Goal: Task Accomplishment & Management: Use online tool/utility

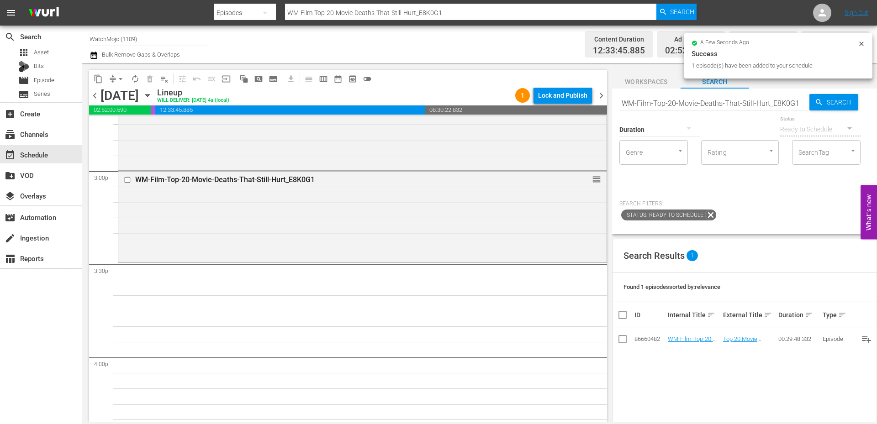
click at [743, 103] on input "WM-Film-Top-20-Movie-Deaths-That-Still-Hurt_E8K0G1" at bounding box center [714, 103] width 190 height 22
paste input "TV-Top-20-Differences-Between-The-Last-Airbender-Animated-and-Live-Action_L8Z6R2"
type input "WM-TV-Top-20-Differences-Between-The-Last-Airbender-Animated-and-Live-Action_L8…"
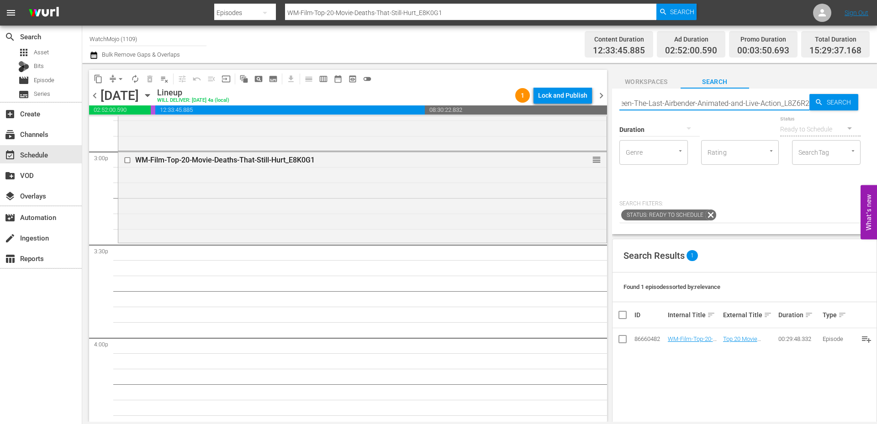
scroll to position [2772, 0]
type input "WM-TV-Top-20-Differences-Between-The-Last-Airbender-Animated-and-Live-Action_L8…"
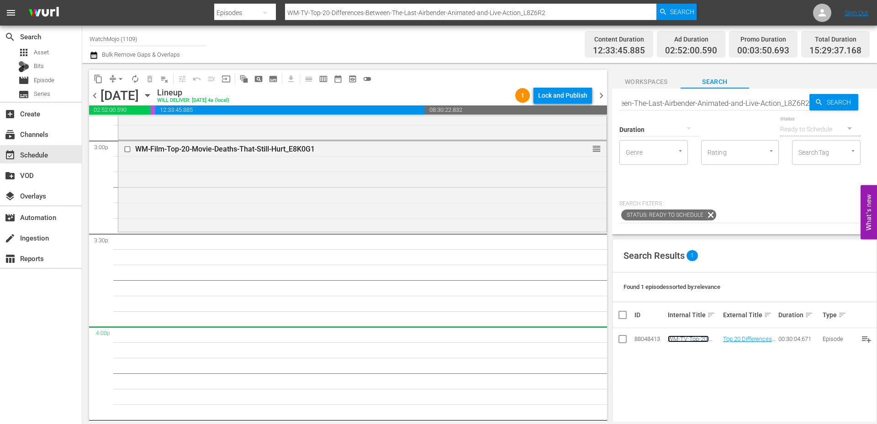
scroll to position [0, 0]
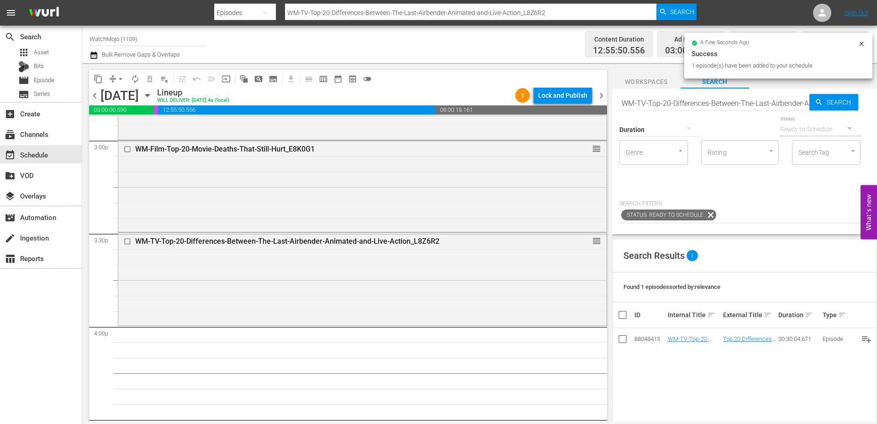
click at [714, 109] on input "WM-TV-Top-20-Differences-Between-The-Last-Airbender-Animated-and-Live-Action_L8…" at bounding box center [714, 103] width 190 height 22
paste input "Lag-389"
type input "Lag-389"
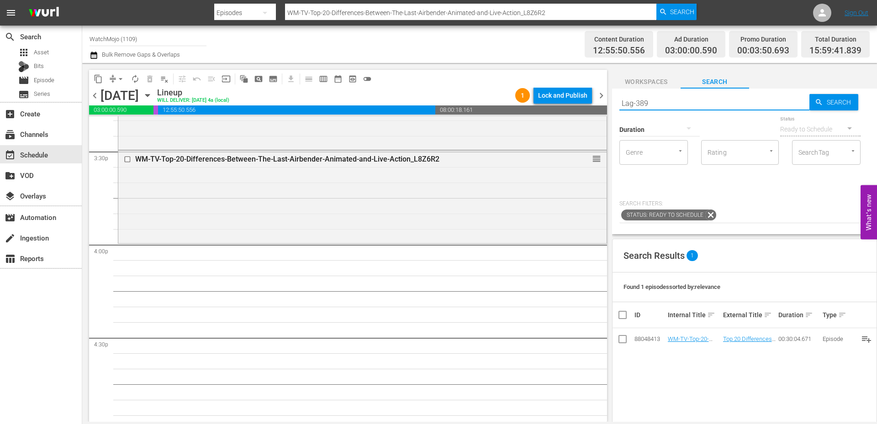
type input "Lag-389"
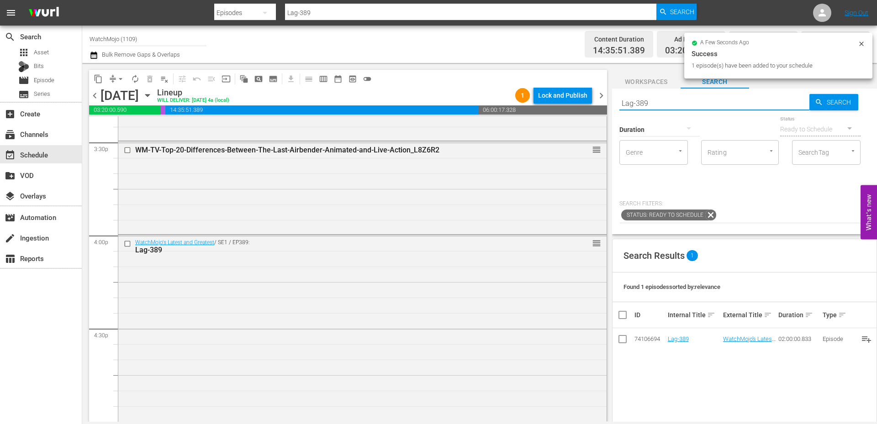
drag, startPoint x: 686, startPoint y: 103, endPoint x: 615, endPoint y: 98, distance: 71.0
click at [615, 98] on div "Search Lag-389 Search Duration Status Ready to Schedule Genre Genre Rating Rati…" at bounding box center [744, 162] width 265 height 146
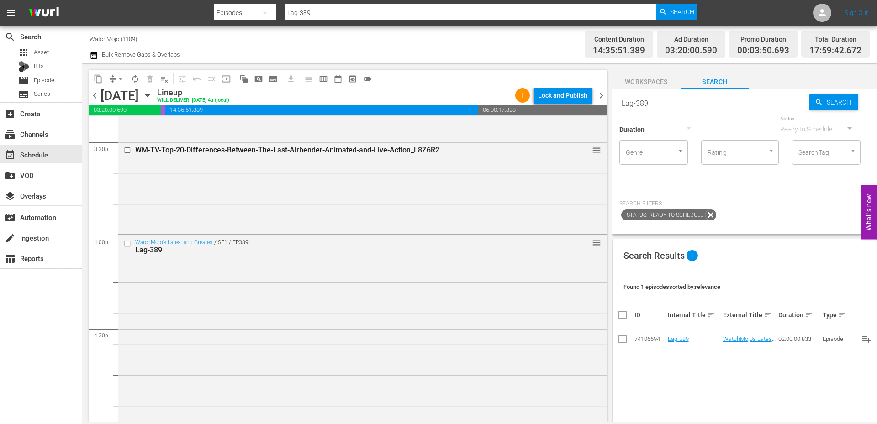
paste input "WM-Deep-Dive-Controversial_Music_Dive145_F5R5E5 (NEW)"
type input "WM-Deep-Dive-Controversial_Music_Dive145_F5R5E5 (NEW)"
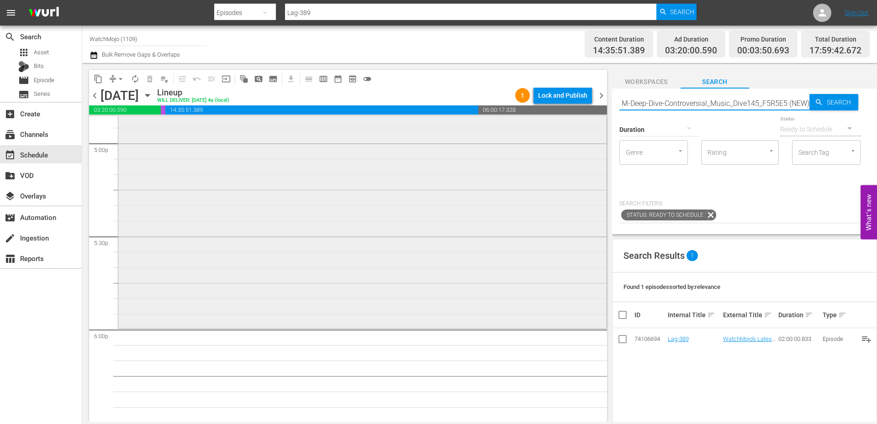
scroll to position [3229, 0]
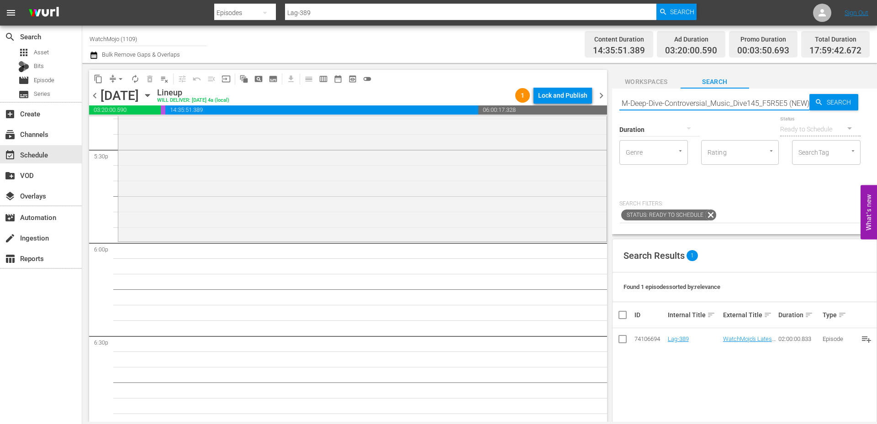
type input "WM-Deep-Dive-Controversial_Music_Dive145_F5R5E5 (NEW)"
drag, startPoint x: 785, startPoint y: 106, endPoint x: 832, endPoint y: 107, distance: 47.1
click at [832, 107] on div "Search WM-Deep-Dive-Controversial_Music_Dive145_F5R5E5 (NEW) Search" at bounding box center [744, 103] width 250 height 22
type input "WM-Deep-Dive-Controversial_Music_Dive145_F5R5E5"
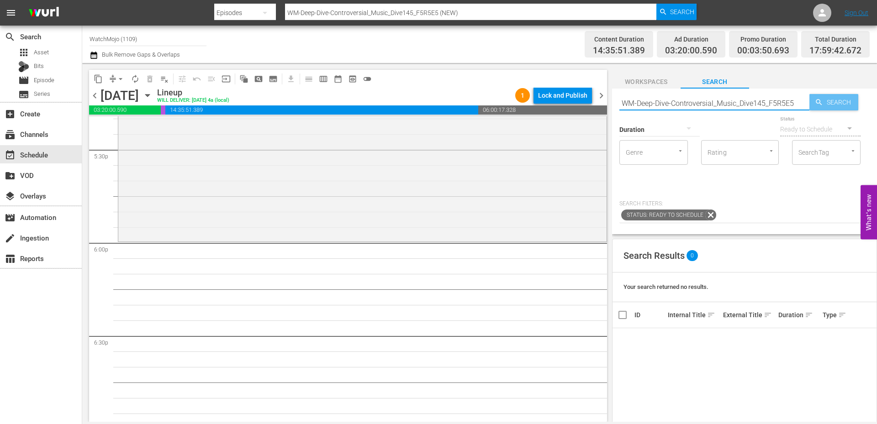
type input "WM-Deep-Dive-Controversial_Music_Dive145_F5R5E5"
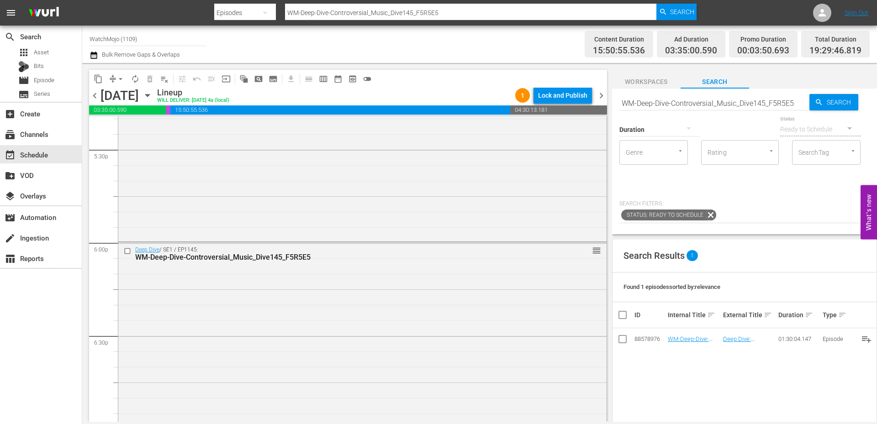
click at [716, 104] on input "WM-Deep-Dive-Controversial_Music_Dive145_F5R5E5" at bounding box center [714, 103] width 190 height 22
paste input "M-Film-Top-100-Movie-Deaths_U1W1Q8"
type input "M-Film-Top-100-Movie-Deaths_U1W1Q8"
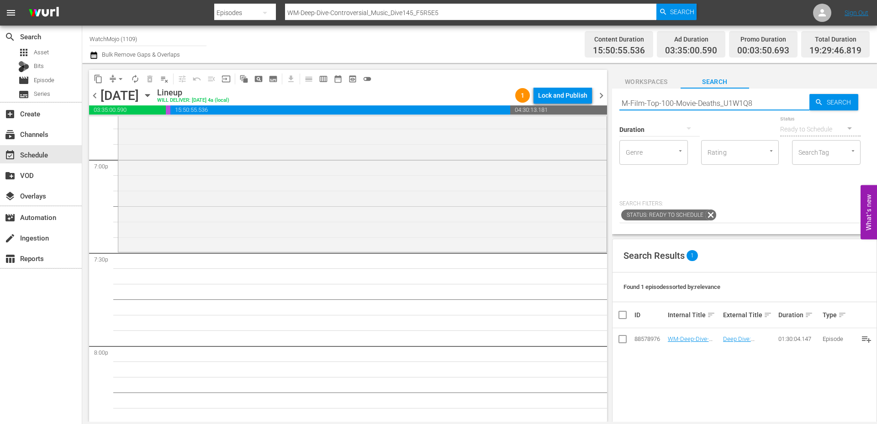
type input "M-Film-Top-100-Movie-Deaths_U1W1Q8"
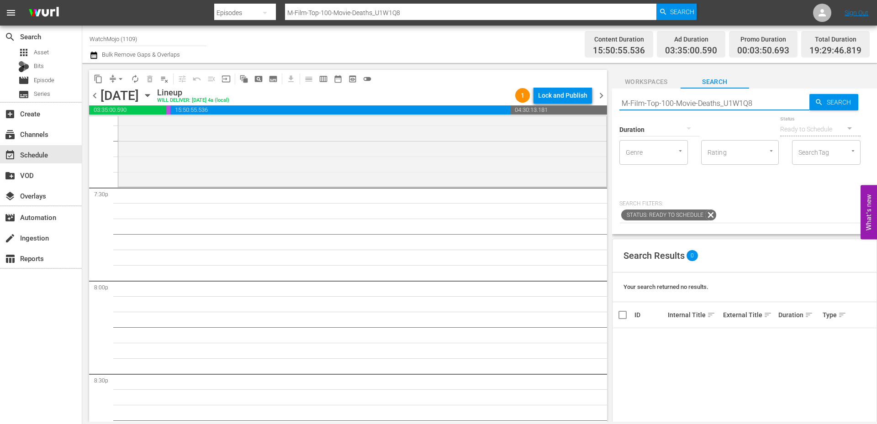
drag, startPoint x: 754, startPoint y: 100, endPoint x: 617, endPoint y: 93, distance: 137.2
click at [618, 93] on div "Search M-Film-Top-100-Movie-Deaths_U1W1Q8 Search Duration Status Ready to Sched…" at bounding box center [744, 162] width 265 height 146
paste input "text"
type input "U1W1Q8"
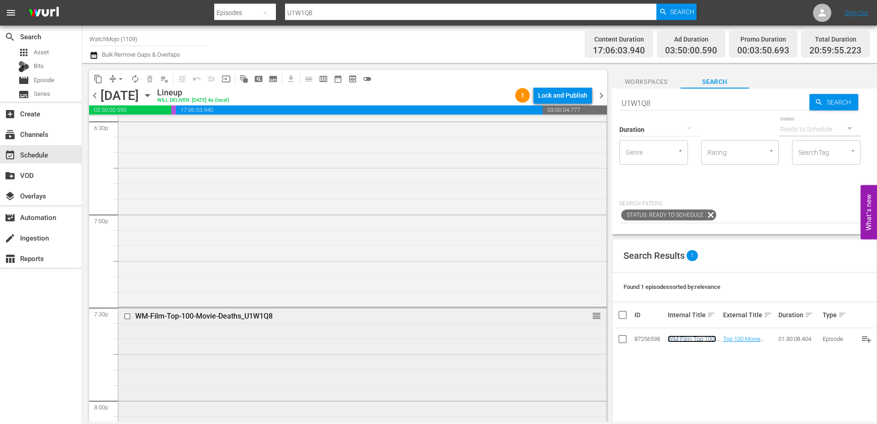
scroll to position [3503, 0]
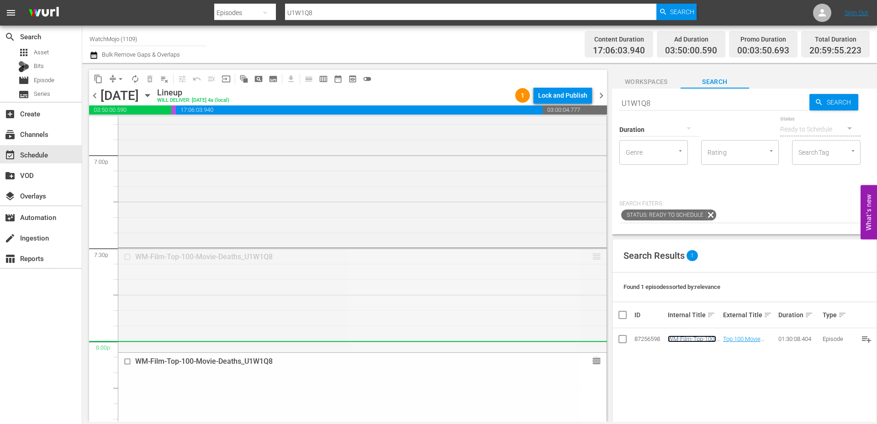
drag, startPoint x: 589, startPoint y: 258, endPoint x: 572, endPoint y: 344, distance: 87.4
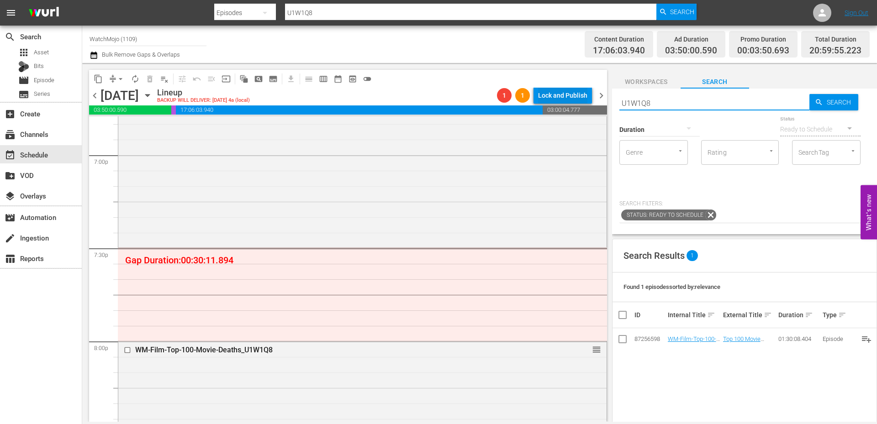
drag, startPoint x: 655, startPoint y: 97, endPoint x: 588, endPoint y: 102, distance: 67.3
click at [588, 102] on div "content_copy compress arrow_drop_down autorenew_outlined delete_forever_outline…" at bounding box center [479, 242] width 795 height 359
paste input "WM-Film-Top-20-Favorite-Characters-from-Blockbuster-Franchises_R2H6L7"
type input "WM-Film-Top-20-Favorite-Characters-from-Blockbuster-Franchises_R2H6L7"
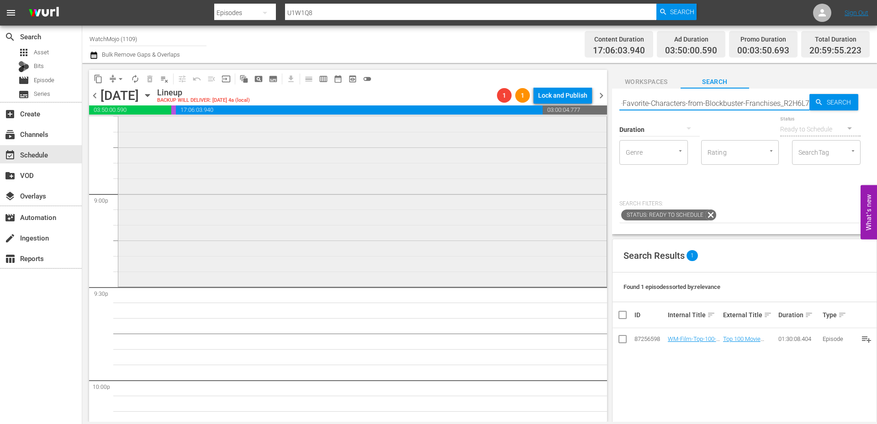
scroll to position [3838, 0]
type input "WM-Film-Top-20-Favorite-Characters-from-Blockbuster-Franchises_R2H6L7"
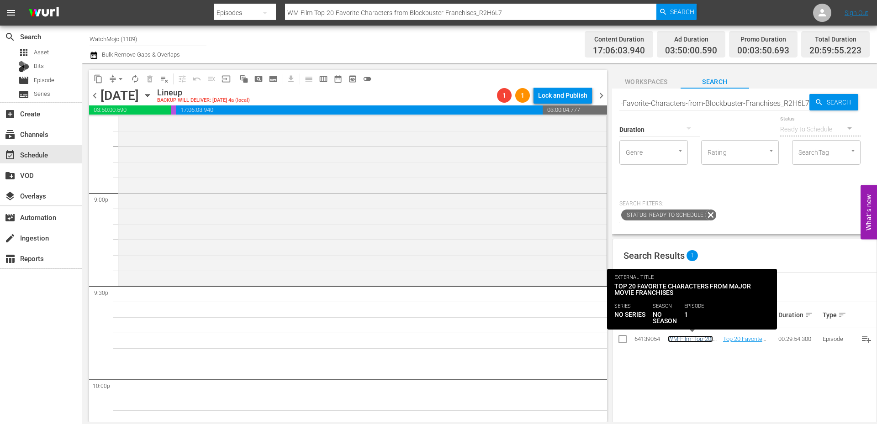
scroll to position [0, 0]
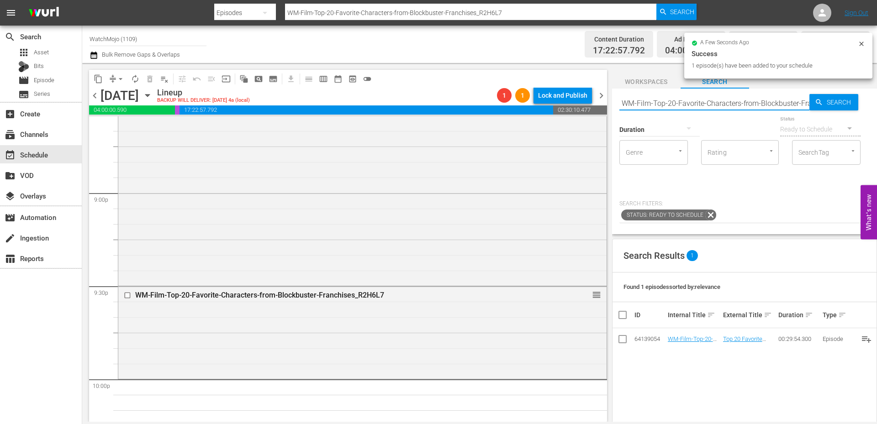
click at [707, 101] on input "WM-Film-Top-20-Favorite-Characters-from-Blockbuster-Franchises_R2H6L7" at bounding box center [714, 103] width 190 height 22
paste input "Lag-410"
type input "Lag-410"
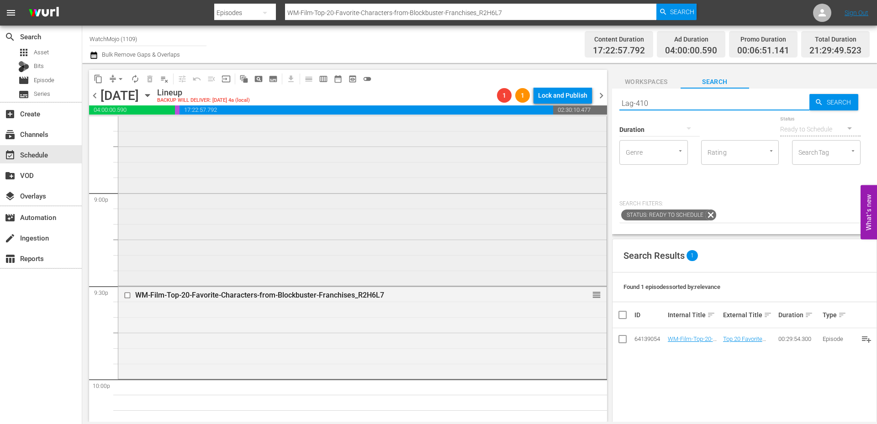
type input "Lag-410"
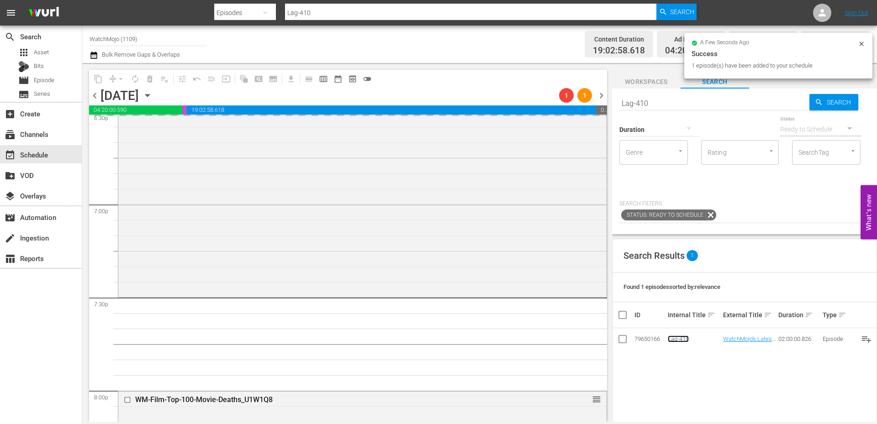
scroll to position [3533, 0]
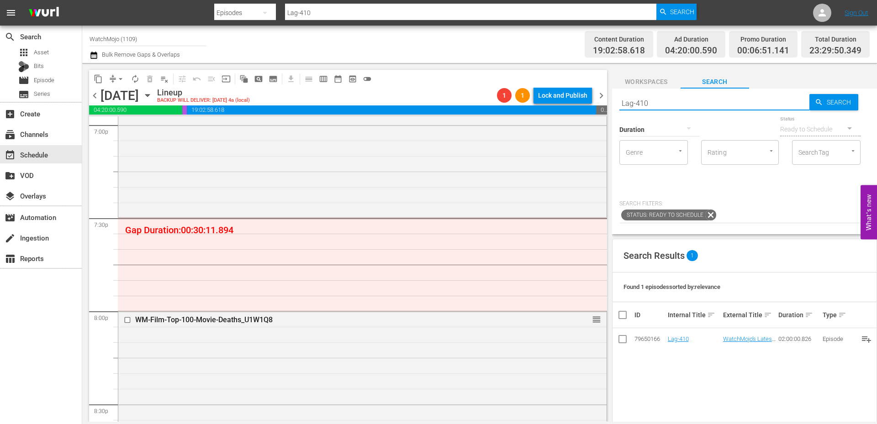
drag, startPoint x: 651, startPoint y: 101, endPoint x: 597, endPoint y: 99, distance: 54.0
click at [597, 99] on div "content_copy compress arrow_drop_down autorenew_outlined delete_forever_outline…" at bounding box center [479, 242] width 795 height 359
paste input "WM-Film-Top-20-Movies-That-Are-Trying-Too-Hard_U8F8X4"
type input "WM-Film-Top-20-Movies-That-Are-Trying-Too-Hard_U8F8X4"
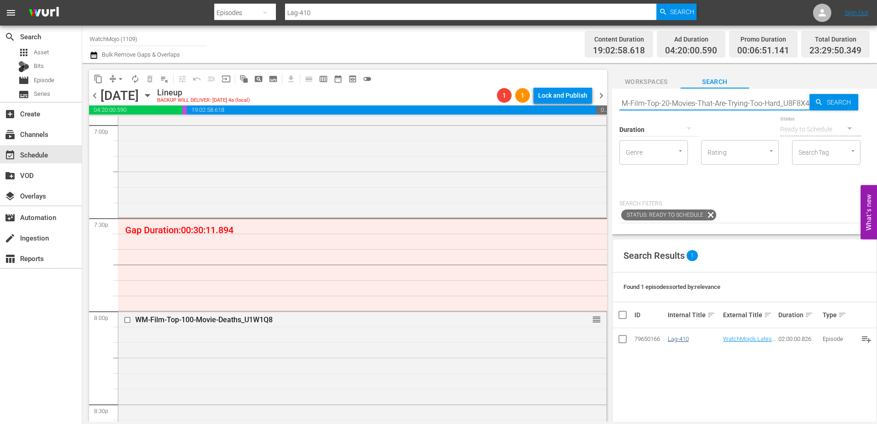
type input "WM-Film-Top-20-Movies-That-Are-Trying-Too-Hard_U8F8X4"
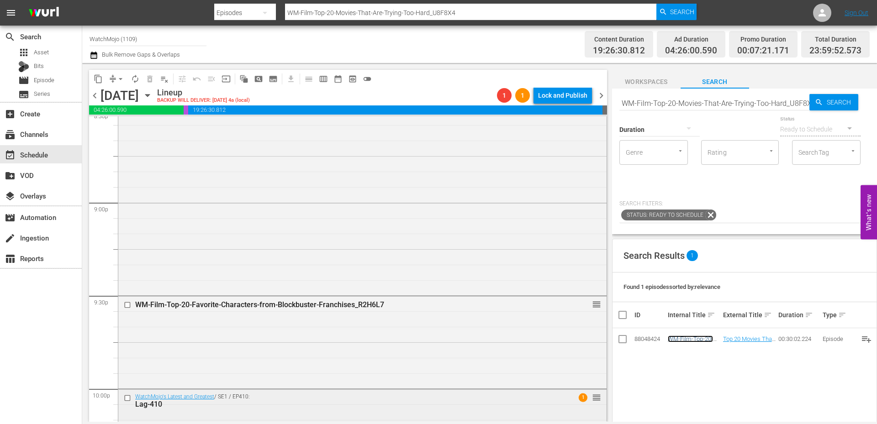
scroll to position [3929, 0]
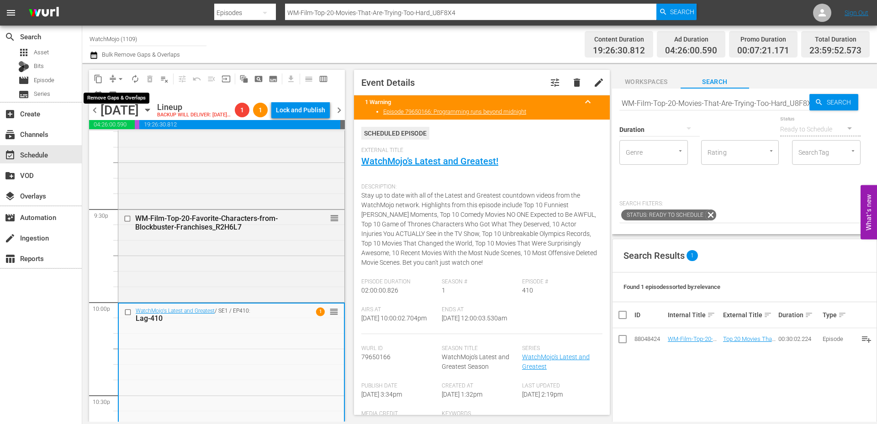
click at [122, 78] on span "arrow_drop_down" at bounding box center [120, 78] width 9 height 9
click at [143, 127] on li "Align to End of Previous Day" at bounding box center [121, 127] width 96 height 15
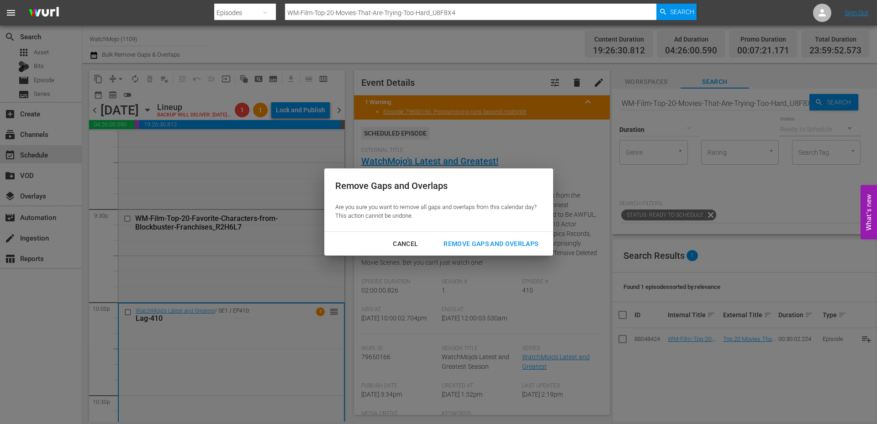
click at [504, 245] on div "Remove Gaps and Overlaps" at bounding box center [490, 243] width 109 height 11
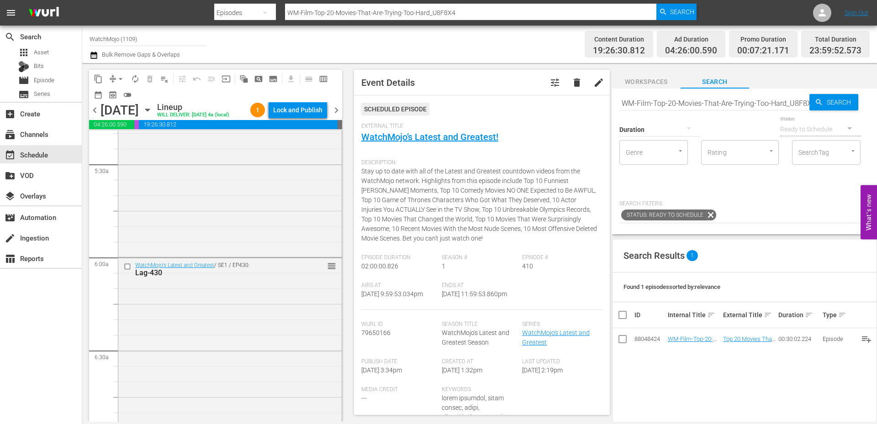
scroll to position [936, 0]
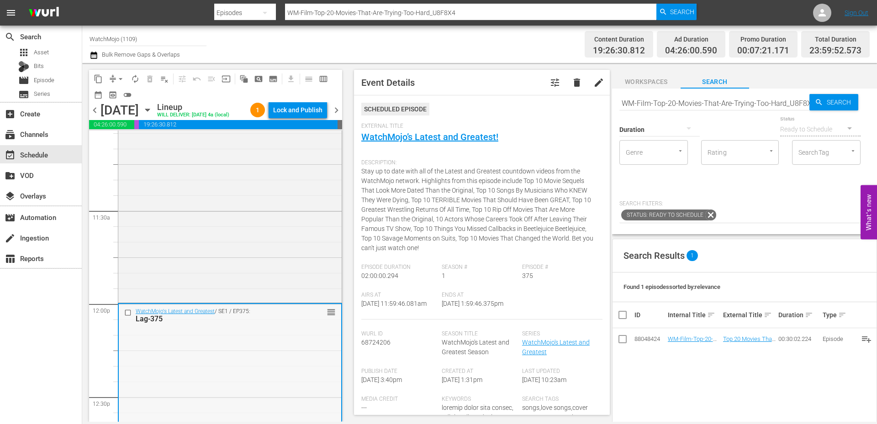
click at [129, 317] on input "checkbox" at bounding box center [129, 313] width 10 height 8
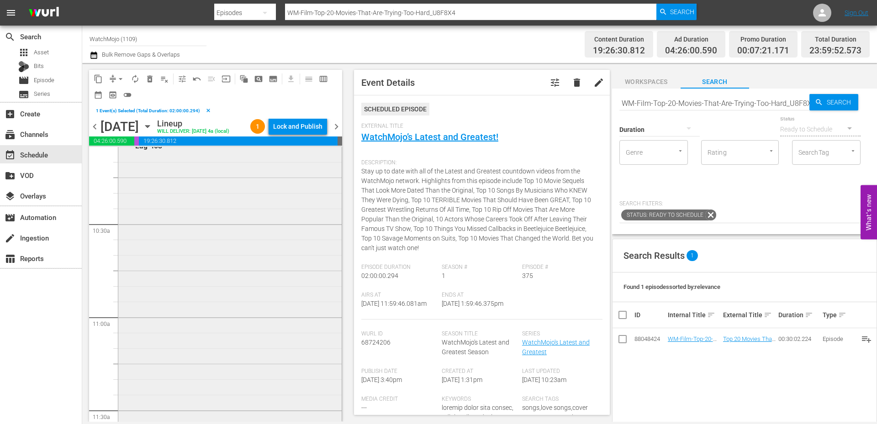
scroll to position [1758, 0]
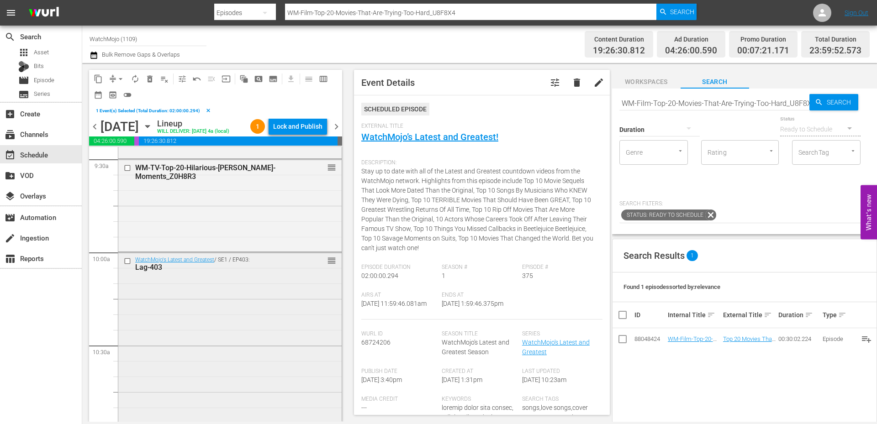
click at [127, 265] on input "checkbox" at bounding box center [129, 261] width 10 height 8
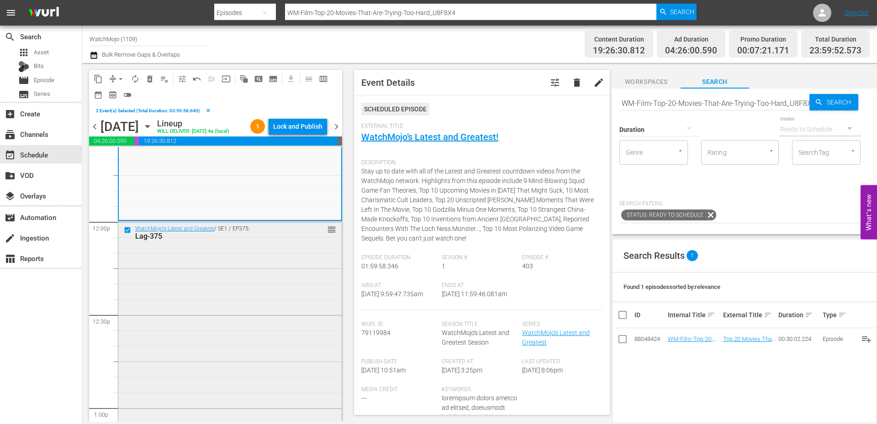
scroll to position [2185, 0]
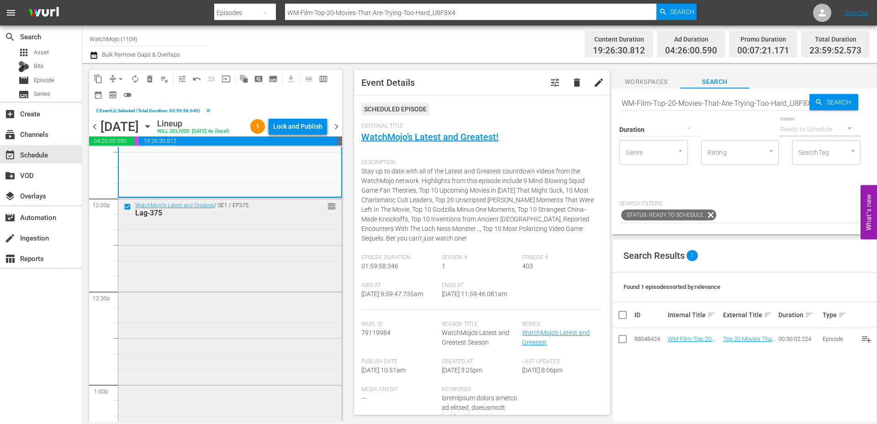
click at [125, 211] on input "checkbox" at bounding box center [129, 207] width 10 height 8
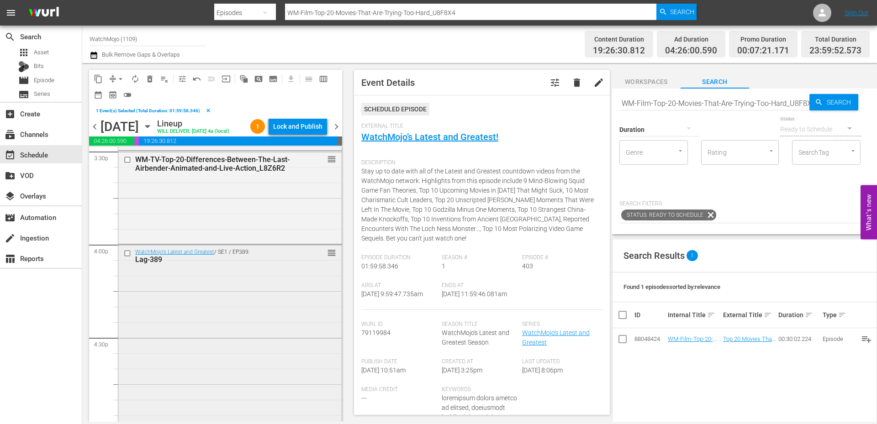
scroll to position [2886, 0]
click at [197, 315] on div "WatchMojo's Latest and Greatest / SE1 / EP389: Lag-389 reorder" at bounding box center [229, 429] width 223 height 370
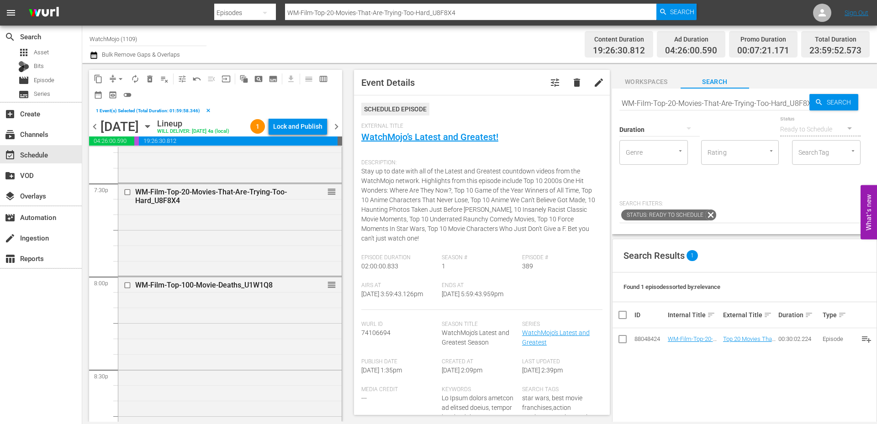
scroll to position [3799, 0]
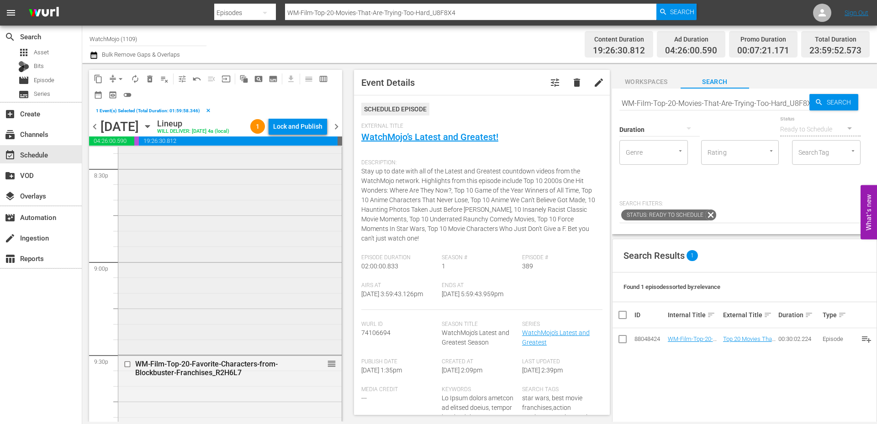
click at [183, 321] on div "WM-Film-Top-100-Movie-Deaths_U1W1Q8 reorder" at bounding box center [229, 214] width 223 height 277
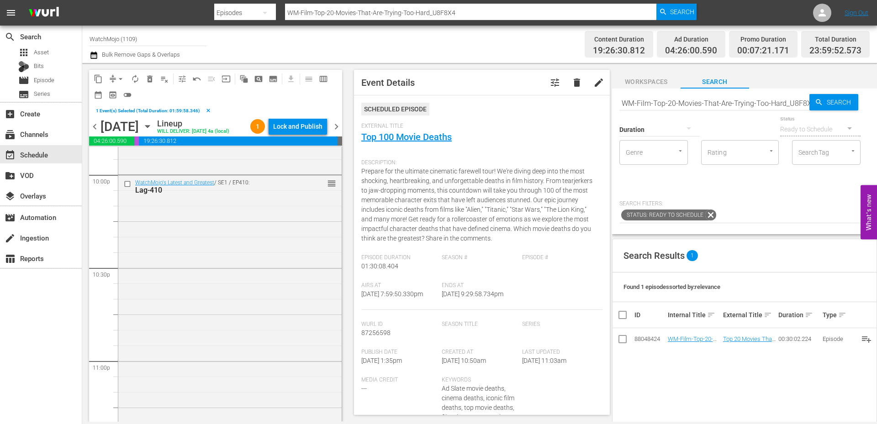
scroll to position [4214, 0]
click at [169, 330] on div "WatchMojo's Latest and Greatest / SE1 / EP410: Lag-410 reorder" at bounding box center [229, 235] width 223 height 370
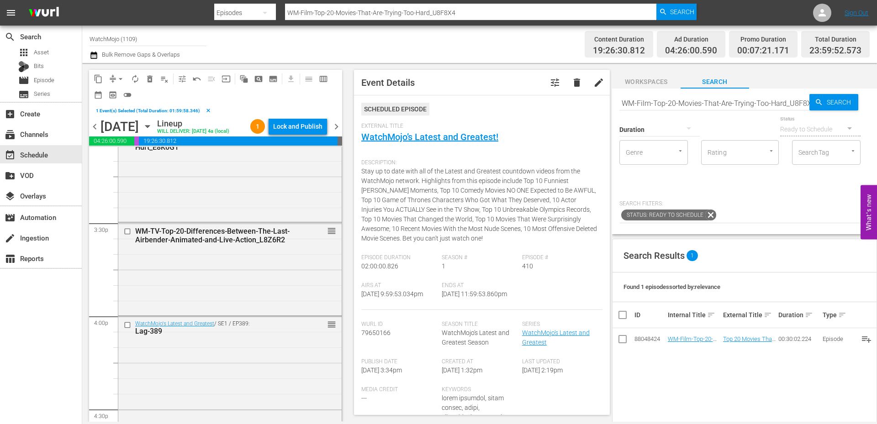
scroll to position [2783, 0]
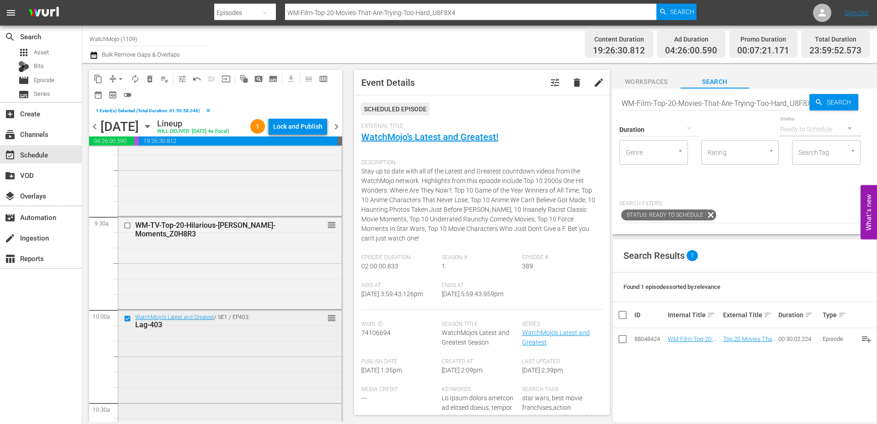
scroll to position [1686, 0]
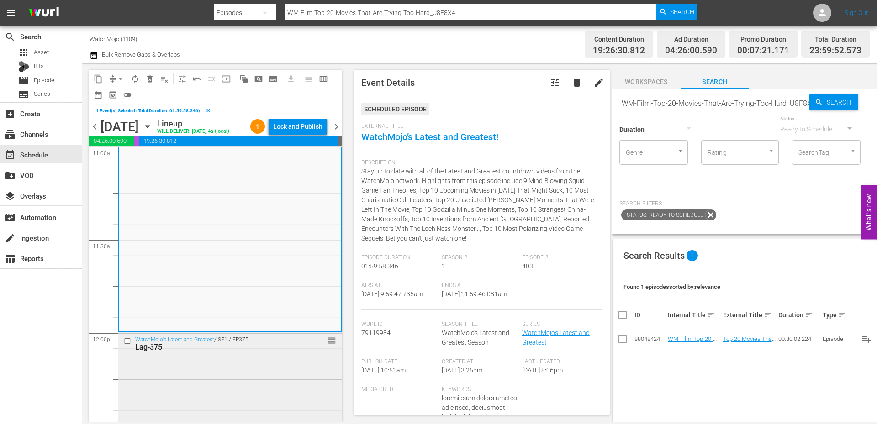
scroll to position [2113, 0]
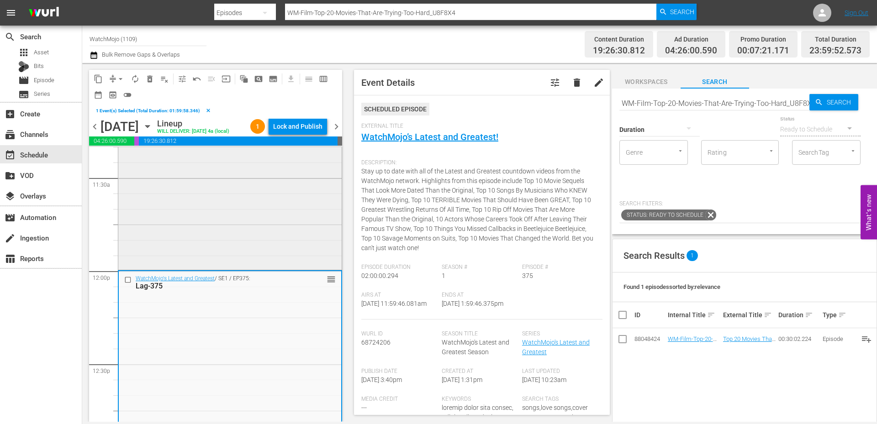
click at [268, 245] on div "WatchMojo's Latest and Greatest / SE1 / EP403: Lag-403 reorder" at bounding box center [229, 84] width 223 height 370
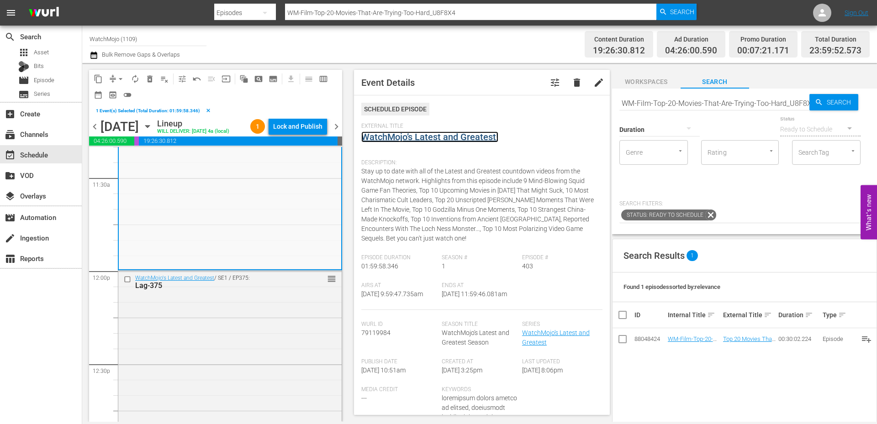
click at [403, 142] on link "WatchMojo’s Latest and Greatest!" at bounding box center [429, 137] width 137 height 11
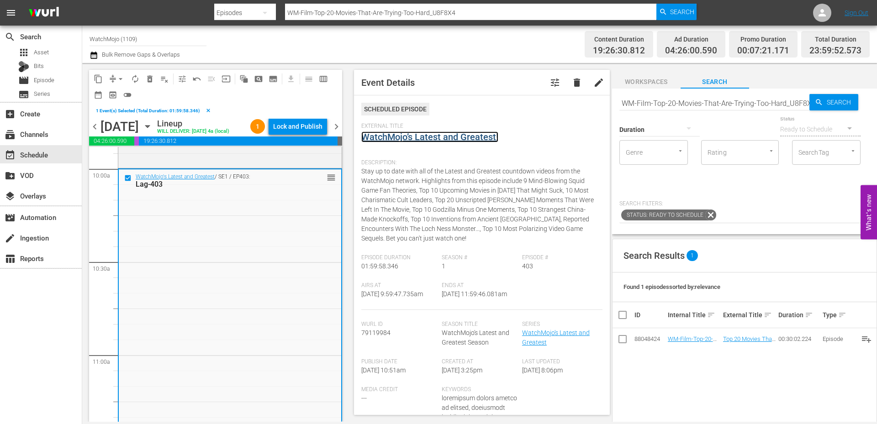
scroll to position [1838, 0]
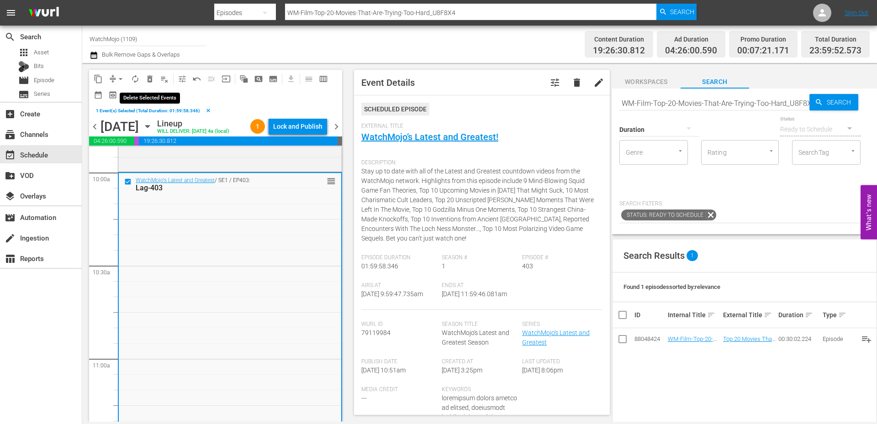
click at [150, 80] on span "delete_forever_outlined" at bounding box center [149, 78] width 9 height 9
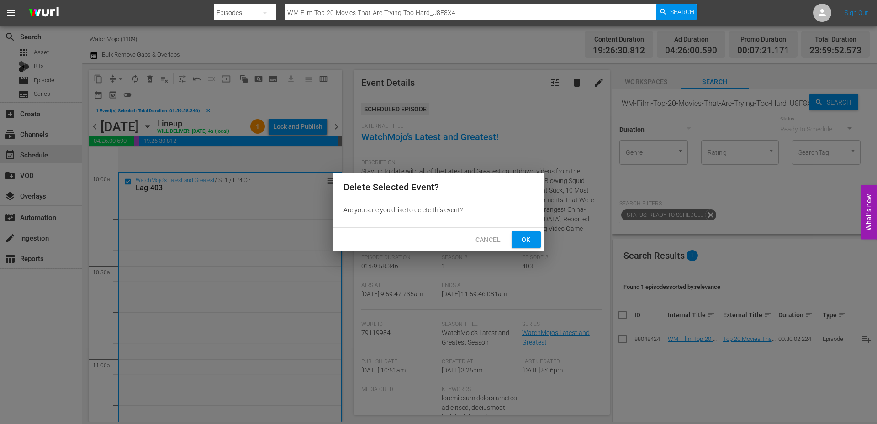
click at [523, 246] on button "Ok" at bounding box center [526, 240] width 29 height 17
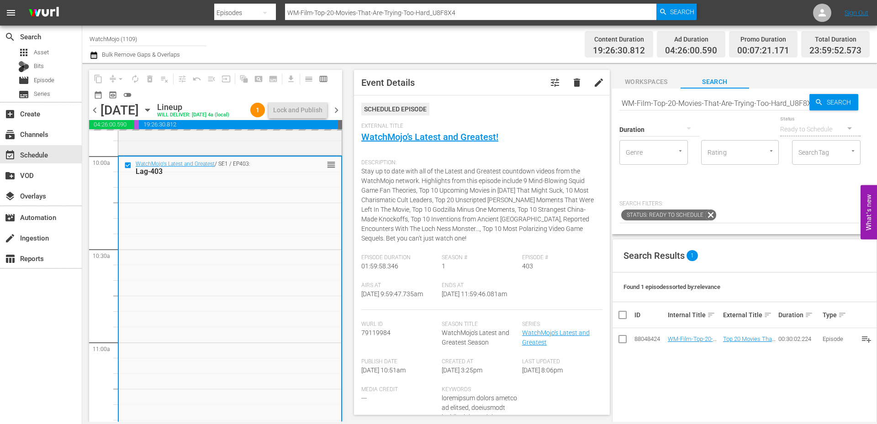
click at [670, 106] on input "WM-Film-Top-20-Movies-That-Are-Trying-Too-Hard_U8F8X4" at bounding box center [714, 103] width 190 height 22
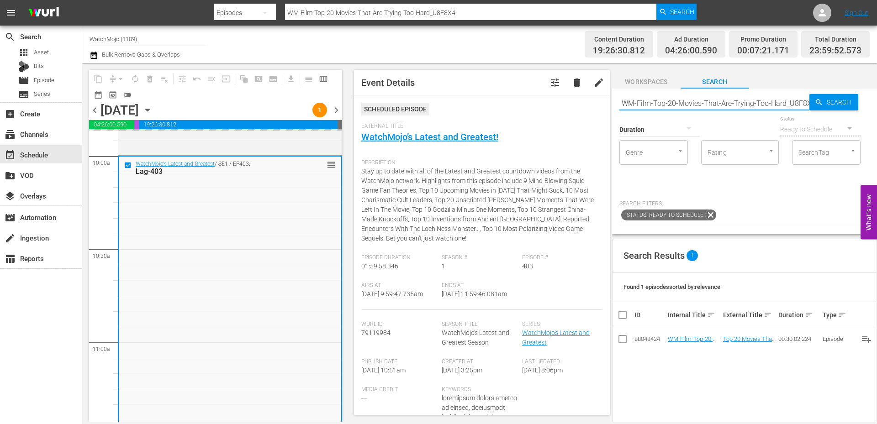
paste input "Lag-253 (The Worst Movies)"
type input "Lag-253 (The Worst Movies)"
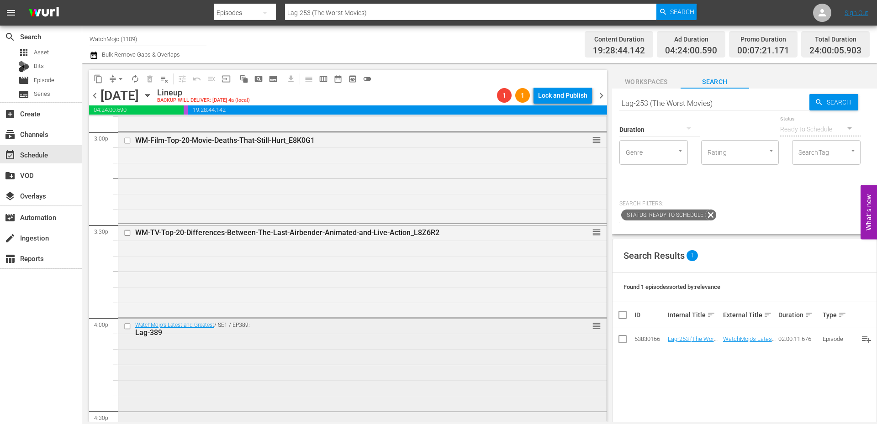
scroll to position [2783, 0]
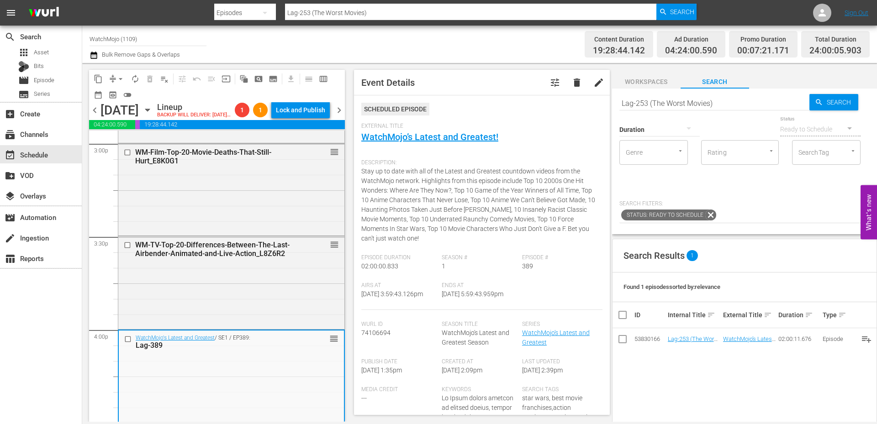
click at [116, 78] on span "arrow_drop_down" at bounding box center [120, 78] width 9 height 9
click at [137, 129] on li "Align to End of Previous Day" at bounding box center [121, 127] width 96 height 15
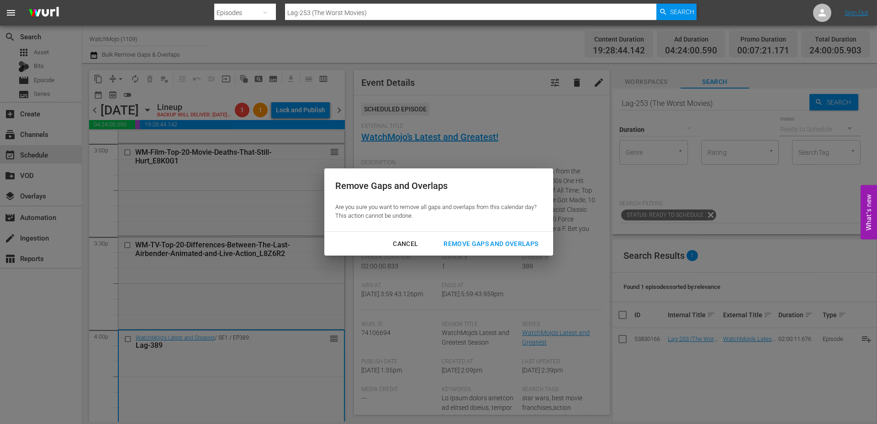
click at [455, 244] on div "Remove Gaps and Overlaps" at bounding box center [490, 243] width 109 height 11
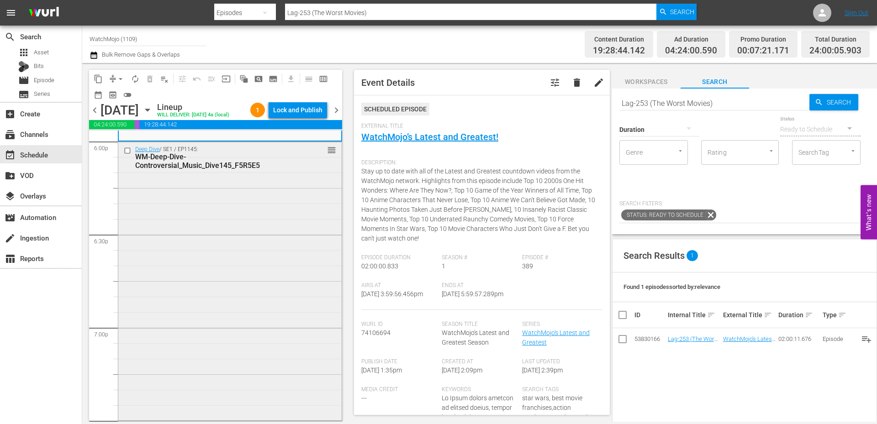
scroll to position [3422, 0]
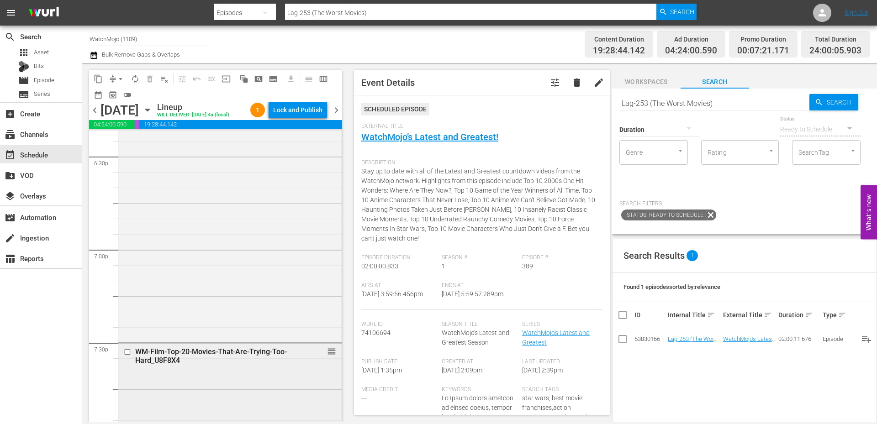
click at [184, 368] on div "WM-Film-Top-20-Movies-That-Are-Trying-Too-Hard_U8F8X4 reorder" at bounding box center [229, 356] width 223 height 25
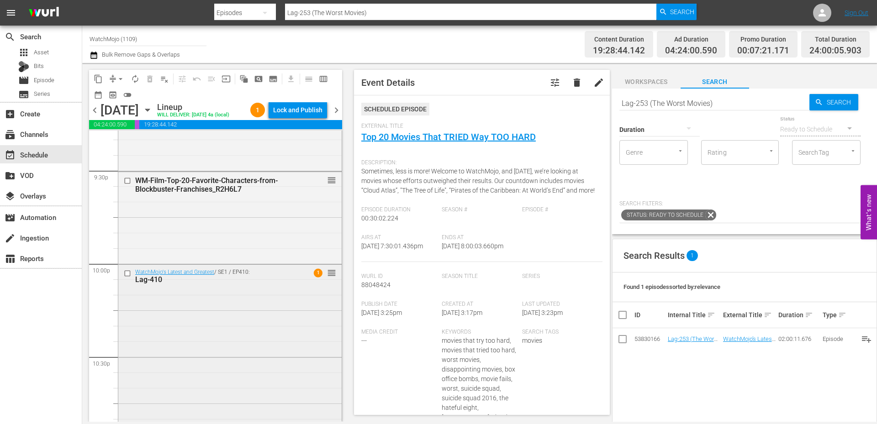
scroll to position [3971, 0]
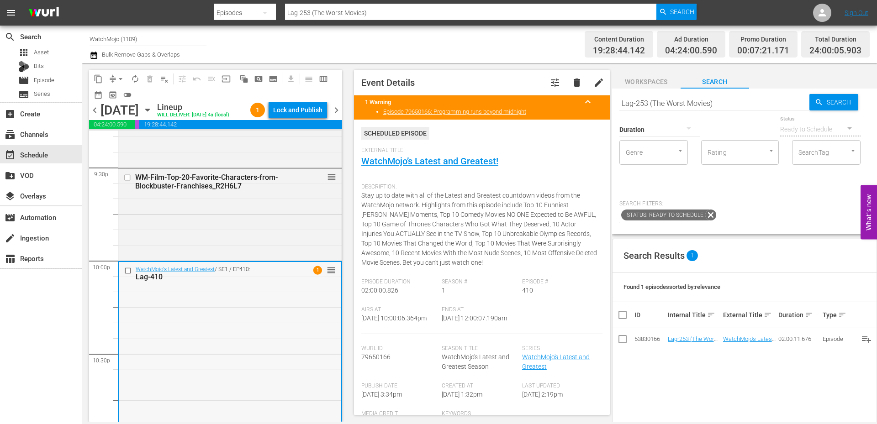
click at [127, 275] on input "checkbox" at bounding box center [129, 271] width 10 height 8
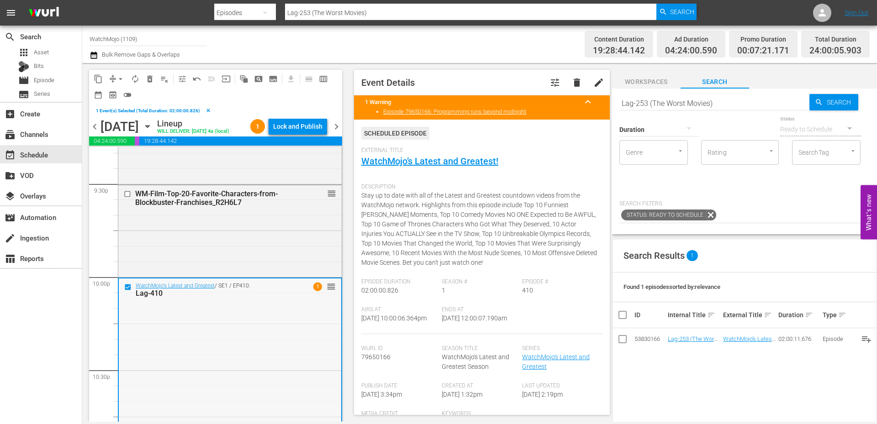
drag, startPoint x: 733, startPoint y: 105, endPoint x: 606, endPoint y: 100, distance: 127.6
click at [606, 100] on div "content_copy compress arrow_drop_down autorenew_outlined delete_forever_outline…" at bounding box center [479, 242] width 795 height 359
paste input "421"
type input "Lag-421"
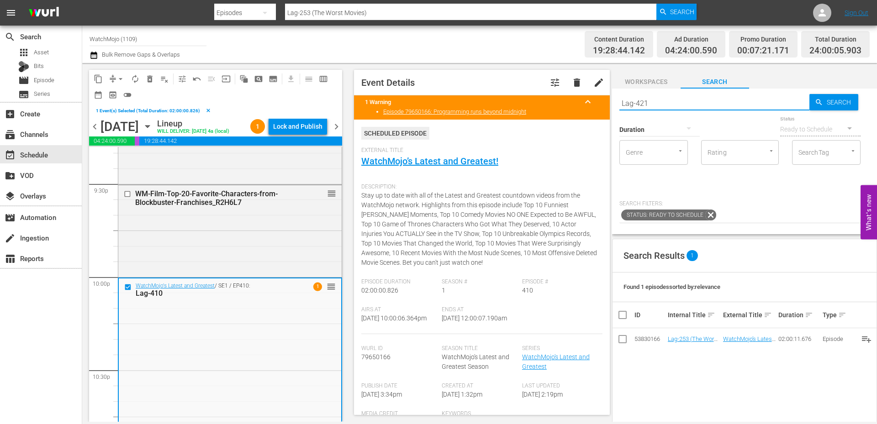
type input "Lag-421"
click at [149, 79] on span "delete_forever_outlined" at bounding box center [149, 78] width 9 height 9
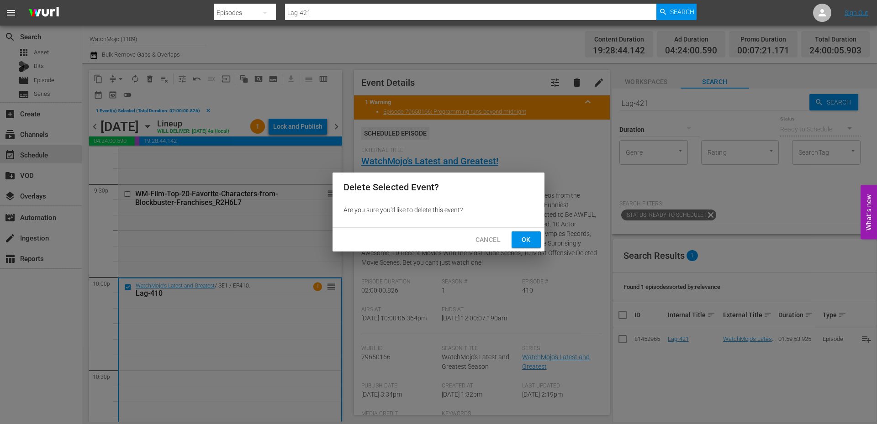
click at [524, 239] on span "Ok" at bounding box center [526, 239] width 15 height 11
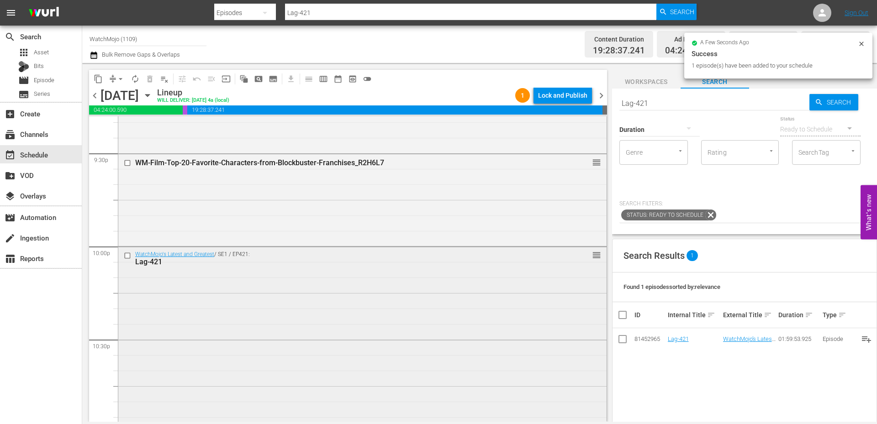
click at [355, 346] on div "WatchMojo's Latest and Greatest / SE1 / EP421: Lag-421 reorder" at bounding box center [362, 432] width 488 height 370
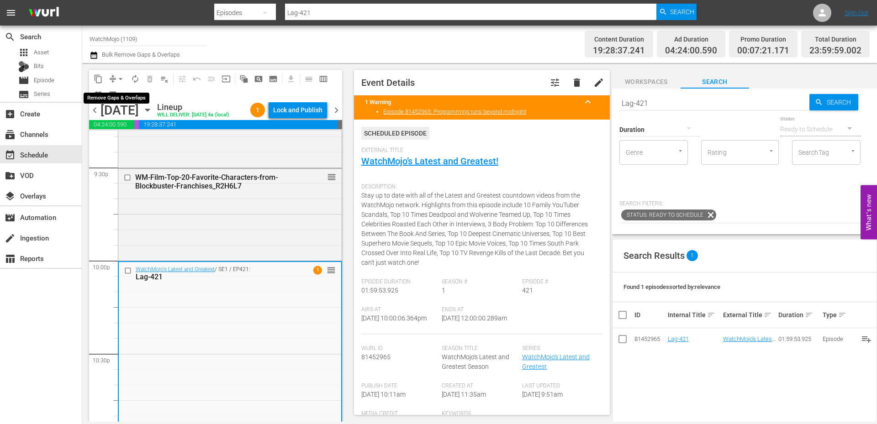
click at [120, 79] on span "arrow_drop_down" at bounding box center [120, 78] width 9 height 9
click at [142, 129] on li "Align to End of Previous Day" at bounding box center [121, 127] width 96 height 15
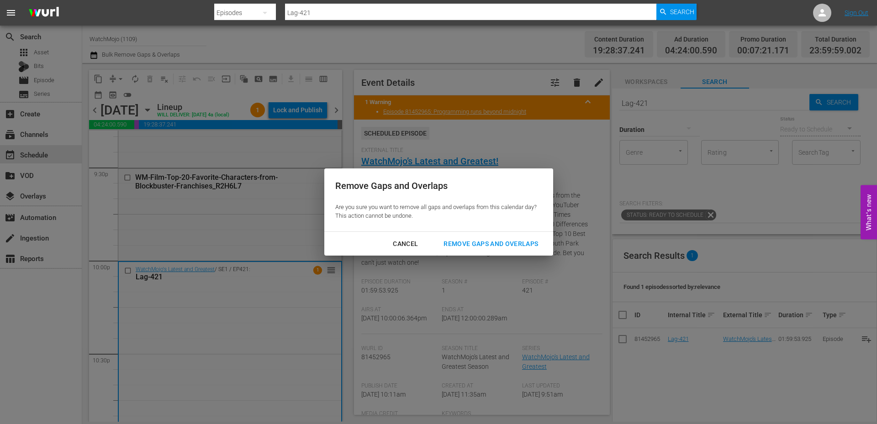
click at [457, 241] on div "Remove Gaps and Overlaps" at bounding box center [490, 243] width 109 height 11
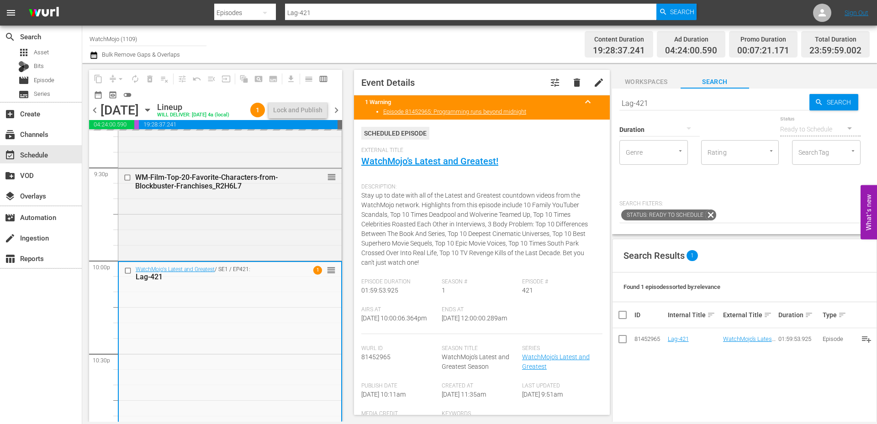
drag, startPoint x: 518, startPoint y: 318, endPoint x: 467, endPoint y: 323, distance: 51.0
click at [467, 323] on div "Airs At 9/2/25 @ 10:00:06.364pm Ends At 9/3/25 @ 12:00:00.289am" at bounding box center [481, 321] width 241 height 28
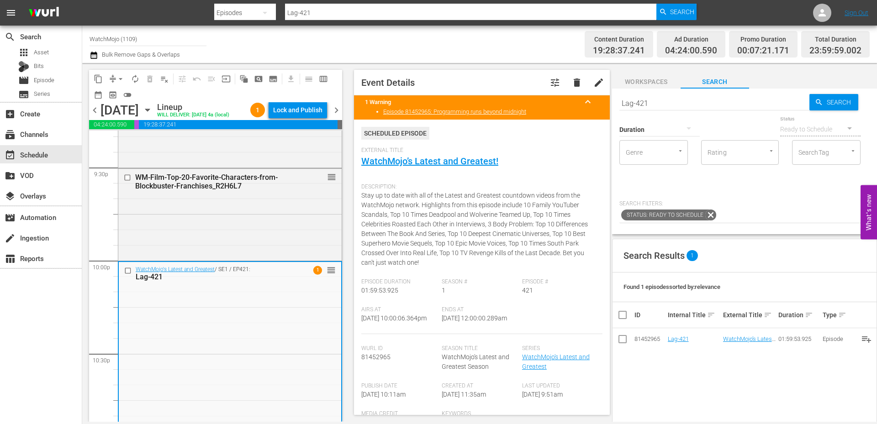
drag, startPoint x: 520, startPoint y: 318, endPoint x: 471, endPoint y: 325, distance: 50.3
click at [471, 325] on div "Airs At 9/2/25 @ 10:00:06.364pm Ends At 9/3/25 @ 12:00:00.289am" at bounding box center [481, 321] width 241 height 28
copy span "12:00:00.289am"
click at [287, 112] on div "Lock and Publish" at bounding box center [297, 110] width 49 height 16
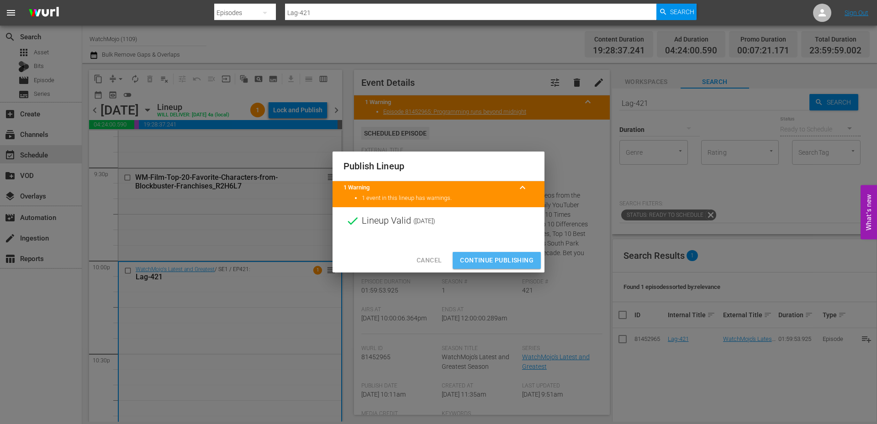
click at [490, 259] on span "Continue Publishing" at bounding box center [497, 260] width 74 height 11
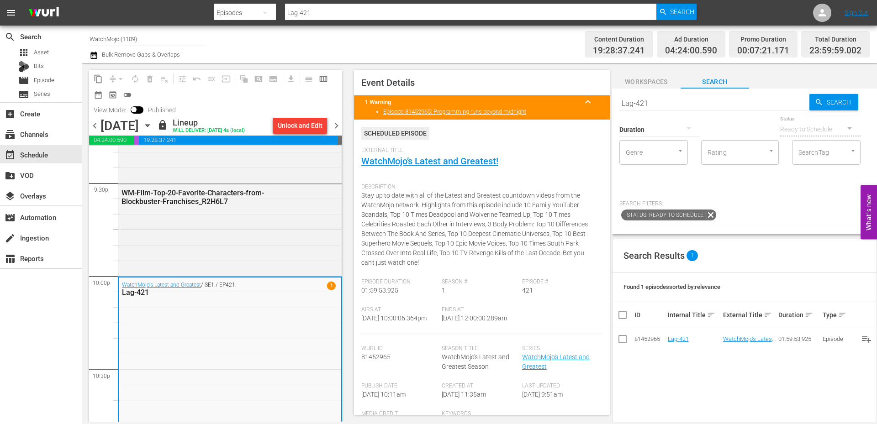
click at [336, 124] on span "chevron_right" at bounding box center [336, 125] width 11 height 11
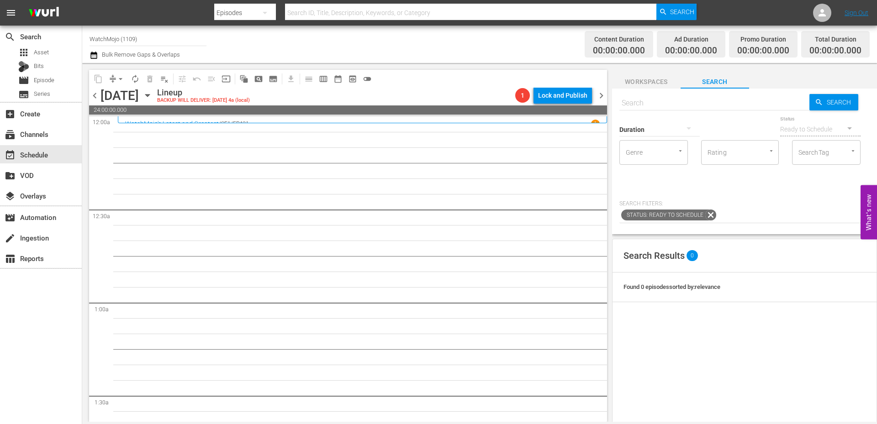
click at [644, 103] on input "text" at bounding box center [714, 103] width 190 height 22
paste input "Lag-397"
type input "Lag-397"
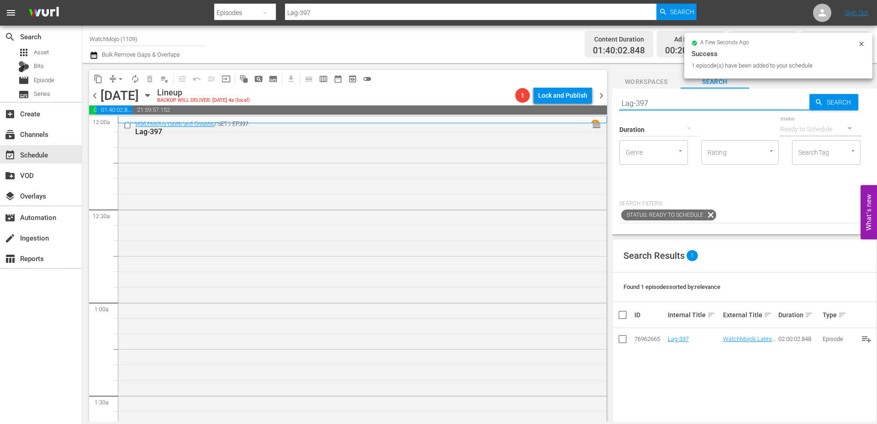
drag, startPoint x: 723, startPoint y: 103, endPoint x: 609, endPoint y: 100, distance: 113.4
click at [608, 100] on div "content_copy compress arrow_drop_down autorenew_outlined delete_forever_outline…" at bounding box center [479, 242] width 795 height 359
paste input "WM-TV-Top-20-Satisfying-Moments-in-Game-of-Thrones_Q7M1S8"
type input "WM-TV-Top-20-Satisfying-Moments-in-Game-of-Thrones_Q7M1S8"
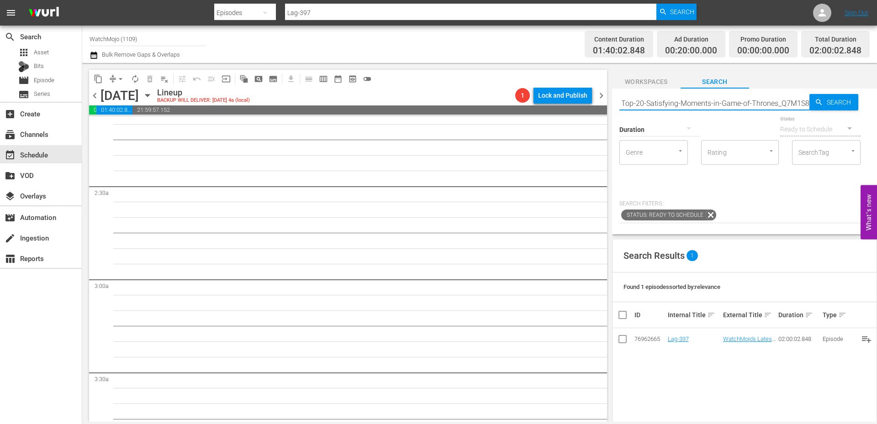
type input "WM-TV-Top-20-Satisfying-Moments-in-Game-of-Thrones_Q7M1S8"
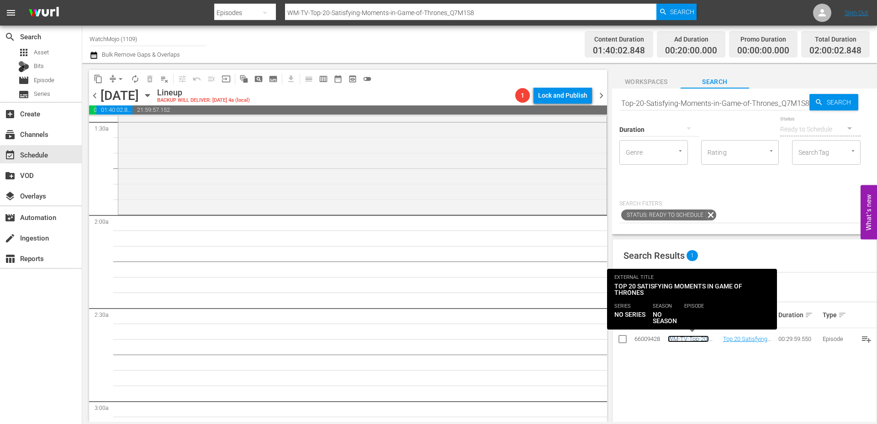
scroll to position [0, 0]
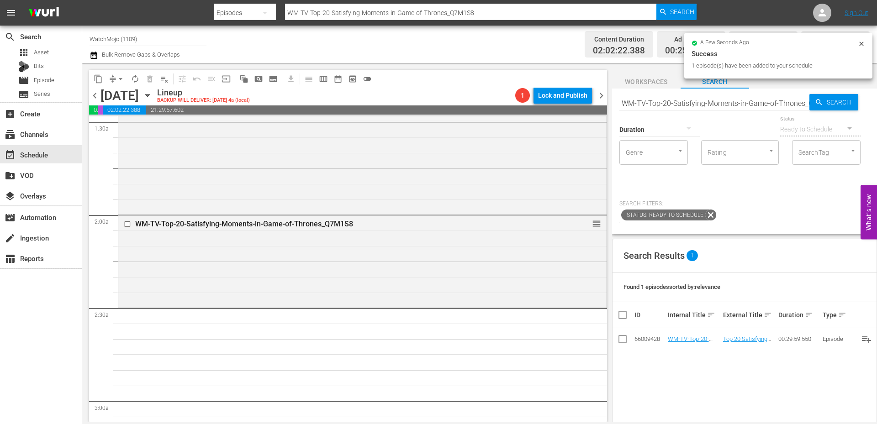
click at [701, 107] on input "WM-TV-Top-20-Satisfying-Moments-in-Game-of-Thrones_Q7M1S8" at bounding box center [714, 103] width 190 height 22
paste input "5-Things-You-Missed-in-HOTD-Season-2_D2J7T"
type input "WM-TV-Top-25-Things-You-Missed-in-HOTD-Season-2_D2J7T8"
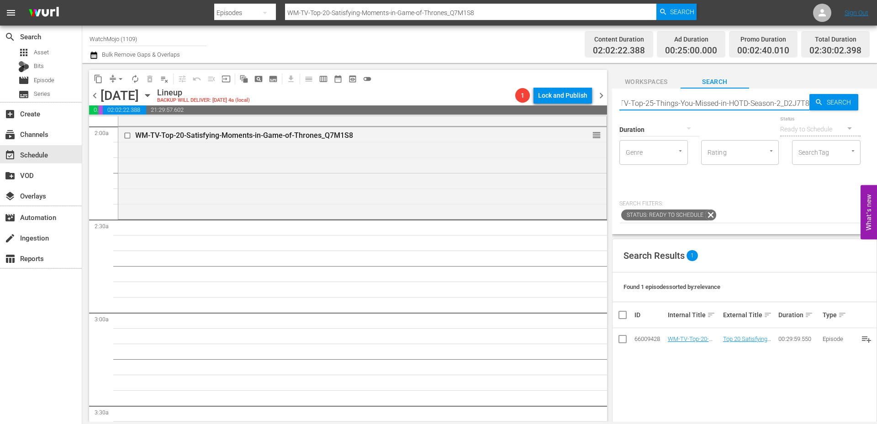
scroll to position [365, 0]
type input "WM-TV-Top-25-Things-You-Missed-in-HOTD-Season-2_D2J7T8"
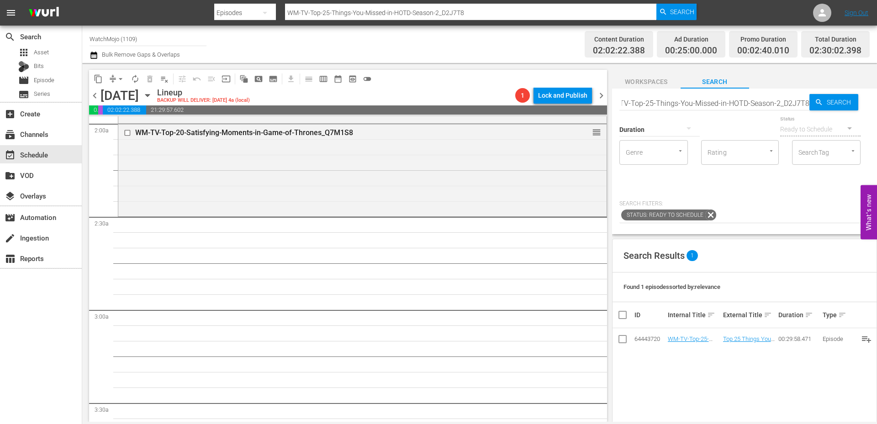
scroll to position [0, 0]
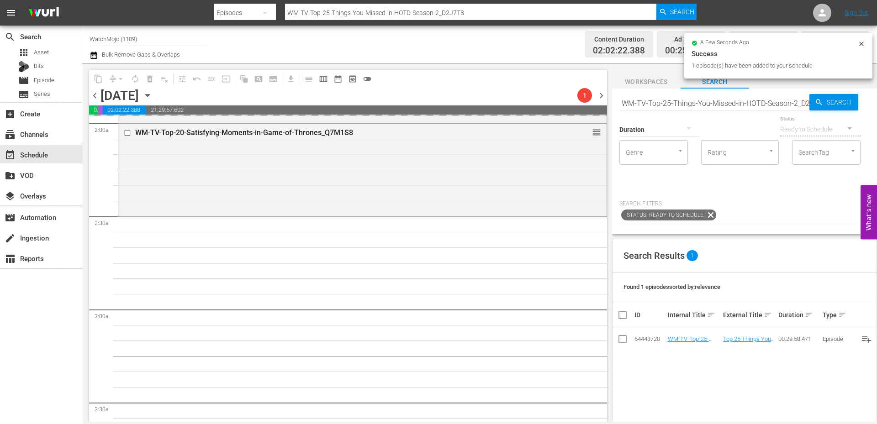
click at [696, 101] on input "WM-TV-Top-25-Things-You-Missed-in-HOTD-Season-2_D2J7T8" at bounding box center [714, 103] width 190 height 22
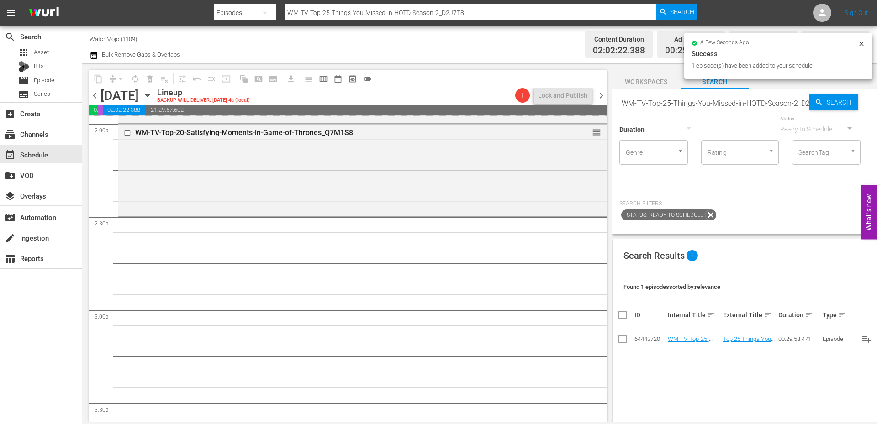
paste input "0-Best-Lonely-Island-Songs_V2M4S0"
type input "WM-TV-Top-20-Best-Lonely-Island-Songs_V2M4S0"
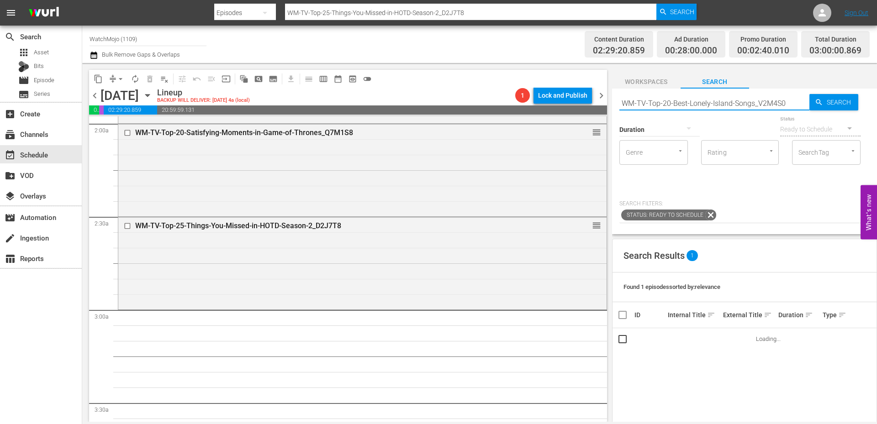
type input "WM-TV-Top-20-Best-Lonely-Island-Songs_V2M4S0"
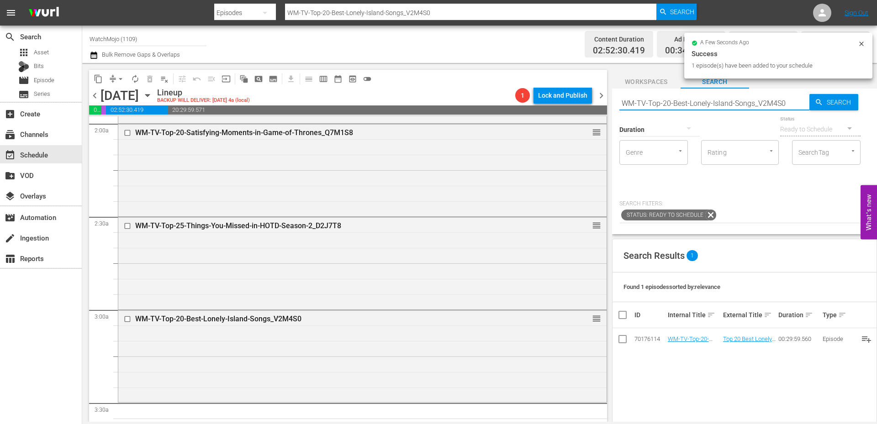
drag, startPoint x: 788, startPoint y: 105, endPoint x: 608, endPoint y: 103, distance: 179.6
click at [609, 103] on div "content_copy compress arrow_drop_down autorenew_outlined delete_forever_outline…" at bounding box center [479, 242] width 795 height 359
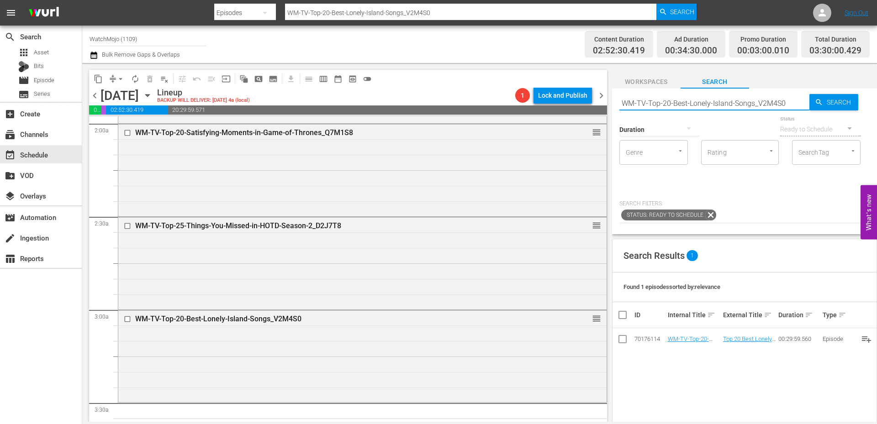
paste input "Film-Top-20-Robin-Williams-Movies_U3W5U7"
type input "WM-Film-Top-20-Robin-Williams-Movies_U3W5U7"
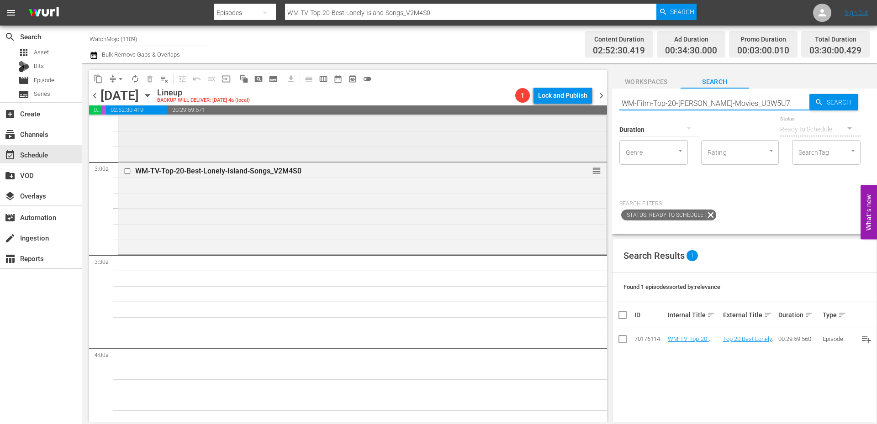
scroll to position [579, 0]
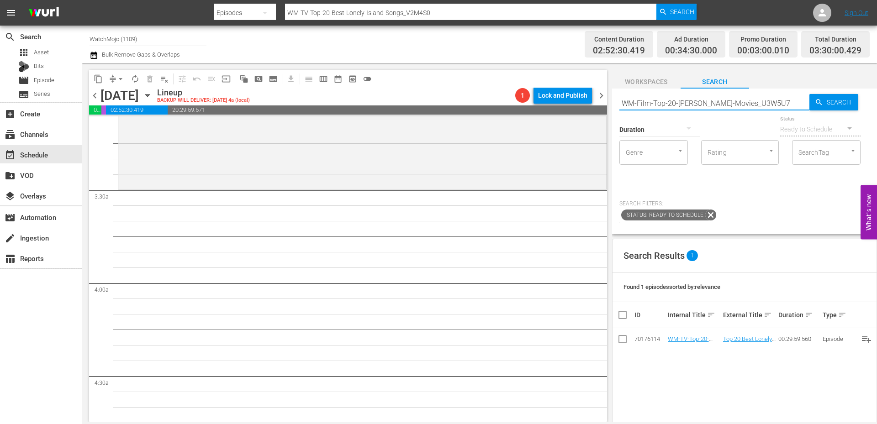
type input "WM-Film-Top-20-Robin-Williams-Movies_U3W5U7"
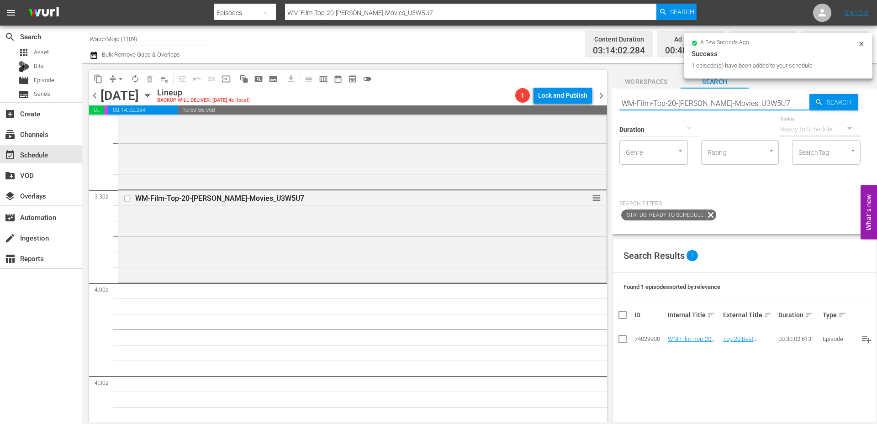
drag, startPoint x: 750, startPoint y: 98, endPoint x: 601, endPoint y: 91, distance: 149.5
click at [601, 91] on div "content_copy compress arrow_drop_down autorenew_outlined delete_forever_outline…" at bounding box center [479, 242] width 795 height 359
paste input "Lag-383"
type input "Lag-383"
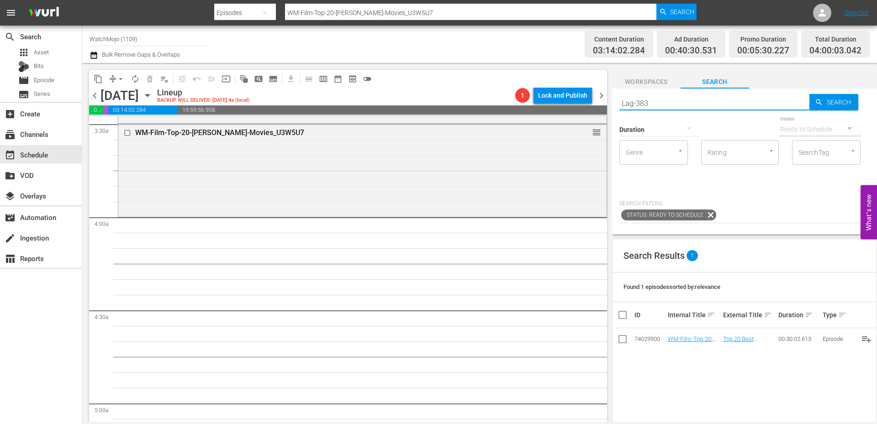
scroll to position [670, 0]
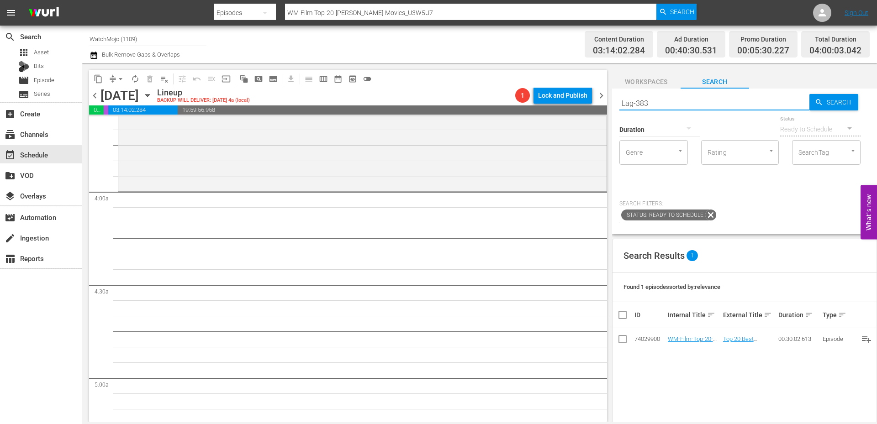
type input "Lag-383"
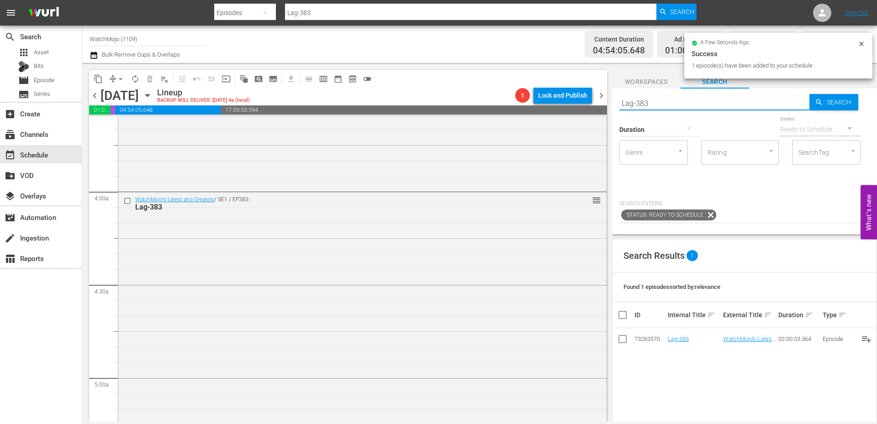
drag, startPoint x: 670, startPoint y: 102, endPoint x: 601, endPoint y: 94, distance: 69.4
click at [601, 94] on div "content_copy compress arrow_drop_down autorenew_outlined delete_forever_outline…" at bounding box center [479, 242] width 795 height 359
paste input "431"
type input "Lag-431"
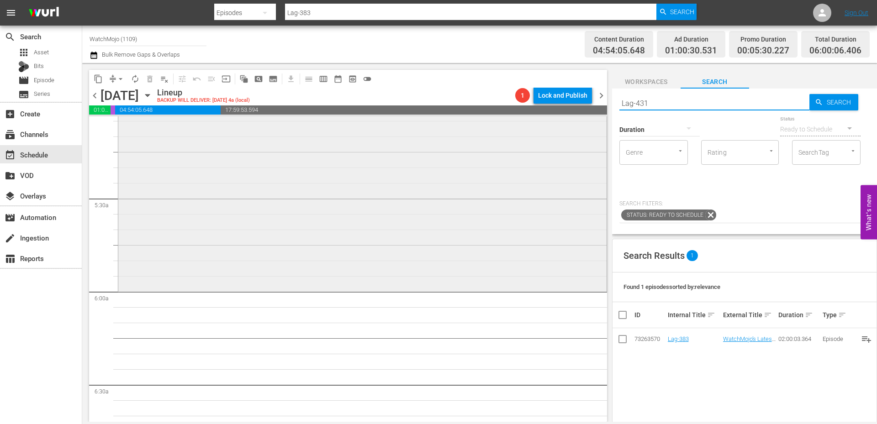
scroll to position [944, 0]
type input "Lag-431"
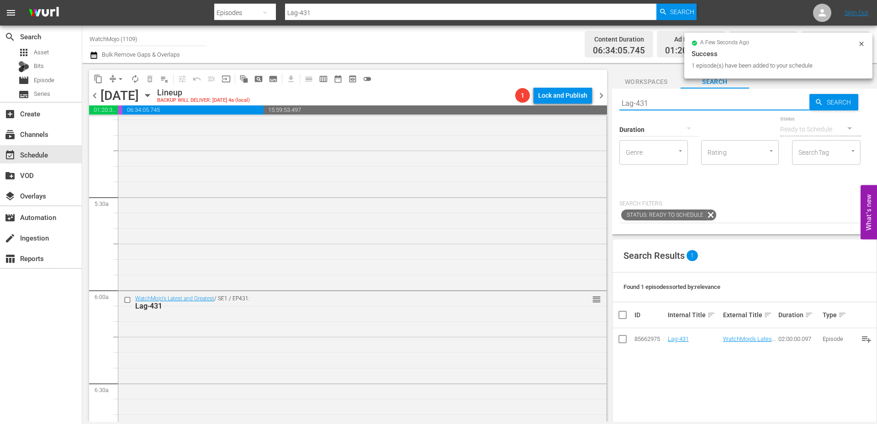
drag, startPoint x: 666, startPoint y: 105, endPoint x: 609, endPoint y: 103, distance: 56.7
click at [606, 100] on div "content_copy compress arrow_drop_down autorenew_outlined delete_forever_outline…" at bounding box center [479, 242] width 795 height 359
paste input "WM-Deep-Dive-Caught-On-Live-TV_Dive123_C6A7Z8"
type input "WM-Deep-Dive-Caught-On-Live-TV_Dive123_C6A7Z8"
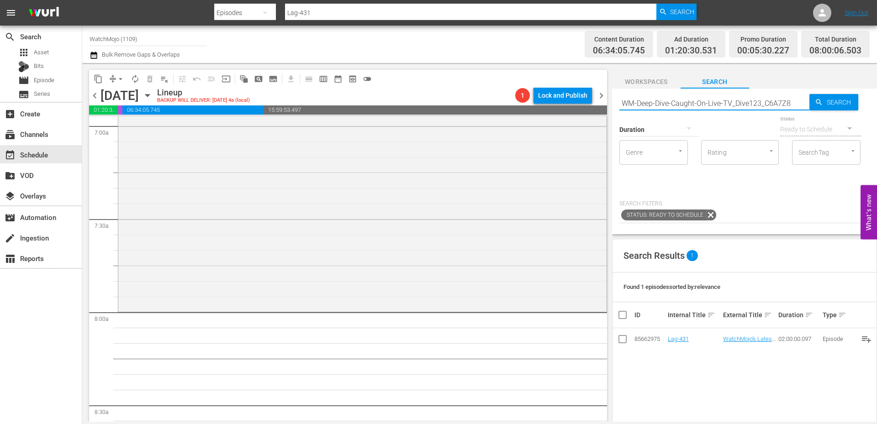
scroll to position [1310, 0]
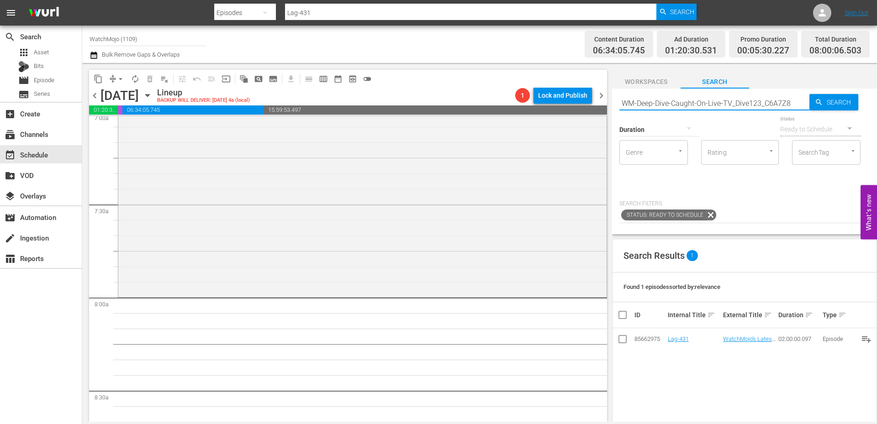
type input "WM-Deep-Dive-Caught-On-Live-TV_Dive123_C6A7Z8"
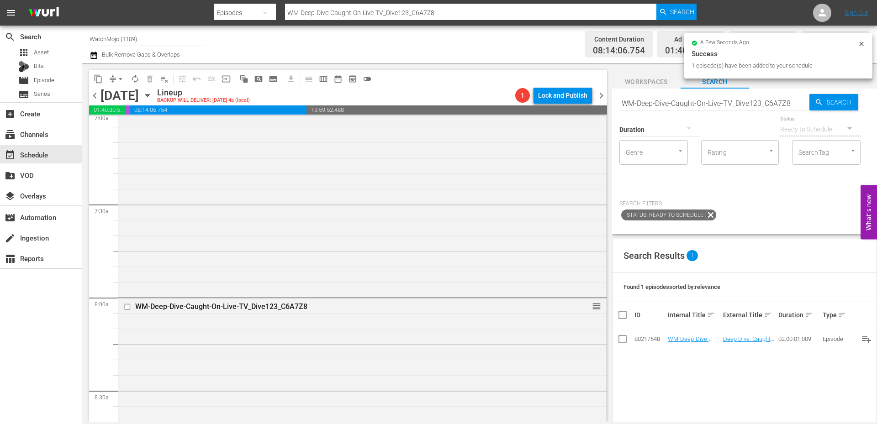
click at [715, 102] on input "WM-Deep-Dive-Caught-On-Live-TV_Dive123_C6A7Z8" at bounding box center [714, 103] width 190 height 22
paste input "Lag-404"
type input "Lag-404"
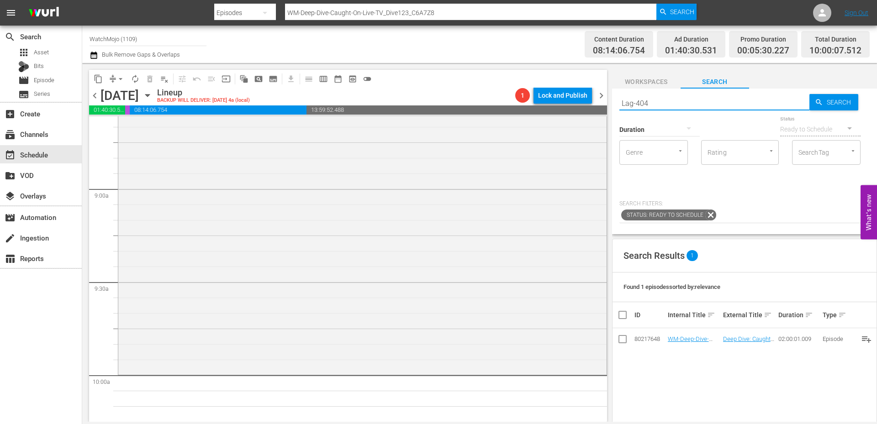
type input "Lag-404"
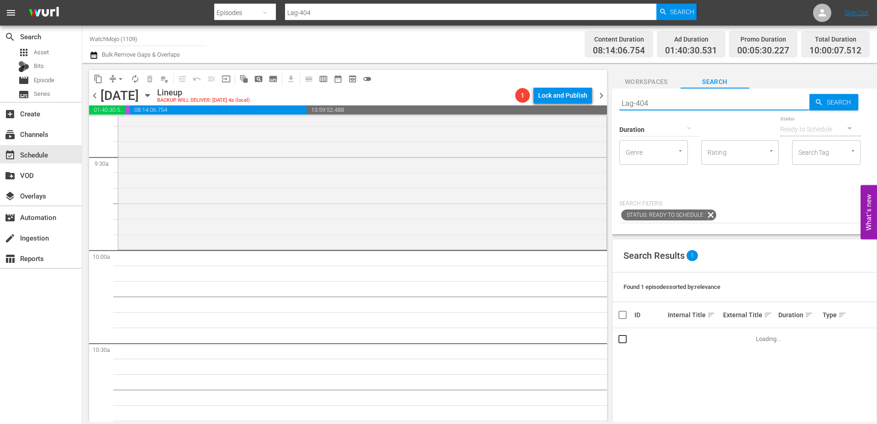
scroll to position [1736, 0]
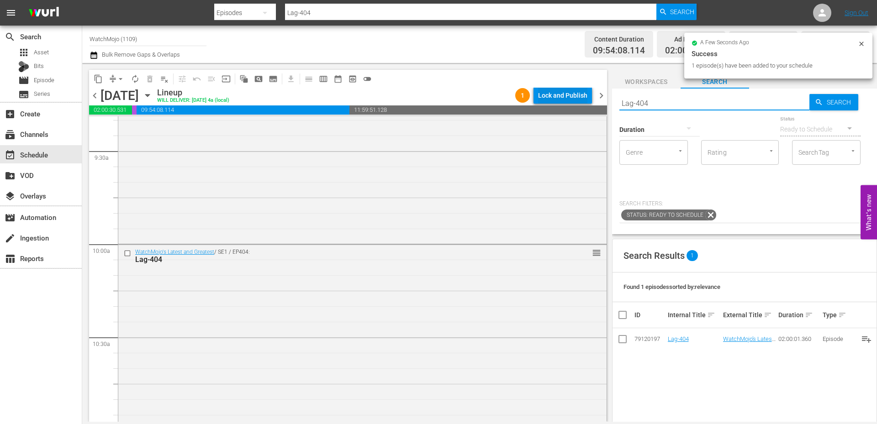
paste input "376"
type input "Lag-376"
drag, startPoint x: 662, startPoint y: 98, endPoint x: 589, endPoint y: 96, distance: 72.7
click at [589, 96] on div "content_copy compress arrow_drop_down autorenew_outlined delete_forever_outline…" at bounding box center [479, 242] width 795 height 359
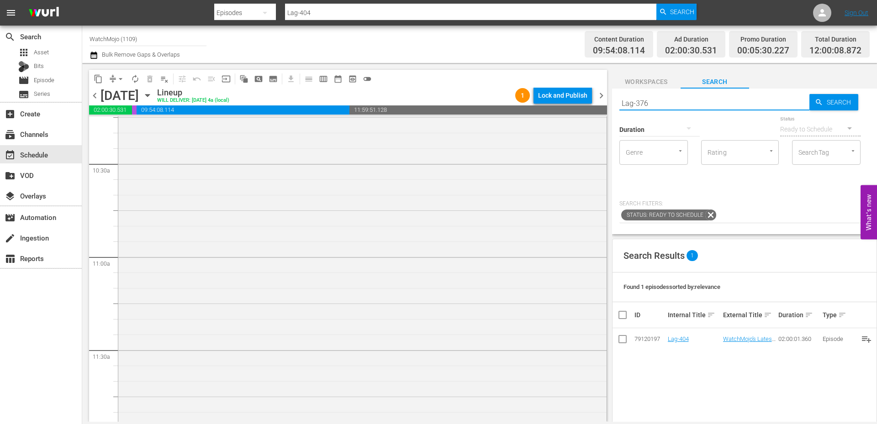
type input "Lag-376"
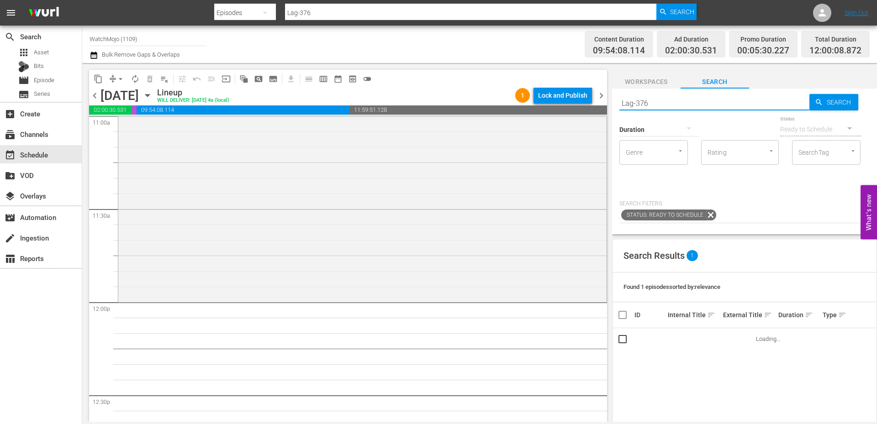
scroll to position [2071, 0]
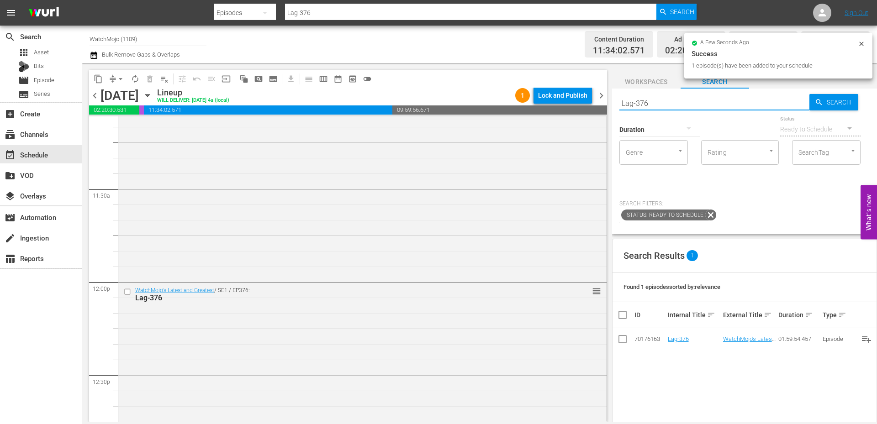
drag, startPoint x: 693, startPoint y: 107, endPoint x: 618, endPoint y: 101, distance: 75.2
click at [618, 101] on div "Search Lag-376 Search Duration Status Ready to Schedule Genre Genre Rating Rati…" at bounding box center [744, 162] width 265 height 146
paste input "WM-Deep-Dive-80s_Dive137_P0H3M2"
type input "WM-Deep-Dive-80s_Dive137_P0H3M2"
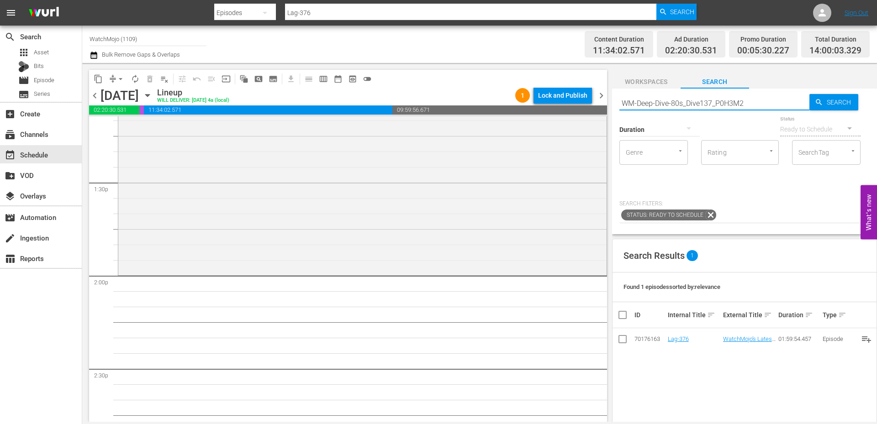
type input "WM-Deep-Dive-80s_Dive137_P0H3M2"
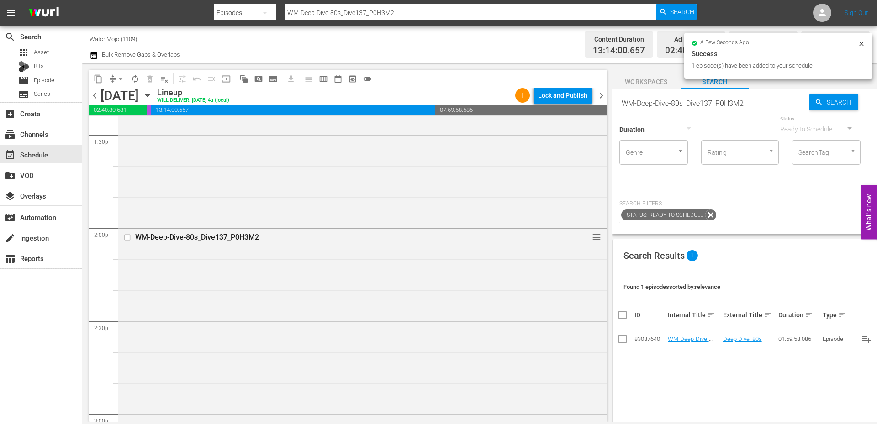
drag, startPoint x: 731, startPoint y: 105, endPoint x: 610, endPoint y: 103, distance: 121.5
click at [610, 103] on div "content_copy compress arrow_drop_down autorenew_outlined delete_forever_outline…" at bounding box center [479, 242] width 795 height 359
paste input "Lag-390"
type input "Lag-390"
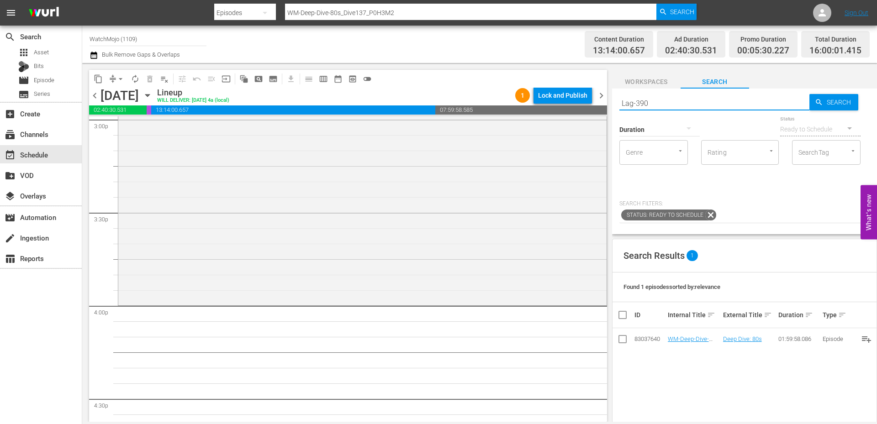
scroll to position [2802, 0]
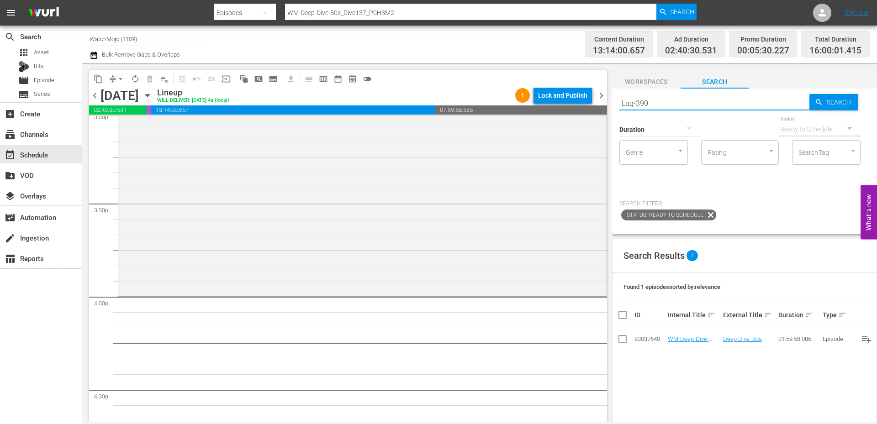
type input "Lag-390"
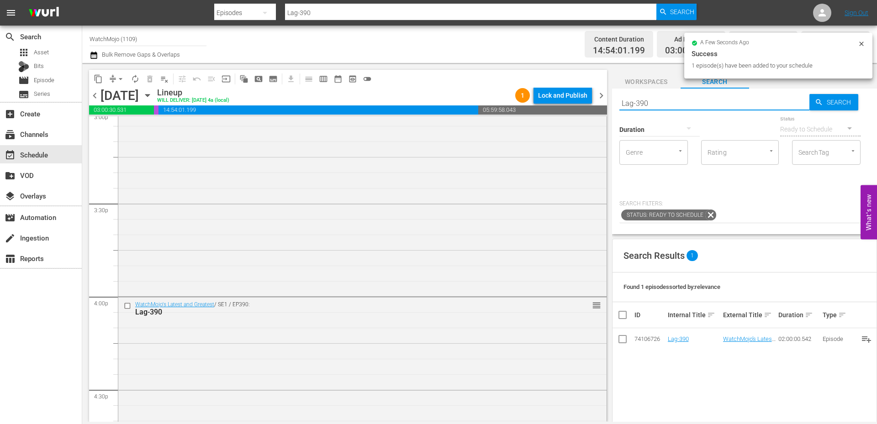
drag, startPoint x: 703, startPoint y: 103, endPoint x: 600, endPoint y: 94, distance: 103.2
click at [600, 94] on div "content_copy compress arrow_drop_down autorenew_outlined delete_forever_outline…" at bounding box center [479, 242] width 795 height 359
paste input "438"
type input "Lag-438"
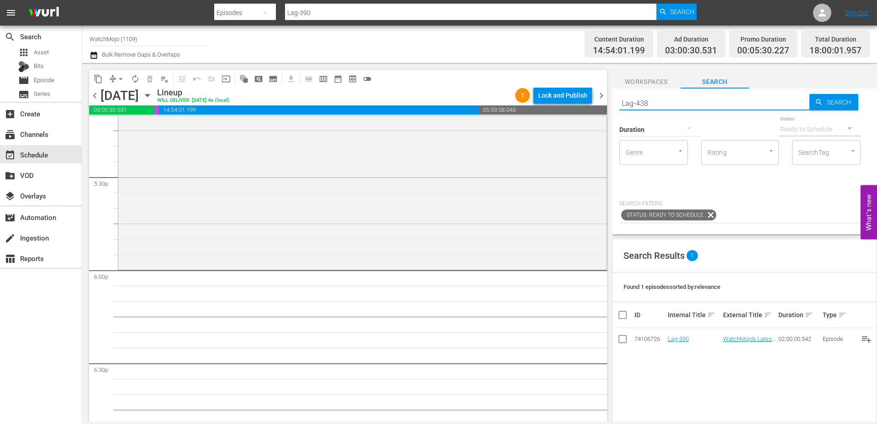
type input "Lag-438"
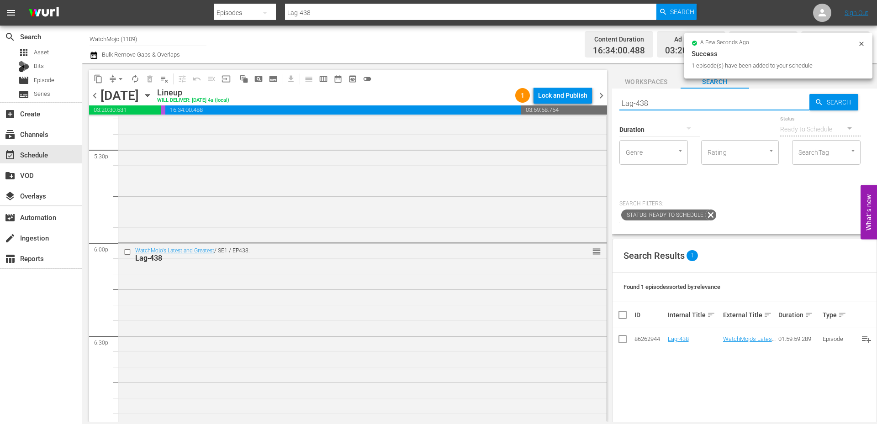
drag, startPoint x: 657, startPoint y: 103, endPoint x: 574, endPoint y: 93, distance: 82.8
click at [570, 91] on div "content_copy compress arrow_drop_down autorenew_outlined delete_forever_outline…" at bounding box center [479, 242] width 795 height 359
paste input "WM-TV-Top-20-Jon-Stewart-Moments_J2N9R4"
type input "WM-TV-Top-20-Jon-Stewart-Moments_J2N9R4"
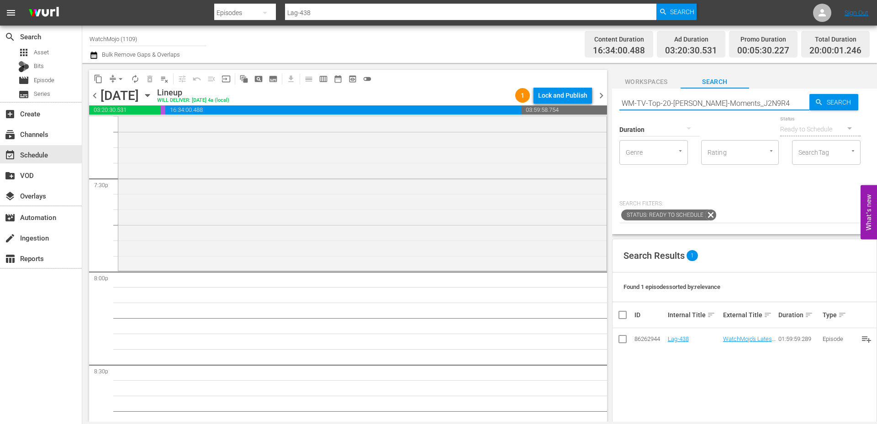
type input "WM-TV-Top-20-Jon-Stewart-Moments_J2N9R4"
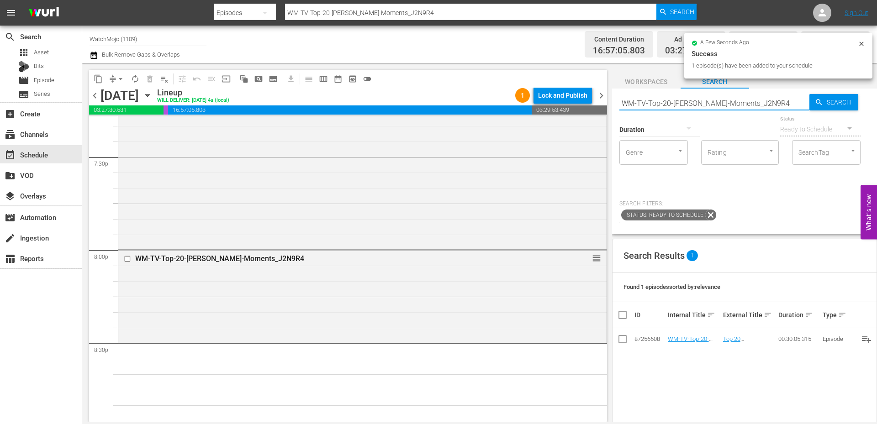
drag, startPoint x: 776, startPoint y: 105, endPoint x: 618, endPoint y: 100, distance: 158.1
click at [611, 99] on div "content_copy compress arrow_drop_down autorenew_outlined delete_forever_outline…" at bounding box center [479, 242] width 795 height 359
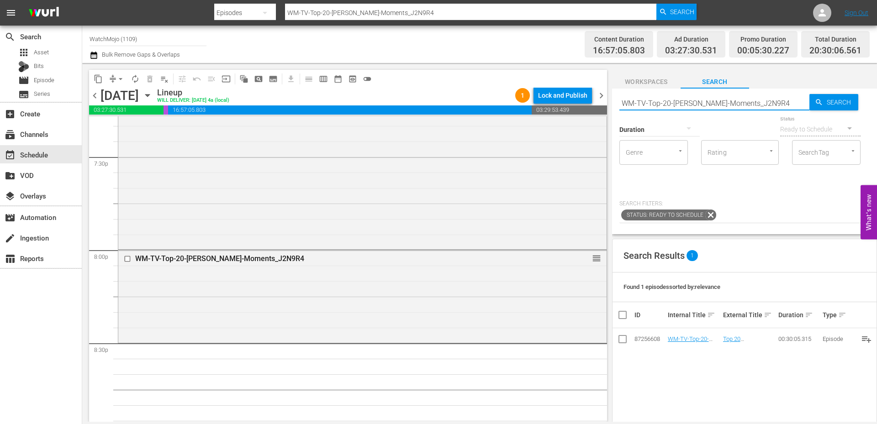
paste input "Music-20-Shocking-Music-Scandals_X7J8J2"
type input "WM-Music-20-Shocking-Music-Scandals_X7J8J2"
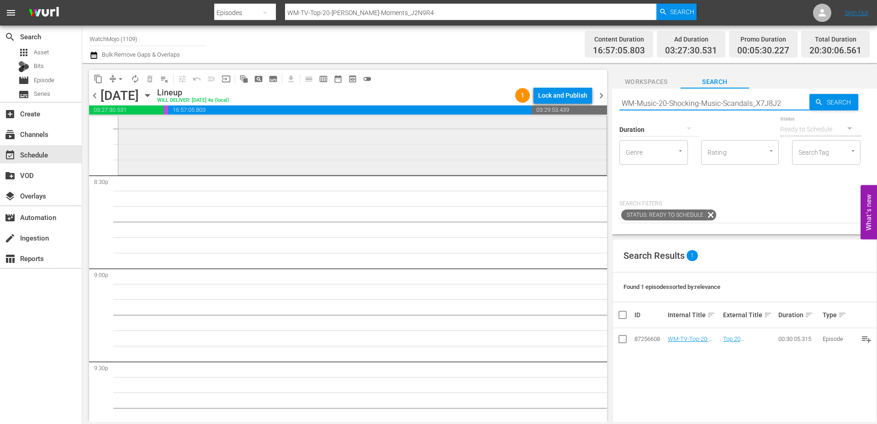
scroll to position [3777, 0]
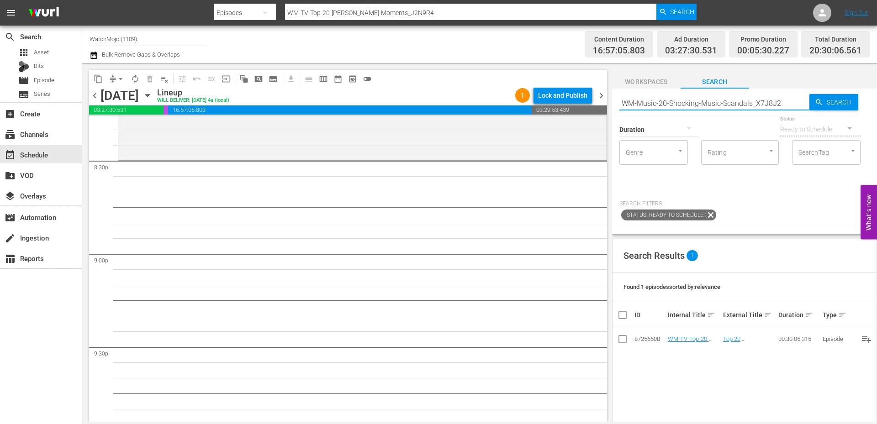
type input "WM-Music-20-Shocking-Music-Scandals_X7J8J2"
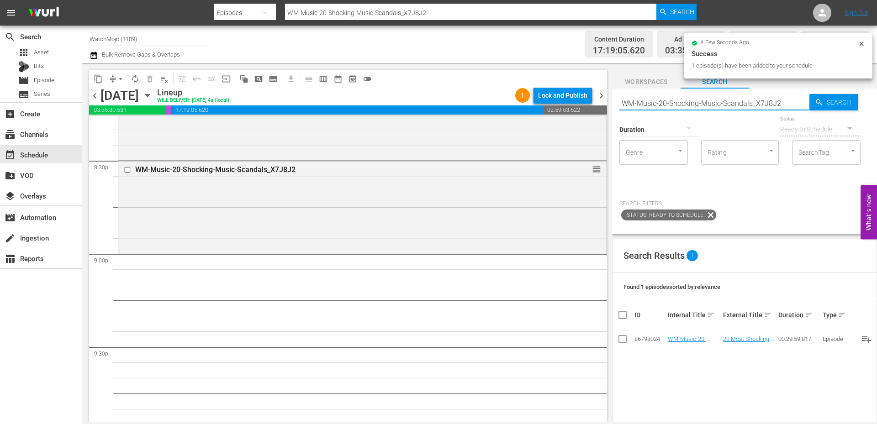
drag, startPoint x: 786, startPoint y: 101, endPoint x: 617, endPoint y: 93, distance: 168.8
click at [617, 93] on div "Search WM-Music-20-Shocking-Music-Scandals_X7J8J2 Search Duration Status Ready …" at bounding box center [744, 162] width 265 height 146
paste input "Specialty-Mean-Girls_SHO77_Q8N1G8"
type input "WM-Specialty-Mean-Girls_SHO77_Q8N1G8"
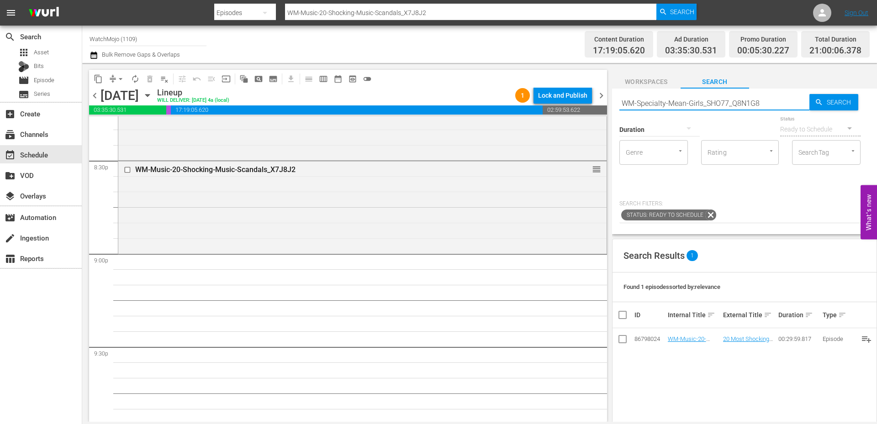
type input "WM-Specialty-Mean-Girls_SHO77_Q8N1G8"
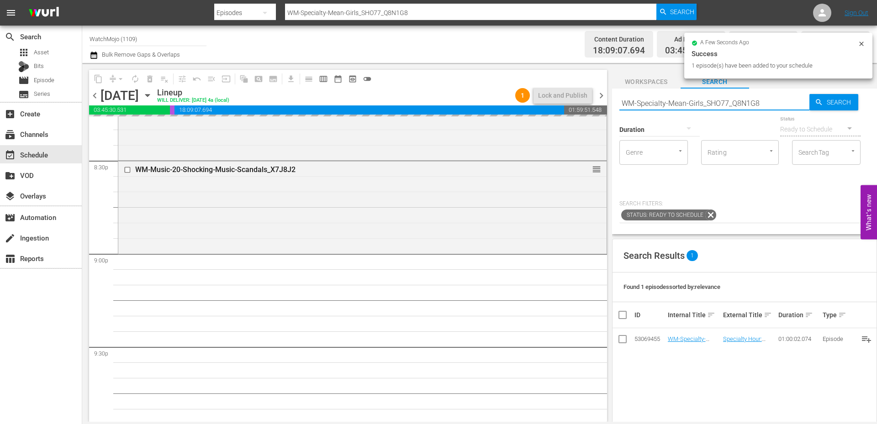
drag, startPoint x: 667, startPoint y: 100, endPoint x: 606, endPoint y: 103, distance: 61.3
click at [595, 98] on div "content_copy compress arrow_drop_down autorenew_outlined delete_forever_outline…" at bounding box center [479, 242] width 795 height 359
paste input "Lag-411"
type input "Lag-411"
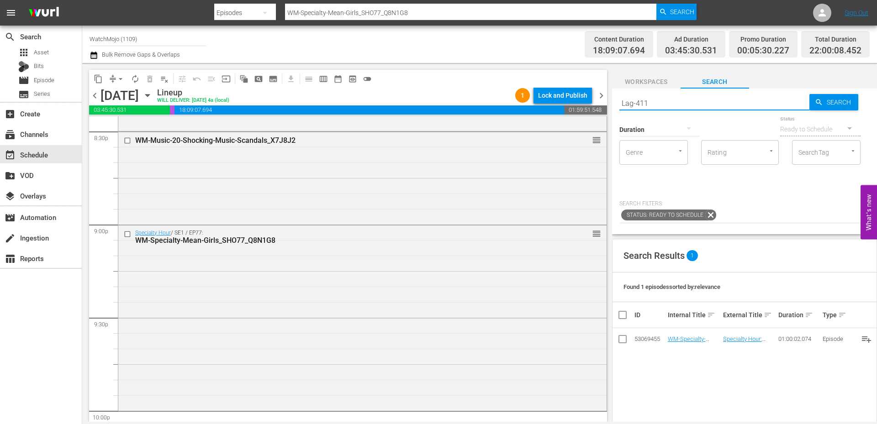
type input "Lag-411"
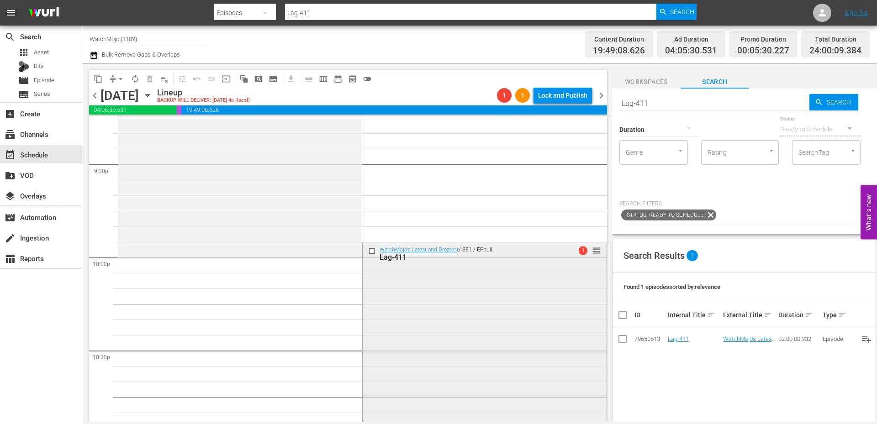
click at [421, 334] on div "WatchMojo's Latest and Greatest / SE1 / EPnull: Lag-411 1 reorder" at bounding box center [485, 428] width 244 height 370
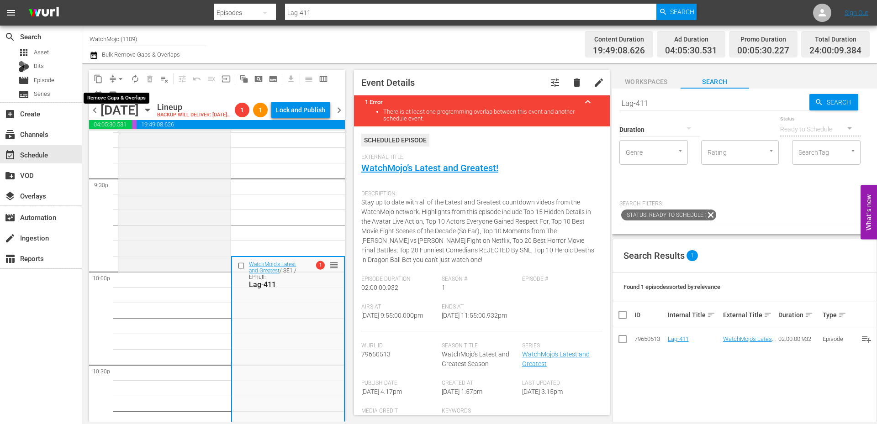
click at [120, 77] on span "arrow_drop_down" at bounding box center [120, 78] width 9 height 9
click at [133, 129] on li "Align to End of Previous Day" at bounding box center [121, 127] width 96 height 15
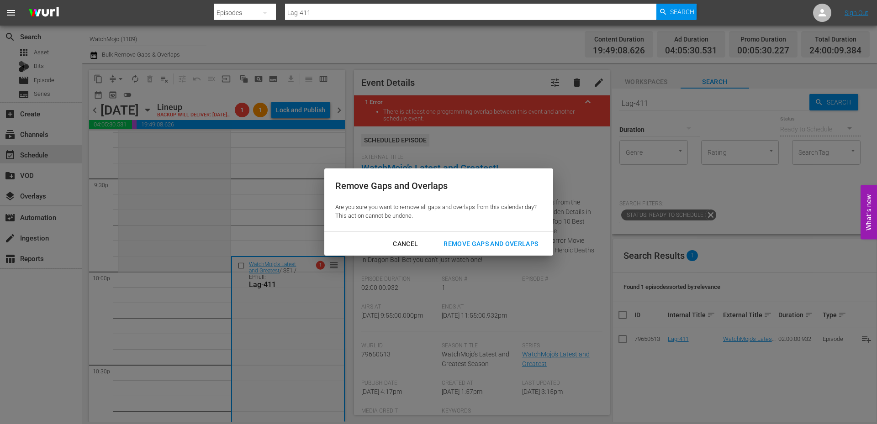
click at [478, 247] on div "Remove Gaps and Overlaps" at bounding box center [490, 243] width 109 height 11
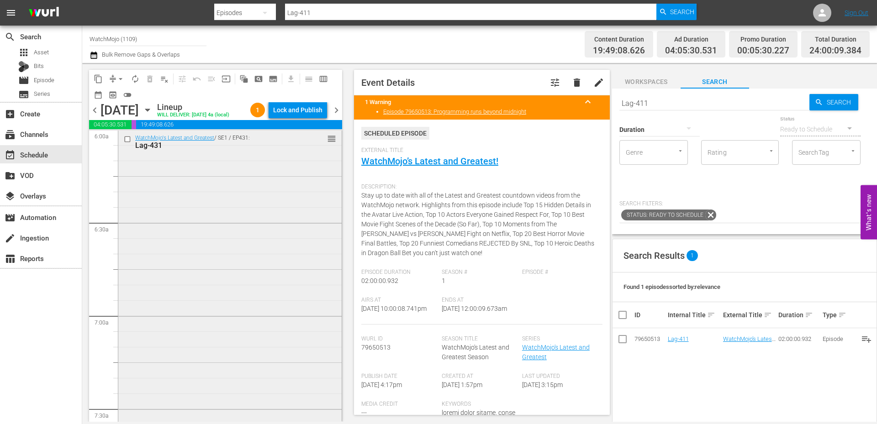
scroll to position [1066, 0]
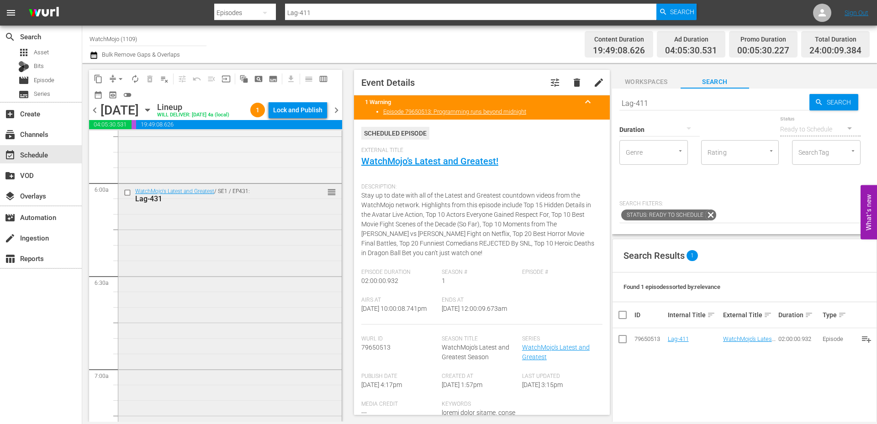
click at [254, 312] on div "WatchMojo's Latest and Greatest / SE1 / EP431: Lag-431 reorder" at bounding box center [229, 369] width 223 height 370
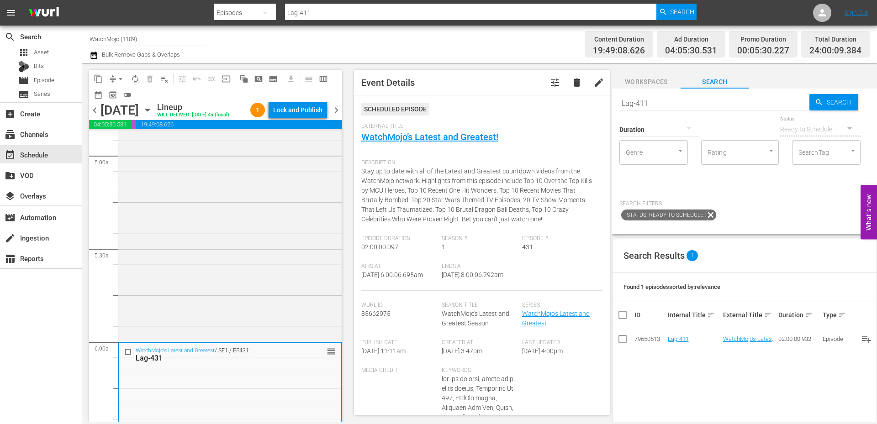
scroll to position [213, 0]
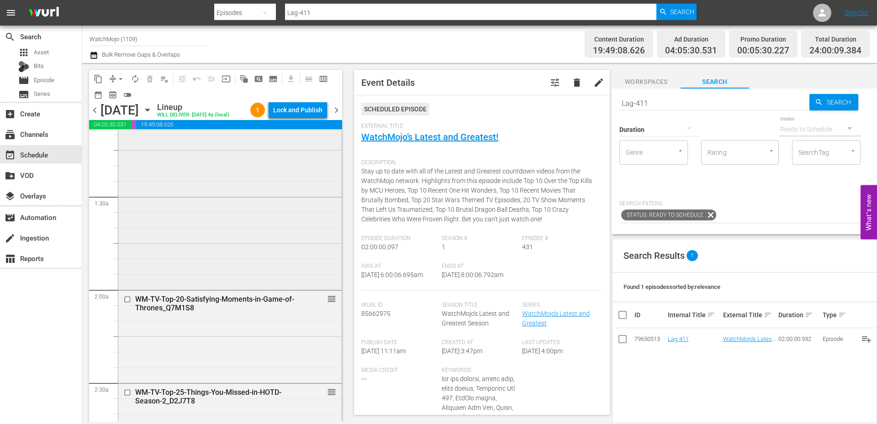
click at [232, 281] on div "WatchMojo's Latest and Greatest / SE1 / EP397: Lag-397 reorder" at bounding box center [229, 103] width 223 height 370
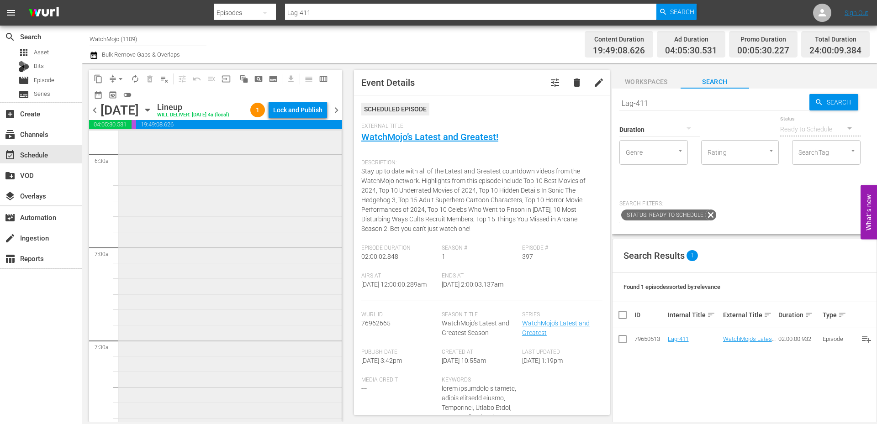
click at [233, 367] on div "WatchMojo's Latest and Greatest / SE1 / EP431: Lag-431 reorder" at bounding box center [229, 247] width 223 height 370
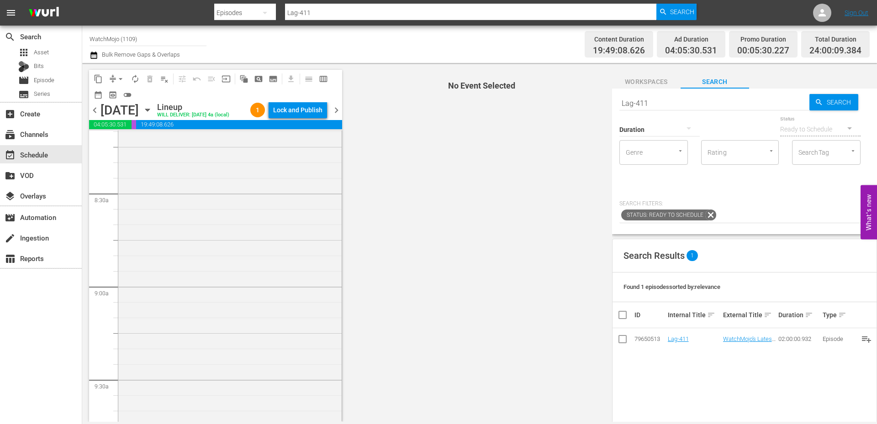
scroll to position [1523, 0]
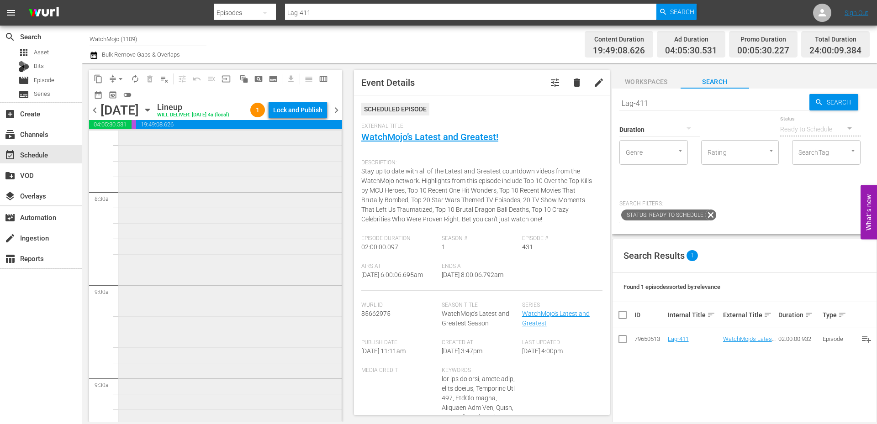
click at [223, 355] on div "WM-Deep-Dive-Caught-On-Live-TV_Dive123_C6A7Z8 reorder" at bounding box center [229, 285] width 223 height 370
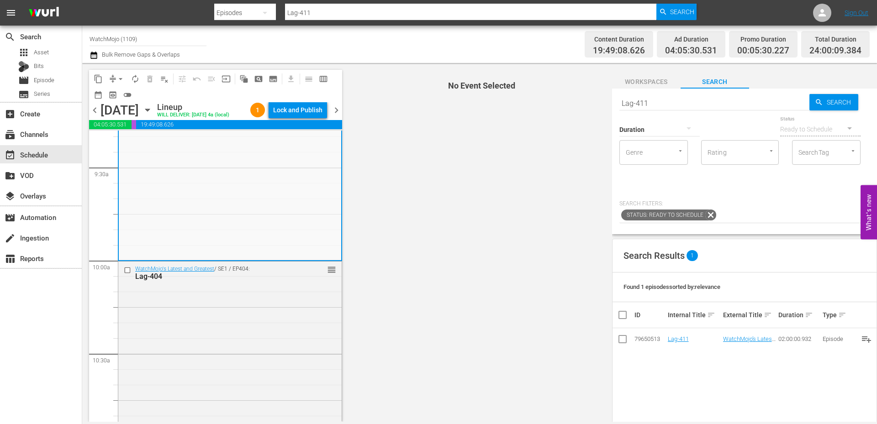
scroll to position [1736, 0]
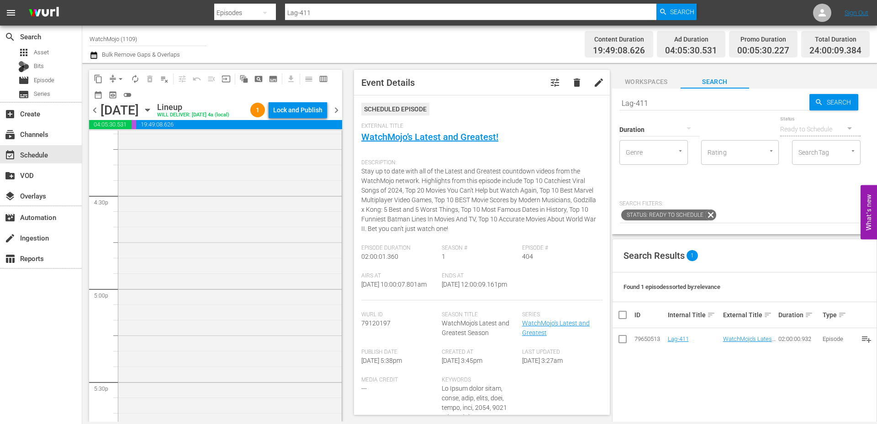
scroll to position [3015, 0]
click at [197, 342] on div "WatchMojo's Latest and Greatest / SE1 / EP390: Lag-390 reorder" at bounding box center [229, 284] width 223 height 370
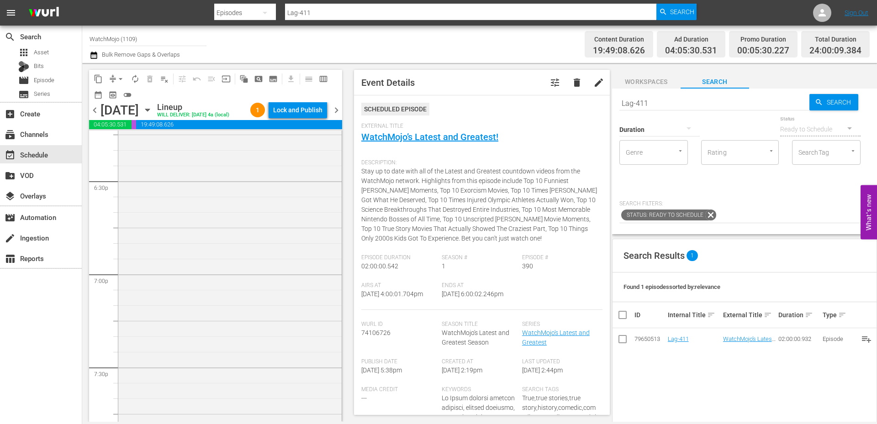
scroll to position [3442, 0]
click at [195, 354] on div "WatchMojo's Latest and Greatest / SE1 / EP438: Lag-438 reorder" at bounding box center [229, 230] width 223 height 370
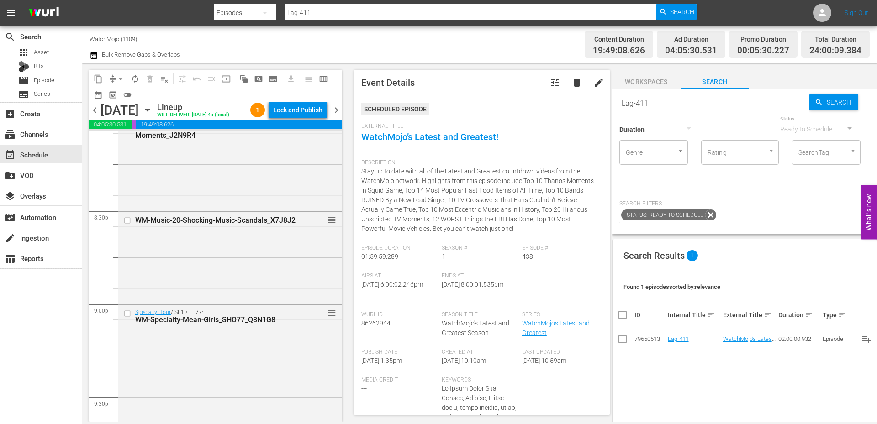
scroll to position [3929, 0]
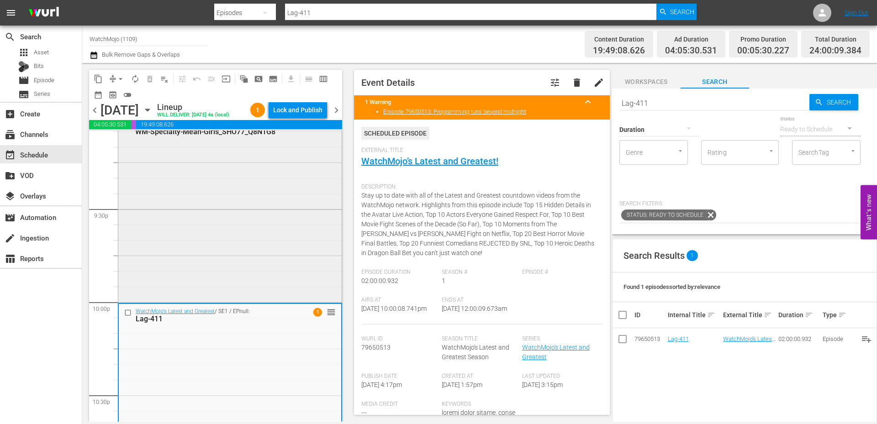
click at [181, 195] on div "Specialty Hour / SE1 / EP77: WM-Specialty-Mean-Girls_SHO77_Q8N1G8 reorder" at bounding box center [229, 209] width 223 height 184
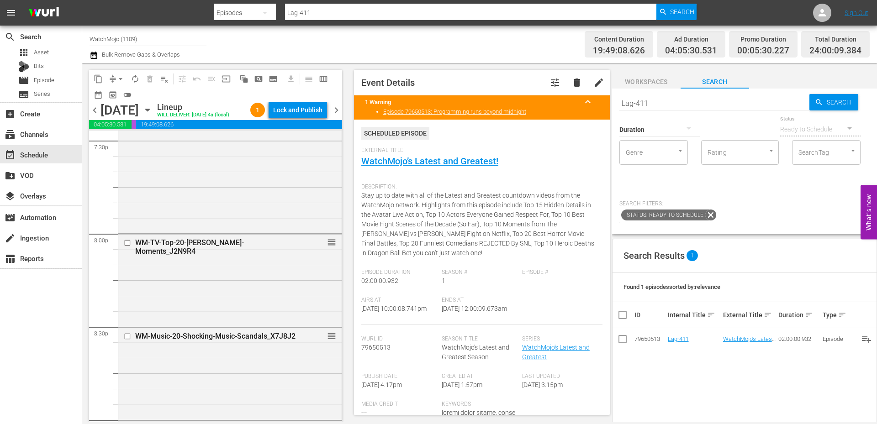
scroll to position [3563, 0]
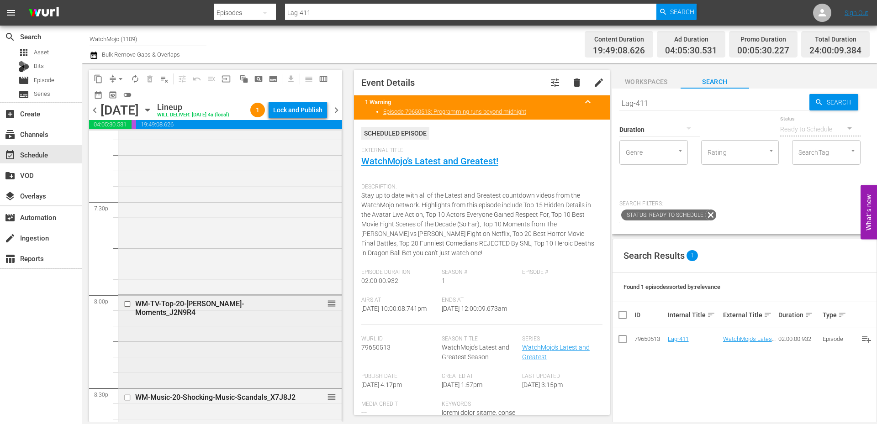
click at [213, 344] on div "WM-TV-Top-20-Jon-Stewart-Moments_J2N9R4 reorder" at bounding box center [229, 341] width 223 height 91
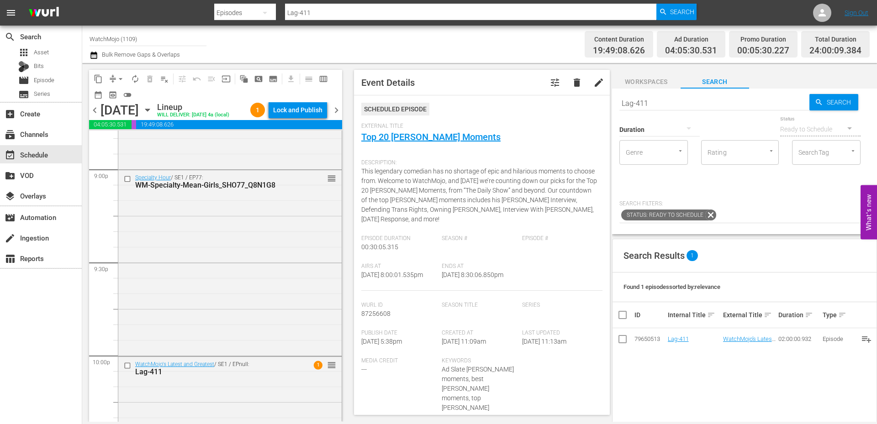
scroll to position [3960, 0]
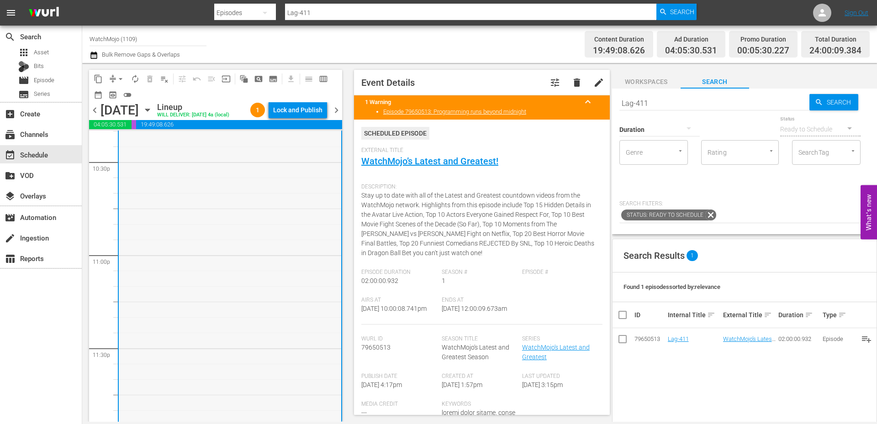
scroll to position [4107, 0]
click at [126, 139] on input "checkbox" at bounding box center [129, 135] width 10 height 8
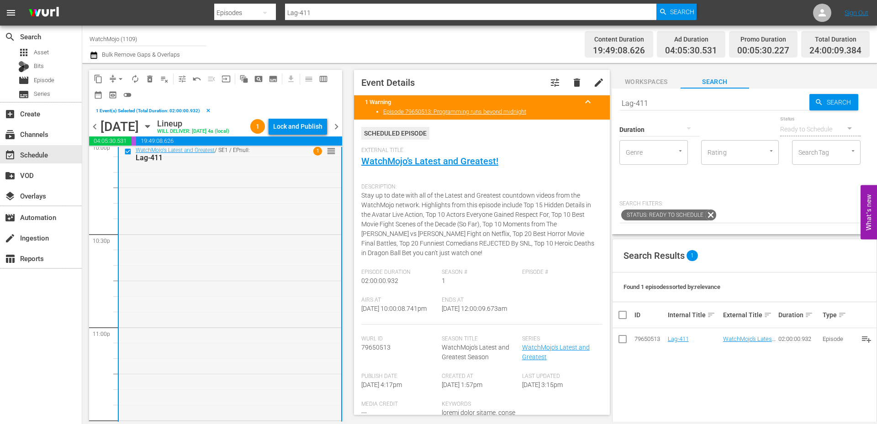
click at [193, 242] on div "WatchMojo's Latest and Greatest / SE1 / EPnull: Lag-411 1 reorder" at bounding box center [230, 328] width 222 height 370
click at [150, 77] on span "delete_forever_outlined" at bounding box center [149, 78] width 9 height 9
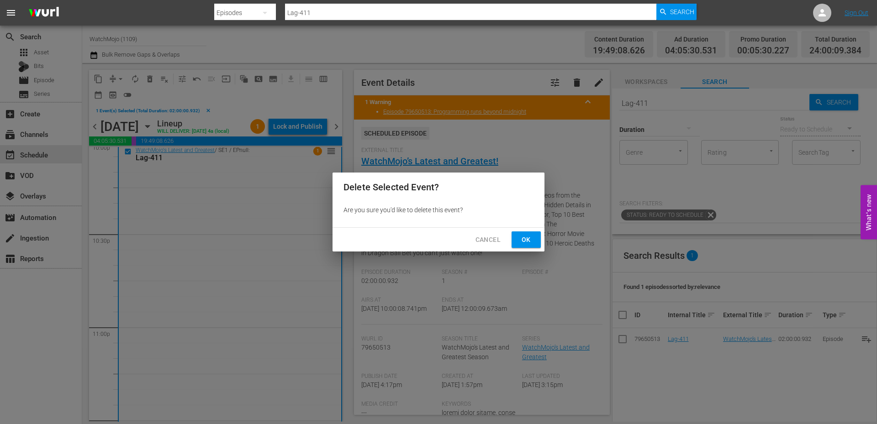
click at [532, 242] on span "Ok" at bounding box center [526, 239] width 15 height 11
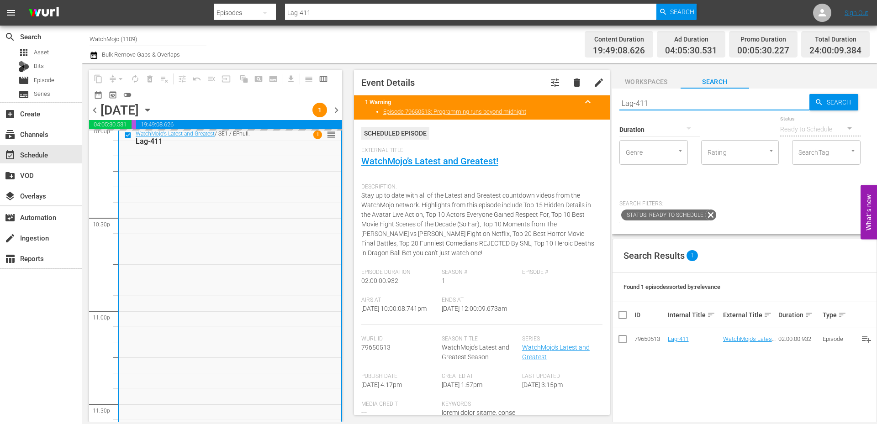
drag, startPoint x: 637, startPoint y: 101, endPoint x: 593, endPoint y: 95, distance: 44.4
click at [592, 95] on div "content_copy compress arrow_drop_down autorenew_outlined delete_forever_outline…" at bounding box center [479, 242] width 795 height 359
paste input "25"
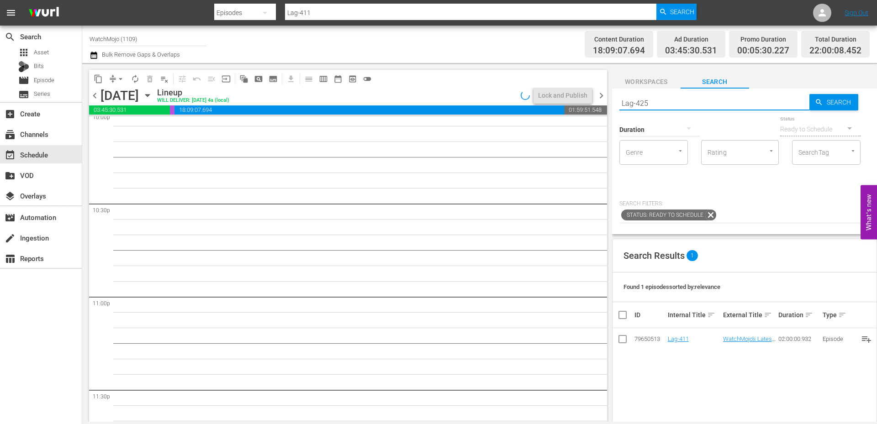
type input "Lag-425"
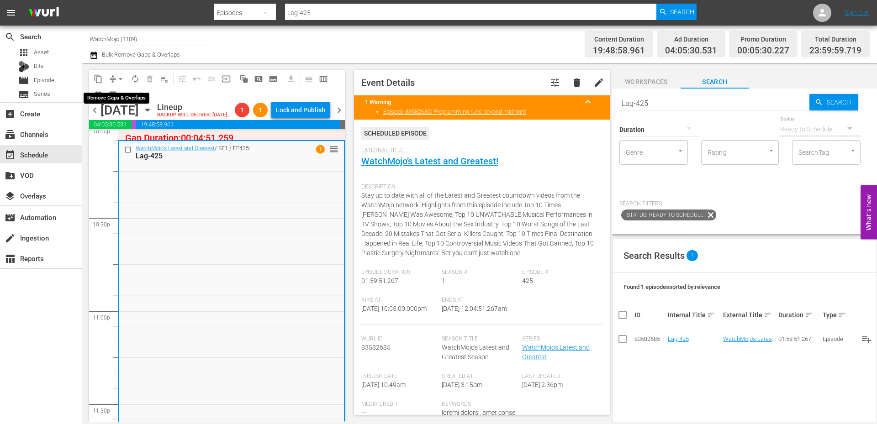
click at [122, 76] on span "arrow_drop_down" at bounding box center [120, 78] width 9 height 9
click at [128, 130] on li "Align to End of Previous Day" at bounding box center [121, 127] width 96 height 15
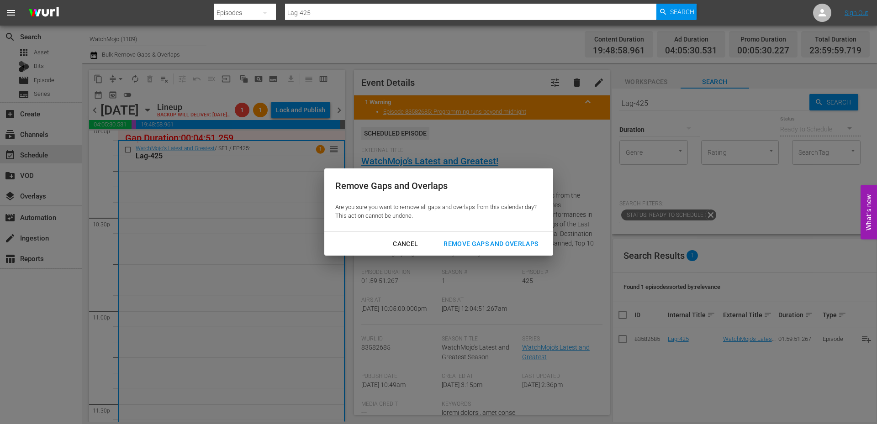
click at [453, 242] on div "Remove Gaps and Overlaps" at bounding box center [490, 243] width 109 height 11
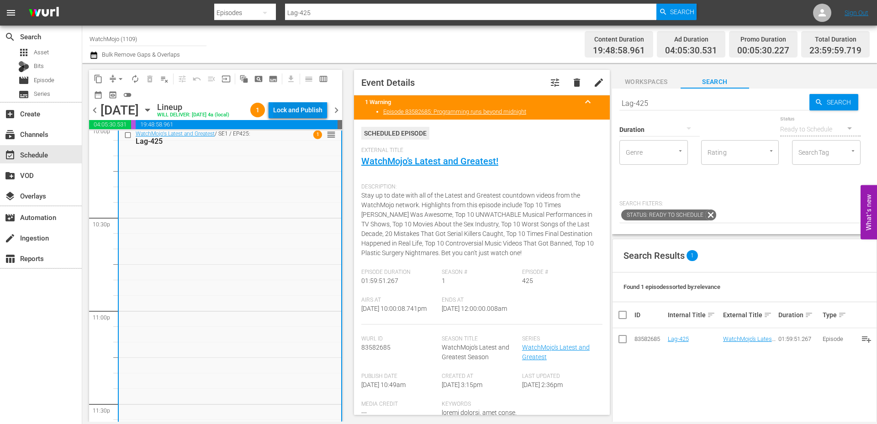
click at [308, 114] on div "Lock and Publish" at bounding box center [297, 110] width 49 height 16
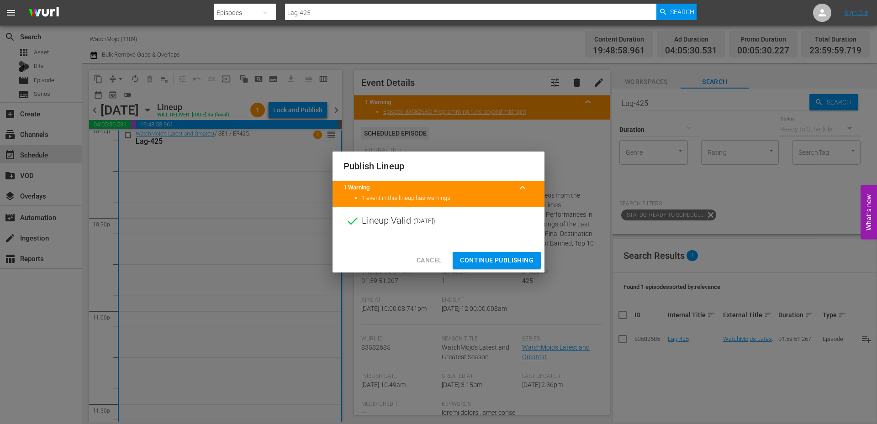
click at [475, 264] on span "Continue Publishing" at bounding box center [497, 260] width 74 height 11
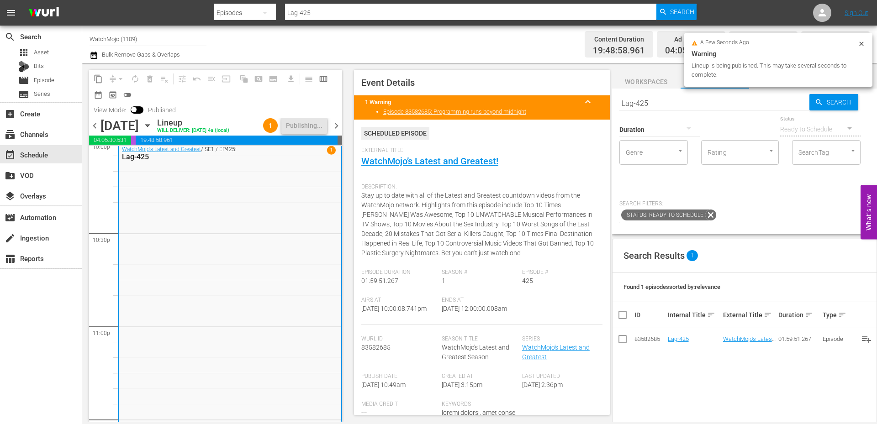
drag, startPoint x: 522, startPoint y: 312, endPoint x: 469, endPoint y: 316, distance: 53.1
click at [469, 316] on div "Airs At 9/3/25 @ 10:00:08.741pm Ends At 9/4/25 @ 12:00:00.008am" at bounding box center [481, 311] width 241 height 28
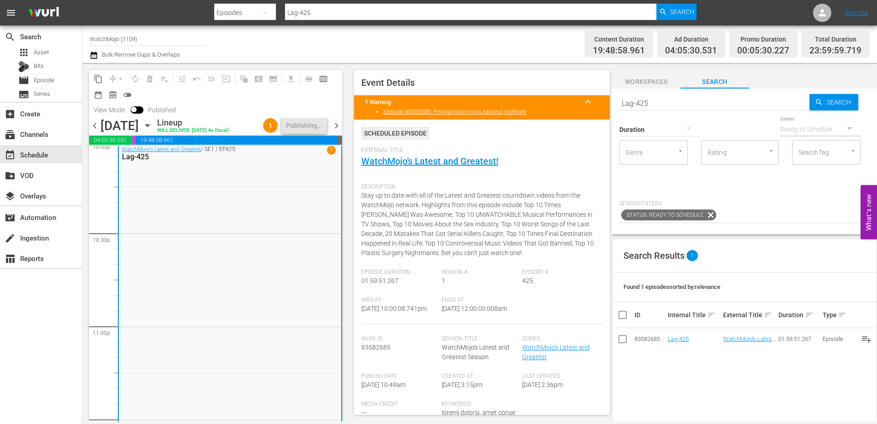
copy span "12:00:00.008am"
click at [338, 132] on span "chevron_right" at bounding box center [336, 125] width 11 height 11
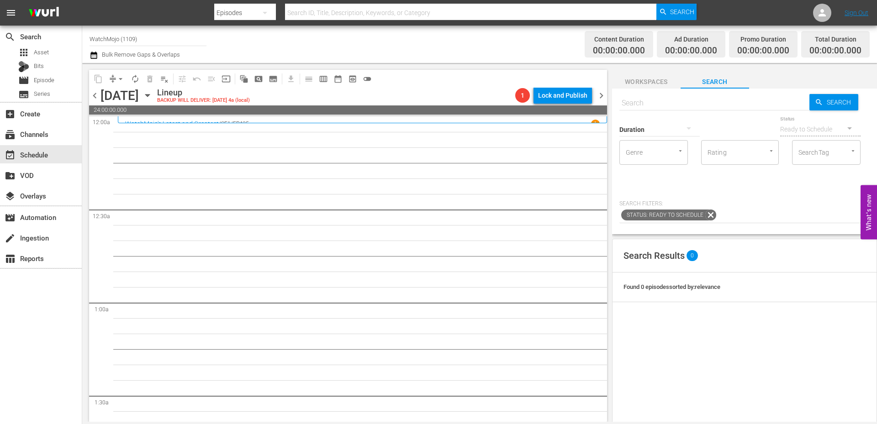
click at [667, 101] on input "text" at bounding box center [714, 103] width 190 height 22
paste input "Lag-398"
type input "Lag-398"
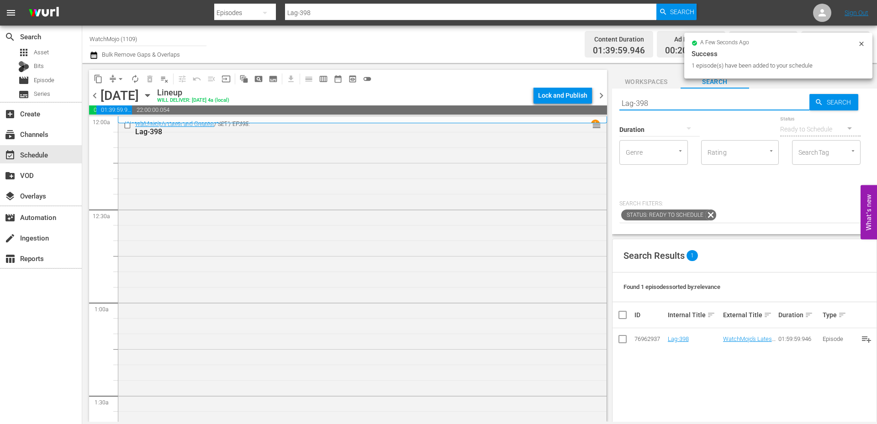
click at [589, 94] on div "content_copy compress arrow_drop_down autorenew_outlined delete_forever_outline…" at bounding box center [479, 242] width 795 height 359
paste input "WM-Deep-Dive-Finding-Your-Roots_Dive107_I0A0F9"
type input "WM-Deep-Dive-Finding-Your-Roots_Dive107_I0A0F9"
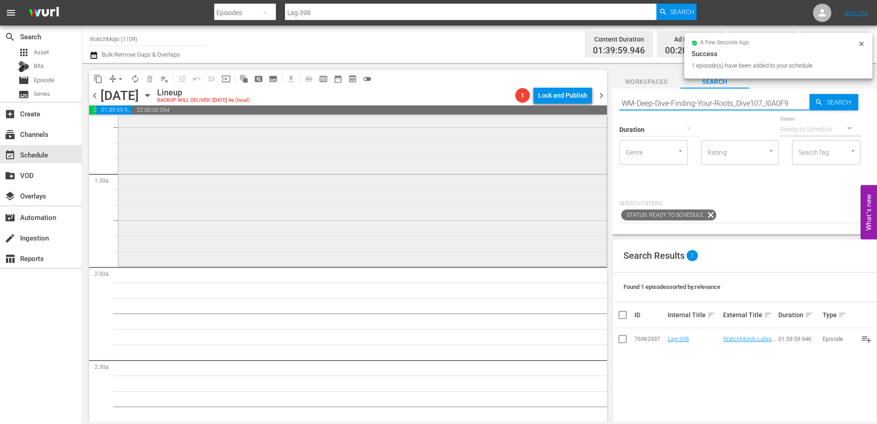
scroll to position [244, 0]
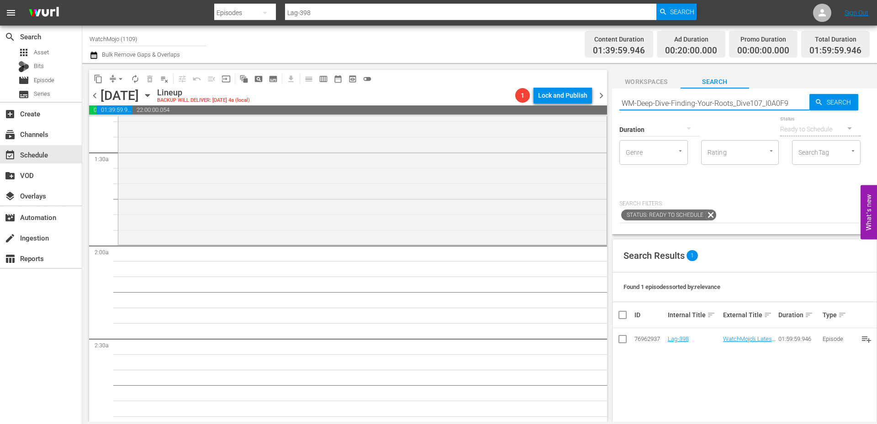
type input "WM-Deep-Dive-Finding-Your-Roots_Dive107_I0A0F9"
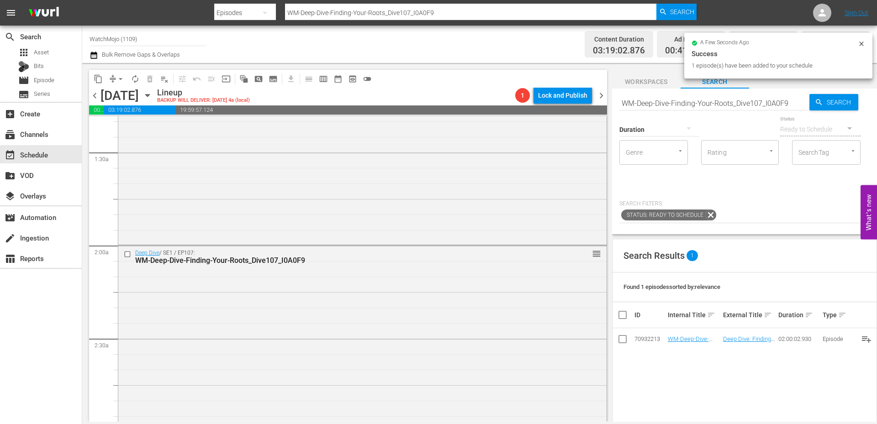
click at [713, 108] on input "WM-Deep-Dive-Finding-Your-Roots_Dive107_I0A0F9" at bounding box center [714, 103] width 190 height 22
paste input "Lag-384"
type input "Lag-384"
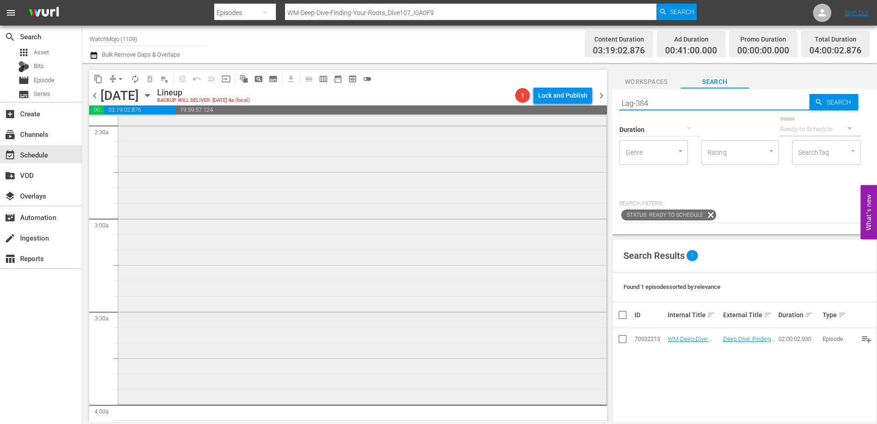
type input "Lag-384"
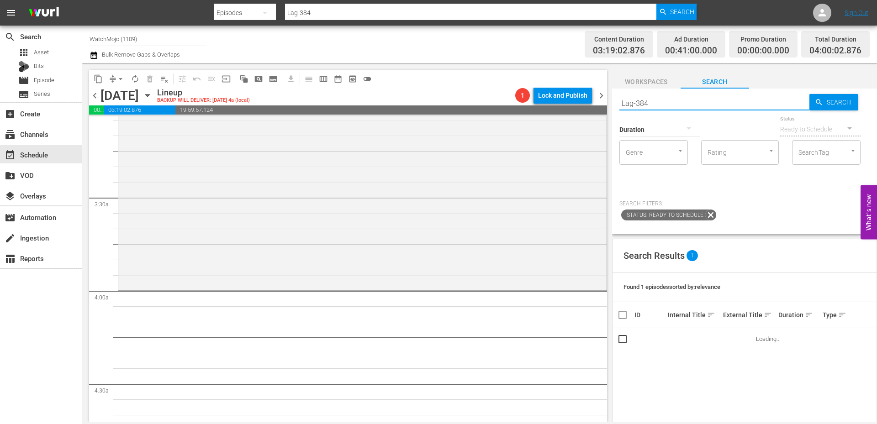
scroll to position [640, 0]
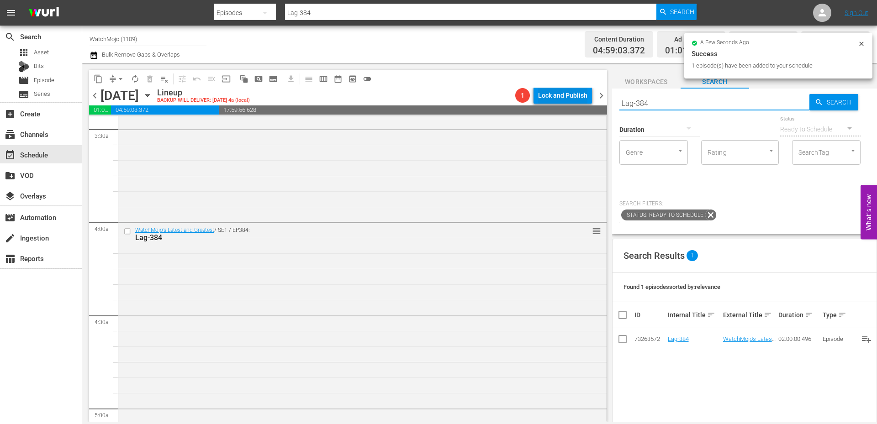
drag, startPoint x: 625, startPoint y: 95, endPoint x: 586, endPoint y: 87, distance: 40.1
click at [585, 87] on div "content_copy compress arrow_drop_down autorenew_outlined delete_forever_outline…" at bounding box center [479, 242] width 795 height 359
paste input "432"
type input "Lag-432"
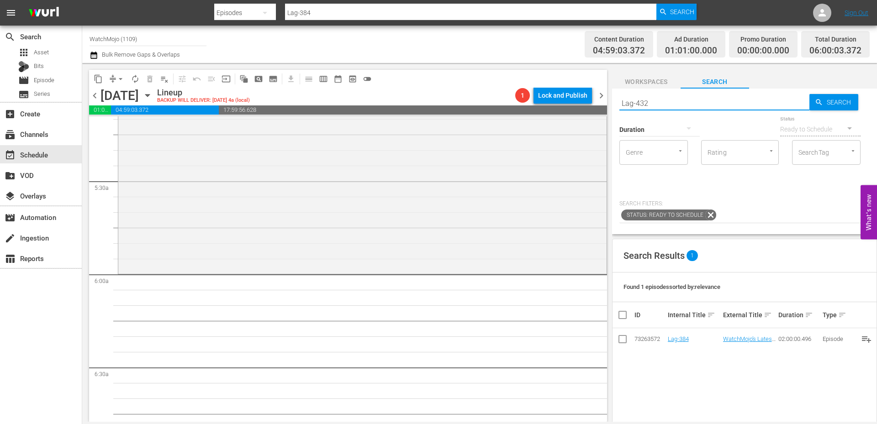
type input "Lag-432"
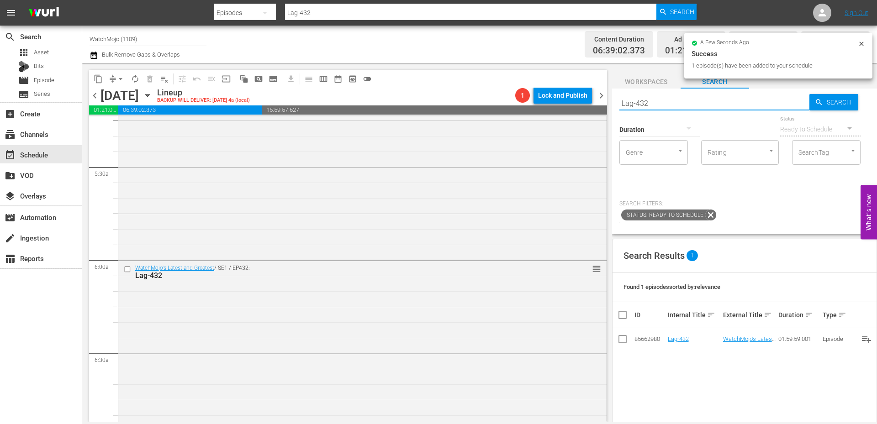
drag, startPoint x: 649, startPoint y: 103, endPoint x: 593, endPoint y: 101, distance: 55.8
click at [591, 100] on div "content_copy compress arrow_drop_down autorenew_outlined delete_forever_outline…" at bounding box center [479, 242] width 795 height 359
paste input "WM-Deep-Dive-Actors-Who-Broke-The-Cast_Dive127_U8C4L3"
type input "WM-Deep-Dive-Actors-Who-Broke-The-Cast_Dive127_U8C4L3"
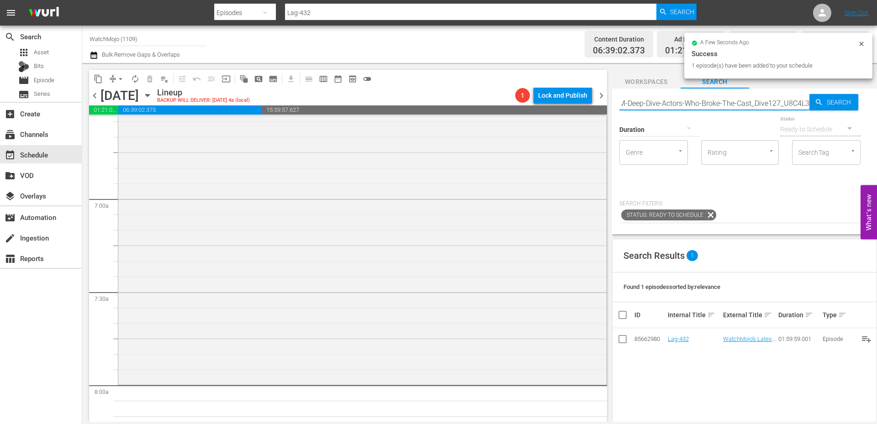
scroll to position [1310, 0]
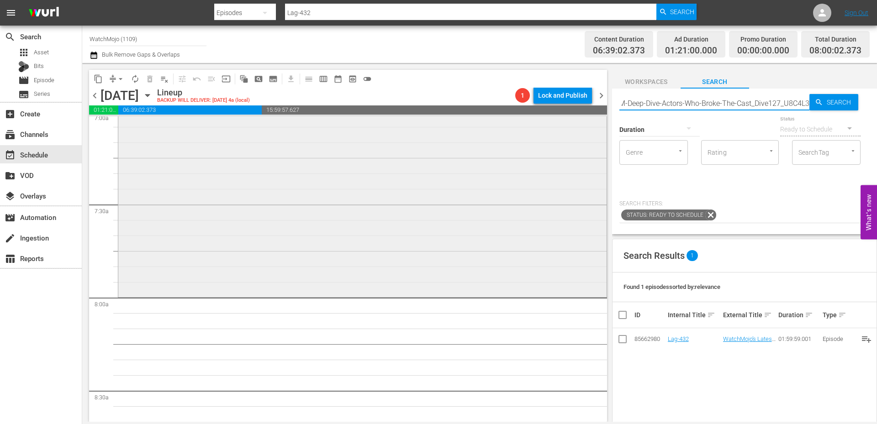
type input "WM-Deep-Dive-Actors-Who-Broke-The-Cast_Dive127_U8C4L3"
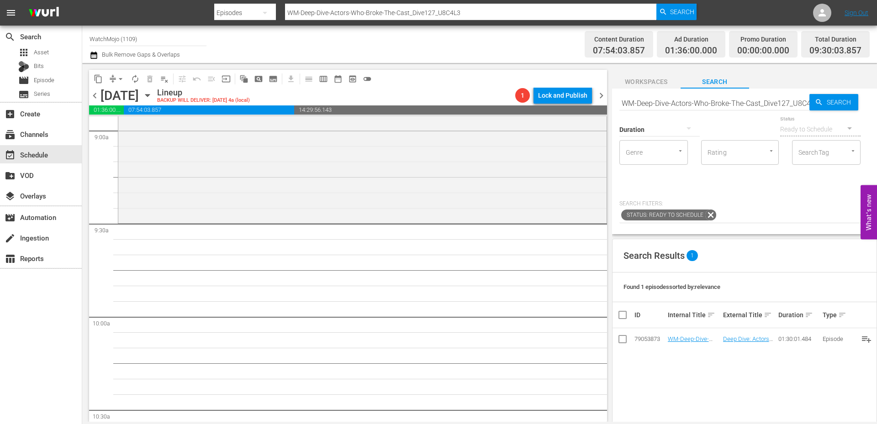
scroll to position [1675, 0]
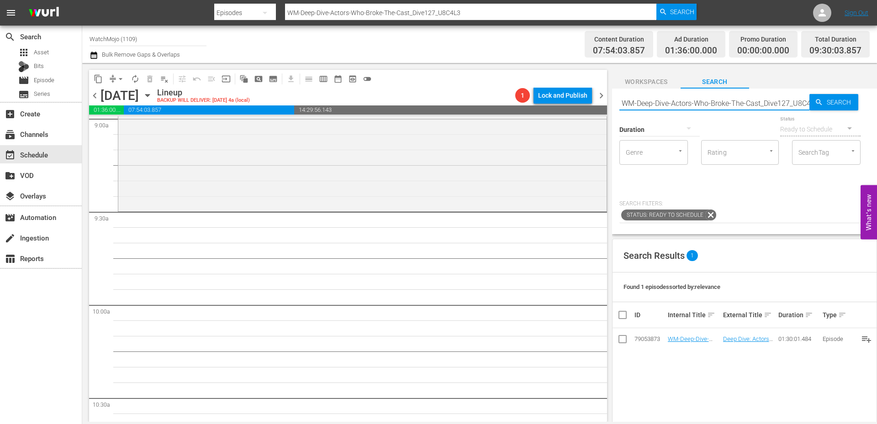
click at [693, 104] on input "WM-Deep-Dive-Actors-Who-Broke-The-Cast_Dive127_U8C4L3" at bounding box center [714, 103] width 190 height 22
paste input ""WM-Celeb-Top-20-Celebrities-Who-Scandalously-Dated-Teenagers_R6K2K1 ""
type input ""WM-Celeb-Top-20-Celebrities-Who-Scandalously-Dated-Teenagers_R6K2K1 ""
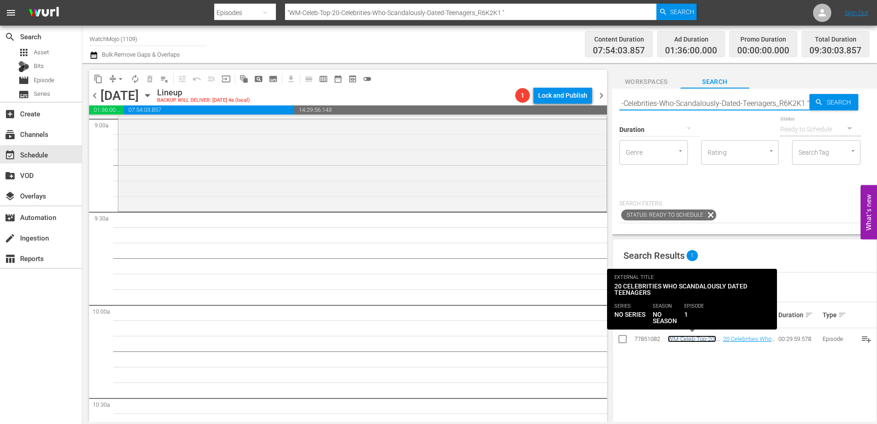
scroll to position [0, 0]
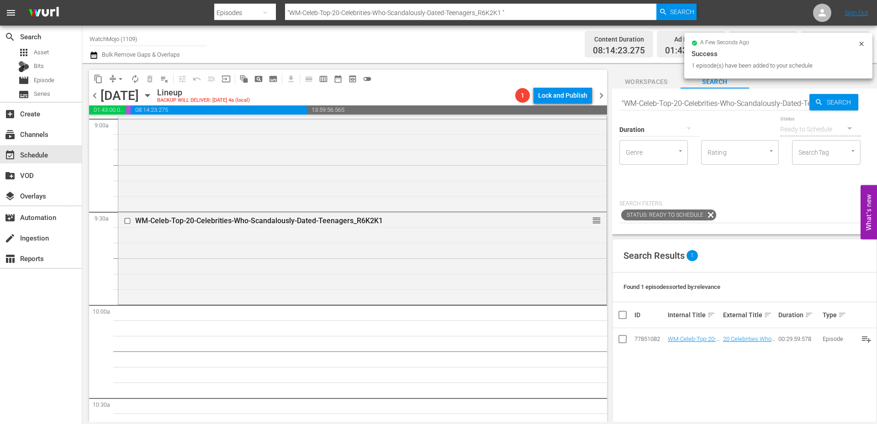
click at [722, 103] on input ""WM-Celeb-Top-20-Celebrities-Who-Scandalously-Dated-Teenagers_R6K2K1 "" at bounding box center [714, 103] width 190 height 22
paste input "Lag-405"
type input "Lag-405"
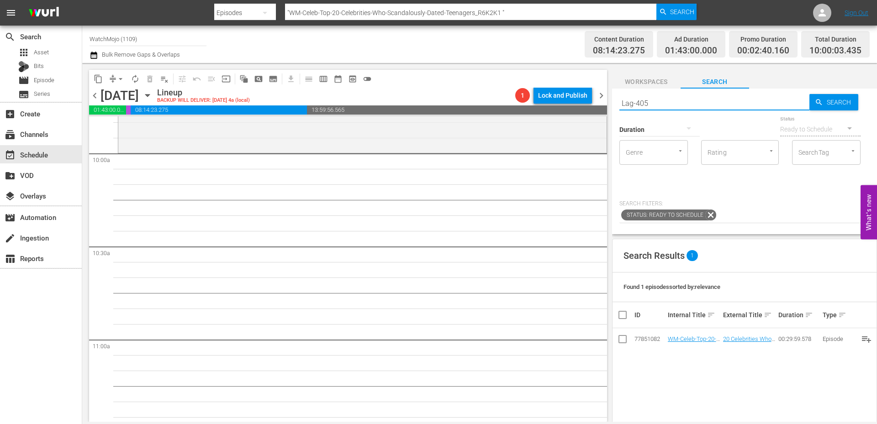
scroll to position [1827, 0]
type input "Lag-405"
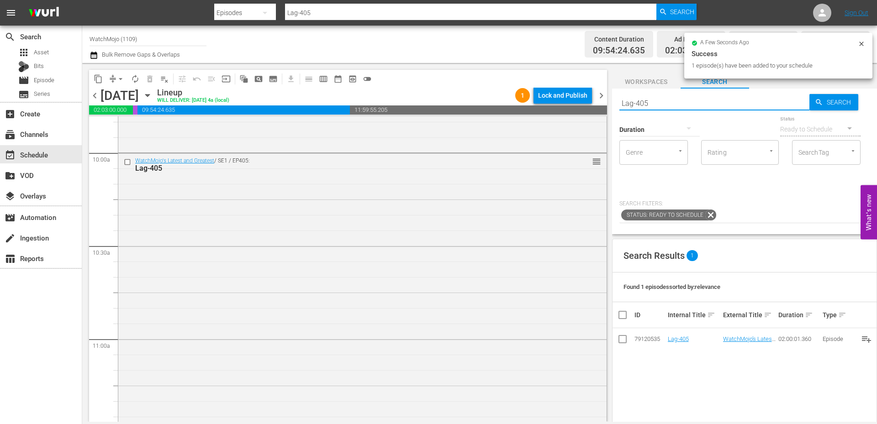
drag, startPoint x: 634, startPoint y: 97, endPoint x: 590, endPoint y: 94, distance: 44.0
click at [586, 94] on div "content_copy compress arrow_drop_down autorenew_outlined delete_forever_outline…" at bounding box center [479, 242] width 795 height 359
paste input "377"
type input "Lag-377"
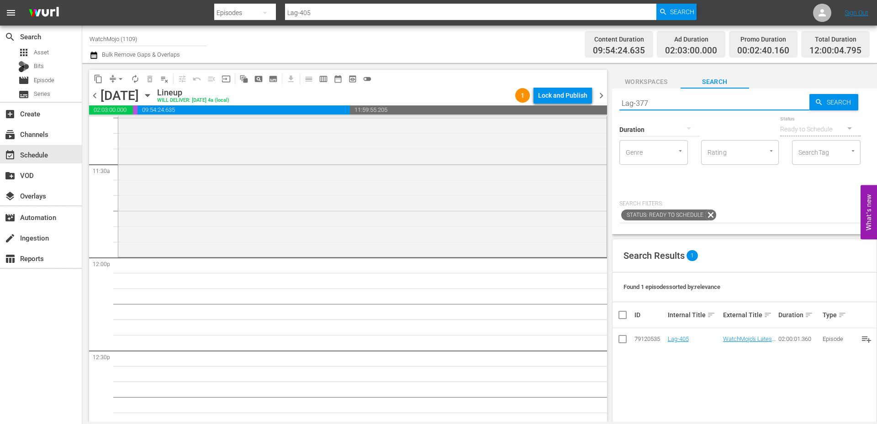
scroll to position [2102, 0]
type input "Lag-377"
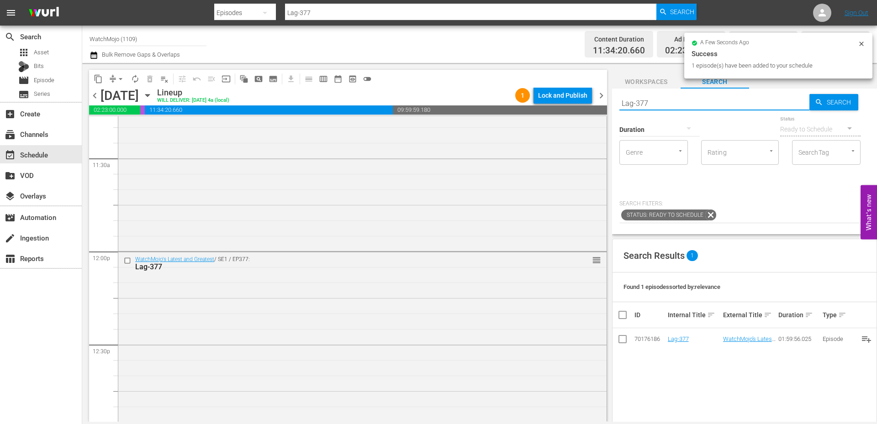
drag, startPoint x: 695, startPoint y: 104, endPoint x: 587, endPoint y: 99, distance: 108.4
click at [587, 99] on div "content_copy compress arrow_drop_down autorenew_outlined delete_forever_outline…" at bounding box center [479, 242] width 795 height 359
paste input "WM-Deep-Dive-Controversial_Music_Dive145_F5R5E5"
type input "WM-Deep-Dive-Controversial_Music_Dive145_F5R5E5"
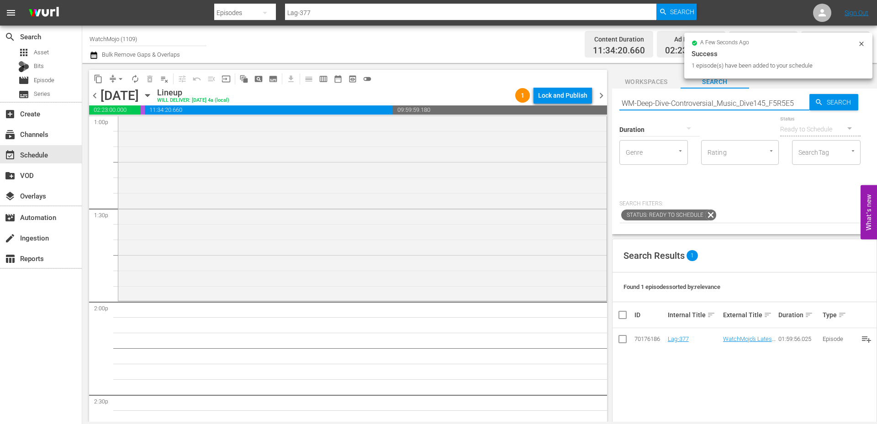
scroll to position [2436, 0]
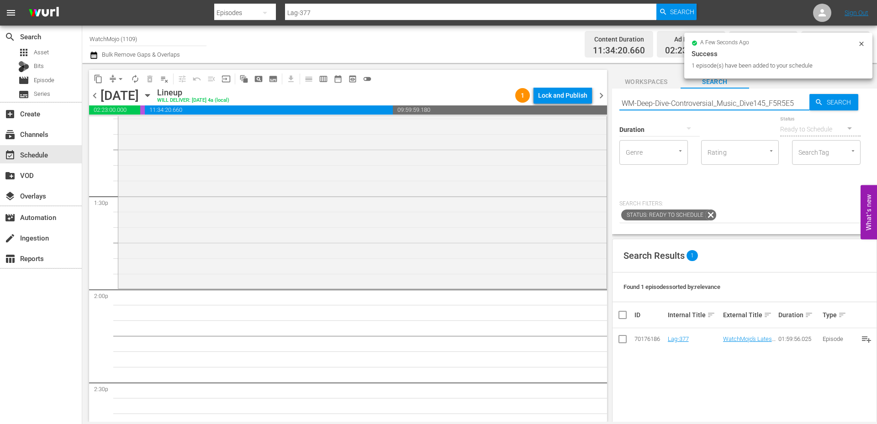
type input "WM-Deep-Dive-Controversial_Music_Dive145_F5R5E5"
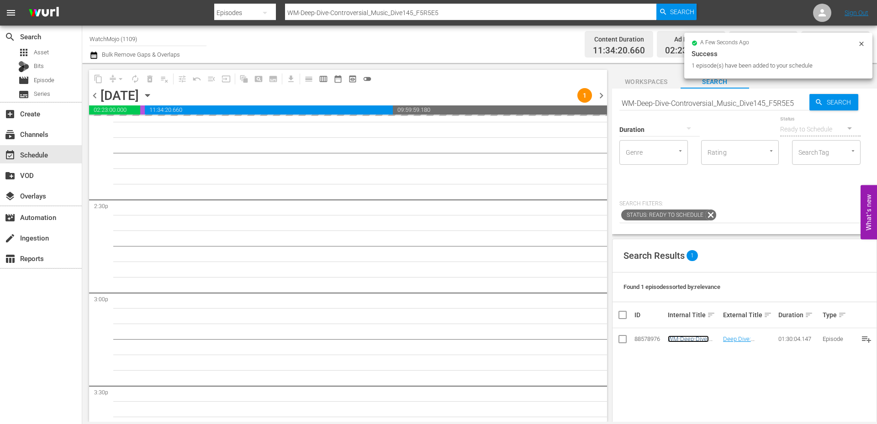
scroll to position [2650, 0]
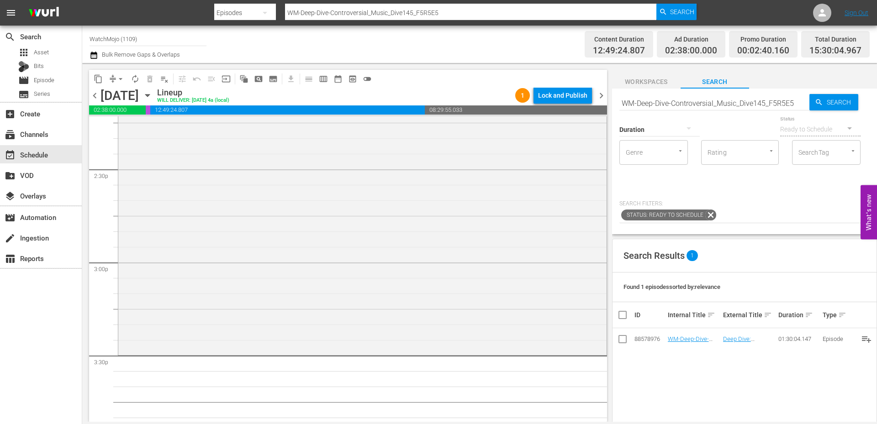
click at [656, 104] on input "WM-Deep-Dive-Controversial_Music_Dive145_F5R5E5" at bounding box center [714, 103] width 190 height 22
paste input "TV-Top-20-Most-Dramatic-South-Park-Moments_F1S8D9"
type input "WM-TV-Top-20-Most-Dramatic-South-Park-Moments_F1S8D9"
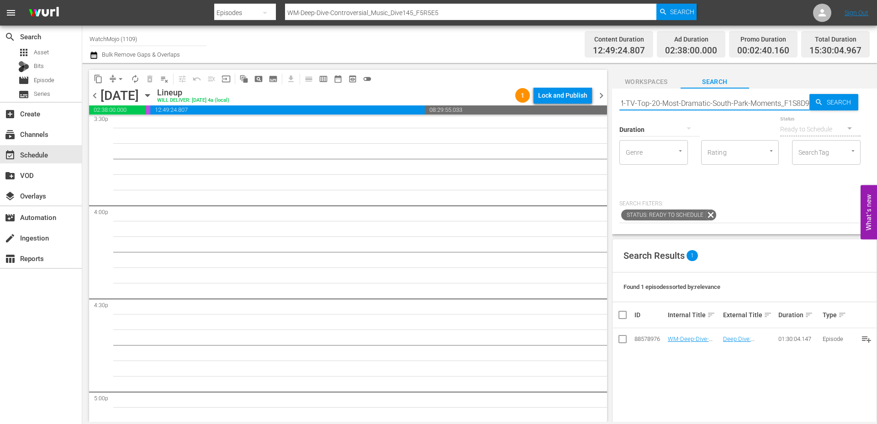
type input "WM-TV-Top-20-Most-Dramatic-South-Park-Moments_F1S8D9"
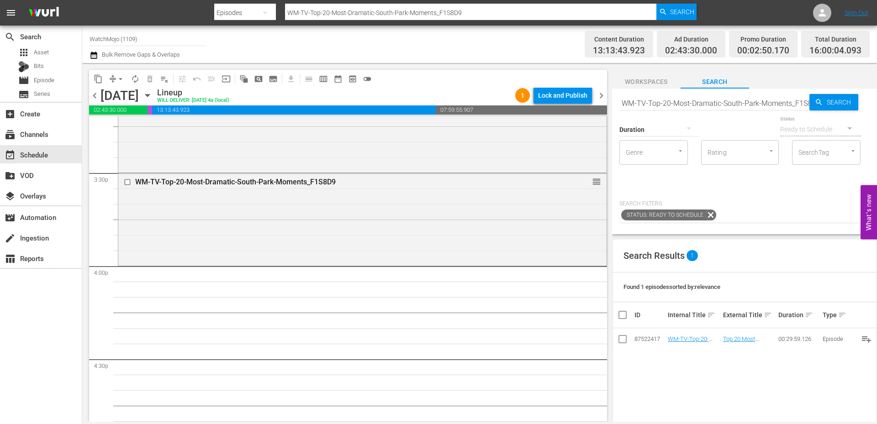
scroll to position [2863, 0]
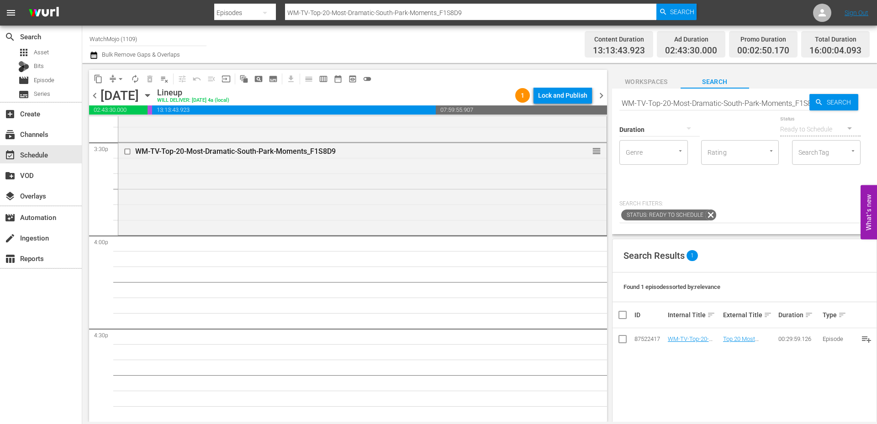
click at [688, 102] on input "WM-TV-Top-20-Most-Dramatic-South-Park-Moments_F1S8D9" at bounding box center [714, 103] width 190 height 22
paste input "Lag-391"
type input "Lag-391"
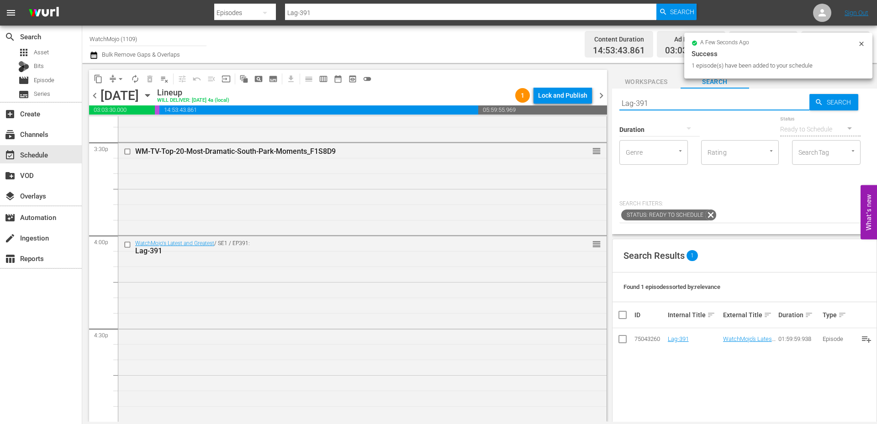
drag, startPoint x: 662, startPoint y: 102, endPoint x: 598, endPoint y: 107, distance: 65.1
click at [590, 100] on div "content_copy compress arrow_drop_down autorenew_outlined delete_forever_outline…" at bounding box center [479, 242] width 795 height 359
paste input "439"
type input "Lag-439"
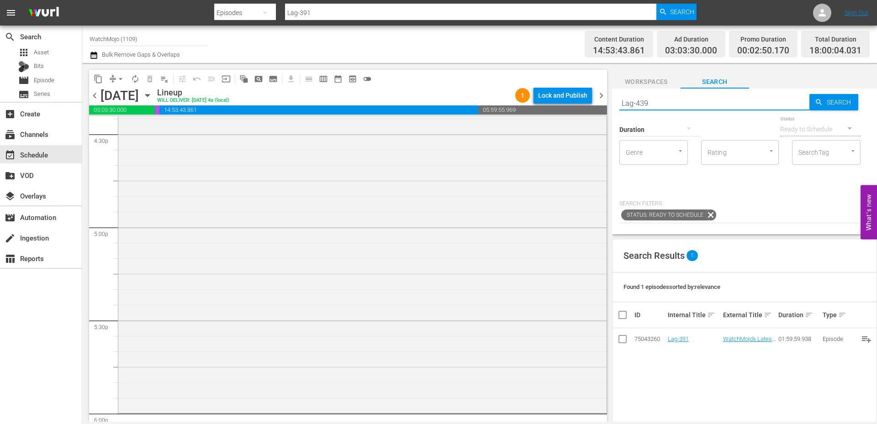
type input "Lag-439"
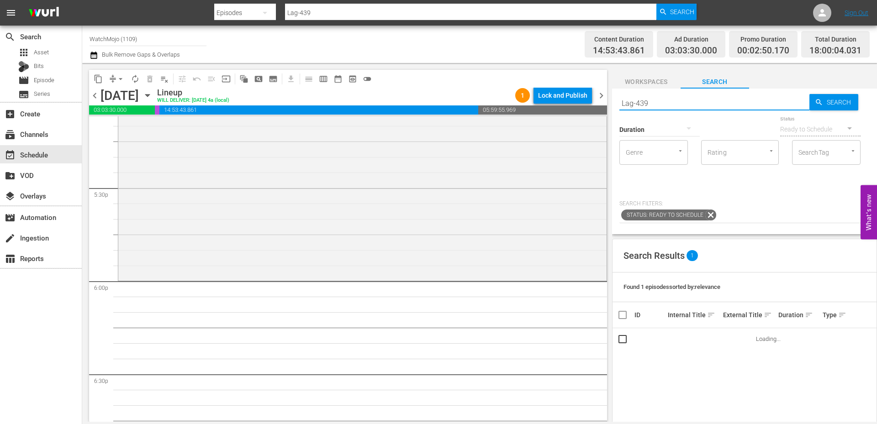
scroll to position [3198, 0]
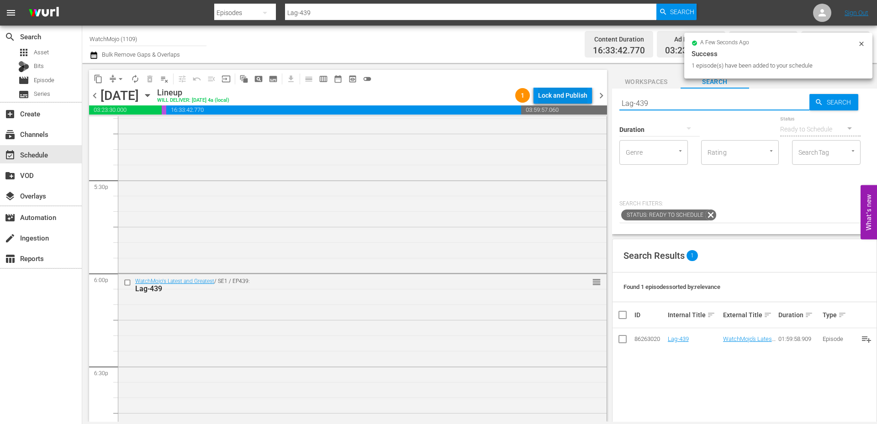
drag, startPoint x: 655, startPoint y: 101, endPoint x: 587, endPoint y: 103, distance: 68.1
click at [584, 102] on div "content_copy compress arrow_drop_down autorenew_outlined delete_forever_outline…" at bounding box center [479, 242] width 795 height 359
paste input "WM-Film-Top-100-Greatest-Fight-Scenes-of-All-Time_W1L2D0"
type input "WM-Film-Top-100-Greatest-Fight-Scenes-of-All-Time_W1L2D0"
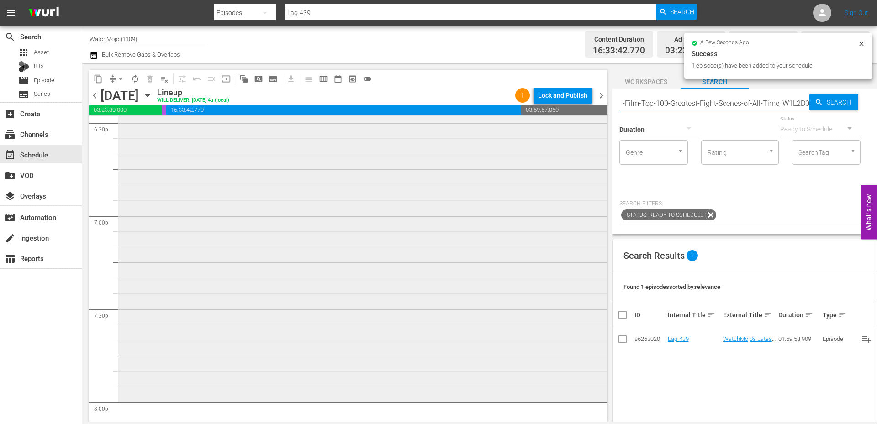
type input "WM-Film-Top-100-Greatest-Fight-Scenes-of-All-Time_W1L2D0"
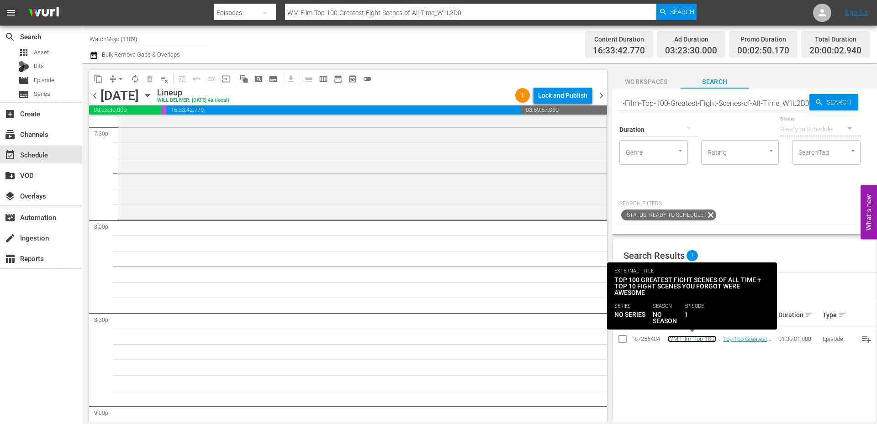
scroll to position [0, 0]
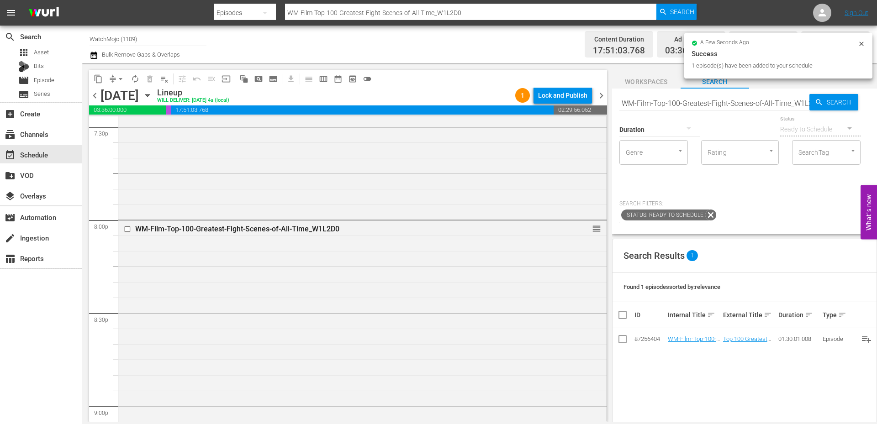
click at [671, 101] on input "WM-Film-Top-100-Greatest-Fight-Scenes-of-All-Time_W1L2D0" at bounding box center [714, 103] width 190 height 22
paste input "TV-Top-20-Hilarious-SNL-Singer-Parodies_G5P6L9"
type input "WM-TV-Top-20-Hilarious-SNL-Singer-Parodies_G5P6L9"
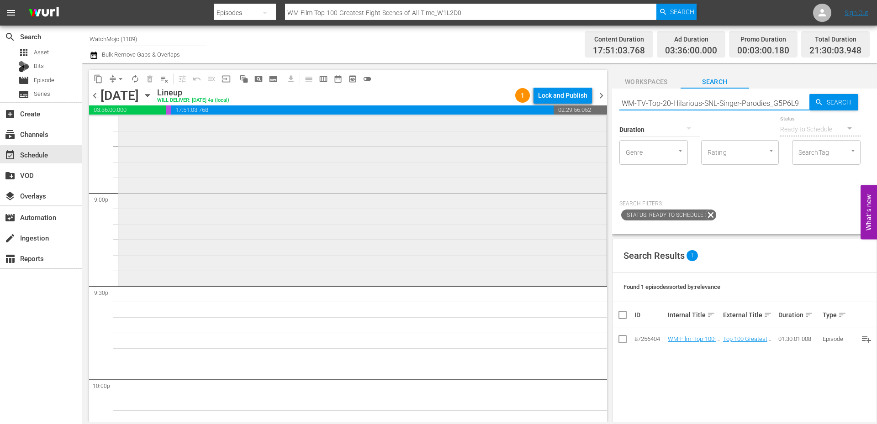
type input "WM-TV-Top-20-Hilarious-SNL-Singer-Parodies_G5P6L9"
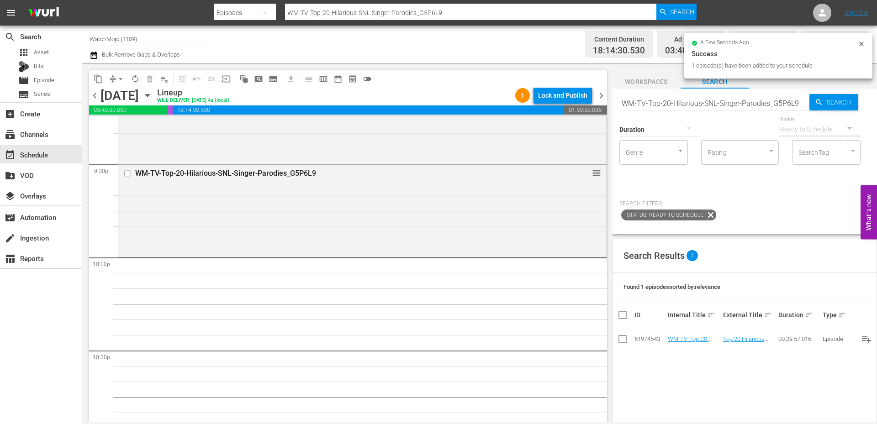
click at [759, 103] on input "WM-TV-Top-20-Hilarious-SNL-Singer-Parodies_G5P6L9" at bounding box center [714, 103] width 190 height 22
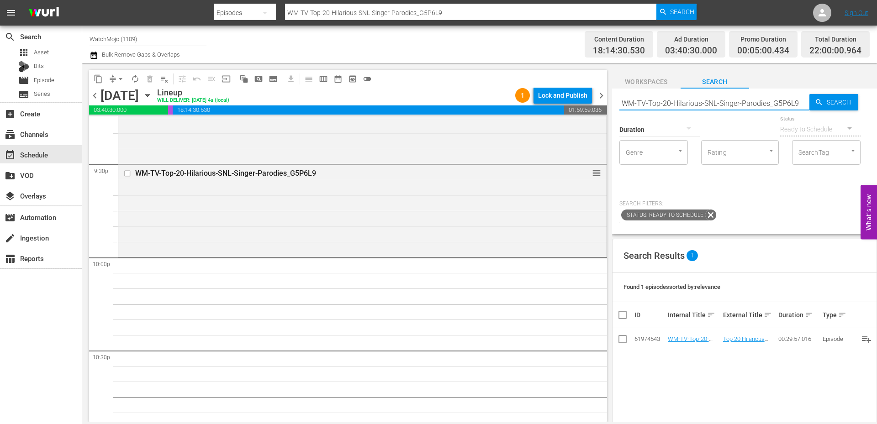
paste input "Lag-412"
type input "Lag-412"
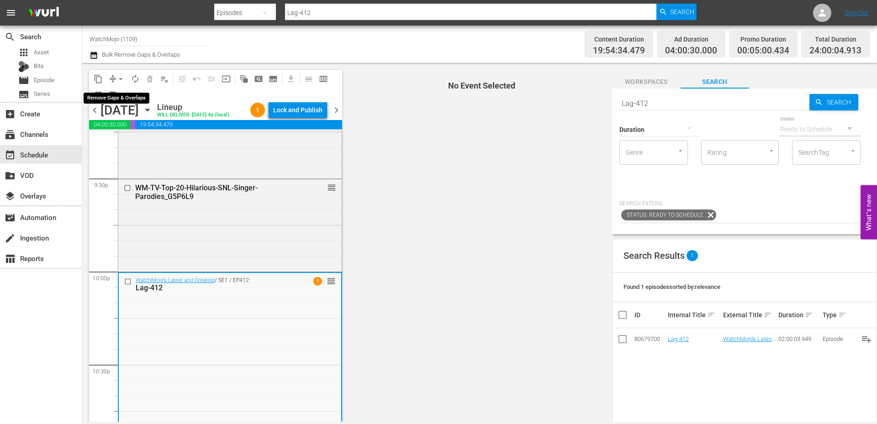
click at [121, 77] on span "arrow_drop_down" at bounding box center [120, 78] width 9 height 9
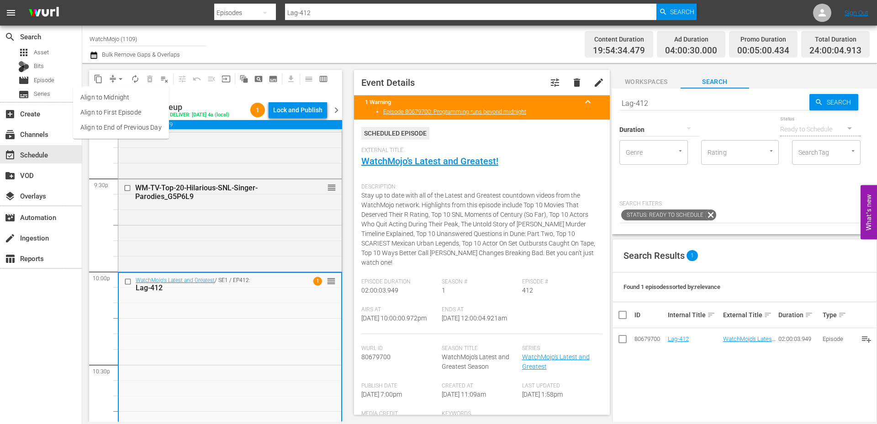
click at [139, 129] on li "Align to End of Previous Day" at bounding box center [121, 127] width 96 height 15
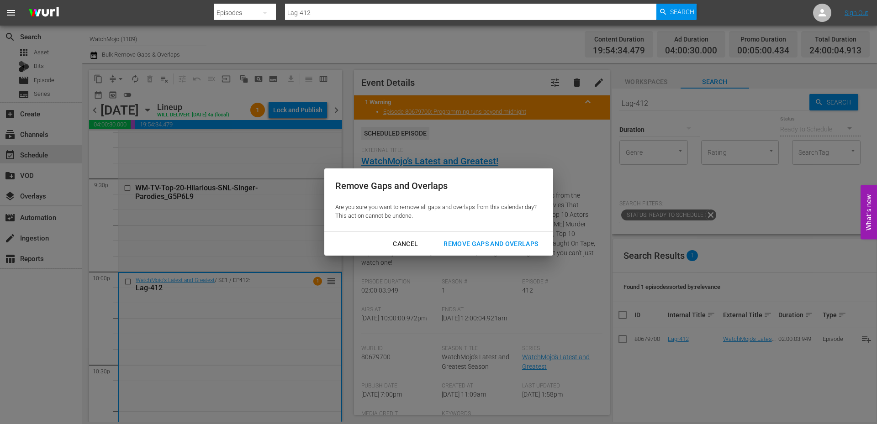
click at [463, 242] on div "Remove Gaps and Overlaps" at bounding box center [490, 243] width 109 height 11
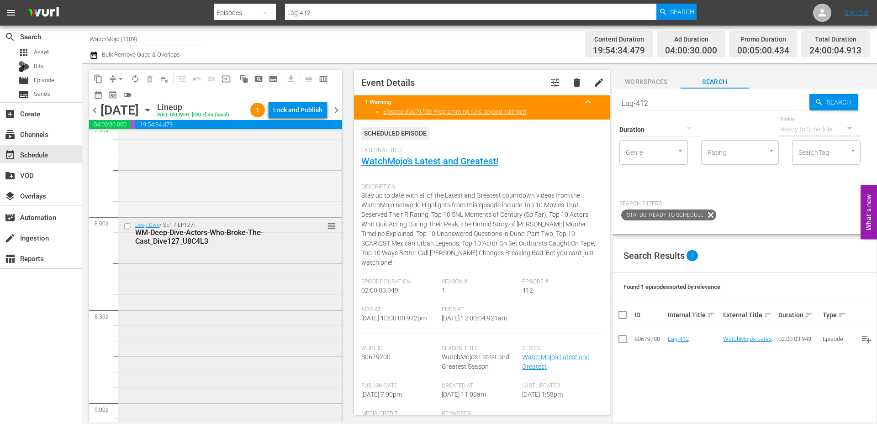
scroll to position [1401, 0]
click at [237, 302] on div "Deep Dive / SE1 / EP127: WM-Deep-Dive-Actors-Who-Broke-The-Cast_Dive127_U8C4L3 …" at bounding box center [229, 360] width 223 height 277
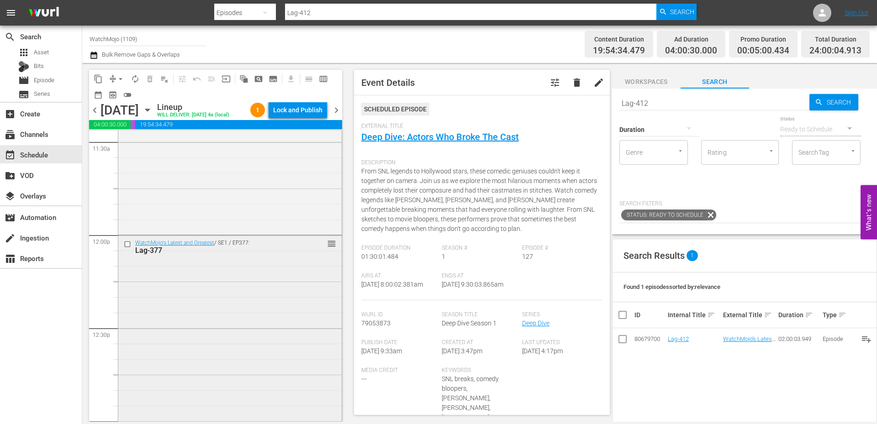
click at [227, 333] on div "WatchMojo's Latest and Greatest / SE1 / EP377: Lag-377 reorder" at bounding box center [229, 421] width 223 height 370
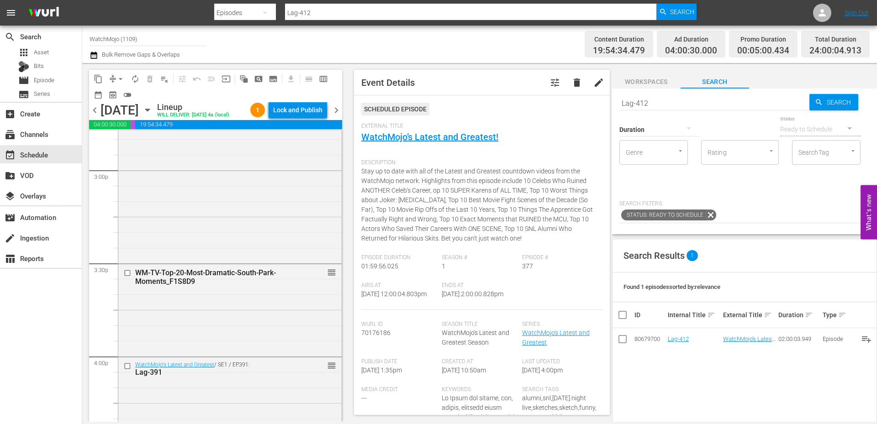
scroll to position [2924, 0]
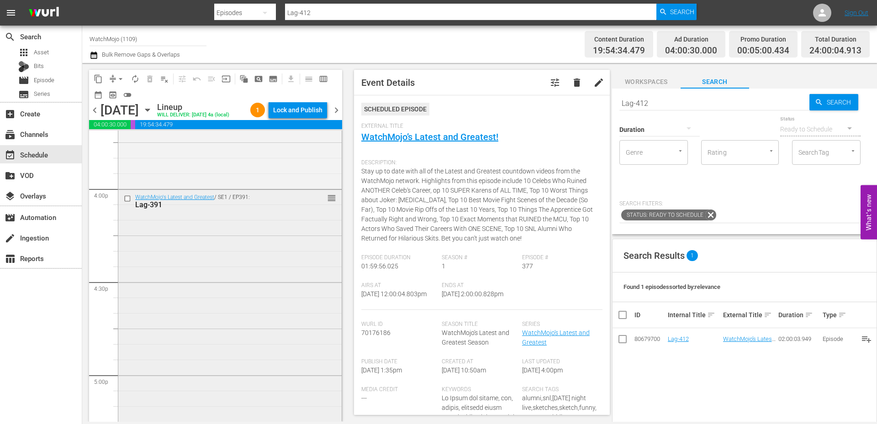
click at [218, 311] on div "WatchMojo's Latest and Greatest / SE1 / EP391: Lag-391 reorder" at bounding box center [229, 375] width 223 height 370
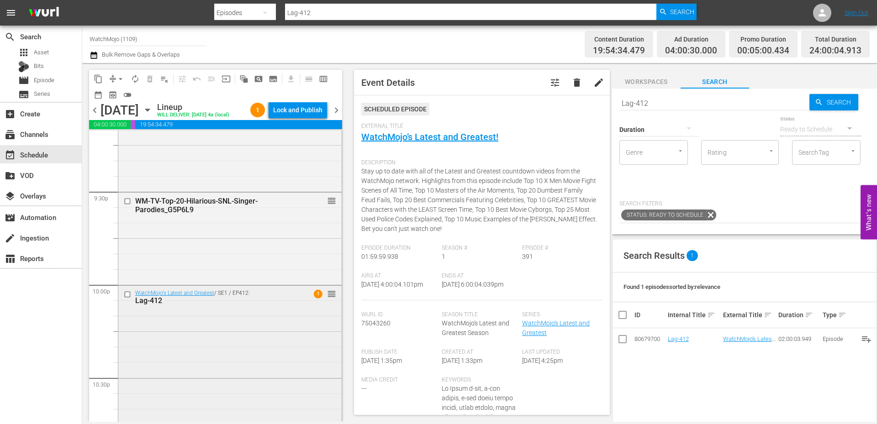
scroll to position [4198, 0]
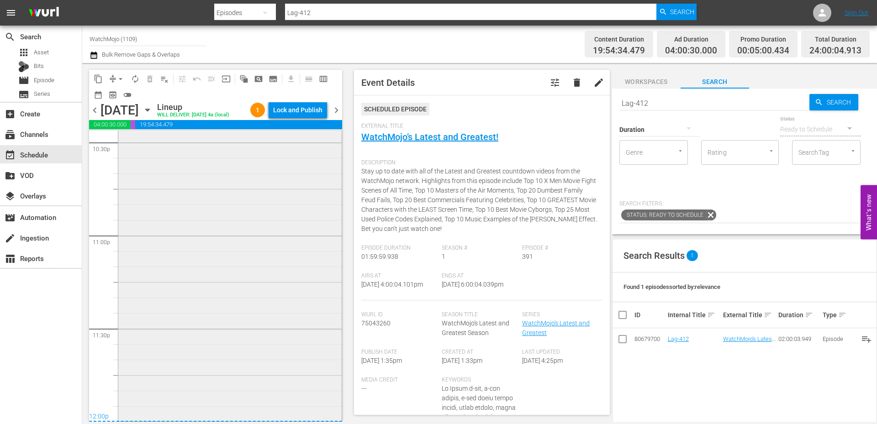
click at [217, 328] on div "WatchMojo's Latest and Greatest / SE1 / EP412: Lag-412 1 reorder" at bounding box center [229, 235] width 223 height 370
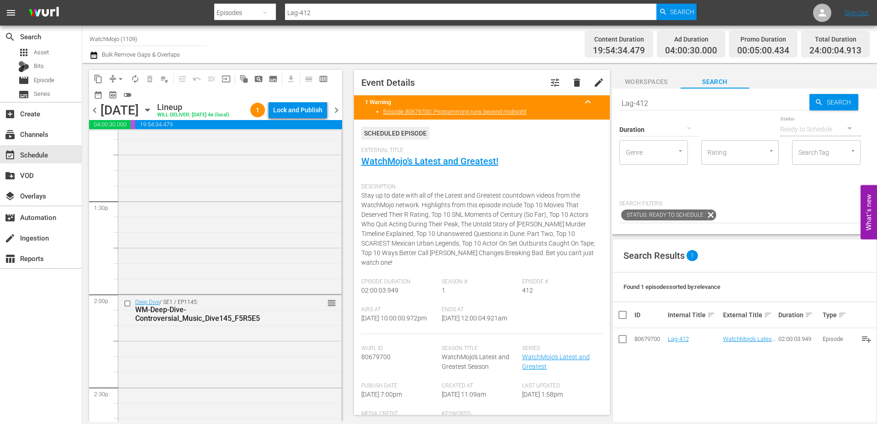
scroll to position [2431, 0]
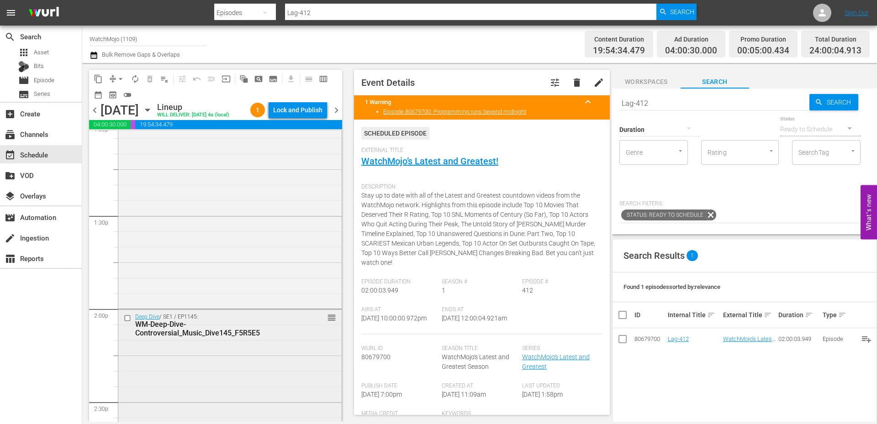
click at [208, 338] on div "WM-Deep-Dive-Controversial_Music_Dive145_F5R5E5" at bounding box center [215, 328] width 161 height 17
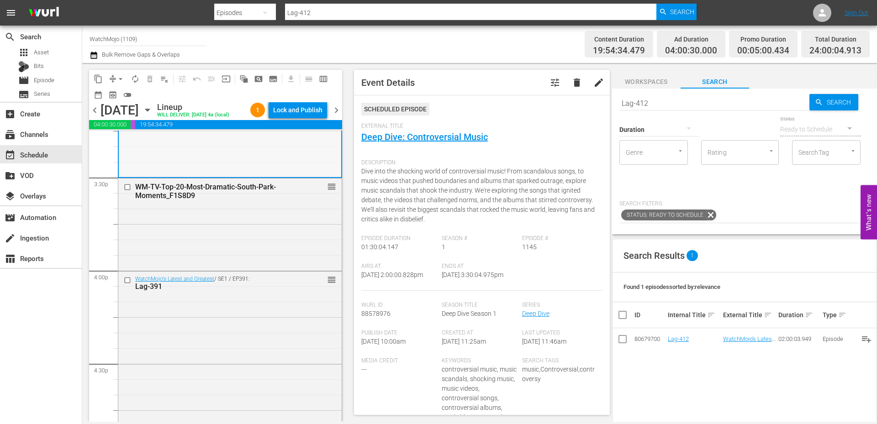
scroll to position [2858, 0]
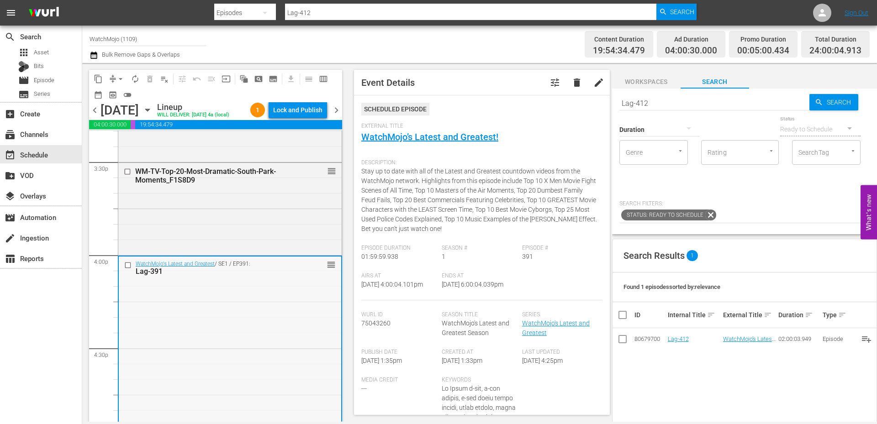
click at [127, 269] on input "checkbox" at bounding box center [129, 265] width 10 height 8
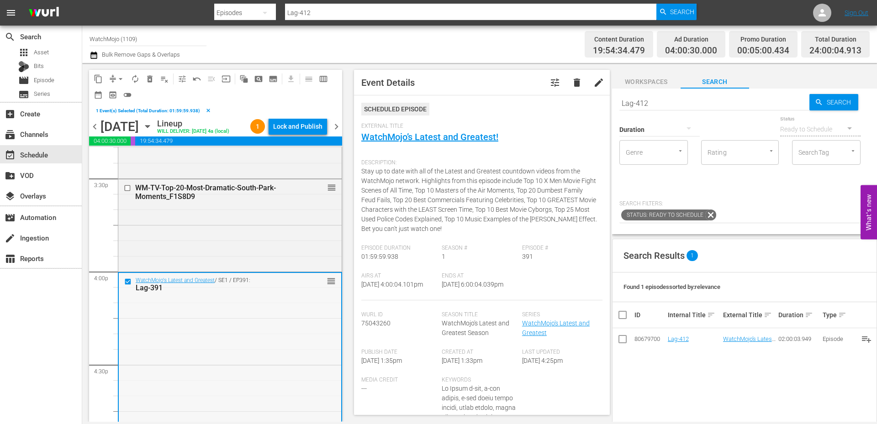
click at [152, 78] on span "delete_forever_outlined" at bounding box center [149, 78] width 9 height 9
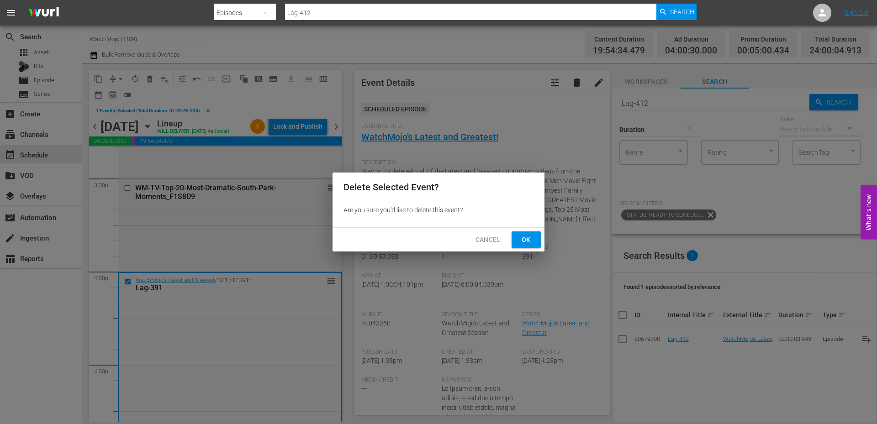
click at [532, 241] on span "Ok" at bounding box center [526, 239] width 15 height 11
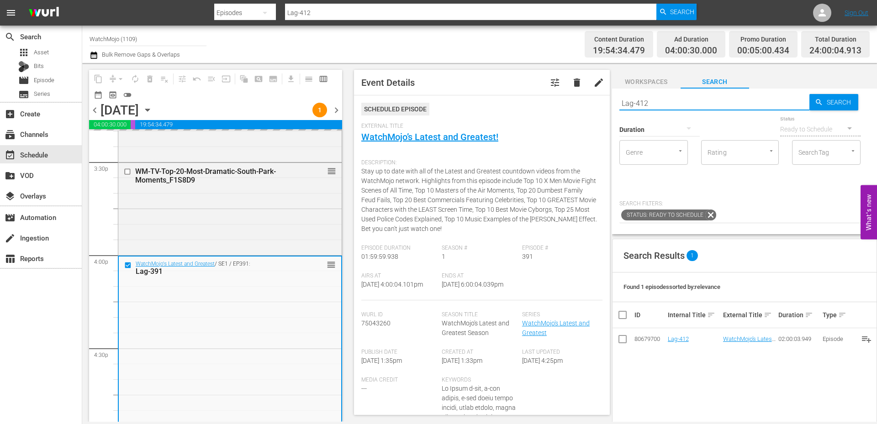
drag, startPoint x: 627, startPoint y: 102, endPoint x: 606, endPoint y: 99, distance: 20.8
click at [606, 99] on div "content_copy compress arrow_drop_down autorenew_outlined delete_forever_outline…" at bounding box center [479, 242] width 795 height 359
paste input "28"
type input "Lag-428"
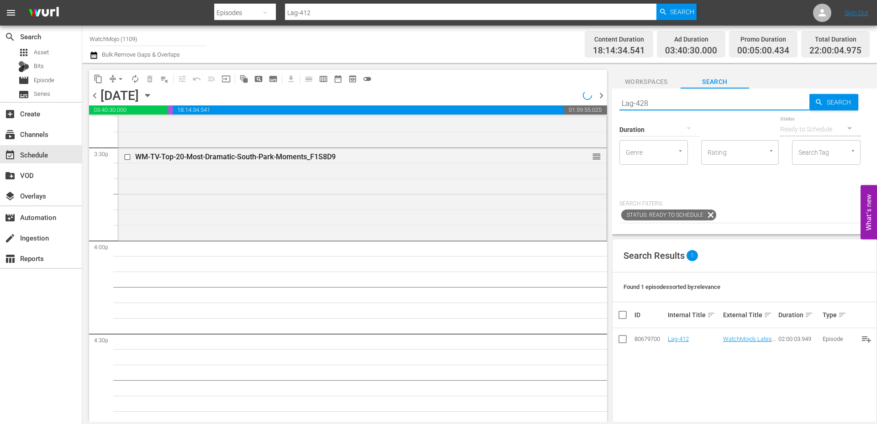
type input "Lag-428"
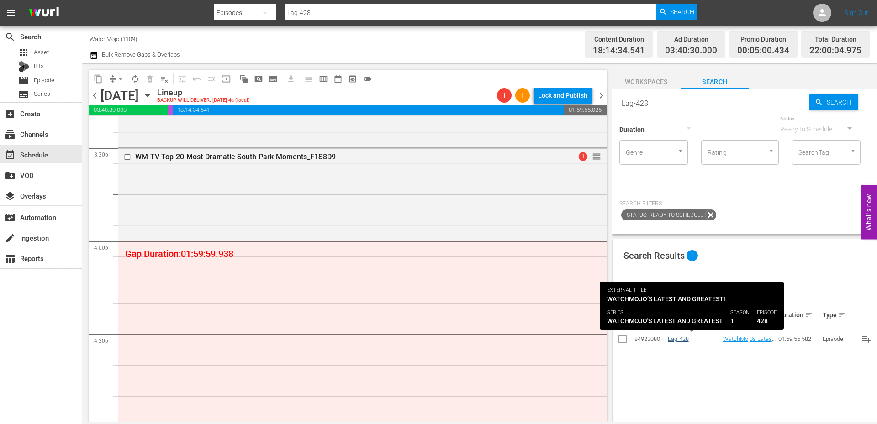
type input "Lag-428"
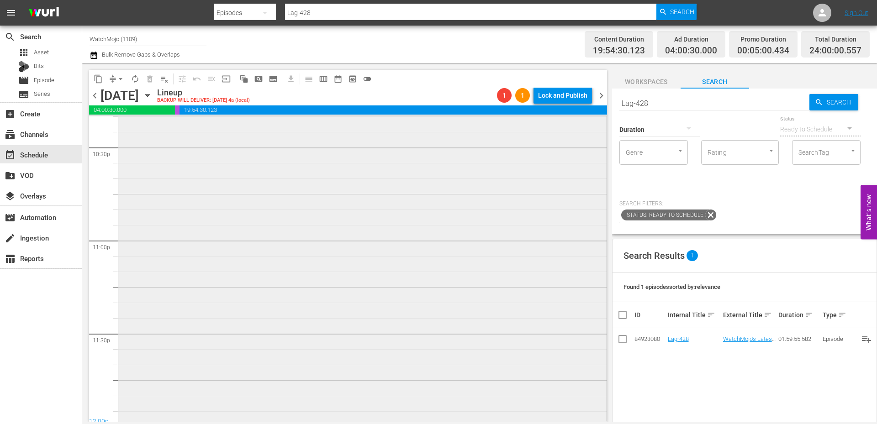
scroll to position [4168, 0]
click at [210, 353] on div "WatchMojo's Latest and Greatest / SE1 / EP412: Lag-412 1 reorder" at bounding box center [362, 235] width 488 height 370
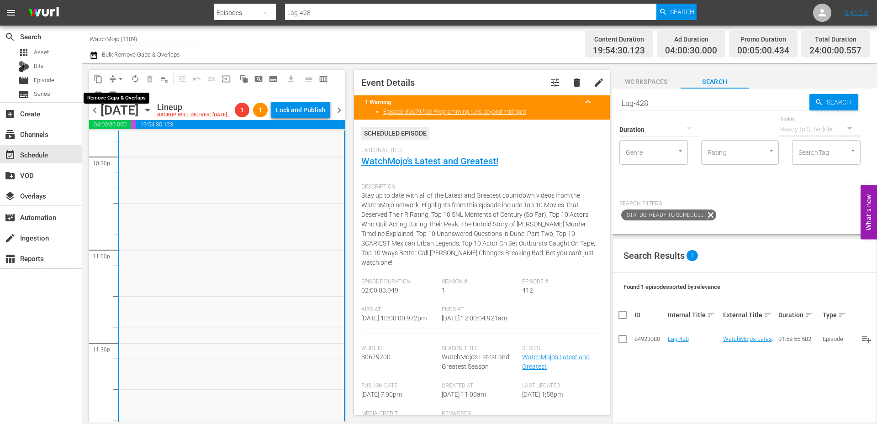
click at [119, 79] on span "arrow_drop_down" at bounding box center [120, 78] width 9 height 9
click at [132, 125] on li "Align to End of Previous Day" at bounding box center [121, 127] width 96 height 15
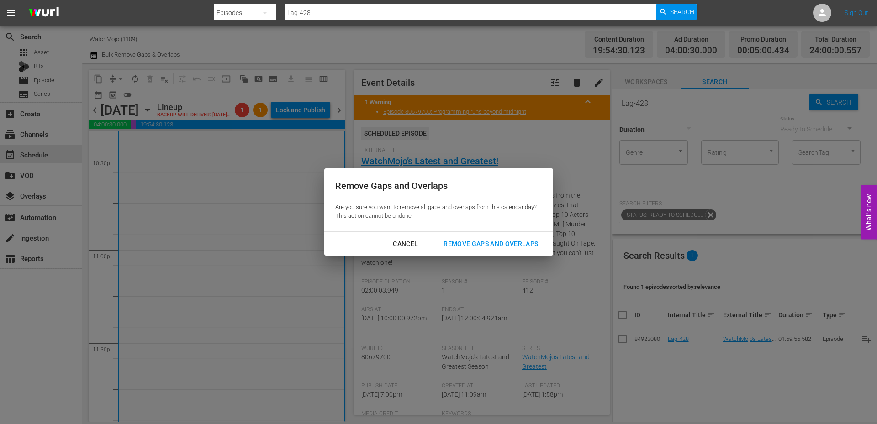
click at [453, 238] on div "Remove Gaps and Overlaps" at bounding box center [490, 243] width 109 height 11
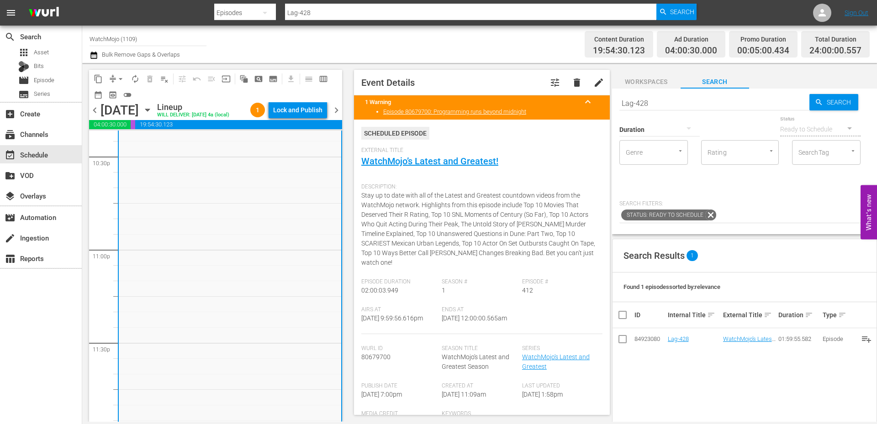
drag, startPoint x: 504, startPoint y: 314, endPoint x: 469, endPoint y: 314, distance: 35.6
click at [469, 314] on div "Airs At 9/4/25 @ 9:59:56.616pm Ends At 9/5/25 @ 12:00:00.565am" at bounding box center [481, 321] width 241 height 28
copy span "12:00:00.565am"
click at [286, 113] on div "Lock and Publish" at bounding box center [297, 110] width 49 height 16
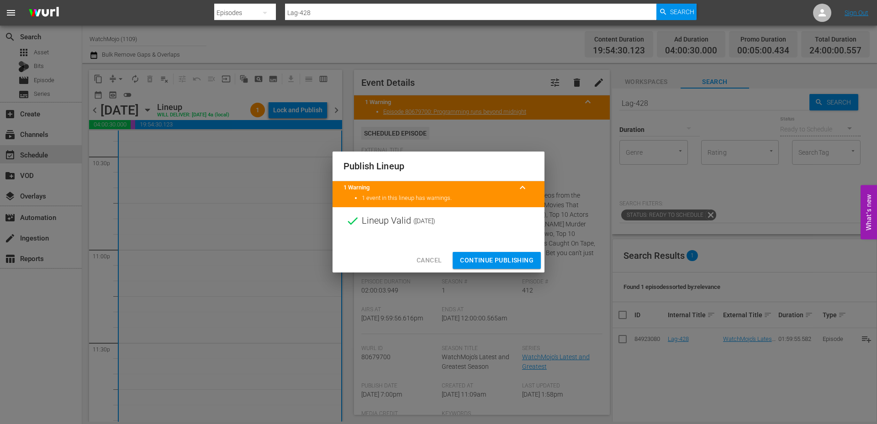
click at [477, 259] on span "Continue Publishing" at bounding box center [497, 260] width 74 height 11
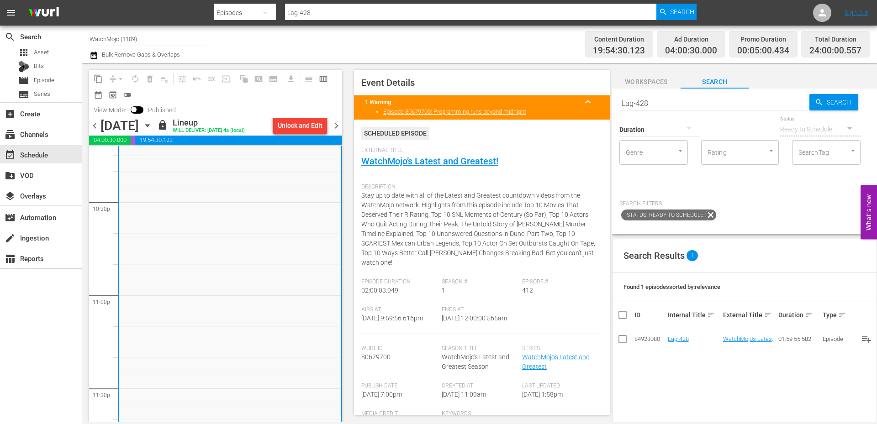
scroll to position [4137, 0]
click at [339, 127] on span "chevron_right" at bounding box center [336, 125] width 11 height 11
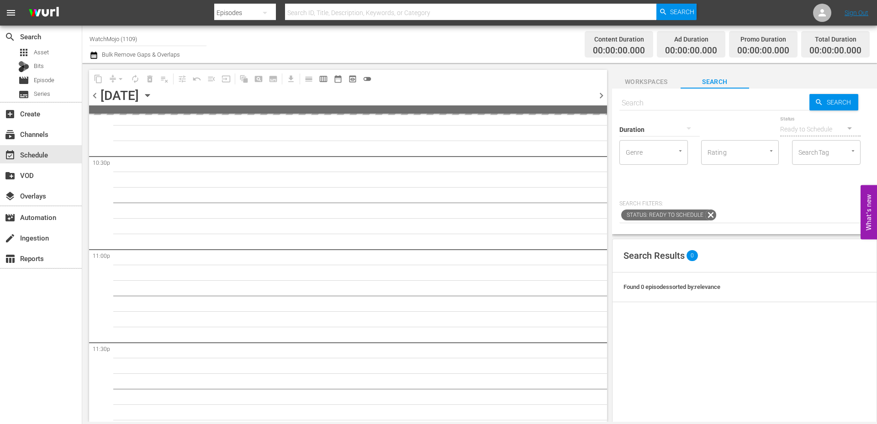
scroll to position [4137, 0]
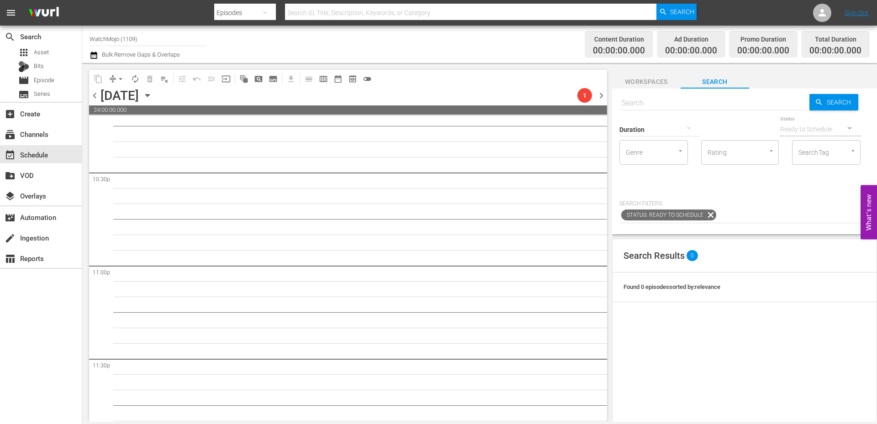
click at [667, 103] on input "text" at bounding box center [714, 103] width 190 height 22
paste input "Lag-399"
type input "Lag-399"
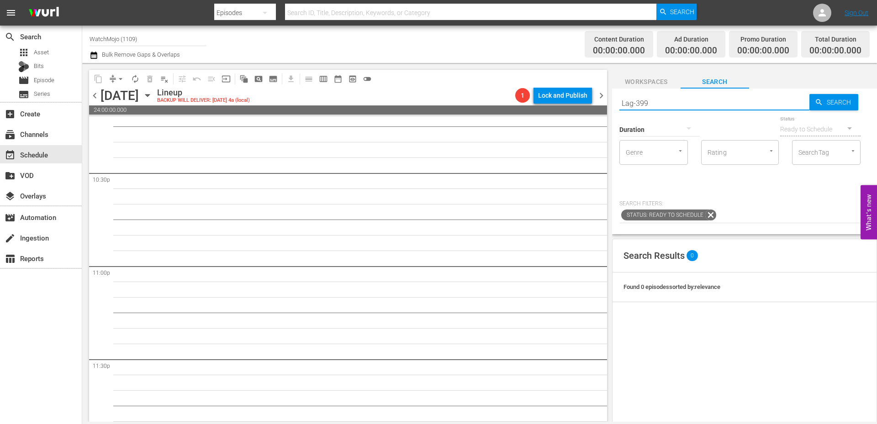
type input "Lag-399"
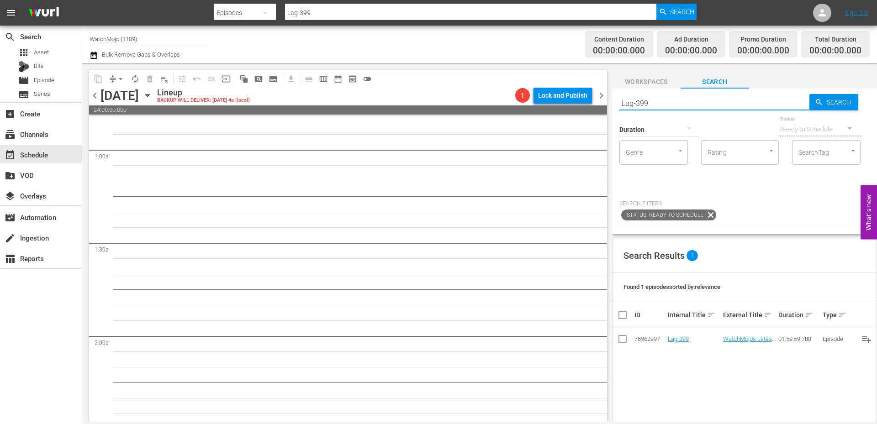
scroll to position [0, 0]
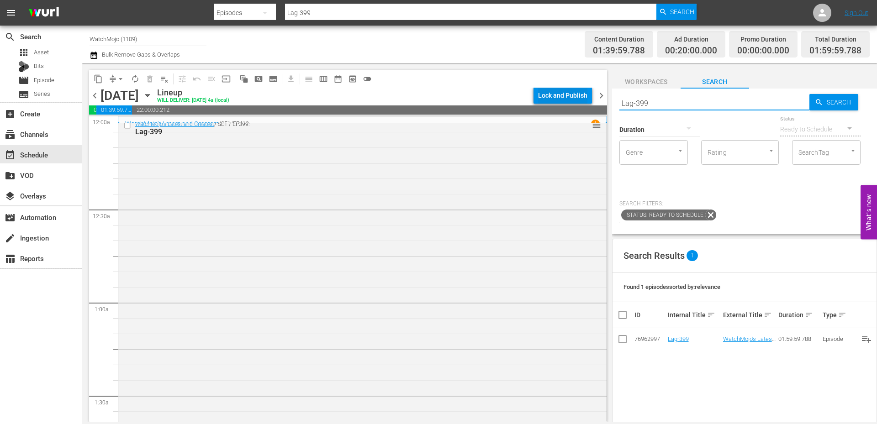
drag, startPoint x: 659, startPoint y: 100, endPoint x: 576, endPoint y: 99, distance: 83.2
click at [576, 99] on div "content_copy compress arrow_drop_down autorenew_outlined delete_forever_outline…" at bounding box center [479, 242] width 795 height 359
paste input "WM-Film-Top-100-Scariest-Horror-Movie-Scenes-Of-All-Time_V4V1X0"
type input "WM-Film-Top-100-Scariest-Horror-Movie-Scenes-Of-All-Time_V4V1X0"
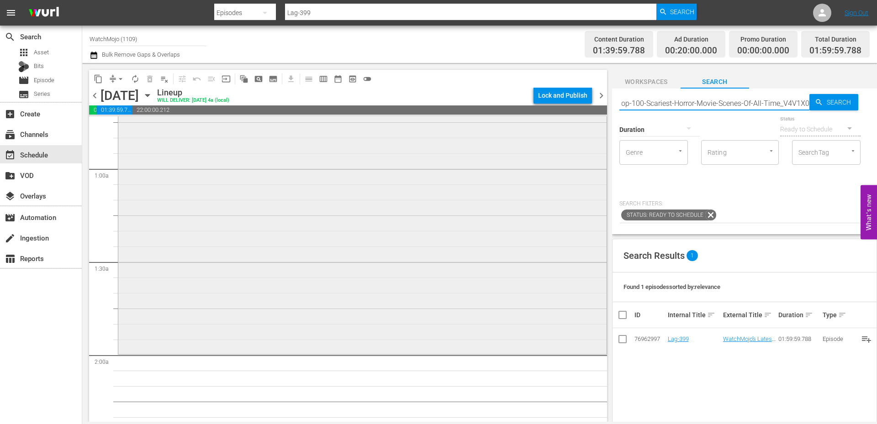
type input "WM-Film-Top-100-Scariest-Horror-Movie-Scenes-Of-All-Time_V4V1X0"
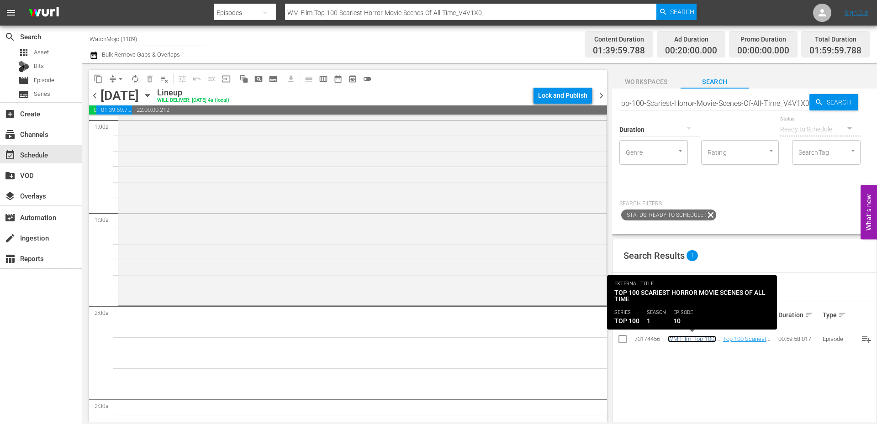
scroll to position [0, 0]
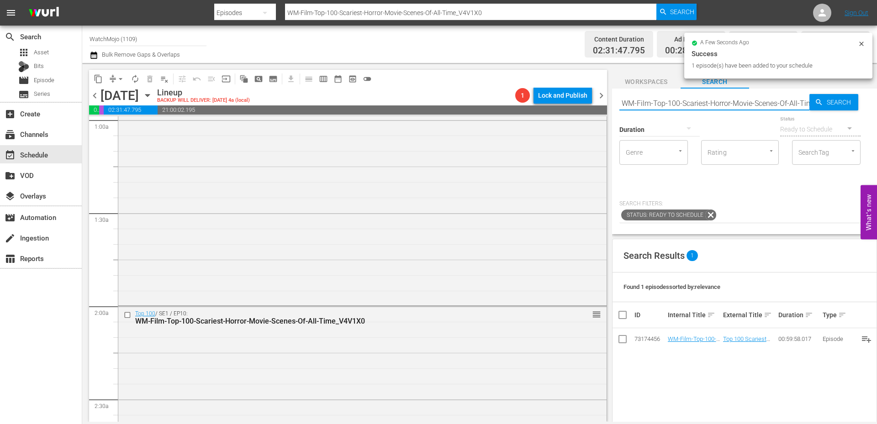
click at [697, 106] on input "WM-Film-Top-100-Scariest-Horror-Movie-Scenes-Of-All-Time_V4V1X0" at bounding box center [714, 103] width 190 height 22
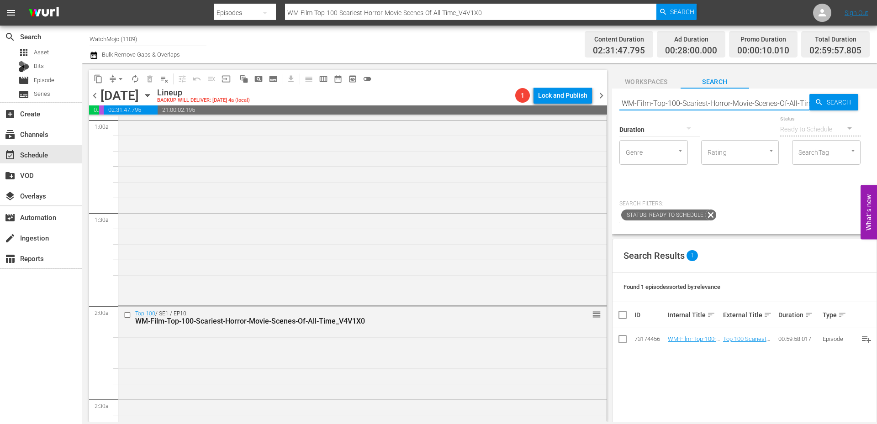
paste input "20-Horror-Movie-Scenes-That-Were-Terrifying-to-Film_R3Z7G7"
type input "WM-Film-Top-20-Horror-Movie-Scenes-That-Were-Terrifying-to-Film_R3Z7G7"
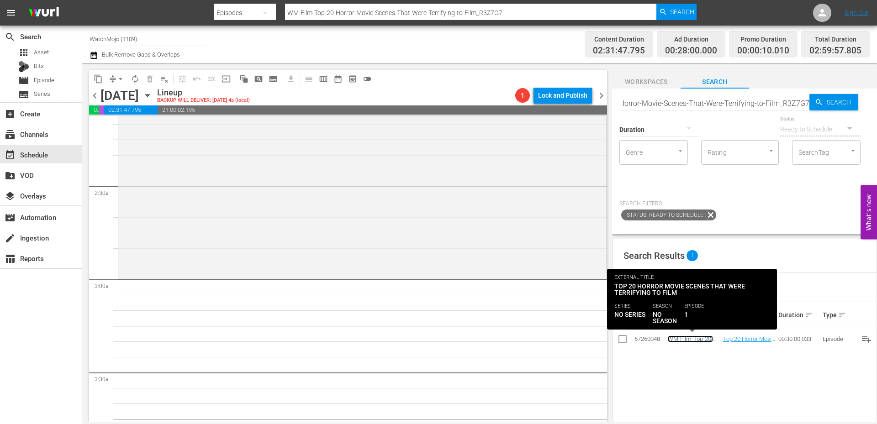
scroll to position [0, 0]
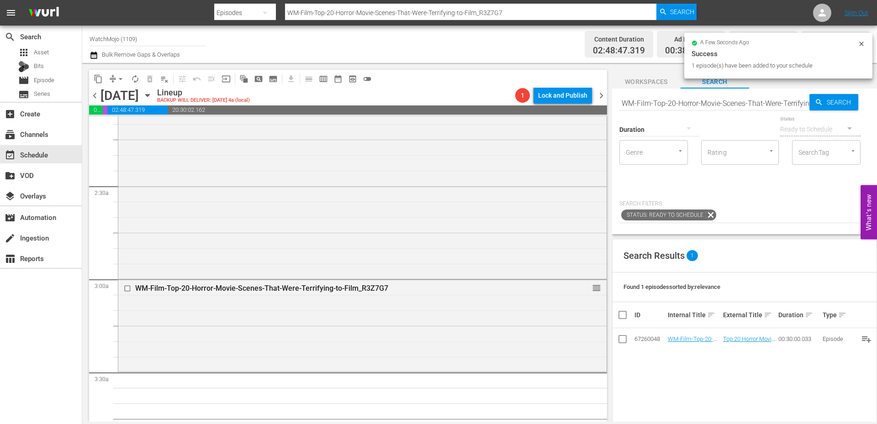
click at [669, 104] on input "WM-Film-Top-20-Horror-Movie-Scenes-That-Were-Terrifying-to-Film_R3Z7G7" at bounding box center [714, 103] width 190 height 22
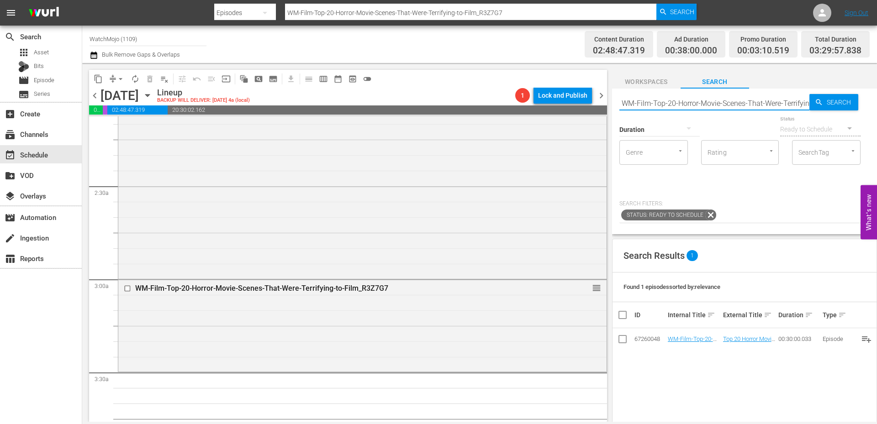
paste input "TV-Top-20-Reality-Stars-That-Died-Too-Soon_C7D0R8"
type input "WM-TV-Top-20-Reality-Stars-That-Died-Too-Soon_C7D0R8"
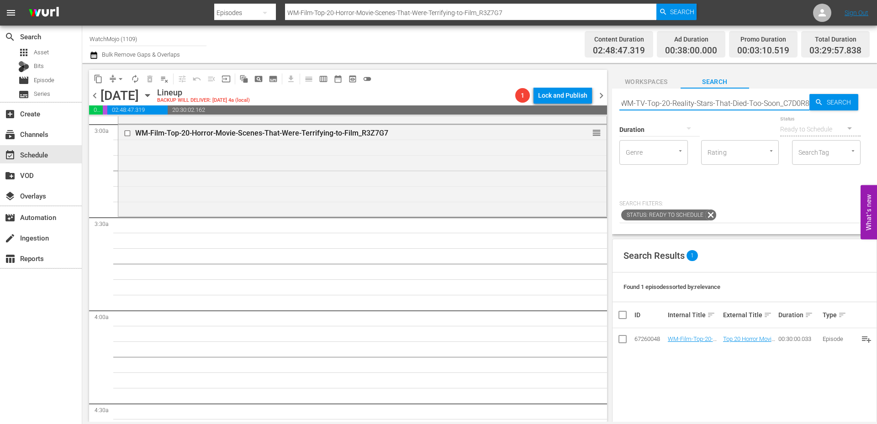
scroll to position [579, 0]
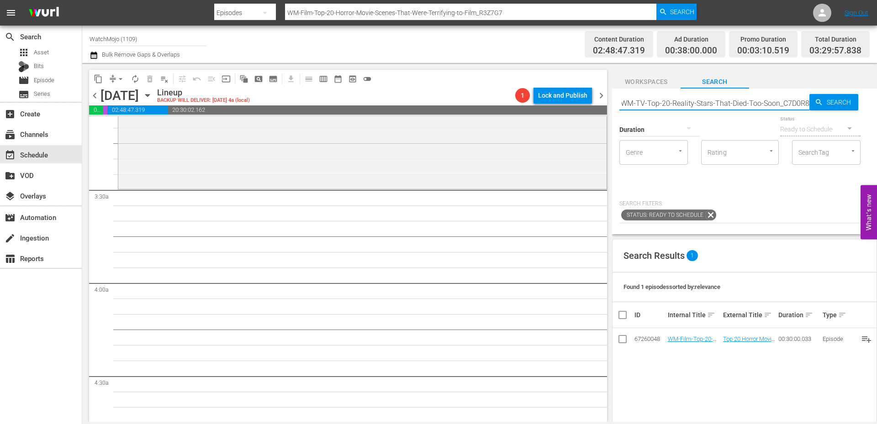
type input "WM-TV-Top-20-Reality-Stars-That-Died-Too-Soon_C7D0R8"
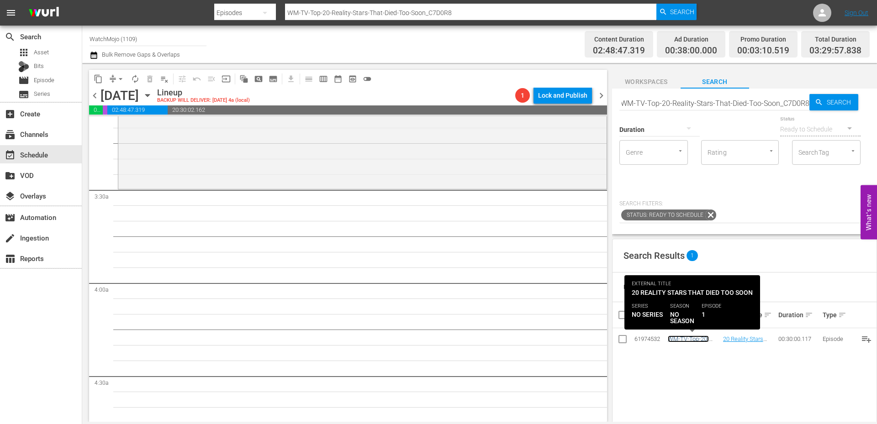
scroll to position [0, 0]
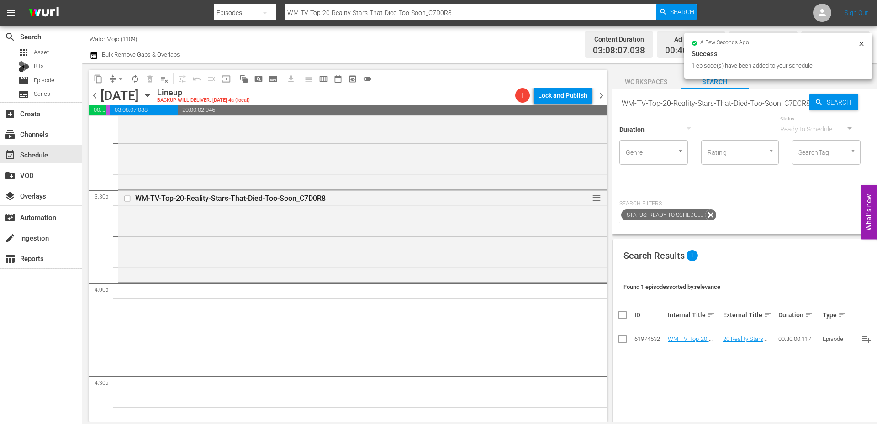
click at [698, 106] on input "WM-TV-Top-20-Reality-Stars-That-Died-Too-Soon_C7D0R8" at bounding box center [714, 103] width 190 height 22
paste input "Lag-385"
type input "Lag-385"
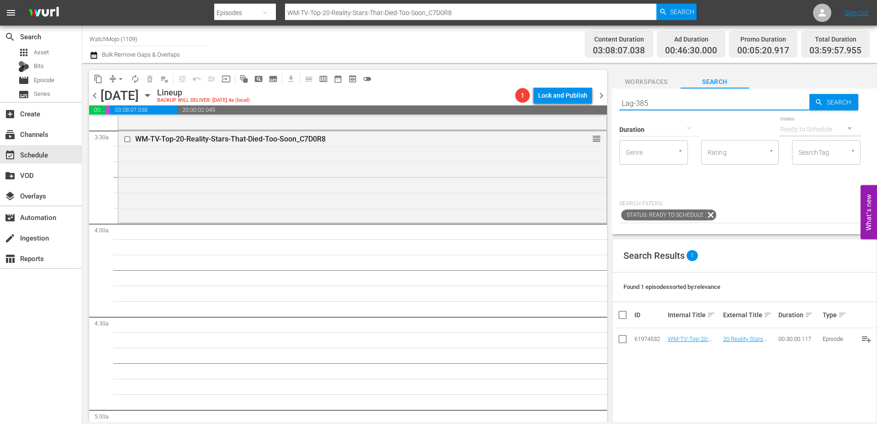
scroll to position [640, 0]
type input "Lag-385"
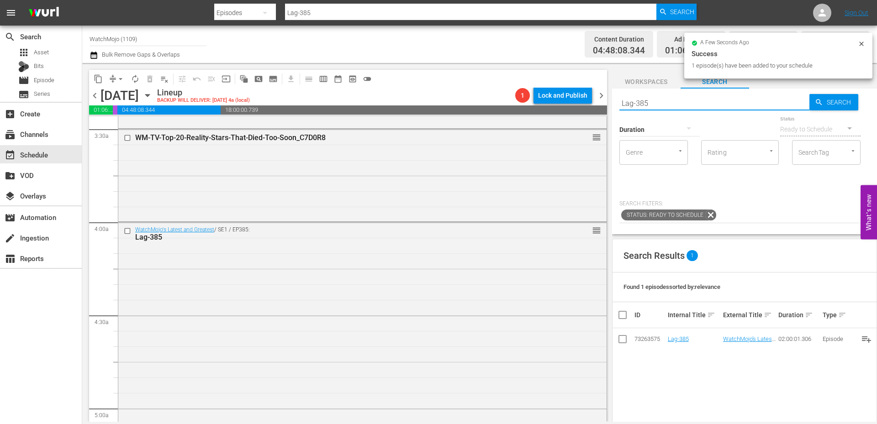
drag, startPoint x: 655, startPoint y: 103, endPoint x: 614, endPoint y: 97, distance: 41.1
click at [614, 97] on div "Search Lag-385 Search Duration Status Ready to Schedule Genre Genre Rating Rati…" at bounding box center [744, 162] width 265 height 146
paste input "433"
type input "Lag-433"
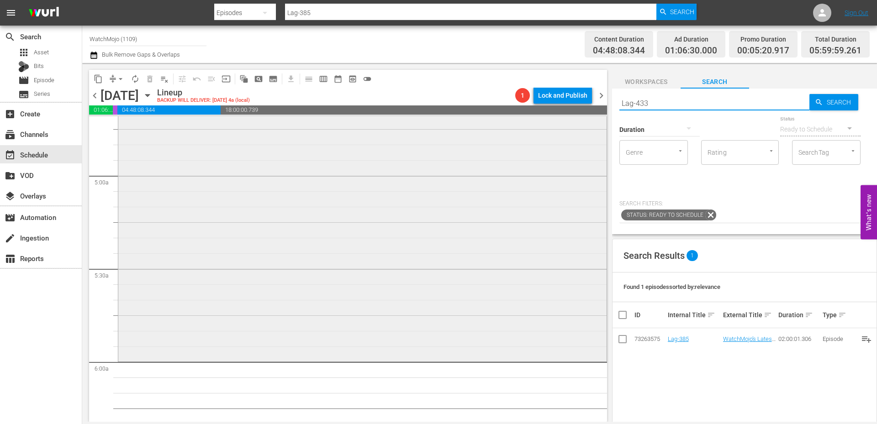
type input "Lag-433"
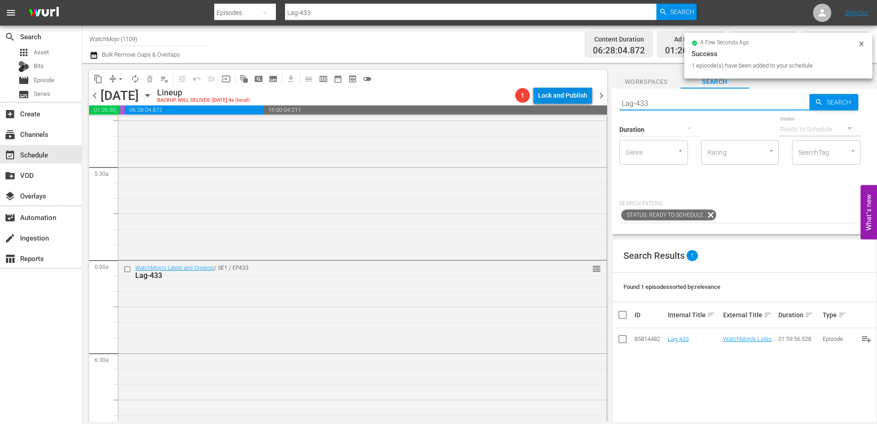
drag, startPoint x: 636, startPoint y: 102, endPoint x: 589, endPoint y: 101, distance: 47.1
click at [589, 100] on div "content_copy compress arrow_drop_down autorenew_outlined delete_forever_outline…" at bounding box center [479, 242] width 795 height 359
paste input "" WM-Deep-Dive-Biggest-Video-Game-Fails_Dive122_C8W2V5""
type input "" WM-Deep-Dive-Biggest-Video-Game-Fails_Dive122_C8W2V5""
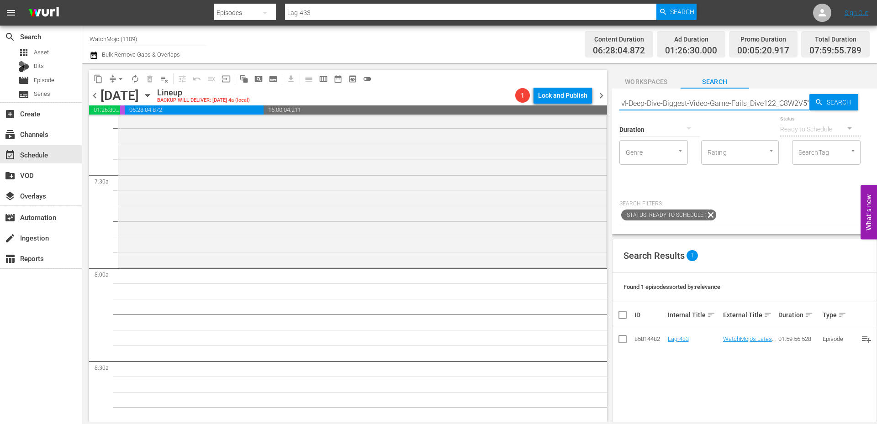
type input "" WM-Deep-Dive-Biggest-Video-Game-Fails_Dive122_C8W2V5""
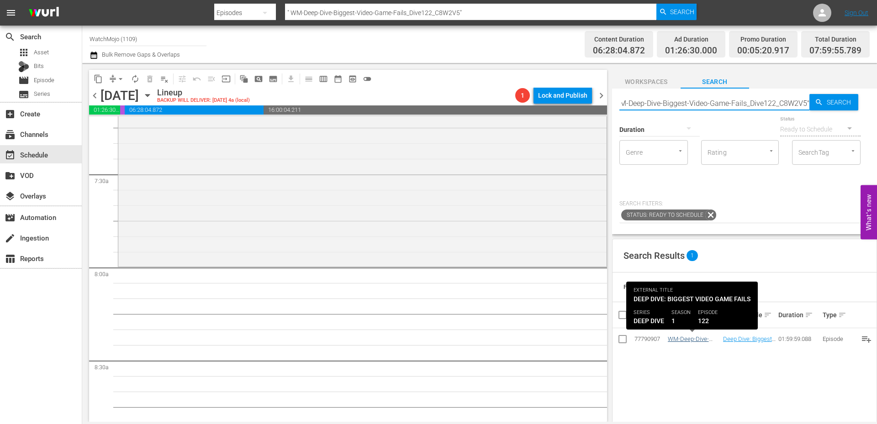
type input "" WM-Deep-Dive-Biggest-Video-Game-Fails_Dive122_C8W2V5""
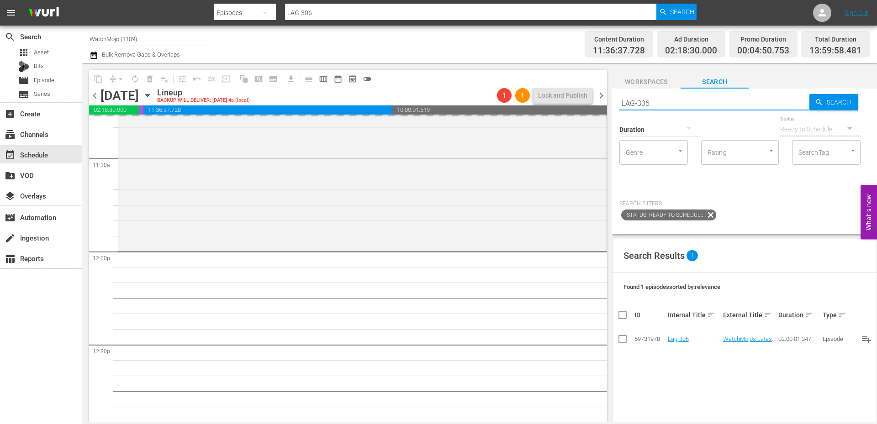
drag, startPoint x: 658, startPoint y: 103, endPoint x: 607, endPoint y: 98, distance: 51.4
click at [607, 98] on div "content_copy compress arrow_drop_down autorenew_outlined delete_forever_outline…" at bounding box center [479, 242] width 795 height 359
paste input "WM-Music-Top-20-Male-Rap-Lyricists-of-All-Time_R4A7M"
type input "WM-Music-Top-20-Male-Rap-Lyricists-of-All-Time_R4A7M6"
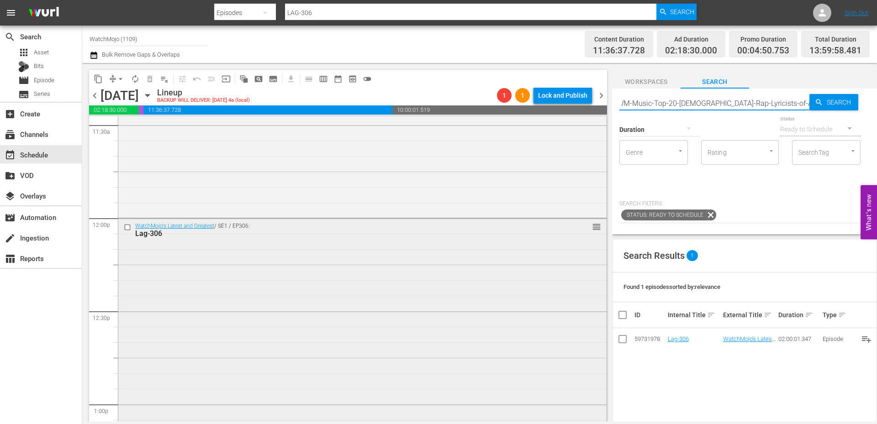
type input "WM-Music-Top-20-Male-Rap-Lyricists-of-All-Time_R4A7M6"
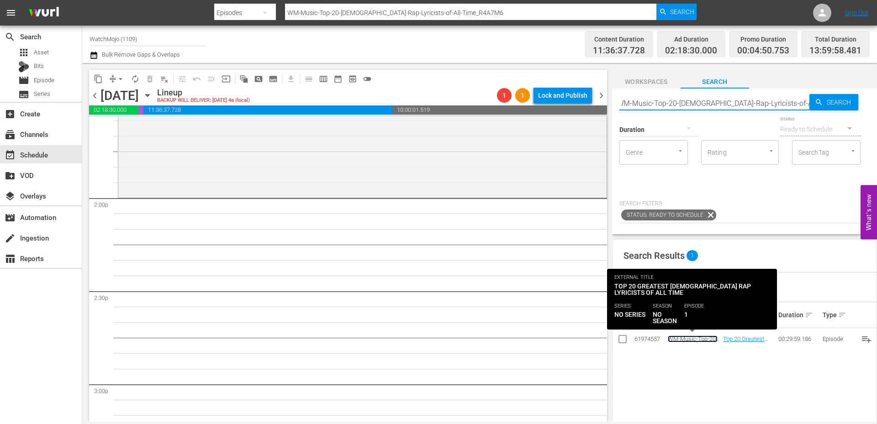
scroll to position [0, 0]
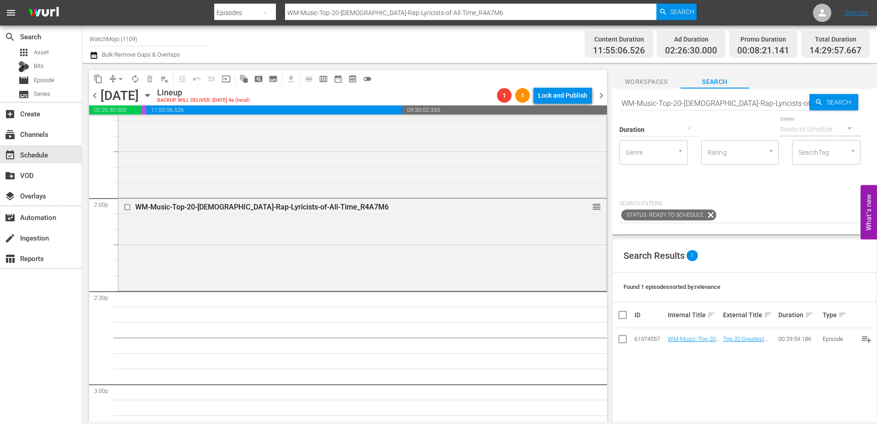
click at [670, 104] on input "WM-Music-Top-20-Male-Rap-Lyricists-of-All-Time_R4A7M6" at bounding box center [714, 103] width 190 height 22
paste input "Pop-Top-20-Facts-About-Living-on-Death-Row_W5T0Q5"
type input "WM-Pop-Top-20-Facts-About-Living-on-Death-Row_W5T0Q5"
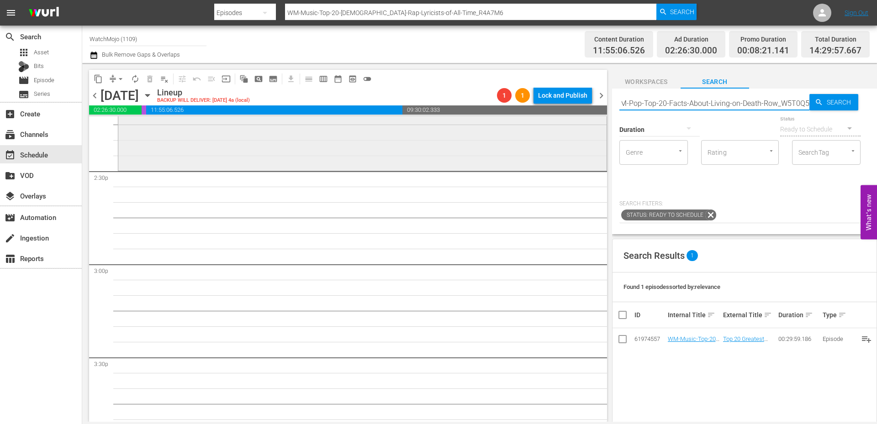
type input "WM-Pop-Top-20-Facts-About-Living-on-Death-Row_W5T0Q5"
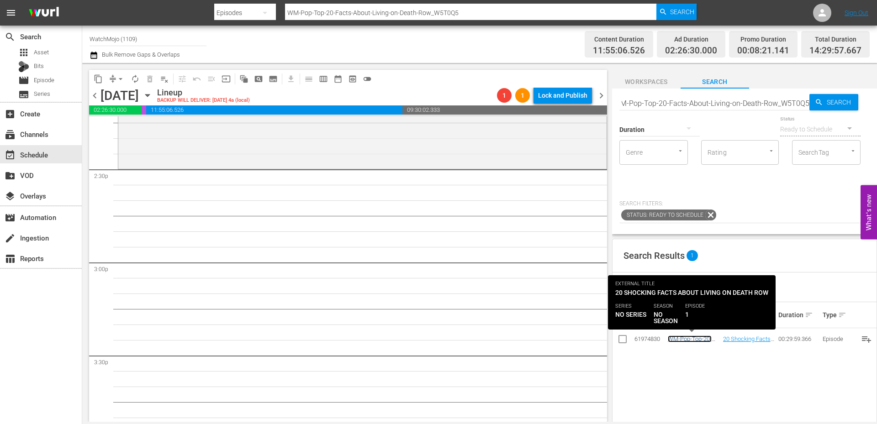
scroll to position [0, 0]
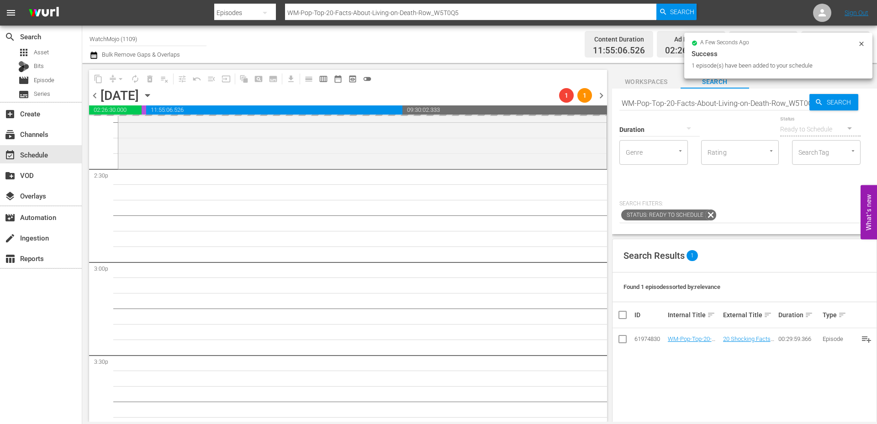
click at [681, 102] on input "WM-Pop-Top-20-Facts-About-Living-on-Death-Row_W5T0Q5" at bounding box center [714, 103] width 190 height 22
paste input "TV-Top-20-Times-South-Park-Made-Fun-of-Disney_W7N1L2"
type input "WM-TV-Top-20-Times-South-Park-Made-Fun-of-Disney_W7N1L2"
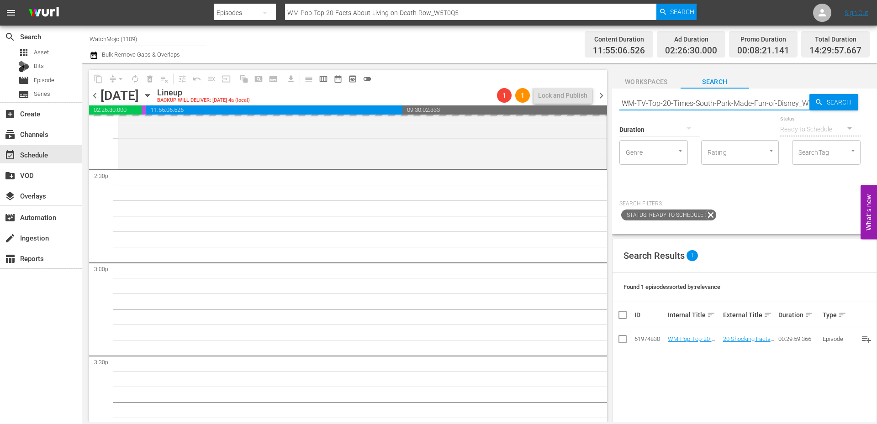
scroll to position [0, 22]
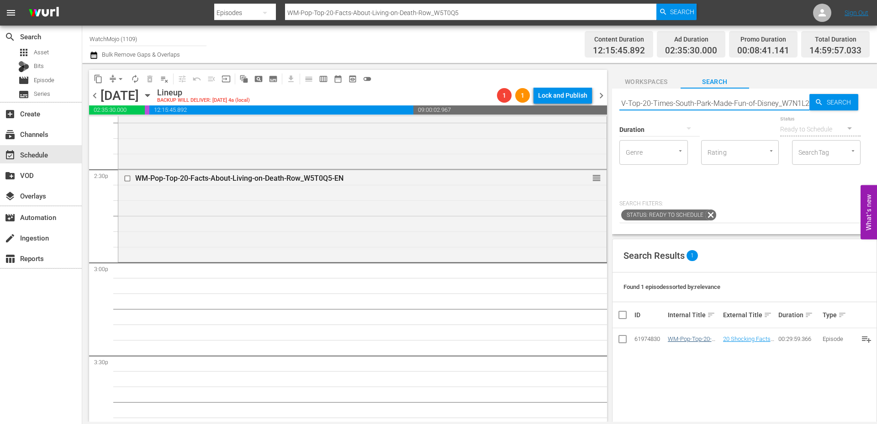
type input "WM-TV-Top-20-Times-South-Park-Made-Fun-of-Disney_W7N1L2"
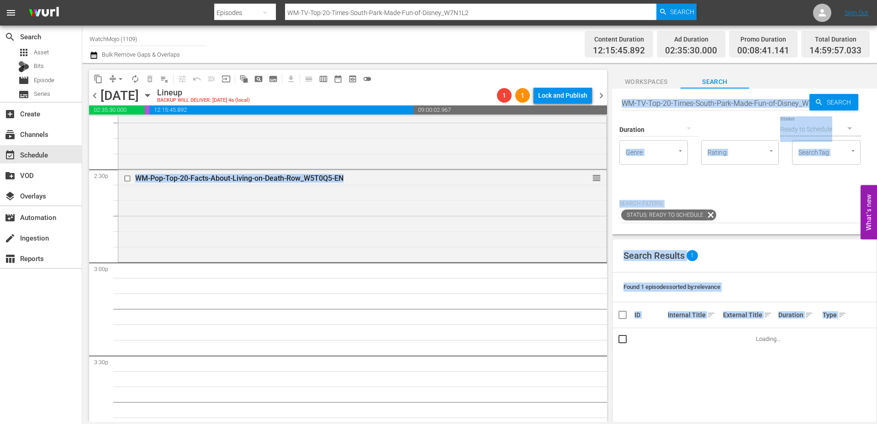
click at [408, 266] on div "content_copy compress arrow_drop_down autorenew_outlined delete_forever_outline…" at bounding box center [479, 242] width 795 height 359
click at [763, 401] on div "Search Results 1 Found 1 episodes sorted by: relevance ID Internal Title sort E…" at bounding box center [744, 406] width 265 height 334
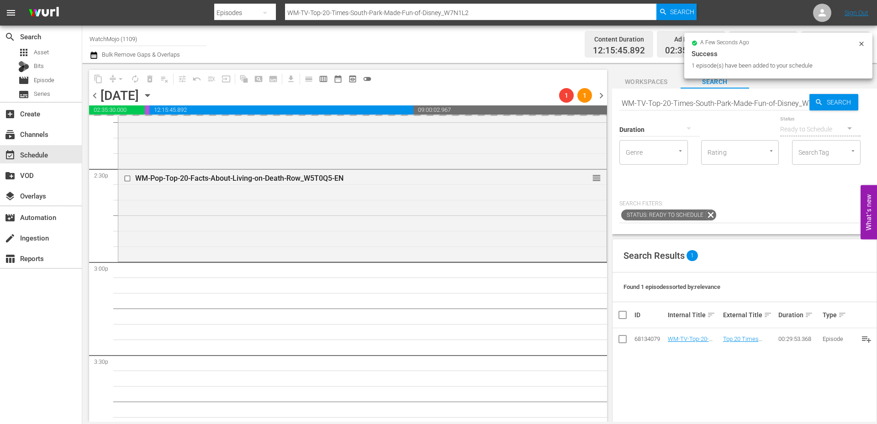
click at [732, 100] on input "WM-TV-Top-20-Times-South-Park-Made-Fun-of-Disney_W7N1L2" at bounding box center [714, 103] width 190 height 22
paste input "Celeb-20-Child-Stars-Who-Tragically-Died-Young_S0E1O5"
type input "WM-Celeb-20-Child-Stars-Who-Tragically-Died-Young_S0E1O5"
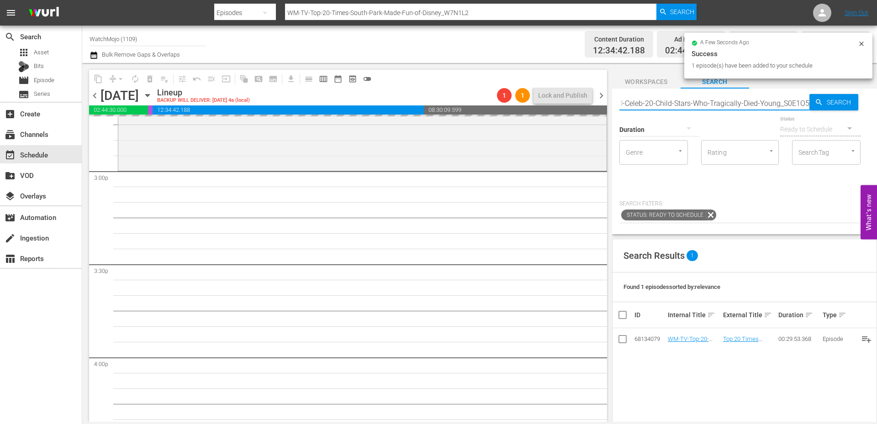
type input "WM-Celeb-20-Child-Stars-Who-Tragically-Died-Young_S0E1O5"
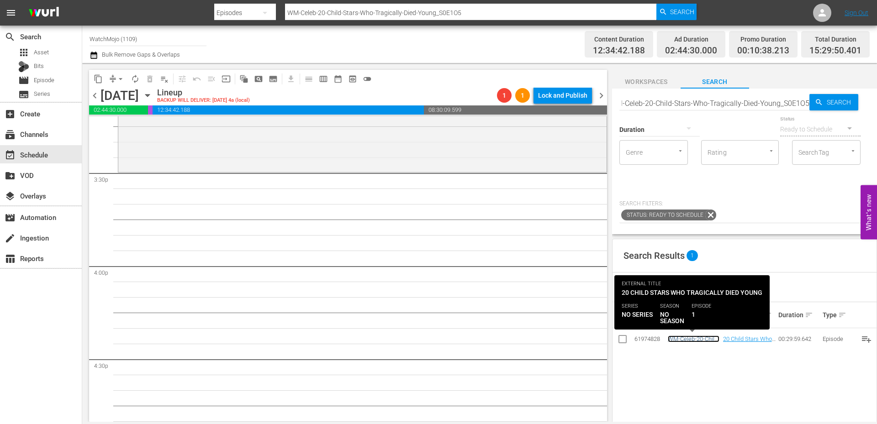
scroll to position [0, 0]
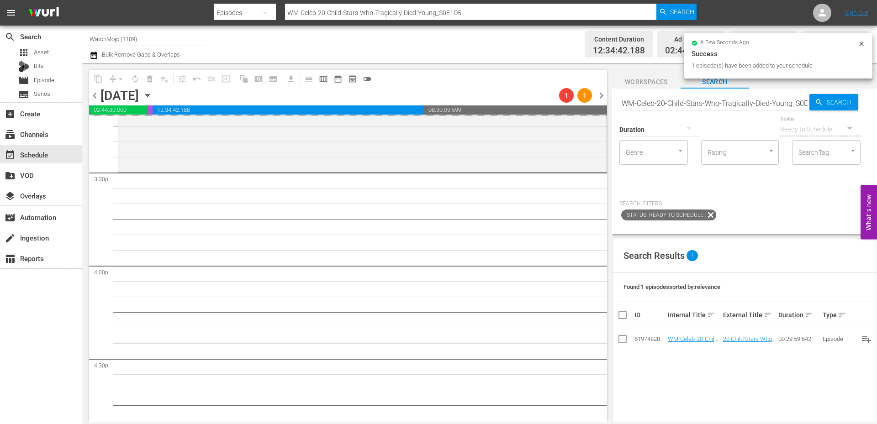
click at [731, 104] on input "WM-Celeb-20-Child-Stars-Who-Tragically-Died-Young_S0E1O5" at bounding box center [714, 103] width 190 height 22
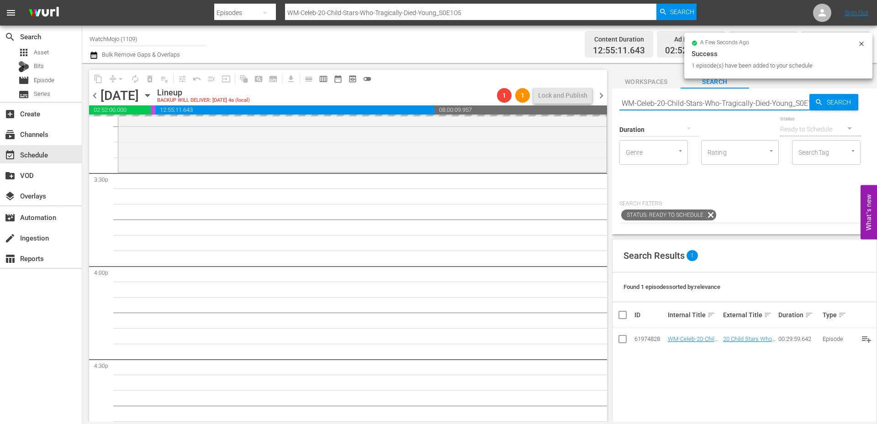
paste input "LAG-39"
type input "LAG-395"
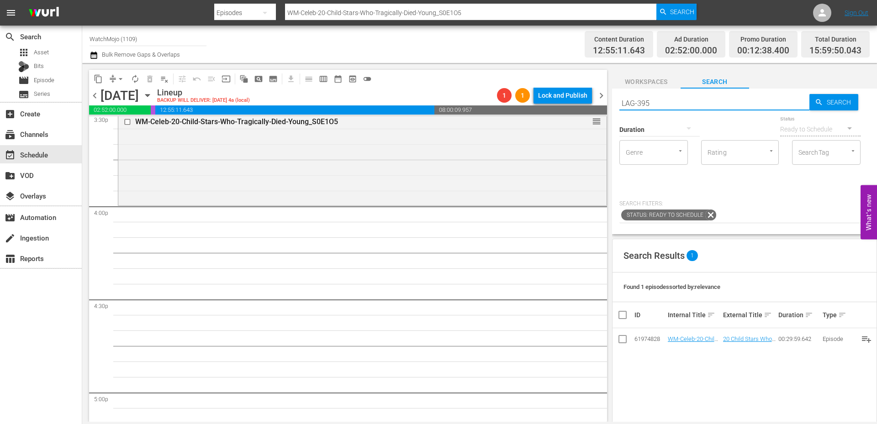
scroll to position [2893, 0]
type input "LAG-395"
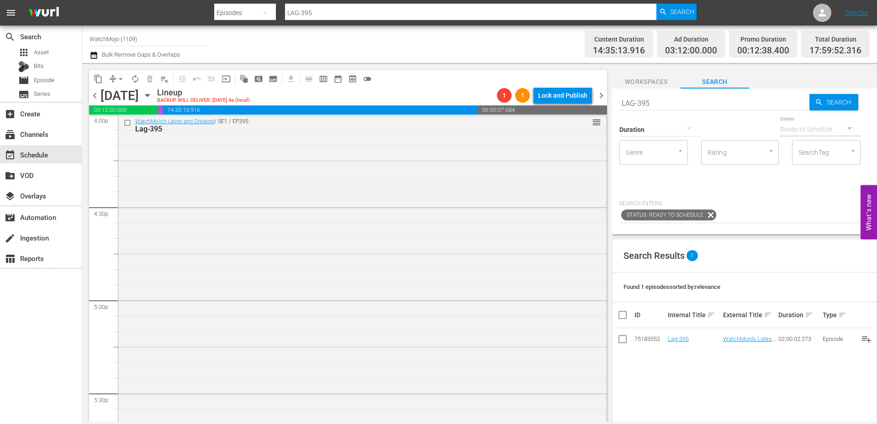
scroll to position [3137, 0]
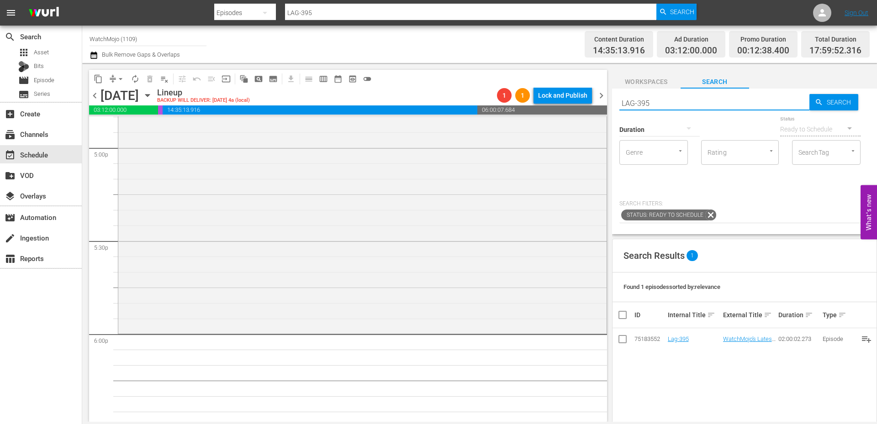
drag, startPoint x: 669, startPoint y: 105, endPoint x: 622, endPoint y: 103, distance: 47.1
click at [622, 101] on input "LAG-395" at bounding box center [714, 103] width 190 height 22
paste input "51"
type input "LAG-351"
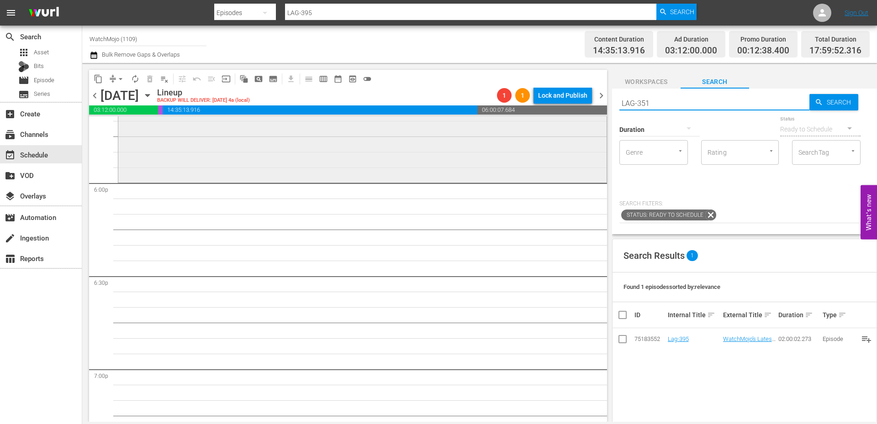
scroll to position [3289, 0]
type input "LAG-351"
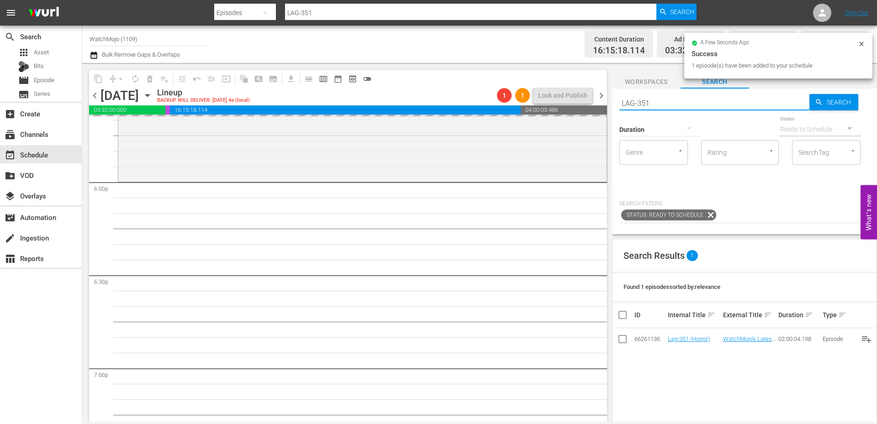
drag, startPoint x: 629, startPoint y: 95, endPoint x: 598, endPoint y: 94, distance: 31.6
click at [597, 92] on div "content_copy compress arrow_drop_down autorenew_outlined delete_forever_outline…" at bounding box center [479, 242] width 795 height 359
paste input "WM-Film-Top-100-Funniest-Movies-Ever-of-All-Time_H2O0J8"
type input "WM-Film-Top-100-Funniest-Movies-Ever-of-All-Time_H2O0J8"
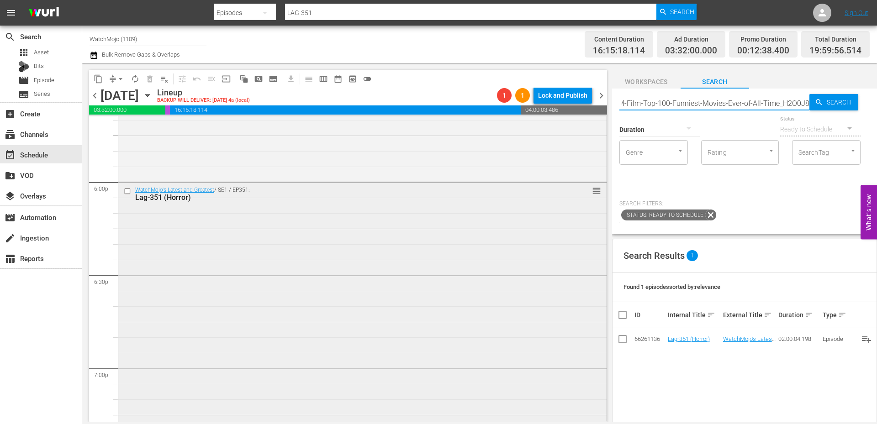
type input "WM-Film-Top-100-Funniest-Movies-Ever-of-All-Time_H2O0J8"
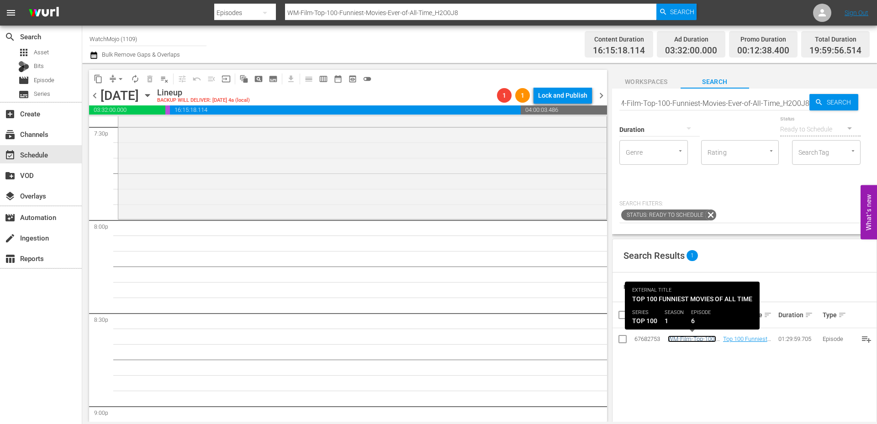
scroll to position [0, 0]
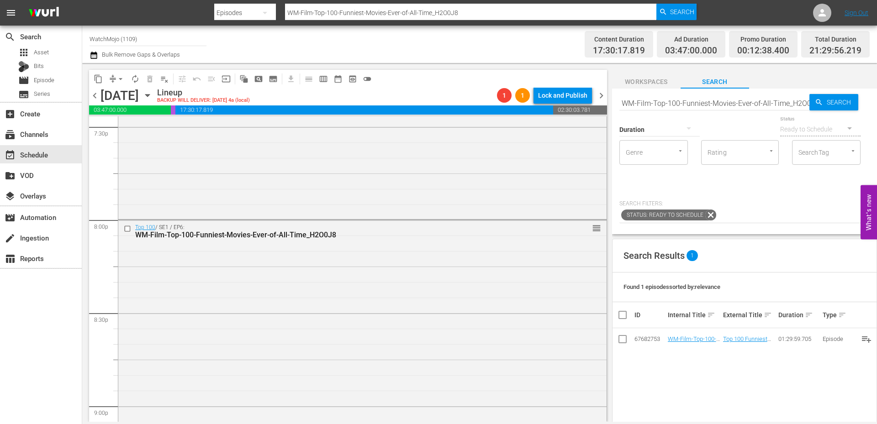
click at [705, 104] on input "WM-Film-Top-100-Funniest-Movies-Ever-of-All-Time_H2O0J8" at bounding box center [714, 103] width 190 height 22
click at [673, 106] on input "WM-Film-Top-100-Funniest-Movies-Ever-of-All-Time_H2O0J8" at bounding box center [714, 103] width 190 height 22
click at [660, 103] on input "WM-Film-Top-100-Funniest-Movies-Ever-of-All-Time_H2O0J8" at bounding box center [714, 103] width 190 height 22
paste input "20-Underrated-Movies-of-the-1980s_L9J6D6"
type input "WM-Film-Top-20-Underrated-Movies-of-the-1980s_L9J6D6"
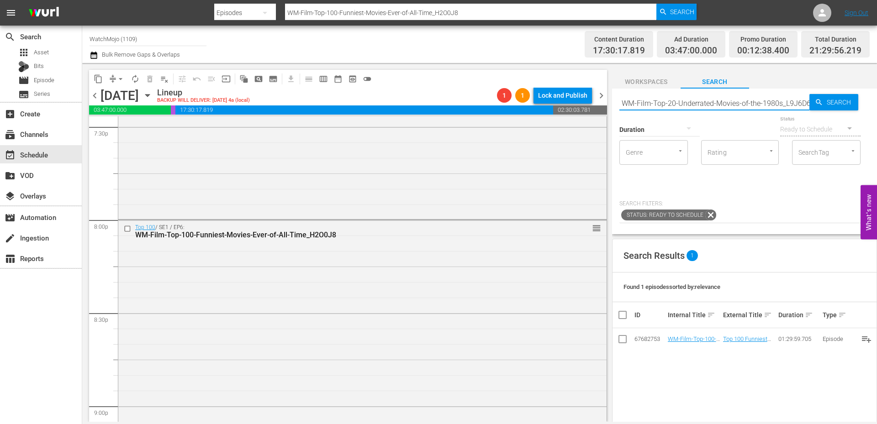
scroll to position [0, 4]
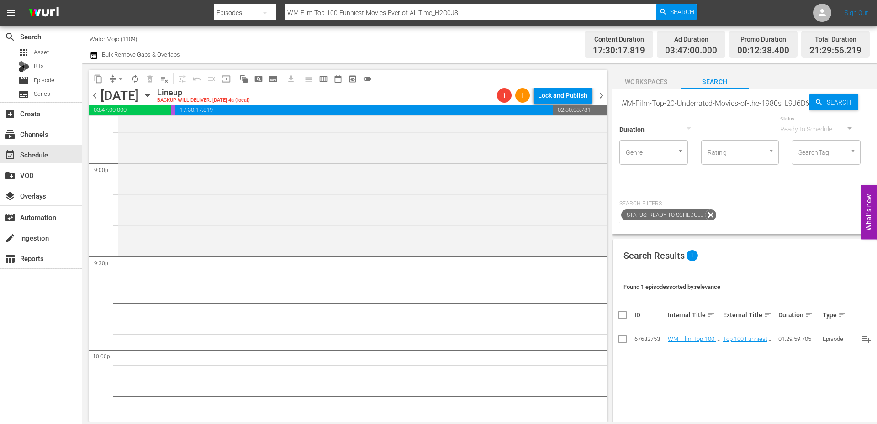
type input "WM-Film-Top-20-Underrated-Movies-of-the-1980s_L9J6D6"
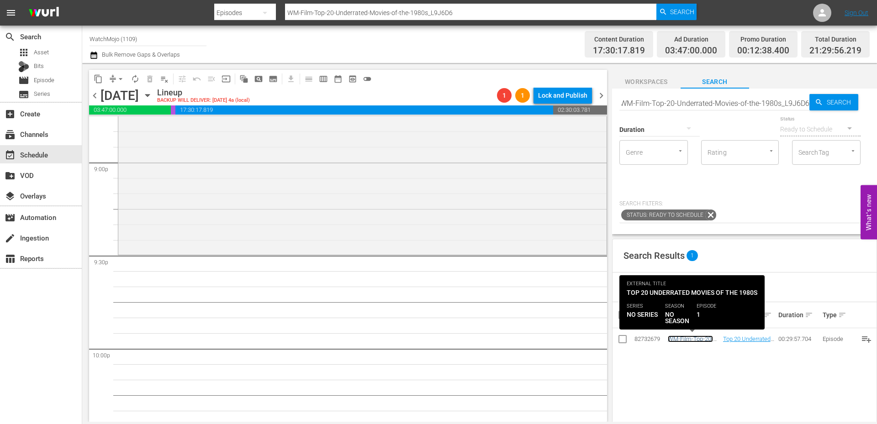
scroll to position [0, 0]
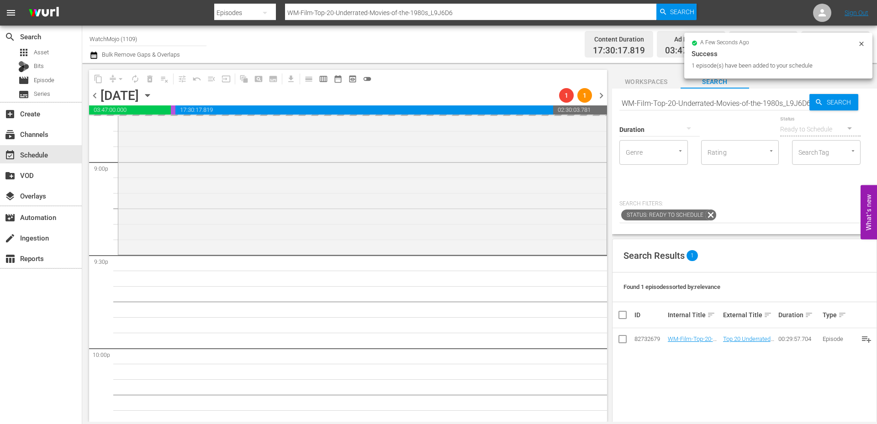
click at [674, 98] on input "WM-Film-Top-20-Underrated-Movies-of-the-1980s_L9J6D6" at bounding box center [714, 103] width 190 height 22
paste input "LAG-375"
type input "LAG-375"
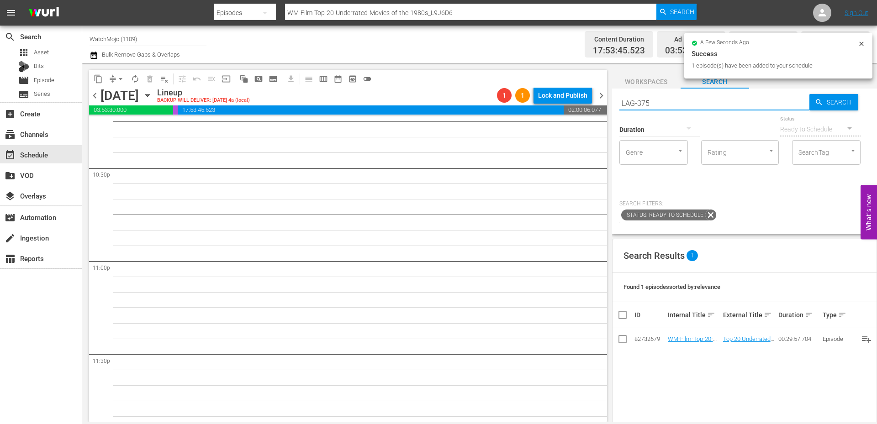
type input "LAG-375"
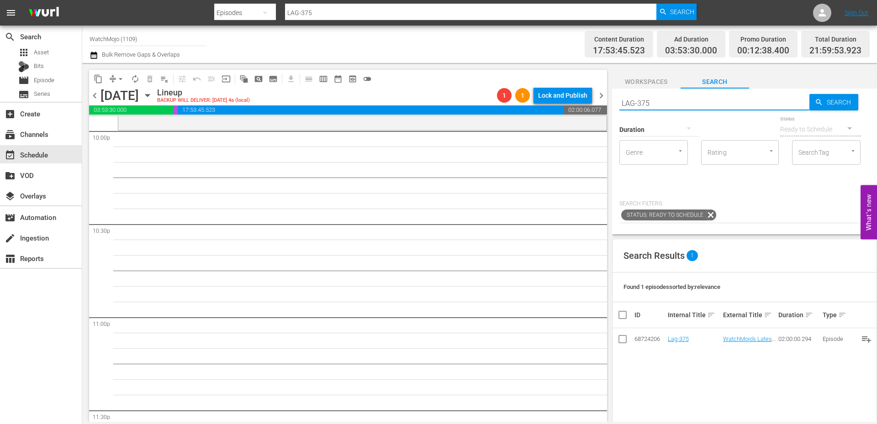
scroll to position [4020, 0]
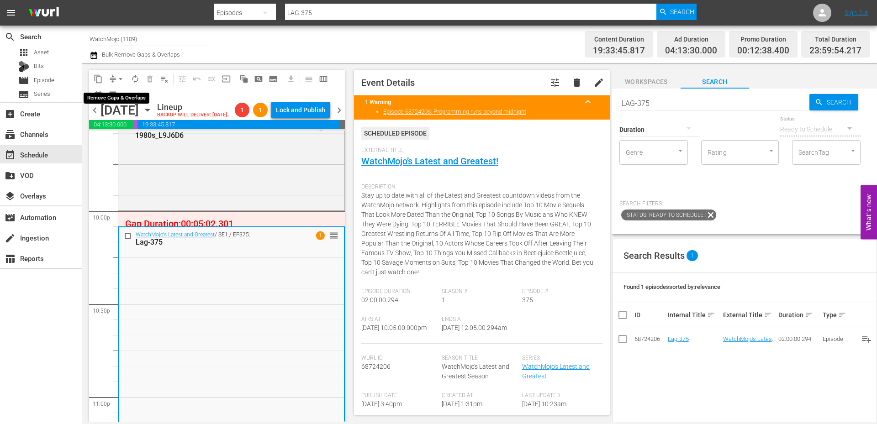
click at [122, 79] on span "arrow_drop_down" at bounding box center [120, 78] width 9 height 9
click at [140, 127] on li "Align to End of Previous Day" at bounding box center [121, 127] width 96 height 15
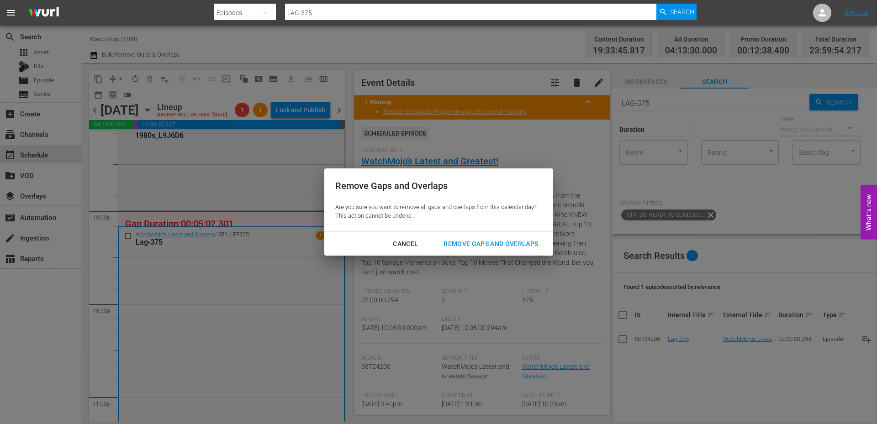
click at [443, 244] on div "Remove Gaps and Overlaps" at bounding box center [490, 243] width 109 height 11
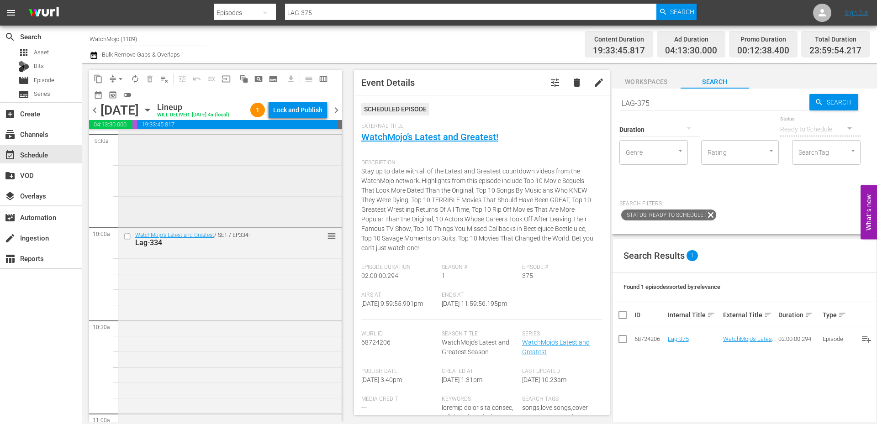
scroll to position [1767, 0]
click at [246, 224] on div "Deep Dive / SE1 / EP91: WM-Deep-Dive-Karens-Part-2_Dive91_V0E5Z3 reorder" at bounding box center [229, 41] width 223 height 370
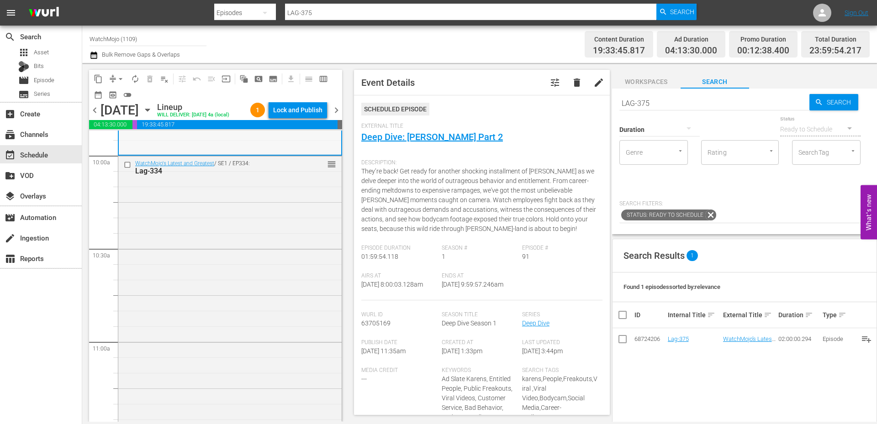
scroll to position [1919, 0]
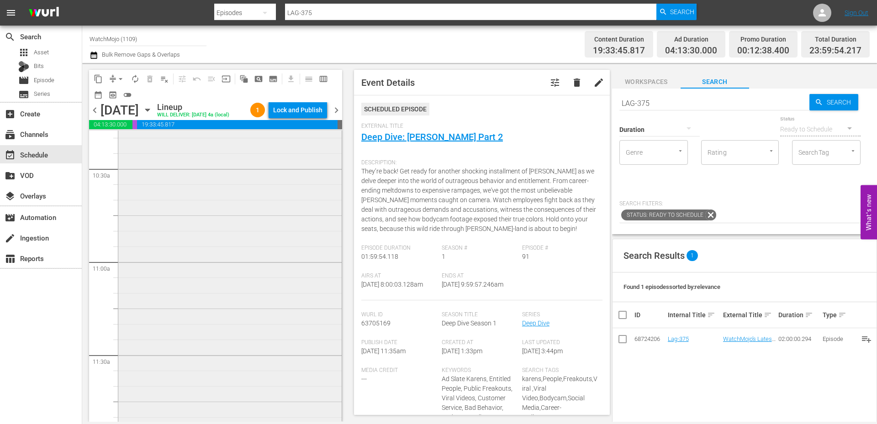
click at [243, 229] on div "WatchMojo's Latest and Greatest / SE1 / EP334: Lag-334 reorder" at bounding box center [229, 261] width 223 height 370
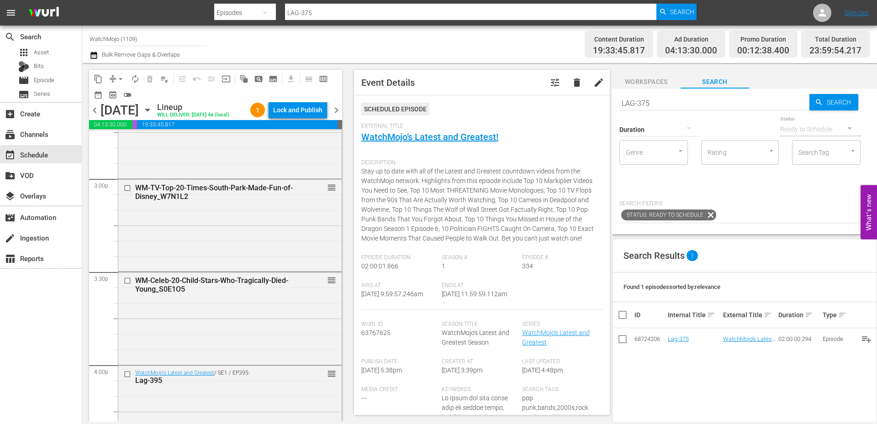
scroll to position [2833, 0]
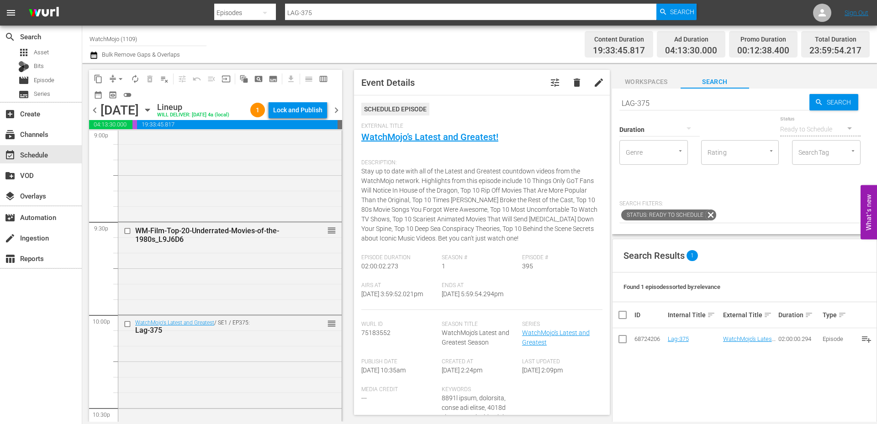
scroll to position [3990, 0]
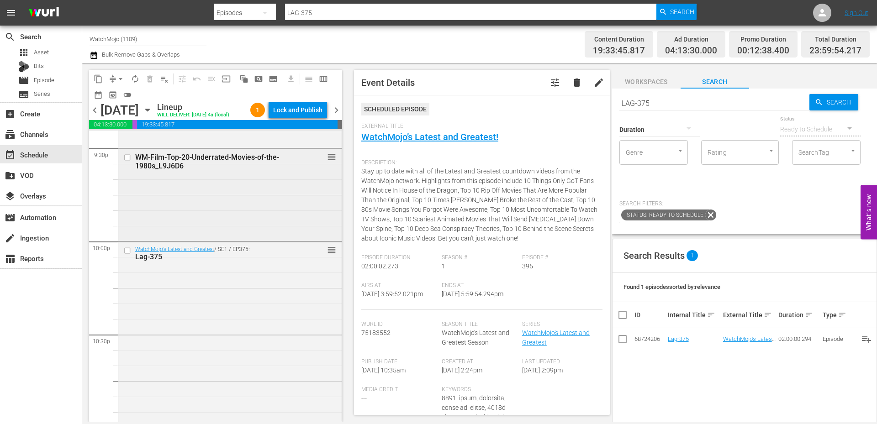
click at [180, 203] on div "WM-Film-Top-20-Underrated-Movies-of-the-1980s_L9J6D6 reorder" at bounding box center [229, 194] width 223 height 90
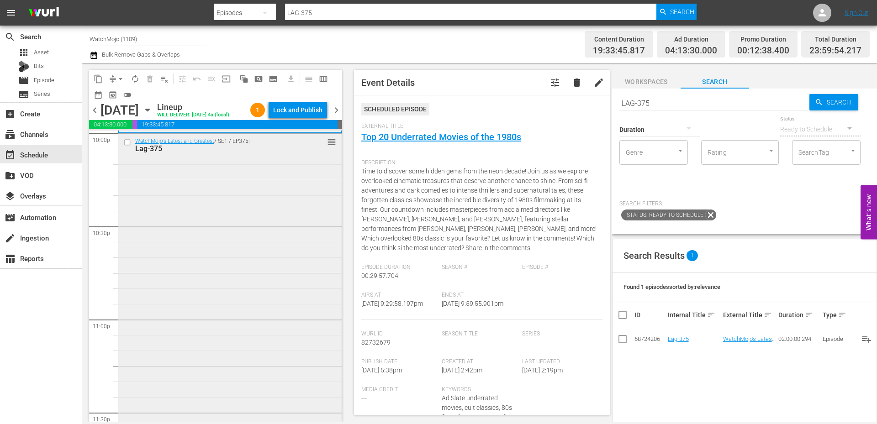
scroll to position [4076, 0]
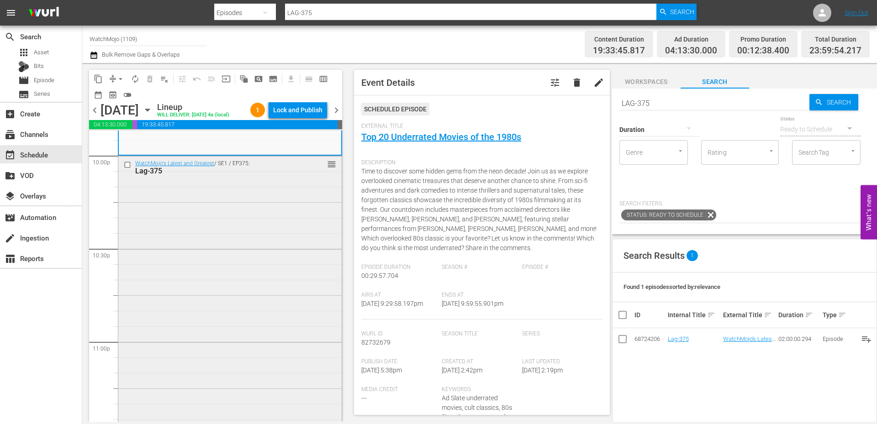
click at [204, 267] on div "WatchMojo's Latest and Greatest / SE1 / EP375: Lag-375 reorder" at bounding box center [229, 341] width 223 height 370
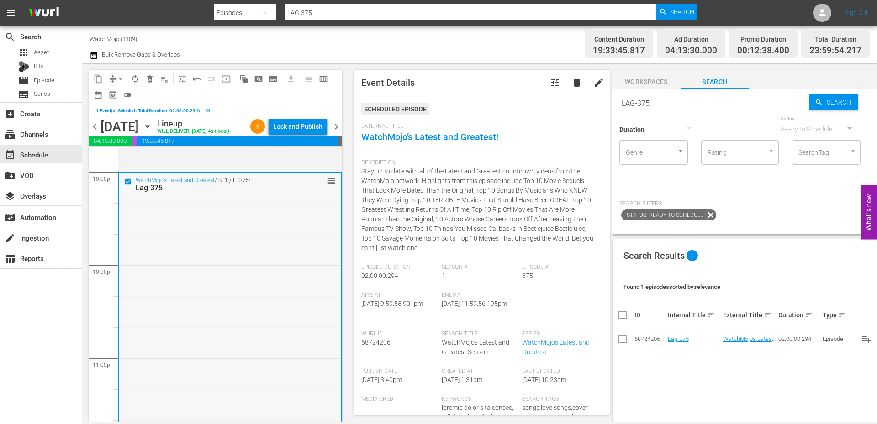
click at [187, 235] on div "WatchMojo's Latest and Greatest / SE1 / EP375: Lag-375 reorder" at bounding box center [230, 358] width 222 height 370
click at [245, 296] on div "WatchMojo's Latest and Greatest / SE1 / EP375: Lag-375 reorder" at bounding box center [230, 358] width 222 height 370
click at [148, 82] on span "delete_forever_outlined" at bounding box center [149, 78] width 9 height 9
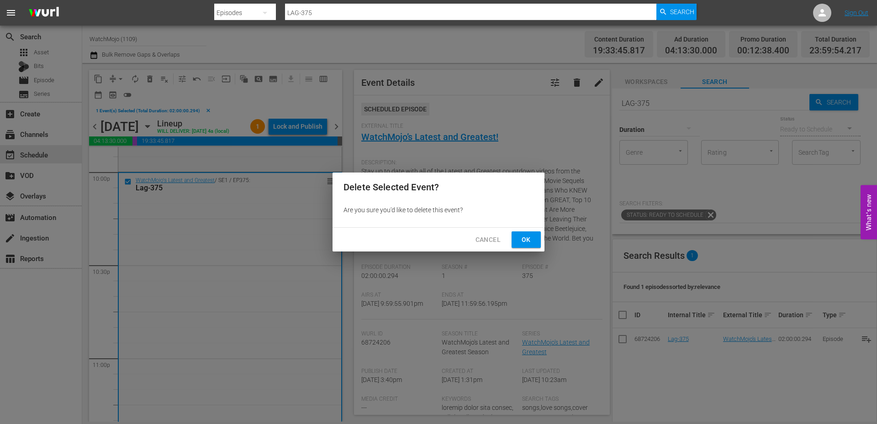
click at [539, 244] on button "Ok" at bounding box center [526, 240] width 29 height 17
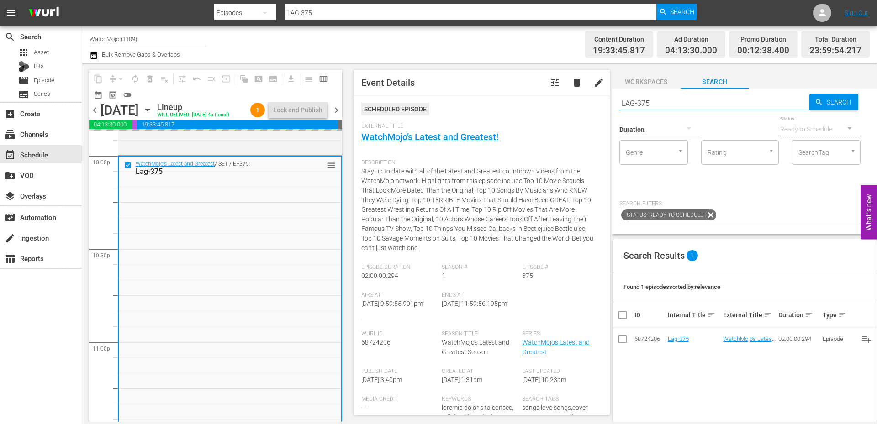
drag, startPoint x: 659, startPoint y: 103, endPoint x: 591, endPoint y: 102, distance: 67.6
click at [591, 102] on div "content_copy compress arrow_drop_down autorenew_outlined delete_forever_outline…" at bounding box center [479, 242] width 795 height 359
paste input "ag-329"
type input "Lag-329"
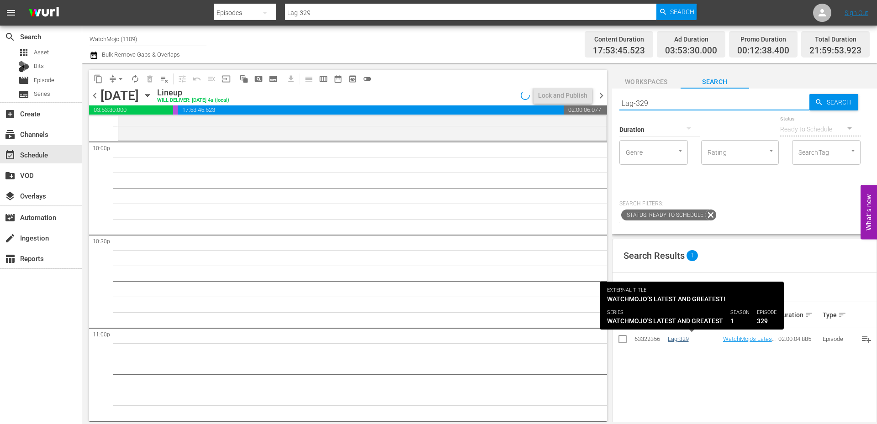
type input "Lag-329"
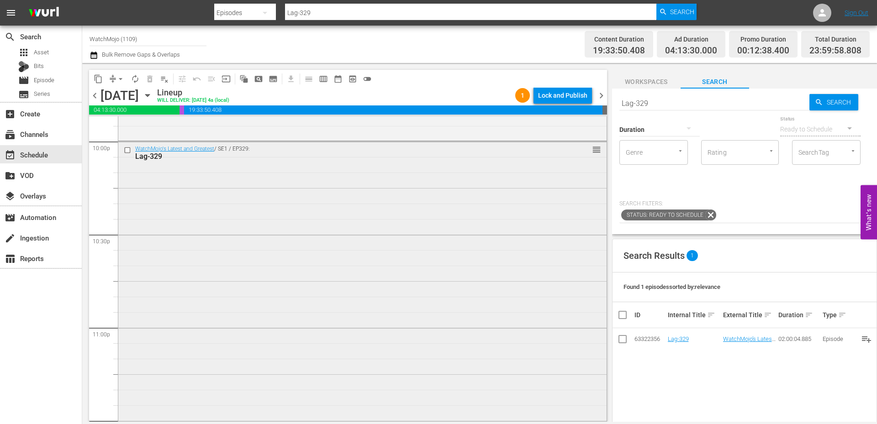
click at [282, 261] on div "WatchMojo's Latest and Greatest / SE1 / EP329: Lag-329 reorder" at bounding box center [362, 327] width 488 height 371
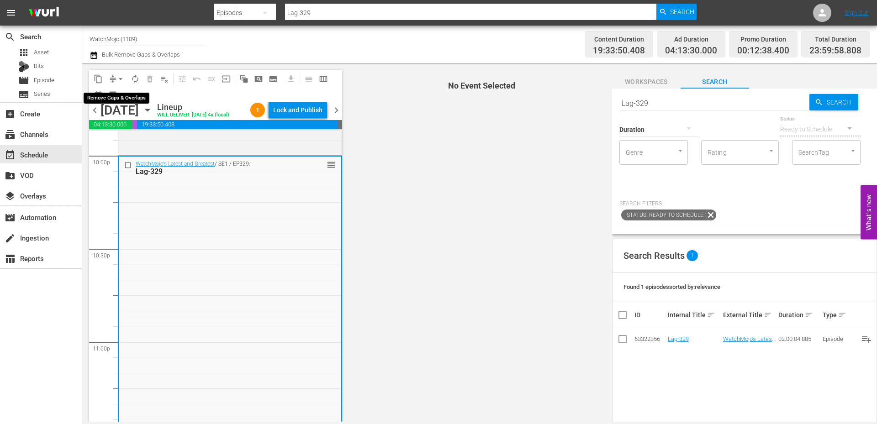
click at [121, 76] on span "arrow_drop_down" at bounding box center [120, 78] width 9 height 9
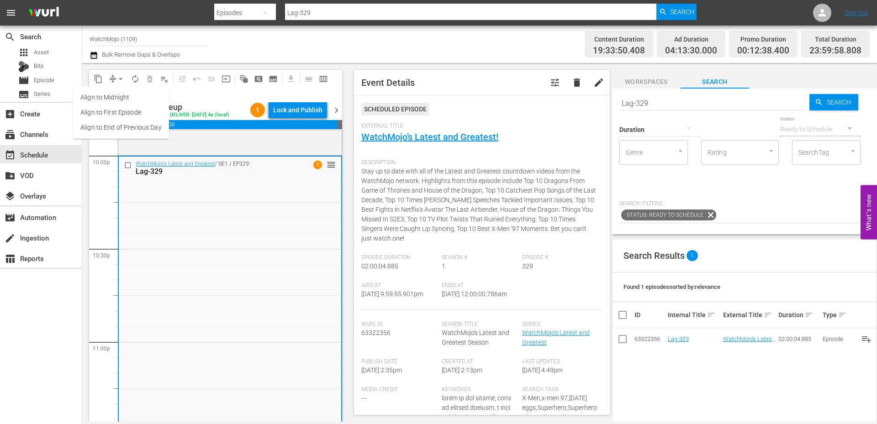
click at [119, 128] on li "Align to End of Previous Day" at bounding box center [121, 127] width 96 height 15
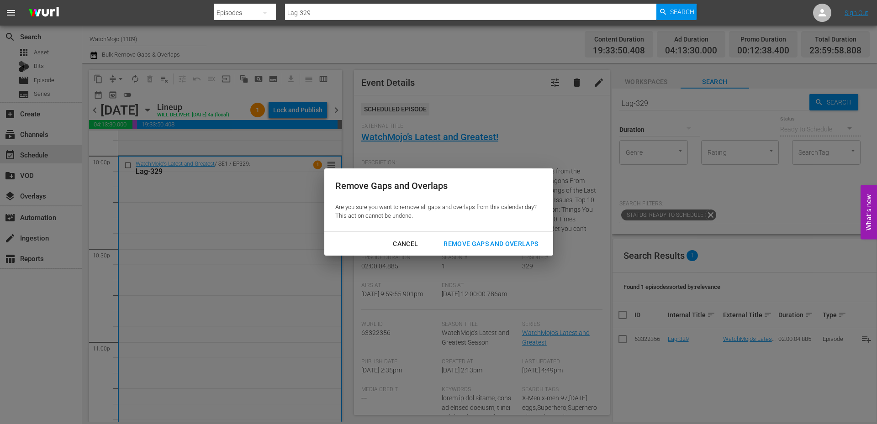
click at [448, 242] on div "Remove Gaps and Overlaps" at bounding box center [490, 243] width 109 height 11
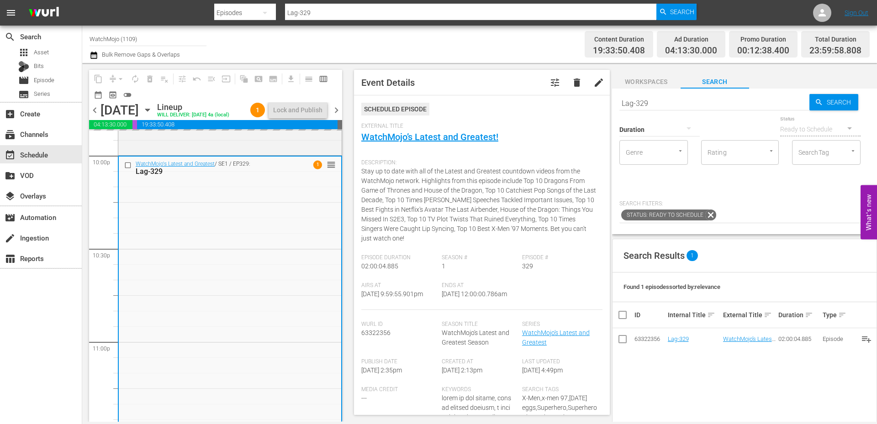
drag, startPoint x: 481, startPoint y: 307, endPoint x: 439, endPoint y: 312, distance: 42.3
click at [439, 310] on div "Airs At 9/9/25 @ 9:59:55.901pm Ends At 9/10/25 @ 12:00:00.786am" at bounding box center [481, 296] width 241 height 28
copy span "12:00:00.786am"
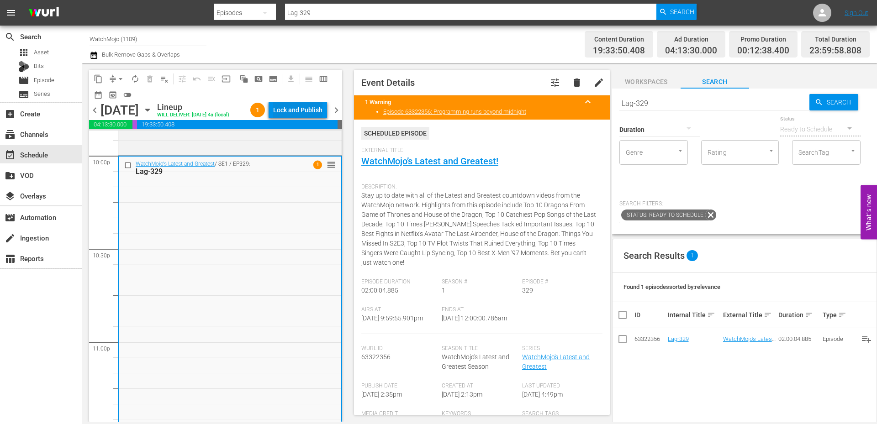
click at [289, 114] on div "Lock and Publish" at bounding box center [297, 110] width 49 height 16
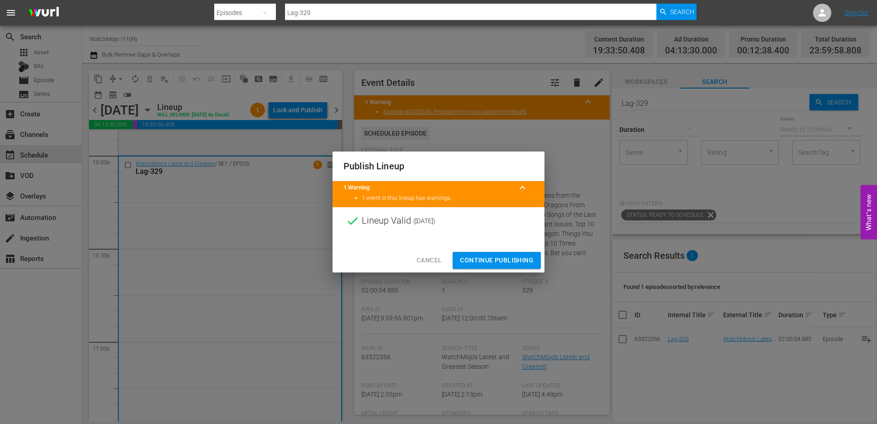
click at [474, 261] on span "Continue Publishing" at bounding box center [497, 260] width 74 height 11
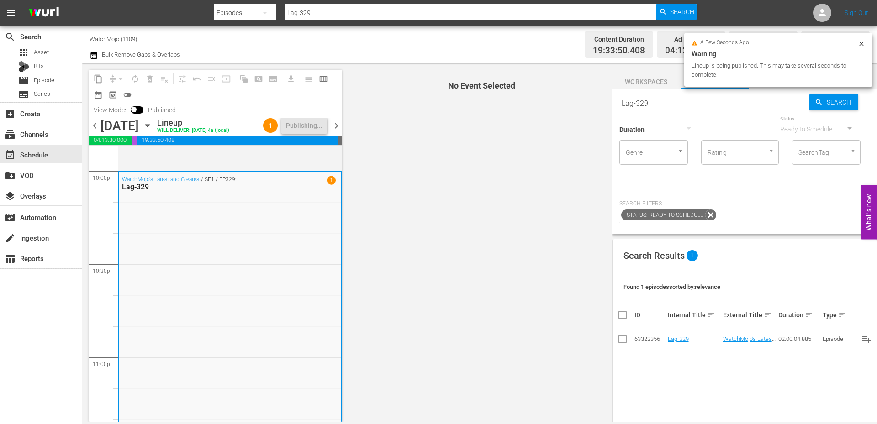
click at [338, 127] on span "chevron_right" at bounding box center [336, 125] width 11 height 11
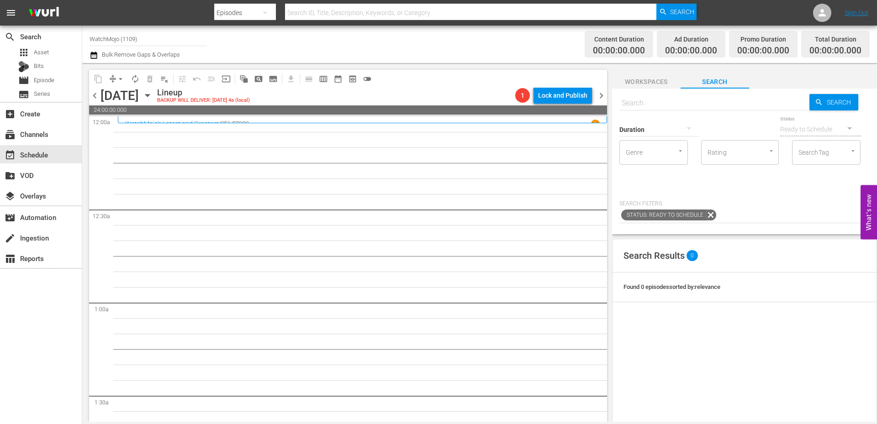
click at [658, 104] on input "text" at bounding box center [714, 103] width 190 height 22
paste input "LAG-418"
type input "LAG-418"
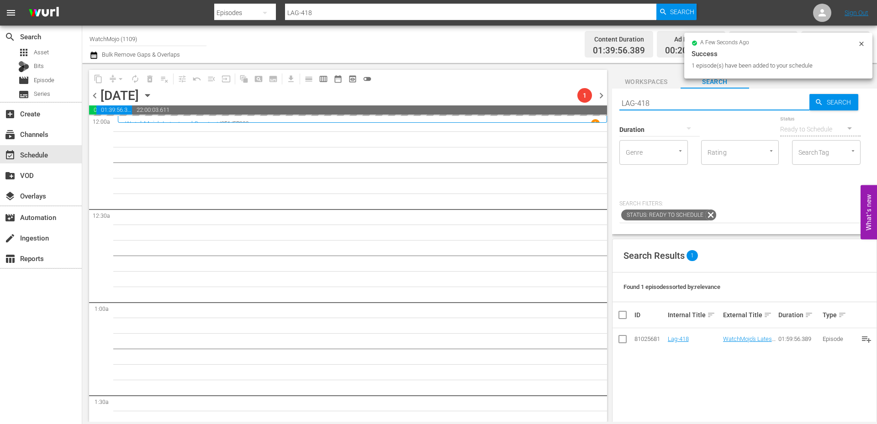
drag, startPoint x: 685, startPoint y: 102, endPoint x: 569, endPoint y: 100, distance: 115.6
click at [569, 100] on div "content_copy compress arrow_drop_down autorenew_outlined delete_forever_outline…" at bounding box center [479, 242] width 795 height 359
paste input "WM-TV-Top-20-TV-Character-Deaths-That-Hurt-the-Show_N6O1V5"
type input "WM-TV-Top-20-TV-Character-Deaths-That-Hurt-the-Show_N6O1V5"
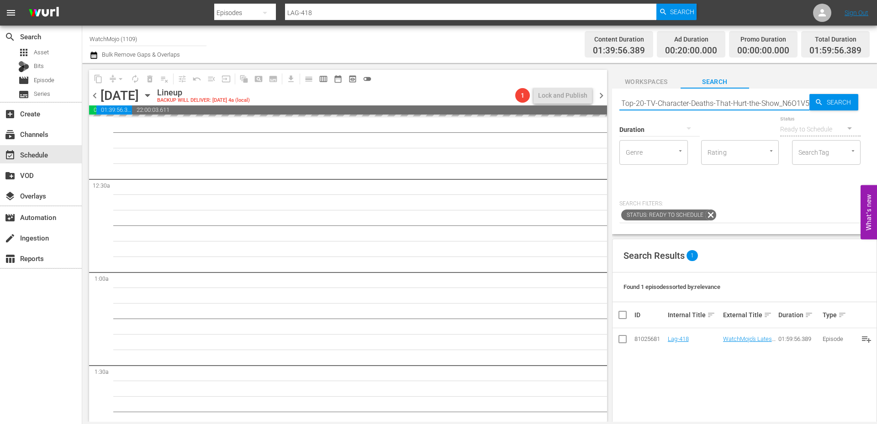
type input "WM-TV-Top-20-TV-Character-Deaths-That-Hurt-the-Show_N6O1V5"
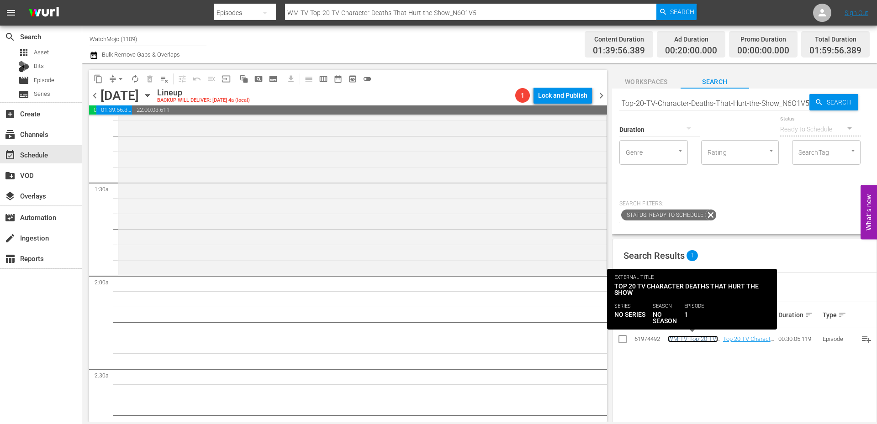
scroll to position [0, 0]
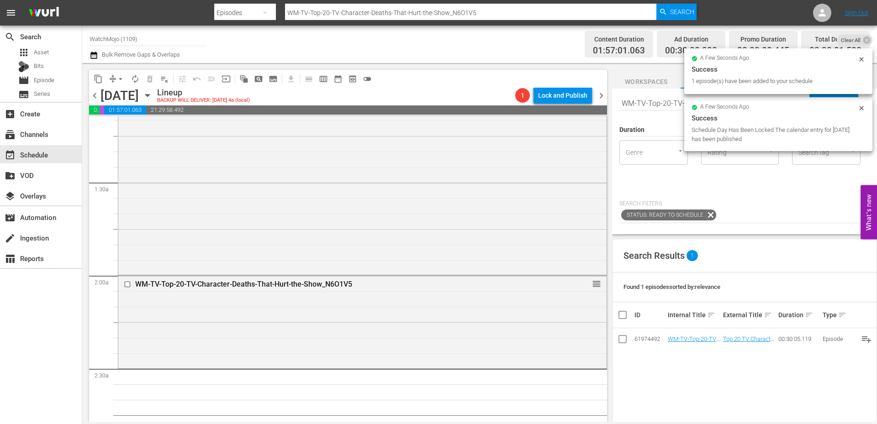
click at [652, 104] on input "WM-TV-Top-20-TV-Character-Deaths-That-Hurt-the-Show_N6O1V5" at bounding box center [714, 103] width 190 height 22
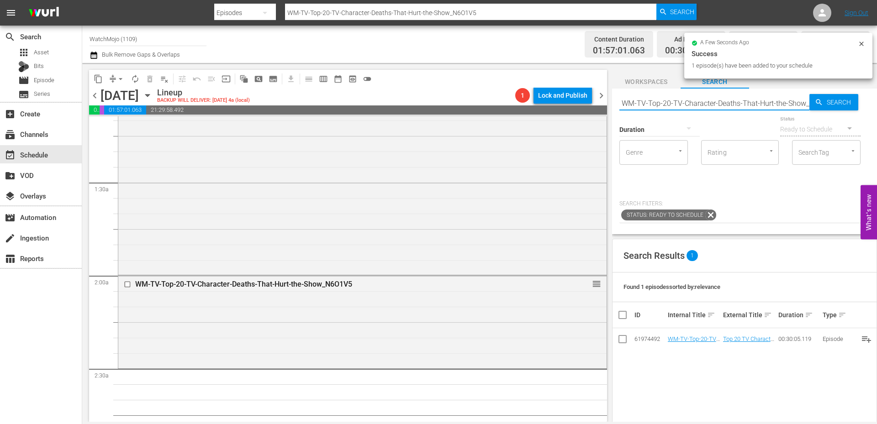
paste input "CB-Top-20-Coolest-X-Men-Characters-No-One-Knows-About_D9Z6V6"
type input "WM-CB-Top-20-Coolest-X-Men-Characters-No-One-Knows-About_D9Z6V6"
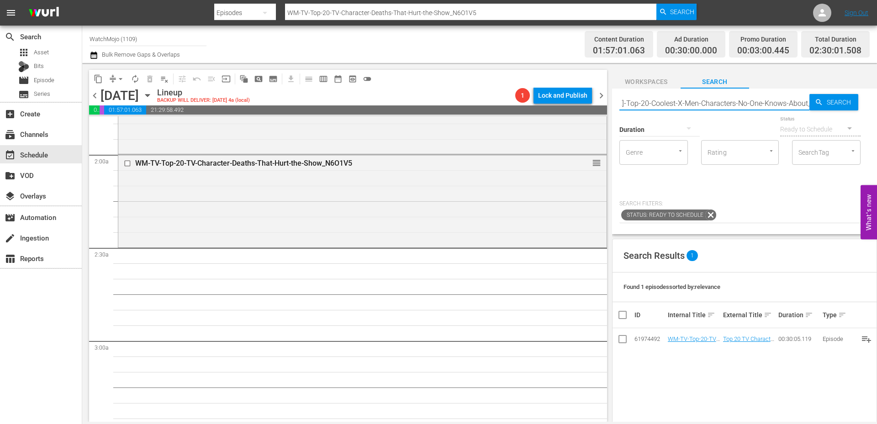
scroll to position [365, 0]
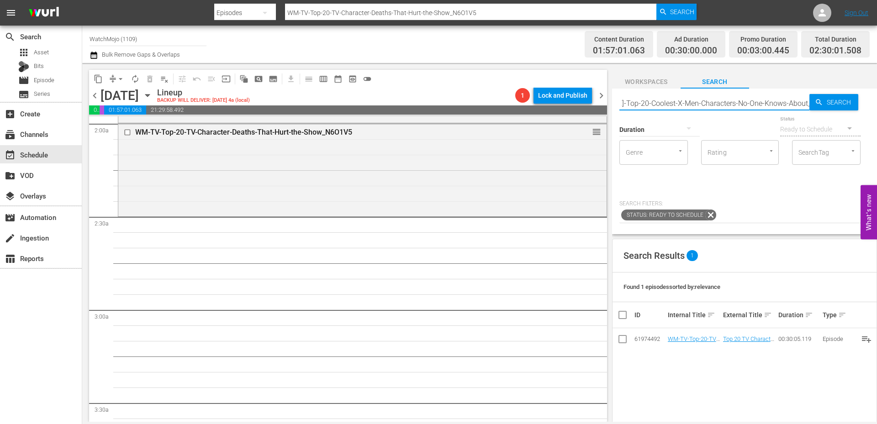
type input "WM-CB-Top-20-Coolest-X-Men-Characters-No-One-Knows-About_D9Z6V6"
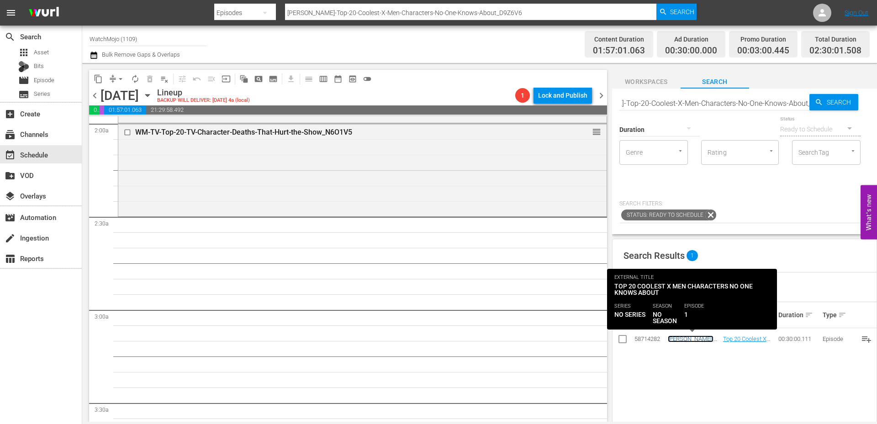
scroll to position [0, 0]
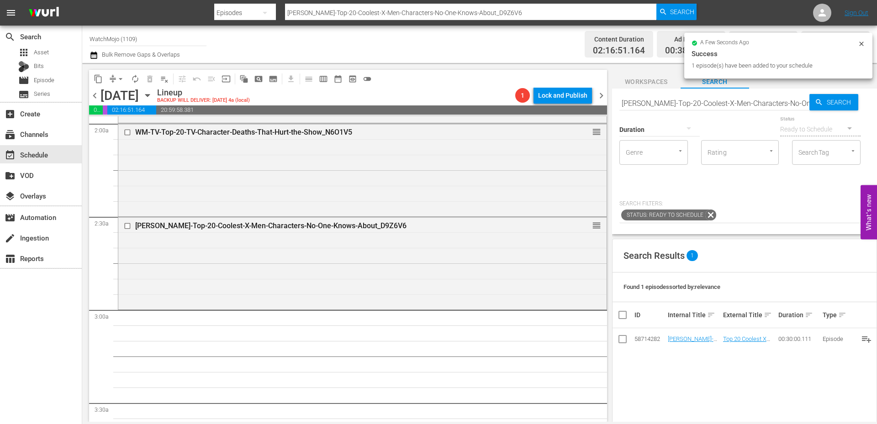
click at [650, 99] on input "WM-CB-Top-20-Coolest-X-Men-Characters-No-One-Knows-About_D9Z6V6" at bounding box center [714, 103] width 190 height 22
paste input "eleb-Top-20-Greatest-Celebrity-Downfalls-of-All-Time_W7U3Q9"
type input "WM-Celeb-Top-20-Greatest-Celebrity-Downfalls-of-All-Time_W7U3Q9"
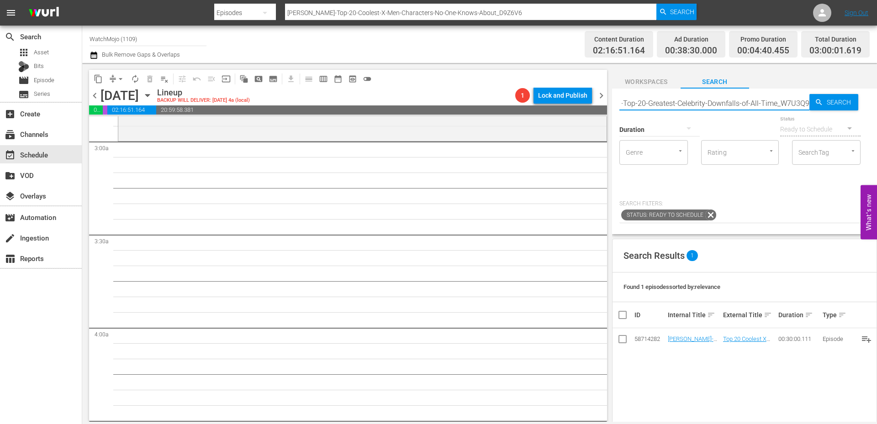
scroll to position [548, 0]
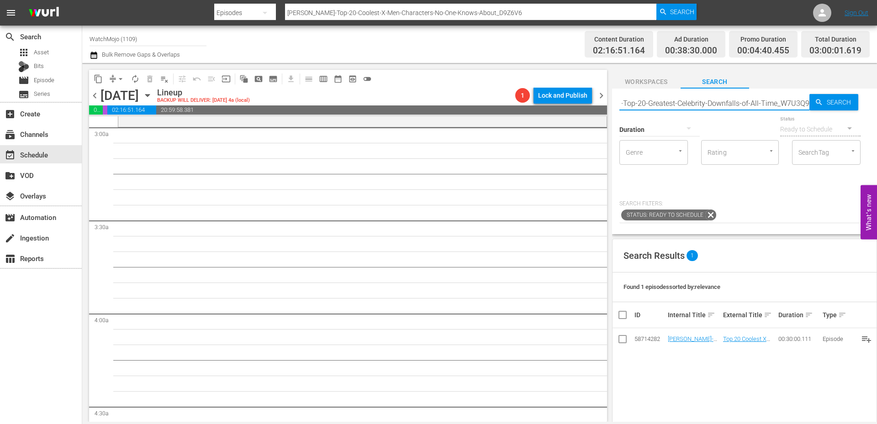
type input "WM-Celeb-Top-20-Greatest-Celebrity-Downfalls-of-All-Time_W7U3Q9"
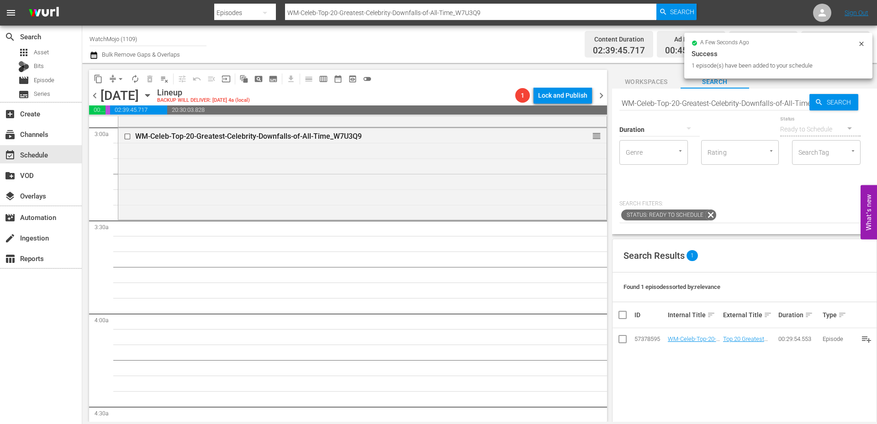
click at [670, 107] on input "WM-Celeb-Top-20-Greatest-Celebrity-Downfalls-of-All-Time_W7U3Q9" at bounding box center [714, 103] width 190 height 22
paste input "Film-Top-20-Greatest-American-Actors-of-All-Time_T5M3N1"
type input "WM-Film-Top-20-Greatest-American-Actors-of-All-Time_T5M3N1"
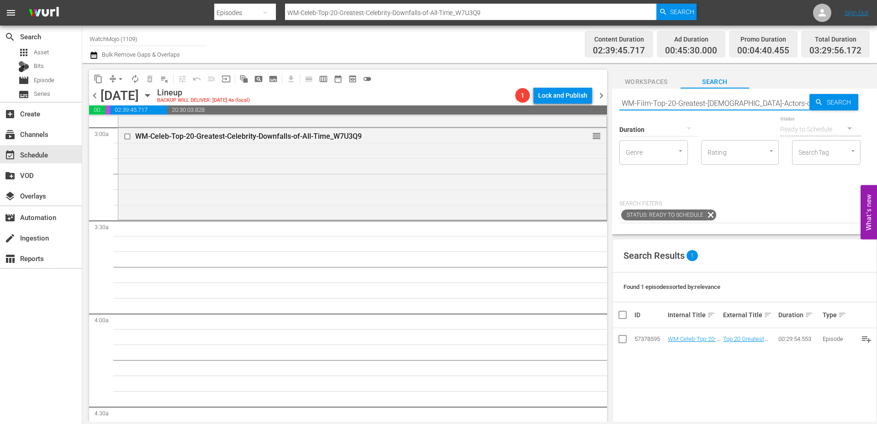
scroll to position [0, 23]
type input "WM-Film-Top-20-Greatest-American-Actors-of-All-Time_T5M3N1"
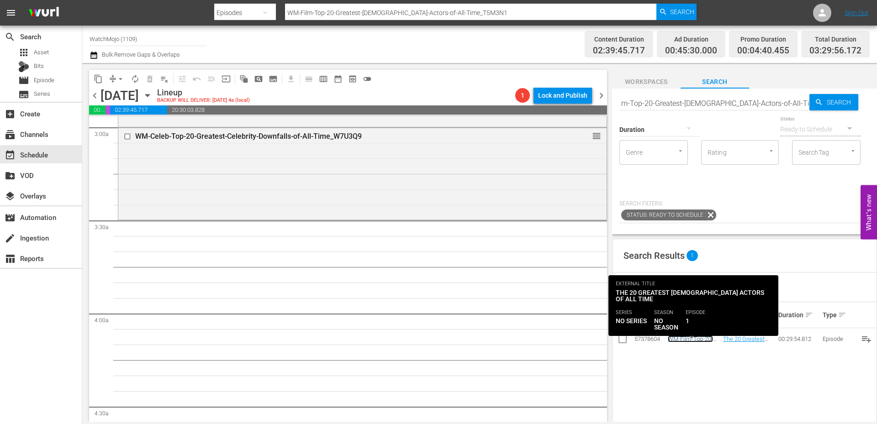
scroll to position [0, 0]
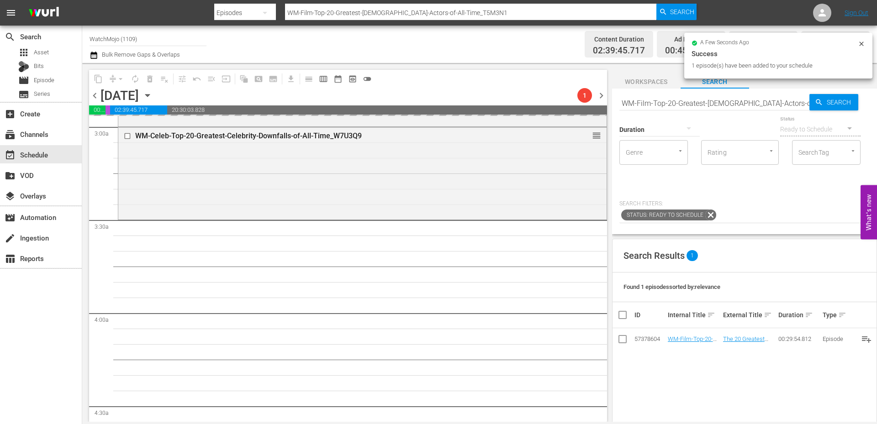
click at [683, 99] on input "WM-Film-Top-20-Greatest-American-Actors-of-All-Time_T5M3N1" at bounding box center [714, 103] width 190 height 22
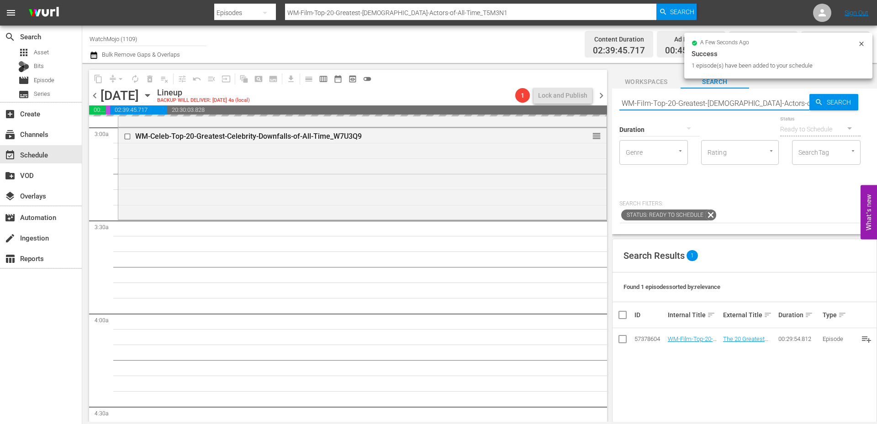
paste input "LAG-29"
type input "LAG-291"
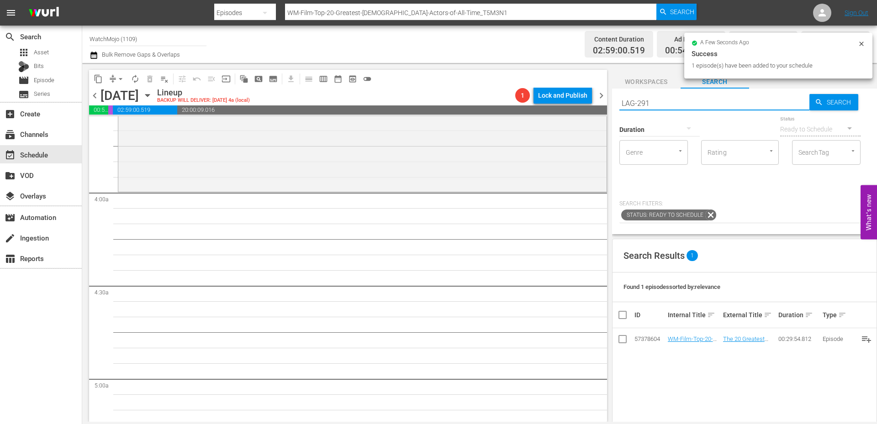
scroll to position [670, 0]
type input "LAG-291"
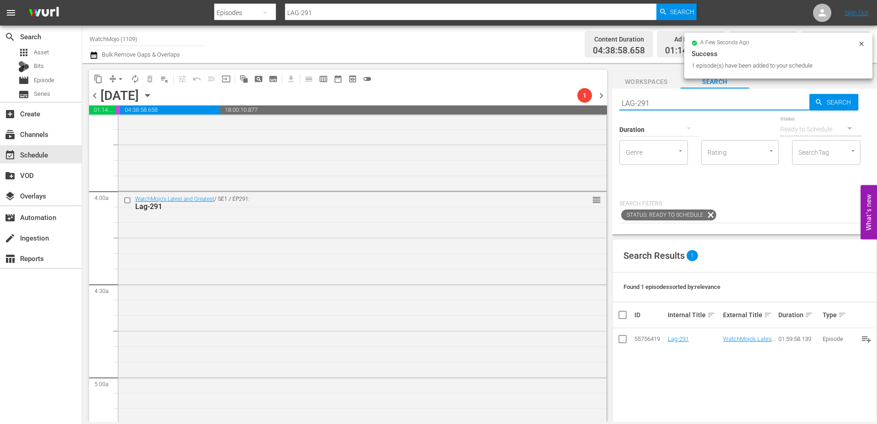
drag, startPoint x: 704, startPoint y: 101, endPoint x: 617, endPoint y: 106, distance: 86.6
click at [598, 106] on div "content_copy compress arrow_drop_down autorenew_outlined delete_forever_outline…" at bounding box center [479, 242] width 795 height 359
paste input "40"
type input "LAG-401"
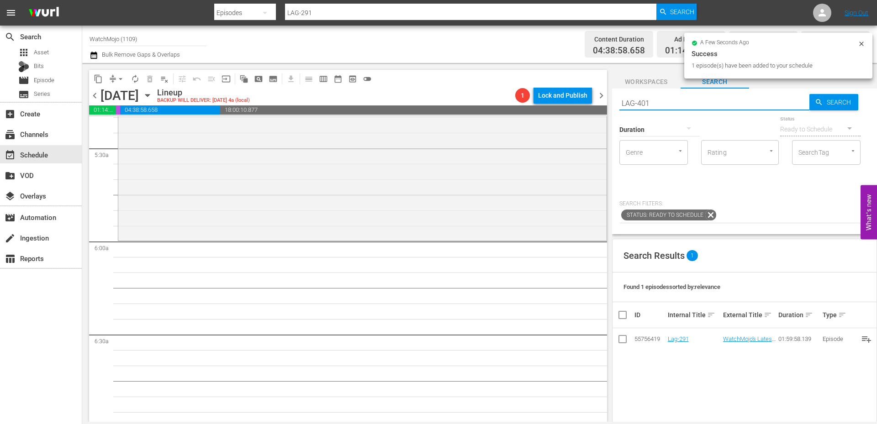
scroll to position [1005, 0]
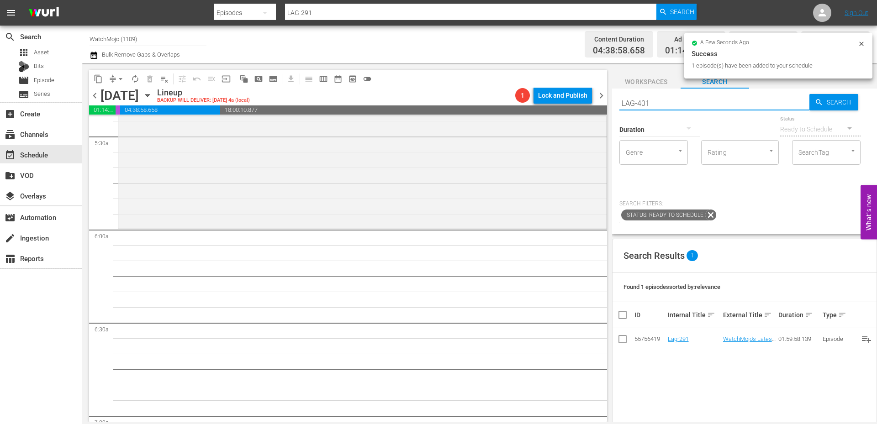
type input "LAG-401"
drag, startPoint x: 670, startPoint y: 105, endPoint x: 581, endPoint y: 107, distance: 89.1
click at [579, 105] on div "content_copy compress arrow_drop_down autorenew_outlined delete_forever_outline…" at bounding box center [479, 242] width 795 height 359
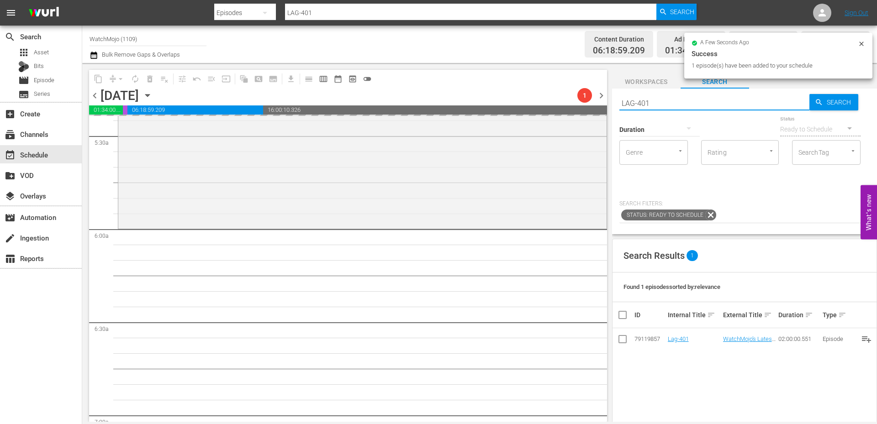
paste input "WM-Deep-Dive-Worst-Video-Games_Dive96"
type input "WM-Deep-Dive-Worst-Video-Games_Dive96"
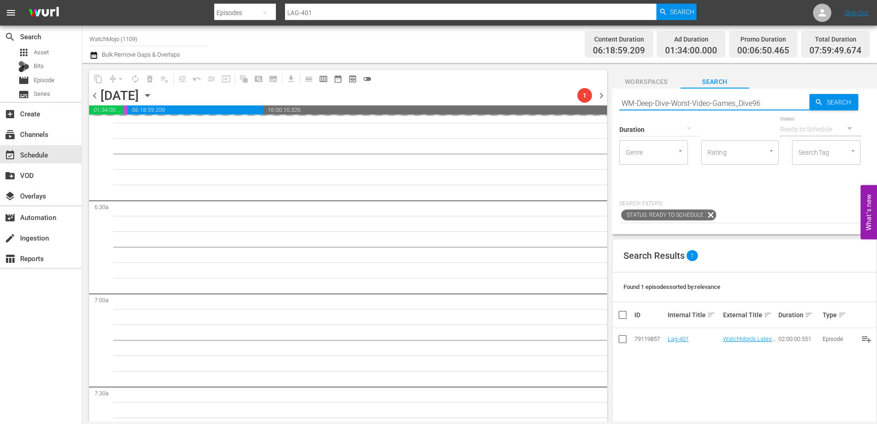
type input "WM-Deep-Dive-Worst-Video-Games_Dive96"
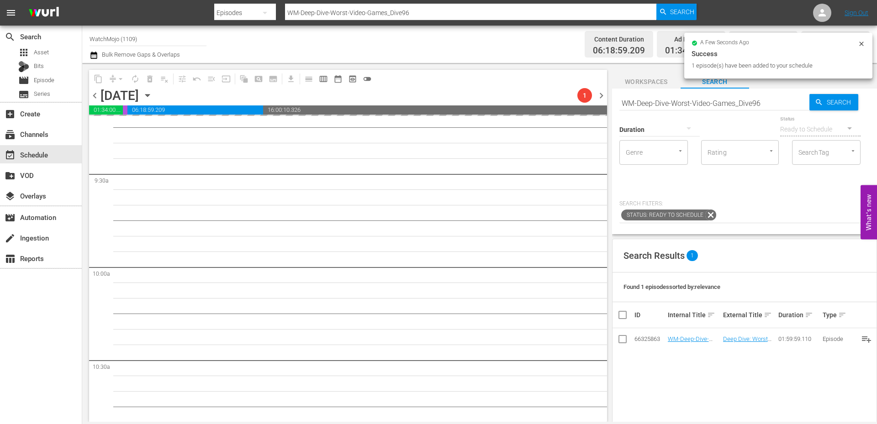
scroll to position [1736, 0]
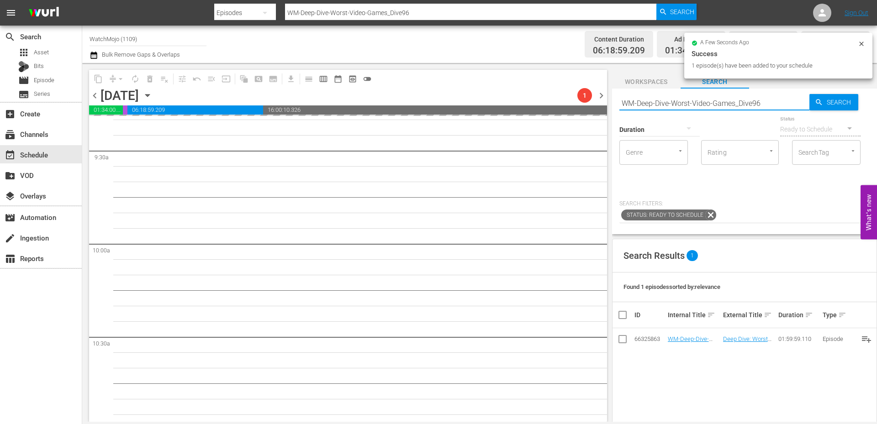
drag, startPoint x: 783, startPoint y: 101, endPoint x: 613, endPoint y: 102, distance: 170.4
click at [613, 102] on div "Search WM-Deep-Dive-Worst-Video-Games_Dive96 Search Duration Status Ready to Sc…" at bounding box center [744, 162] width 265 height 146
paste input "LAG-335"
type input "LAG-335"
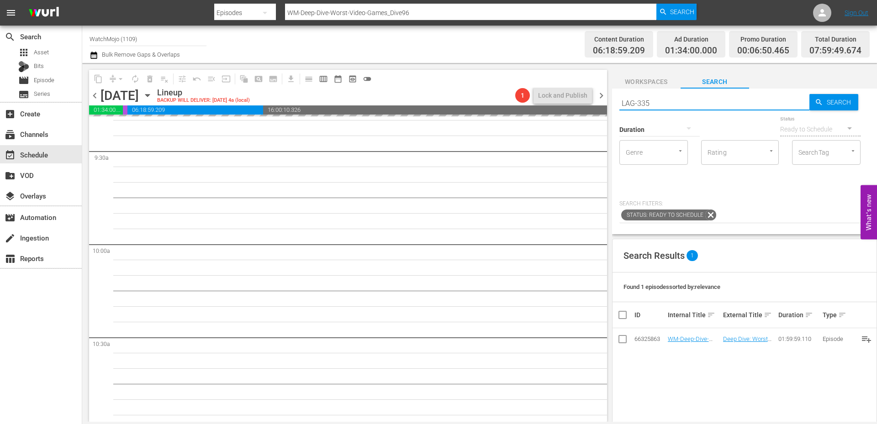
type input "LAG-335"
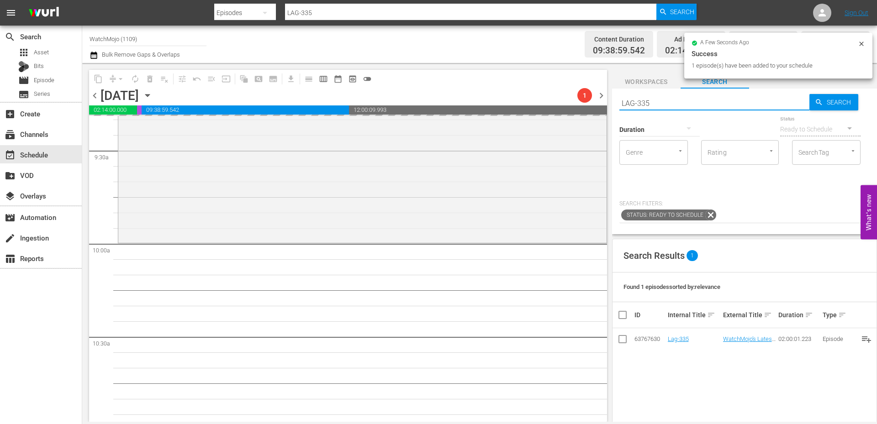
drag, startPoint x: 589, startPoint y: 98, endPoint x: 577, endPoint y: 99, distance: 12.0
click at [577, 99] on div "content_copy compress arrow_drop_down autorenew_outlined delete_forever_outline…" at bounding box center [479, 242] width 795 height 359
paste input "07"
type input "LAG-307"
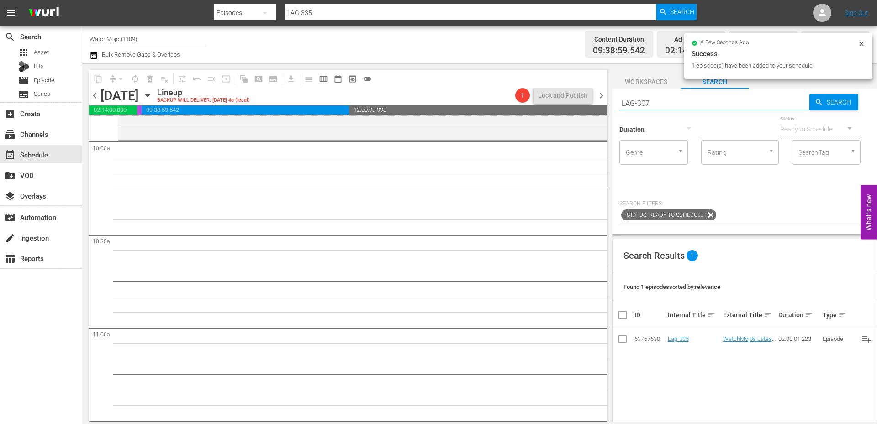
scroll to position [1858, 0]
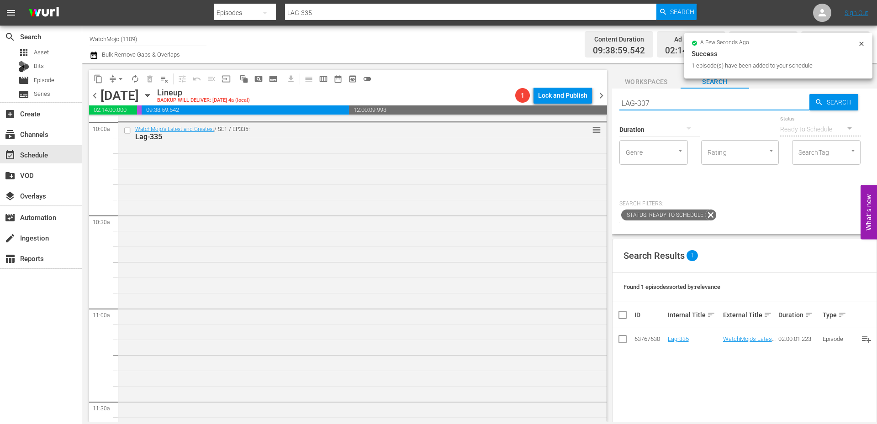
type input "LAG-307"
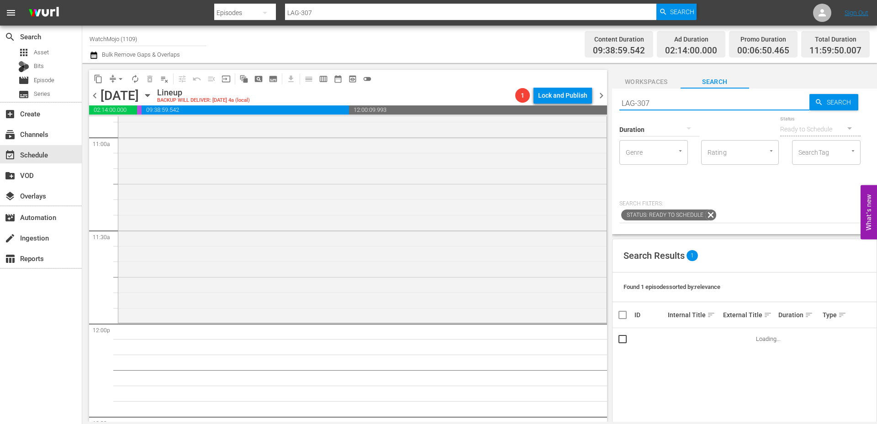
scroll to position [2102, 0]
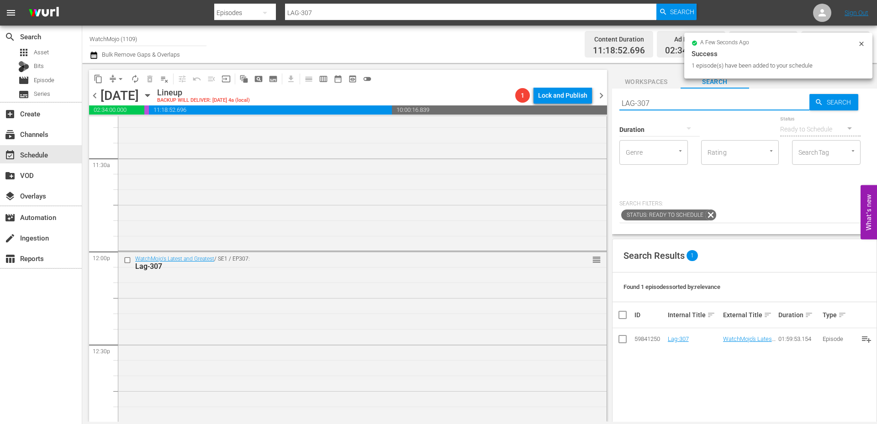
drag, startPoint x: 699, startPoint y: 105, endPoint x: 607, endPoint y: 105, distance: 91.4
click at [597, 102] on div "content_copy compress arrow_drop_down autorenew_outlined delete_forever_outline…" at bounding box center [479, 242] width 795 height 359
paste input "WM-Deep-Dive-Didnt-Have-To-Go-That-Hard_Dive102_N4V5H0"
type input "WM-Deep-Dive-Didnt-Have-To-Go-That-Hard_Dive102_N4V5H0"
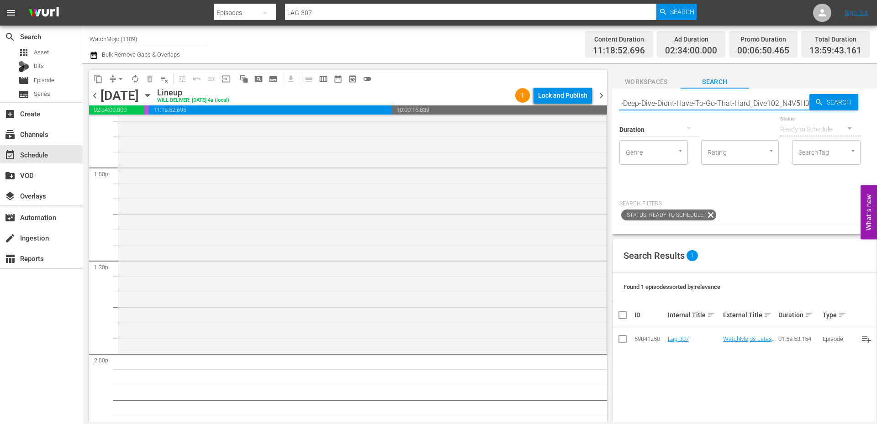
scroll to position [2498, 0]
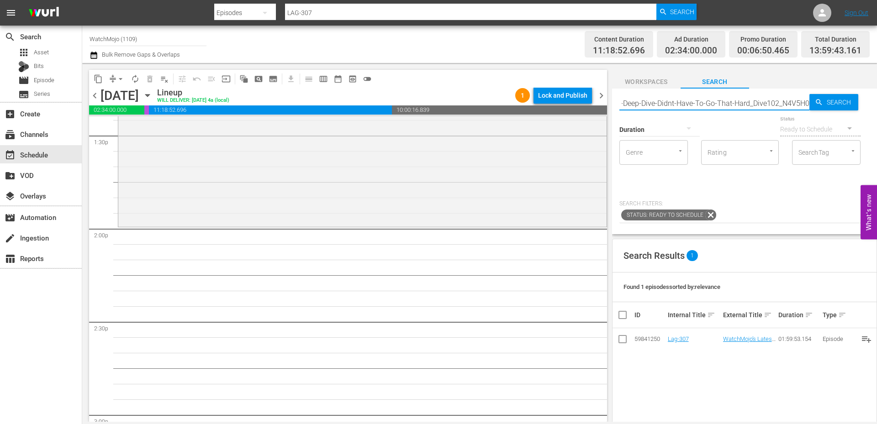
type input "WM-Deep-Dive-Didnt-Have-To-Go-That-Hard_Dive102_N4V5H0"
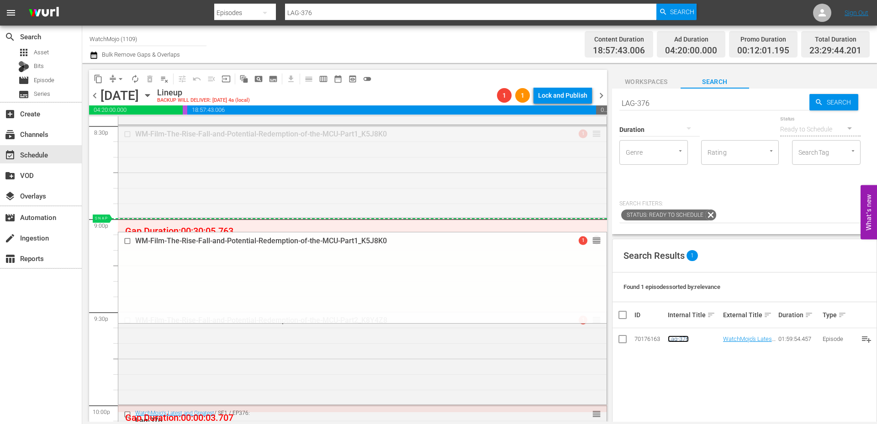
drag, startPoint x: 588, startPoint y: 135, endPoint x: 586, endPoint y: 222, distance: 87.3
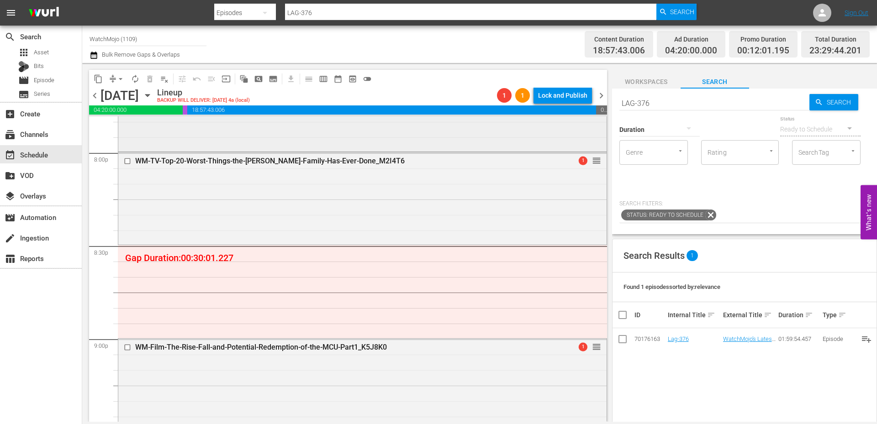
scroll to position [3659, 0]
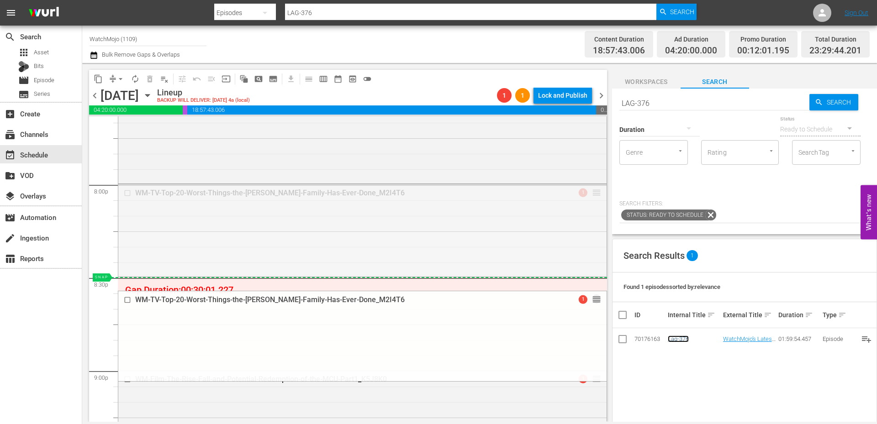
drag, startPoint x: 587, startPoint y: 191, endPoint x: 580, endPoint y: 281, distance: 90.3
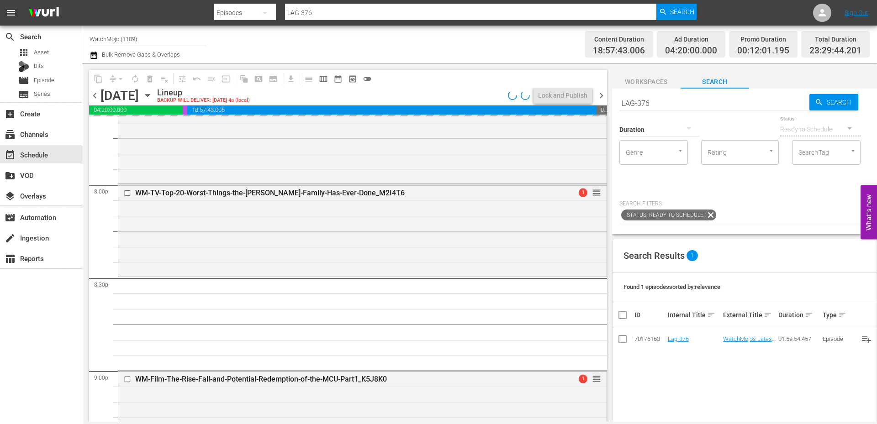
click at [585, 101] on div "content_copy compress arrow_drop_down autorenew_outlined delete_forever_outline…" at bounding box center [479, 242] width 795 height 359
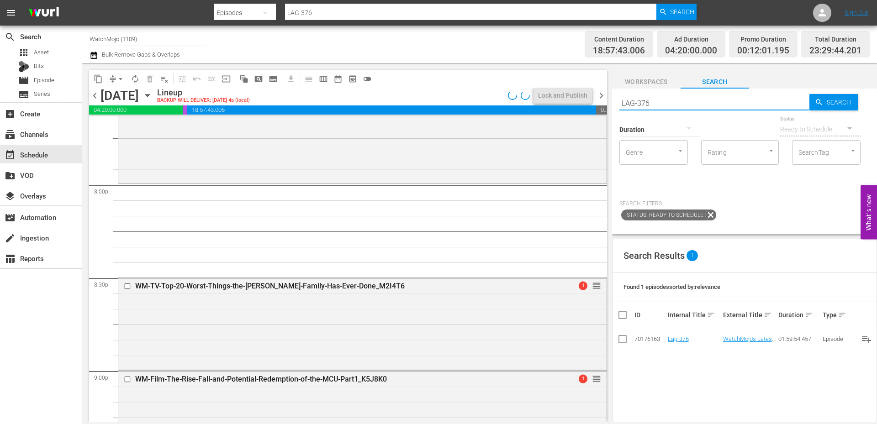
paste input "WM-Celeb-Top-20-Celebs-Dissed-by-Eminem_H4D6W4"
type input "WM-Celeb-Top-20-Celebs-Dissed-by-Eminem_H4D6W4"
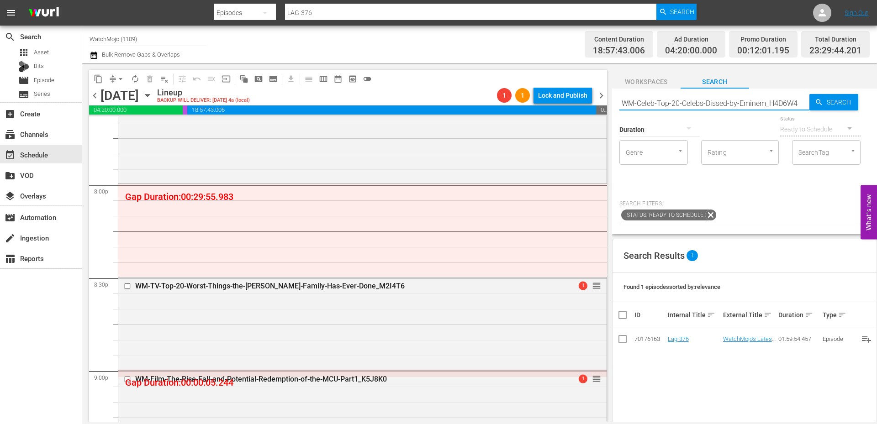
type input "WM-Celeb-Top-20-Celebs-Dissed-by-Eminem_H4D6W4"
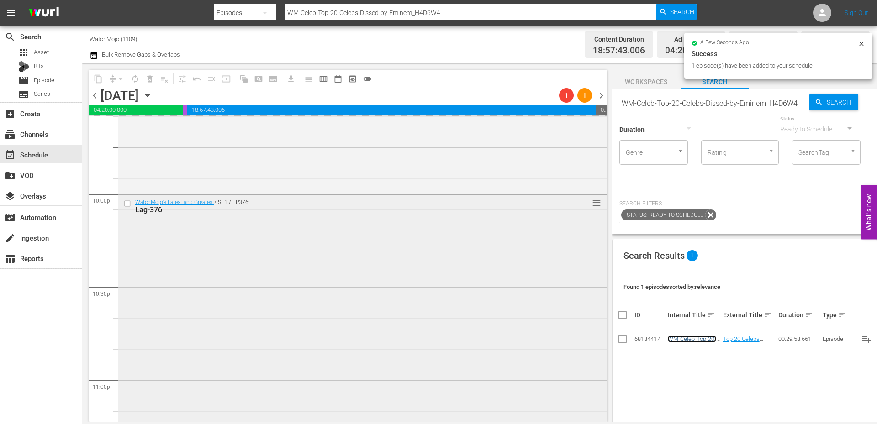
scroll to position [4025, 0]
click at [409, 300] on div "WatchMojo's Latest and Greatest / SE1 / EP376: Lag-376 reorder" at bounding box center [362, 378] width 488 height 370
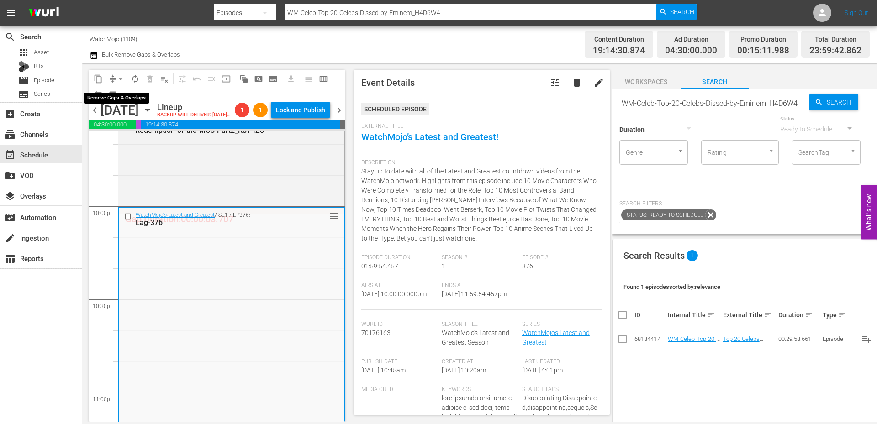
click at [119, 78] on span "arrow_drop_down" at bounding box center [120, 78] width 9 height 9
click at [125, 124] on li "Align to End of Previous Day" at bounding box center [121, 127] width 96 height 15
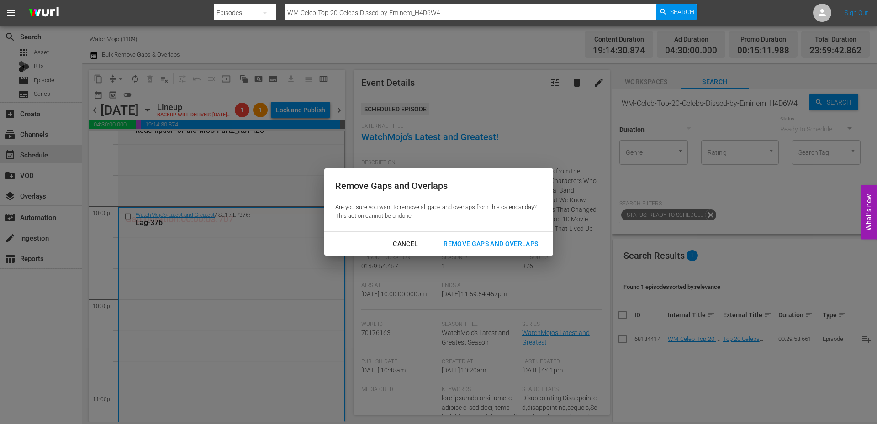
click at [478, 242] on div "Remove Gaps and Overlaps" at bounding box center [490, 243] width 109 height 11
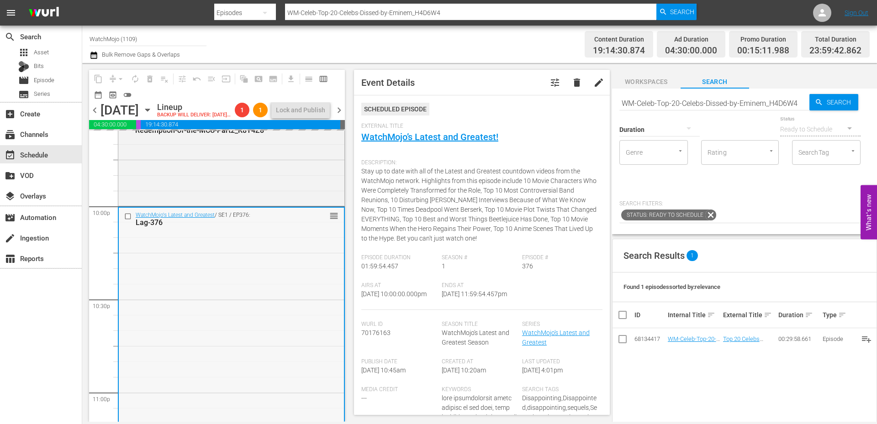
click at [239, 325] on div "WatchMojo's Latest and Greatest / SE1 / EP376: Lag-376 reorder" at bounding box center [231, 393] width 225 height 370
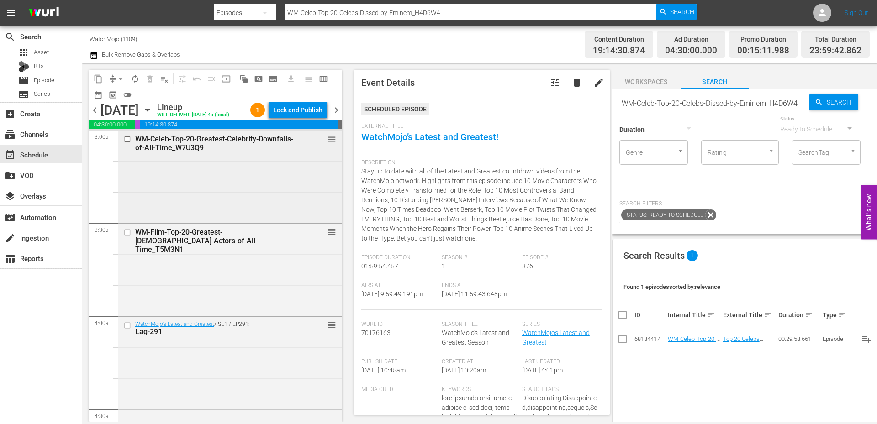
scroll to position [552, 0]
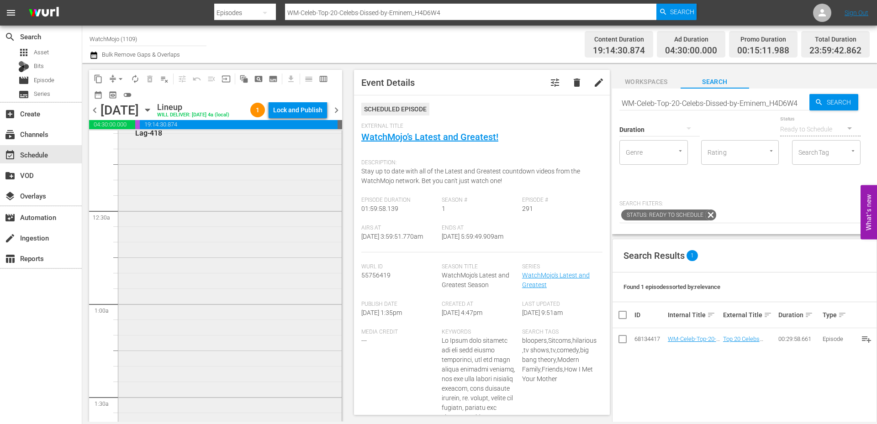
scroll to position [0, 0]
click at [230, 329] on div "WatchMojo's Latest and Greatest / SE1 / EP418: Lag-418 reorder" at bounding box center [229, 316] width 223 height 370
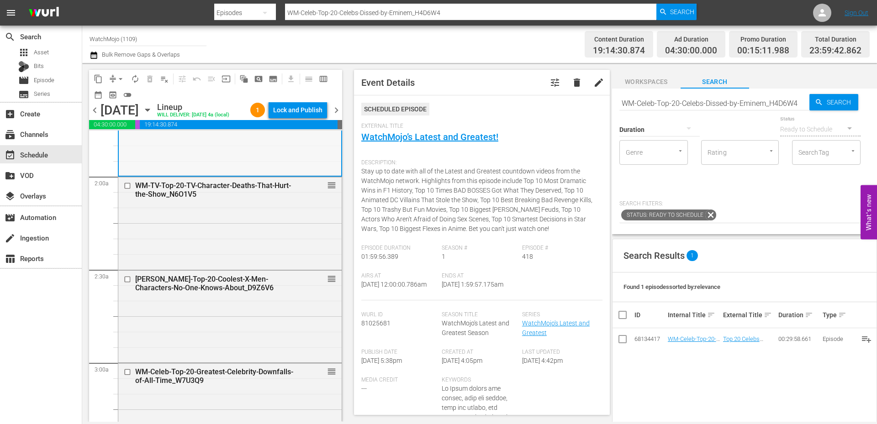
scroll to position [335, 0]
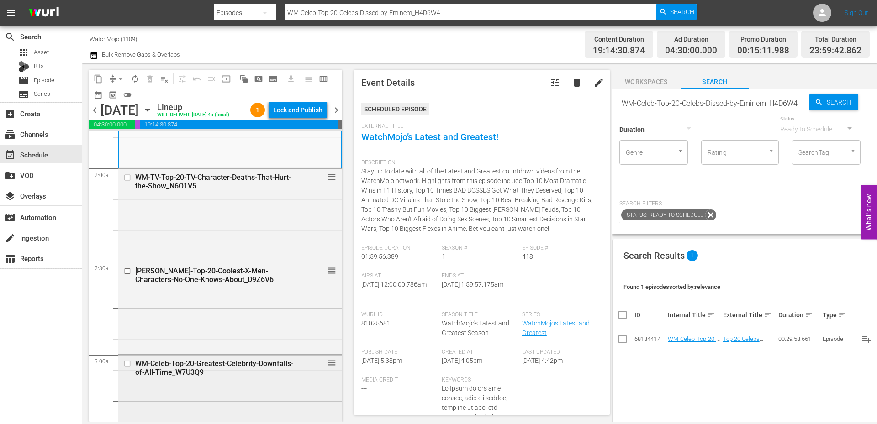
click at [206, 377] on div "WM-Celeb-Top-20-Greatest-Celebrity-Downfalls-of-All-Time_W7U3Q9" at bounding box center [215, 368] width 161 height 17
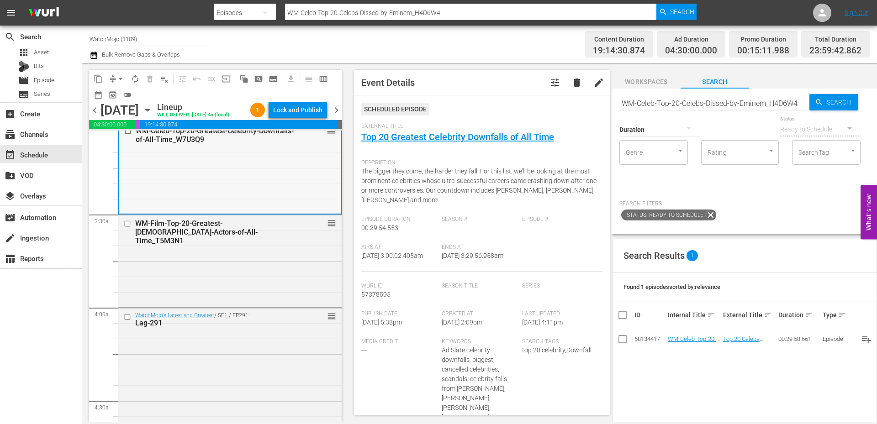
scroll to position [609, 0]
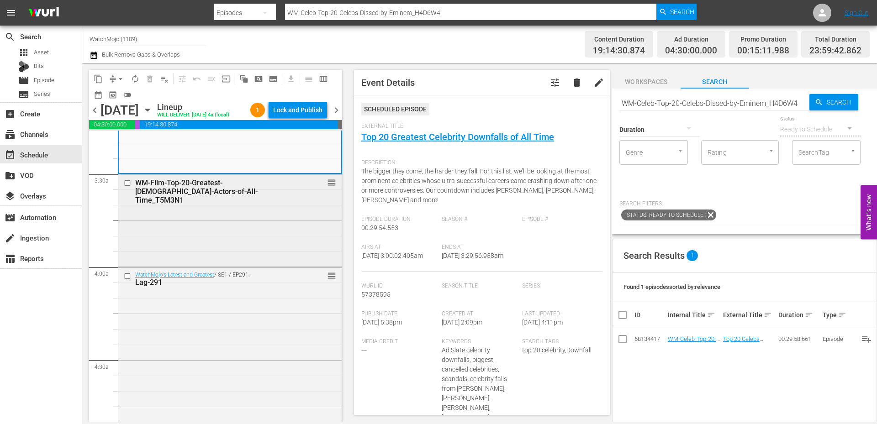
click at [190, 260] on div "WM-Film-Top-20-Greatest-American-Actors-of-All-Time_T5M3N1 reorder" at bounding box center [229, 220] width 223 height 90
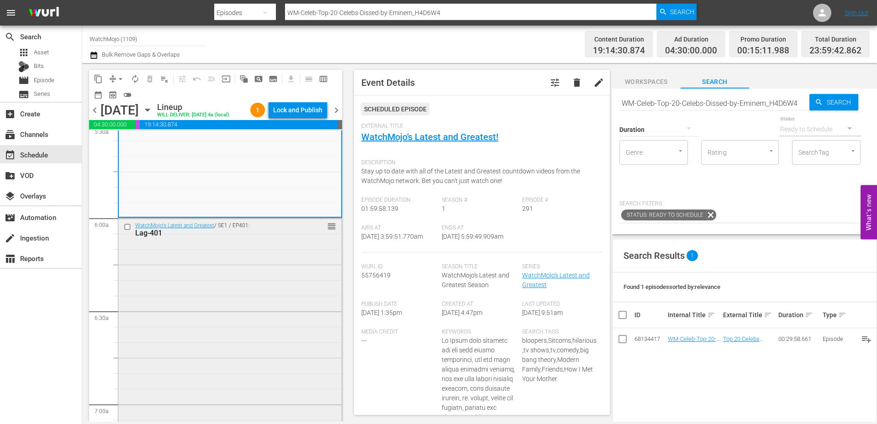
scroll to position [1036, 0]
click at [165, 314] on div "WatchMojo's Latest and Greatest / SE1 / EP401: Lag-401 reorder" at bounding box center [229, 398] width 223 height 370
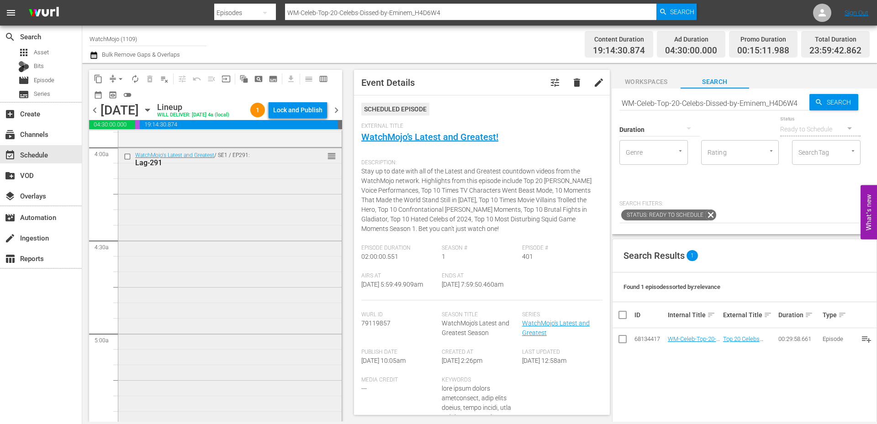
scroll to position [700, 0]
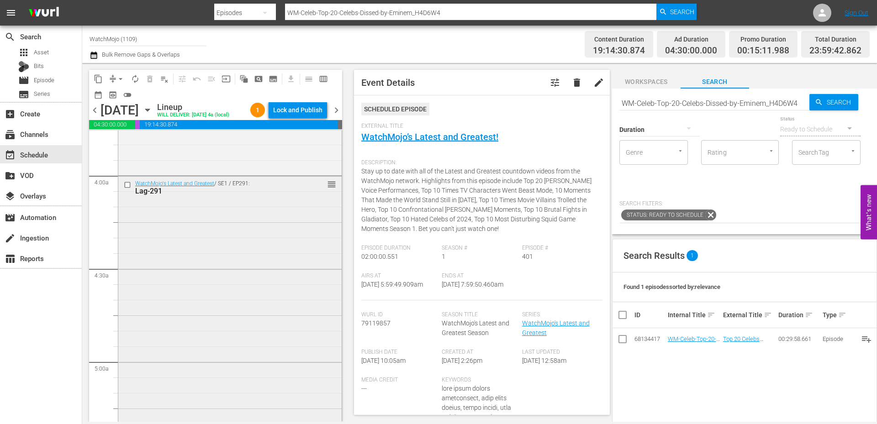
click at [187, 277] on div "WatchMojo's Latest and Greatest / SE1 / EP291: Lag-291 reorder" at bounding box center [229, 361] width 223 height 370
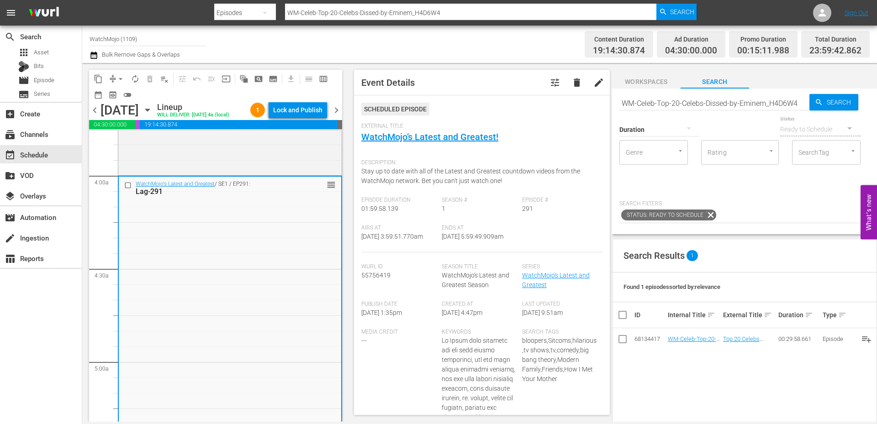
click at [129, 189] on input "checkbox" at bounding box center [129, 185] width 10 height 8
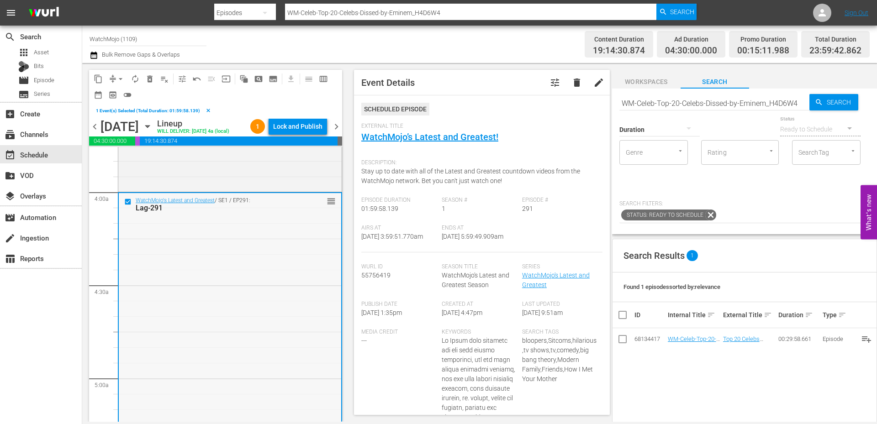
click at [302, 281] on div "WatchMojo's Latest and Greatest / SE1 / EP291: Lag-291 reorder" at bounding box center [230, 378] width 222 height 370
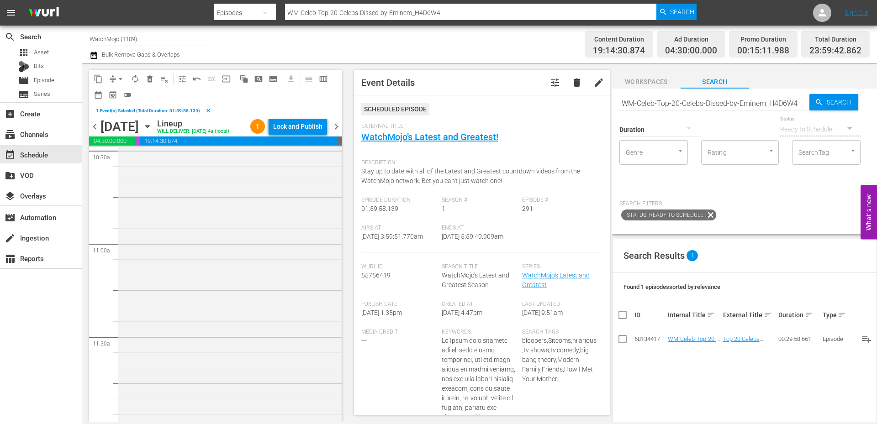
scroll to position [2132, 0]
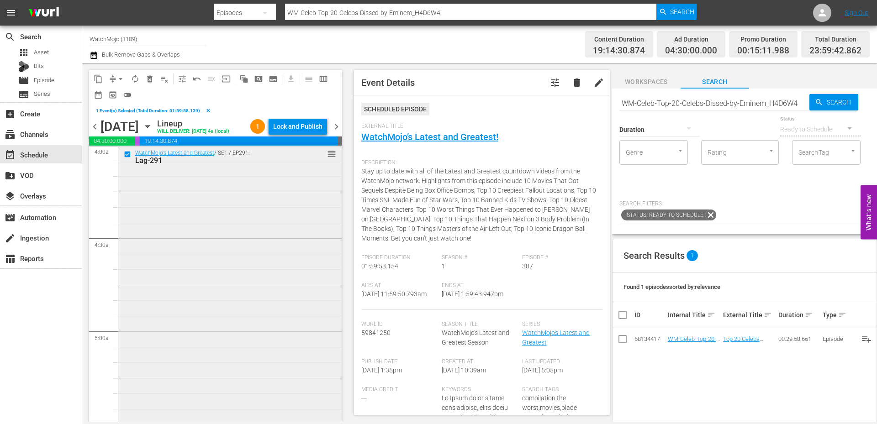
scroll to position [731, 0]
click at [205, 261] on div "WatchMojo's Latest and Greatest / SE1 / EP291: Lag-291 reorder" at bounding box center [229, 347] width 223 height 370
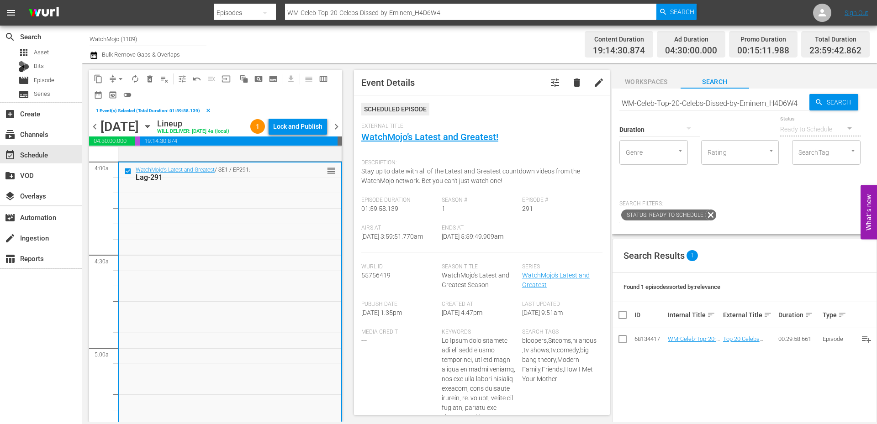
click at [658, 105] on input "WM-Celeb-Top-20-Celebs-Dissed-by-Eminem_H4D6W4" at bounding box center [714, 103] width 190 height 22
paste input "Lag-293 (Sitcoms) (No Office)"
type input "Lag-293 (Sitcoms) (No Office)"
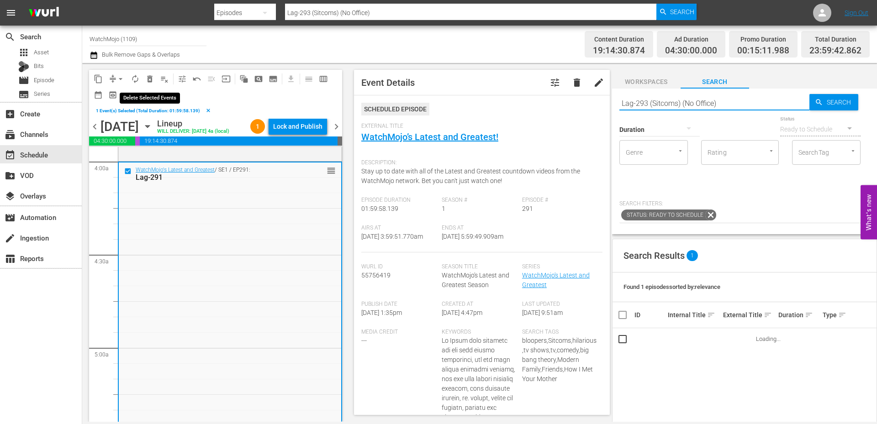
click at [151, 79] on span "delete_forever_outlined" at bounding box center [149, 78] width 9 height 9
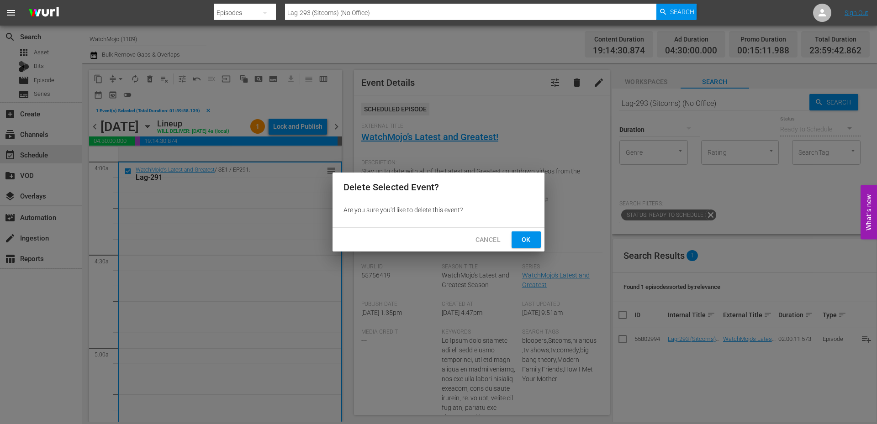
click at [518, 243] on button "Ok" at bounding box center [526, 240] width 29 height 17
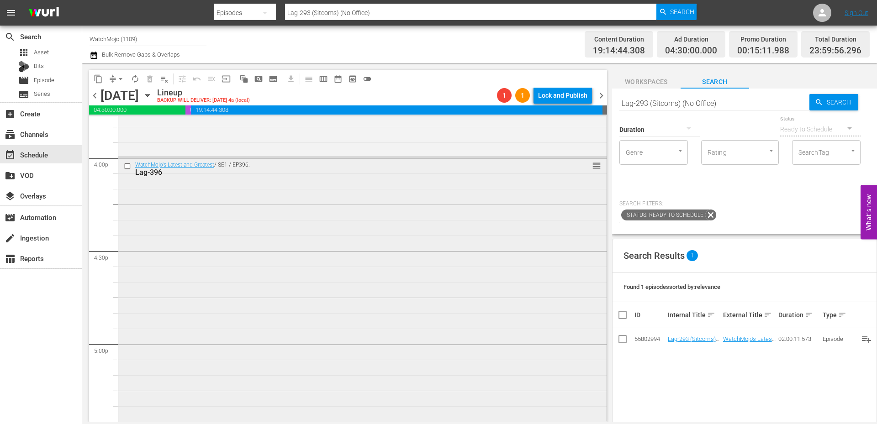
scroll to position [2924, 0]
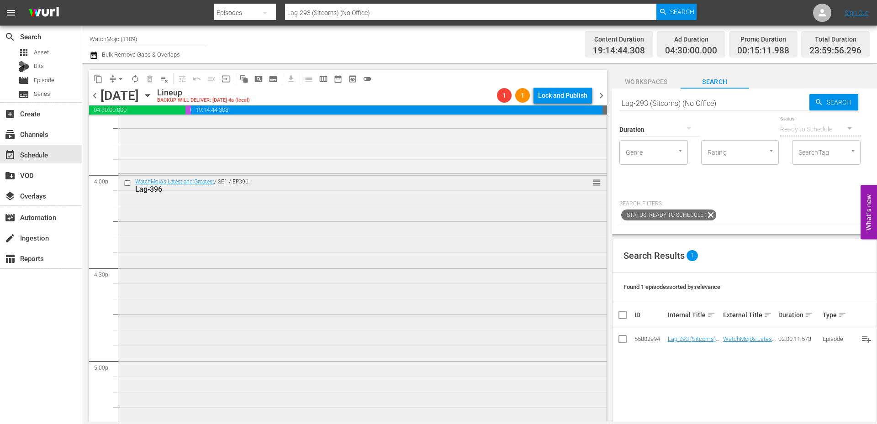
click at [280, 289] on div "WatchMojo's Latest and Greatest / SE1 / EP396: Lag-396 reorder" at bounding box center [362, 360] width 488 height 370
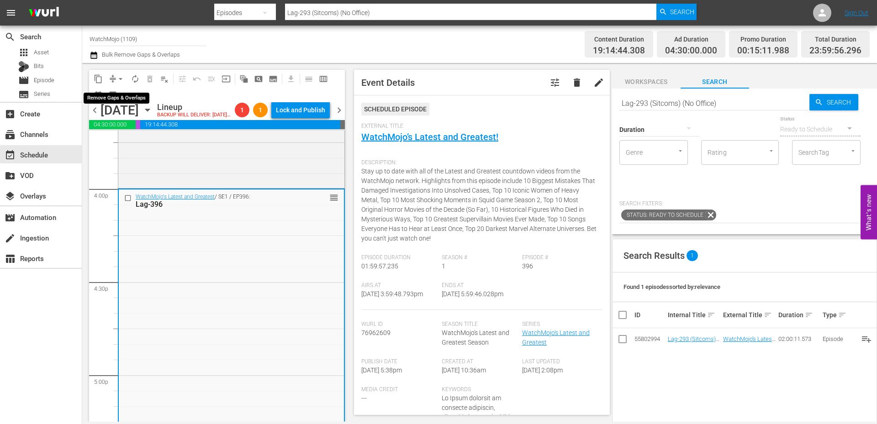
click at [119, 80] on span "arrow_drop_down" at bounding box center [120, 78] width 9 height 9
click at [129, 126] on li "Align to End of Previous Day" at bounding box center [121, 127] width 96 height 15
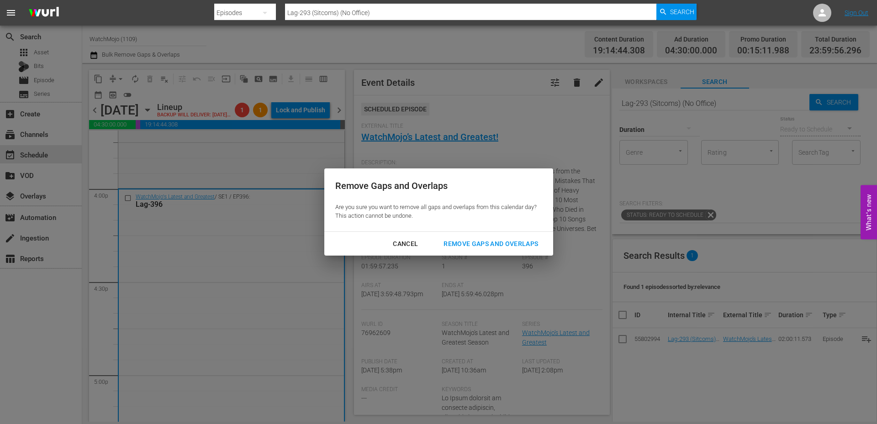
click at [455, 248] on div "Remove Gaps and Overlaps" at bounding box center [490, 243] width 109 height 11
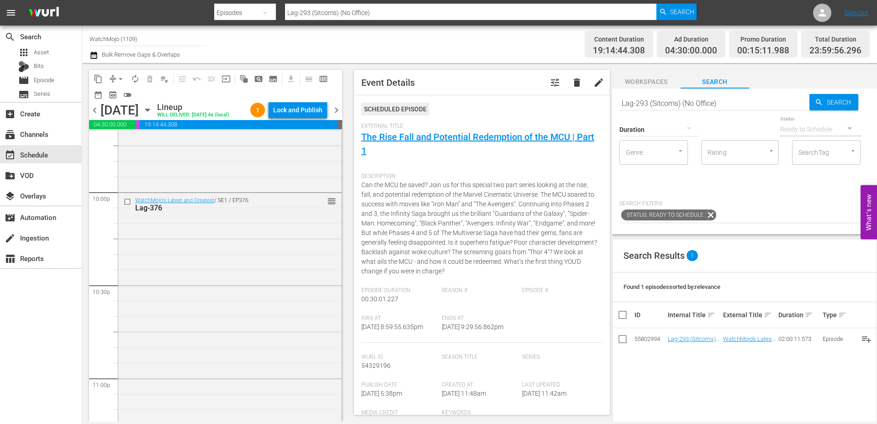
scroll to position [4198, 0]
click at [178, 355] on div "WatchMojo's Latest and Greatest / SE1 / EP376: Lag-376 reorder" at bounding box center [229, 235] width 223 height 370
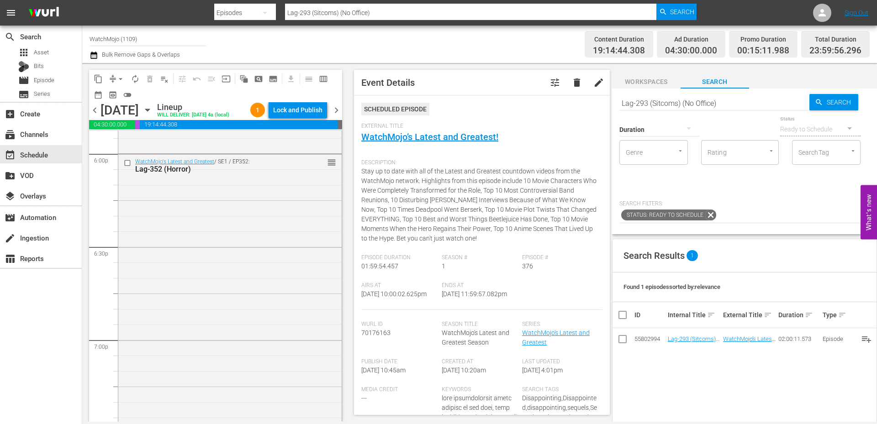
scroll to position [3315, 0]
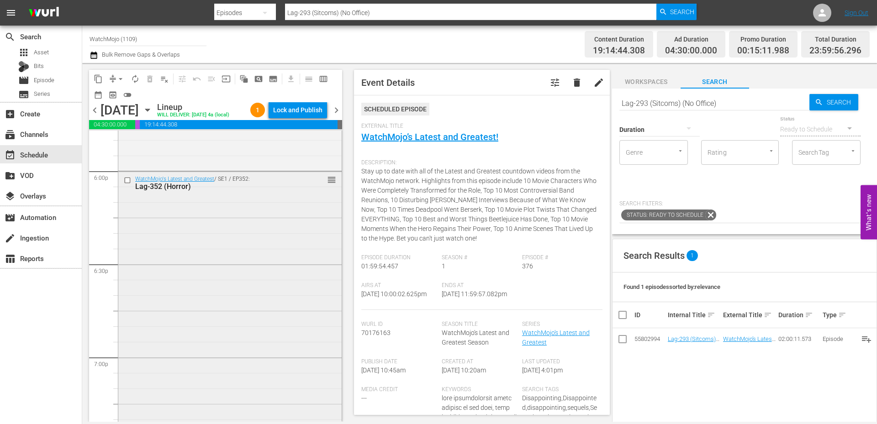
click at [169, 321] on div "WatchMojo's Latest and Greatest / SE1 / EP352: Lag-352 (Horror) reorder" at bounding box center [229, 357] width 223 height 370
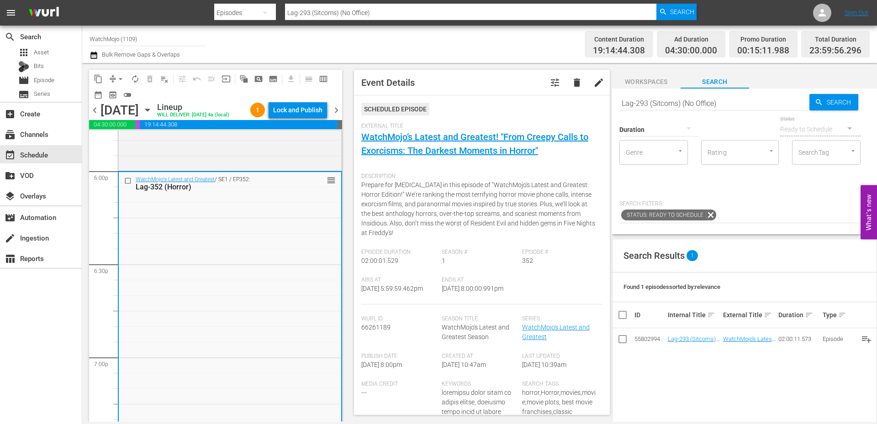
click at [128, 185] on input "checkbox" at bounding box center [129, 181] width 10 height 8
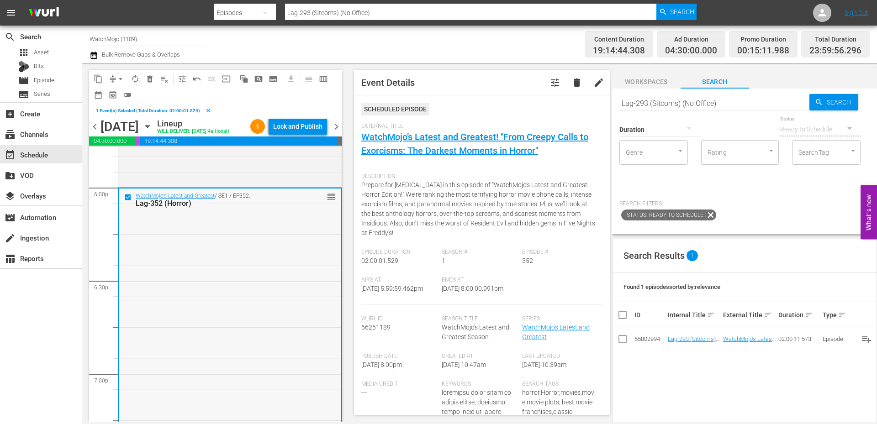
click at [211, 287] on div "WatchMojo's Latest and Greatest / SE1 / EP352: Lag-352 (Horror) reorder" at bounding box center [230, 374] width 222 height 370
drag, startPoint x: 717, startPoint y: 104, endPoint x: 590, endPoint y: 92, distance: 127.1
click at [591, 92] on div "content_copy compress arrow_drop_down autorenew_outlined delete_forever_outline…" at bounding box center [479, 242] width 795 height 359
paste input "381"
type input "Lag-381"
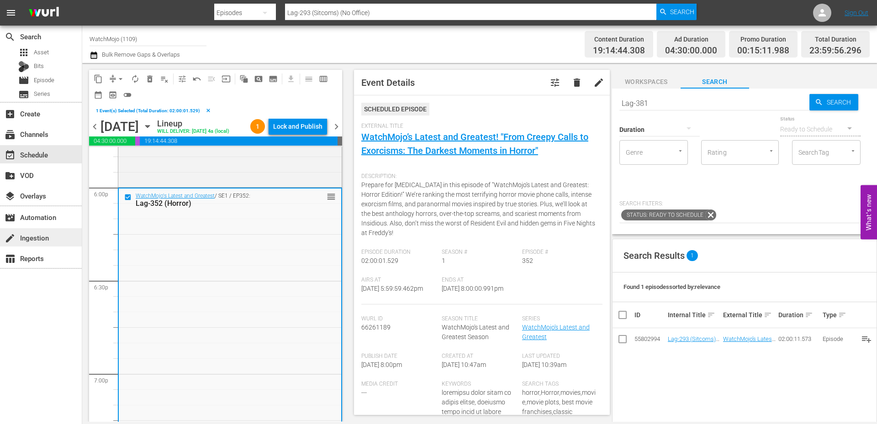
type input "Lag-381"
click at [148, 79] on span "delete_forever_outlined" at bounding box center [149, 78] width 9 height 9
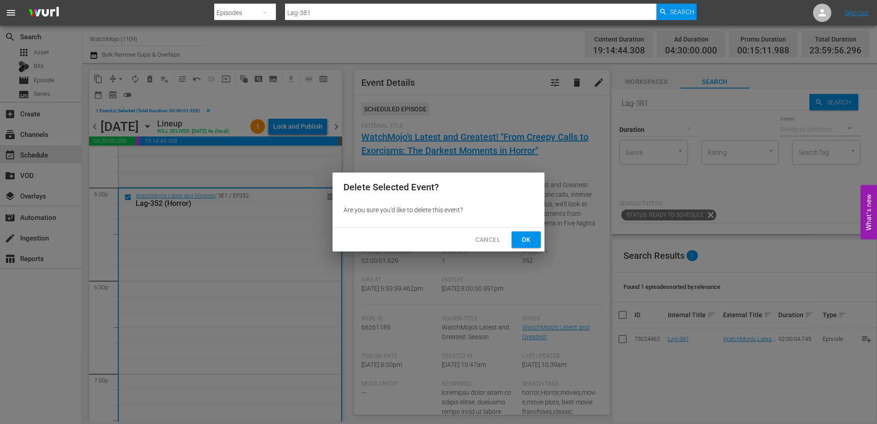
click at [525, 236] on span "Ok" at bounding box center [526, 239] width 15 height 11
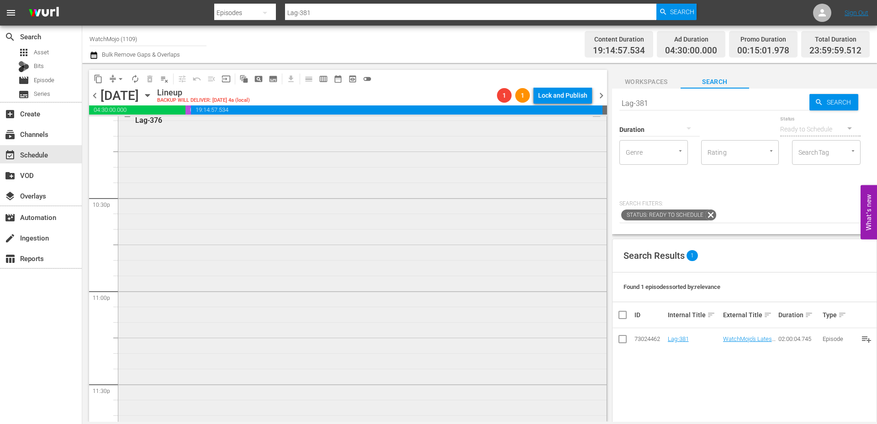
scroll to position [4168, 0]
click at [375, 349] on div "WatchMojo's Latest and Greatest / SE1 / EP376: Lag-376 reorder" at bounding box center [362, 235] width 488 height 370
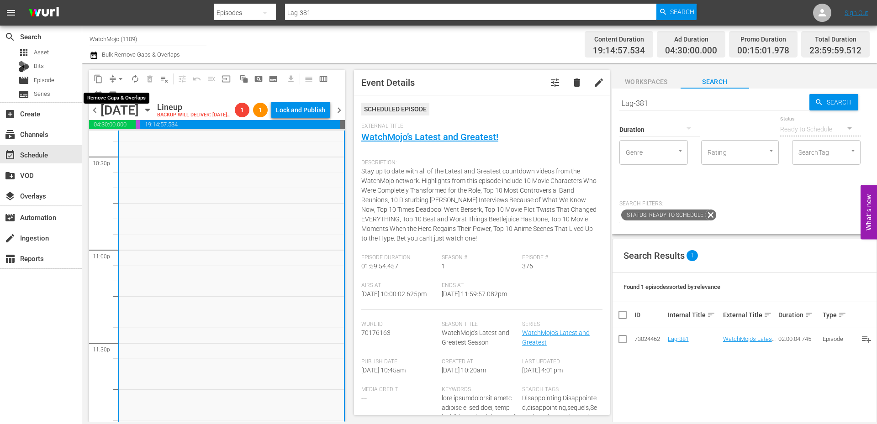
click at [121, 78] on span "arrow_drop_down" at bounding box center [120, 78] width 9 height 9
click at [141, 125] on li "Align to End of Previous Day" at bounding box center [121, 127] width 96 height 15
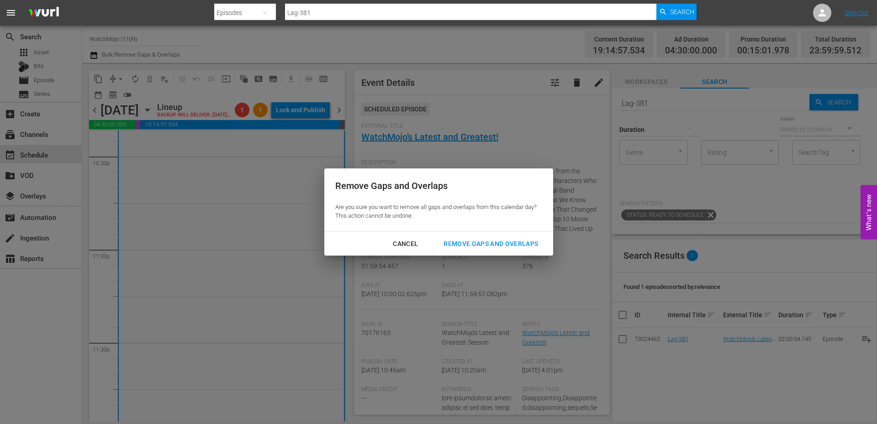
click at [452, 245] on div "Remove Gaps and Overlaps" at bounding box center [490, 243] width 109 height 11
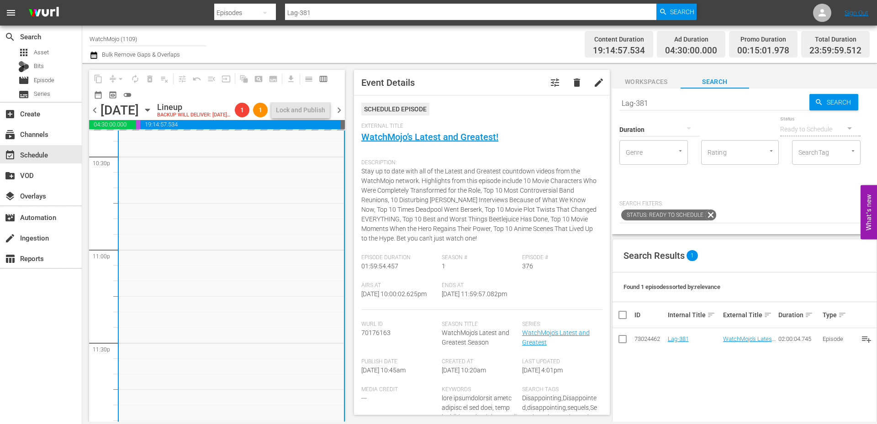
click at [483, 240] on div "Remove Gaps and Overlaps" at bounding box center [490, 243] width 109 height 11
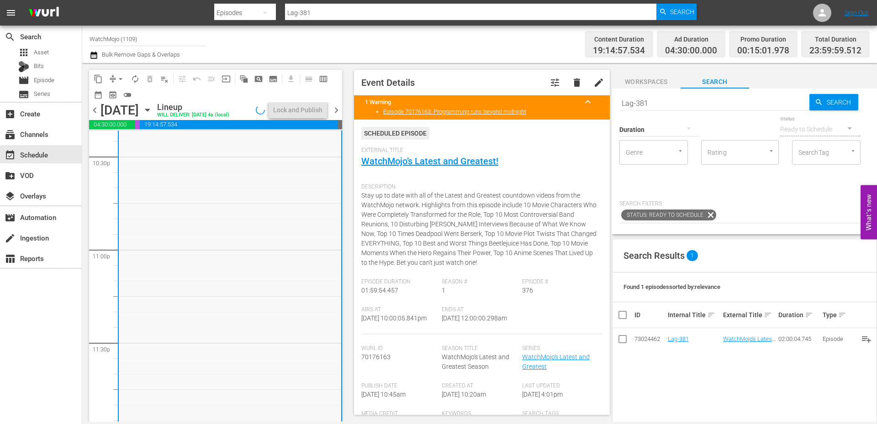
drag, startPoint x: 494, startPoint y: 334, endPoint x: 442, endPoint y: 336, distance: 52.1
click at [442, 334] on div "Ends At 9/11/25 @ 12:00:00.298am" at bounding box center [482, 321] width 80 height 28
copy span "12:00:00.298am"
click at [305, 115] on div "Lock and Publish" at bounding box center [297, 110] width 49 height 16
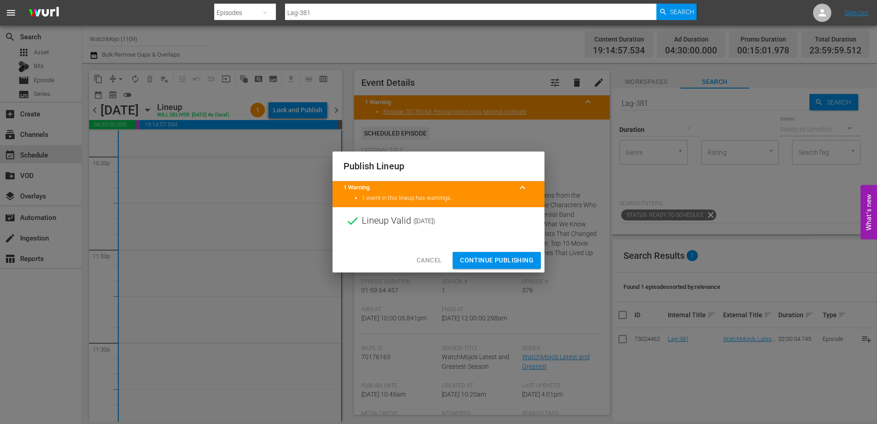
click at [487, 261] on span "Continue Publishing" at bounding box center [497, 260] width 74 height 11
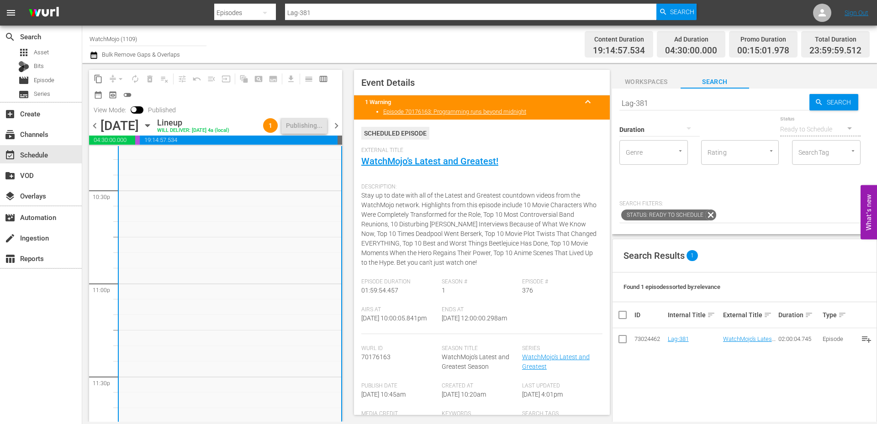
scroll to position [4077, 0]
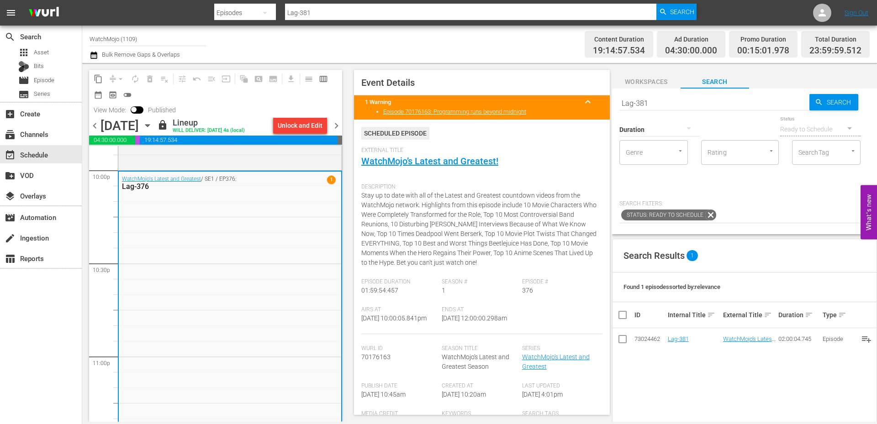
click at [336, 132] on span "chevron_right" at bounding box center [336, 125] width 11 height 11
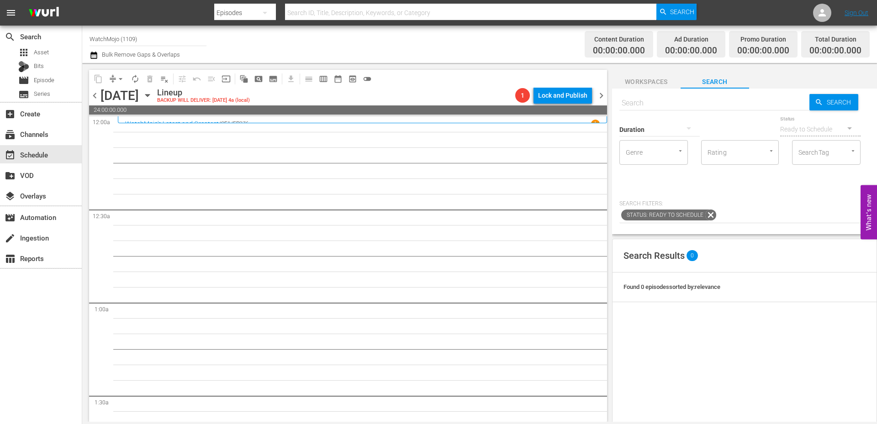
click at [643, 100] on input "text" at bounding box center [714, 103] width 190 height 22
paste input "LAG-419"
type input "LAG-419"
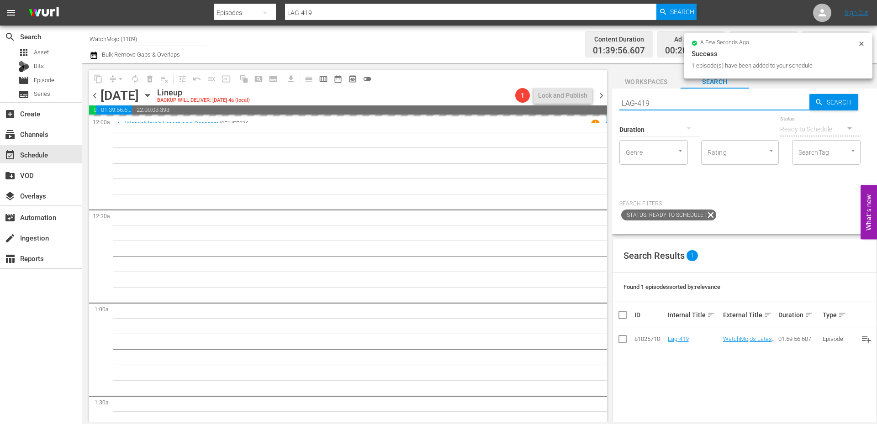
drag, startPoint x: 635, startPoint y: 101, endPoint x: 597, endPoint y: 101, distance: 38.4
click at [597, 102] on div "content_copy compress arrow_drop_down autorenew_outlined delete_forever_outline…" at bounding box center [479, 242] width 795 height 359
paste input "WM-Deep-Dive-Caught-On-Camera-Part-Two_Dive93_E3G9C8"
type input "WM-Deep-Dive-Caught-On-Camera-Part-Two_Dive93_E3G9C8"
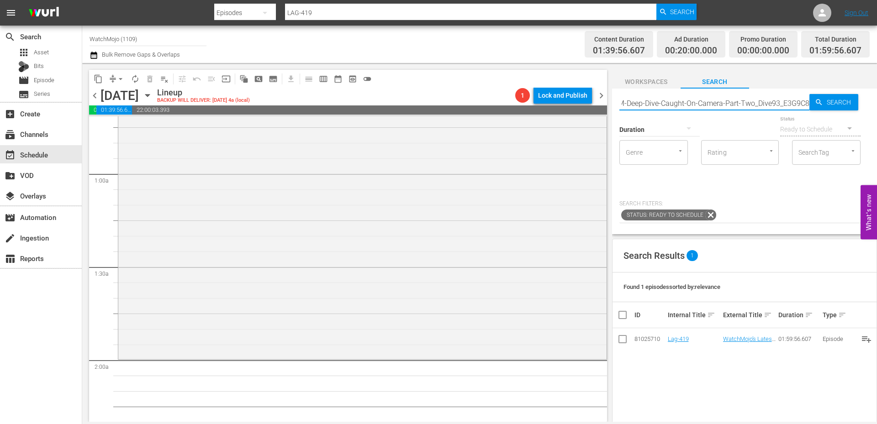
scroll to position [305, 0]
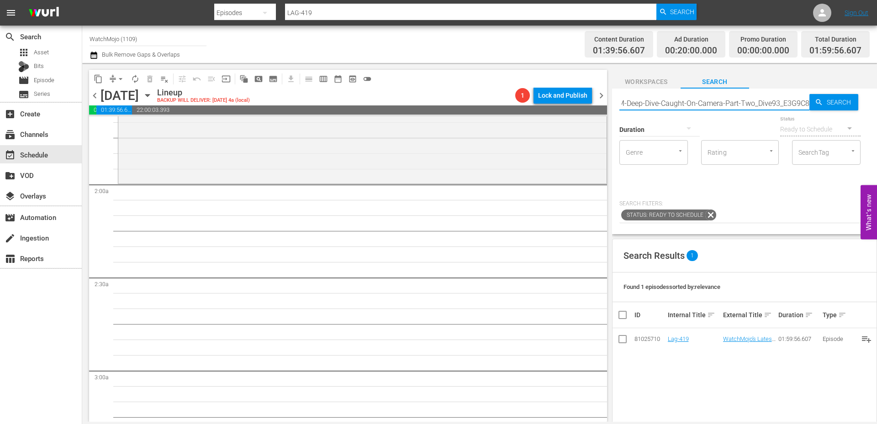
type input "WM-Deep-Dive-Caught-On-Camera-Part-Two_Dive93_E3G9C8"
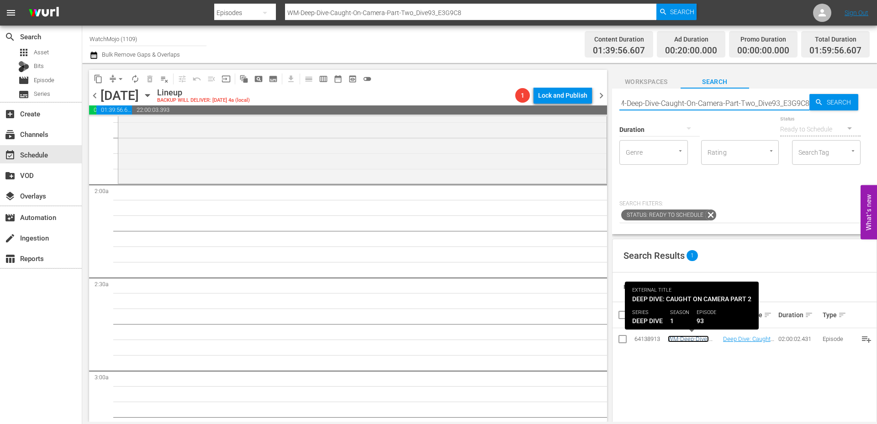
scroll to position [0, 0]
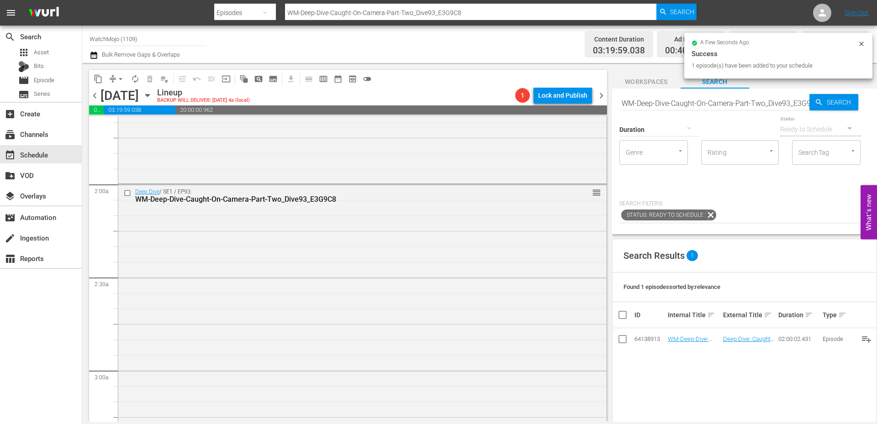
click at [679, 98] on input "WM-Deep-Dive-Caught-On-Camera-Part-Two_Dive93_E3G9C8" at bounding box center [714, 103] width 190 height 22
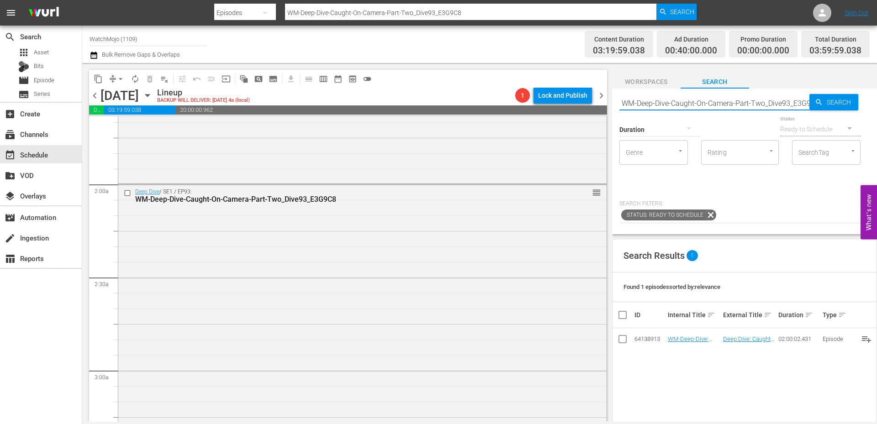
paste input "LAG-292"
type input "LAG-292"
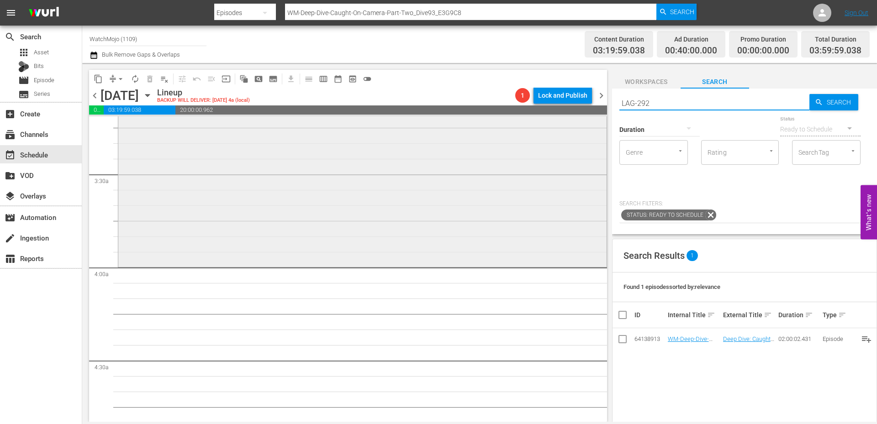
type input "LAG-292"
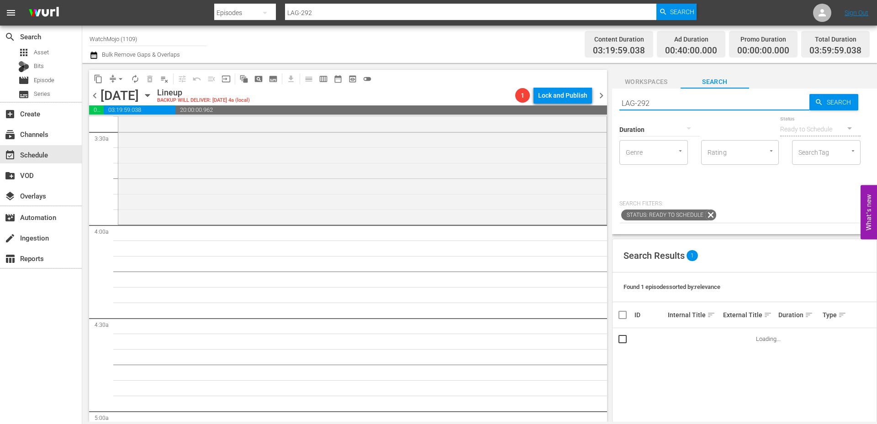
scroll to position [640, 0]
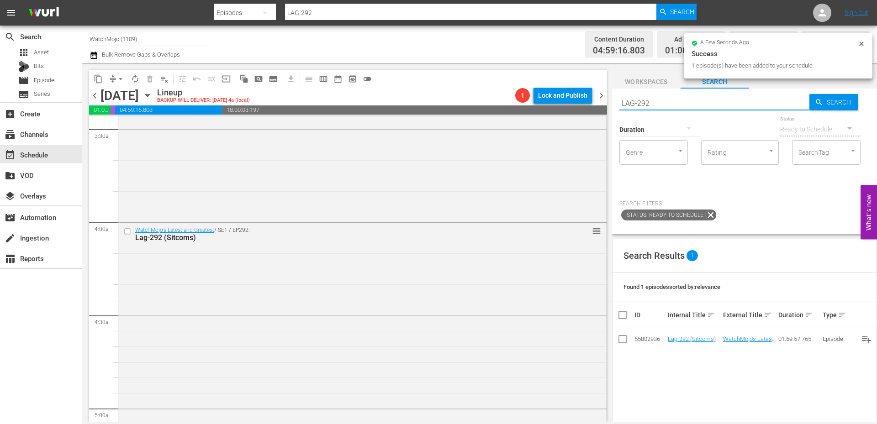
drag, startPoint x: 681, startPoint y: 100, endPoint x: 551, endPoint y: 102, distance: 129.8
click at [547, 102] on div "content_copy compress arrow_drop_down autorenew_outlined delete_forever_outline…" at bounding box center [479, 242] width 795 height 359
paste input "40"
type input "LAG-402"
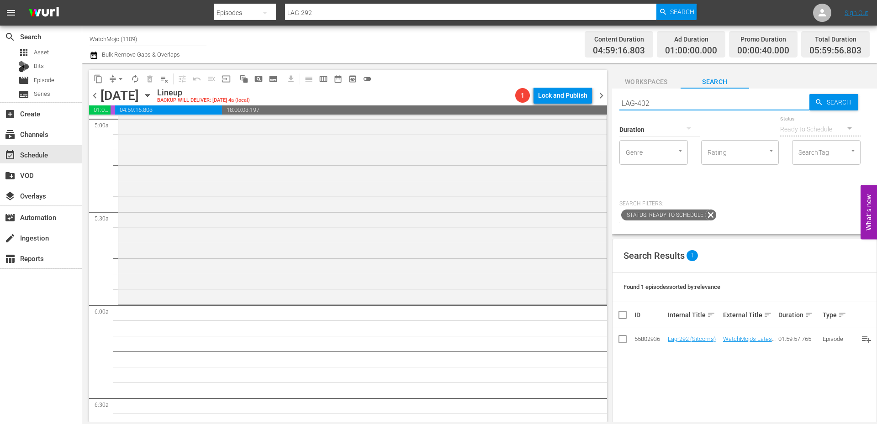
scroll to position [974, 0]
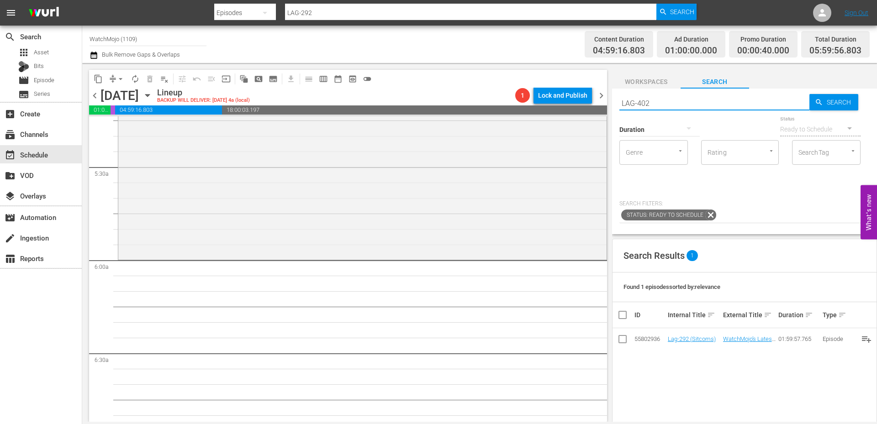
type input "LAG-402"
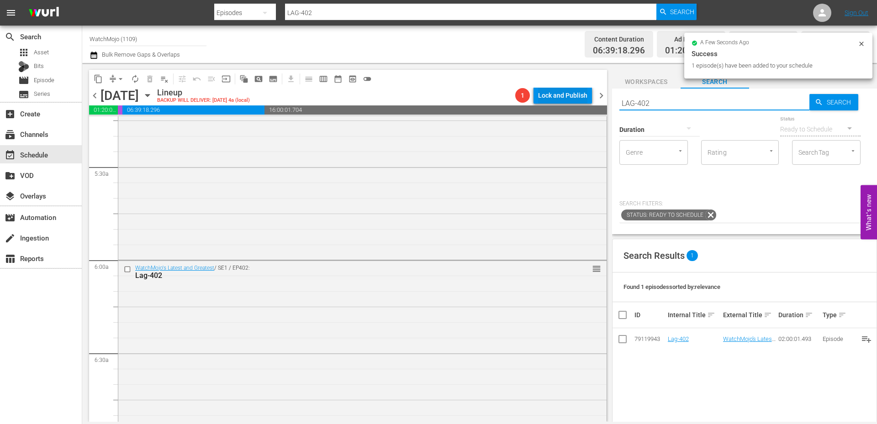
drag, startPoint x: 643, startPoint y: 102, endPoint x: 557, endPoint y: 107, distance: 86.1
click at [557, 107] on div "content_copy compress arrow_drop_down autorenew_outlined delete_forever_outline…" at bounding box center [479, 242] width 795 height 359
paste input "WM-Deep-Dive-Taylor-Swift_Dive86_G6E2Q1"
type input "WM-Deep-Dive-Taylor-Swift_Dive86_G6E2Q1"
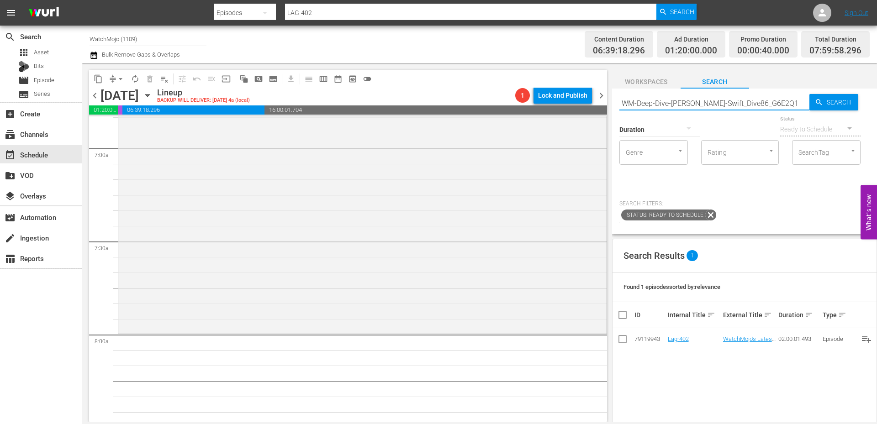
type input "WM-Deep-Dive-Taylor-Swift_Dive86_G6E2Q1"
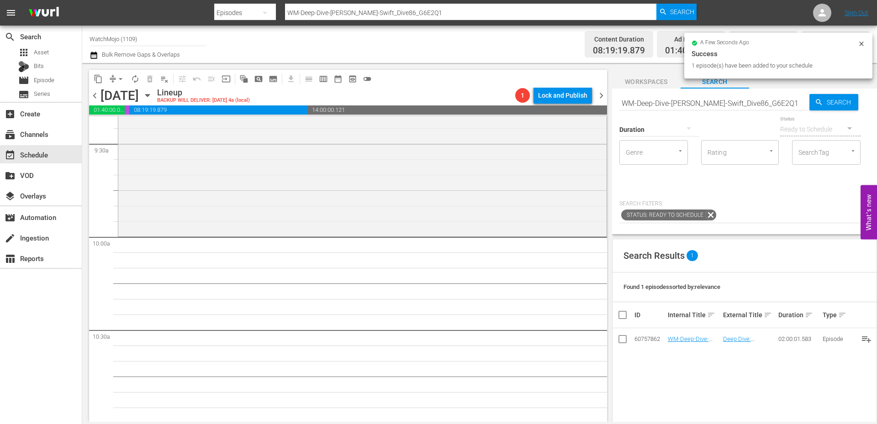
scroll to position [1797, 0]
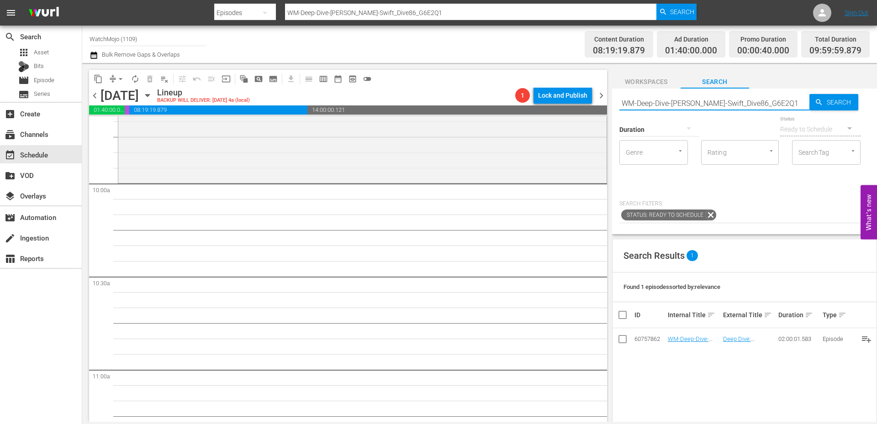
drag, startPoint x: 765, startPoint y: 104, endPoint x: 593, endPoint y: 104, distance: 172.2
click at [593, 104] on div "content_copy compress arrow_drop_down autorenew_outlined delete_forever_outline…" at bounding box center [479, 242] width 795 height 359
paste input "LAG-336"
type input "LAG-336"
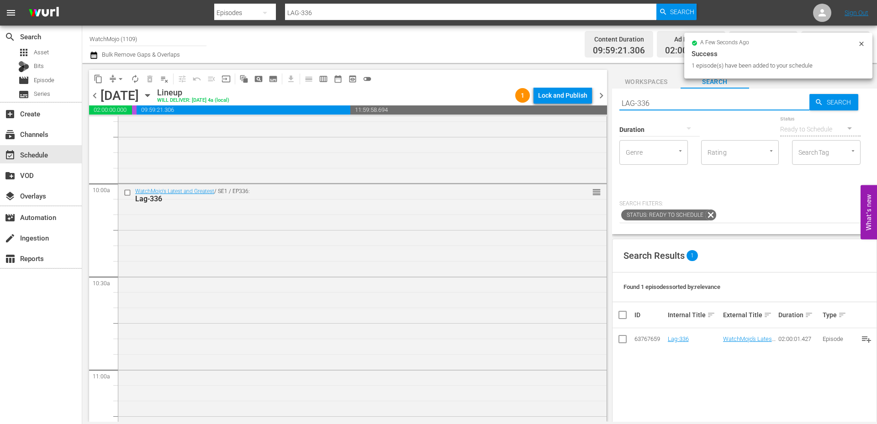
drag, startPoint x: 673, startPoint y: 101, endPoint x: 581, endPoint y: 103, distance: 92.3
click at [581, 101] on div "content_copy compress arrow_drop_down autorenew_outlined delete_forever_outline…" at bounding box center [479, 242] width 795 height 359
paste input "08"
type input "LAG-308"
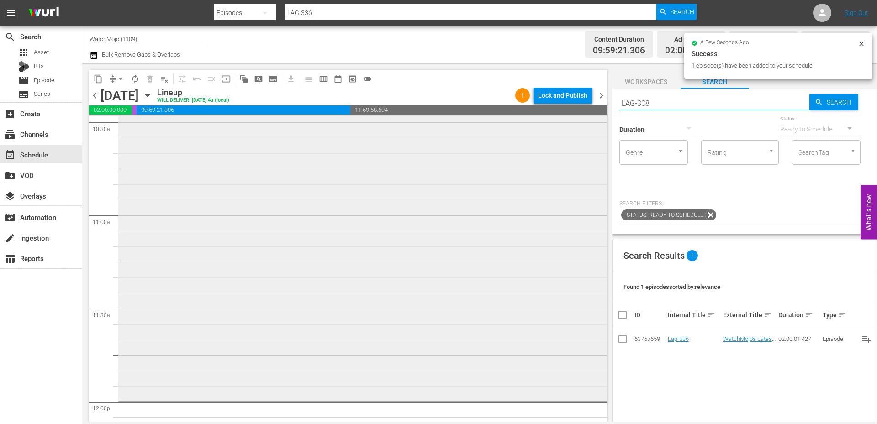
scroll to position [2041, 0]
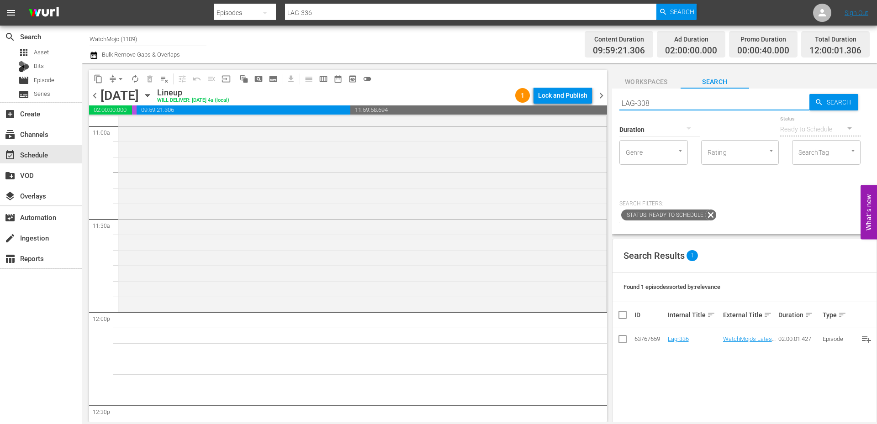
type input "LAG-308"
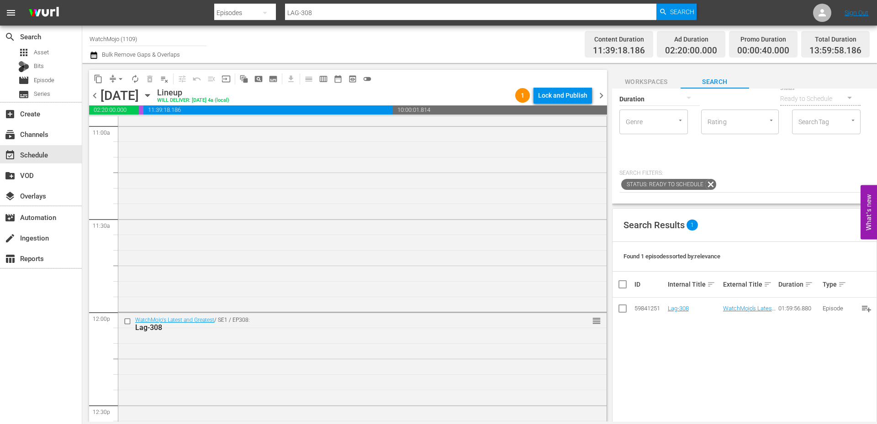
scroll to position [0, 0]
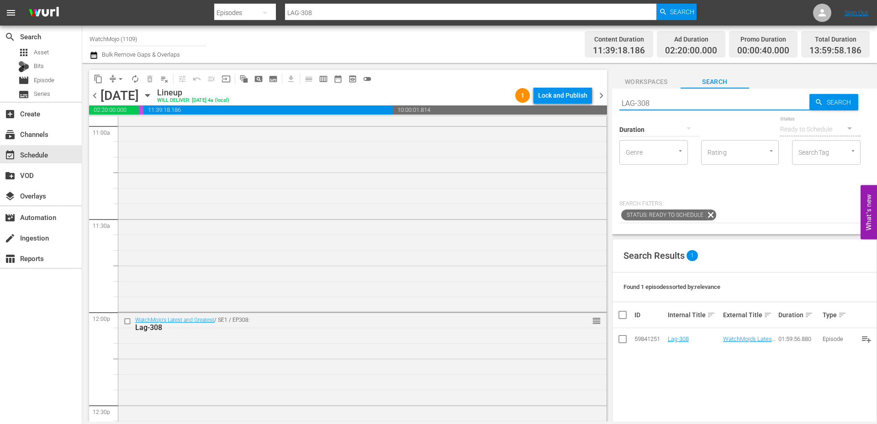
drag, startPoint x: 662, startPoint y: 105, endPoint x: 593, endPoint y: 110, distance: 69.6
click at [593, 110] on div "content_copy compress arrow_drop_down autorenew_outlined delete_forever_outline…" at bounding box center [479, 242] width 795 height 359
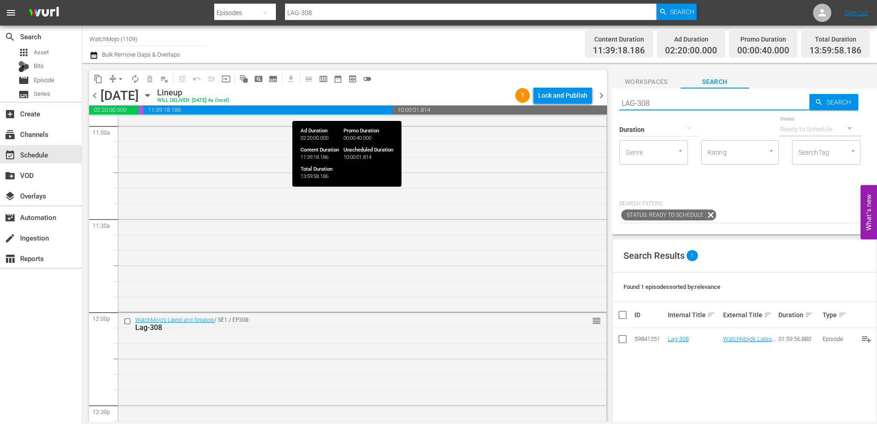
paste input "WM-Deep-Dive-Kisses_Dive100_X1O1J7"
type input "WM-Deep-Dive-Kisses_Dive100_X1O1J7"
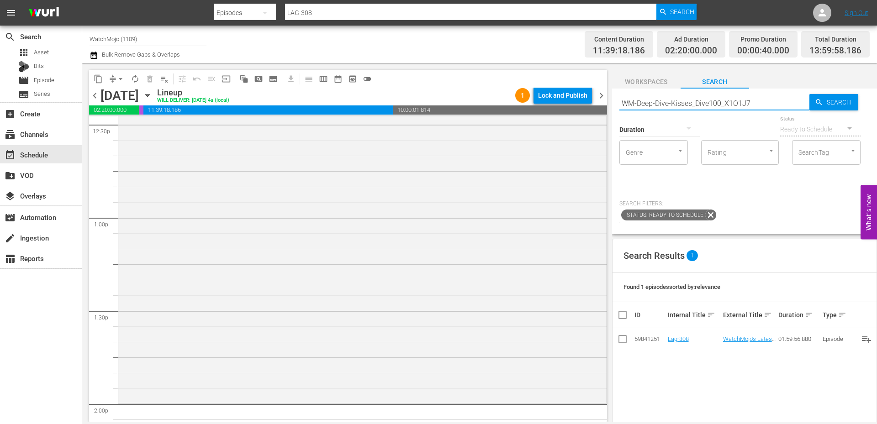
type input "WM-Deep-Dive-Kisses_Dive100_X1O1J7"
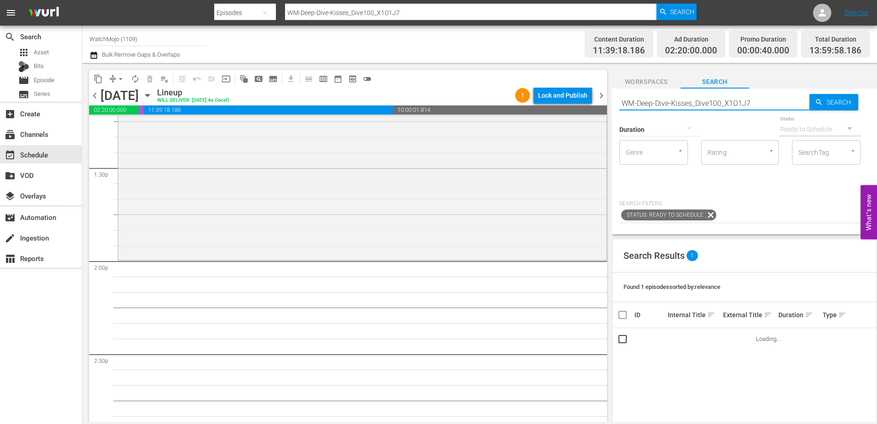
scroll to position [2467, 0]
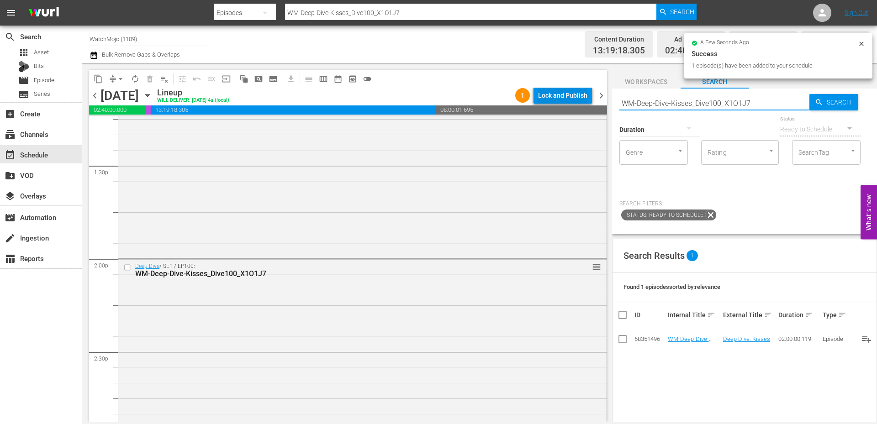
drag, startPoint x: 731, startPoint y: 103, endPoint x: 567, endPoint y: 101, distance: 163.1
click at [567, 101] on div "content_copy compress arrow_drop_down autorenew_outlined delete_forever_outline…" at bounding box center [479, 242] width 795 height 359
paste input "Still-Active_Dive82_Y0I9O3"
type input "WM-Deep-Dive-Still-Active_Dive82_Y0I9O3"
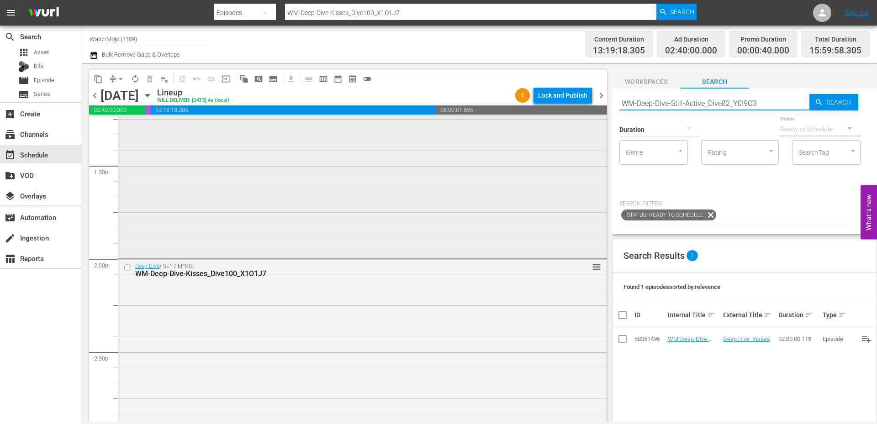
type input "WM-Deep-Dive-Still-Active_Dive82_Y0I9O3"
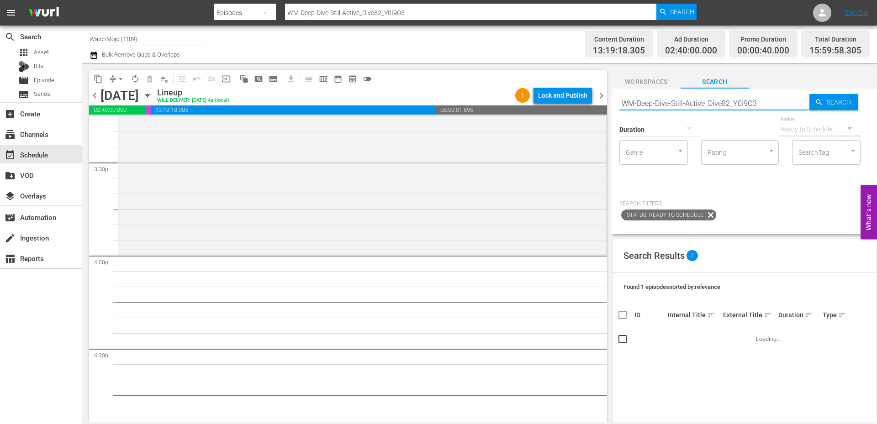
scroll to position [2893, 0]
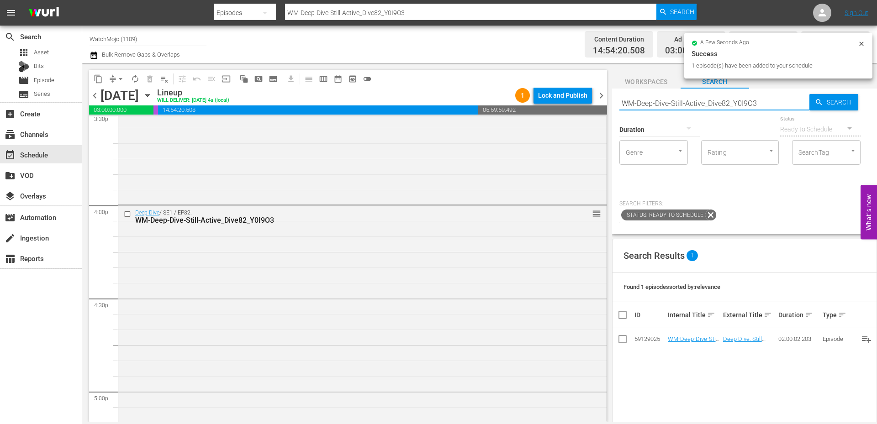
drag, startPoint x: 768, startPoint y: 104, endPoint x: 597, endPoint y: 102, distance: 171.3
click at [597, 102] on div "content_copy compress arrow_drop_down autorenew_outlined delete_forever_outline…" at bounding box center [479, 242] width 795 height 359
paste input "LAG-35"
type input "LAG-353"
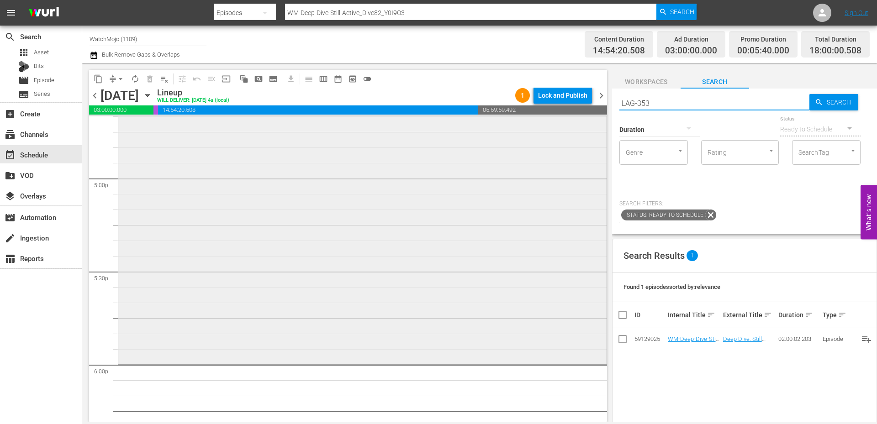
type input "LAG-353"
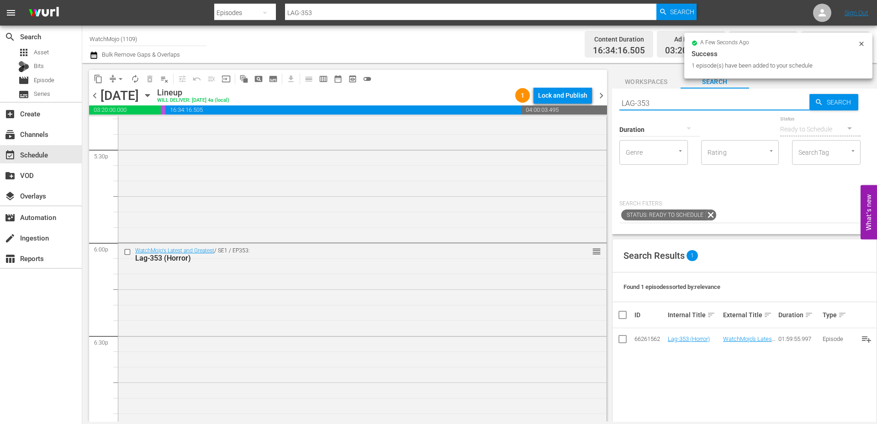
drag, startPoint x: 683, startPoint y: 103, endPoint x: 580, endPoint y: 103, distance: 103.3
click at [579, 102] on div "content_copy compress arrow_drop_down autorenew_outlined delete_forever_outline…" at bounding box center [479, 242] width 795 height 359
paste input "WM-Deep-Dive-Hardest-Things-In-Zelda-Games_Dive104_U1H5U8"
type input "WM-Deep-Dive-Hardest-Things-In-Zelda-Games_Dive104_U1H5U8"
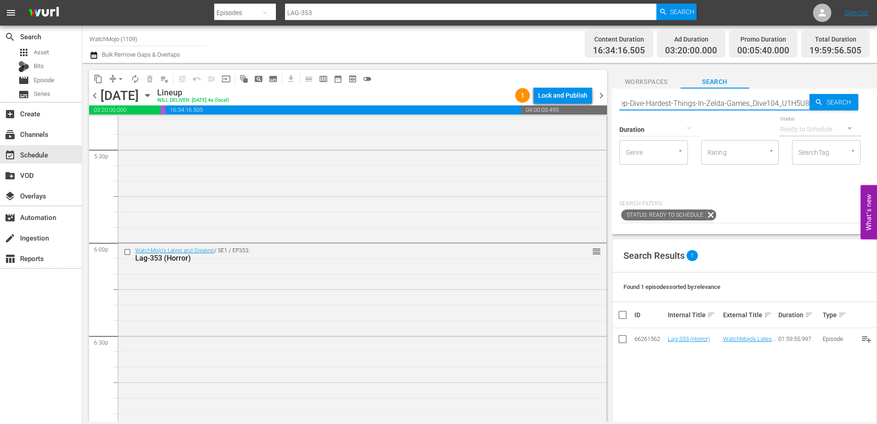
type input "WM-Deep-Dive-Hardest-Things-In-Zelda-Games_Dive104_U1H5U8"
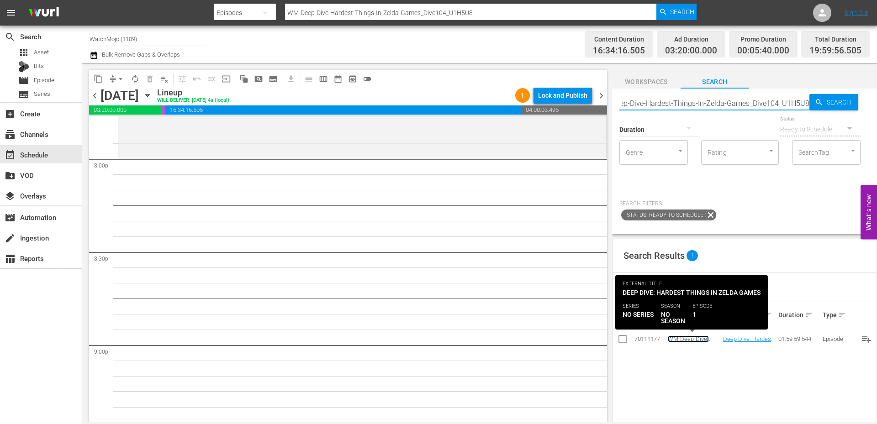
scroll to position [0, 0]
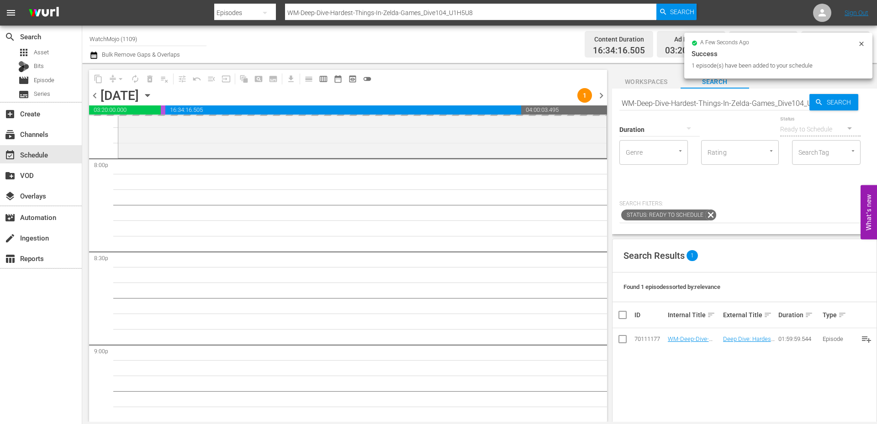
click at [668, 99] on input "WM-Deep-Dive-Hardest-Things-In-Zelda-Games_Dive104_U1H5U8" at bounding box center [714, 103] width 190 height 22
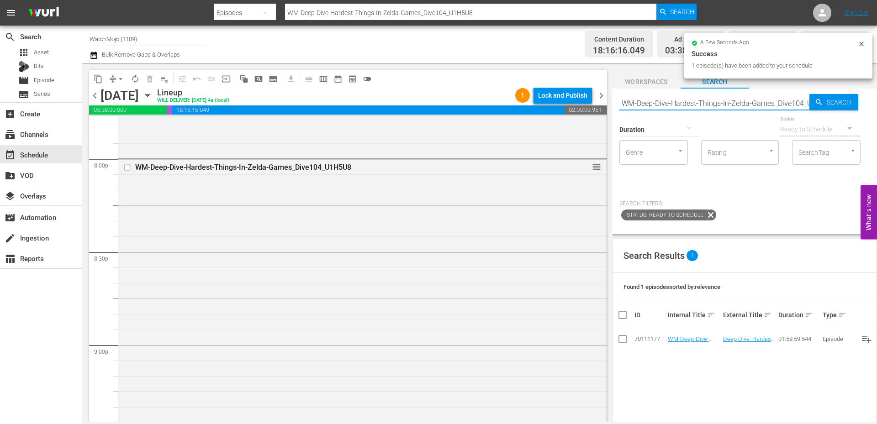
paste input "LAG-377"
type input "LAG-377"
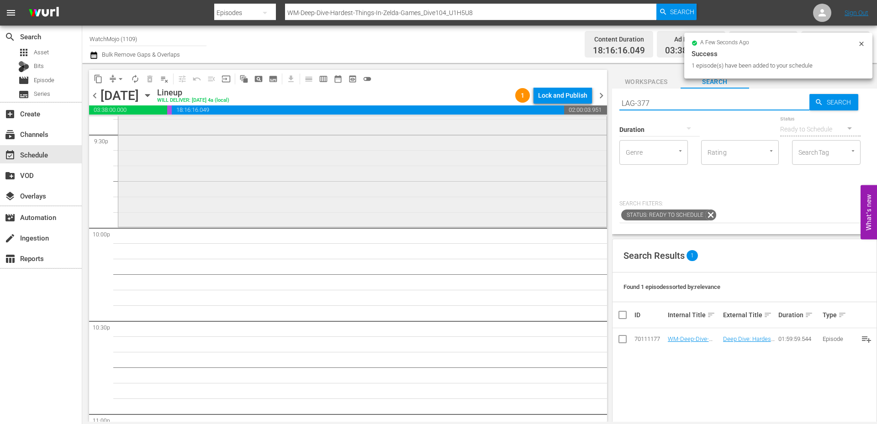
scroll to position [4081, 0]
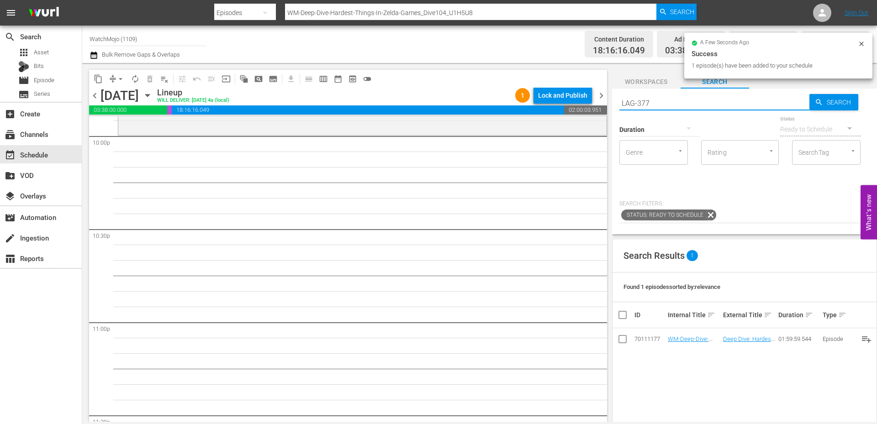
type input "LAG-377"
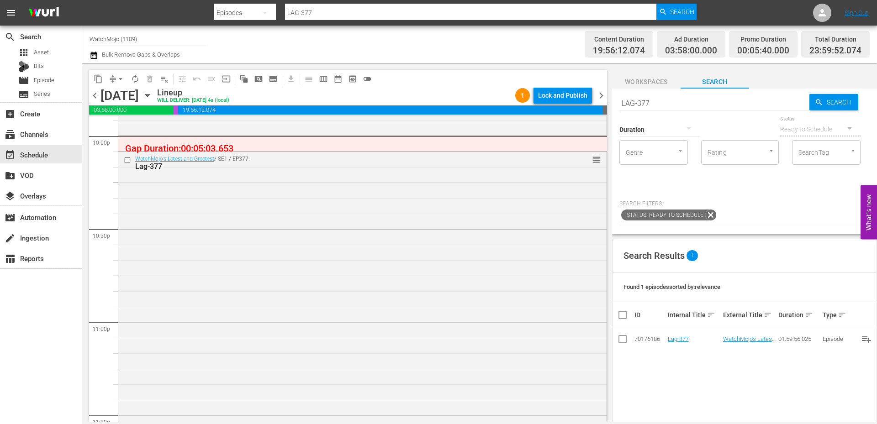
drag, startPoint x: 685, startPoint y: 342, endPoint x: 218, endPoint y: 259, distance: 474.8
click at [224, 260] on div "WatchMojo's Latest and Greatest / SE1 / EP377: Lag-377 reorder" at bounding box center [362, 337] width 488 height 370
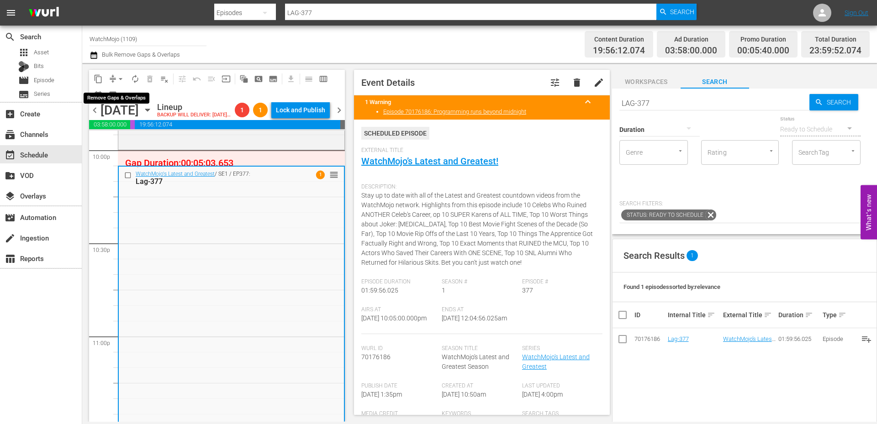
click at [113, 76] on span "compress" at bounding box center [112, 78] width 9 height 9
click at [121, 79] on span "arrow_drop_down" at bounding box center [120, 78] width 9 height 9
click at [144, 131] on li "Align to End of Previous Day" at bounding box center [121, 127] width 96 height 15
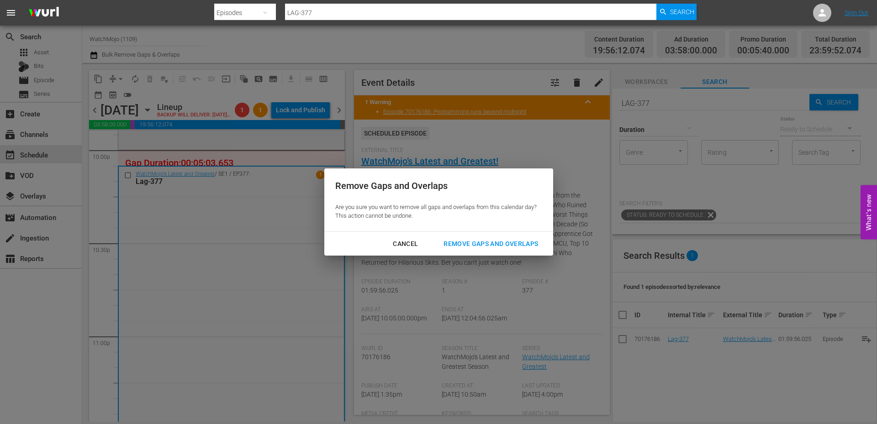
click at [473, 242] on div "Remove Gaps and Overlaps" at bounding box center [490, 243] width 109 height 11
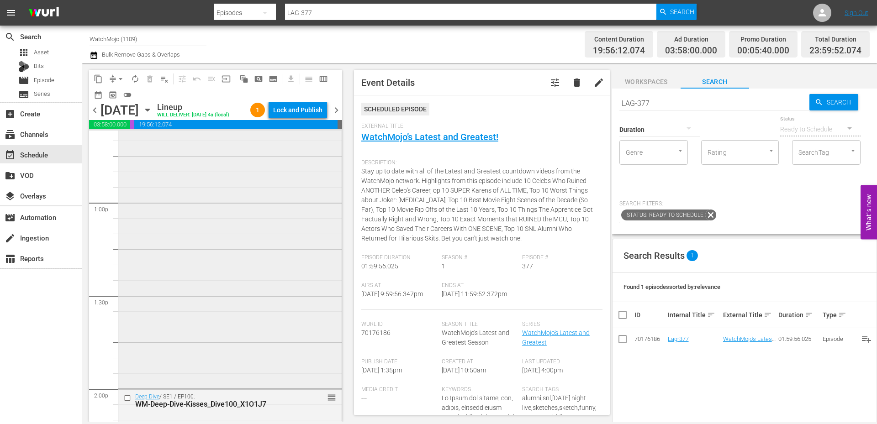
scroll to position [2345, 0]
click at [199, 272] on div "WatchMojo's Latest and Greatest / SE1 / EP308: Lag-308 reorder" at bounding box center [229, 208] width 223 height 370
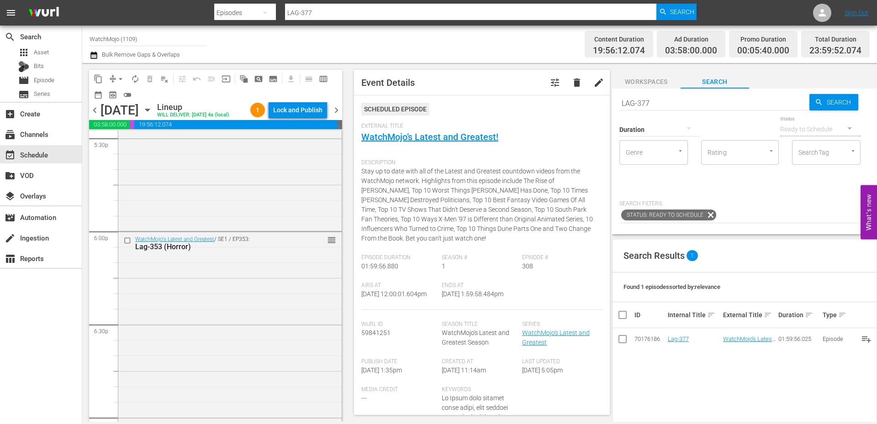
scroll to position [3259, 0]
click at [189, 284] on div "WatchMojo's Latest and Greatest / SE1 / EP353: Lag-353 (Horror) reorder" at bounding box center [229, 413] width 223 height 370
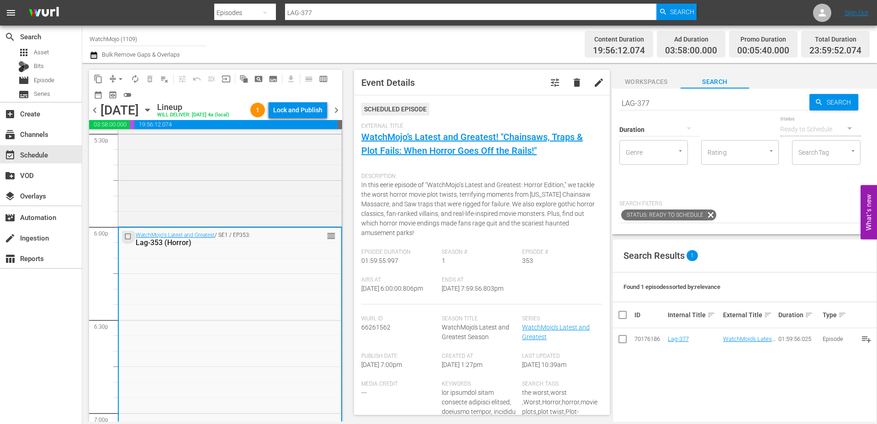
click at [127, 241] on input "checkbox" at bounding box center [129, 237] width 10 height 8
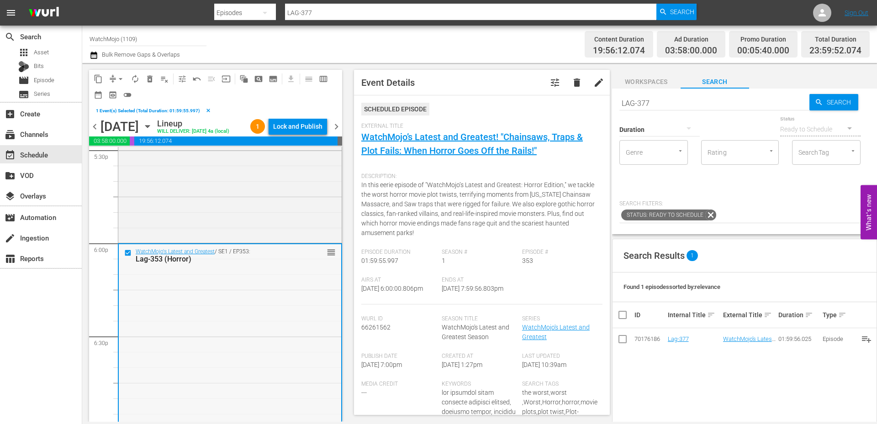
click at [246, 347] on div "WatchMojo's Latest and Greatest / SE1 / EP353: Lag-353 (Horror) reorder" at bounding box center [230, 429] width 222 height 370
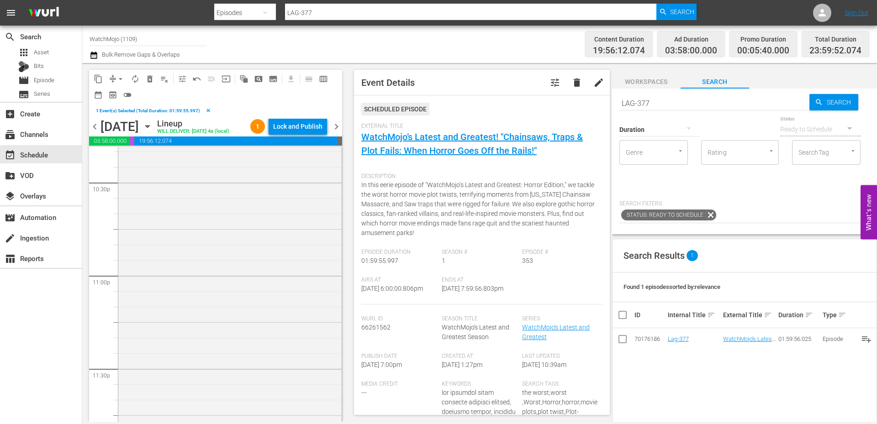
scroll to position [4214, 0]
click at [232, 337] on div "WatchMojo's Latest and Greatest / SE1 / EP377: Lag-377 reorder" at bounding box center [229, 235] width 223 height 370
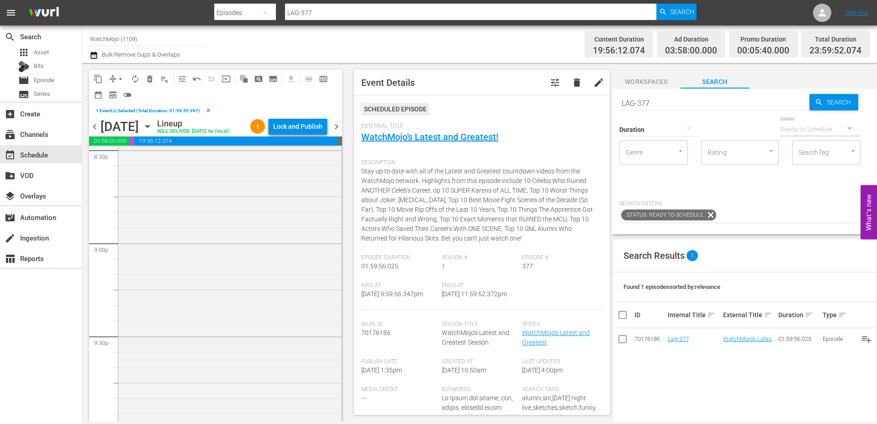
click at [232, 336] on div "WM-Deep-Dive-Hardest-Things-In-Zelda-Games_Dive104_U1H5U8 reorder" at bounding box center [229, 243] width 223 height 370
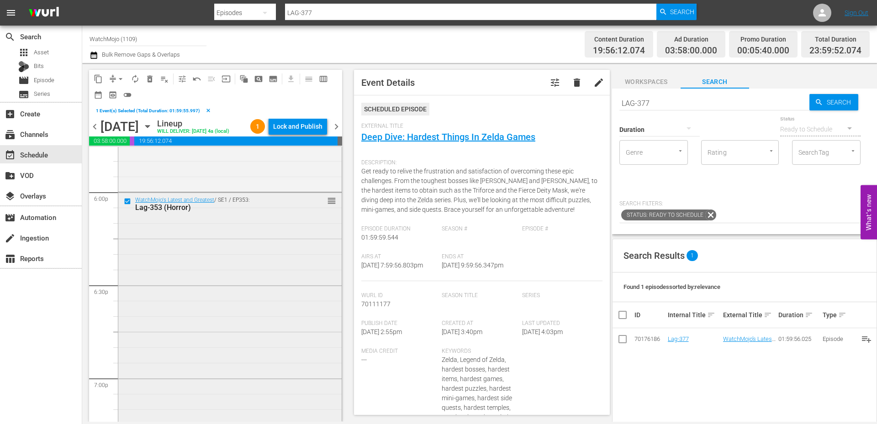
scroll to position [3300, 0]
click at [189, 308] on div "WatchMojo's Latest and Greatest / SE1 / EP353: Lag-353 (Horror) reorder" at bounding box center [229, 387] width 223 height 370
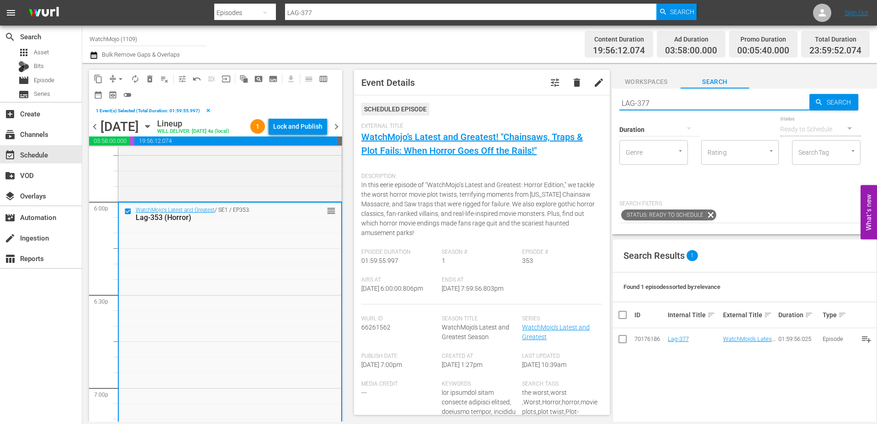
drag, startPoint x: 657, startPoint y: 103, endPoint x: 599, endPoint y: 107, distance: 58.6
click at [599, 106] on div "content_copy compress arrow_drop_down autorenew_outlined delete_forever_outline…" at bounding box center [479, 242] width 795 height 359
paste input "ag-398"
type input "Lag-398"
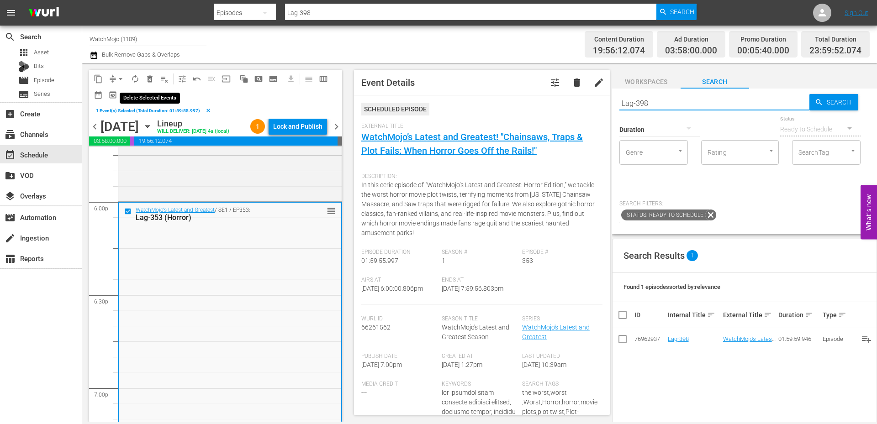
click at [150, 79] on span "delete_forever_outlined" at bounding box center [149, 78] width 9 height 9
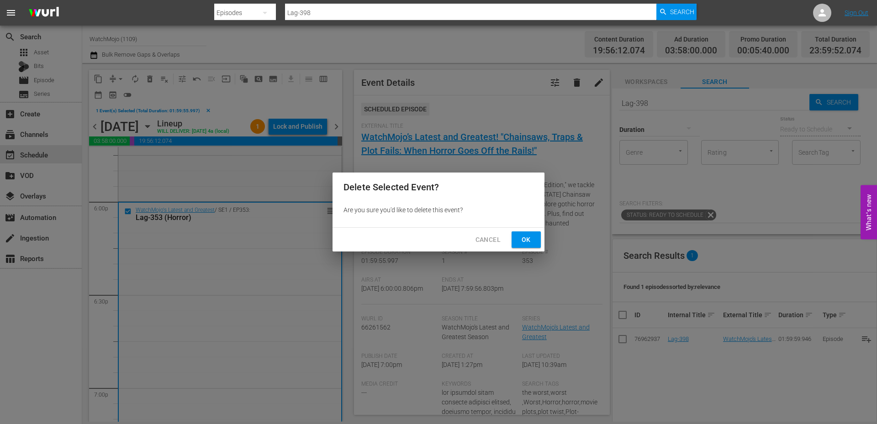
click at [535, 243] on button "Ok" at bounding box center [526, 240] width 29 height 17
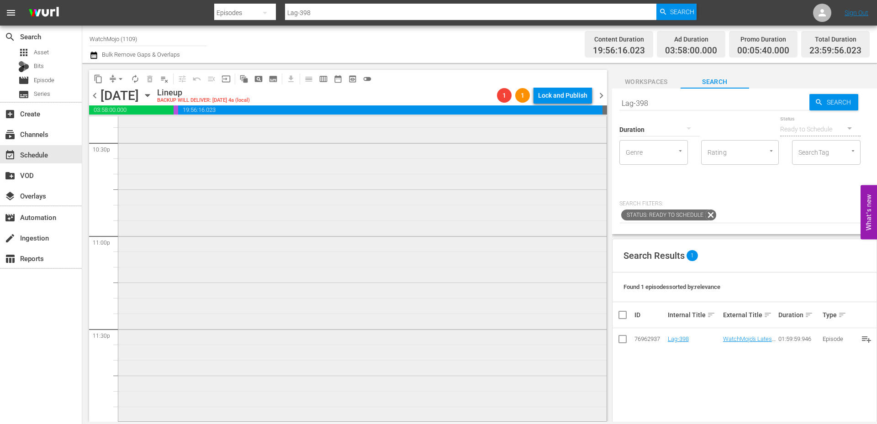
scroll to position [4168, 0]
click at [281, 270] on div "WatchMojo's Latest and Greatest / SE1 / EP377: Lag-377 reorder" at bounding box center [362, 234] width 488 height 370
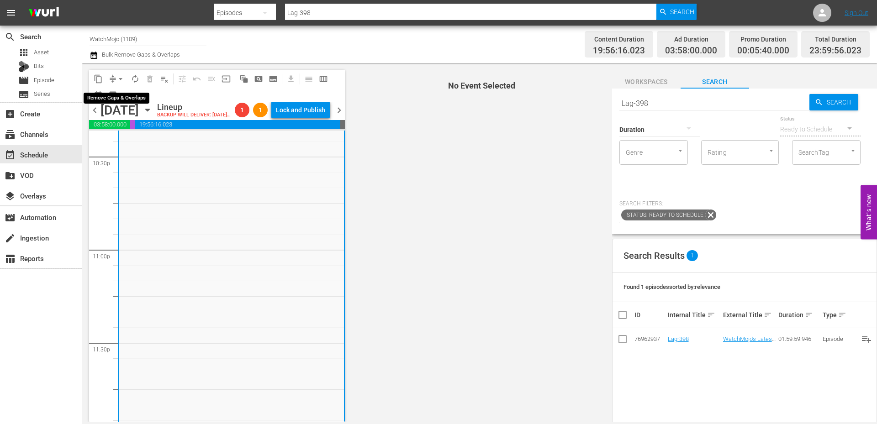
click at [120, 80] on span "arrow_drop_down" at bounding box center [120, 78] width 9 height 9
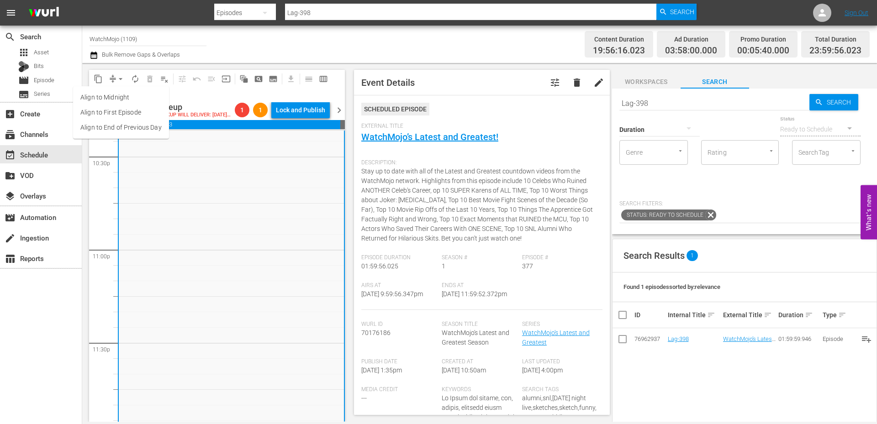
click at [135, 128] on li "Align to End of Previous Day" at bounding box center [121, 127] width 96 height 15
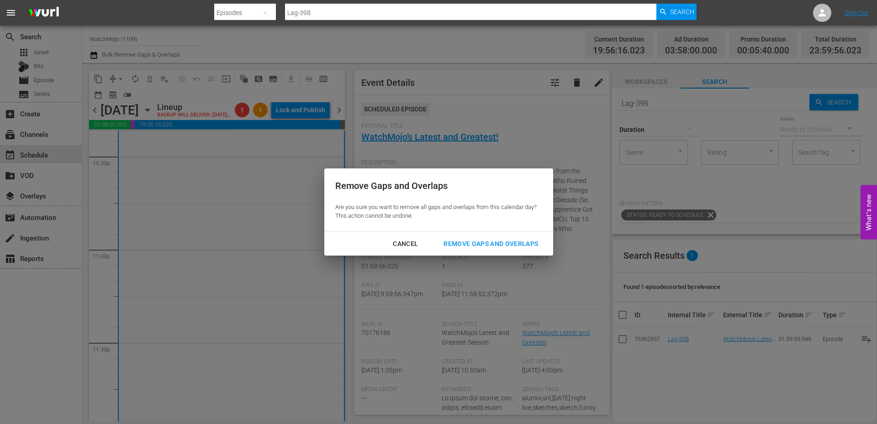
click at [467, 237] on button "Remove Gaps and Overlaps" at bounding box center [491, 244] width 116 height 17
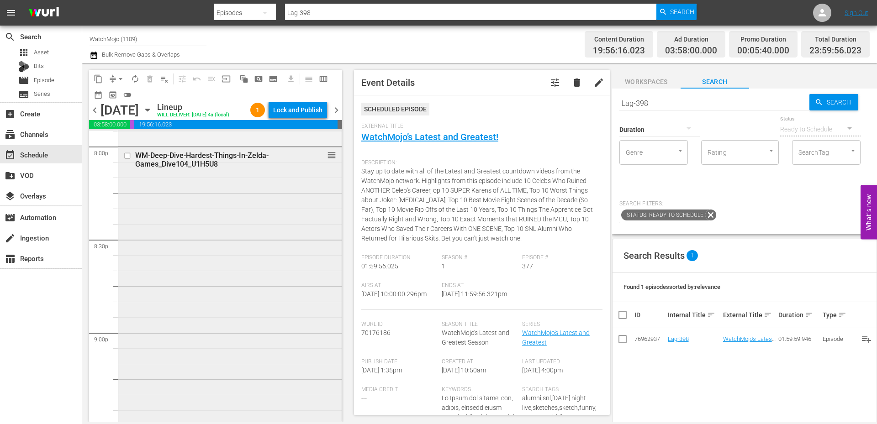
scroll to position [3711, 0]
click at [179, 272] on div "WM-Deep-Dive-Hardest-Things-In-Zelda-Games_Dive104_U1H5U8 reorder" at bounding box center [229, 333] width 223 height 370
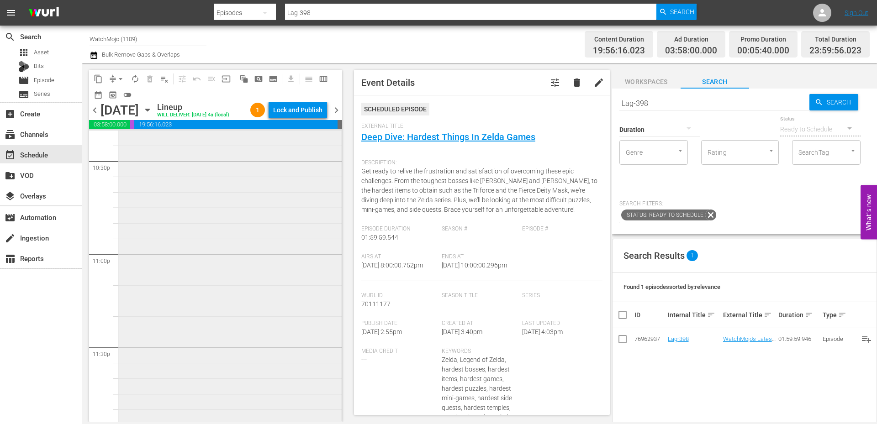
scroll to position [4198, 0]
click at [201, 289] on div "WatchMojo's Latest and Greatest / SE1 / EP377: Lag-377 reorder" at bounding box center [229, 235] width 223 height 370
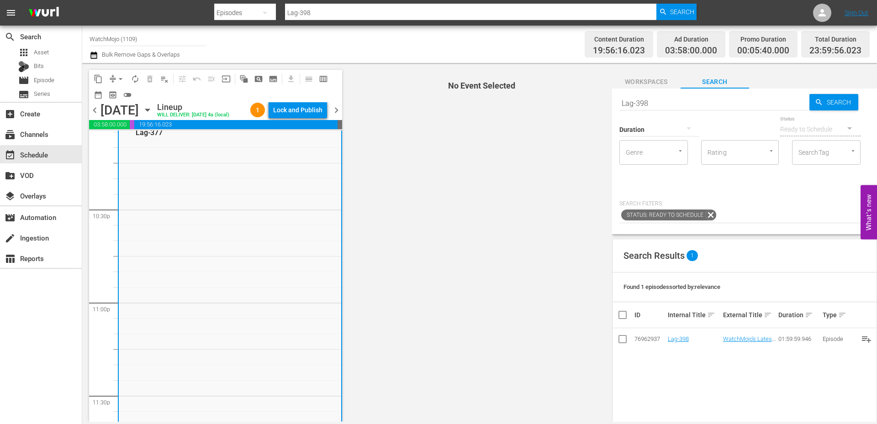
scroll to position [4106, 0]
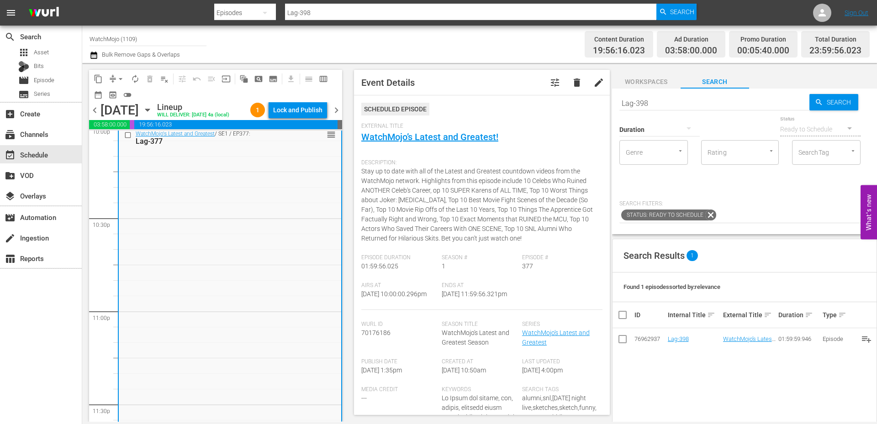
click at [152, 209] on div "WatchMojo's Latest and Greatest / SE1 / EP377: Lag-377 reorder" at bounding box center [230, 312] width 222 height 370
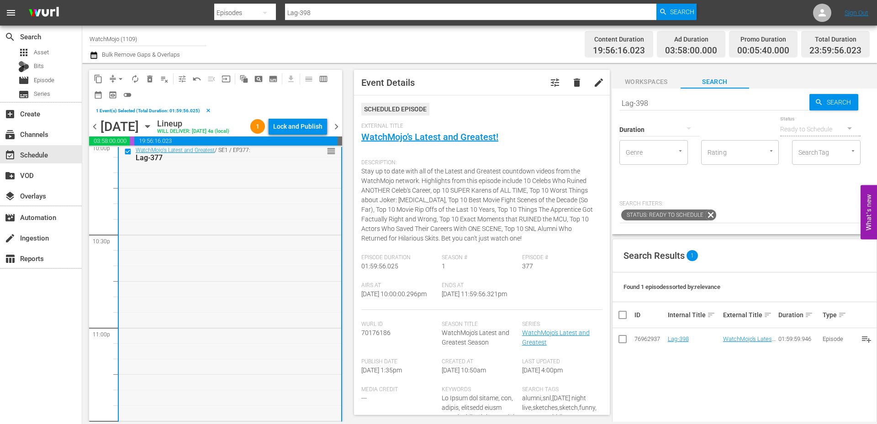
click at [238, 247] on div "WatchMojo's Latest and Greatest / SE1 / EP377: Lag-377 reorder" at bounding box center [230, 328] width 222 height 370
drag, startPoint x: 656, startPoint y: 100, endPoint x: 582, endPoint y: 104, distance: 73.6
click at [580, 104] on div "content_copy compress arrow_drop_down autorenew_outlined delete_forever_outline…" at bounding box center [479, 242] width 795 height 359
paste input "57 (Horror)"
type input "Lag-357 (Horror)"
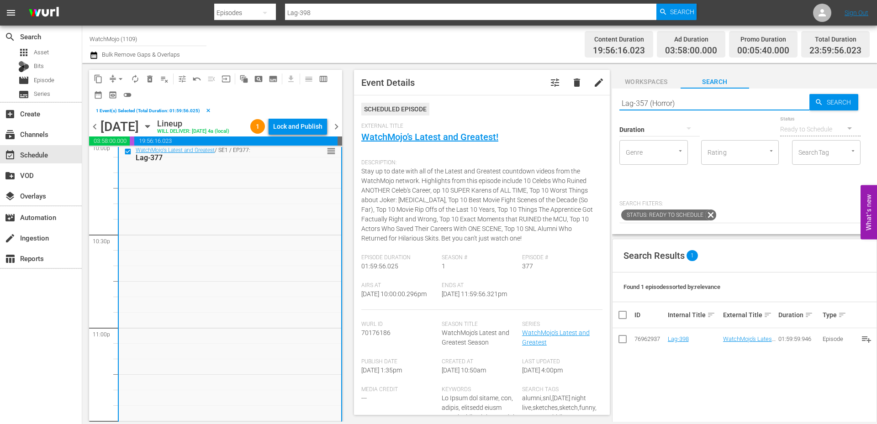
type input "Lag-357 (Horror)"
click at [151, 77] on span "delete_forever_outlined" at bounding box center [149, 78] width 9 height 9
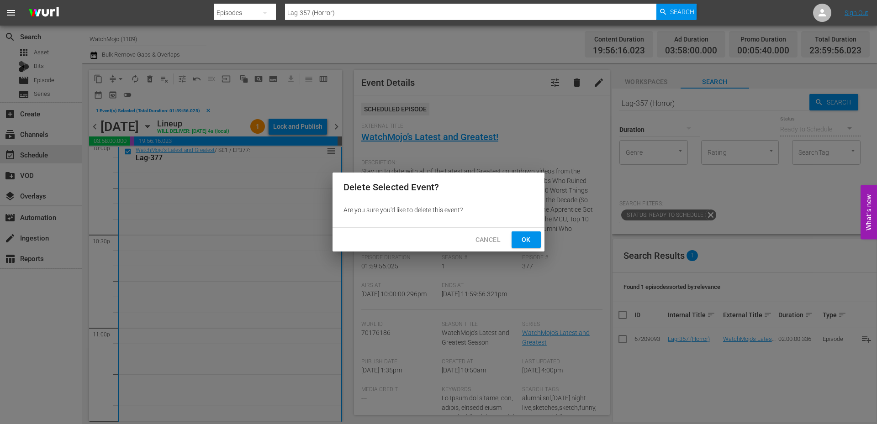
click at [525, 235] on span "Ok" at bounding box center [526, 239] width 15 height 11
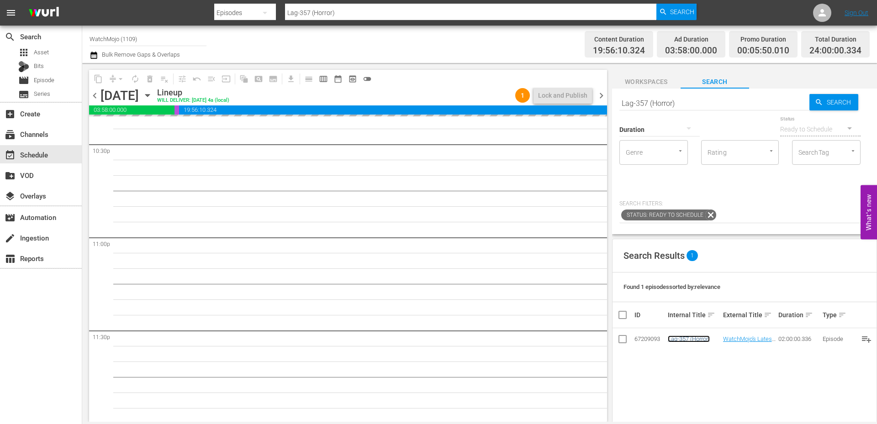
scroll to position [4168, 0]
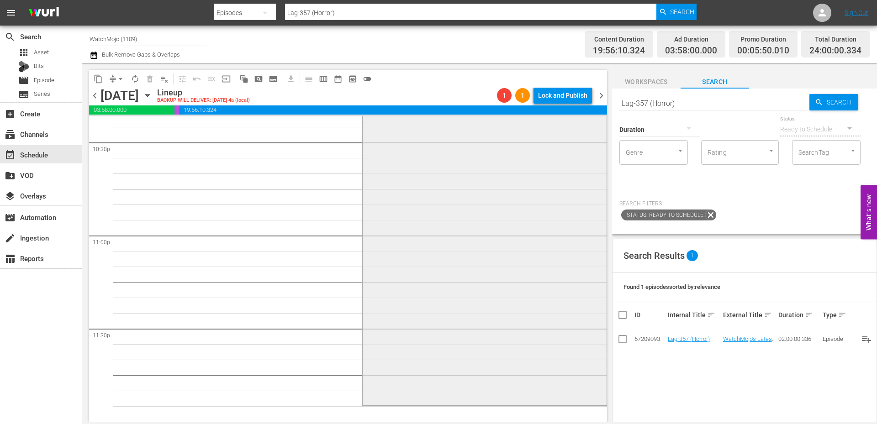
click at [472, 228] on div "WatchMojo's Latest and Greatest / SE1 / EP357: Lag-357 (Horror) 1 reorder" at bounding box center [485, 219] width 244 height 370
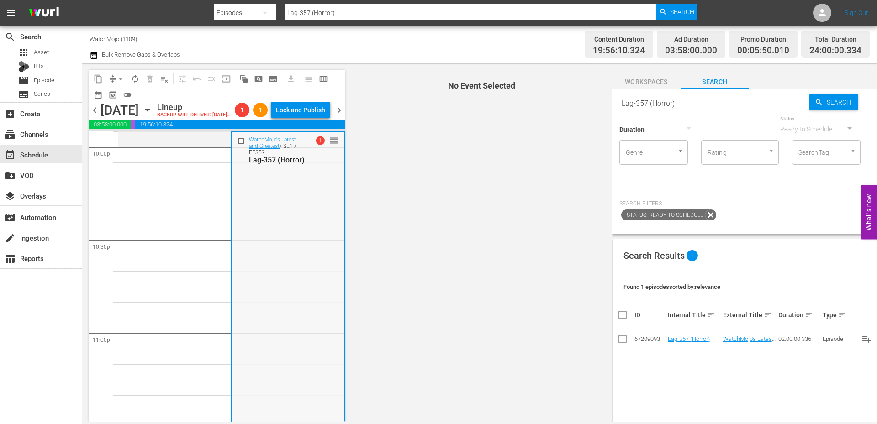
scroll to position [4046, 0]
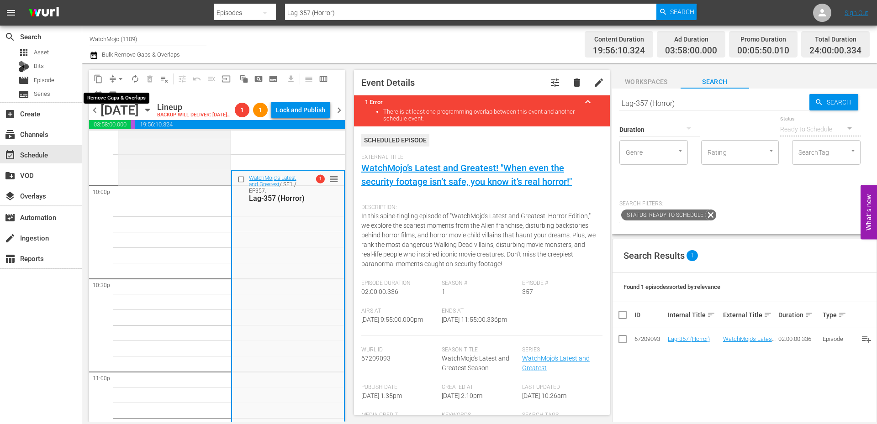
click at [117, 77] on span "arrow_drop_down" at bounding box center [120, 78] width 9 height 9
click at [151, 124] on li "Align to End of Previous Day" at bounding box center [121, 127] width 96 height 15
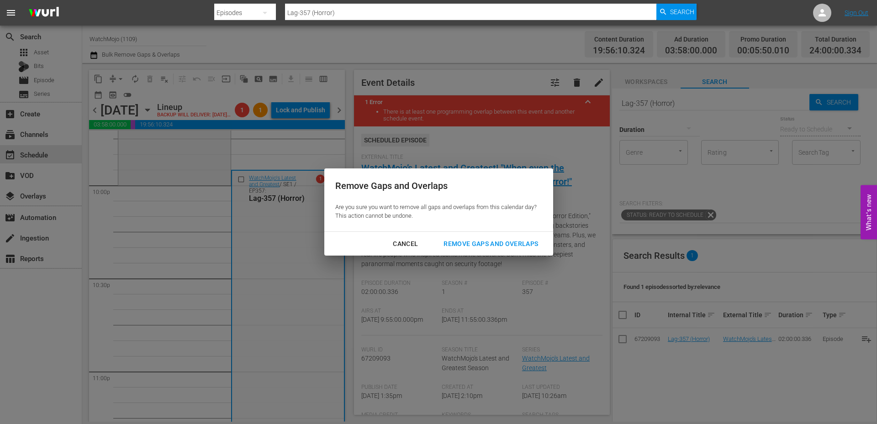
click at [456, 238] on div "Remove Gaps and Overlaps" at bounding box center [490, 243] width 109 height 11
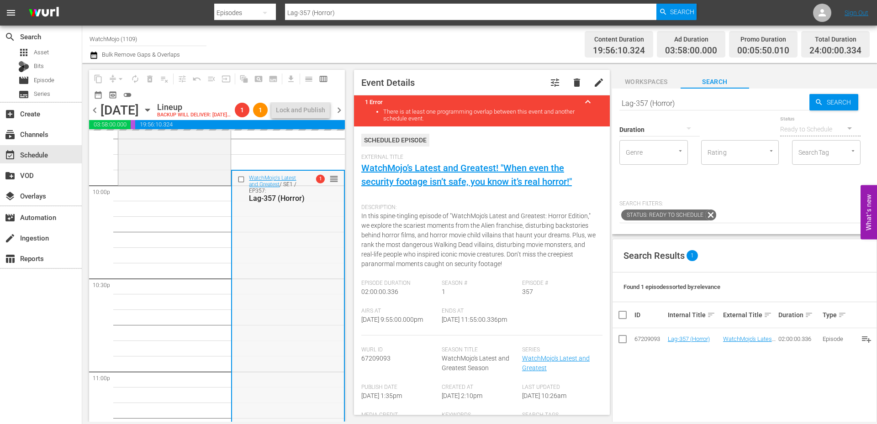
click at [263, 318] on div "WatchMojo's Latest and Greatest / SE1 / EP357: Lag-357 (Horror) 1 reorder" at bounding box center [287, 356] width 111 height 370
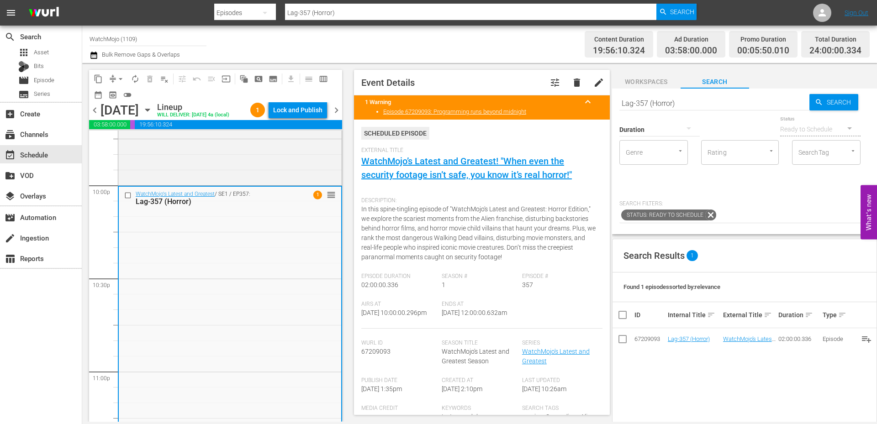
drag, startPoint x: 486, startPoint y: 328, endPoint x: 440, endPoint y: 328, distance: 45.2
click at [442, 328] on div "Ends At 9/12/25 @ 12:00:00.632am" at bounding box center [482, 315] width 80 height 28
click at [305, 110] on div "Lock and Publish" at bounding box center [297, 110] width 49 height 16
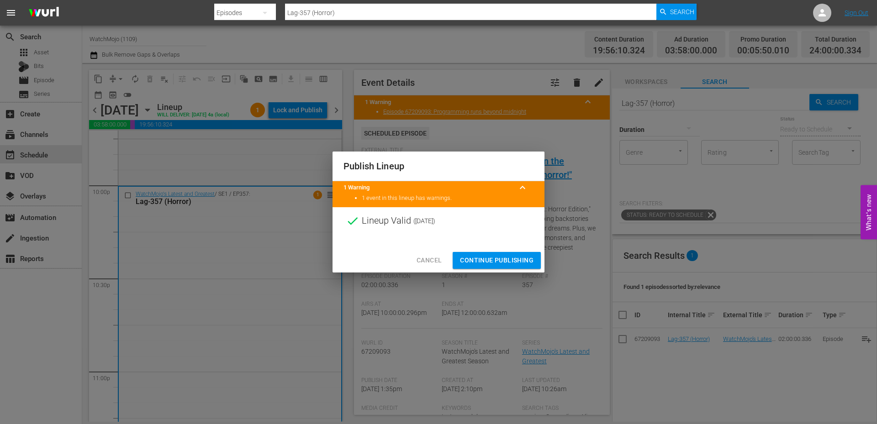
click at [478, 261] on span "Continue Publishing" at bounding box center [497, 260] width 74 height 11
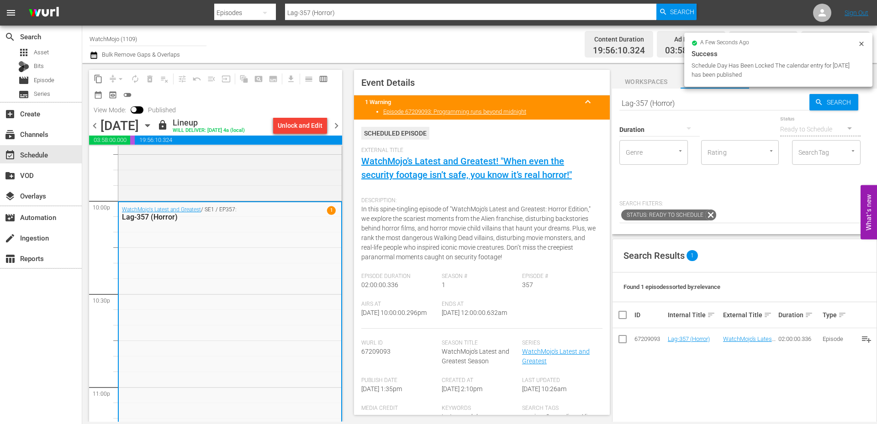
click at [339, 127] on span "chevron_right" at bounding box center [336, 125] width 11 height 11
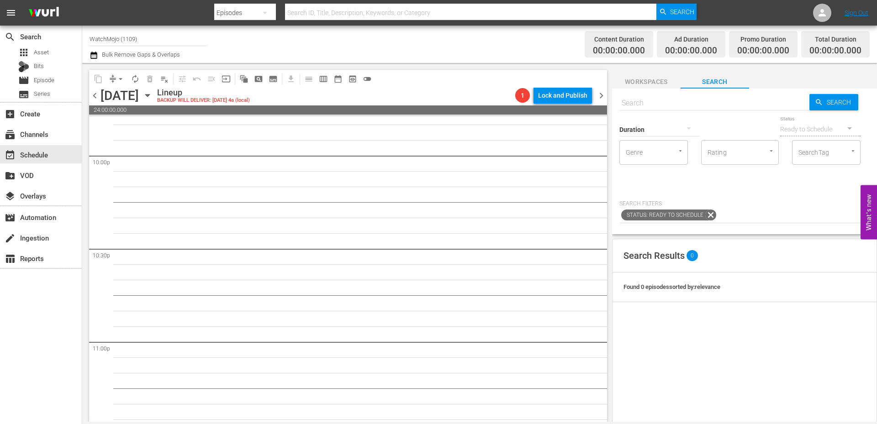
scroll to position [4046, 0]
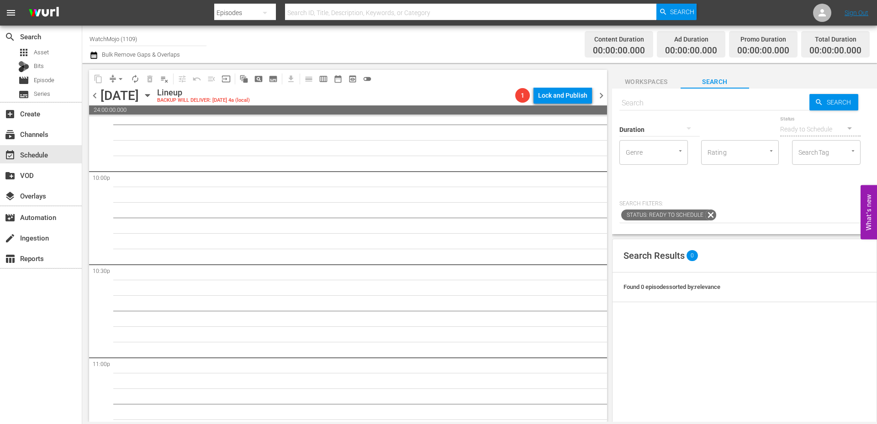
click at [650, 102] on input "text" at bounding box center [714, 103] width 190 height 22
paste input "LAG-354"
type input "LAG-354"
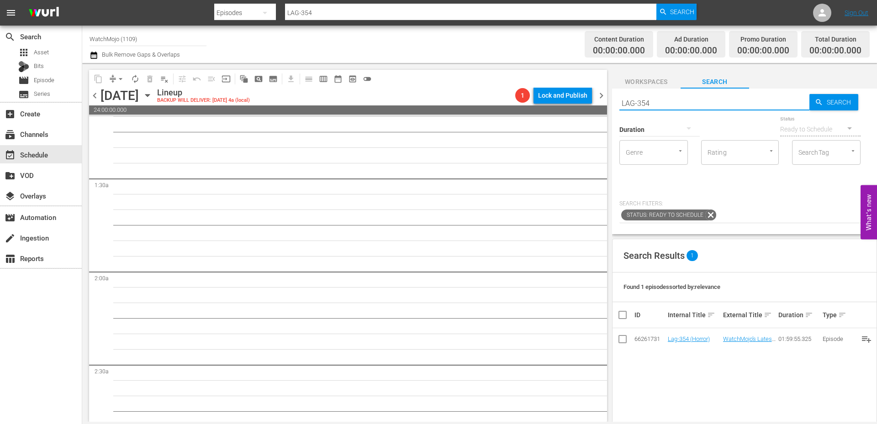
scroll to position [0, 0]
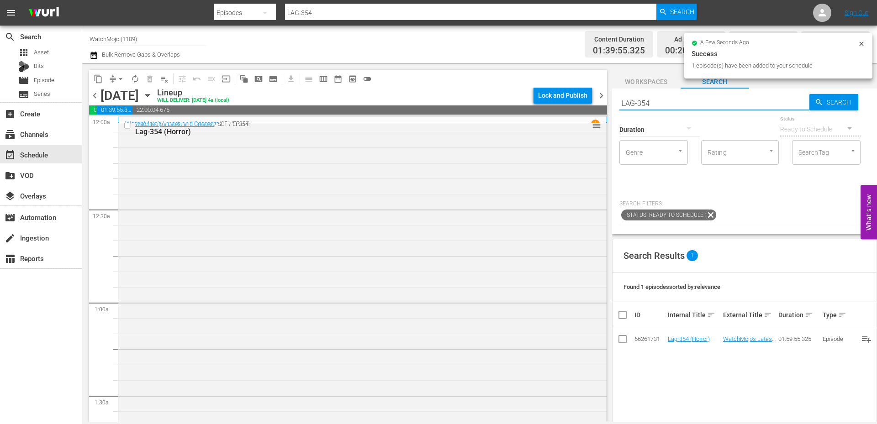
drag, startPoint x: 649, startPoint y: 98, endPoint x: 606, endPoint y: 99, distance: 42.9
click at [601, 98] on div "content_copy compress arrow_drop_down autorenew_outlined delete_forever_outline…" at bounding box center [479, 242] width 795 height 359
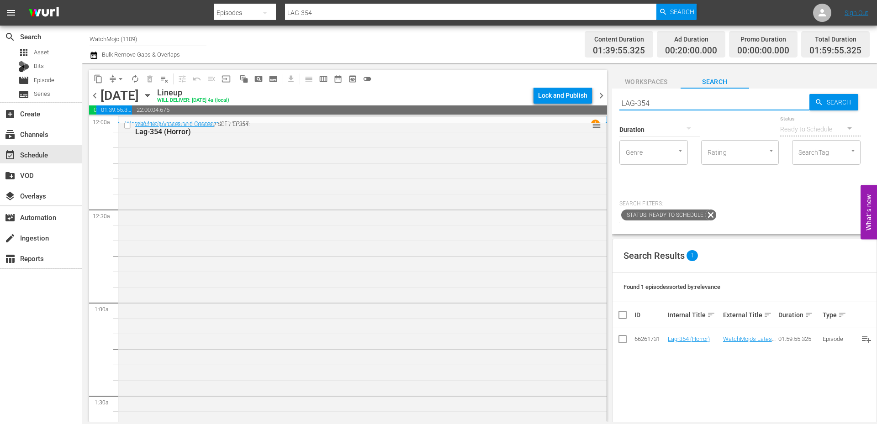
paste input "WM-TV-Top-20-Scariest-American-Horror-Story-Moments_K9P0O8"
type input "WM-TV-Top-20-Scariest-American-Horror-Story-Moments_K9P0O8"
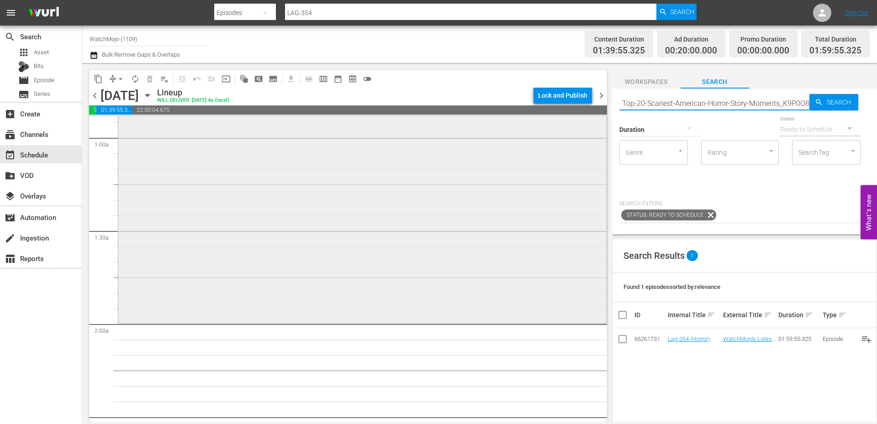
scroll to position [244, 0]
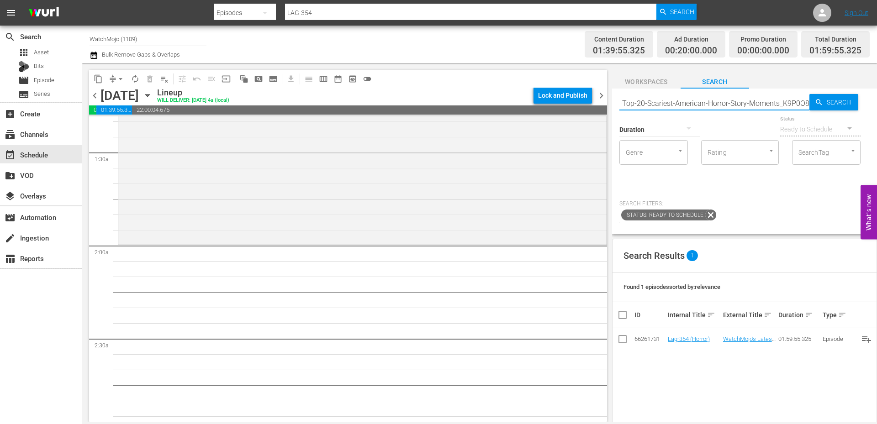
type input "WM-TV-Top-20-Scariest-American-Horror-Story-Moments_K9P0O8"
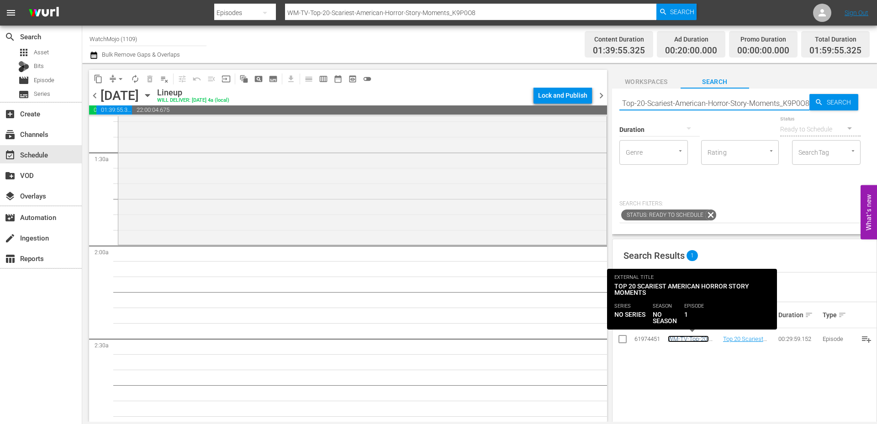
scroll to position [0, 0]
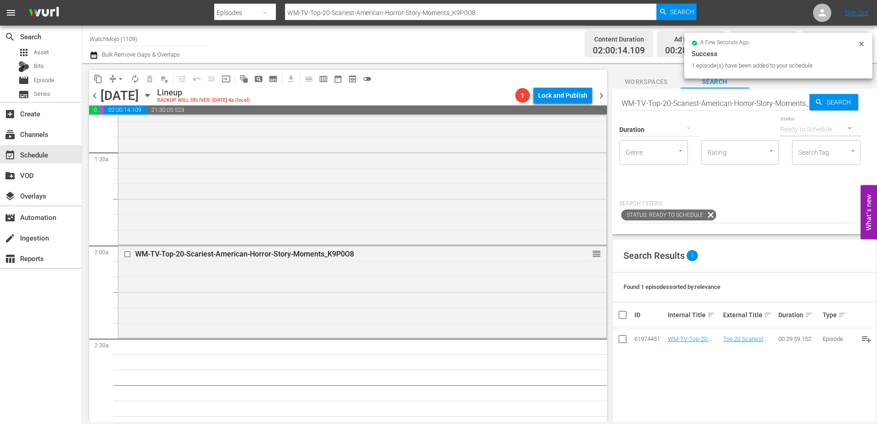
click at [675, 102] on input "WM-TV-Top-20-Scariest-American-Horror-Story-Moments_K9P0O8" at bounding box center [714, 103] width 190 height 22
paste input "Film-Top20-Evil-Characters-of-All-Time_T8K6K9"
type input "WM-Film-Top20-Evil-Characters-of-All-Time_T8K6K9"
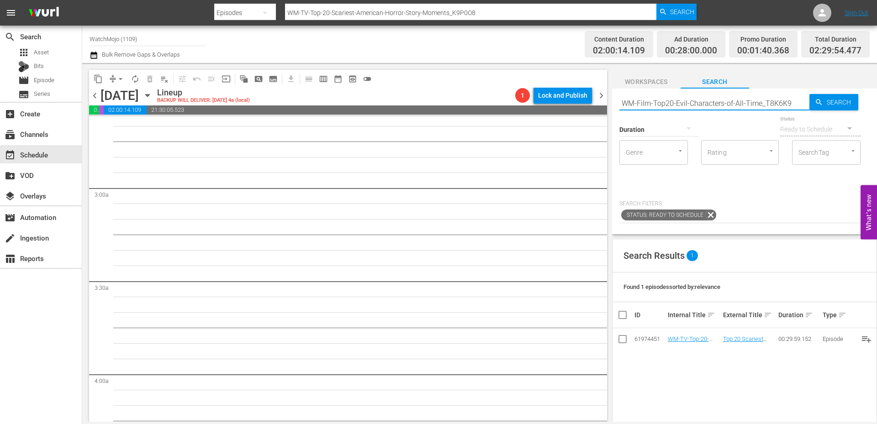
type input "WM-Film-Top20-Evil-Characters-of-All-Time_T8K6K9"
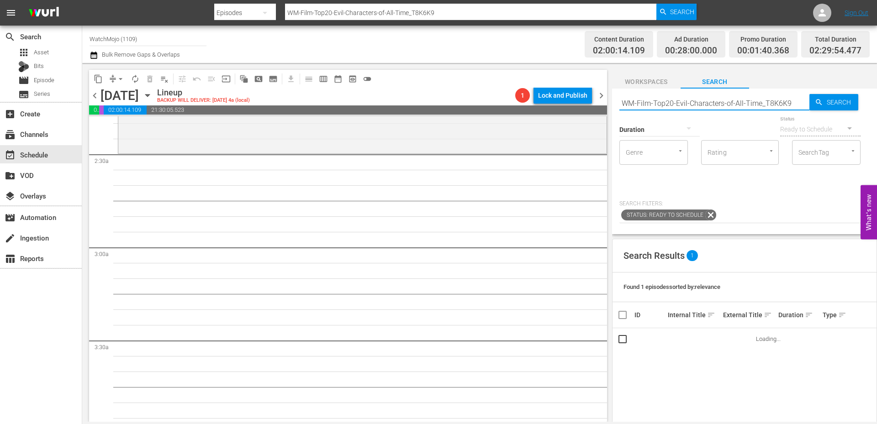
scroll to position [426, 0]
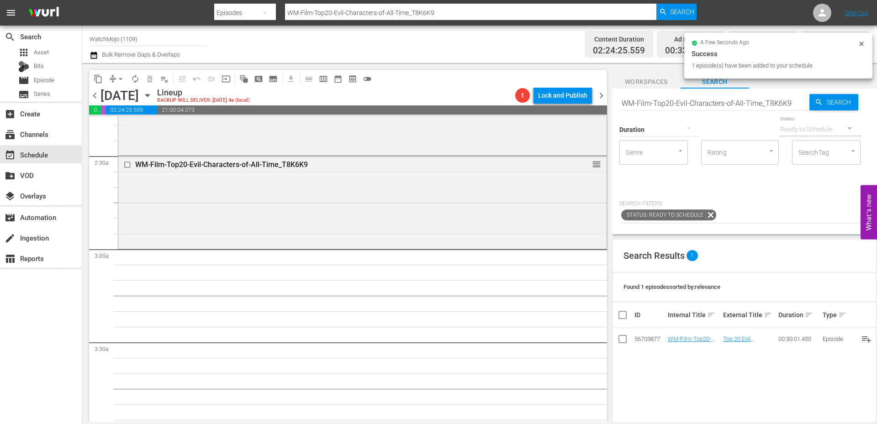
click at [702, 102] on input "WM-Film-Top20-Evil-Characters-of-All-Time_T8K6K9" at bounding box center [714, 103] width 190 height 22
paste input "True Revelations 0"
type input "True Revelations 09"
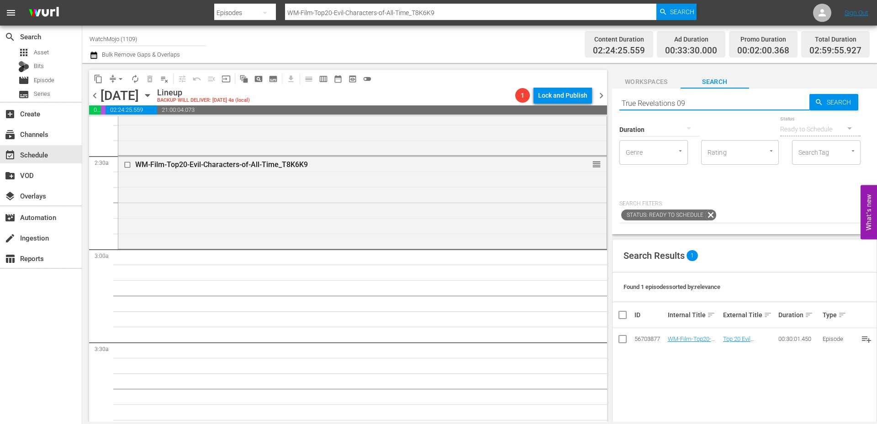
scroll to position [518, 0]
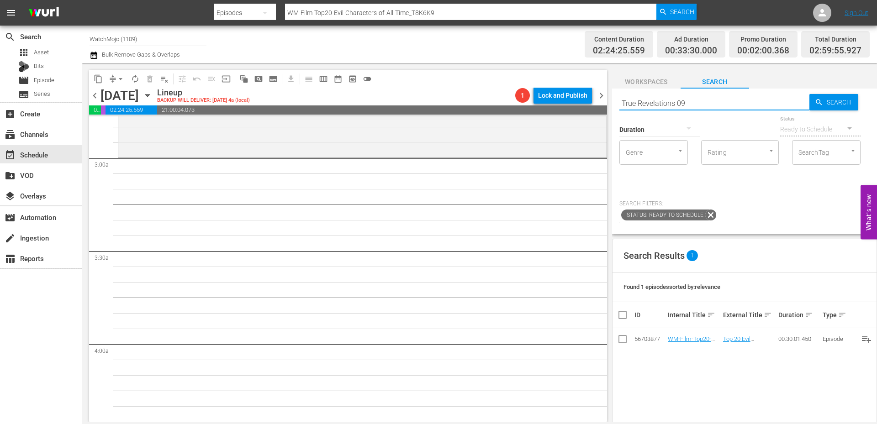
type input "True Revelations 09"
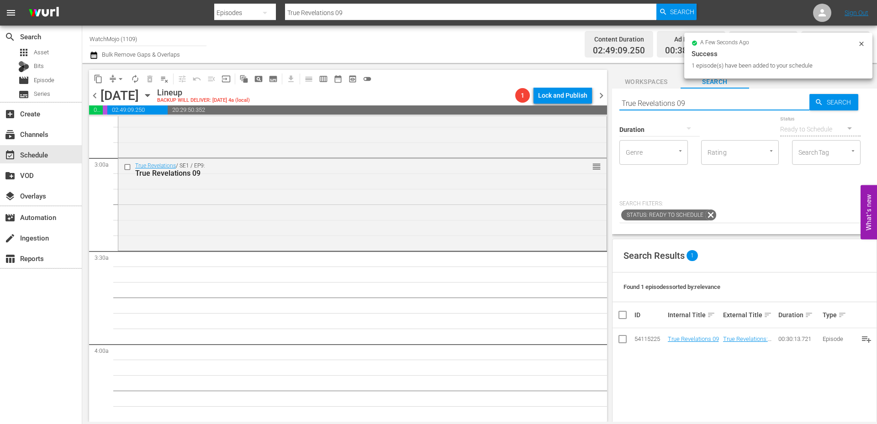
drag, startPoint x: 694, startPoint y: 103, endPoint x: 602, endPoint y: 97, distance: 91.6
click at [602, 97] on div "content_copy compress arrow_drop_down autorenew_outlined delete_forever_outline…" at bounding box center [479, 242] width 795 height 359
paste input "4"
type input "True Revelations 04"
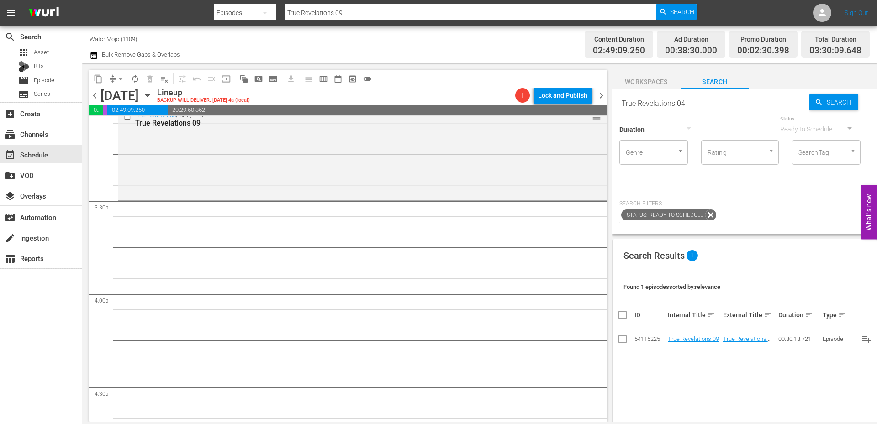
scroll to position [579, 0]
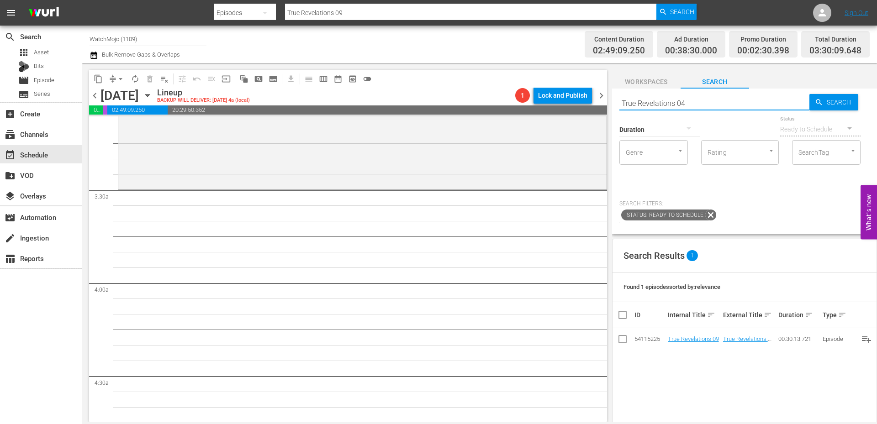
type input "True Revelations 04"
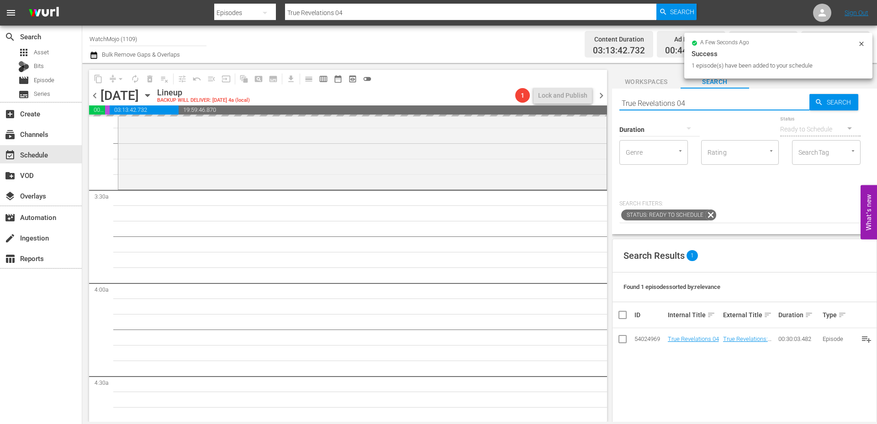
click at [577, 99] on div "content_copy compress arrow_drop_down autorenew_outlined delete_forever_outline…" at bounding box center [479, 242] width 795 height 359
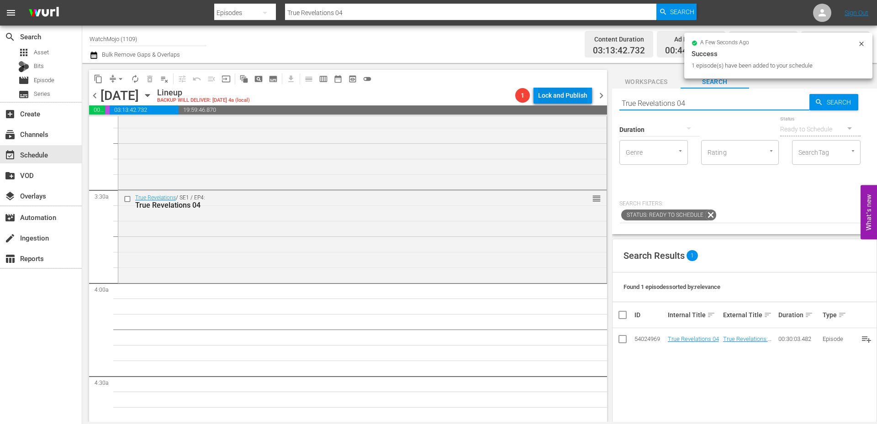
paste input "LAG-293"
type input "LAG-293"
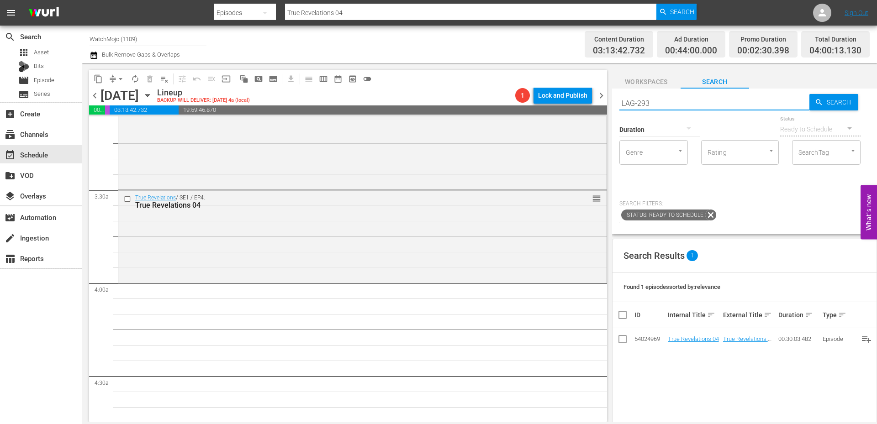
type input "LAG-293"
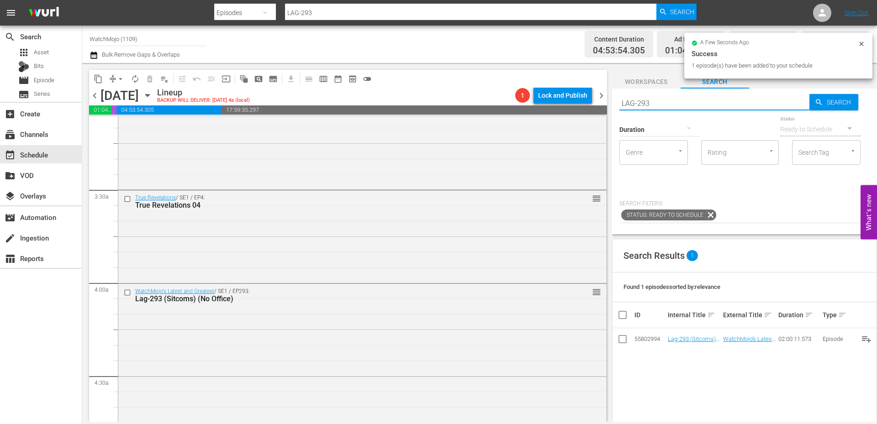
drag, startPoint x: 649, startPoint y: 101, endPoint x: 588, endPoint y: 101, distance: 60.3
click at [588, 100] on div "content_copy compress arrow_drop_down autorenew_outlined delete_forever_outline…" at bounding box center [479, 242] width 795 height 359
paste input "40"
type input "LAG-403"
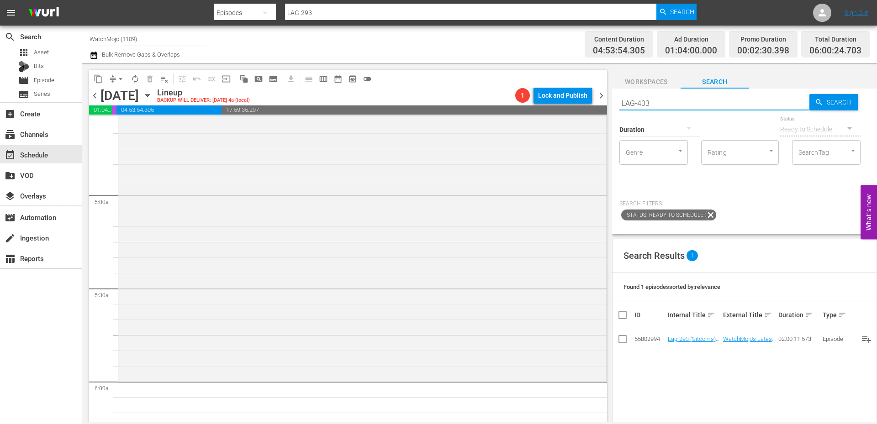
type input "LAG-403"
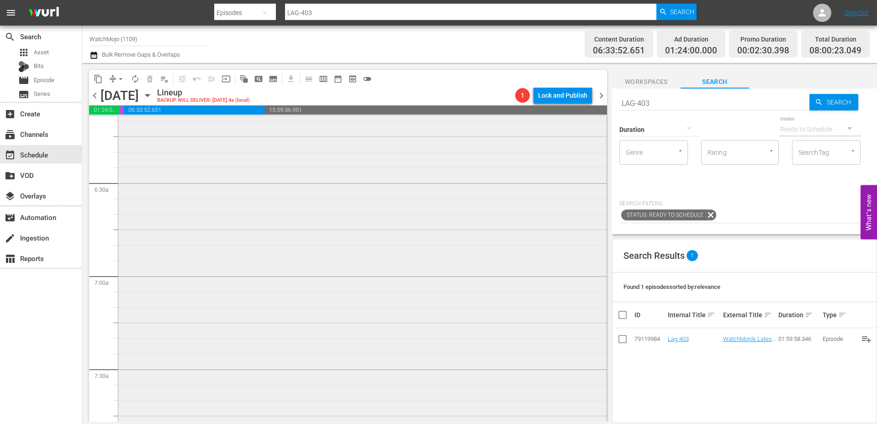
scroll to position [1188, 0]
drag, startPoint x: 660, startPoint y: 102, endPoint x: 582, endPoint y: 104, distance: 78.1
click at [581, 101] on div "content_copy compress arrow_drop_down autorenew_outlined delete_forever_outline…" at bounding box center [479, 242] width 795 height 359
paste input "WM-Deep-Dive-Bluey_Dive95_Y5Q3J9"
type input "WM-Deep-Dive-Bluey_Dive95_Y5Q3J9"
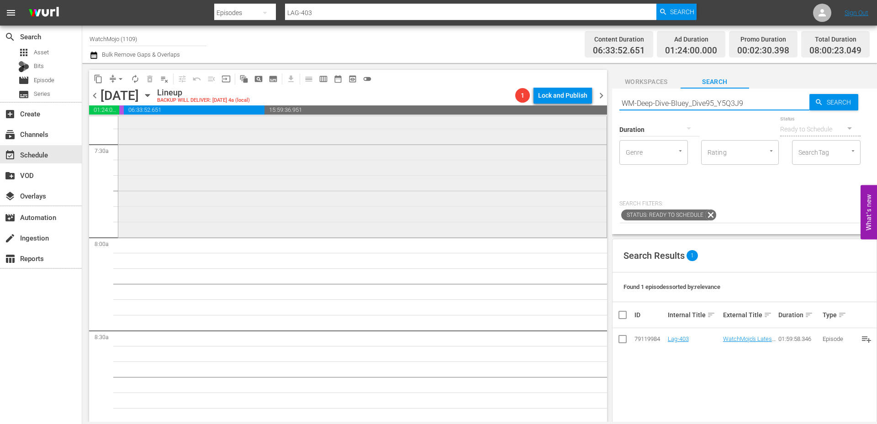
type input "WM-Deep-Dive-Bluey_Dive95_Y5Q3J9"
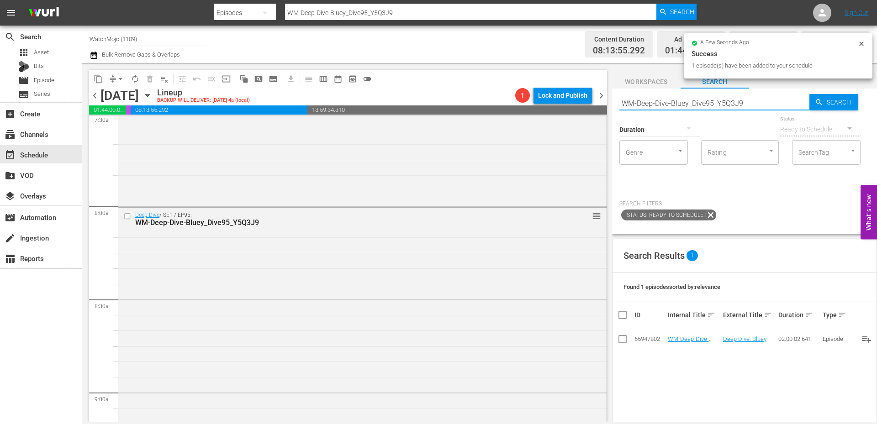
drag, startPoint x: 766, startPoint y: 106, endPoint x: 596, endPoint y: 100, distance: 170.0
click at [596, 100] on div "content_copy compress arrow_drop_down autorenew_outlined delete_forever_outline…" at bounding box center [479, 242] width 795 height 359
paste input "LAG-337"
type input "LAG-337"
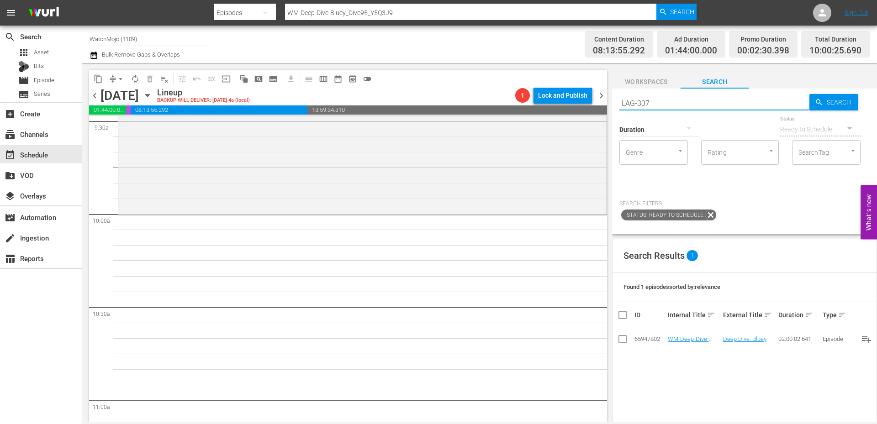
type input "LAG-337"
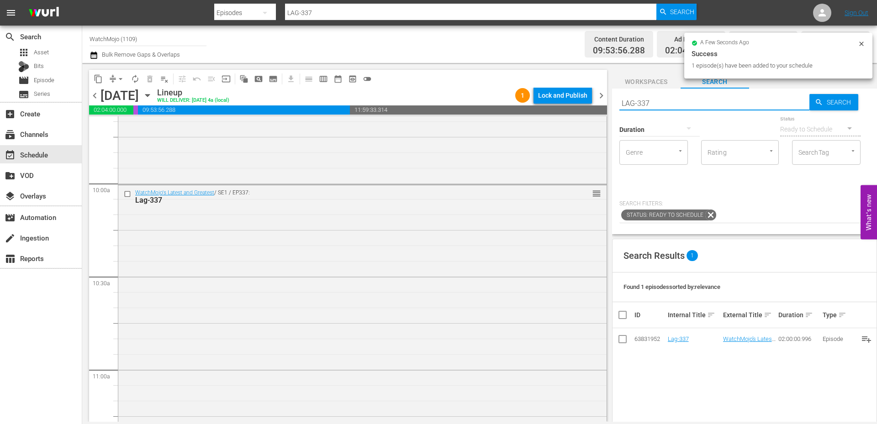
drag, startPoint x: 669, startPoint y: 103, endPoint x: 582, endPoint y: 103, distance: 86.3
click at [581, 103] on div "content_copy compress arrow_drop_down autorenew_outlined delete_forever_outline…" at bounding box center [479, 242] width 795 height 359
paste input "09"
type input "LAG-309"
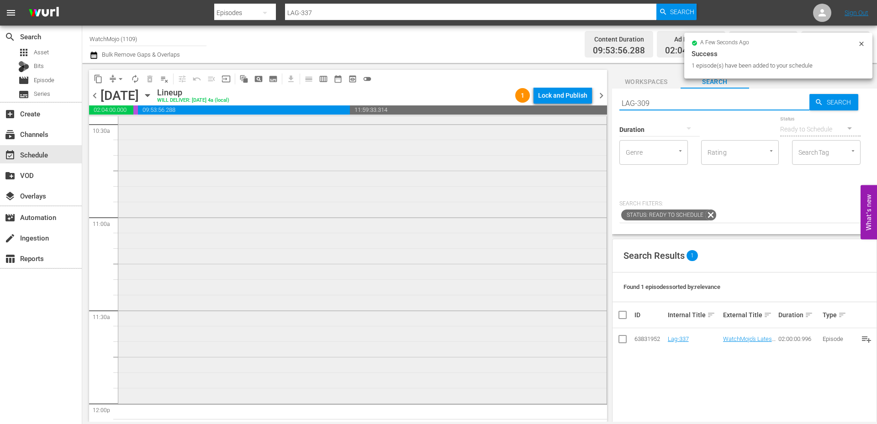
type input "LAG-309"
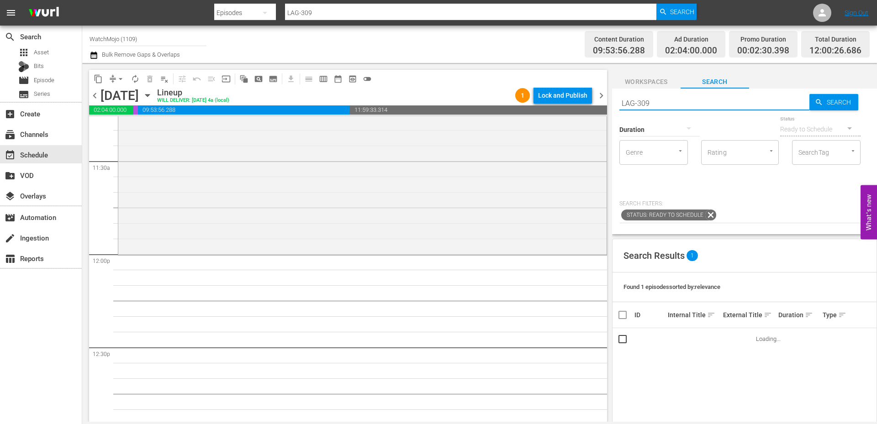
scroll to position [2102, 0]
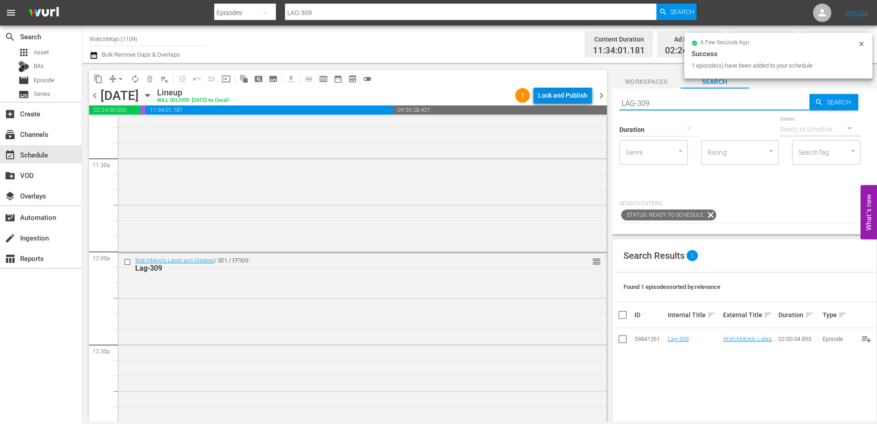
drag, startPoint x: 647, startPoint y: 100, endPoint x: 574, endPoint y: 101, distance: 73.1
click at [572, 101] on div "content_copy compress arrow_drop_down autorenew_outlined delete_forever_outline…" at bounding box center [479, 242] width 795 height 359
paste input "WM-Film-Top-100-Greatest-Movie-Characters-of-All-Time_M6Y3Y"
type input "WM-Film-Top-100-Greatest-Movie-Characters-of-All-Time_M6Y3Y9"
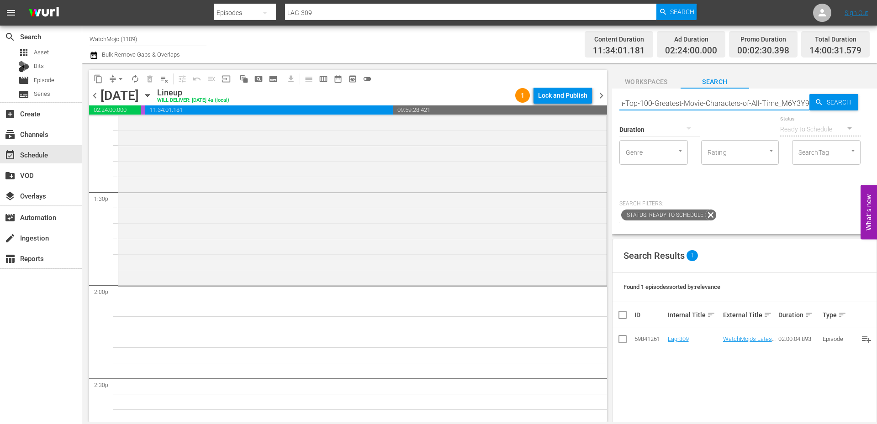
type input "WM-Film-Top-100-Greatest-Movie-Characters-of-All-Time_M6Y3Y9"
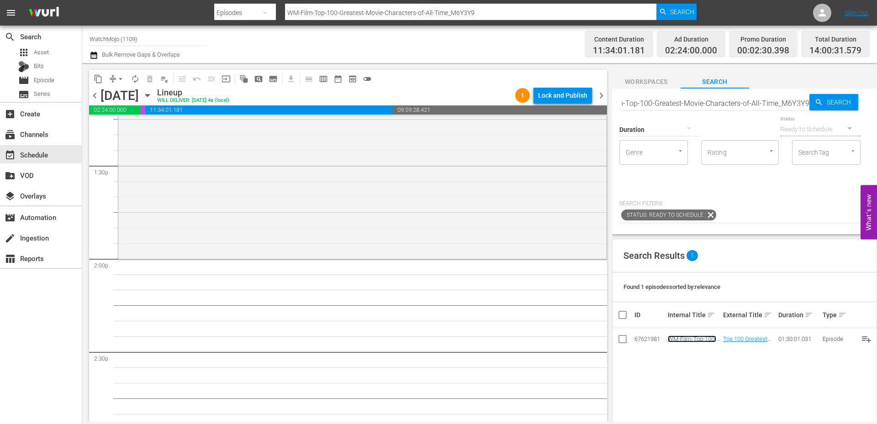
scroll to position [0, 0]
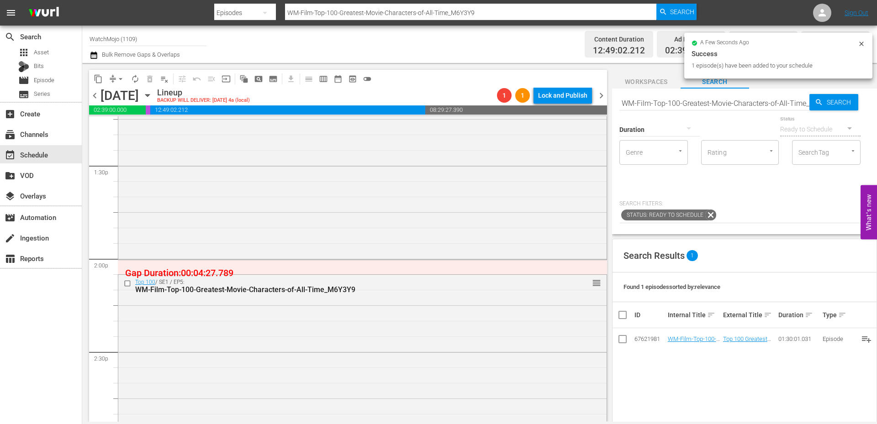
click at [694, 106] on input "WM-Film-Top-100-Greatest-Movie-Characters-of-All-Time_M6Y3Y9" at bounding box center [714, 103] width 190 height 22
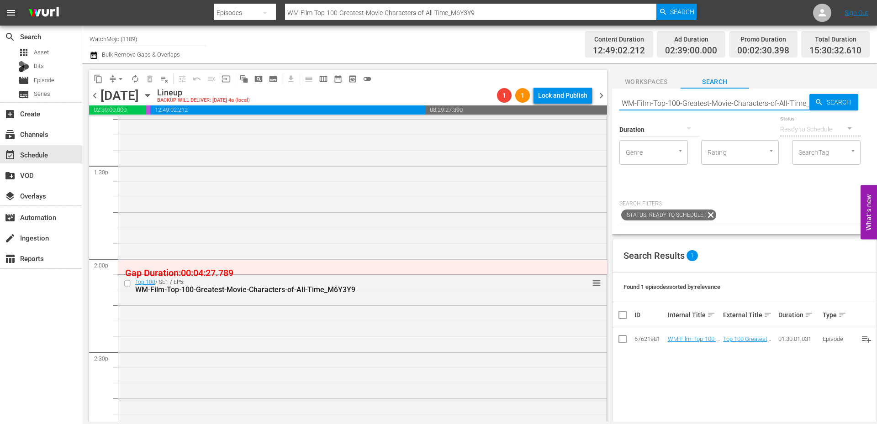
paste input "20-James-Bond-Theme-Songs_E3U7C3"
type input "WM-Film-Top20-James-Bond-Theme-Songs_E3U7C3"
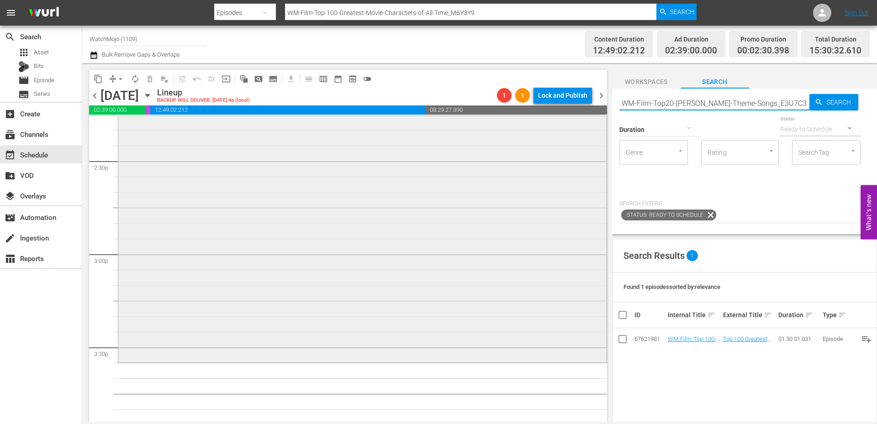
type input "WM-Film-Top20-James-Bond-Theme-Songs_E3U7C3"
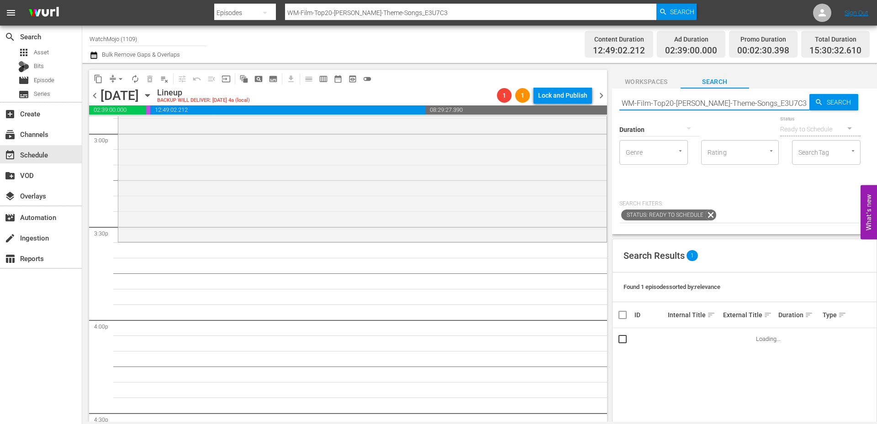
scroll to position [2772, 0]
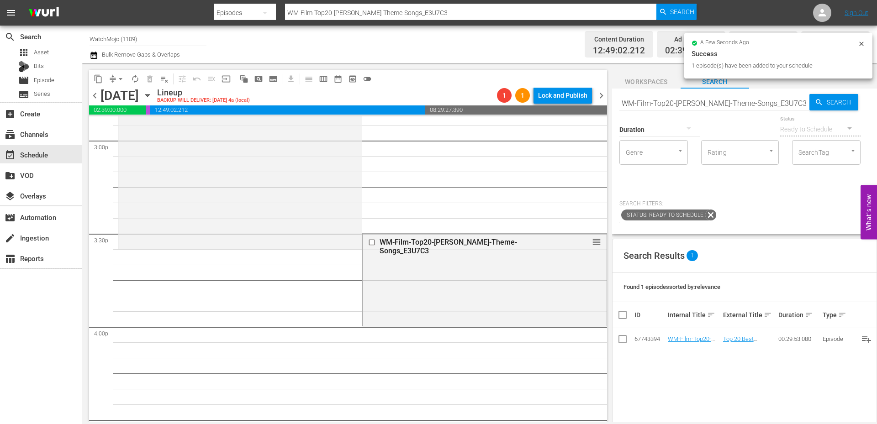
click at [678, 102] on input "WM-Film-Top20-James-Bond-Theme-Songs_E3U7C3" at bounding box center [714, 103] width 190 height 22
paste input "Deep-Dive-Controversial_Music_Dive145_F5R5E5"
type input "WM-Deep-Dive-Controversial_Music_Dive145_F5R5E5"
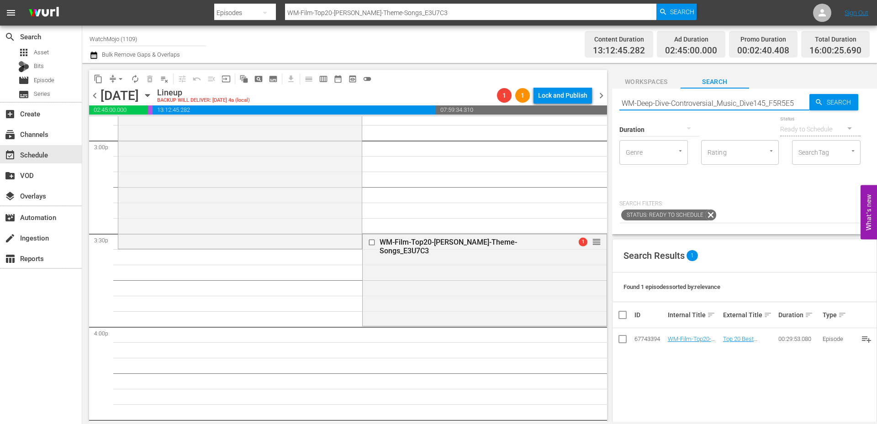
type input "WM-Deep-Dive-Controversial_Music_Dive145_F5R5E5"
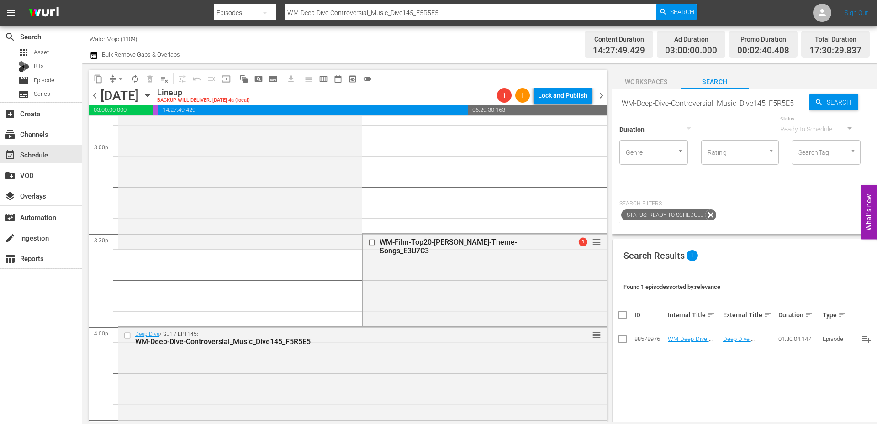
click at [727, 107] on input "WM-Deep-Dive-Controversial_Music_Dive145_F5R5E5" at bounding box center [714, 103] width 190 height 22
paste input "Music-Top-20-Worst-Rip-Off-Songs-of-All-Time_G4V2E7"
type input "WM-Music-Top-20-Worst-Rip-Off-Songs-of-All-Time_G4V2E7"
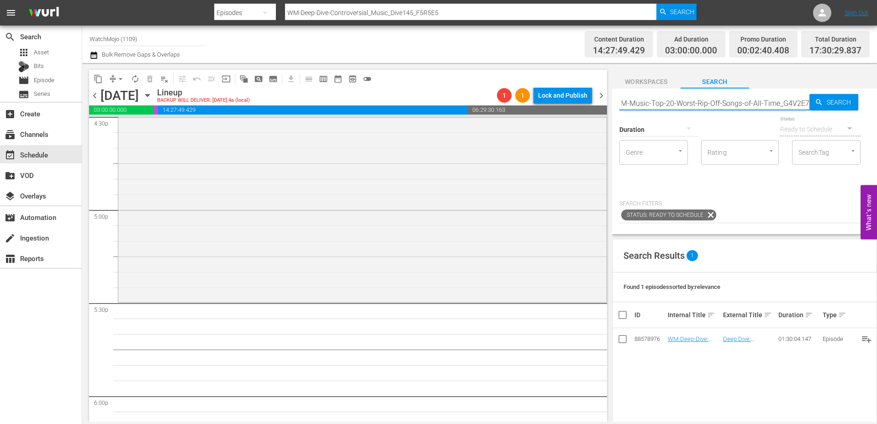
scroll to position [3076, 0]
type input "WM-Music-Top-20-Worst-Rip-Off-Songs-of-All-Time_G4V2E7"
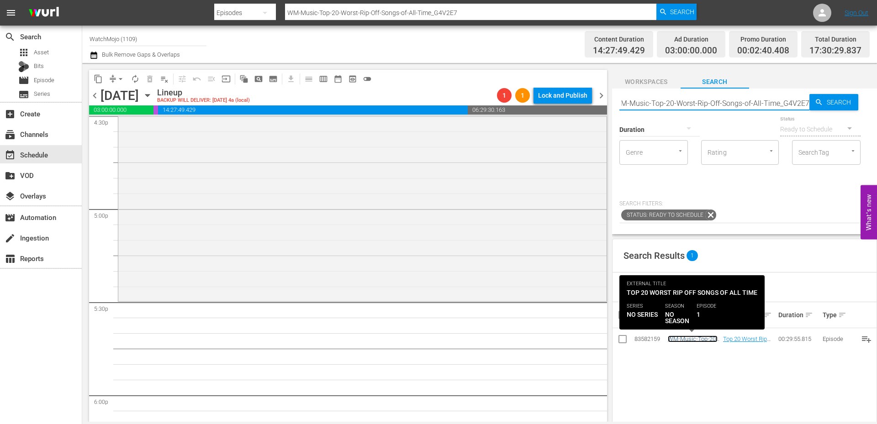
scroll to position [0, 0]
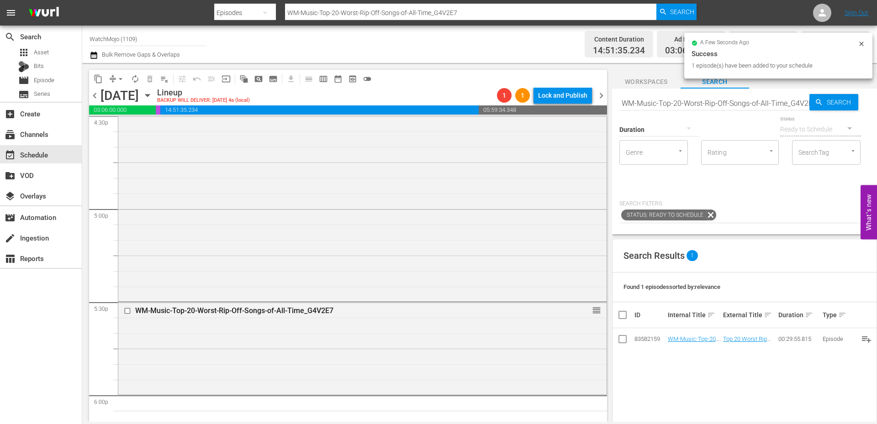
click at [672, 104] on input "WM-Music-Top-20-Worst-Rip-Off-Songs-of-All-Time_G4V2E7" at bounding box center [714, 103] width 190 height 22
paste input "LAG-420"
type input "LAG-420"
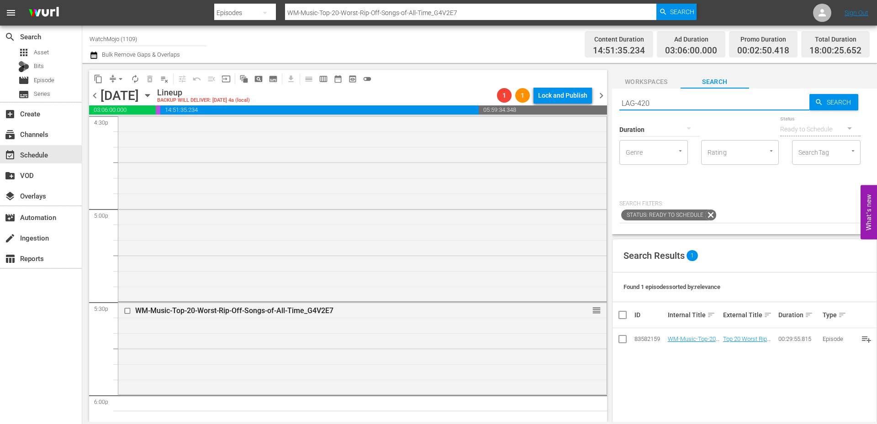
type input "LAG-420"
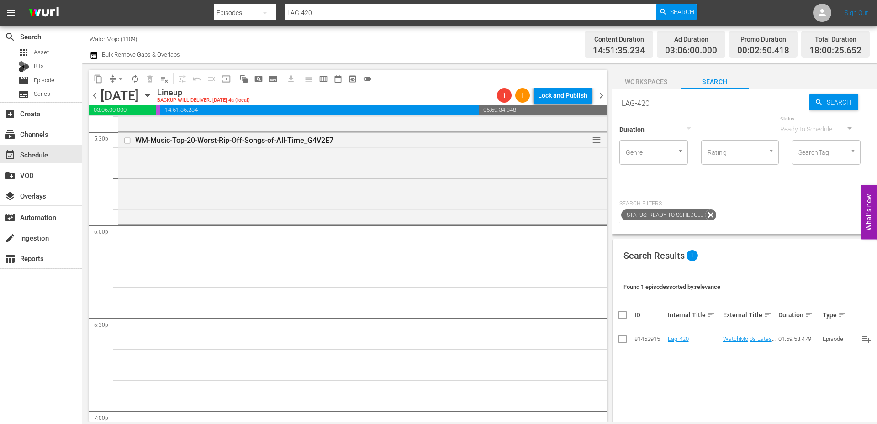
scroll to position [3259, 0]
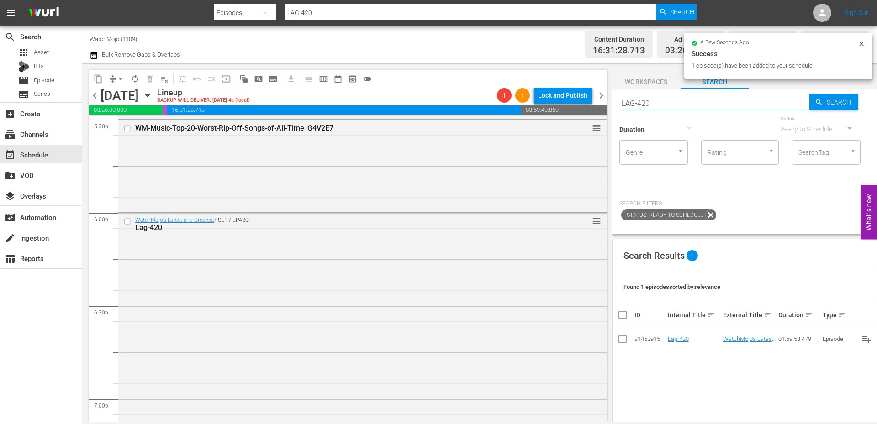
drag, startPoint x: 666, startPoint y: 100, endPoint x: 608, endPoint y: 106, distance: 58.4
click at [598, 102] on div "content_copy compress arrow_drop_down autorenew_outlined delete_forever_outline…" at bounding box center [479, 242] width 795 height 359
paste input "WM-Film-Top-20-Alien-Franchise-Movie-Moments_F4L1O2"
type input "WM-Film-Top-20-Alien-Franchise-Movie-Moments_F4L1O2"
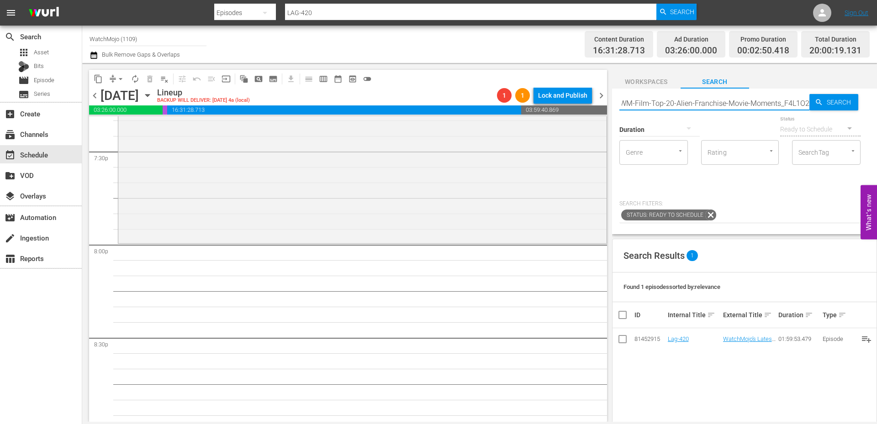
scroll to position [3624, 0]
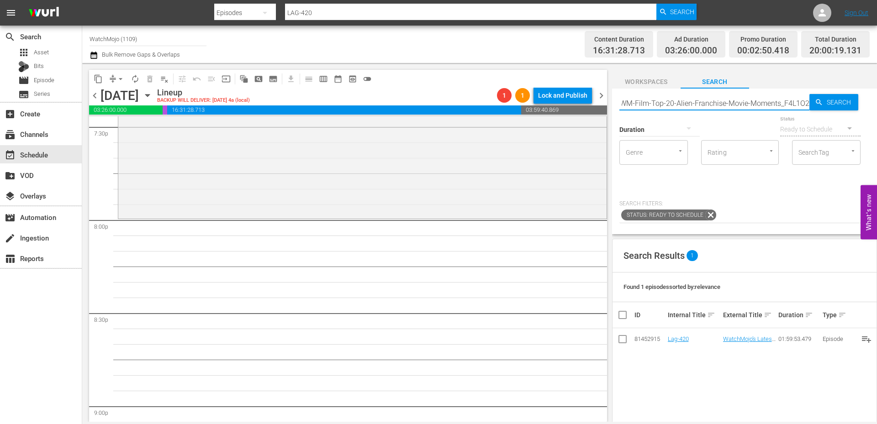
type input "WM-Film-Top-20-Alien-Franchise-Movie-Moments_F4L1O2"
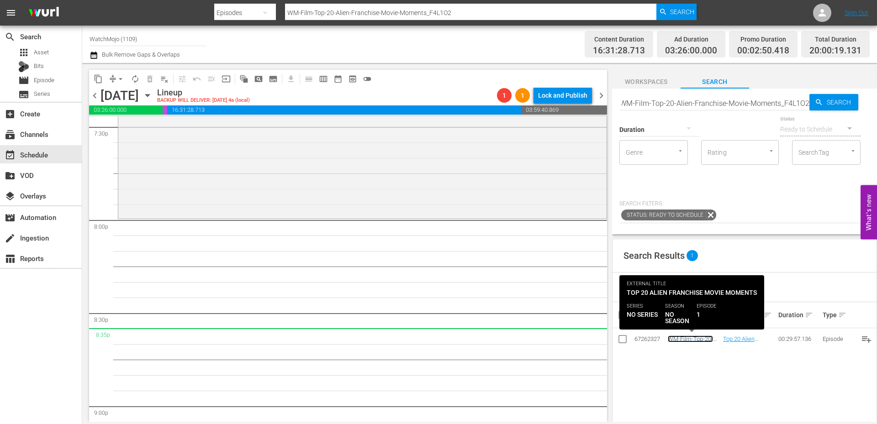
scroll to position [0, 0]
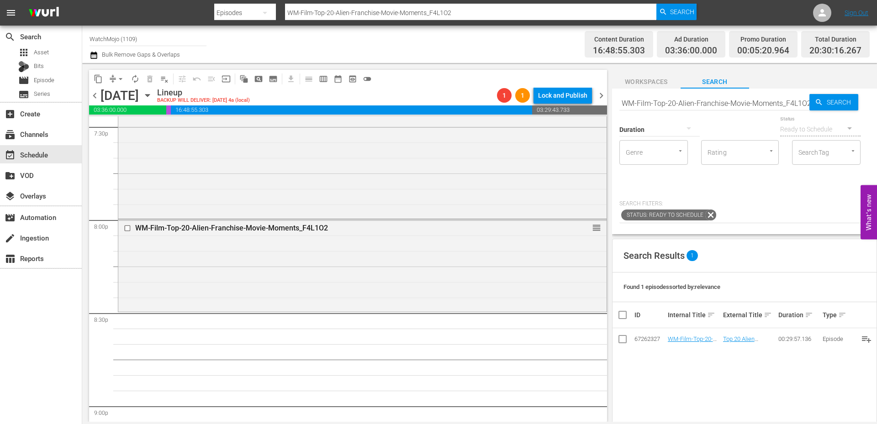
click at [700, 103] on input "WM-Film-Top-20-Alien-Franchise-Movie-Moments_F4L1O2" at bounding box center [714, 103] width 190 height 22
paste input "TV-Top-20-Brutal-Moments-from-GOT-and-HOTD_F9L8I0"
type input "WM-TV-Top-20-Brutal-Moments-from-GOT-and-HOTD_F9L8I0"
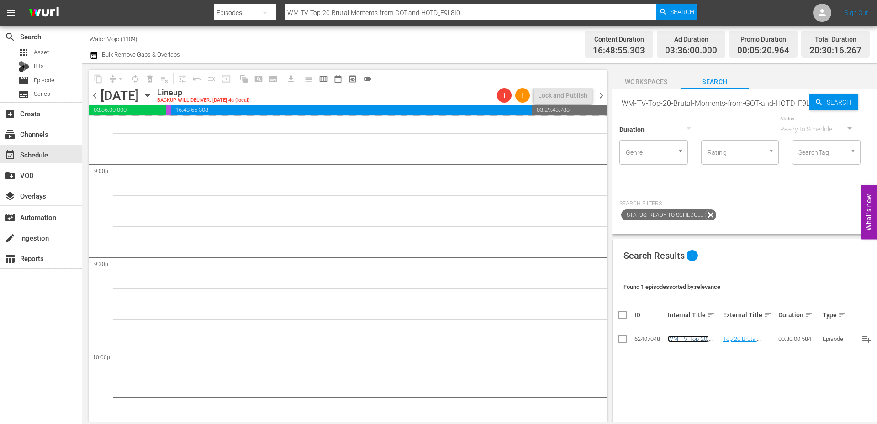
scroll to position [3868, 0]
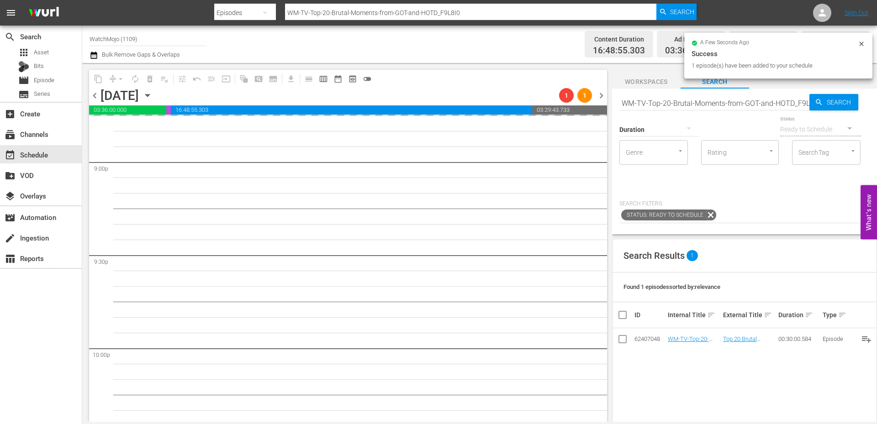
click at [660, 101] on input "WM-TV-Top-20-Brutal-Moments-from-GOT-and-HOTD_F9L8I0" at bounding box center [714, 103] width 190 height 22
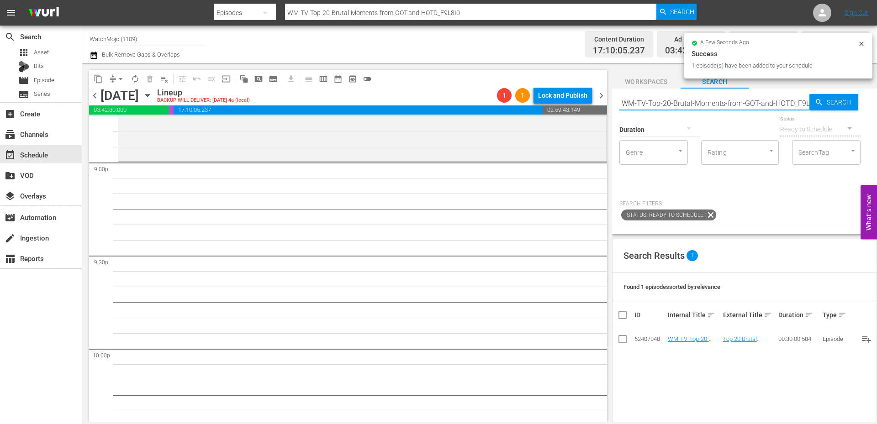
paste input "Deep-Dive-Never-To-Be_Revealed_Dive87_R2T9B8"
type input "WM-Deep-Dive-Never-To-Be_Revealed_Dive87_R2T9B8"
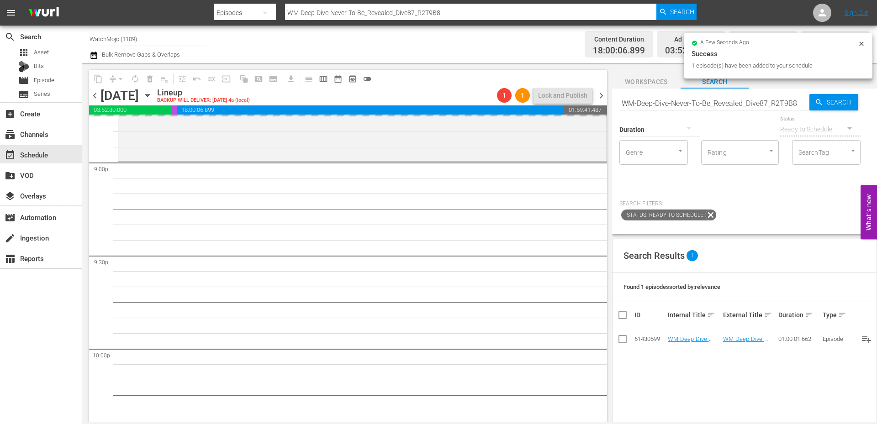
click at [704, 106] on input "WM-Deep-Dive-Never-To-Be_Revealed_Dive87_R2T9B8" at bounding box center [714, 103] width 190 height 22
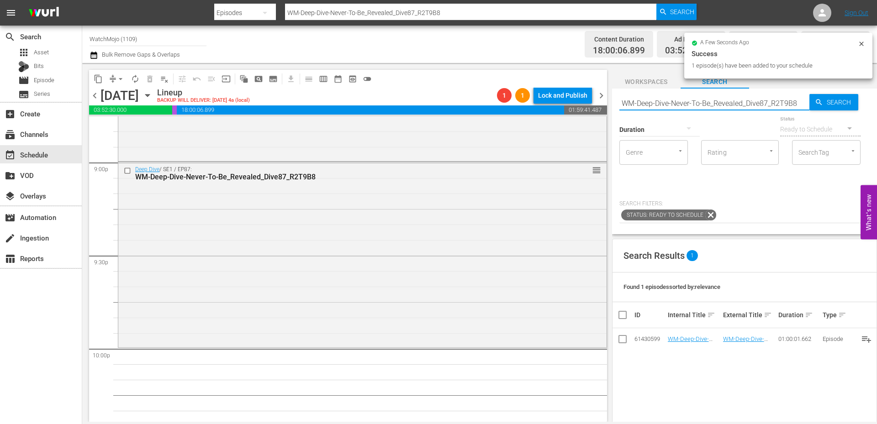
paste input "LAG-37"
type input "LAG-378"
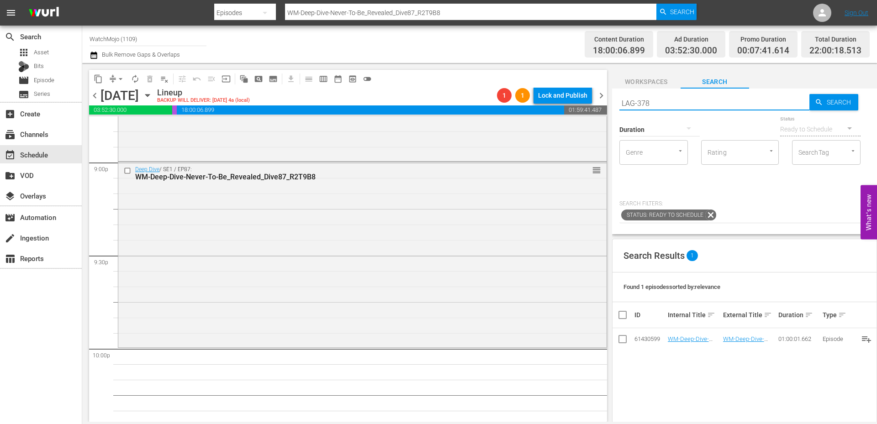
type input "LAG-378"
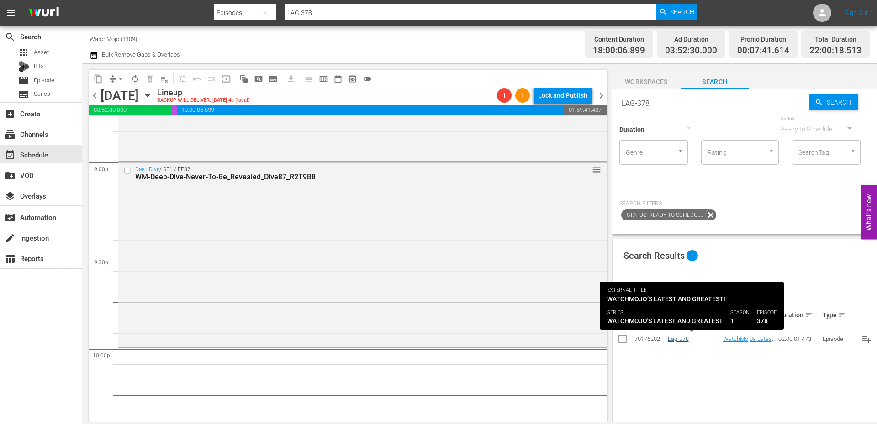
type input "LAG-378"
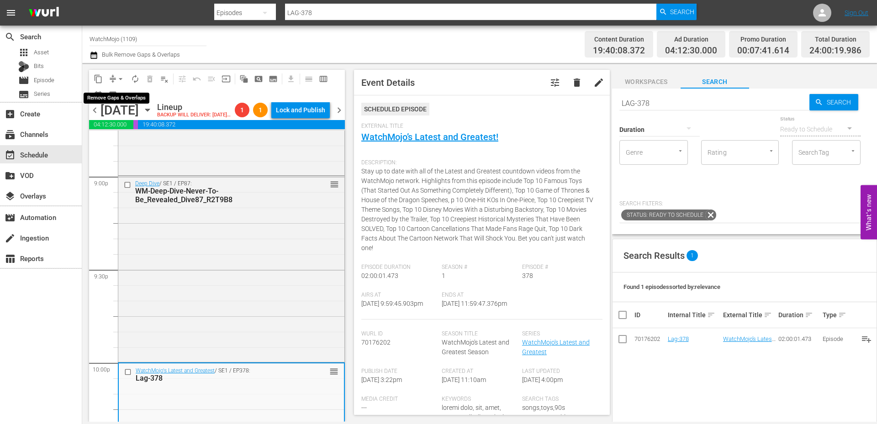
click at [117, 78] on span "arrow_drop_down" at bounding box center [120, 78] width 9 height 9
click at [122, 126] on li "Align to End of Previous Day" at bounding box center [121, 127] width 96 height 15
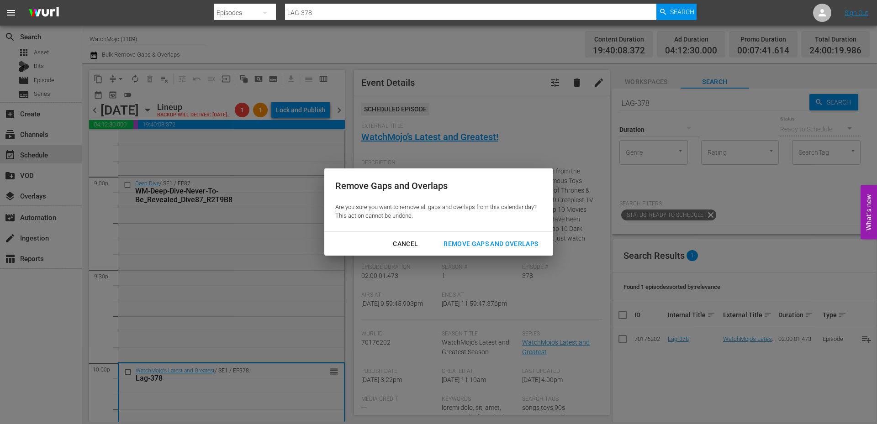
click at [465, 240] on div "Remove Gaps and Overlaps" at bounding box center [490, 243] width 109 height 11
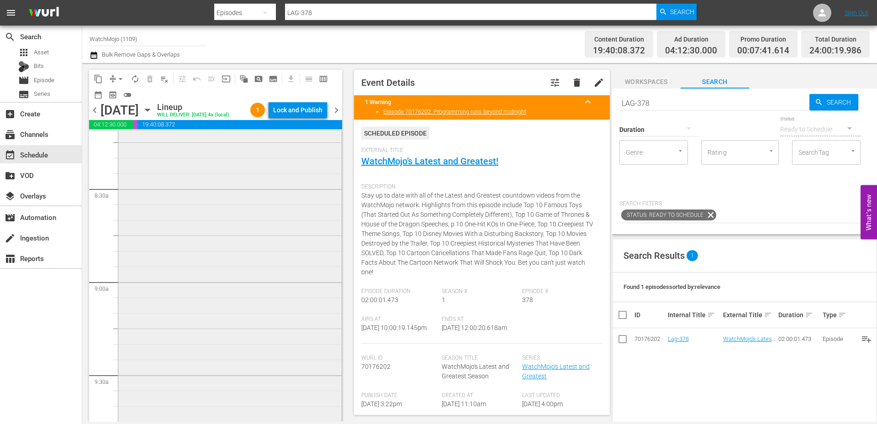
scroll to position [1523, 0]
click at [244, 337] on div "Deep Dive / SE1 / EP95: WM-Deep-Dive-Bluey_Dive95_Y5Q3J9 reorder" at bounding box center [229, 286] width 223 height 370
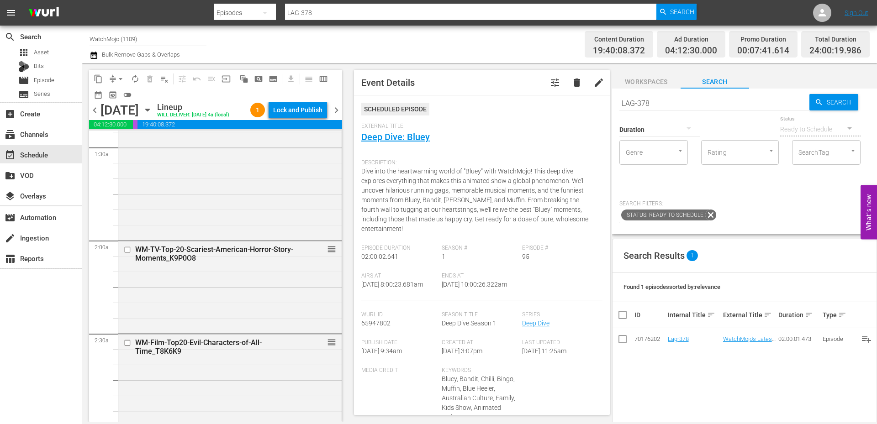
scroll to position [0, 0]
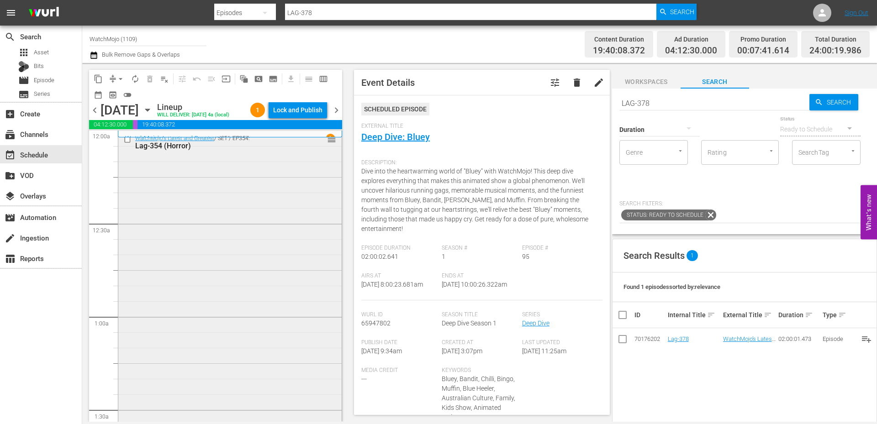
click at [210, 312] on div "WatchMojo's Latest and Greatest / SE1 / EP354: Lag-354 (Horror) reorder" at bounding box center [229, 316] width 223 height 370
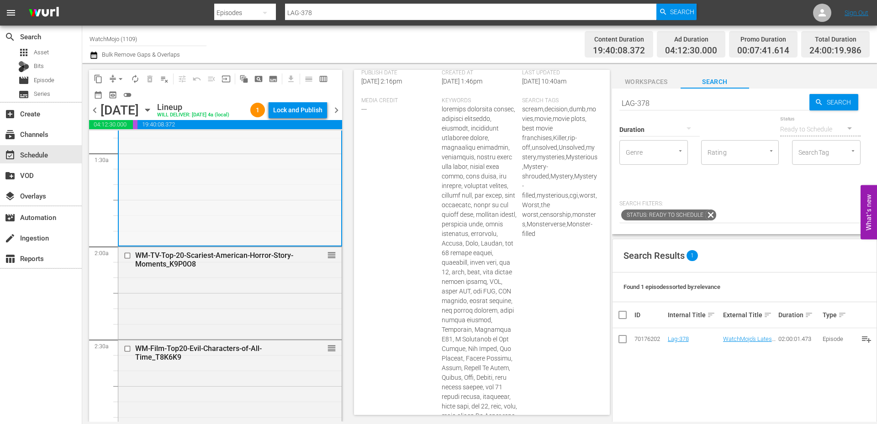
scroll to position [274, 0]
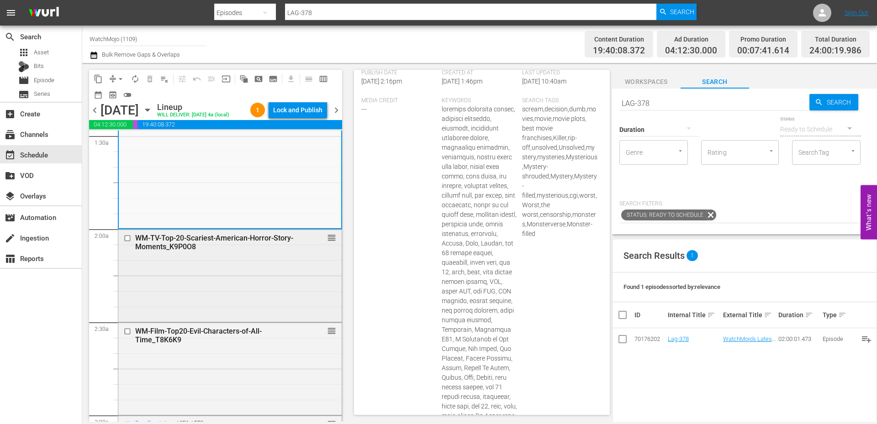
click at [233, 291] on div "WM-TV-Top-20-Scariest-American-Horror-Story-Moments_K9P0O8 reorder" at bounding box center [229, 275] width 223 height 90
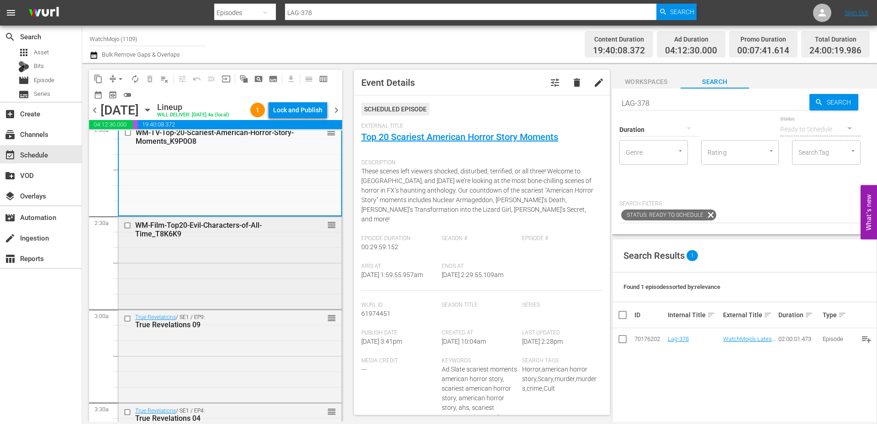
scroll to position [396, 0]
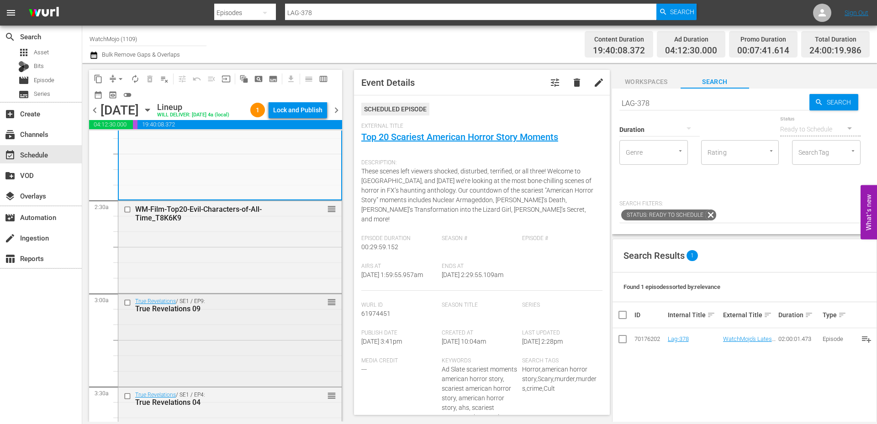
click at [227, 355] on div "True Revelations / SE1 / EP9: True Revelations 09 reorder" at bounding box center [229, 339] width 223 height 91
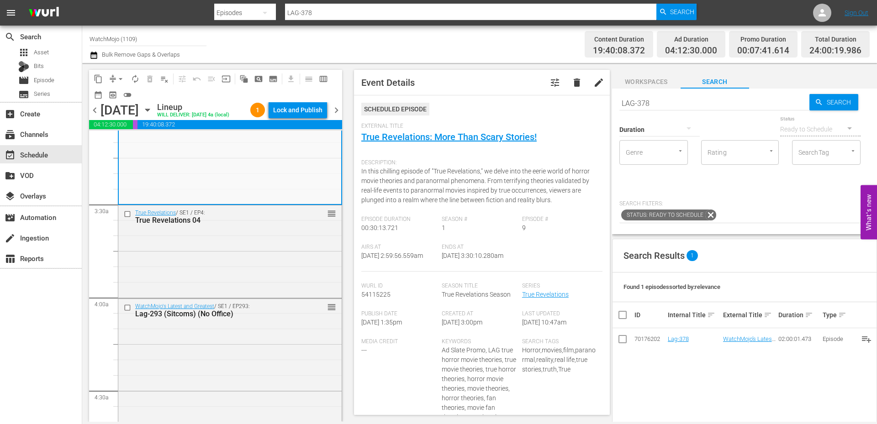
scroll to position [579, 0]
click at [200, 295] on div "True Revelations / SE1 / EP4: True Revelations 04 reorder" at bounding box center [229, 250] width 223 height 90
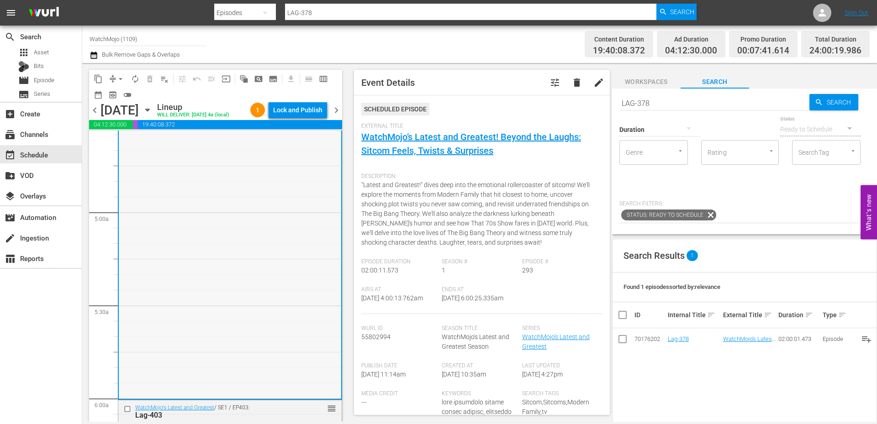
scroll to position [883, 0]
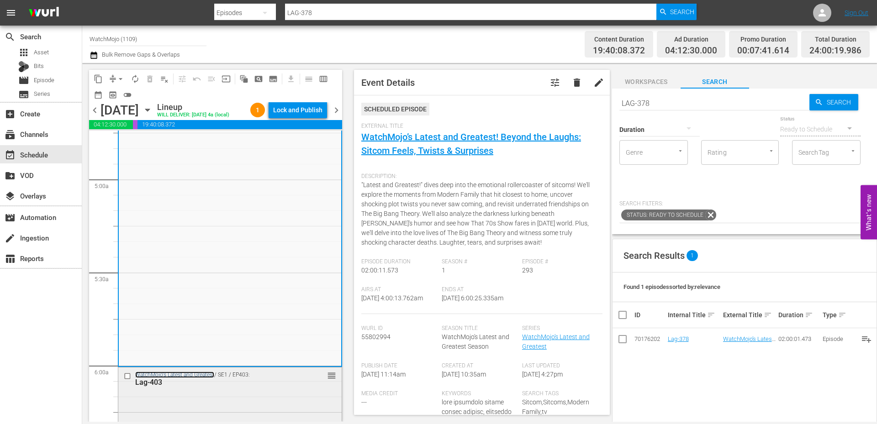
click at [195, 378] on link "WatchMojo's Latest and Greatest" at bounding box center [174, 375] width 79 height 6
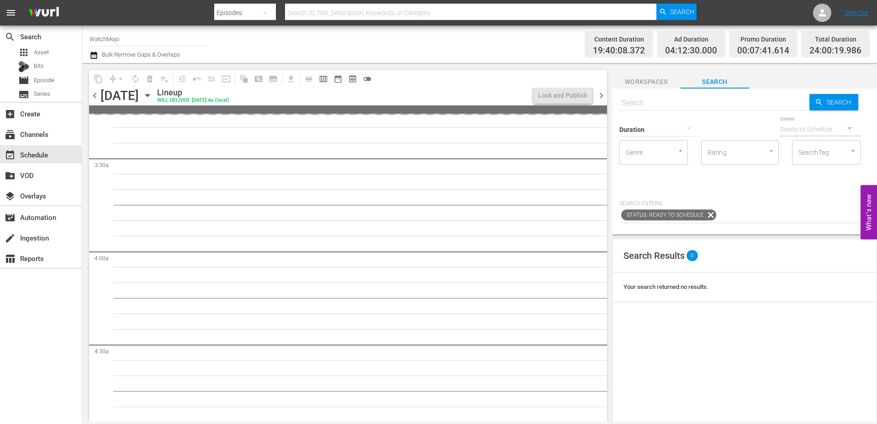
scroll to position [593, 0]
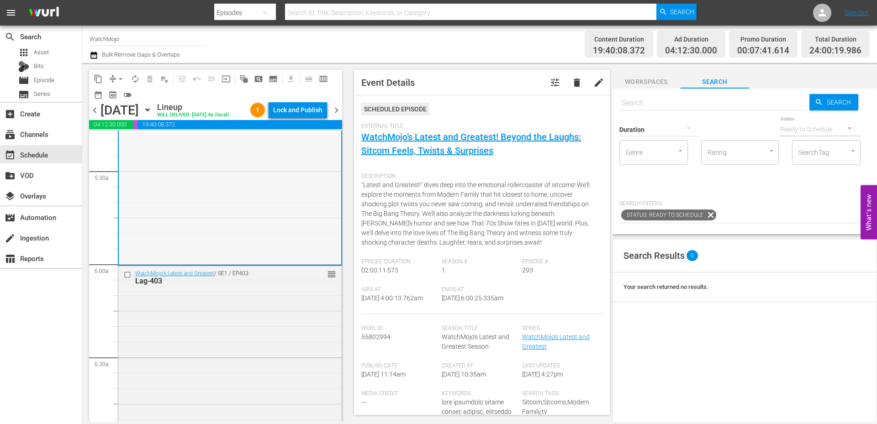
scroll to position [1020, 0]
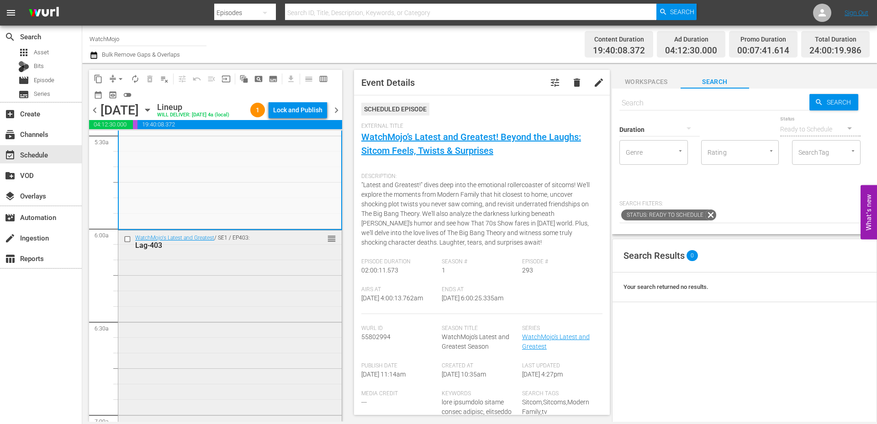
click at [231, 353] on div "WatchMojo's Latest and Greatest / SE1 / EP403: Lag-403 reorder" at bounding box center [229, 416] width 223 height 370
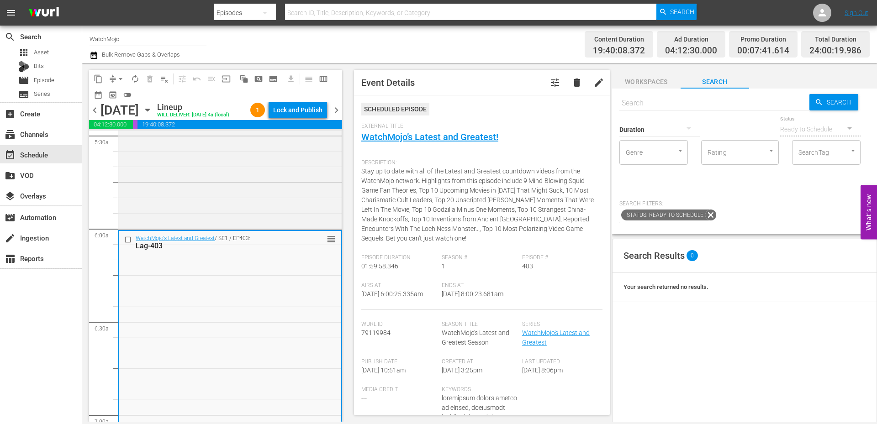
click at [208, 223] on div "WatchMojo's Latest and Greatest / SE1 / EP293: Lag-293 (Sitcoms) (No Office) re…" at bounding box center [229, 42] width 223 height 371
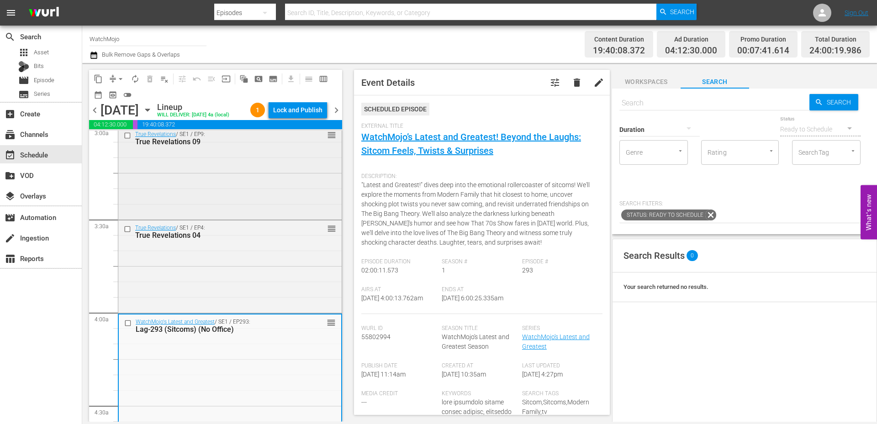
scroll to position [533, 0]
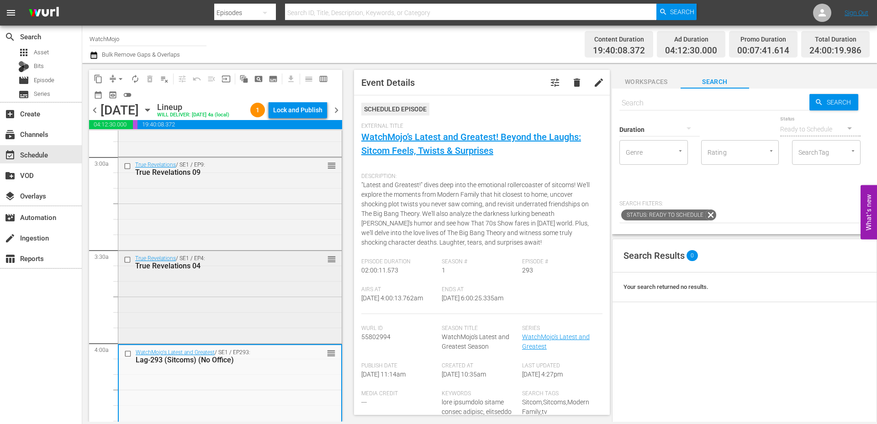
click at [197, 309] on div "True Revelations / SE1 / EP4: True Revelations 04 reorder" at bounding box center [229, 296] width 223 height 90
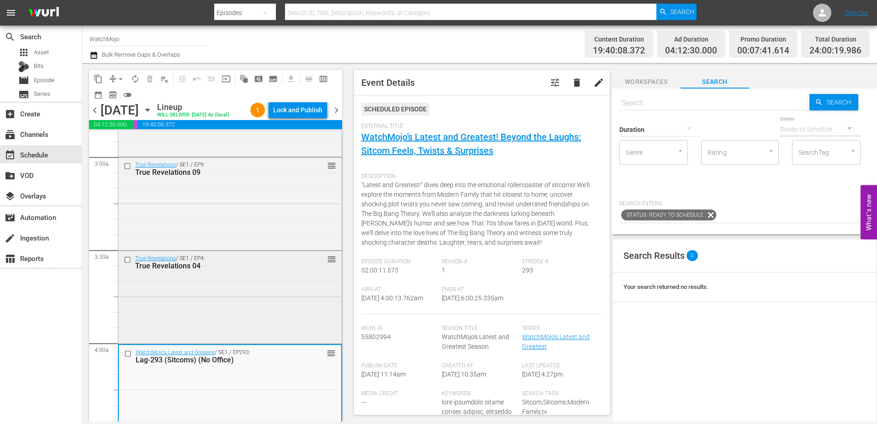
click at [200, 304] on div "True Revelations / SE1 / EP4: True Revelations 04 reorder" at bounding box center [229, 296] width 223 height 90
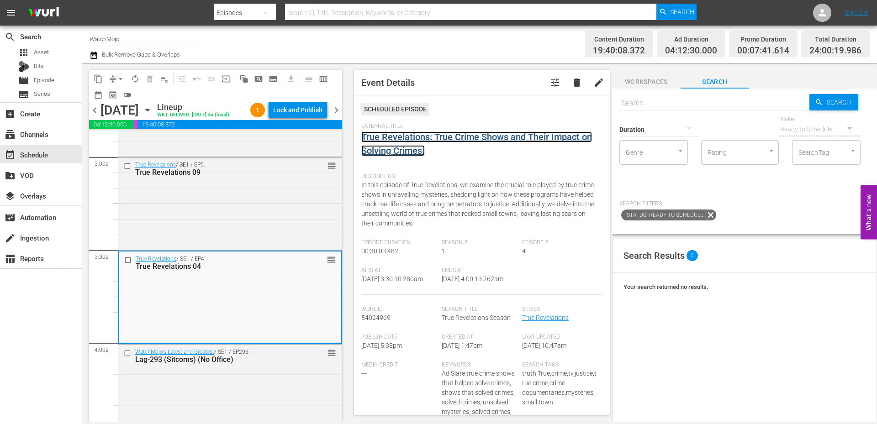
click at [426, 140] on link "True Revelations: True Crime Shows and Their Impact on Solving Crimes." at bounding box center [476, 144] width 231 height 25
click at [637, 107] on input "text" at bounding box center [714, 103] width 190 height 22
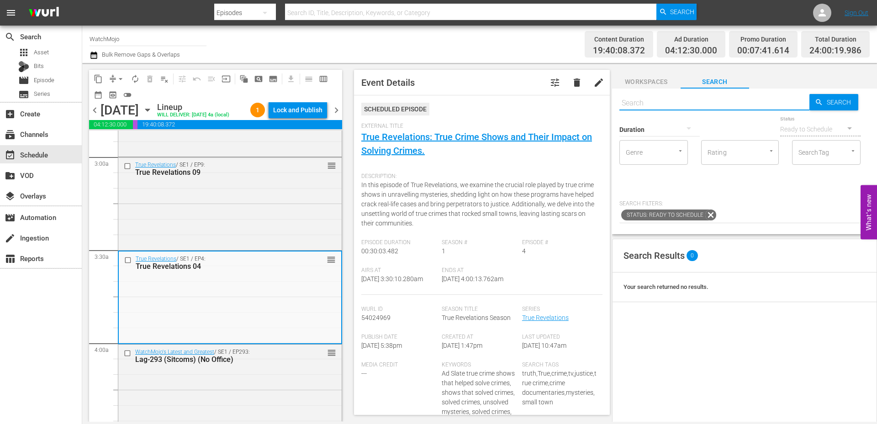
paste input "Untold Stories 04"
type input "Untold Stories 04"
click at [128, 265] on input "checkbox" at bounding box center [129, 261] width 10 height 8
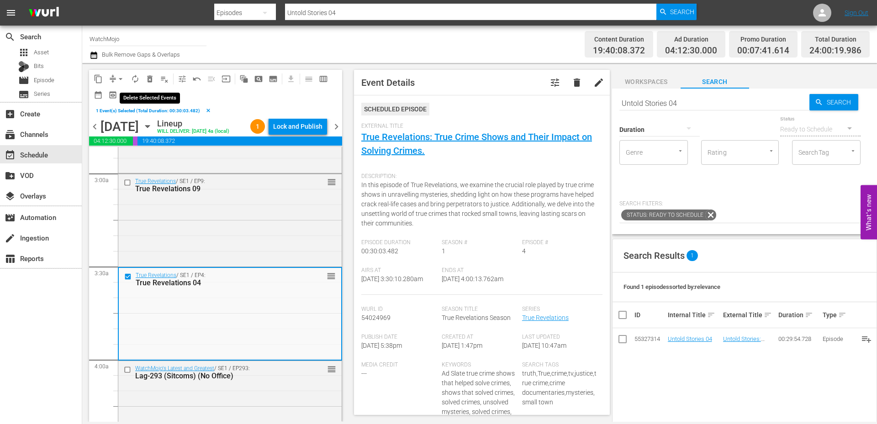
click at [149, 78] on span "delete_forever_outlined" at bounding box center [149, 78] width 9 height 9
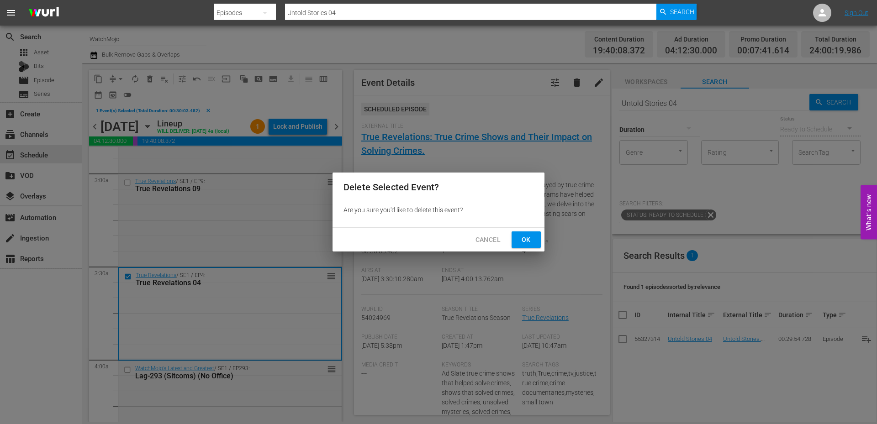
click at [532, 246] on button "Ok" at bounding box center [526, 240] width 29 height 17
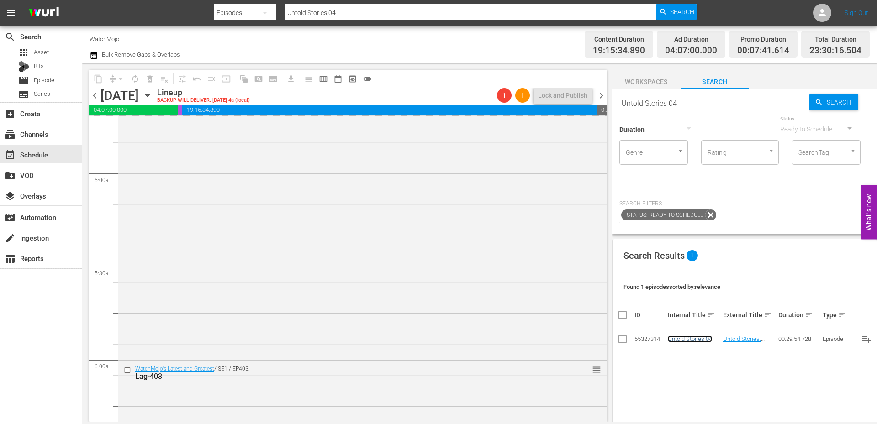
scroll to position [1081, 0]
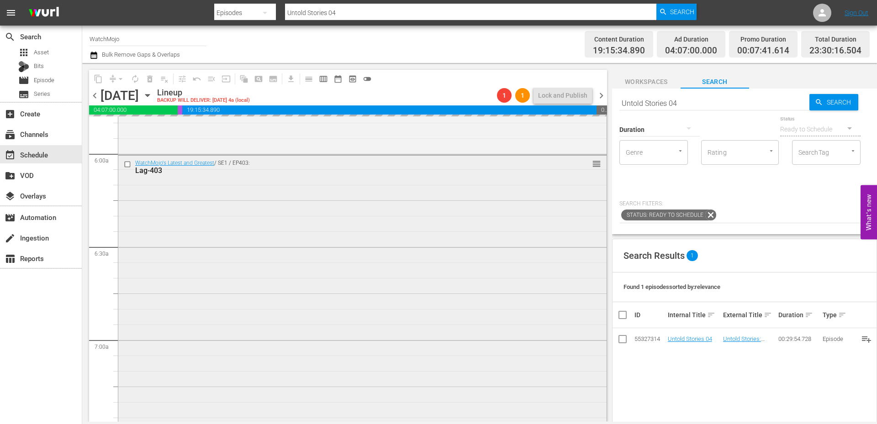
click at [312, 294] on div "WatchMojo's Latest and Greatest / SE1 / EP403: Lag-403 reorder" at bounding box center [362, 341] width 488 height 370
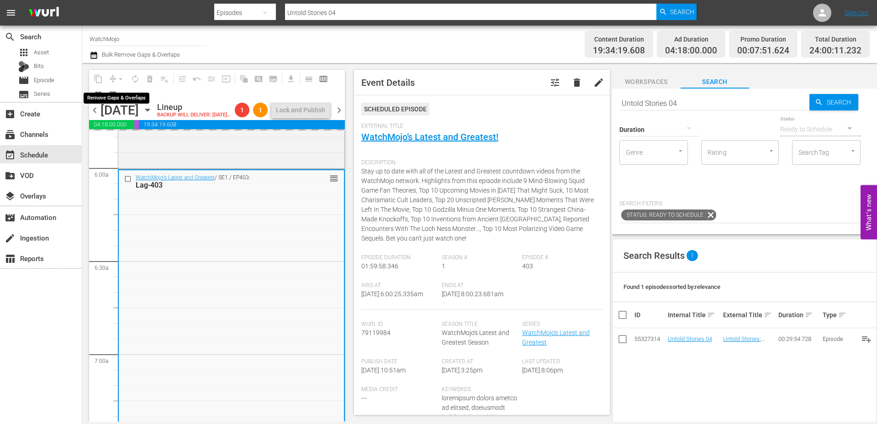
click at [119, 79] on div "arrow_drop_down" at bounding box center [120, 79] width 15 height 15
click at [119, 79] on span "arrow_drop_down" at bounding box center [120, 78] width 9 height 9
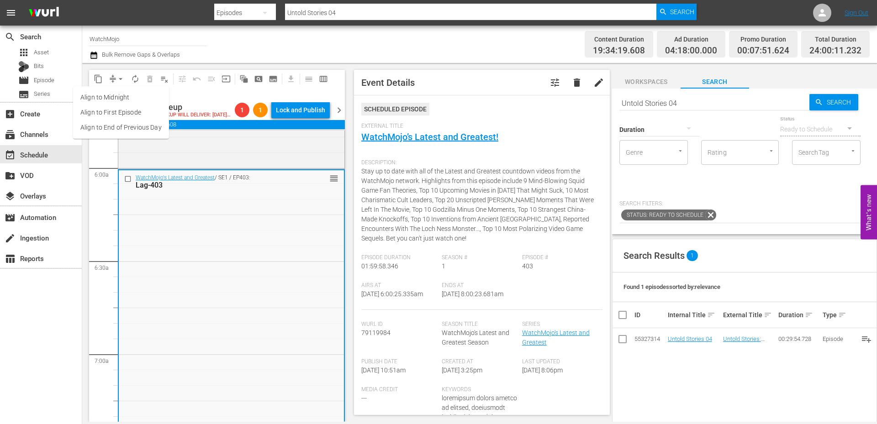
click at [125, 131] on li "Align to End of Previous Day" at bounding box center [121, 127] width 96 height 15
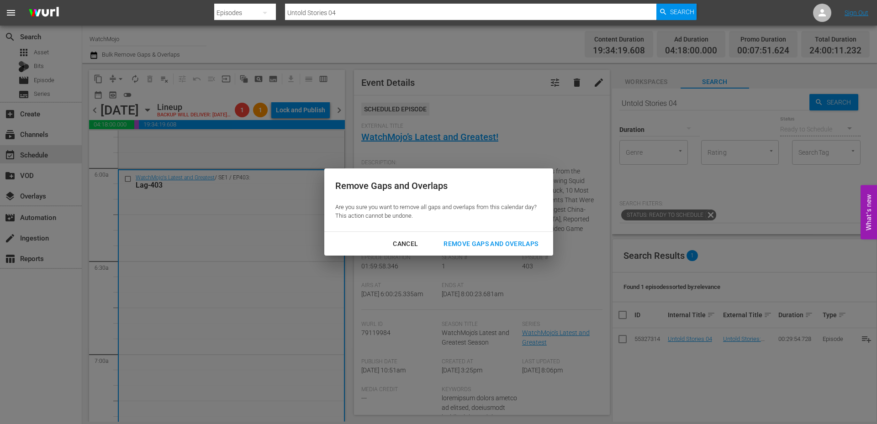
click at [450, 239] on div "Remove Gaps and Overlaps" at bounding box center [490, 243] width 109 height 11
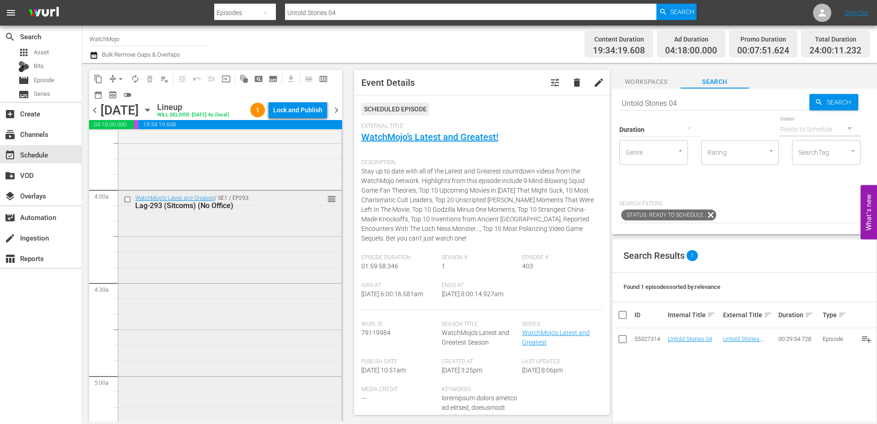
scroll to position [685, 0]
click at [185, 299] on div "WatchMojo's Latest and Greatest / SE1 / EP293: Lag-293 (Sitcoms) (No Office) re…" at bounding box center [229, 377] width 223 height 371
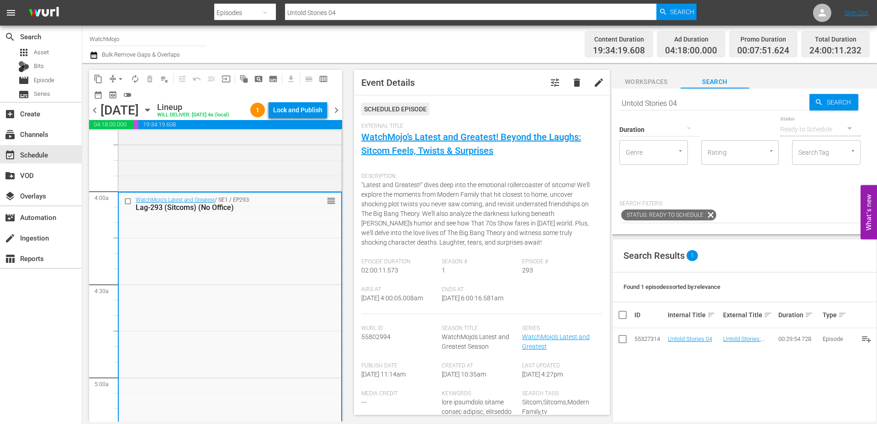
click at [126, 205] on input "checkbox" at bounding box center [129, 201] width 10 height 8
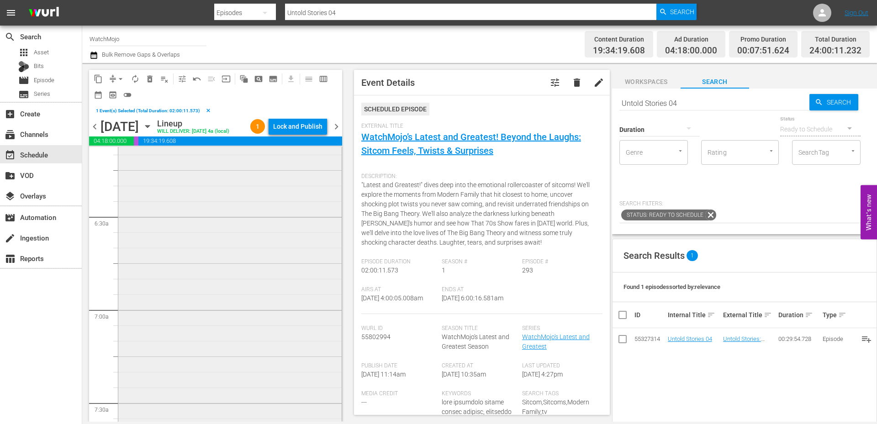
click at [190, 294] on div "WatchMojo's Latest and Greatest / SE1 / EP403: Lag-403 reorder" at bounding box center [229, 310] width 223 height 370
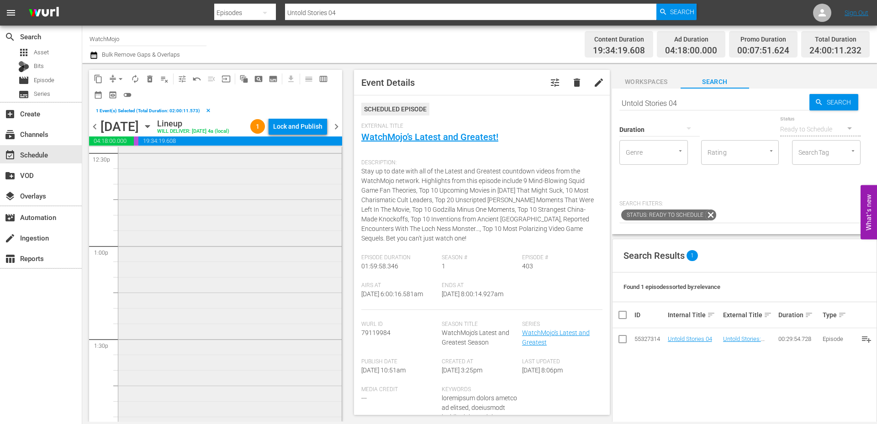
scroll to position [2330, 0]
click at [215, 318] on div "WatchMojo's Latest and Greatest / SE1 / EP309: Lag-309 reorder" at bounding box center [229, 241] width 223 height 371
click at [215, 318] on div "Deep Dive / SE1 / EP95: WM-Deep-Dive-Bluey_Dive95_Y5Q3J9 reorder" at bounding box center [229, 378] width 223 height 370
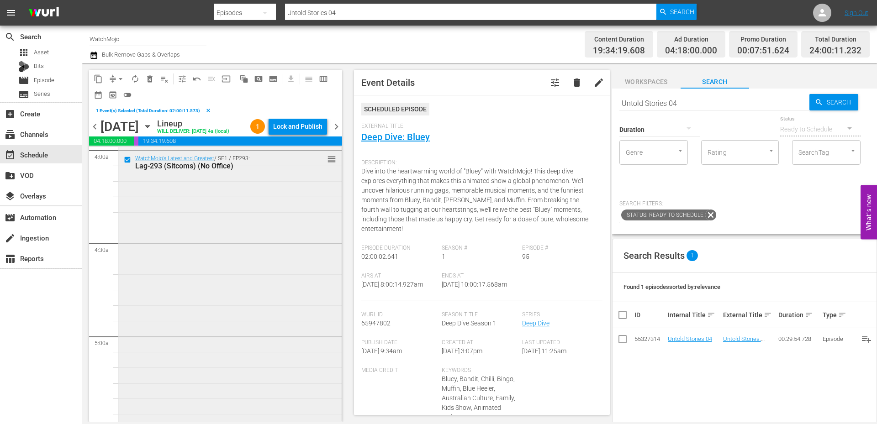
scroll to position [715, 0]
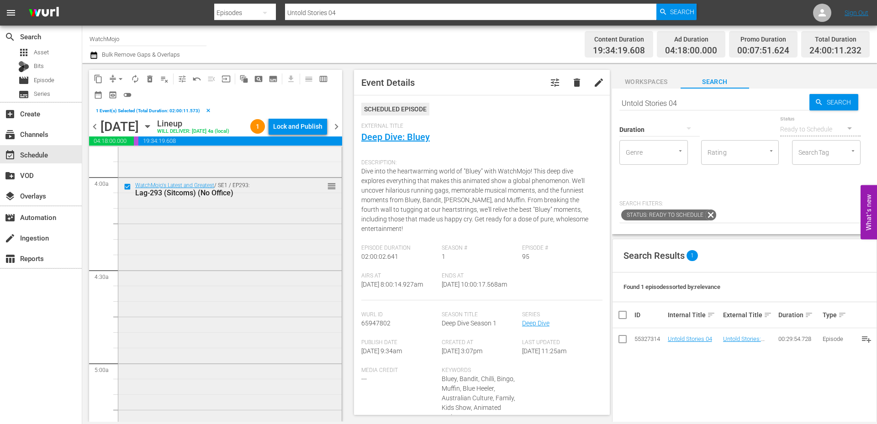
click at [160, 254] on div "WatchMojo's Latest and Greatest / SE1 / EP293: Lag-293 (Sitcoms) (No Office) re…" at bounding box center [229, 363] width 223 height 371
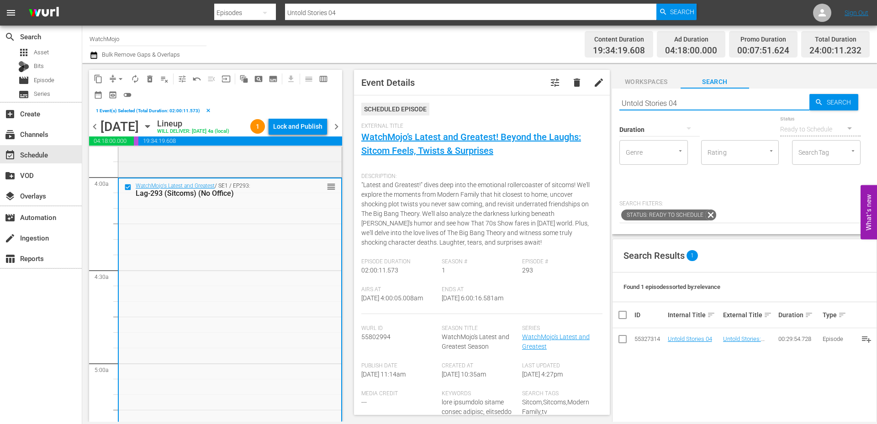
drag, startPoint x: 700, startPoint y: 104, endPoint x: 584, endPoint y: 98, distance: 116.2
click at [582, 98] on div "content_copy compress arrow_drop_down autorenew_outlined delete_forever_outline…" at bounding box center [479, 242] width 795 height 359
paste input "Lag-435"
type input "Lag-435"
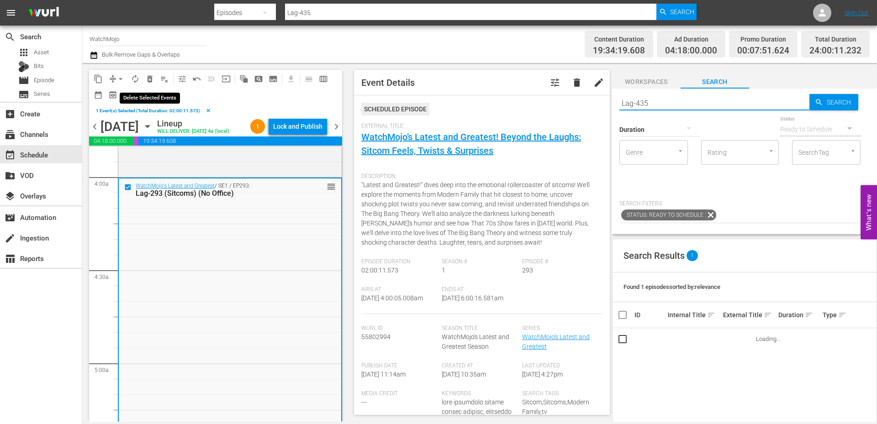
click at [151, 78] on span "delete_forever_outlined" at bounding box center [149, 78] width 9 height 9
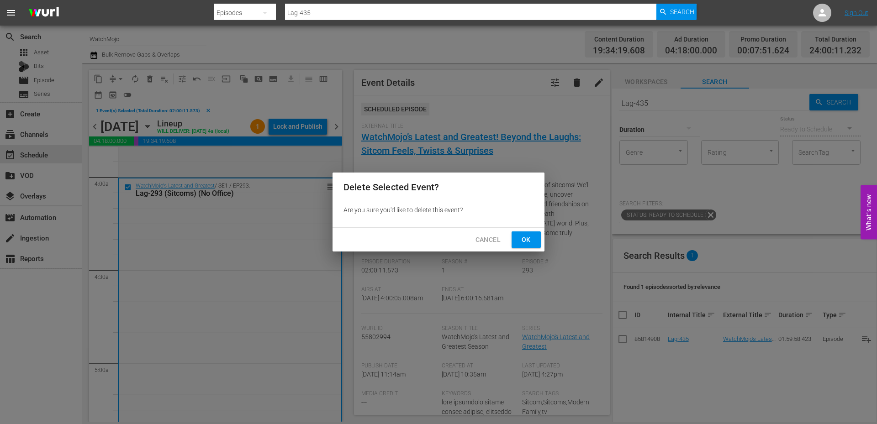
click at [524, 241] on span "Ok" at bounding box center [526, 239] width 15 height 11
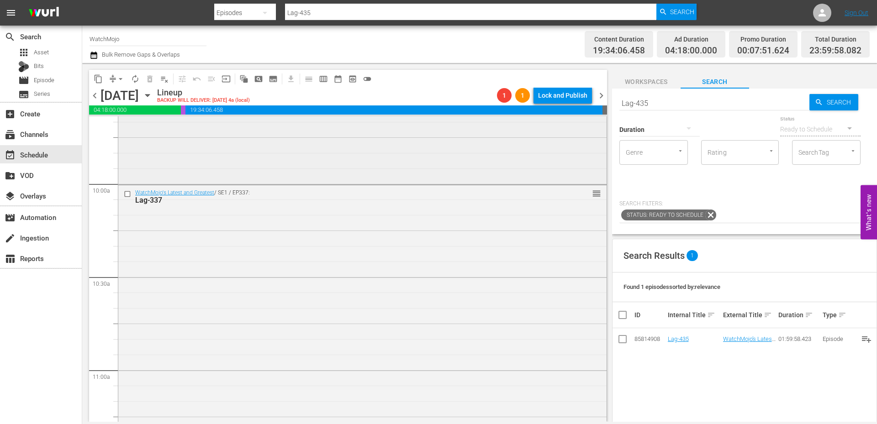
scroll to position [1934, 0]
click at [268, 278] on div "WatchMojo's Latest and Greatest / SE1 / EP337: Lag-337 reorder" at bounding box center [362, 233] width 488 height 370
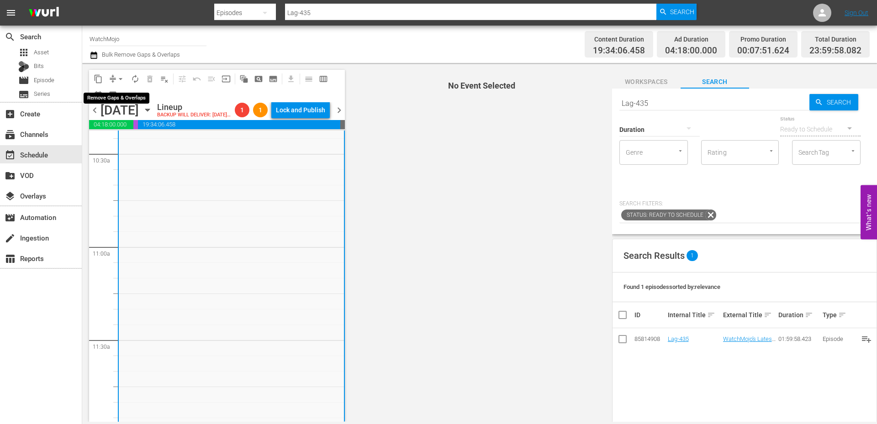
click at [117, 79] on span "arrow_drop_down" at bounding box center [120, 78] width 9 height 9
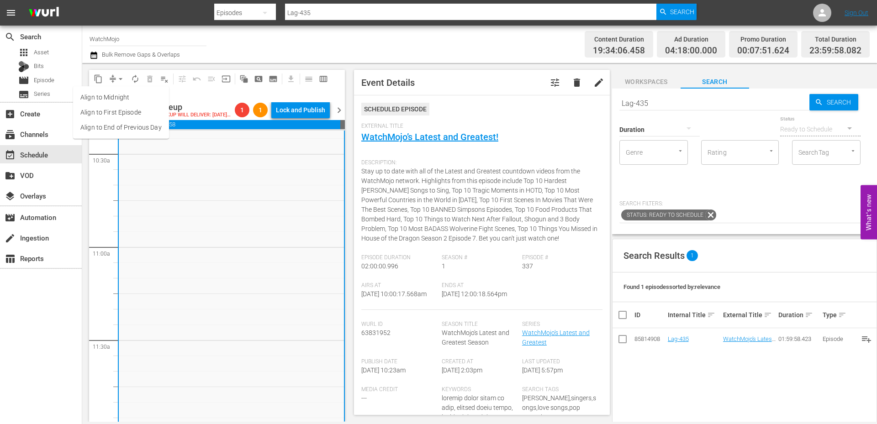
click at [126, 127] on li "Align to End of Previous Day" at bounding box center [121, 127] width 96 height 15
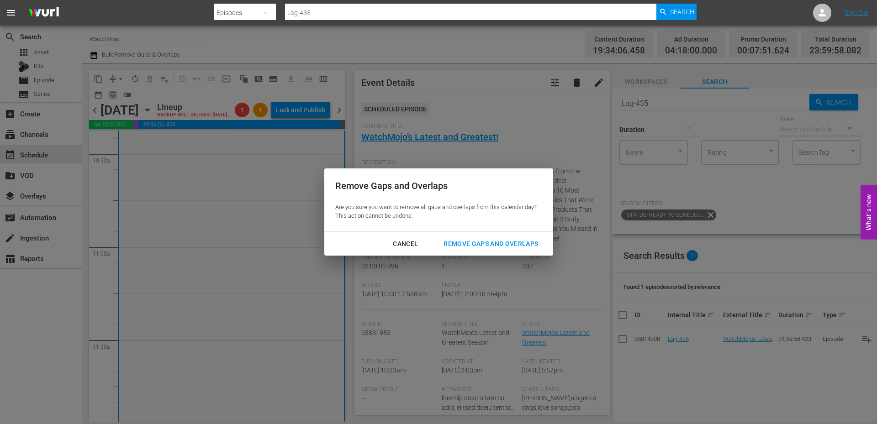
click at [465, 250] on button "Remove Gaps and Overlaps" at bounding box center [491, 244] width 116 height 17
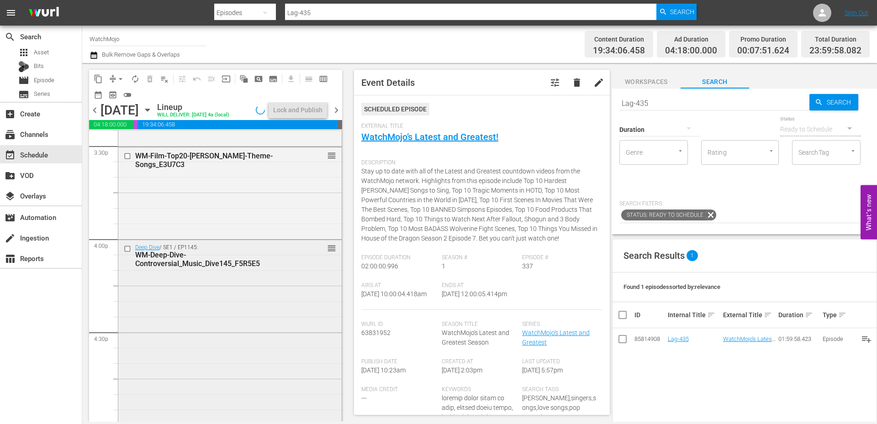
scroll to position [2878, 0]
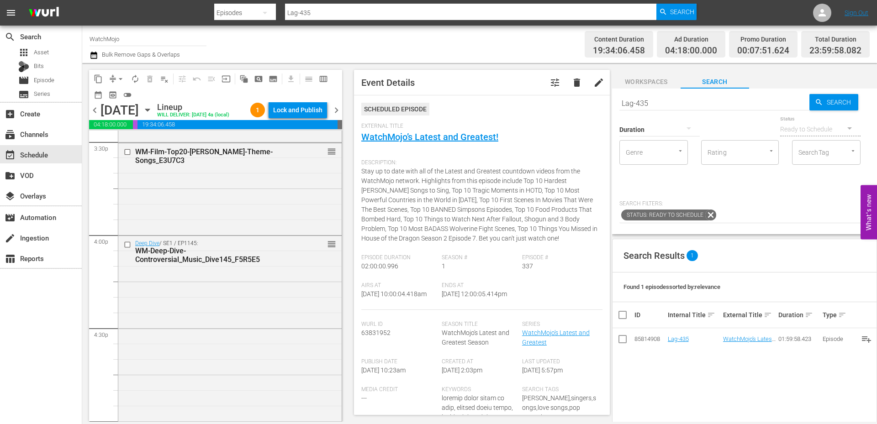
click at [243, 318] on div "Deep Dive / SE1 / EP1145: WM-Deep-Dive-Controversial_Music_Dive145_F5R5E5 reord…" at bounding box center [229, 374] width 223 height 277
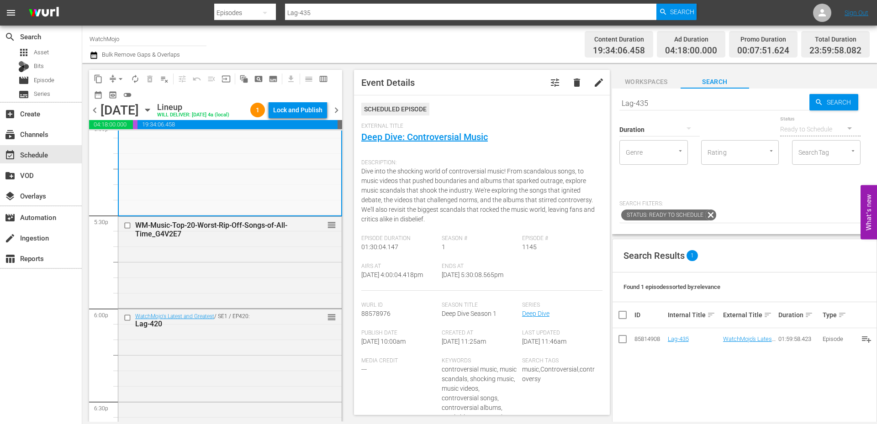
scroll to position [3182, 0]
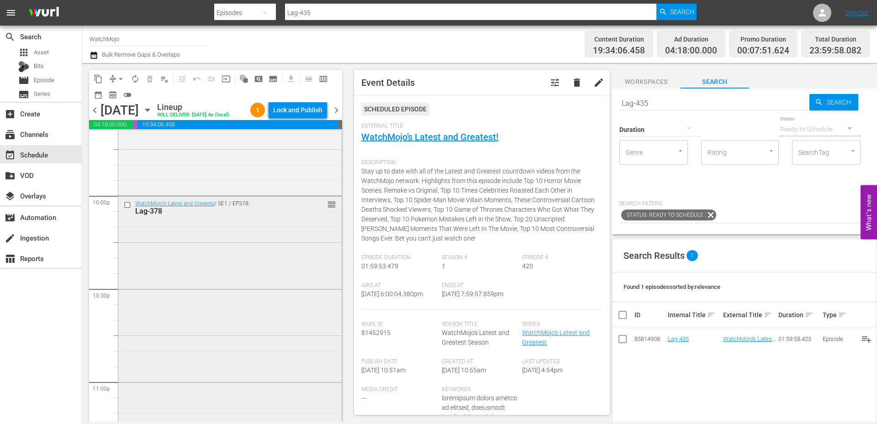
click at [198, 332] on div "WatchMojo's Latest and Greatest / SE1 / EP378: Lag-378 reorder" at bounding box center [229, 381] width 223 height 370
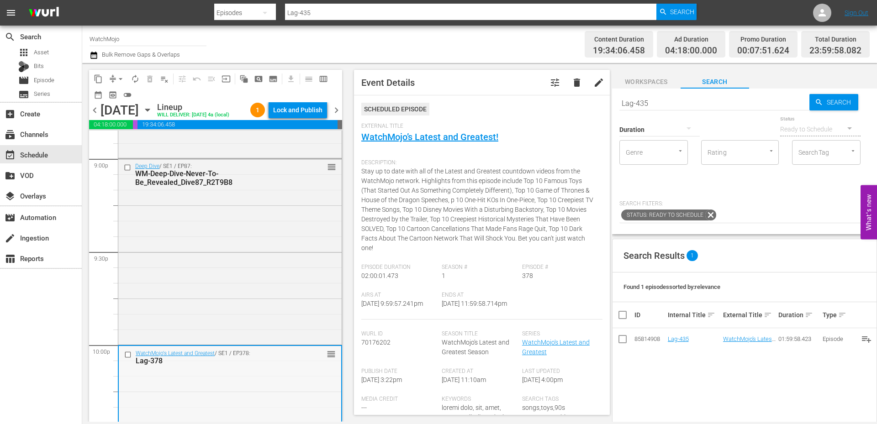
scroll to position [3883, 0]
click at [127, 362] on input "checkbox" at bounding box center [129, 358] width 10 height 8
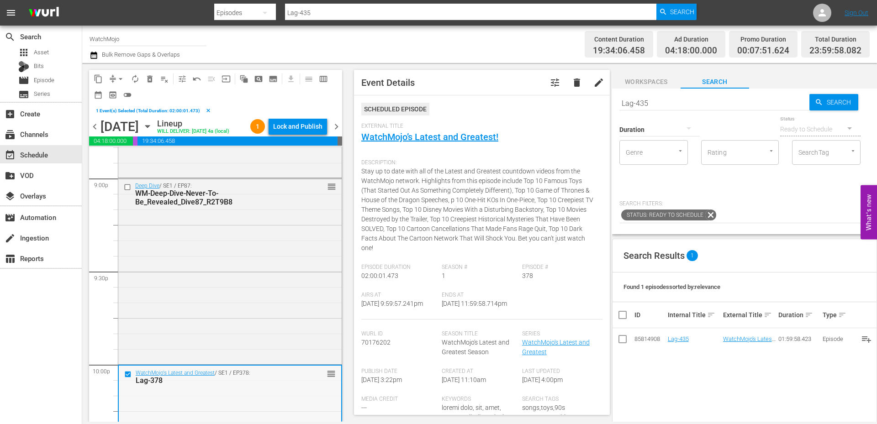
drag, startPoint x: 654, startPoint y: 103, endPoint x: 586, endPoint y: 105, distance: 68.1
click at [586, 105] on div "content_copy compress arrow_drop_down autorenew_outlined delete_forever_outline…" at bounding box center [479, 242] width 795 height 359
paste input "42"
type input "Lag-442"
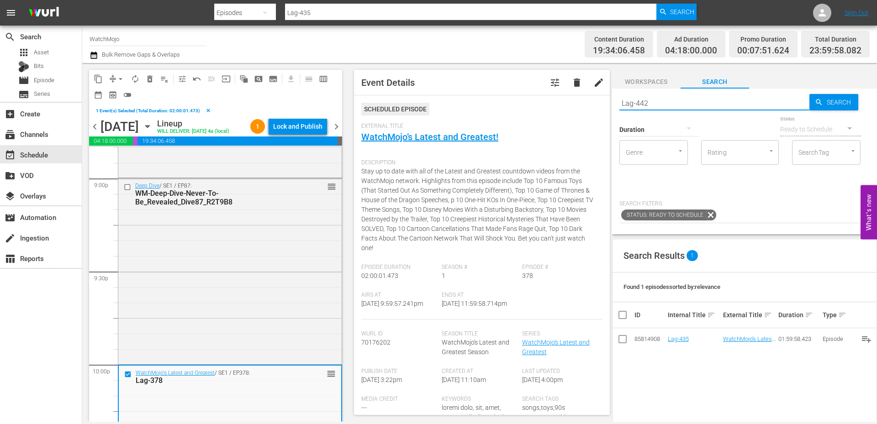
type input "Lag-442"
click at [150, 79] on span "delete_forever_outlined" at bounding box center [149, 78] width 9 height 9
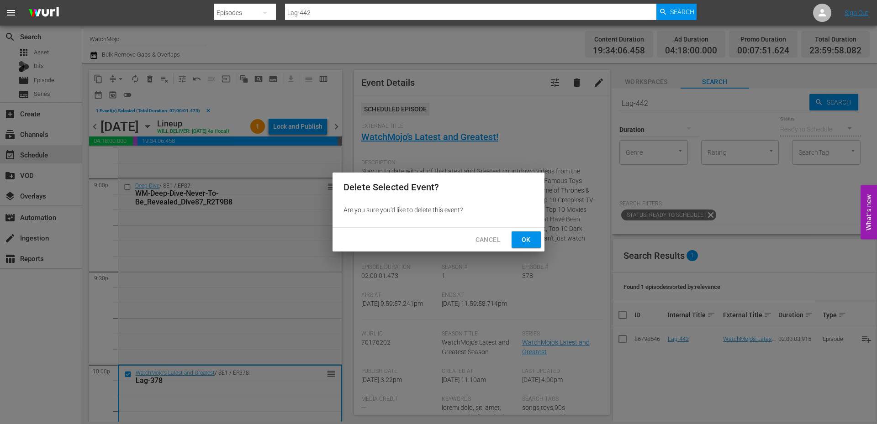
click at [524, 240] on span "Ok" at bounding box center [526, 239] width 15 height 11
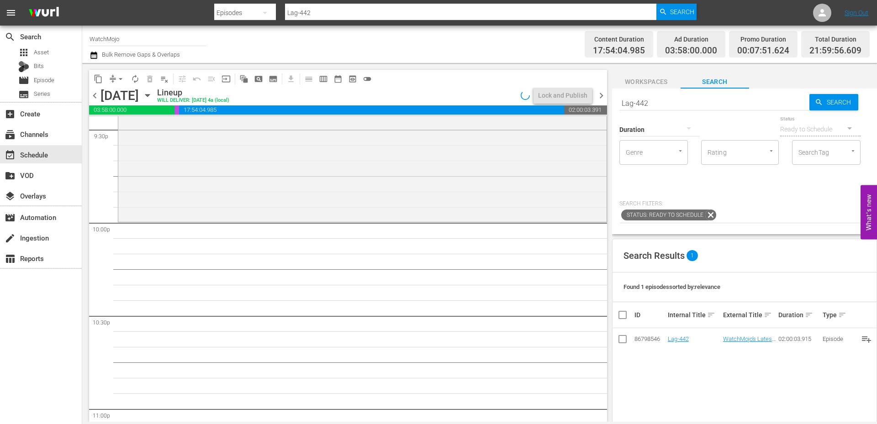
scroll to position [4035, 0]
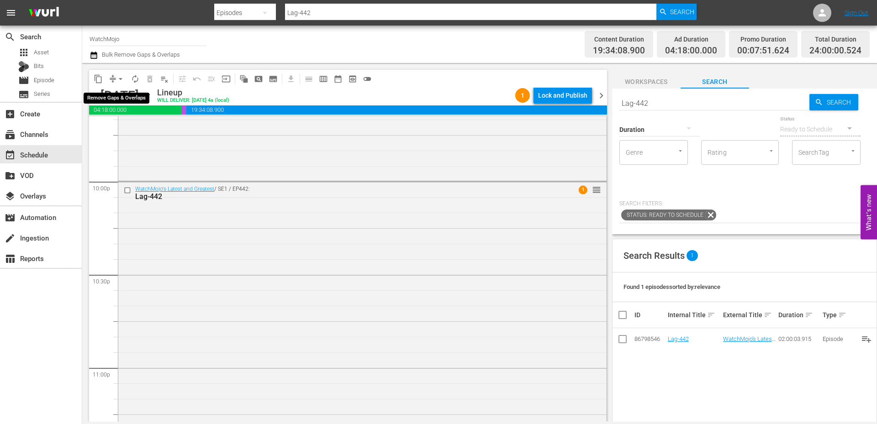
click at [119, 78] on span "arrow_drop_down" at bounding box center [120, 78] width 9 height 9
click at [135, 129] on li "Align to End of Previous Day" at bounding box center [121, 127] width 96 height 15
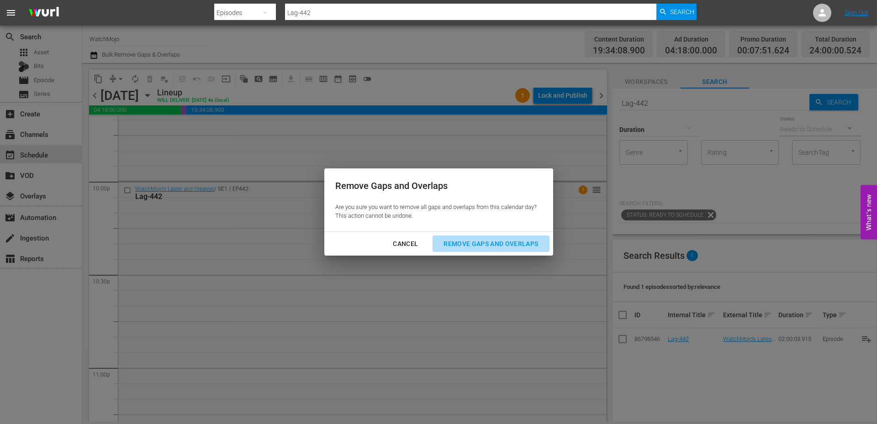
click at [461, 241] on div "Remove Gaps and Overlaps" at bounding box center [490, 243] width 109 height 11
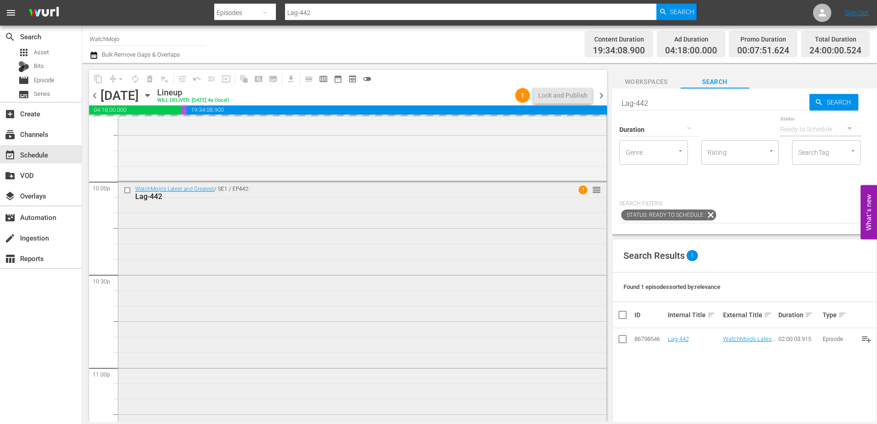
click at [318, 293] on div "WatchMojo's Latest and Greatest / SE1 / EP442: Lag-442 1 reorder" at bounding box center [362, 367] width 488 height 370
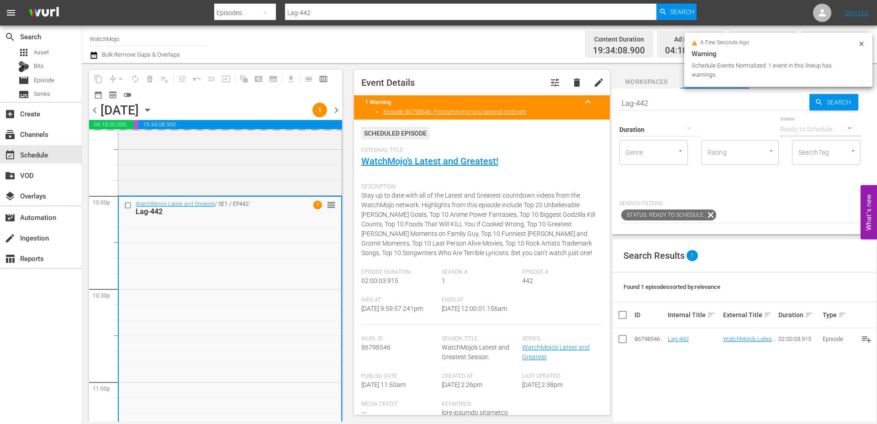
drag, startPoint x: 488, startPoint y: 325, endPoint x: 438, endPoint y: 329, distance: 50.0
click at [438, 325] on div "Airs At 9/12/25 @ 9:59:57.241pm Ends At 9/13/25 @ 12:00:01.156am" at bounding box center [481, 311] width 241 height 28
copy span "12:00:01.156am"
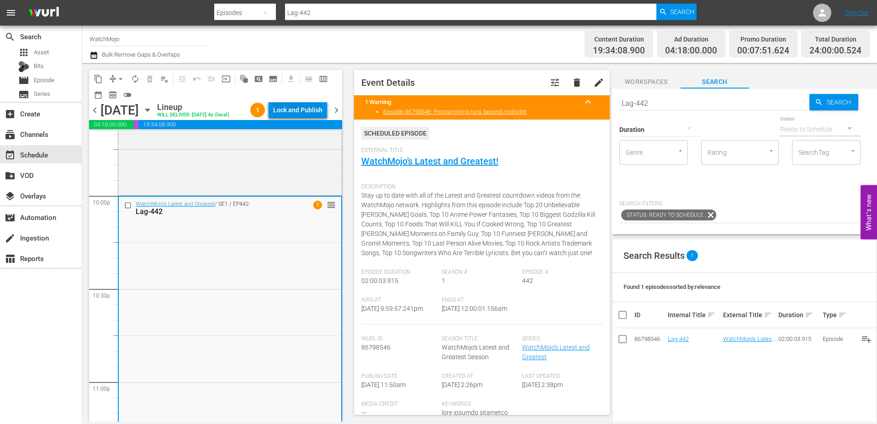
click at [309, 117] on div "Lock and Publish" at bounding box center [297, 110] width 49 height 16
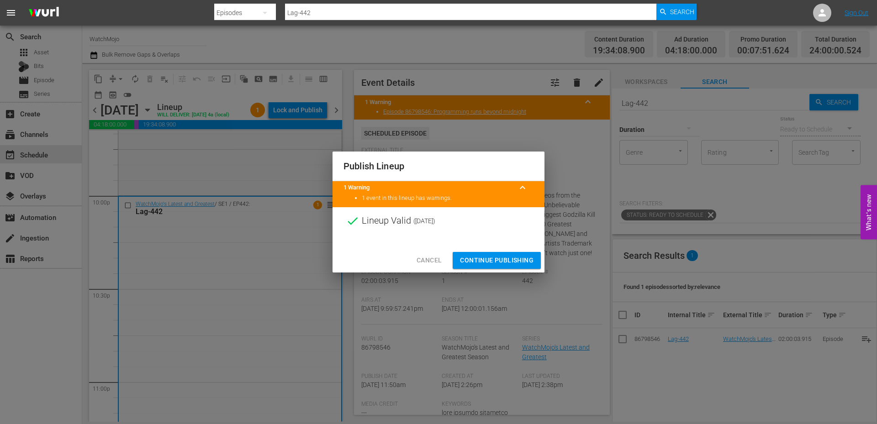
click at [488, 261] on span "Continue Publishing" at bounding box center [497, 260] width 74 height 11
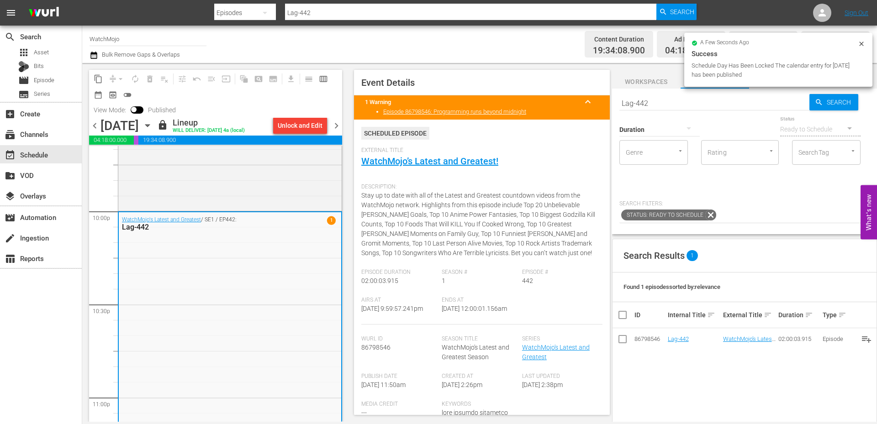
click at [340, 127] on span "chevron_right" at bounding box center [336, 125] width 11 height 11
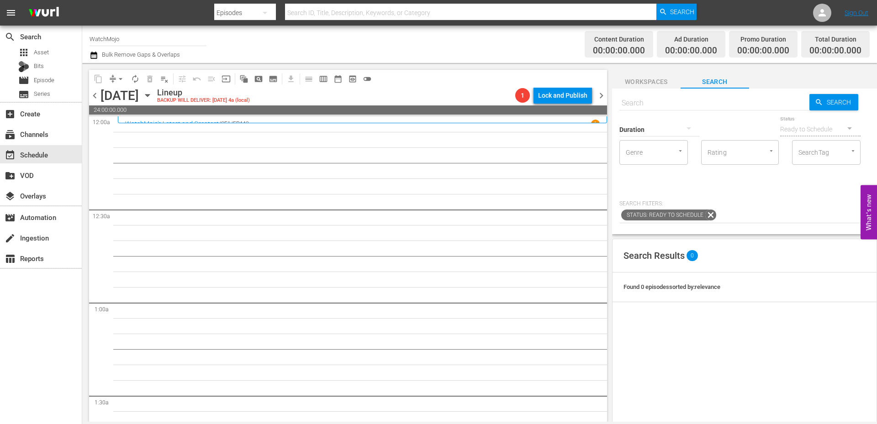
click at [650, 103] on input "text" at bounding box center [714, 103] width 190 height 22
paste input "LAG-421"
type input "LAG-421"
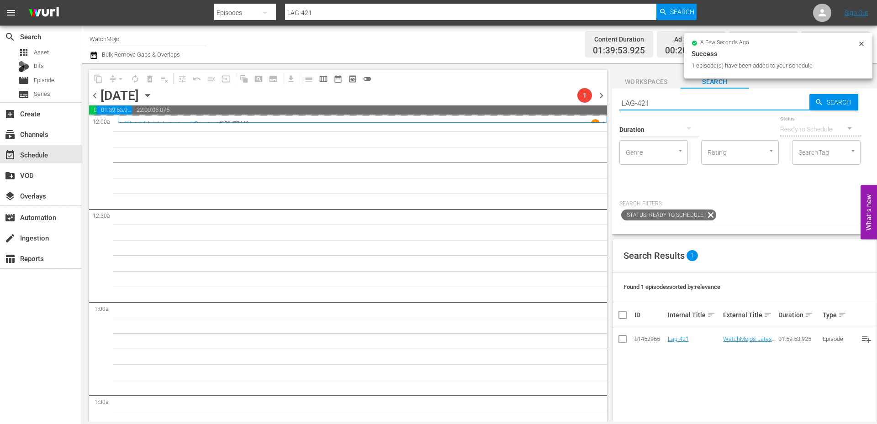
drag, startPoint x: 660, startPoint y: 103, endPoint x: 583, endPoint y: 101, distance: 76.3
click at [583, 101] on div "content_copy compress arrow_drop_down autorenew_outlined delete_forever_outline…" at bounding box center [479, 242] width 795 height 359
paste input "WM-Deep-Dive-Broke-The-Internet_Dive88_T3Y2K6"
type input "WM-Deep-Dive-Broke-The-Internet_Dive88_T3Y2K6"
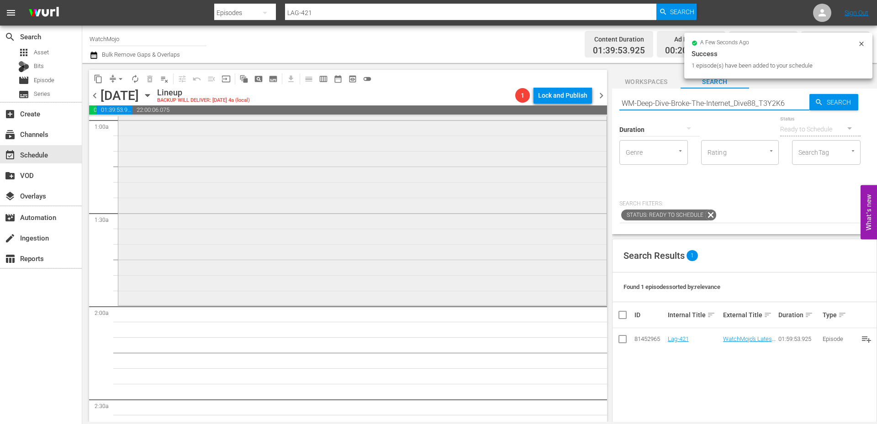
type input "WM-Deep-Dive-Broke-The-Internet_Dive88_T3Y2K6"
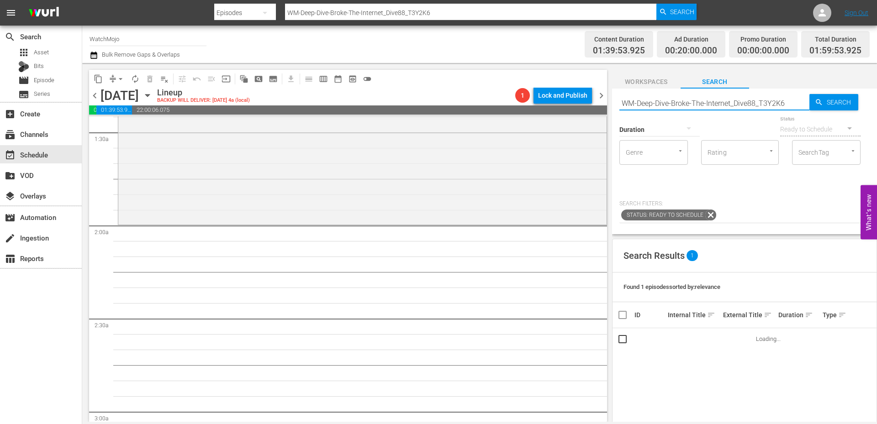
scroll to position [274, 0]
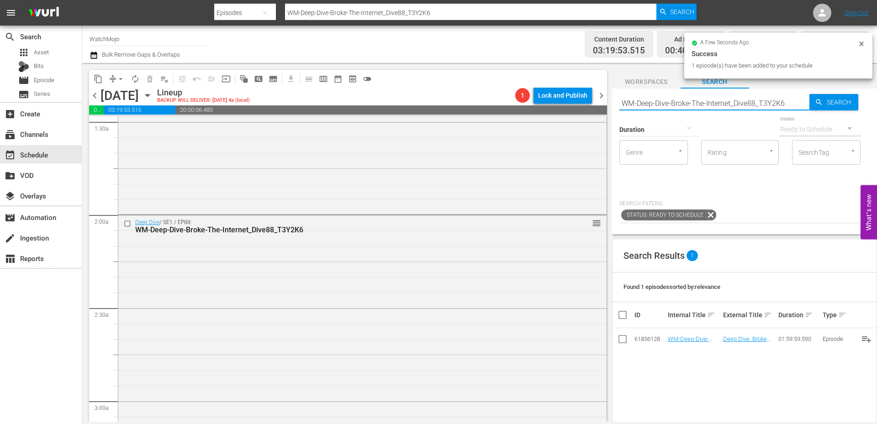
drag, startPoint x: 788, startPoint y: 103, endPoint x: 604, endPoint y: 103, distance: 184.1
click at [603, 103] on div "content_copy compress arrow_drop_down autorenew_outlined delete_forever_outline…" at bounding box center [479, 242] width 795 height 359
paste input "LAG-294"
type input "LAG-294"
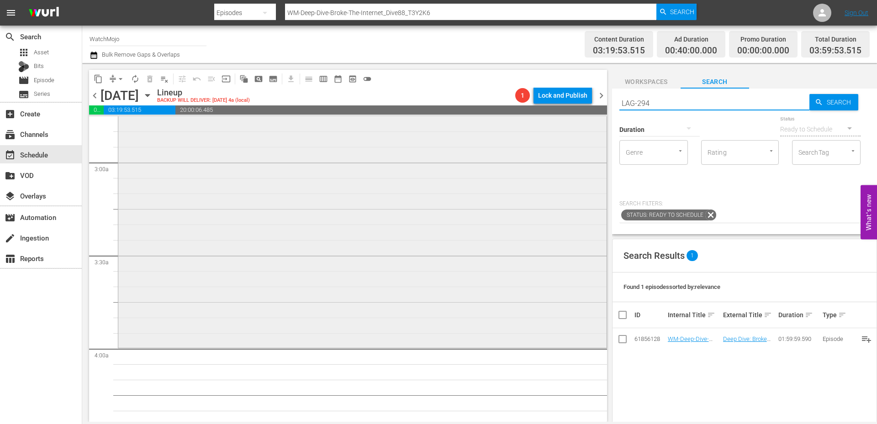
scroll to position [518, 0]
type input "LAG-294"
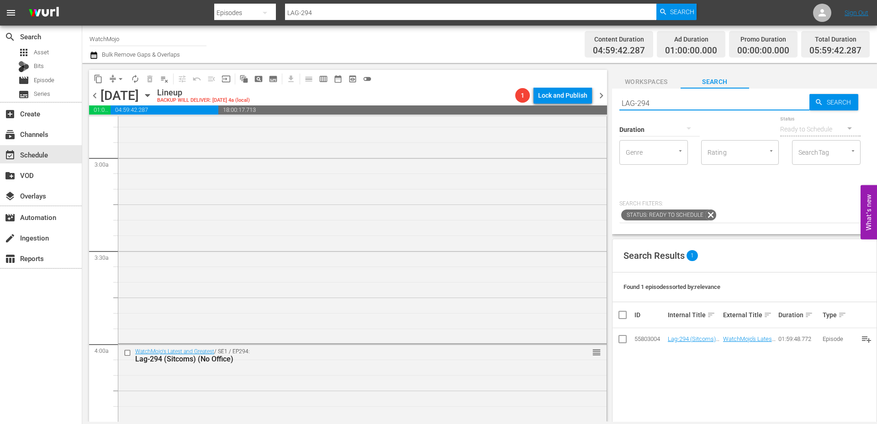
drag, startPoint x: 657, startPoint y: 103, endPoint x: 599, endPoint y: 101, distance: 58.5
click at [599, 99] on div "content_copy compress arrow_drop_down autorenew_outlined delete_forever_outline…" at bounding box center [479, 242] width 795 height 359
paste input "40"
type input "LAG-404"
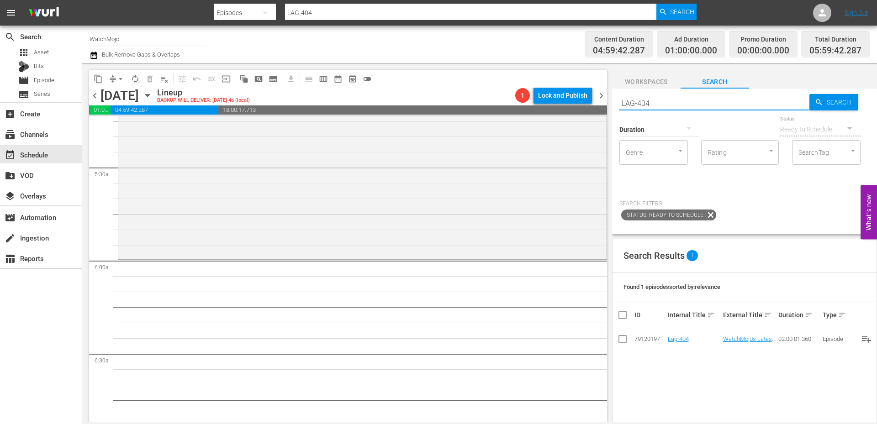
scroll to position [974, 0]
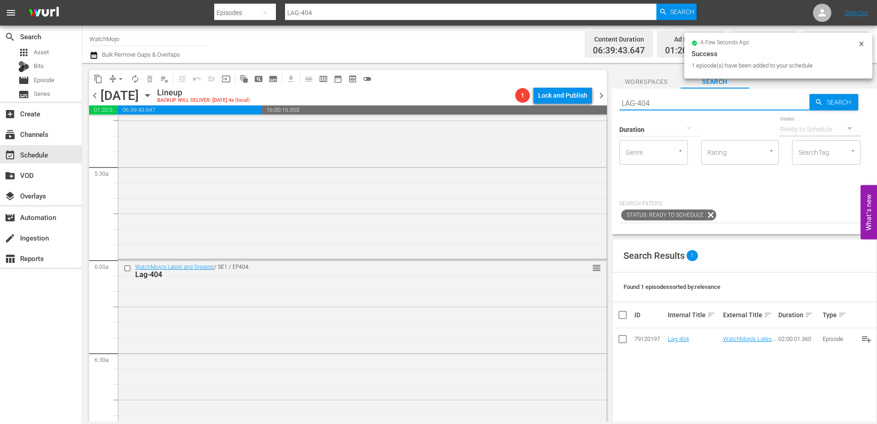
drag, startPoint x: 689, startPoint y: 96, endPoint x: 592, endPoint y: 100, distance: 97.9
click at [593, 99] on div "content_copy compress arrow_drop_down autorenew_outlined delete_forever_outline…" at bounding box center [479, 242] width 795 height 359
paste input ""WM-Deep-Dive-Assasinations_Dive83_C9G3A4 ""
type input ""WM-Deep-Dive-Assasinations_Dive83_C9G3A4 ""
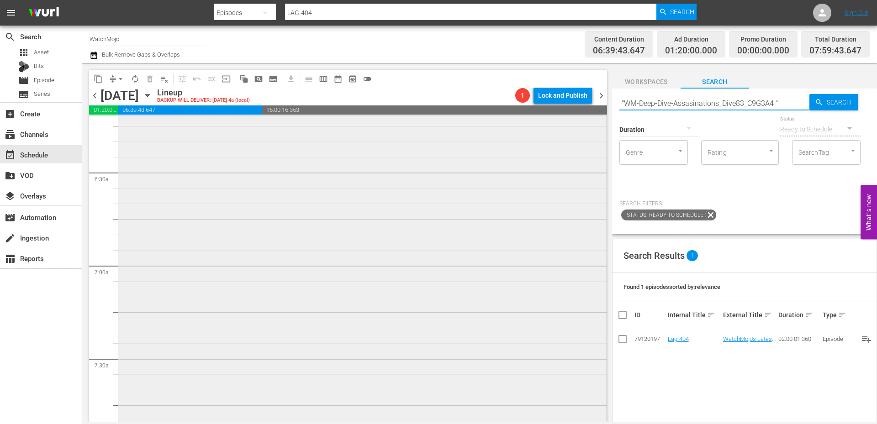
scroll to position [1188, 0]
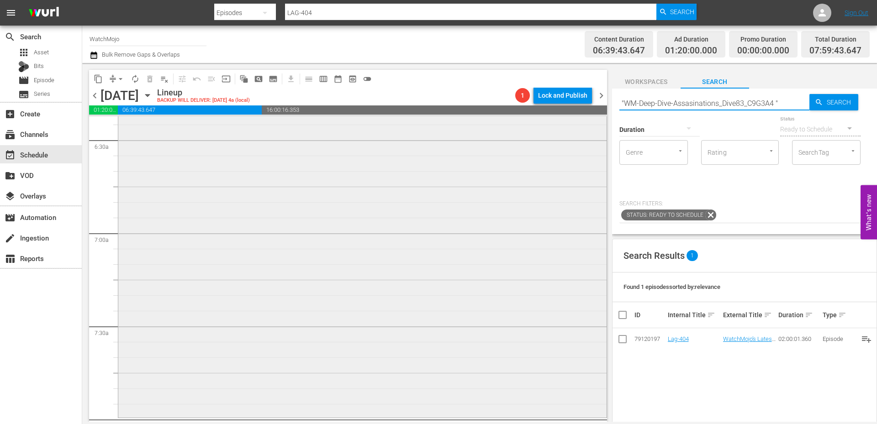
type input ""WM-Deep-Dive-Assasinations_Dive83_C9G3A4 ""
type input ""WM-Deep-Dive-Assasinations_Dive83_C9G3A4"
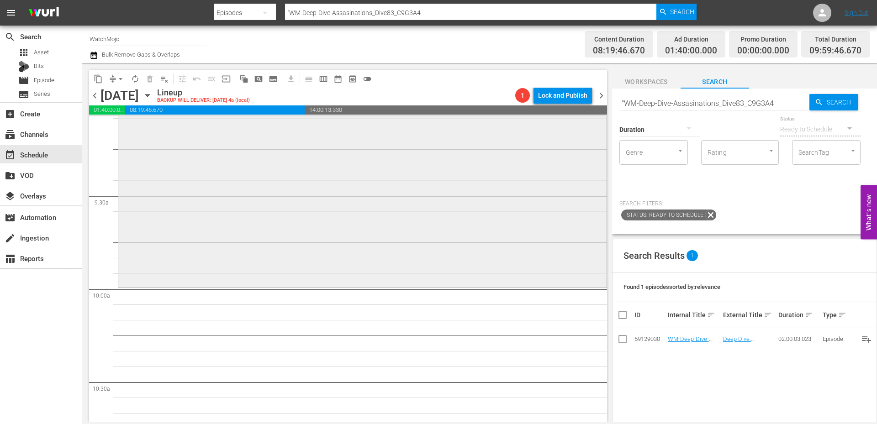
scroll to position [1736, 0]
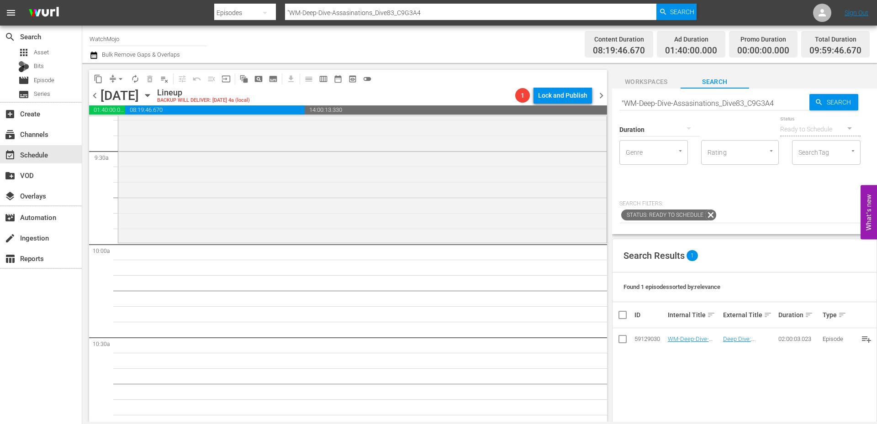
click at [721, 105] on input ""WM-Deep-Dive-Assasinations_Dive83_C9G3A4" at bounding box center [714, 103] width 190 height 22
paste input "LAG-338"
type input "LAG-338"
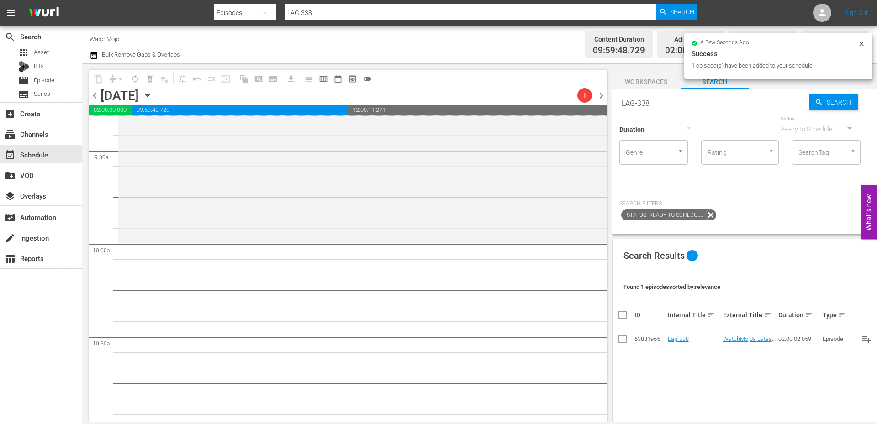
drag, startPoint x: 658, startPoint y: 100, endPoint x: 575, endPoint y: 106, distance: 83.4
click at [582, 99] on div "content_copy compress arrow_drop_down autorenew_outlined delete_forever_outline…" at bounding box center [479, 242] width 795 height 359
paste input "10"
type input "LAG-310"
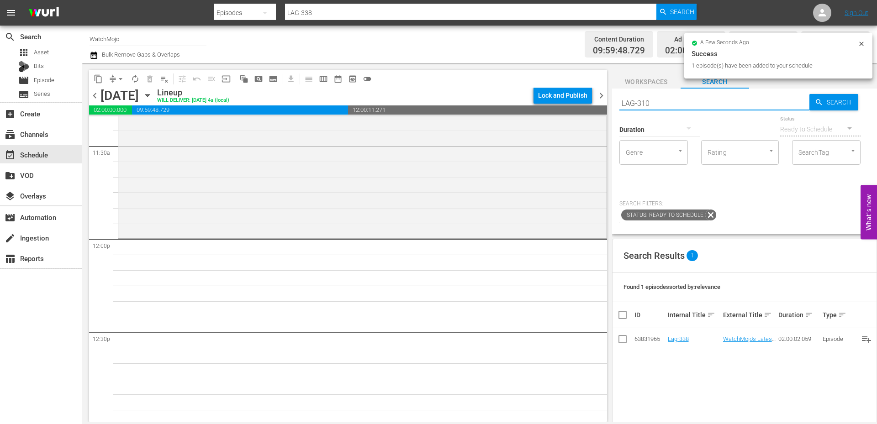
scroll to position [2132, 0]
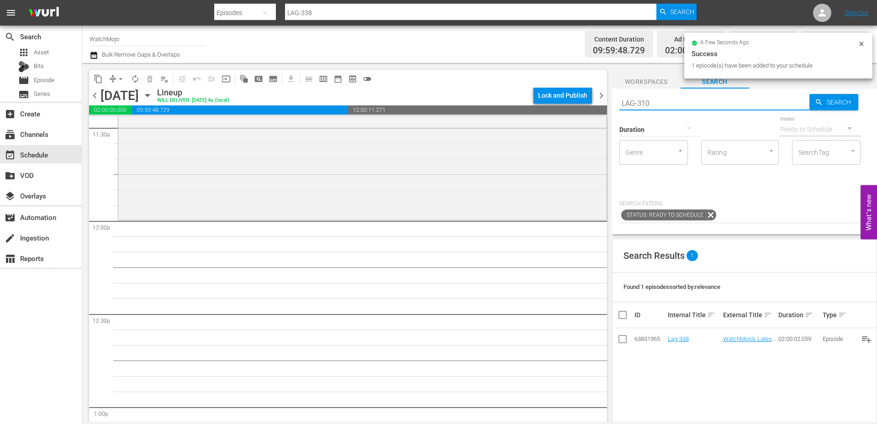
type input "LAG-310"
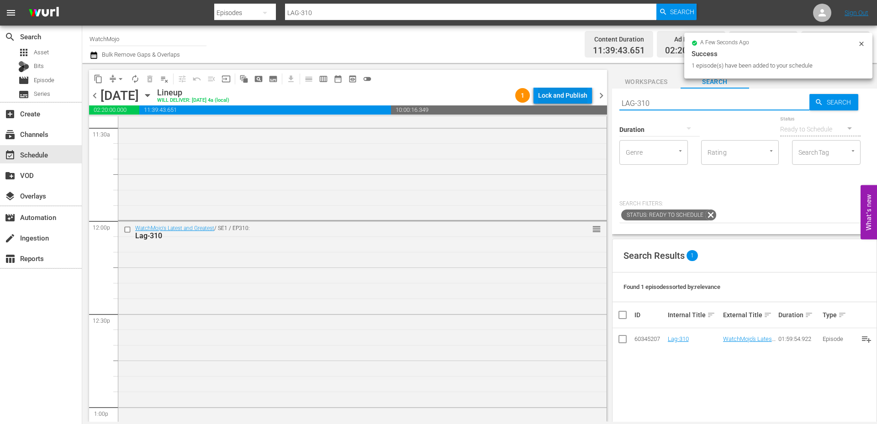
drag, startPoint x: 619, startPoint y: 99, endPoint x: 583, endPoint y: 101, distance: 35.7
click at [579, 99] on div "content_copy compress arrow_drop_down autorenew_outlined delete_forever_outline…" at bounding box center [479, 242] width 795 height 359
paste input "WM-Deep-Dive-Serial-Killers_Dive97_Q6J6A9"
type input "WM-Deep-Dive-Serial-Killers_Dive97_Q6J6A9"
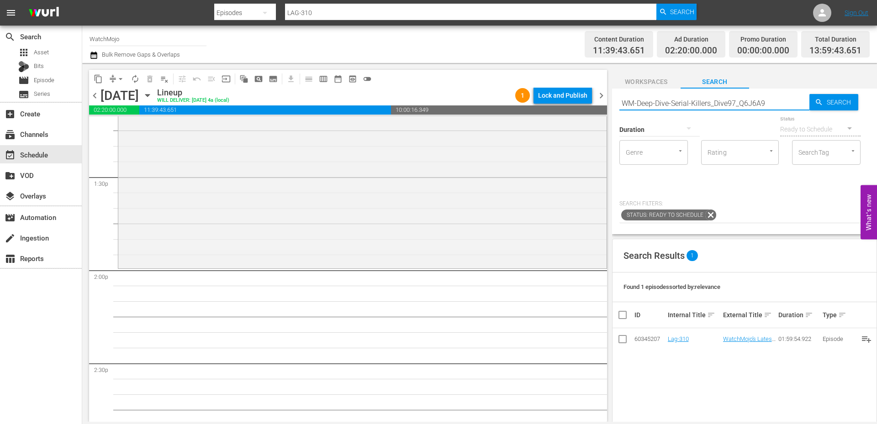
type input "WM-Deep-Dive-Serial-Killers_Dive97_Q6J6A9"
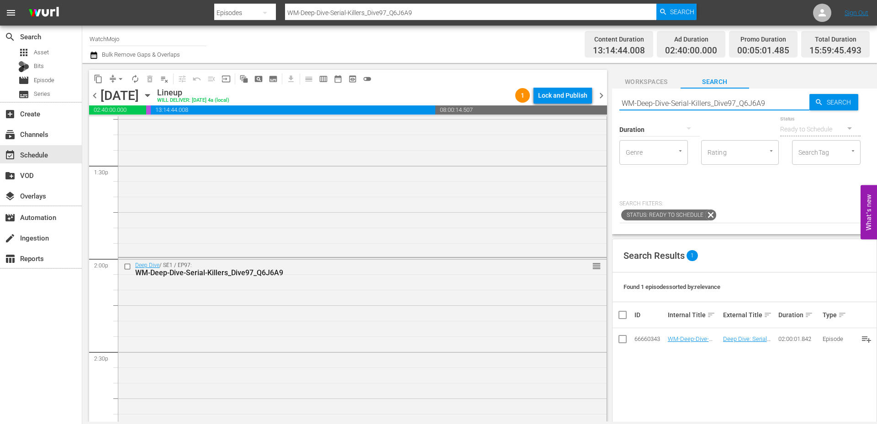
drag, startPoint x: 772, startPoint y: 104, endPoint x: 595, endPoint y: 101, distance: 176.8
click at [595, 101] on div "content_copy compress arrow_drop_down autorenew_outlined delete_forever_outline…" at bounding box center [479, 242] width 795 height 359
paste input "LAG-39"
type input "LAG-399"
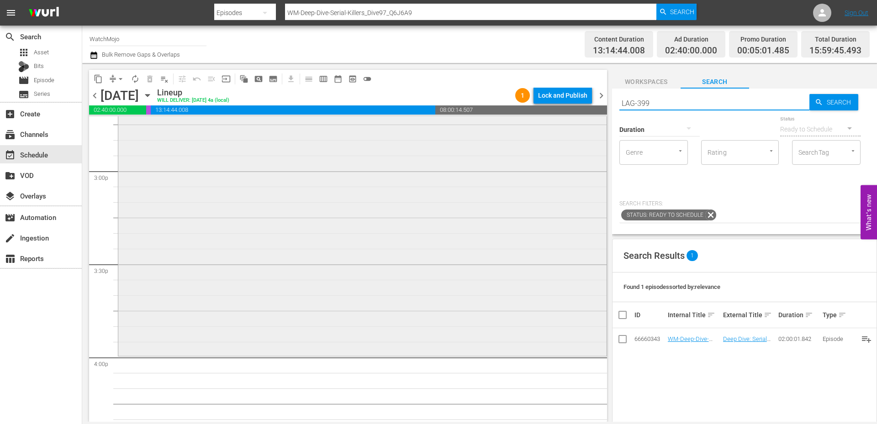
type input "LAG-399"
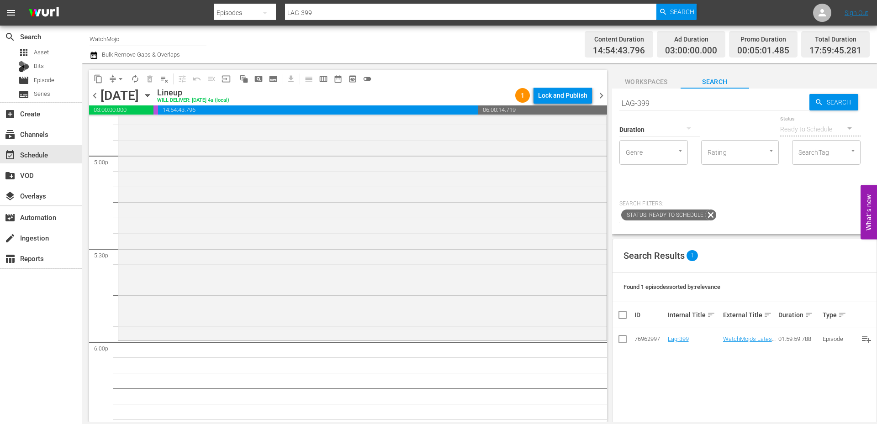
scroll to position [3167, 0]
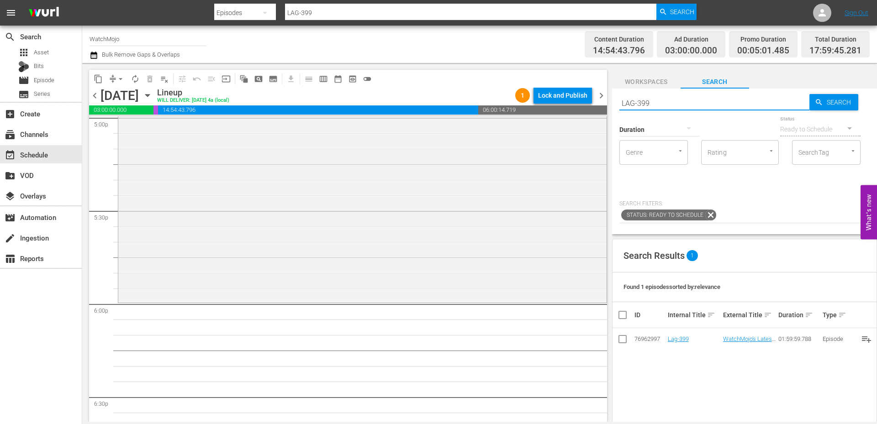
drag, startPoint x: 665, startPoint y: 103, endPoint x: 592, endPoint y: 103, distance: 73.6
click at [584, 99] on div "content_copy compress arrow_drop_down autorenew_outlined delete_forever_outline…" at bounding box center [479, 242] width 795 height 359
paste input "55"
type input "LAG-355"
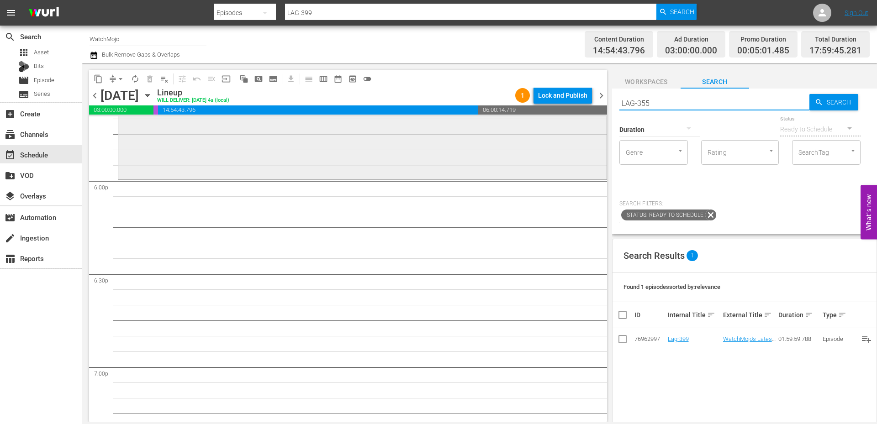
scroll to position [3320, 0]
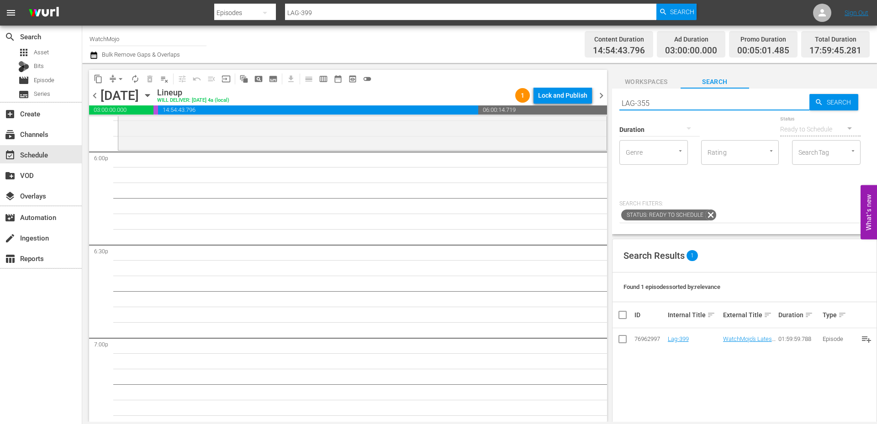
type input "LAG-355"
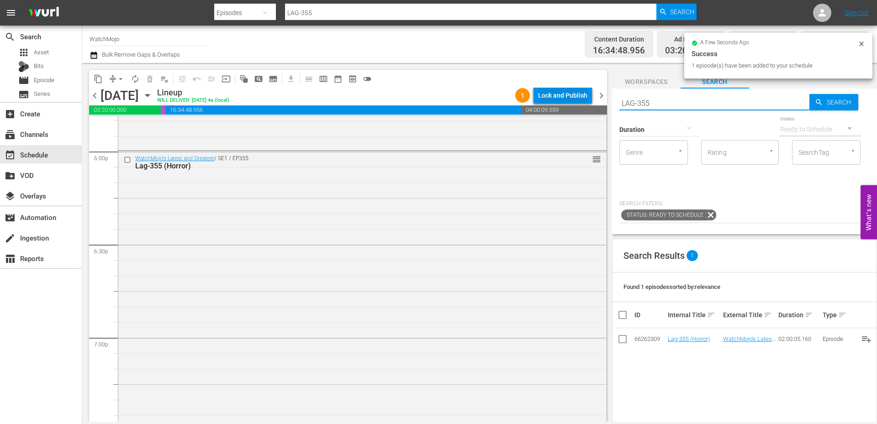
drag, startPoint x: 677, startPoint y: 104, endPoint x: 585, endPoint y: 93, distance: 92.9
click at [583, 93] on div "content_copy compress arrow_drop_down autorenew_outlined delete_forever_outline…" at bounding box center [479, 242] width 795 height 359
paste input "WM-Deep-Dive-Creepy-History_Dive99_D2Q3G3"
type input "WM-Deep-Dive-Creepy-History_Dive99_D2Q3G3"
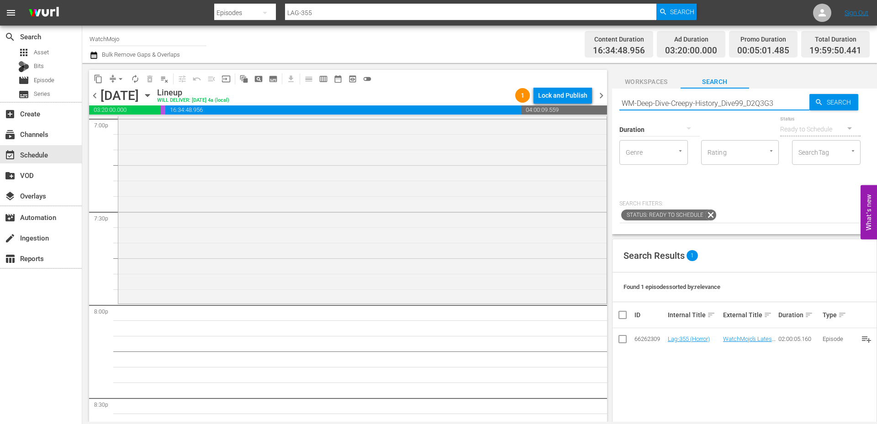
scroll to position [3655, 0]
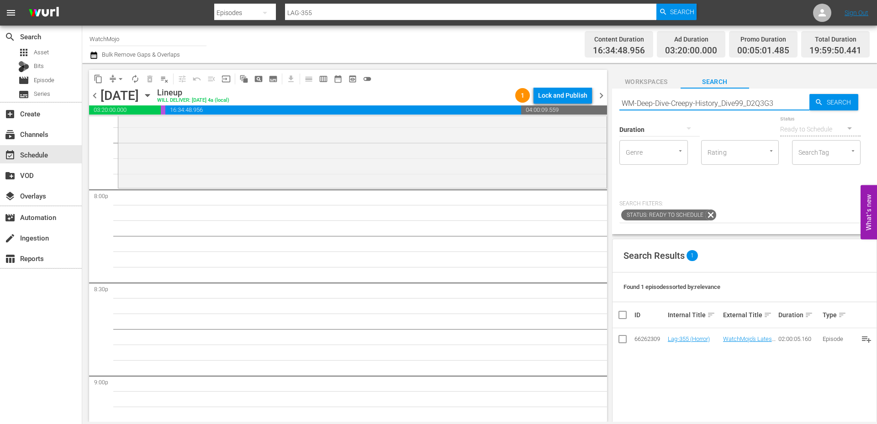
type input "WM-Deep-Dive-Creepy-History_Dive99_D2Q3G3"
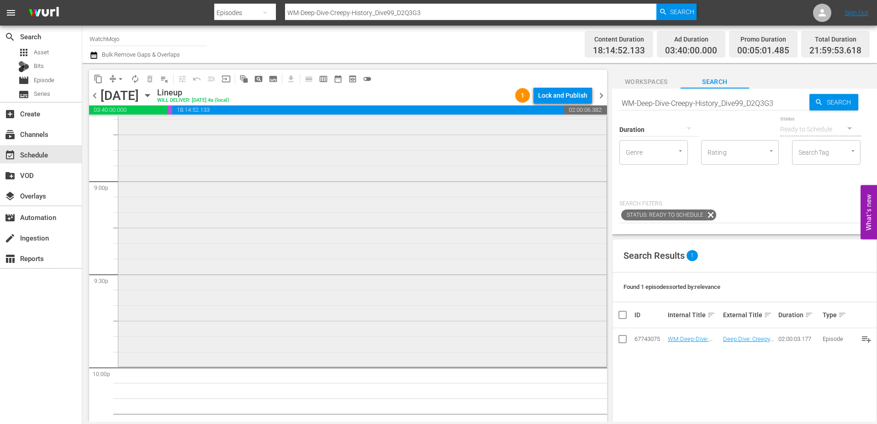
scroll to position [3929, 0]
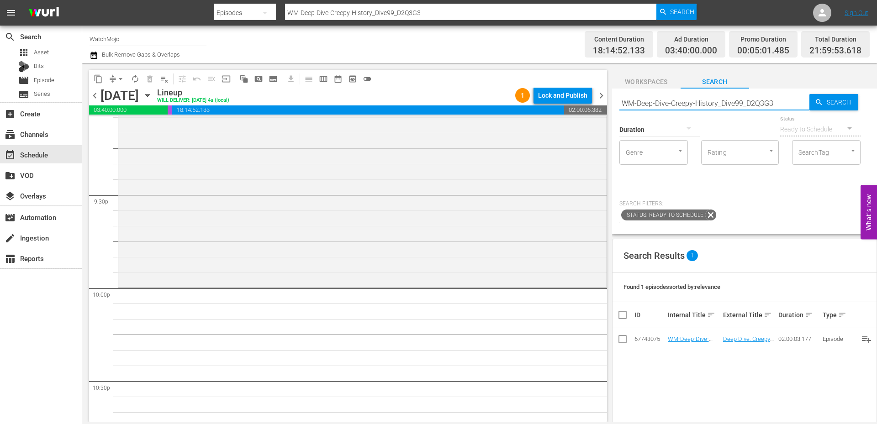
drag, startPoint x: 774, startPoint y: 102, endPoint x: 615, endPoint y: 92, distance: 159.3
click at [615, 91] on div "Search WM-Deep-Dive-Creepy-History_Dive99_D2Q3G3 Search Duration Status Ready t…" at bounding box center [744, 162] width 265 height 146
paste input "LAG-379"
type input "LAG-379"
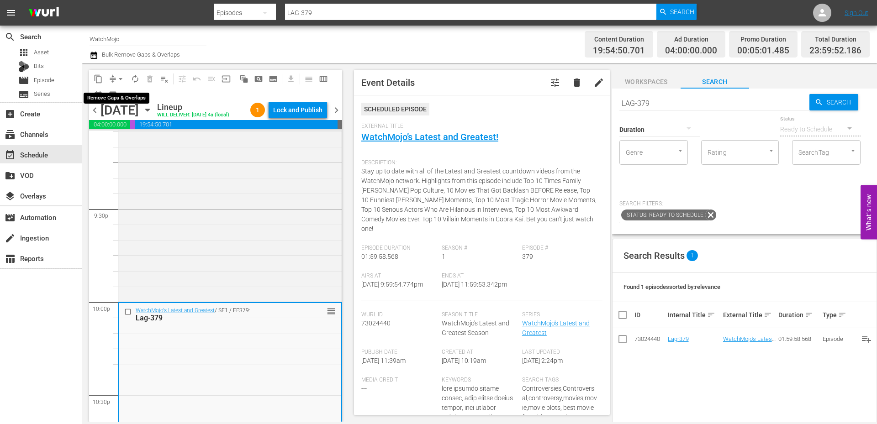
click at [121, 76] on span "arrow_drop_down" at bounding box center [120, 78] width 9 height 9
click at [138, 130] on li "Align to End of Previous Day" at bounding box center [121, 127] width 96 height 15
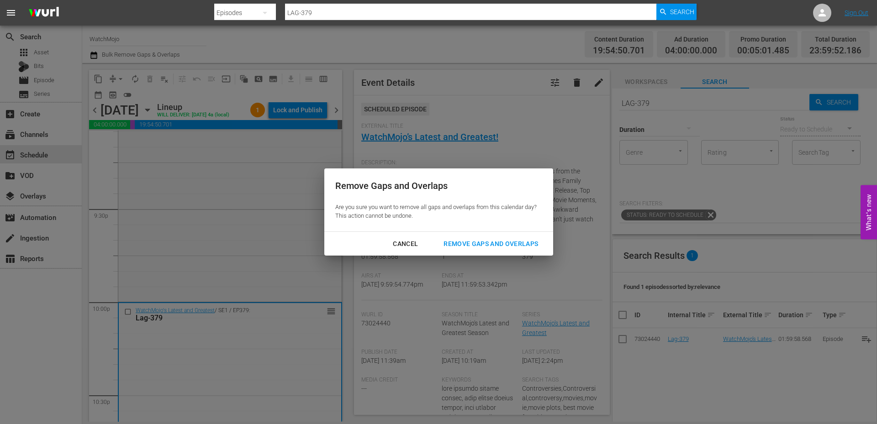
click at [470, 245] on div "Remove Gaps and Overlaps" at bounding box center [490, 243] width 109 height 11
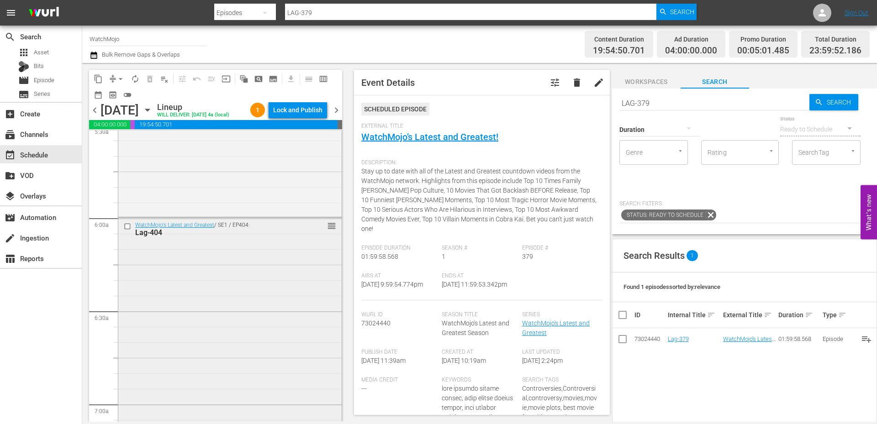
scroll to position [1086, 0]
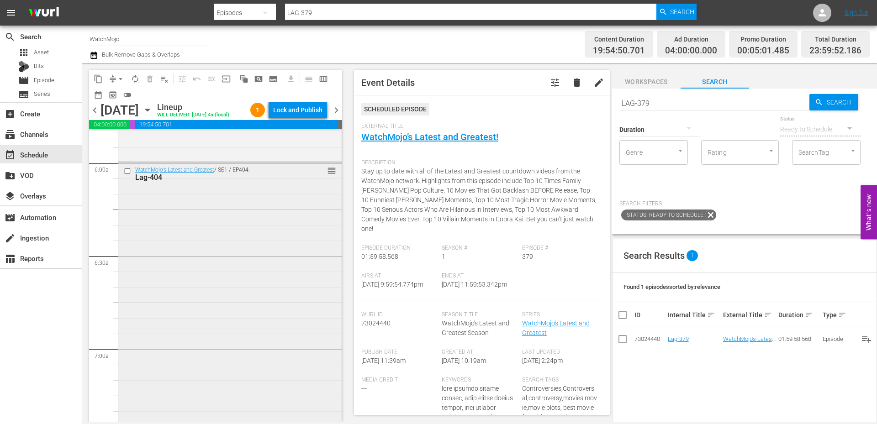
click at [233, 312] on div "WatchMojo's Latest and Greatest / SE1 / EP404: Lag-404 reorder" at bounding box center [229, 348] width 223 height 370
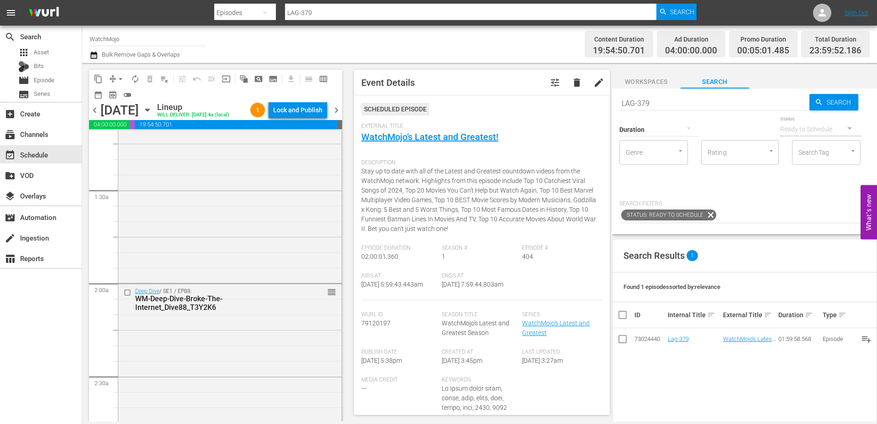
scroll to position [0, 0]
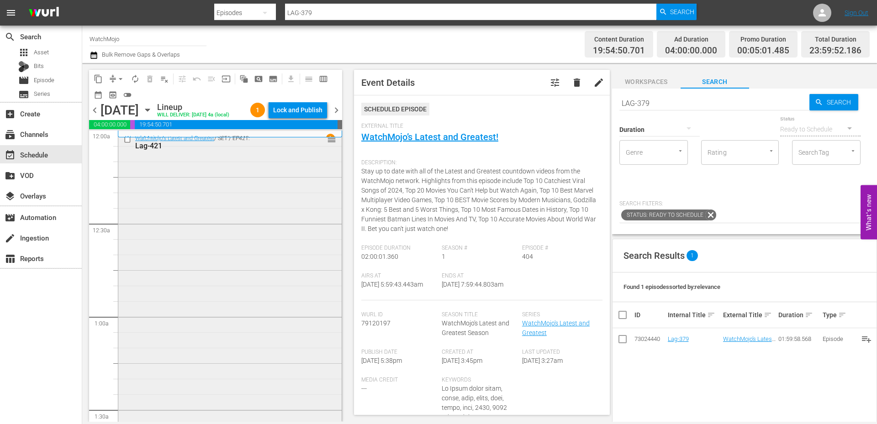
click at [242, 239] on div "WatchMojo's Latest and Greatest / SE1 / EP421: Lag-421 reorder" at bounding box center [229, 316] width 223 height 370
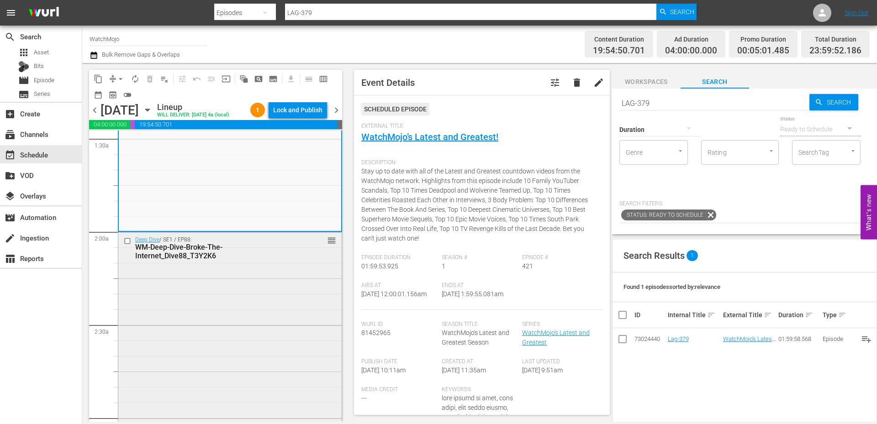
scroll to position [305, 0]
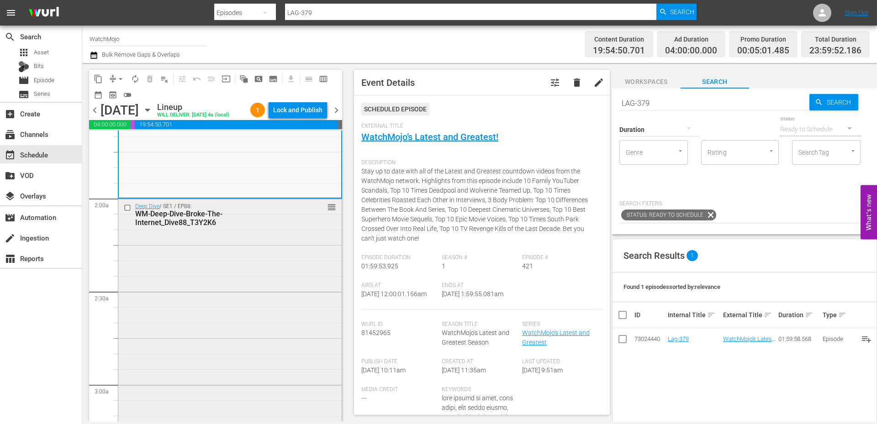
click at [219, 259] on div "Deep Dive / SE1 / EP88: WM-Deep-Dive-Broke-The-Internet_Dive88_T3Y2K6 reorder" at bounding box center [229, 384] width 223 height 370
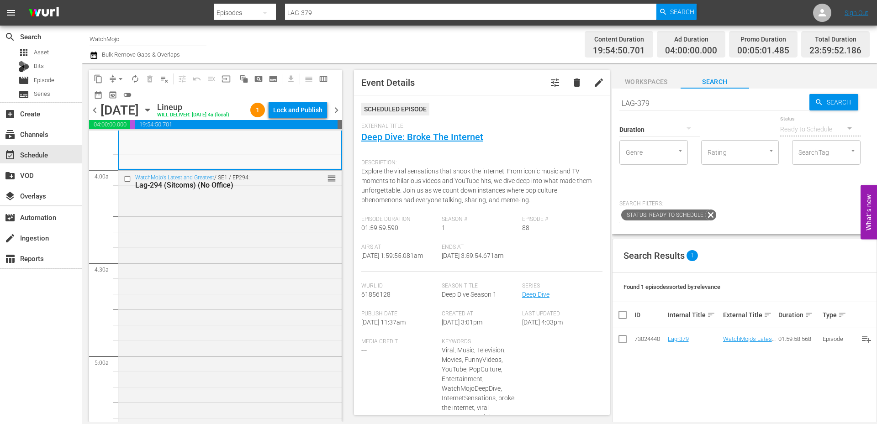
scroll to position [731, 0]
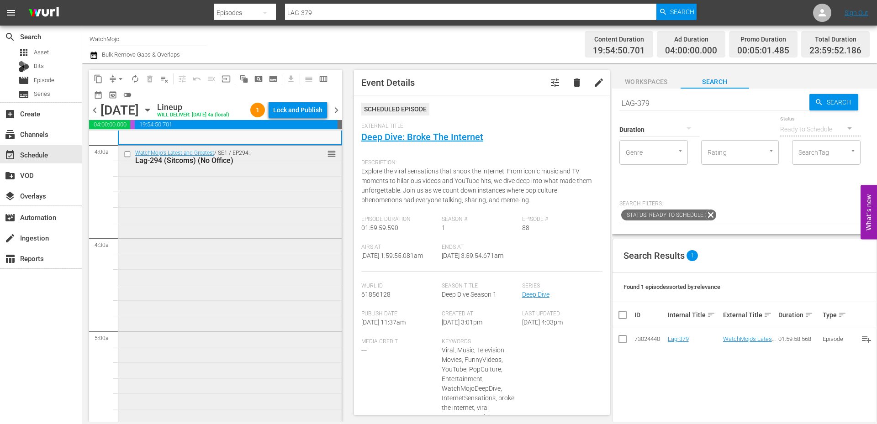
click at [214, 262] on div "WatchMojo's Latest and Greatest / SE1 / EP294: Lag-294 (Sitcoms) (No Office) re…" at bounding box center [229, 331] width 223 height 370
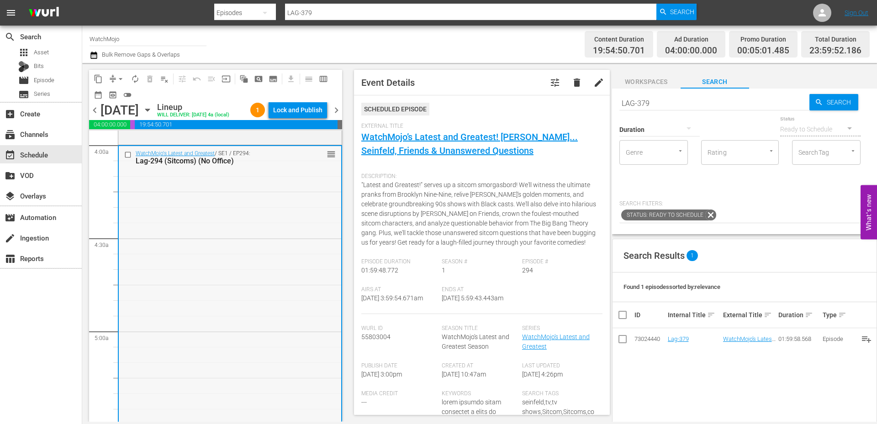
click at [128, 159] on input "checkbox" at bounding box center [129, 155] width 10 height 8
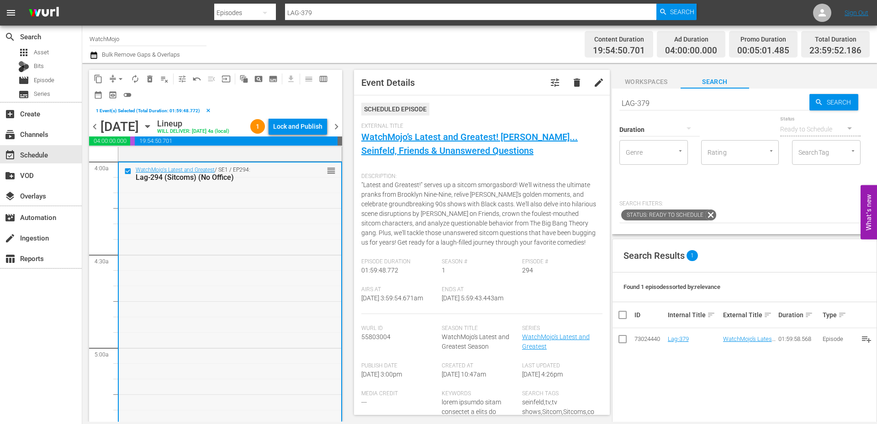
click at [213, 277] on div "WatchMojo's Latest and Greatest / SE1 / EP294: Lag-294 (Sitcoms) (No Office) re…" at bounding box center [230, 348] width 222 height 370
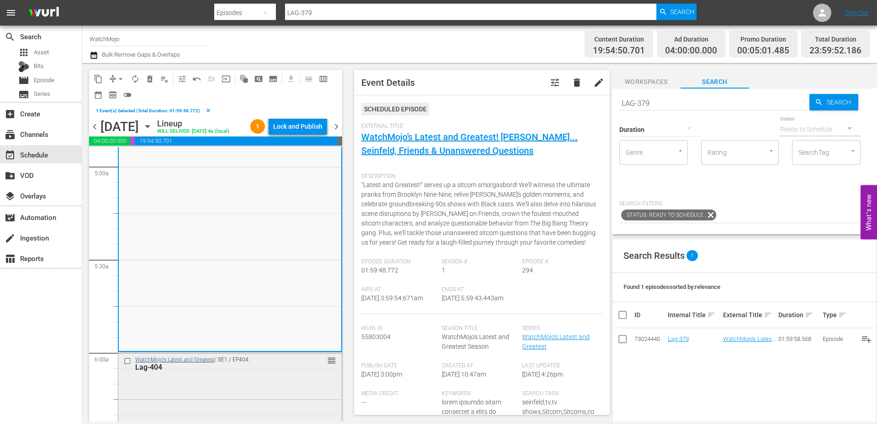
scroll to position [974, 0]
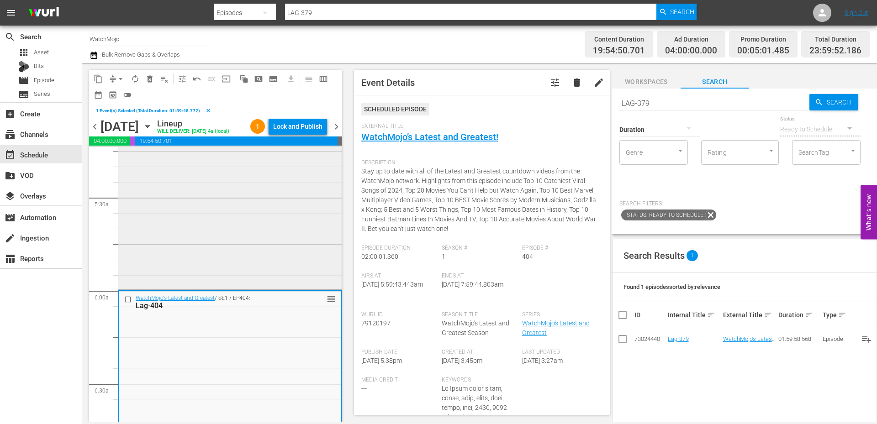
click at [191, 246] on div "WatchMojo's Latest and Greatest / SE1 / EP294: Lag-294 (Sitcoms) (No Office) re…" at bounding box center [229, 104] width 223 height 370
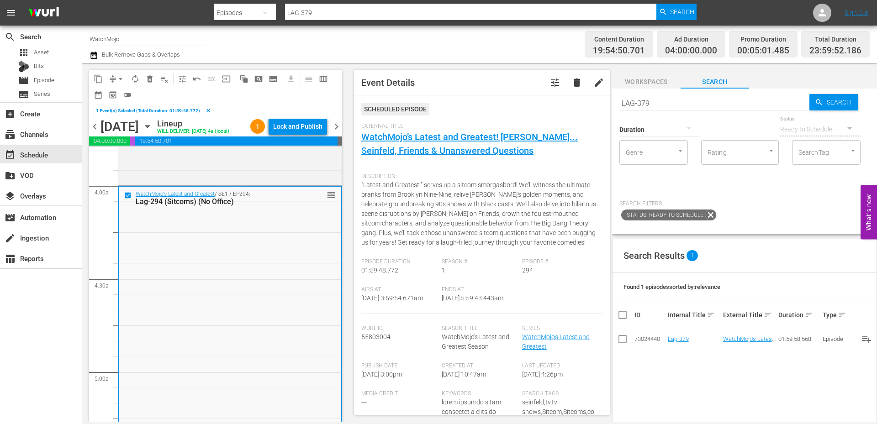
scroll to position [700, 0]
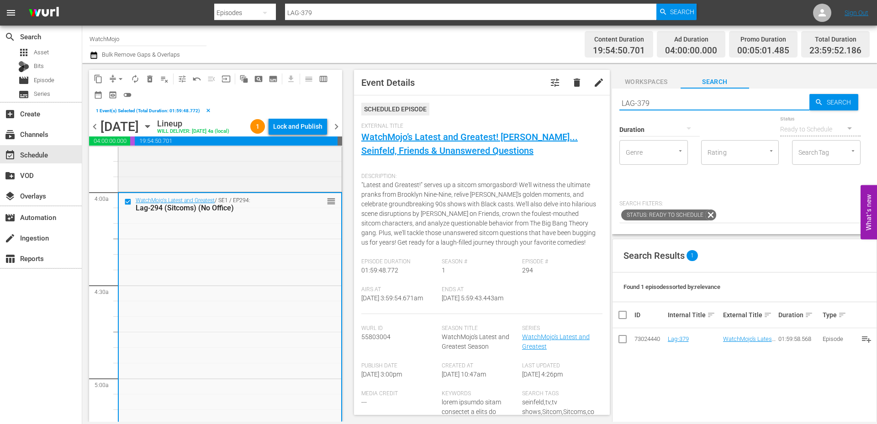
drag, startPoint x: 708, startPoint y: 98, endPoint x: 621, endPoint y: 99, distance: 86.4
click at [609, 99] on div "content_copy compress arrow_drop_down autorenew_outlined delete_forever_outline…" at bounding box center [479, 242] width 795 height 359
paste input "ag-382"
type input "Lag-382"
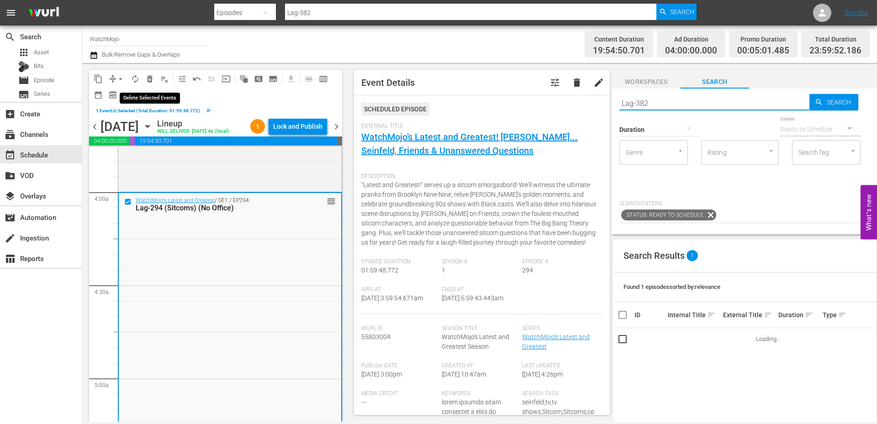
click at [153, 79] on span "delete_forever_outlined" at bounding box center [149, 78] width 9 height 9
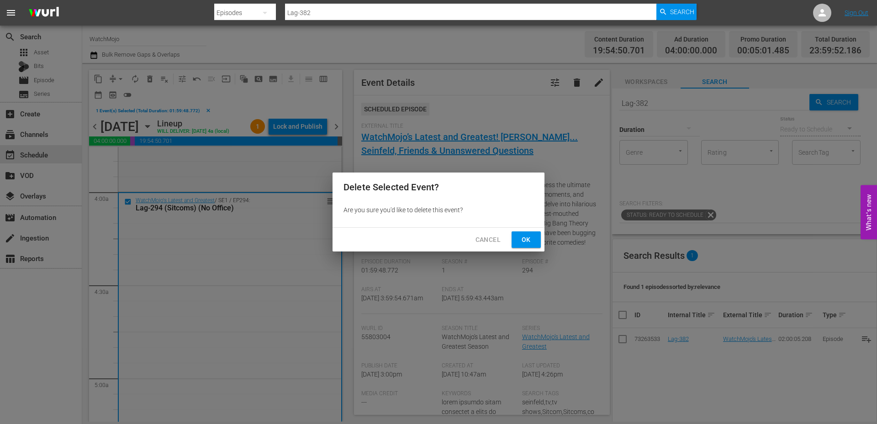
click at [522, 244] on span "Ok" at bounding box center [526, 239] width 15 height 11
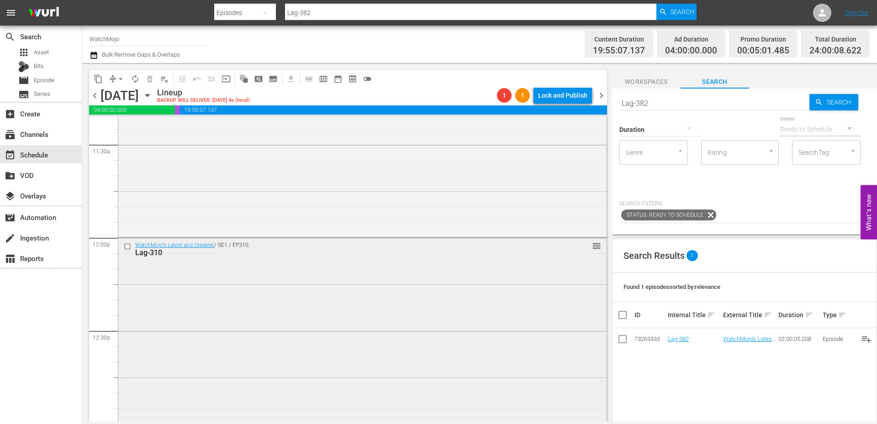
scroll to position [2162, 0]
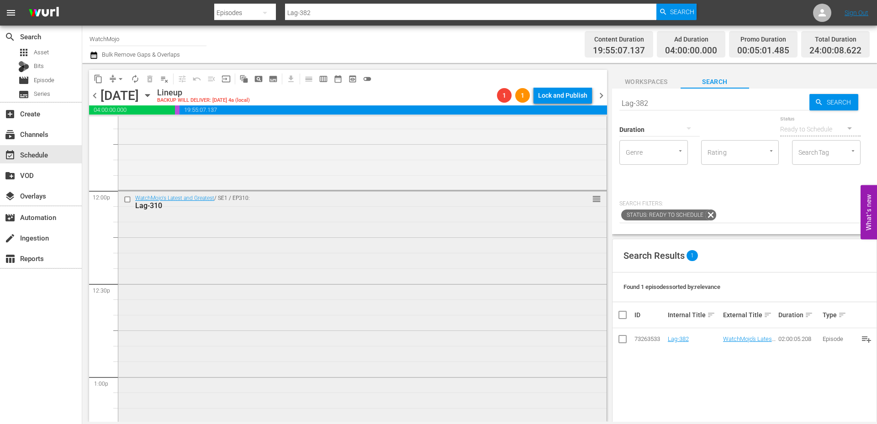
click at [303, 318] on div "WatchMojo's Latest and Greatest / SE1 / EP310: Lag-310 reorder" at bounding box center [362, 376] width 488 height 370
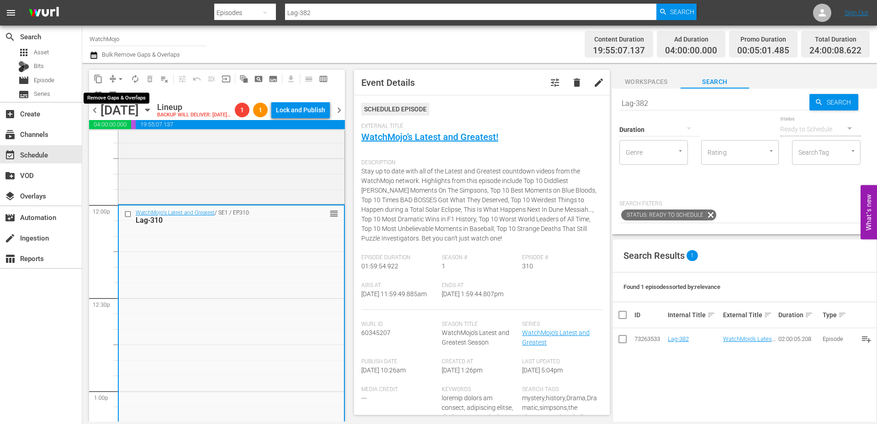
click at [121, 77] on span "arrow_drop_down" at bounding box center [120, 78] width 9 height 9
click at [143, 127] on li "Align to End of Previous Day" at bounding box center [121, 127] width 96 height 15
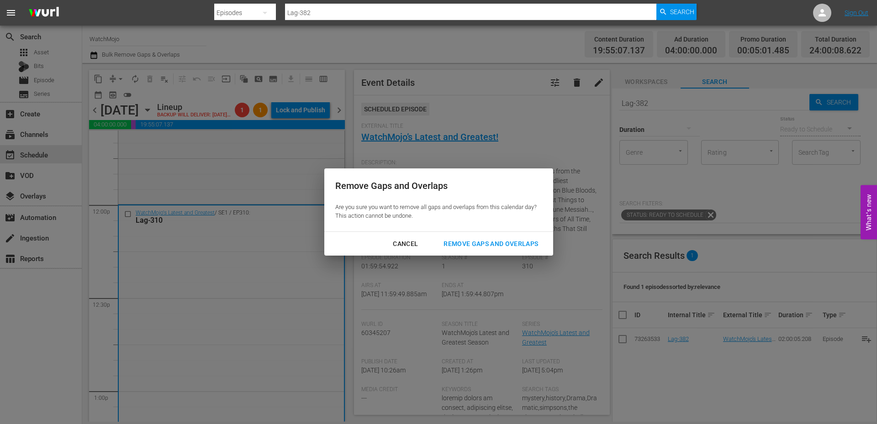
click at [452, 245] on div "Remove Gaps and Overlaps" at bounding box center [490, 243] width 109 height 11
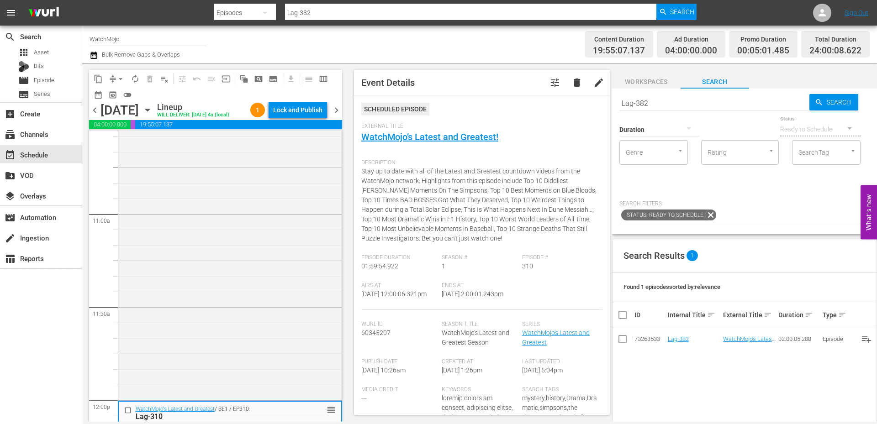
scroll to position [1797, 0]
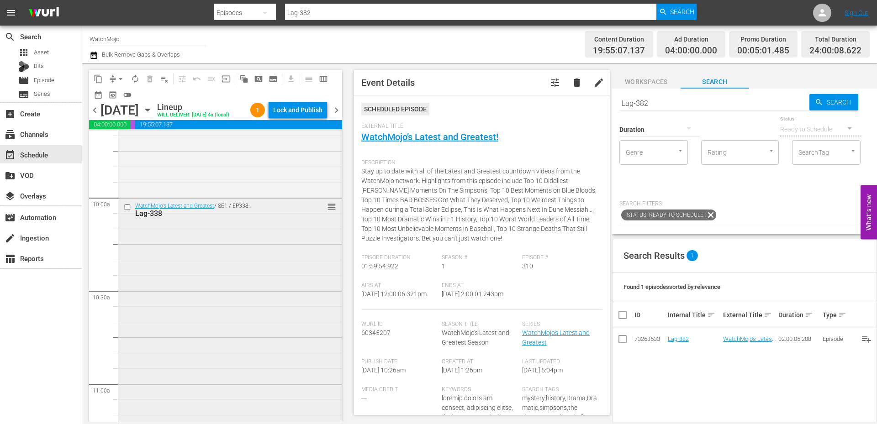
click at [180, 280] on div "WatchMojo's Latest and Greatest / SE1 / EP338: Lag-338 reorder" at bounding box center [229, 384] width 223 height 370
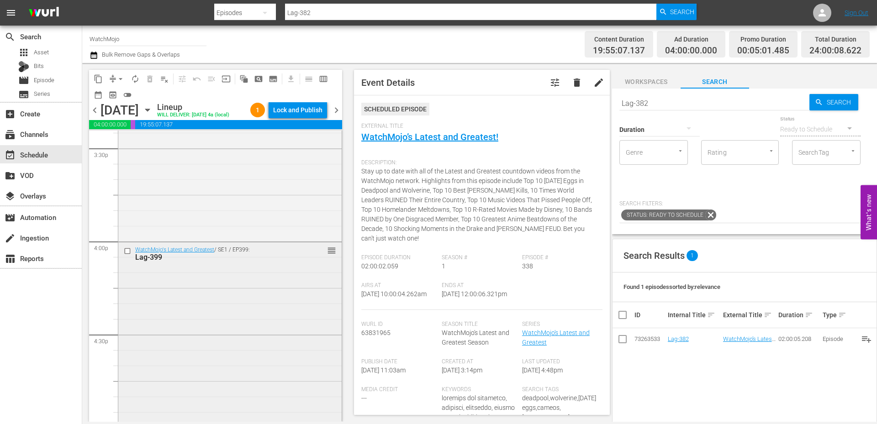
scroll to position [2893, 0]
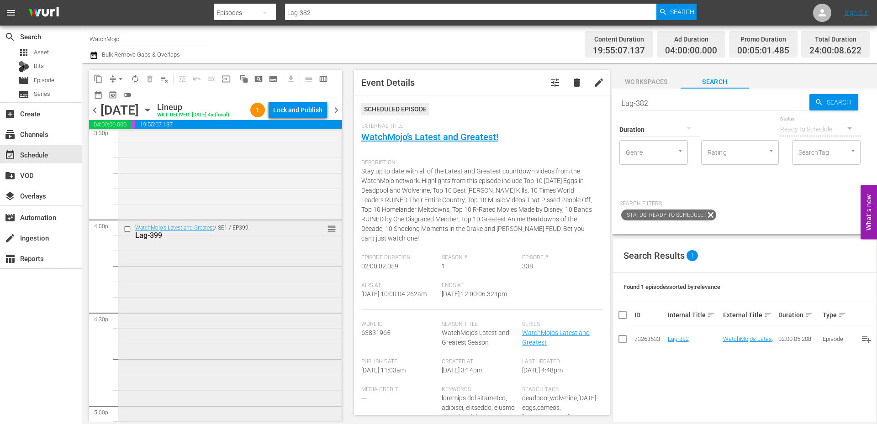
click at [179, 344] on div "WatchMojo's Latest and Greatest / SE1 / EP399: Lag-399 reorder" at bounding box center [229, 406] width 223 height 370
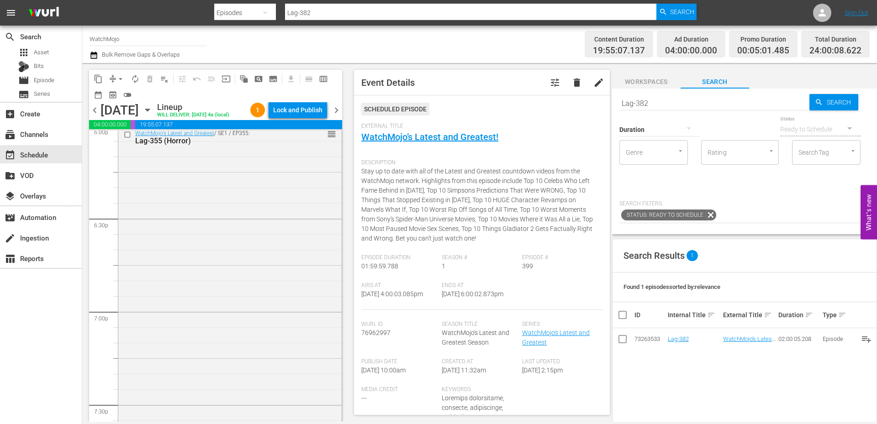
scroll to position [3381, 0]
click at [179, 342] on div "WatchMojo's Latest and Greatest / SE1 / EP355: Lag-355 (Horror) reorder" at bounding box center [229, 291] width 223 height 371
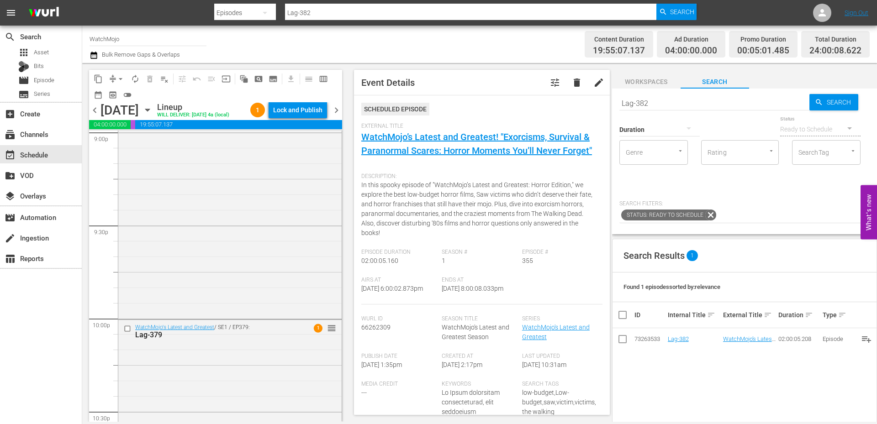
scroll to position [3929, 0]
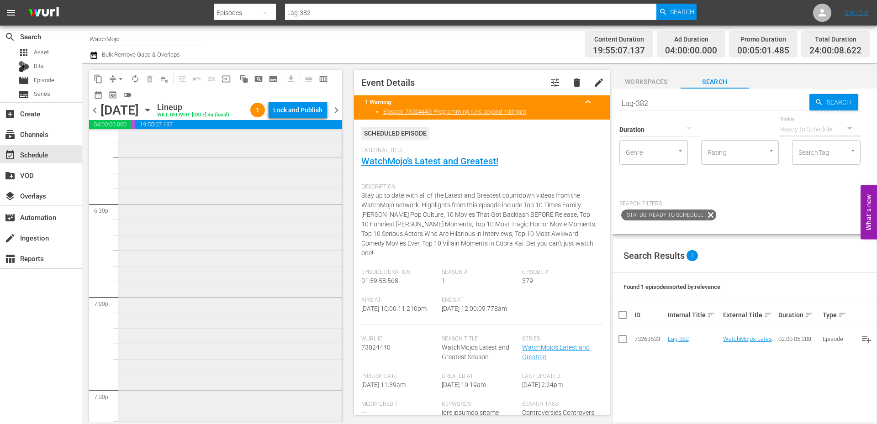
scroll to position [3320, 0]
click at [127, 179] on input "checkbox" at bounding box center [129, 175] width 10 height 8
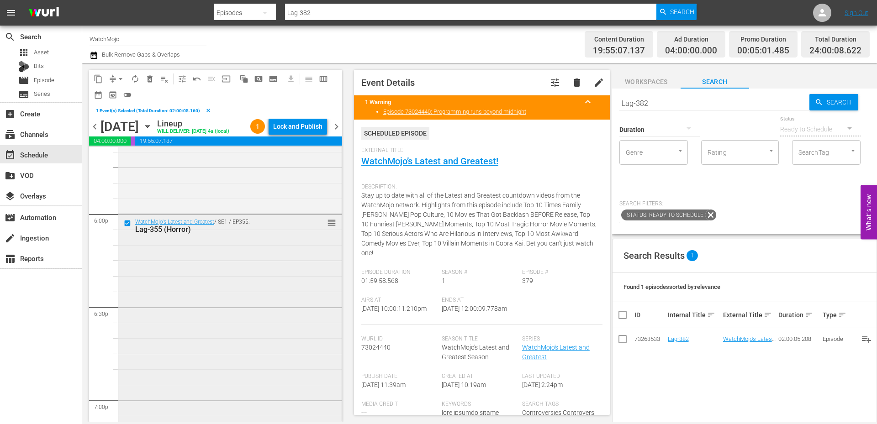
scroll to position [3289, 0]
click at [209, 305] on div "WatchMojo's Latest and Greatest / SE1 / EP355: Lag-355 (Horror) reorder" at bounding box center [229, 398] width 223 height 371
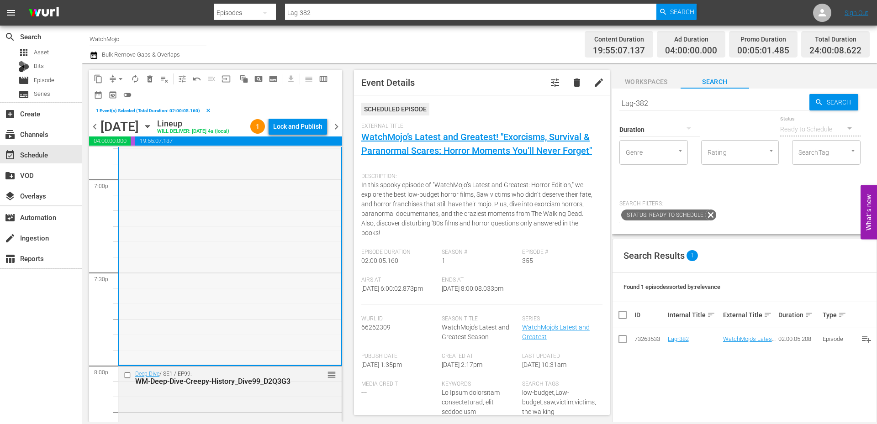
scroll to position [3533, 0]
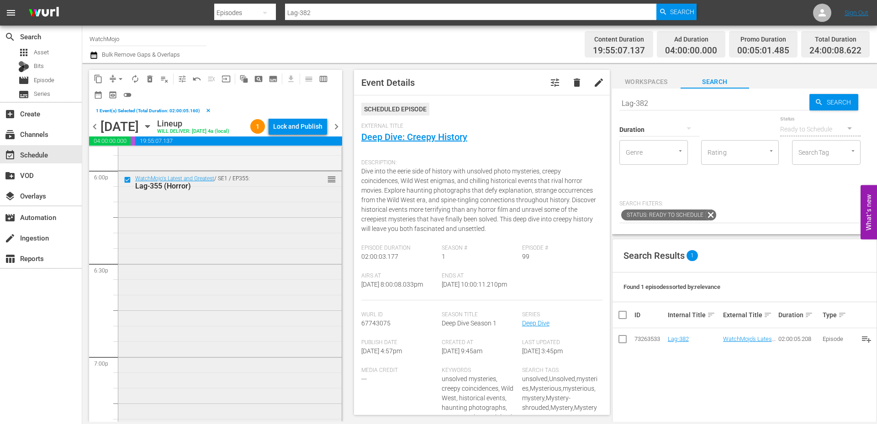
scroll to position [3320, 0]
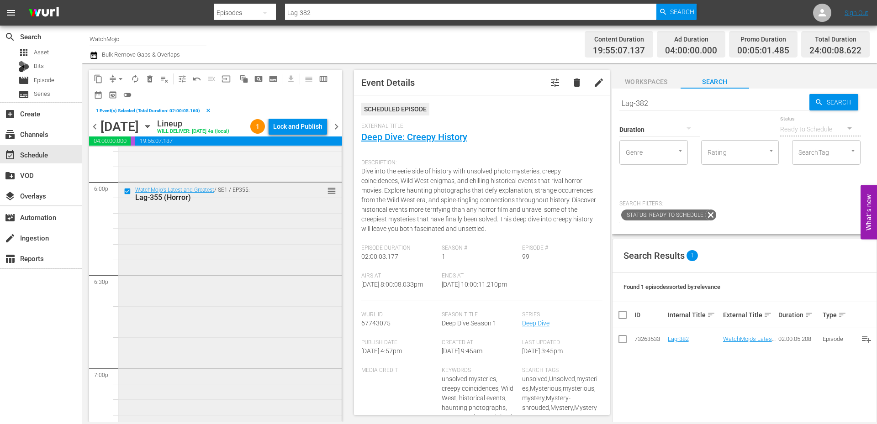
click at [214, 307] on div "WatchMojo's Latest and Greatest / SE1 / EP355: Lag-355 (Horror) reorder" at bounding box center [229, 368] width 223 height 371
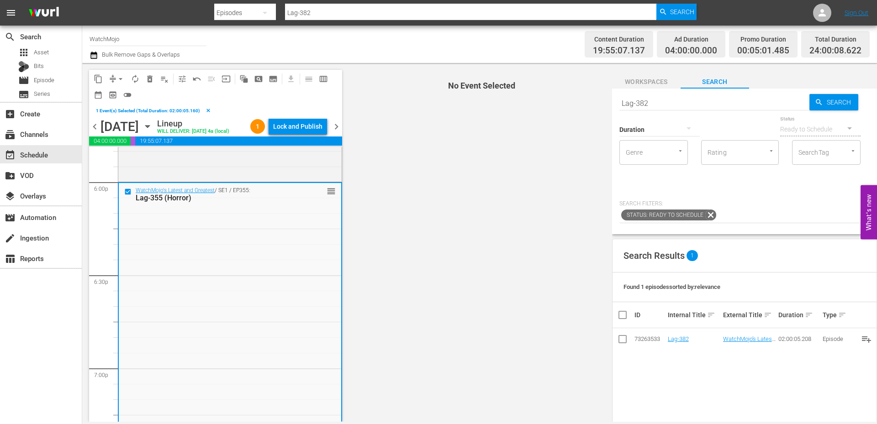
scroll to position [3289, 0]
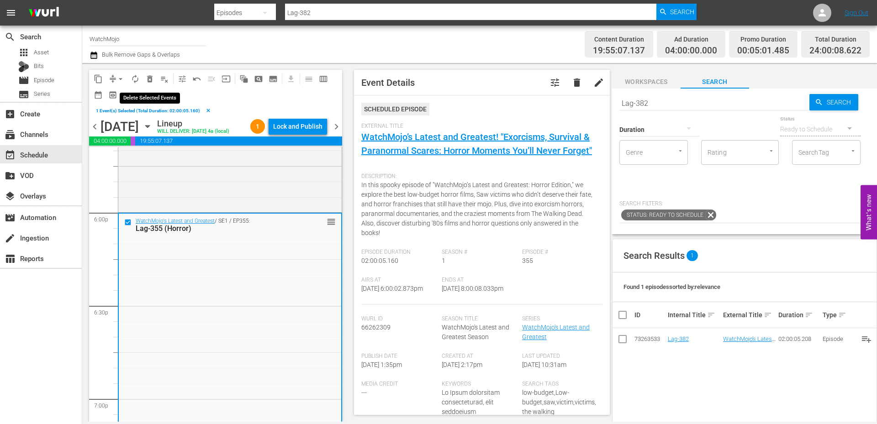
click at [149, 74] on span "delete_forever_outlined" at bounding box center [149, 78] width 9 height 9
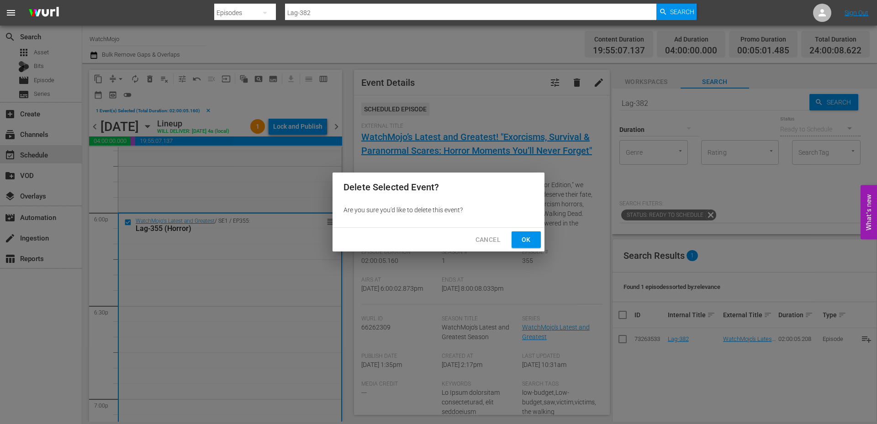
click at [522, 242] on span "Ok" at bounding box center [526, 239] width 15 height 11
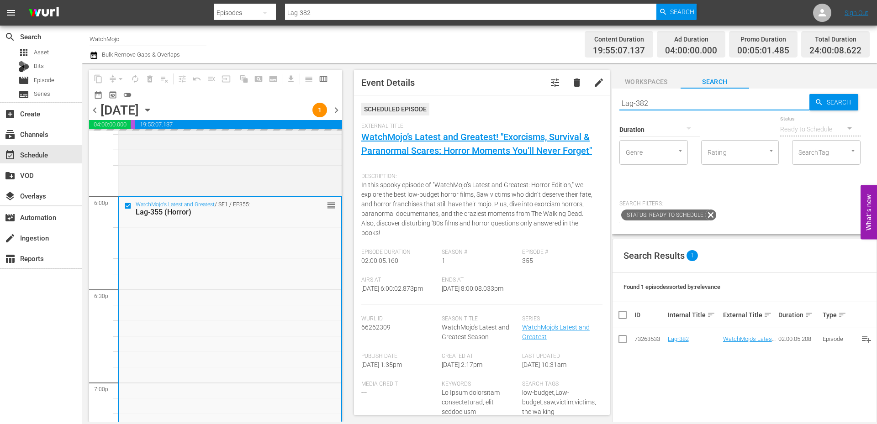
drag, startPoint x: 638, startPoint y: 99, endPoint x: 588, endPoint y: 93, distance: 50.2
click at [588, 93] on div "content_copy compress arrow_drop_down autorenew_outlined delete_forever_outline…" at bounding box center [479, 242] width 795 height 359
paste input "400"
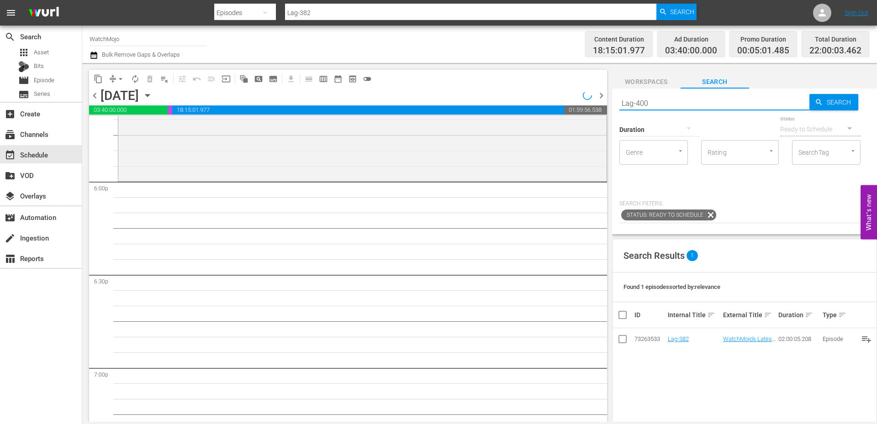
type input "Lag-400"
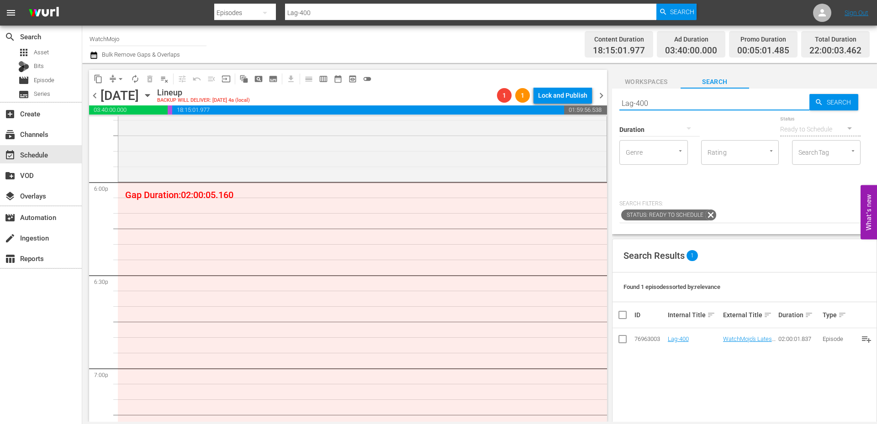
drag, startPoint x: 653, startPoint y: 105, endPoint x: 583, endPoint y: 96, distance: 70.5
click at [582, 95] on div "content_copy compress arrow_drop_down autorenew_outlined delete_forever_outline…" at bounding box center [479, 242] width 795 height 359
paste input "6"
type input "Lag-406"
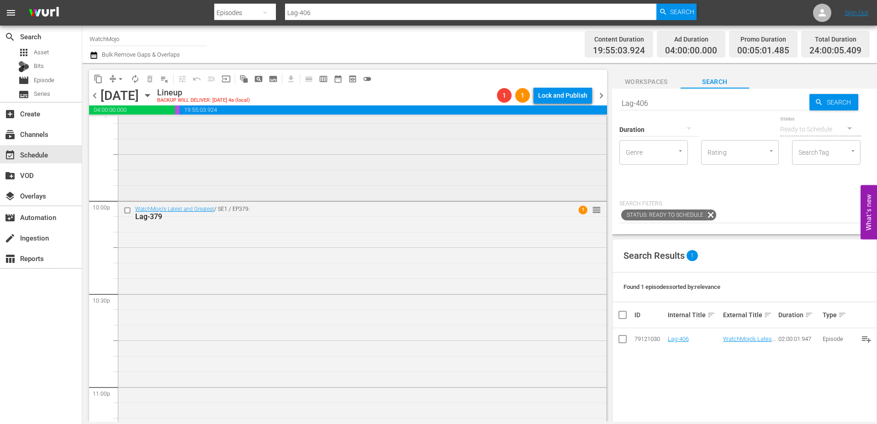
scroll to position [4020, 0]
click at [314, 324] on div "WatchMojo's Latest and Greatest / SE1 / EP379: Lag-379 1 reorder" at bounding box center [362, 383] width 488 height 370
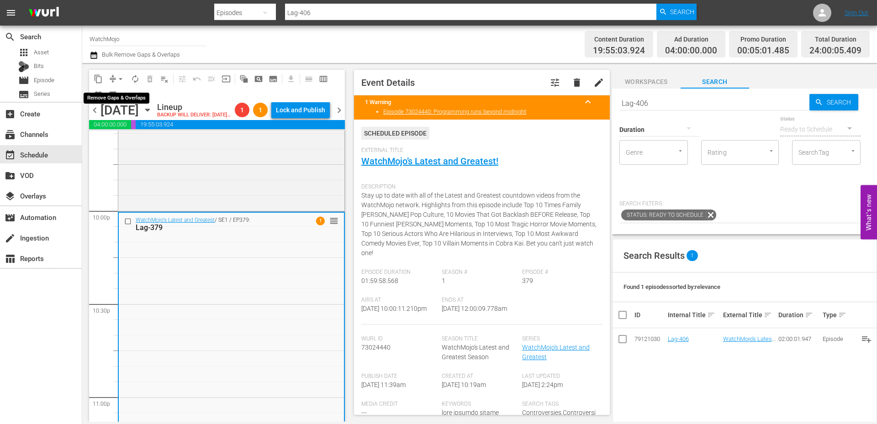
click at [117, 74] on span "arrow_drop_down" at bounding box center [120, 78] width 9 height 9
click at [134, 127] on li "Align to End of Previous Day" at bounding box center [121, 127] width 96 height 15
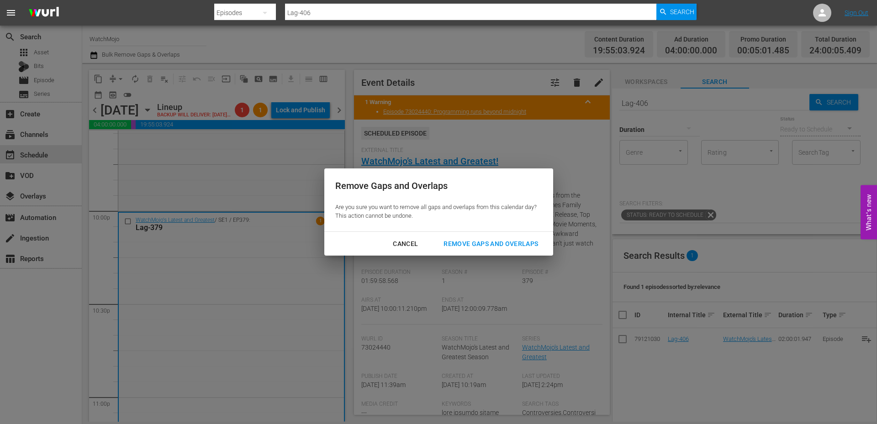
click at [478, 245] on div "Remove Gaps and Overlaps" at bounding box center [490, 243] width 109 height 11
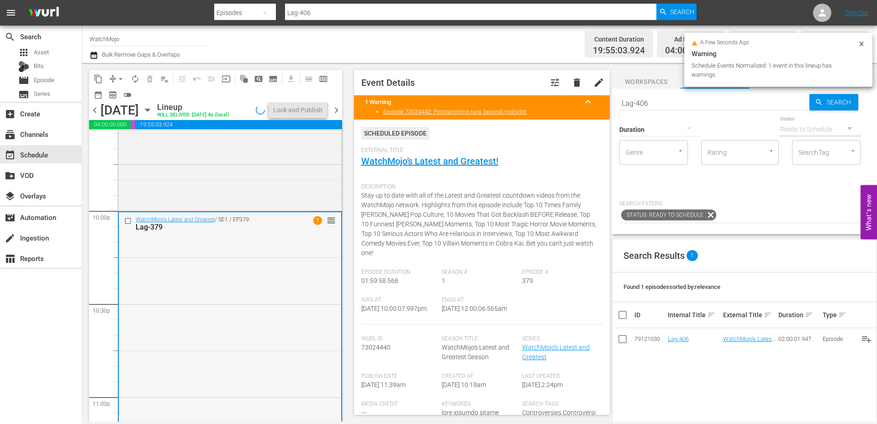
click at [203, 315] on div "WatchMojo's Latest and Greatest / SE1 / EP379: Lag-379 1 reorder" at bounding box center [230, 397] width 222 height 370
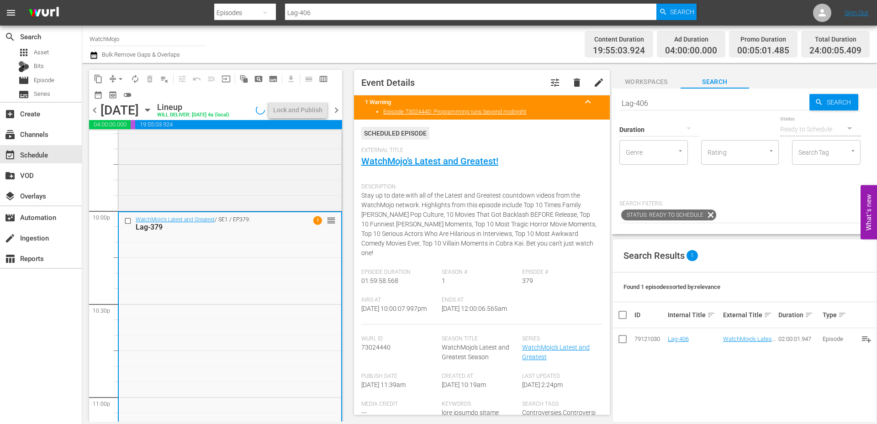
click at [127, 225] on input "checkbox" at bounding box center [129, 221] width 10 height 8
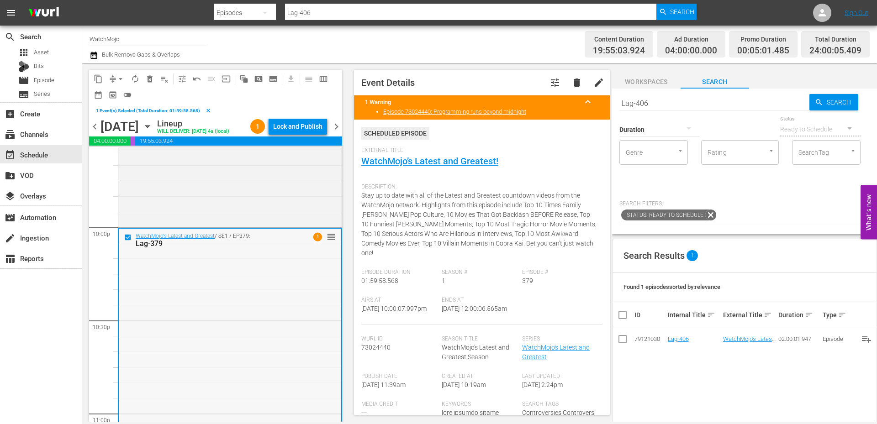
click at [196, 321] on div "WatchMojo's Latest and Greatest / SE1 / EP379: Lag-379 1 reorder" at bounding box center [230, 414] width 222 height 370
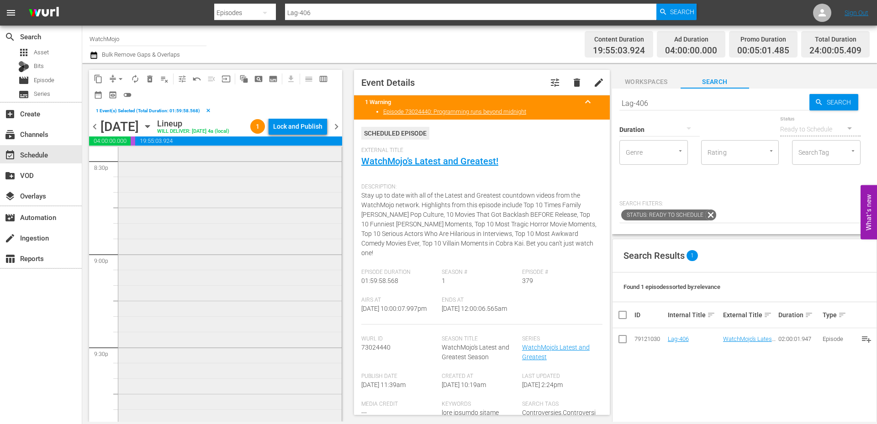
click at [218, 271] on div "Deep Dive / SE1 / EP99: WM-Deep-Dive-Creepy-History_Dive99_D2Q3G3 reorder" at bounding box center [229, 254] width 223 height 370
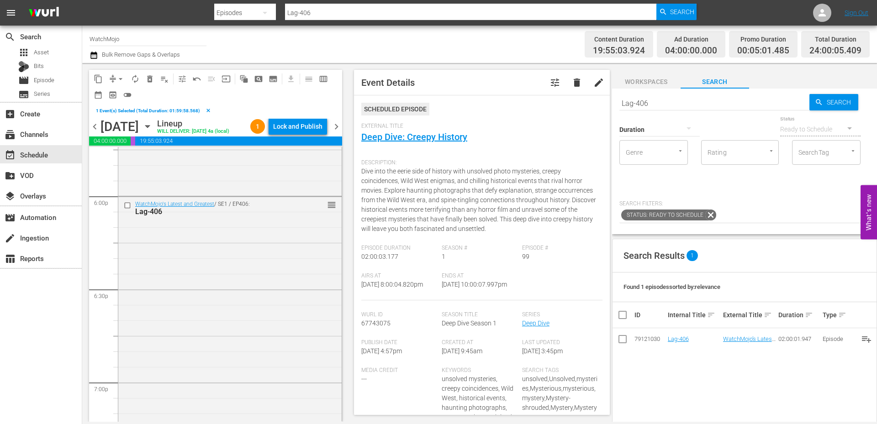
scroll to position [3289, 0]
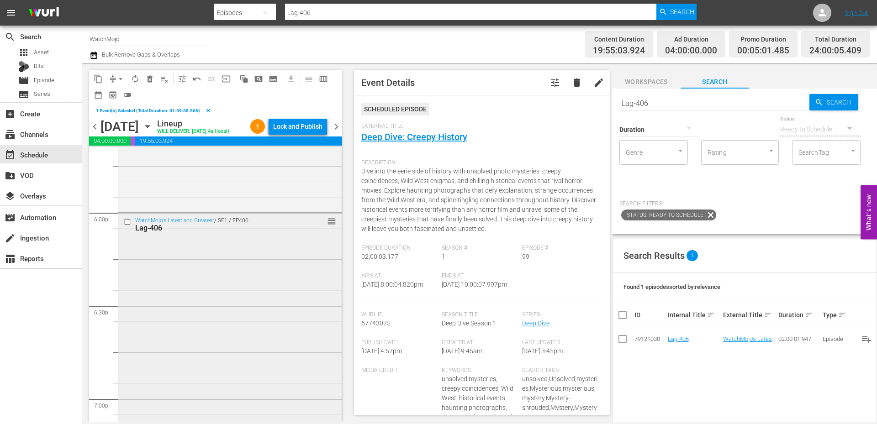
click at [216, 275] on div "WatchMojo's Latest and Greatest / SE1 / EP406: Lag-406 reorder" at bounding box center [229, 398] width 223 height 370
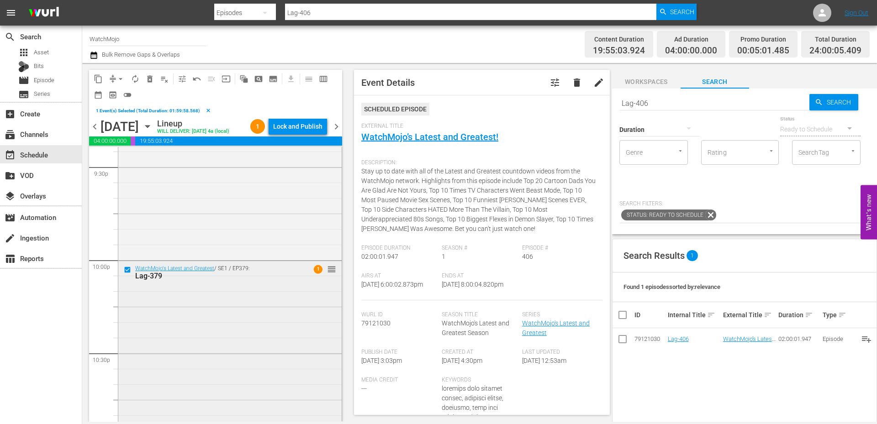
scroll to position [3990, 0]
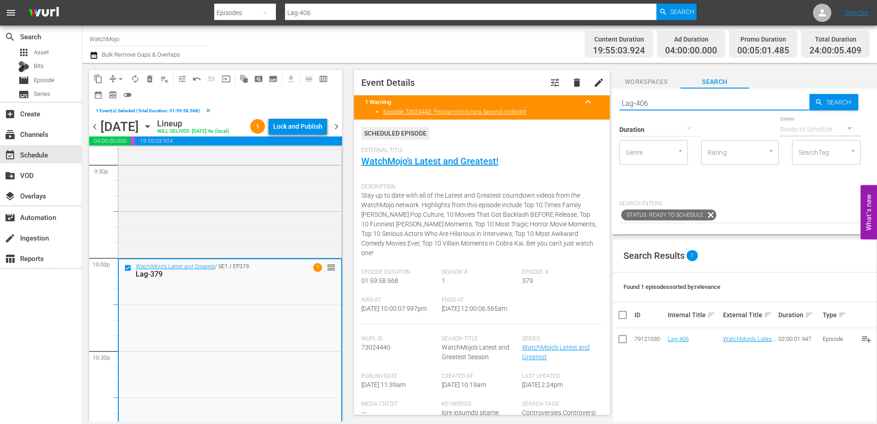
drag, startPoint x: 640, startPoint y: 101, endPoint x: 596, endPoint y: 101, distance: 43.4
click at [596, 101] on div "content_copy compress arrow_drop_down autorenew_outlined delete_forever_outline…" at bounding box center [479, 242] width 795 height 359
paste input "Lag-214 (Star Wars Special)"
type input "Lag-214 (Star Wars Special)"
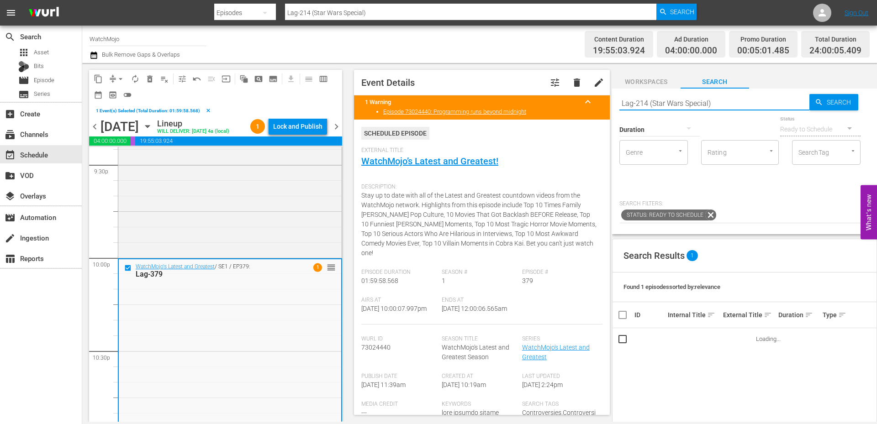
type input "Lag-214 (Star Wars Special)"
click at [150, 77] on span "delete_forever_outlined" at bounding box center [149, 78] width 9 height 9
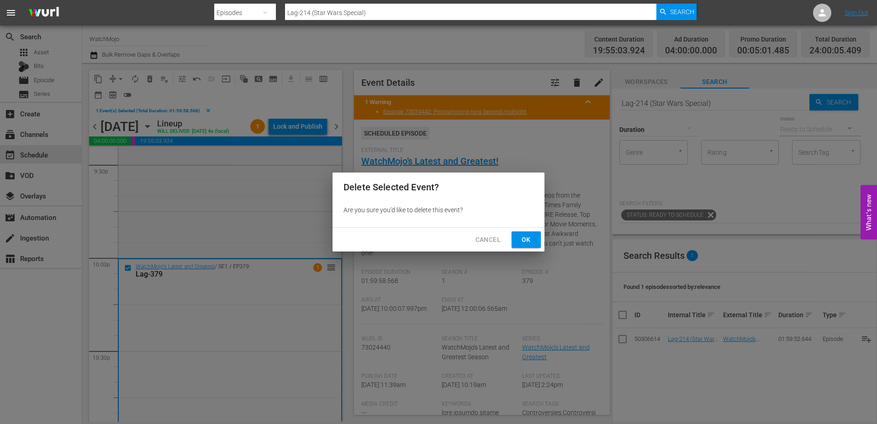
click at [523, 243] on span "Ok" at bounding box center [526, 239] width 15 height 11
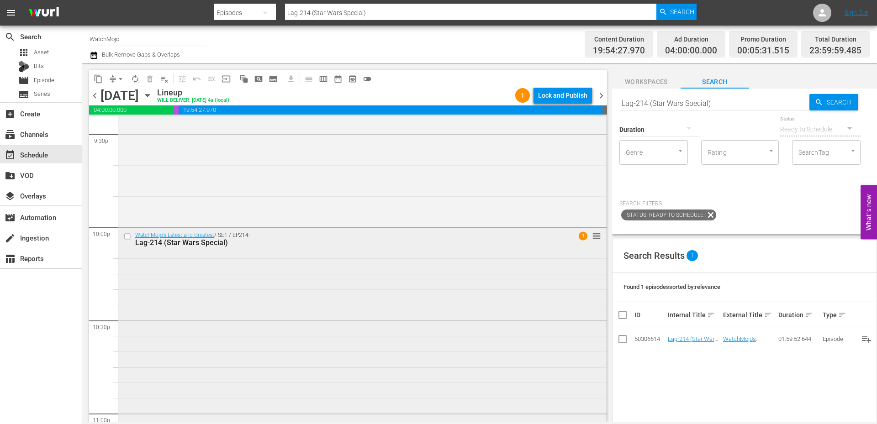
click at [290, 295] on div "WatchMojo's Latest and Greatest / SE1 / EP214: Lag-214 (Star Wars Special) 1 re…" at bounding box center [362, 413] width 488 height 370
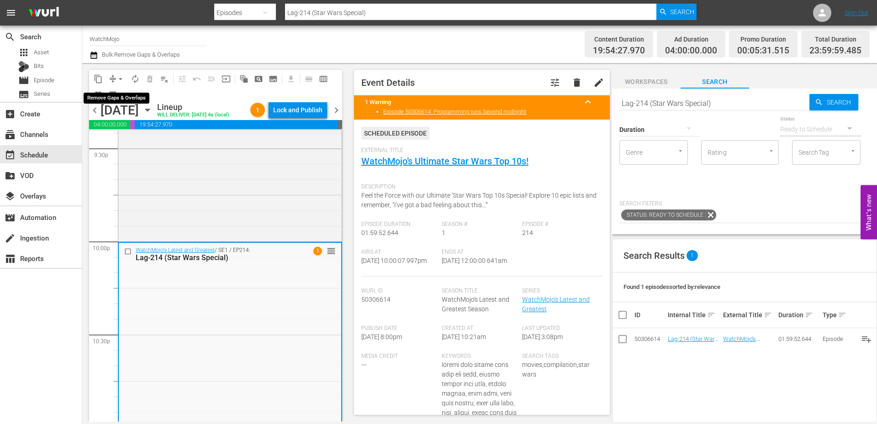
click at [121, 79] on span "arrow_drop_down" at bounding box center [120, 78] width 9 height 9
click at [148, 127] on li "Align to End of Previous Day" at bounding box center [121, 127] width 96 height 15
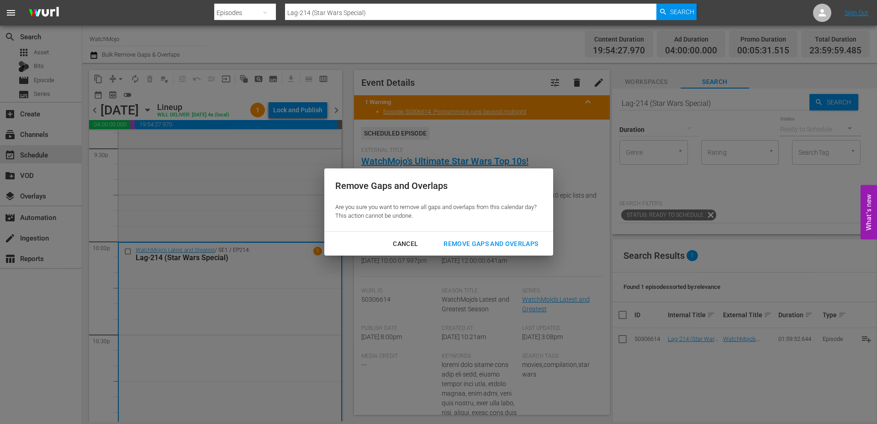
click at [463, 242] on div "Remove Gaps and Overlaps" at bounding box center [490, 243] width 109 height 11
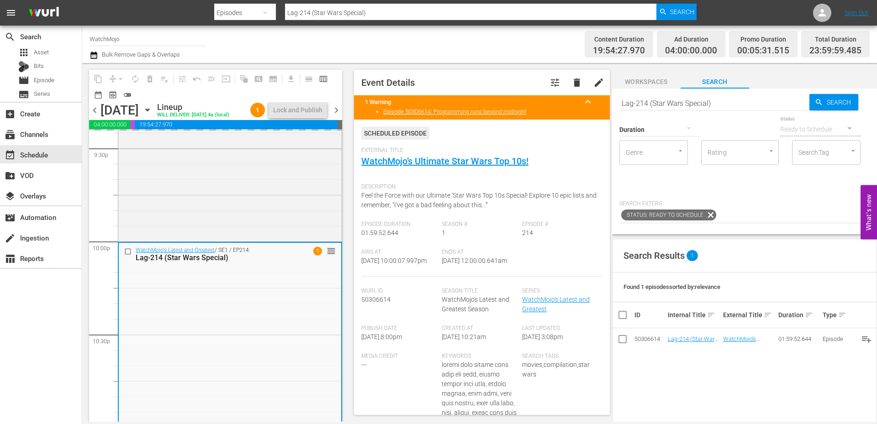
drag, startPoint x: 464, startPoint y: 276, endPoint x: 440, endPoint y: 280, distance: 24.0
click at [442, 277] on div "Ends At 9/14/25 @ 12:00:00.641am" at bounding box center [482, 263] width 80 height 28
click at [298, 112] on div "Lock and Publish" at bounding box center [297, 110] width 49 height 16
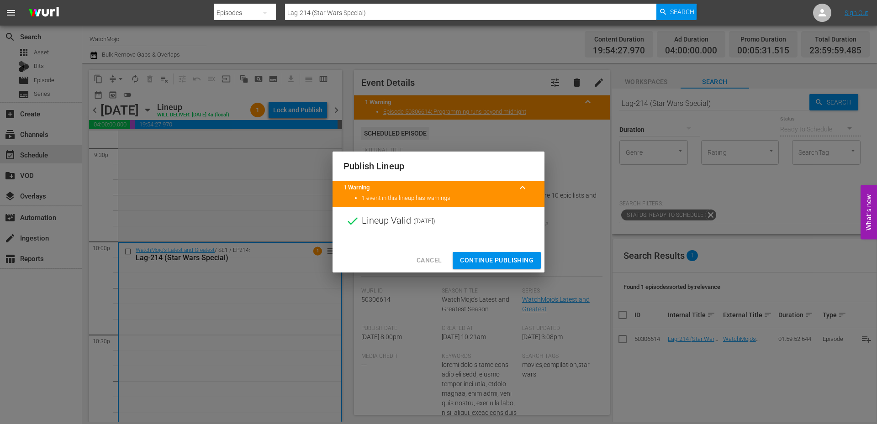
click at [490, 263] on span "Continue Publishing" at bounding box center [497, 260] width 74 height 11
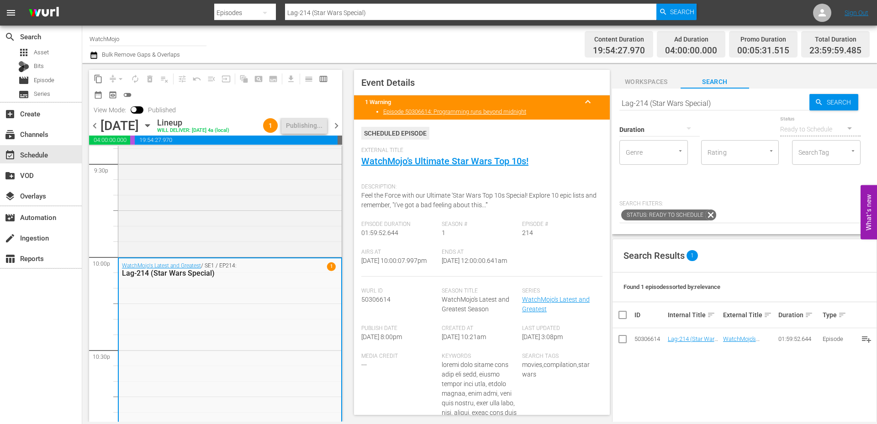
click at [334, 132] on span "chevron_right" at bounding box center [336, 125] width 11 height 11
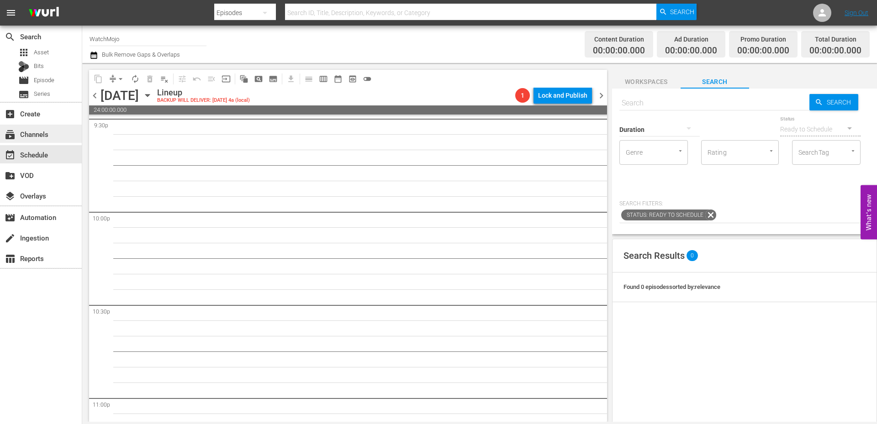
scroll to position [3990, 0]
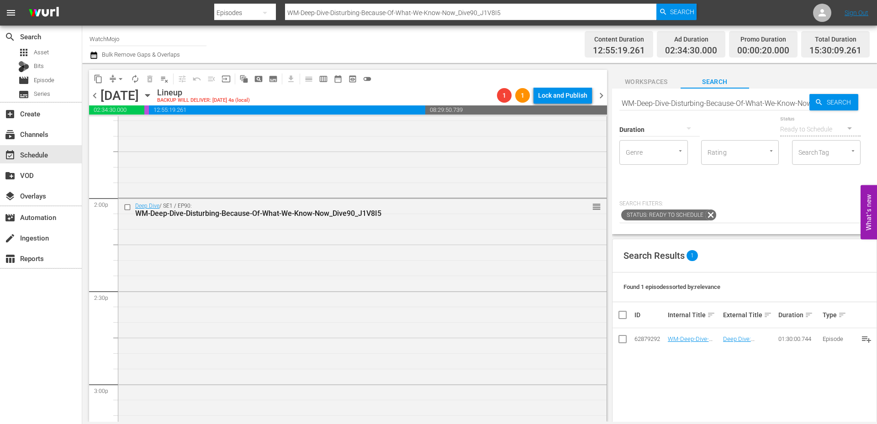
click at [746, 108] on input "WM-Deep-Dive-Disturbing-Because-Of-What-We-Know-Now_Dive90_J1V8I5" at bounding box center [714, 103] width 190 height 22
paste input "Film-Top-20-Failed-Movie-Franchises_I6A7H9"
type input "WM-Film-Top-20-Failed-Movie-Franchises_I6A7H9"
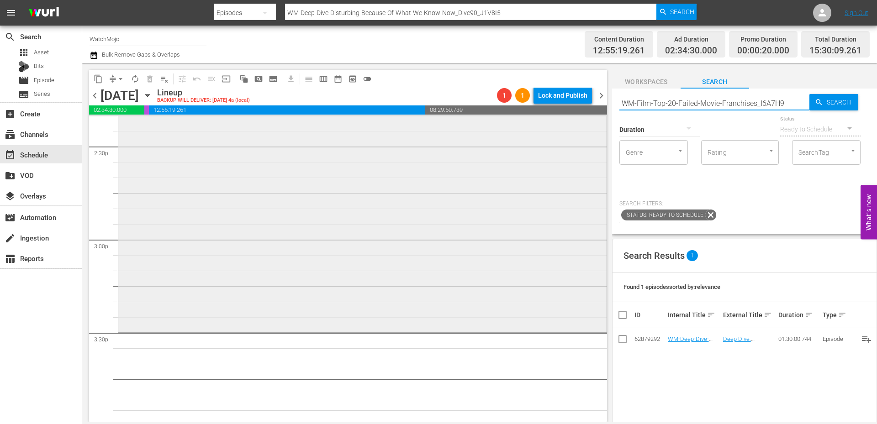
type input "WM-Film-Top-20-Failed-Movie-Franchises_I6A7H9"
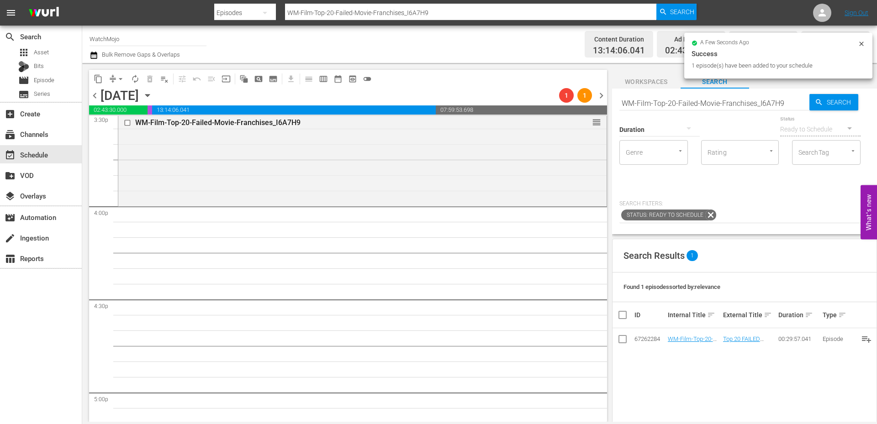
scroll to position [2954, 0]
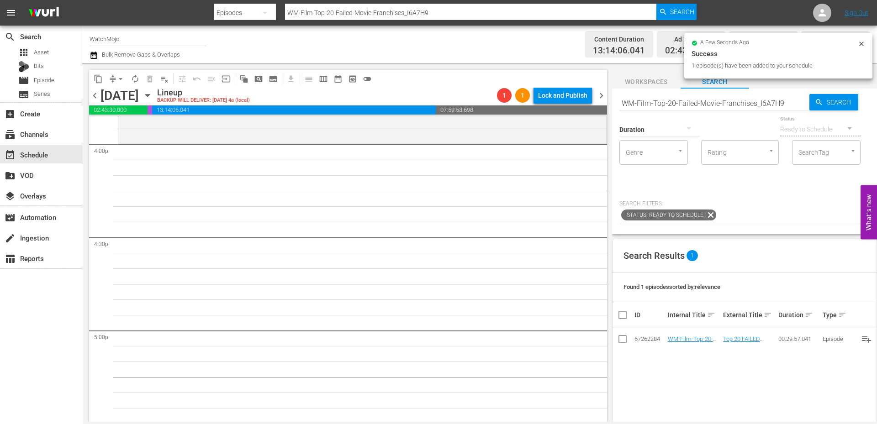
click at [721, 104] on input "WM-Film-Top-20-Failed-Movie-Franchises_I6A7H9" at bounding box center [714, 103] width 190 height 22
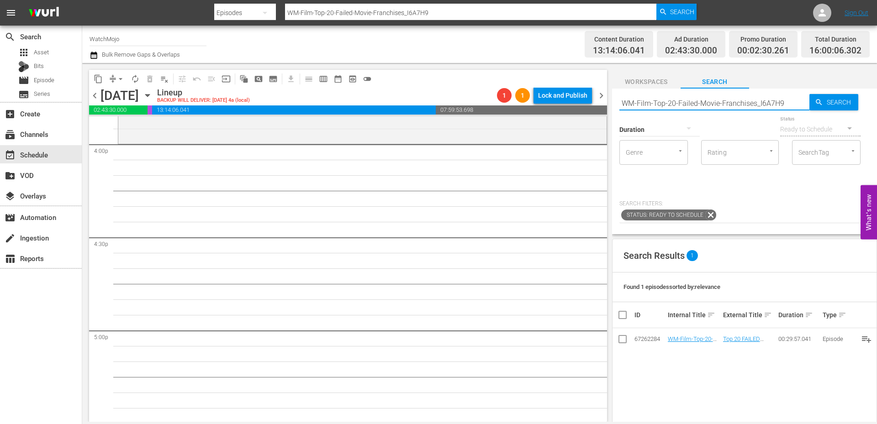
paste input "LAG-400"
type input "LAG-400"
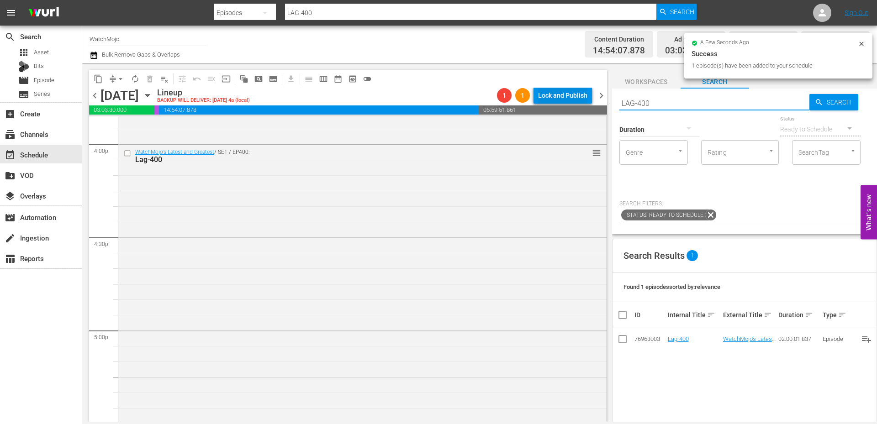
click at [588, 101] on div "content_copy compress arrow_drop_down autorenew_outlined delete_forever_outline…" at bounding box center [479, 242] width 795 height 359
paste input "356"
type input "LAG-356"
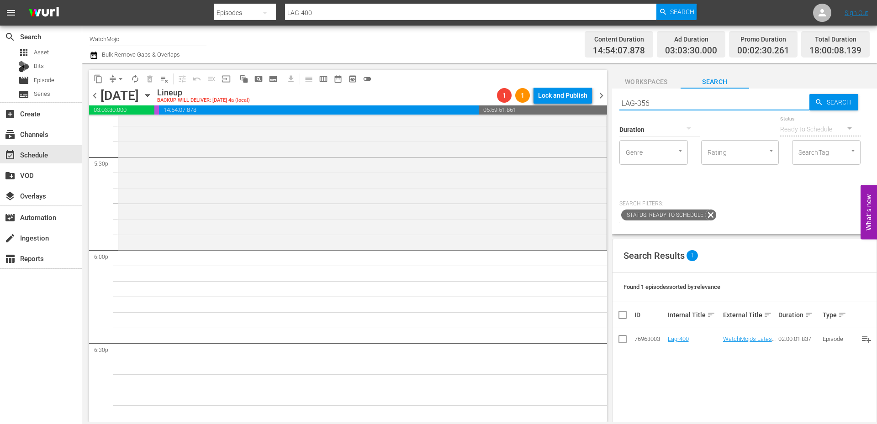
scroll to position [3320, 0]
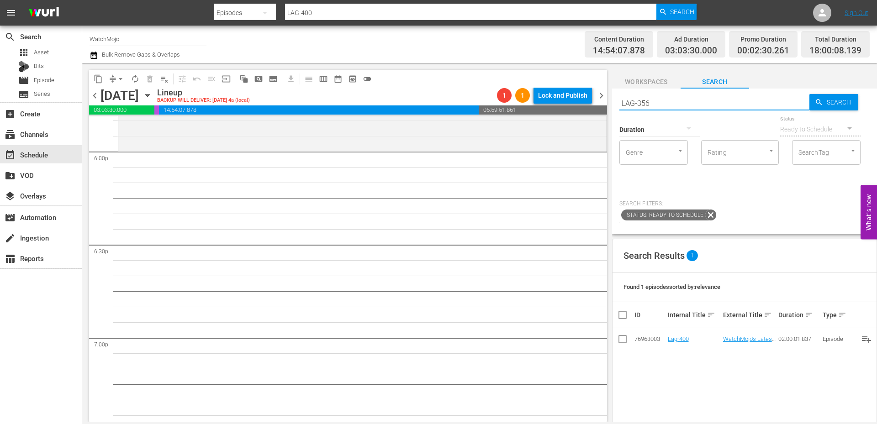
type input "LAG-356"
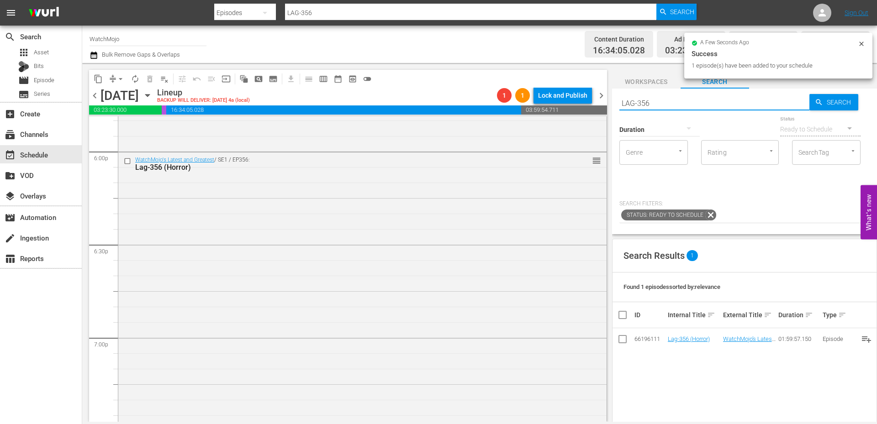
drag, startPoint x: 647, startPoint y: 101, endPoint x: 599, endPoint y: 108, distance: 48.8
click at [592, 104] on div "content_copy compress arrow_drop_down autorenew_outlined delete_forever_outline…" at bounding box center [479, 242] width 795 height 359
paste input "WM-Deep-Dive-Finally-Solved_Dive103_Q8R3M2"
type input "WM-Deep-Dive-Finally-Solved_Dive103_Q8R3M2"
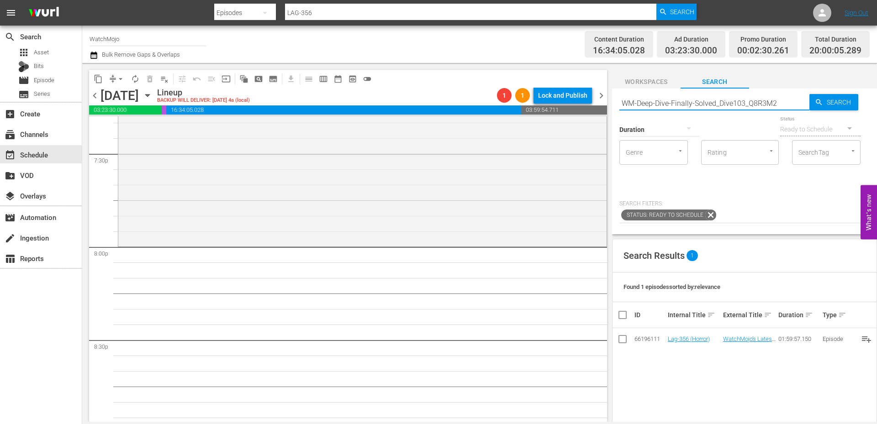
type input "WM-Deep-Dive-Finally-Solved_Dive103_Q8R3M2"
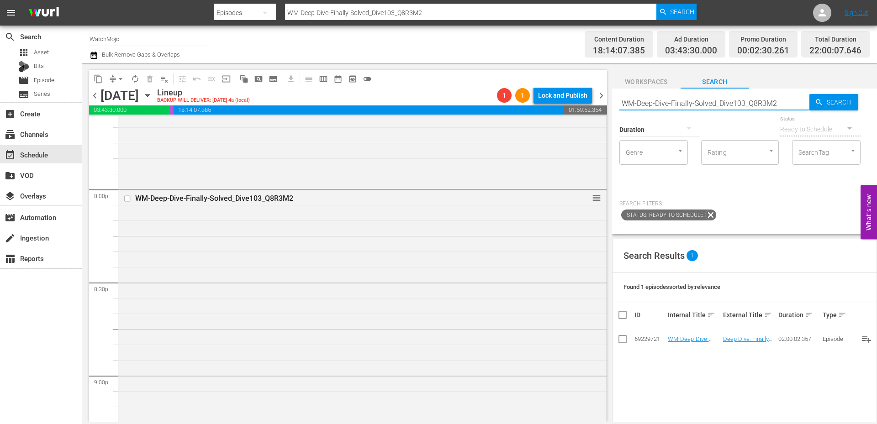
drag, startPoint x: 780, startPoint y: 103, endPoint x: 604, endPoint y: 104, distance: 175.9
click at [604, 104] on div "content_copy compress arrow_drop_down autorenew_outlined delete_forever_outline…" at bounding box center [479, 242] width 795 height 359
paste input "Anime-Top20-Anime-Heroes-Turned-Villains_L7C3U1"
type input "WM-Anime-Top20-Anime-Heroes-Turned-Villains_L7C3U1"
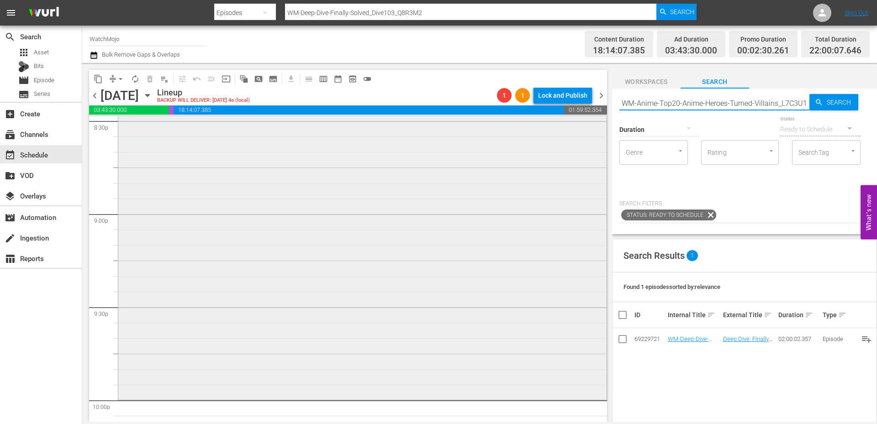
scroll to position [3929, 0]
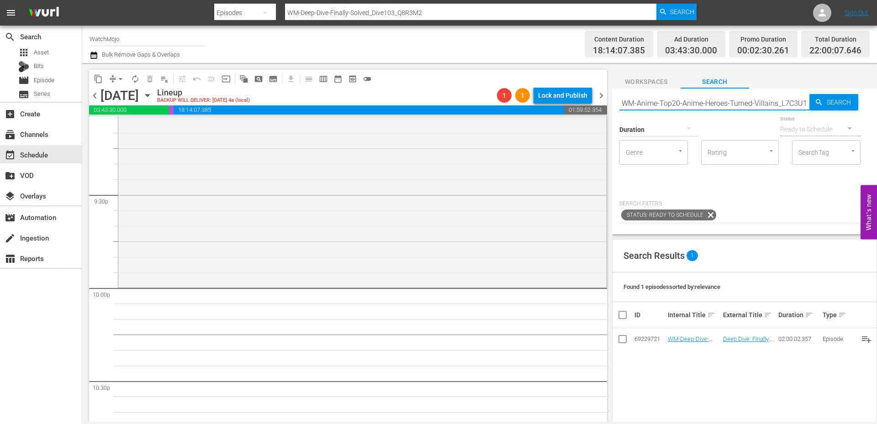
type input "WM-Anime-Top20-Anime-Heroes-Turned-Villains_L7C3U1"
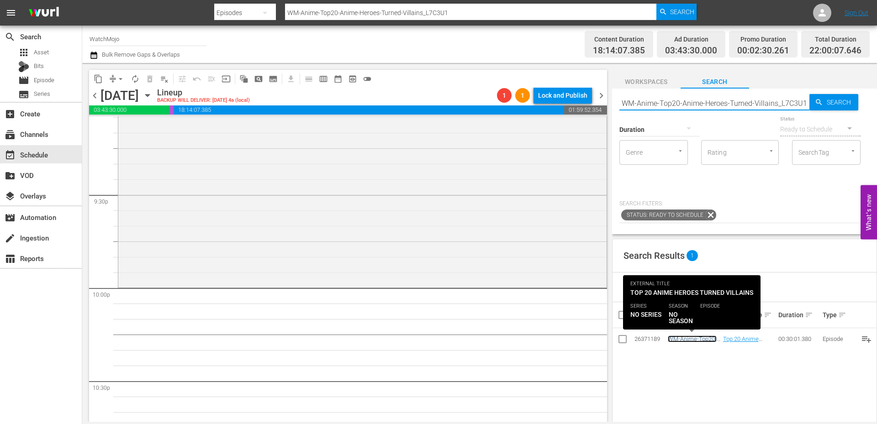
scroll to position [0, 0]
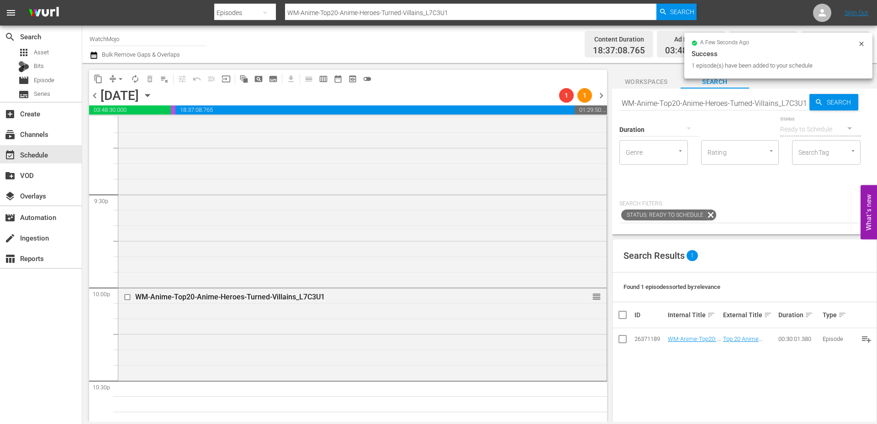
click at [739, 111] on input "WM-Anime-Top20-Anime-Heroes-Turned-Villains_L7C3U1" at bounding box center [714, 103] width 190 height 22
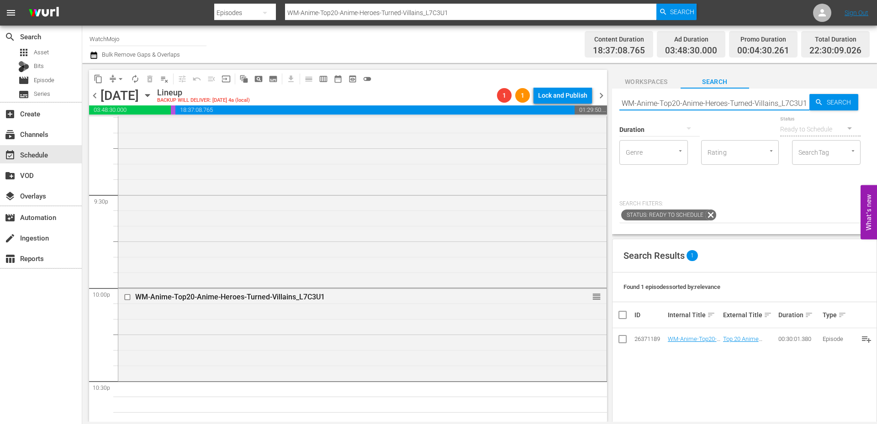
paste input "Brutal-Attack-on-Titan-Moments_U9Z4G8"
type input "WM-Anime-Top20-Brutal-Attack-on-Titan-Moments_U9Z4G8"
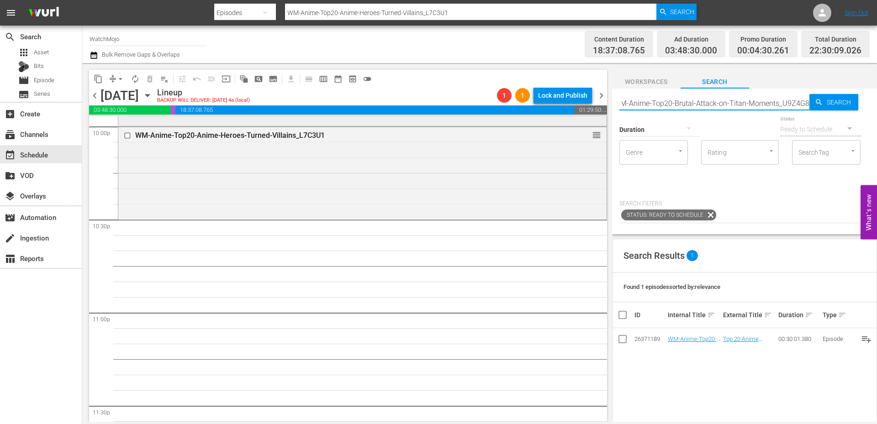
scroll to position [4168, 0]
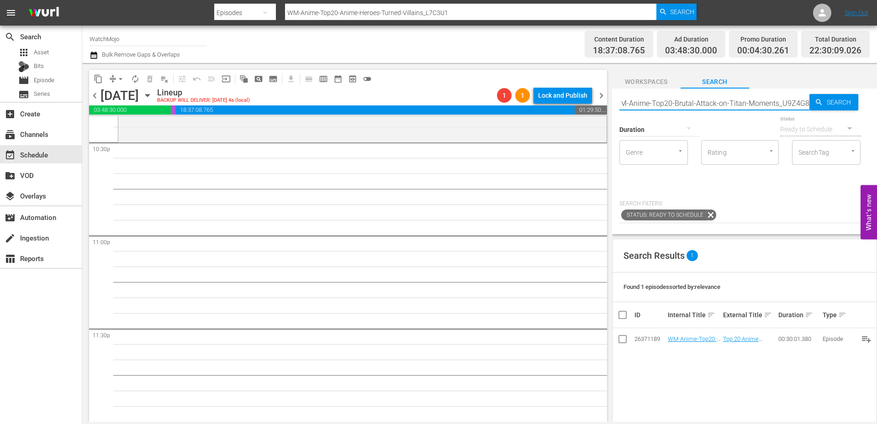
type input "WM-Anime-Top20-Brutal-Attack-on-Titan-Moments_U9Z4G8"
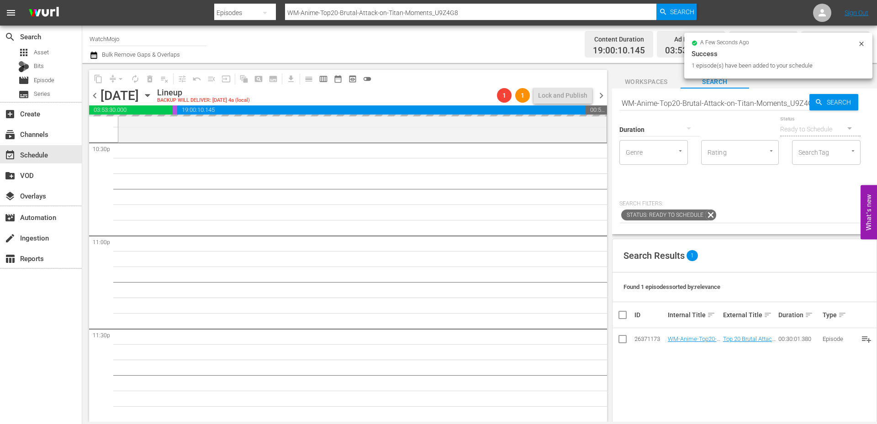
click at [727, 99] on input "WM-Anime-Top20-Brutal-Attack-on-Titan-Moments_U9Z4G8" at bounding box center [714, 103] width 190 height 22
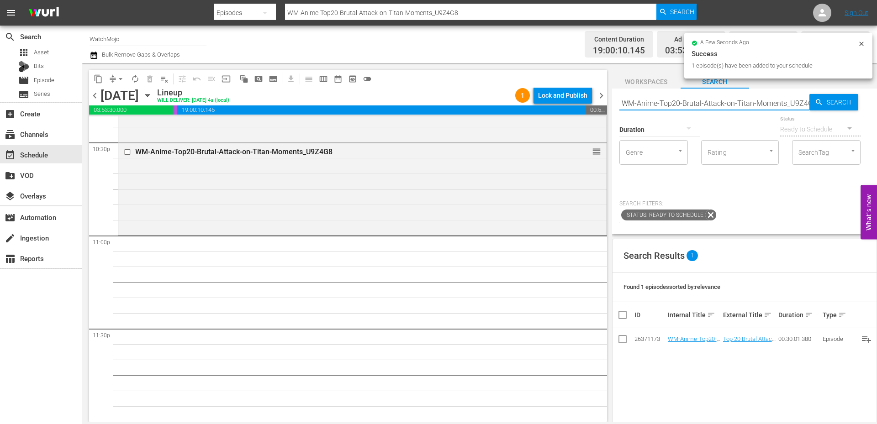
paste input "Horror-Anime-of-the-Century-So-Far_R3Y5R7"
type input "WM-Anime-Top20-Horror-Anime-of-the-Century-So-Far_R3Y5R7"
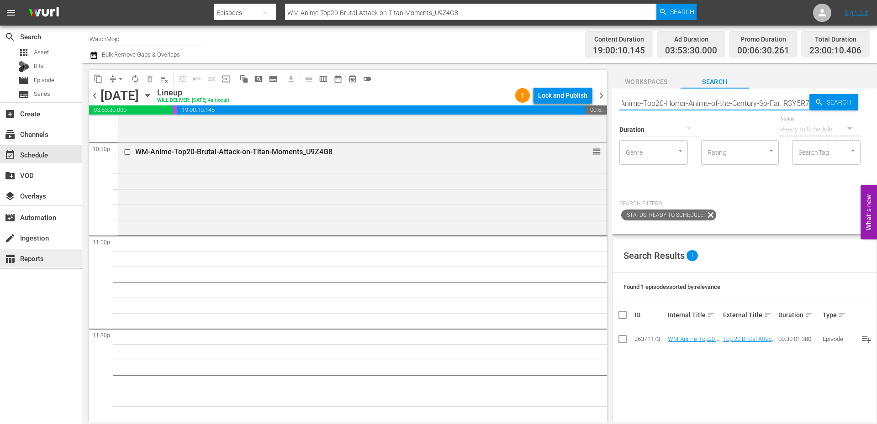
type input "WM-Anime-Top20-Horror-Anime-of-the-Century-So-Far_R3Y5R7"
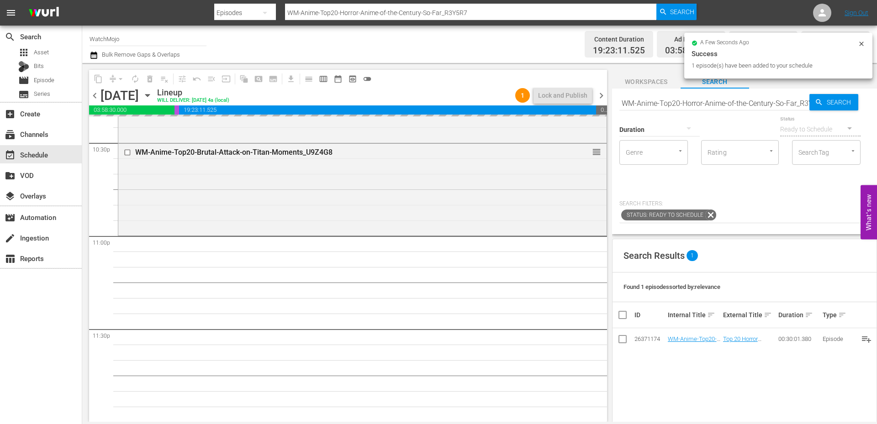
scroll to position [4168, 0]
click at [760, 103] on input "WM-Anime-Top20-Horror-Anime-of-the-Century-So-Far_R3Y5R7" at bounding box center [714, 103] width 190 height 22
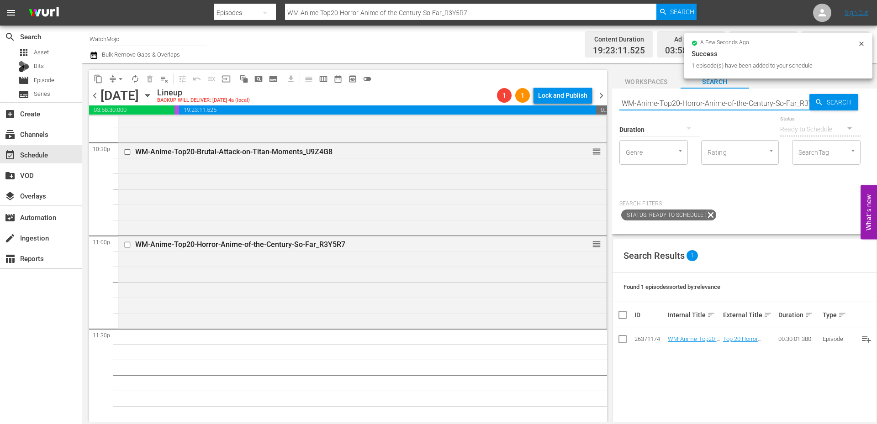
paste input "Mind-Blowing-Anime-Fights_J7Z2Z9"
type input "WM-Anime-Top20-Mind-Blowing-Anime-Fights_J7Z2Z9"
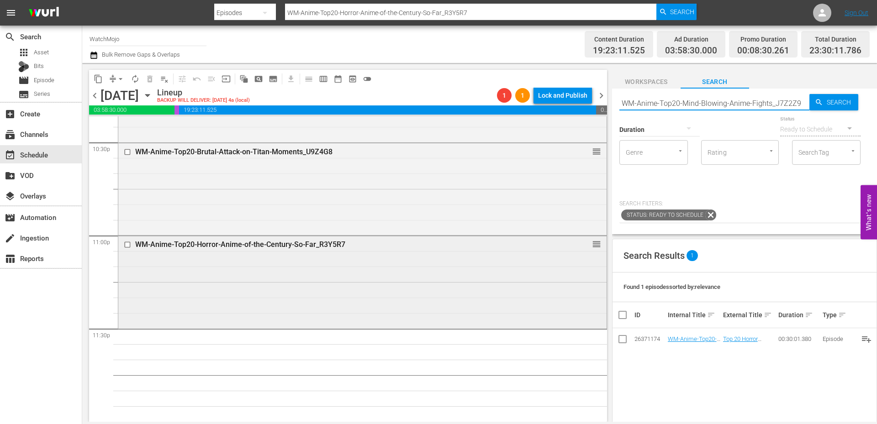
type input "WM-Anime-Top20-Mind-Blowing-Anime-Fights_J7Z2Z9"
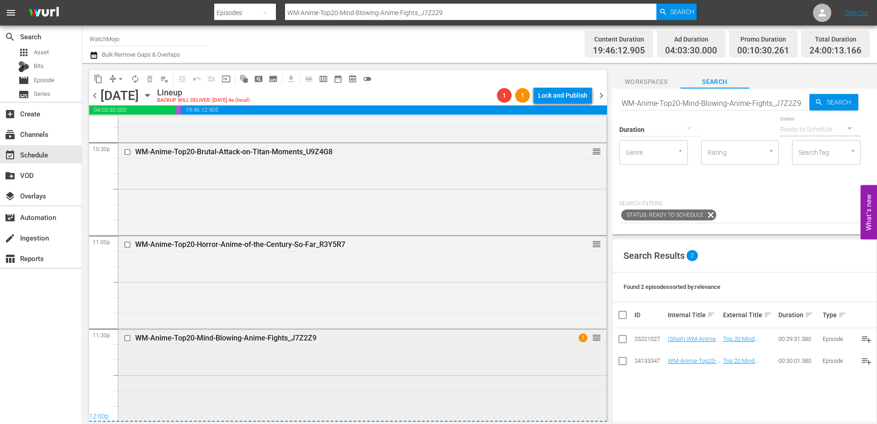
click at [338, 378] on div "WM-Anime-Top20-Mind-Blowing-Anime-Fights_J7Z2Z9 1 reorder" at bounding box center [362, 375] width 488 height 90
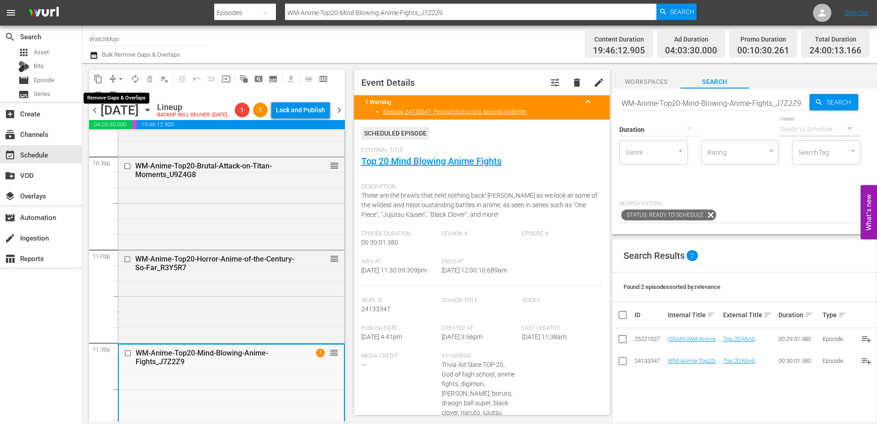
click at [121, 75] on span "arrow_drop_down" at bounding box center [120, 78] width 9 height 9
click at [138, 126] on li "Align to End of Previous Day" at bounding box center [121, 127] width 96 height 15
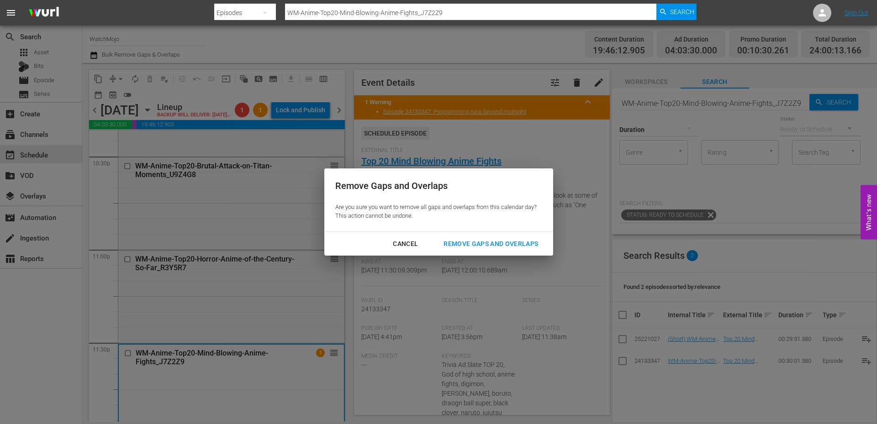
click at [517, 243] on div "Remove Gaps and Overlaps" at bounding box center [490, 243] width 109 height 11
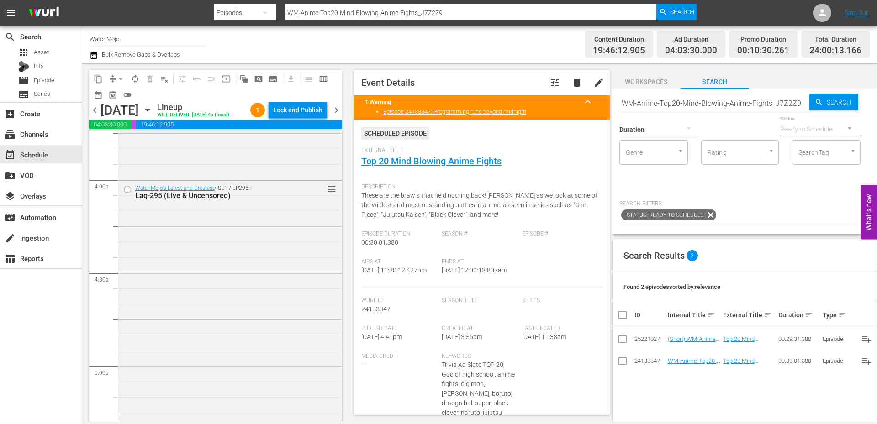
scroll to position [696, 0]
click at [230, 253] on div "WatchMojo's Latest and Greatest / SE1 / EP295: Lag-295 (Live & Uncensored) reor…" at bounding box center [229, 366] width 223 height 370
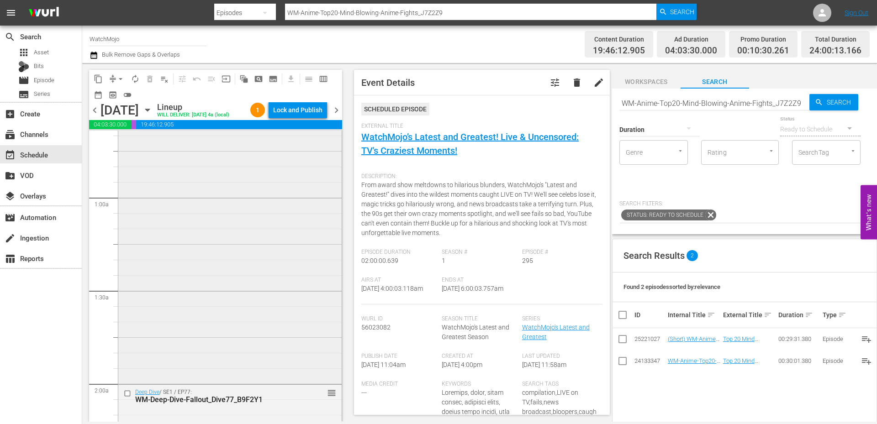
scroll to position [0, 0]
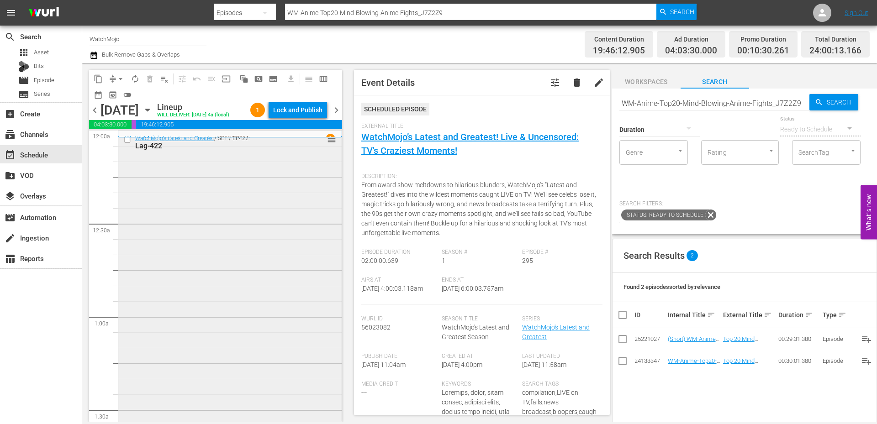
click at [218, 262] on div "WatchMojo's Latest and Greatest / SE1 / EP422: Lag-422 reorder" at bounding box center [229, 316] width 223 height 370
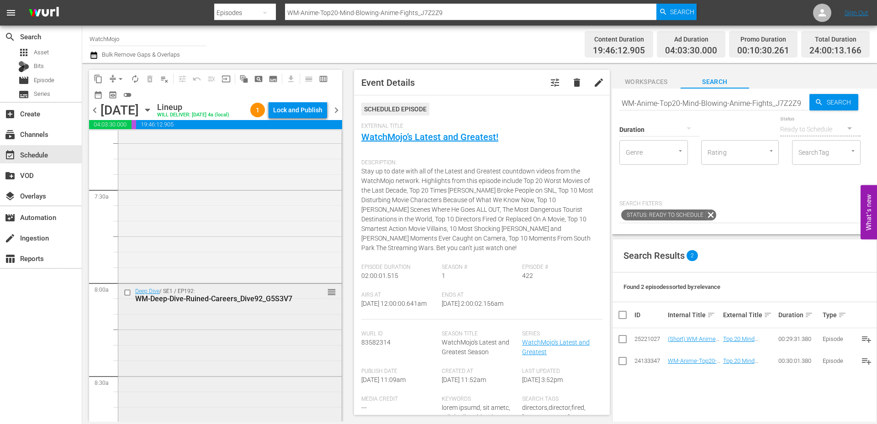
scroll to position [1371, 0]
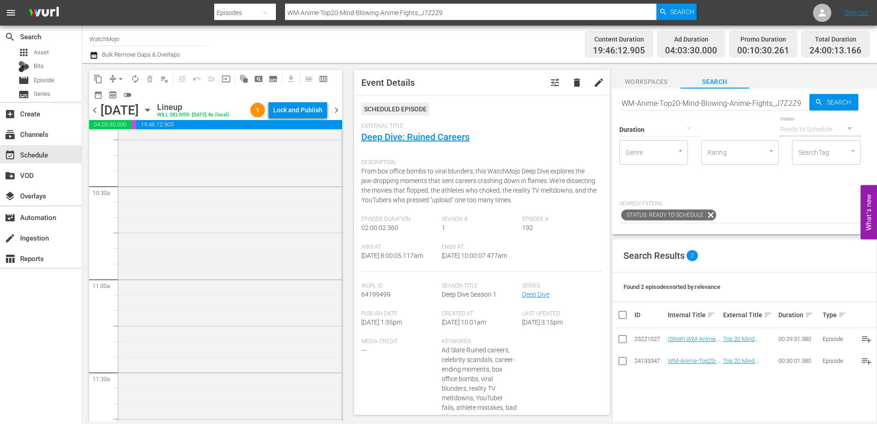
scroll to position [1919, 0]
click at [196, 308] on div "WatchMojo's Latest and Greatest / SE1 / EP339: Lag-339 reorder" at bounding box center [229, 262] width 223 height 370
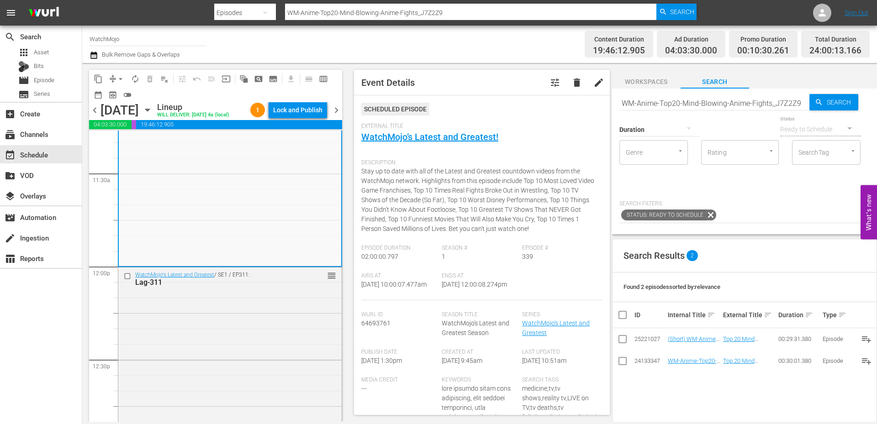
scroll to position [2193, 0]
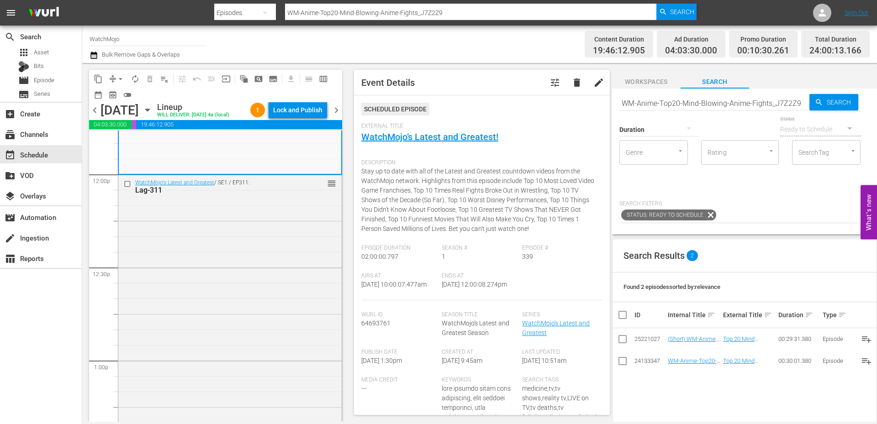
click at [196, 308] on div "WatchMojo's Latest and Greatest / SE1 / EP311: Lag-311 reorder" at bounding box center [229, 360] width 223 height 370
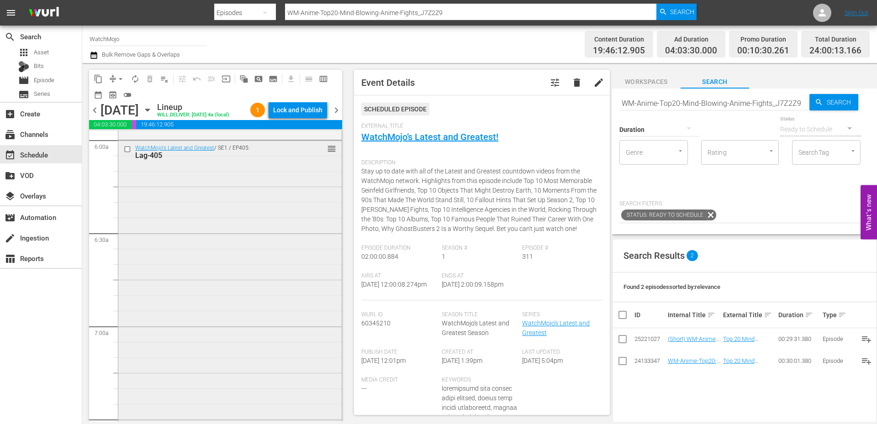
scroll to position [1096, 0]
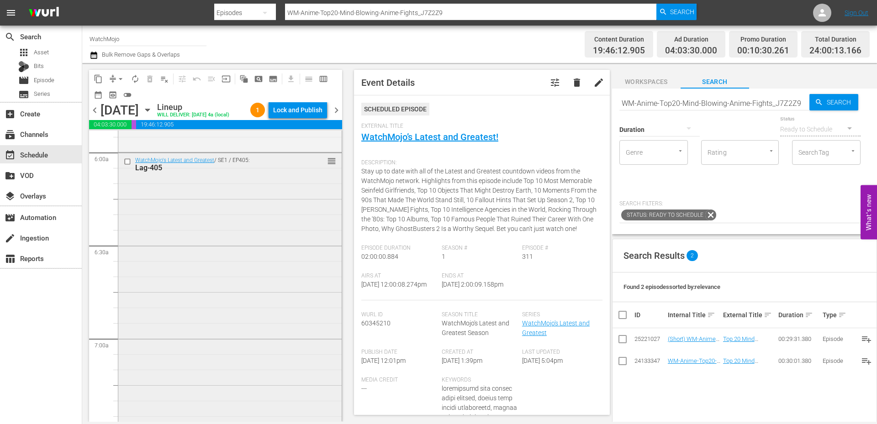
click at [159, 242] on div "WatchMojo's Latest and Greatest / SE1 / EP405: Lag-405 reorder" at bounding box center [229, 338] width 223 height 370
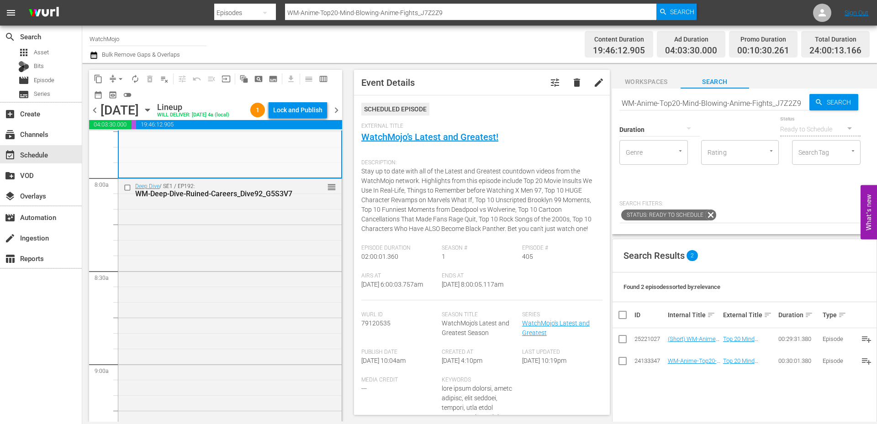
scroll to position [1493, 0]
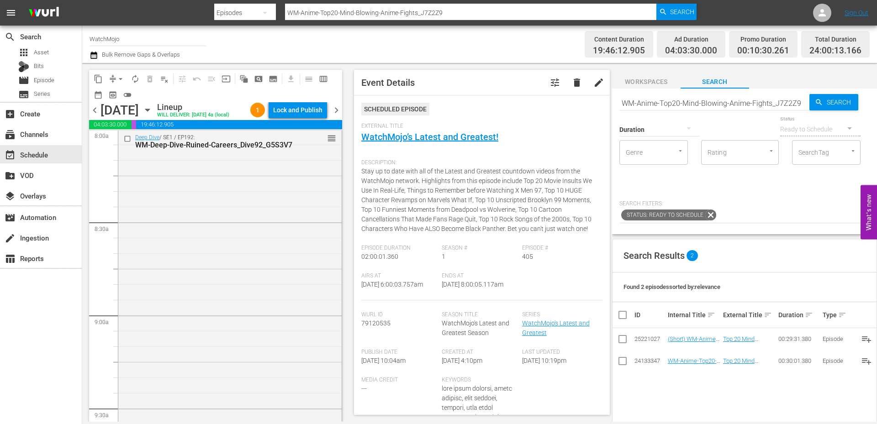
click at [162, 254] on div "Deep Dive / SE1 / EP192: WM-Deep-Dive-Ruined-Careers_Dive92_G5S3V7 reorder" at bounding box center [229, 315] width 223 height 370
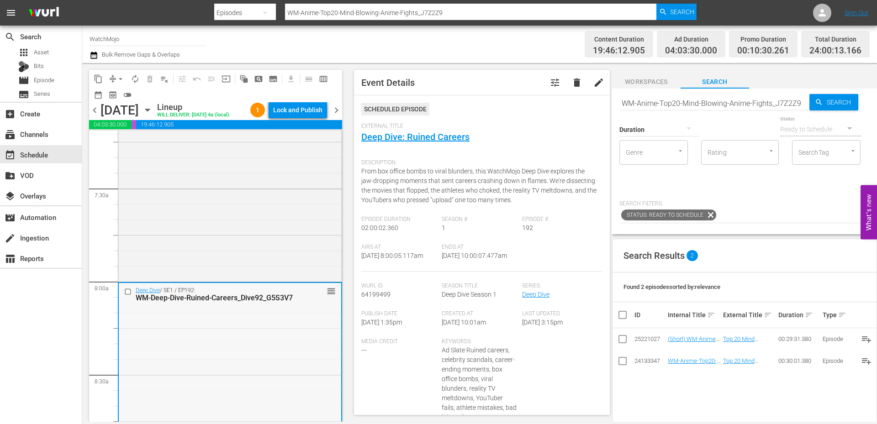
scroll to position [1324, 0]
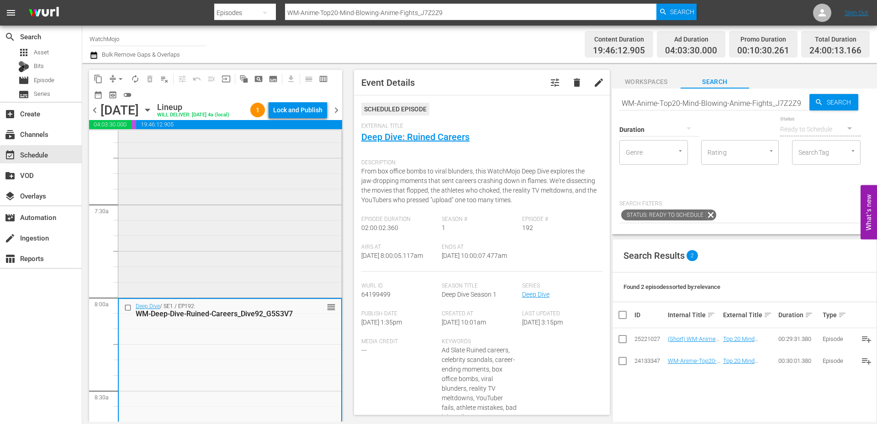
click at [166, 232] on div "WatchMojo's Latest and Greatest / SE1 / EP405: Lag-405 reorder" at bounding box center [229, 111] width 223 height 370
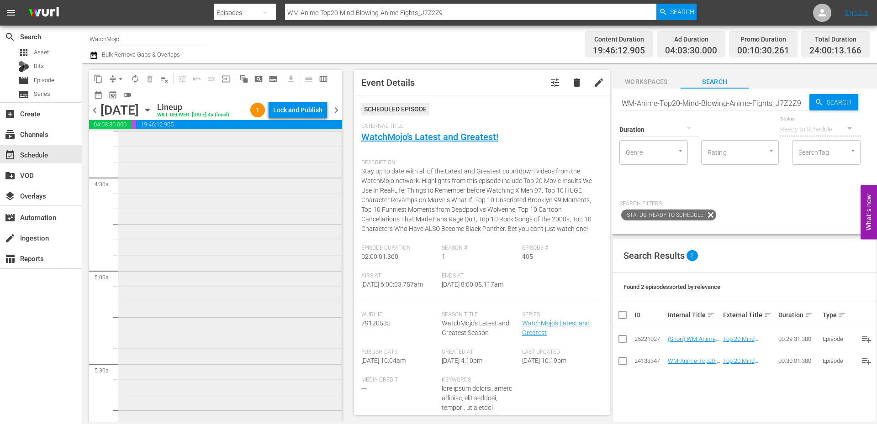
click at [188, 227] on div "WatchMojo's Latest and Greatest / SE1 / EP295: Lag-295 (Live & Uncensored) reor…" at bounding box center [229, 270] width 223 height 370
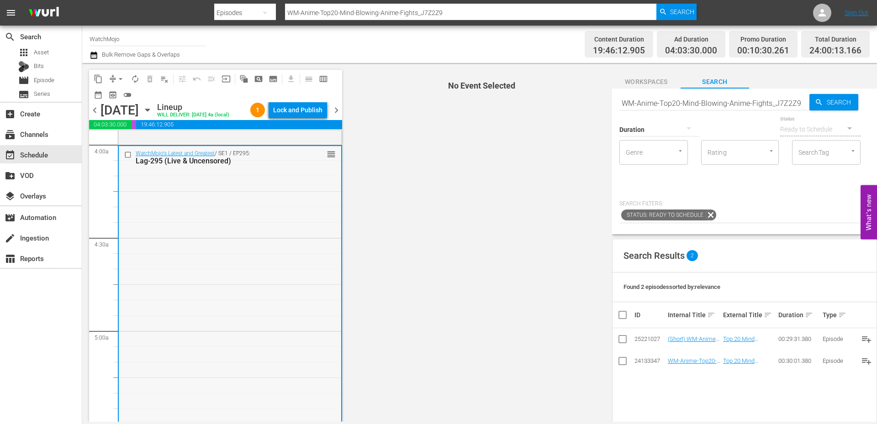
scroll to position [731, 0]
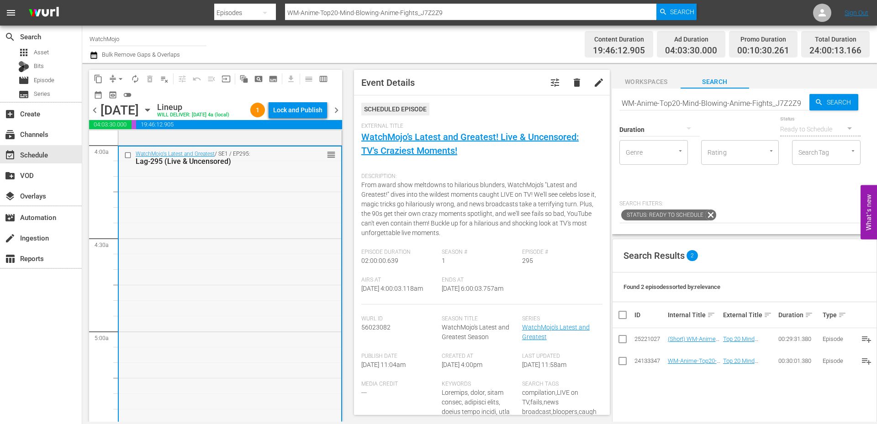
click at [128, 159] on input "checkbox" at bounding box center [129, 155] width 10 height 8
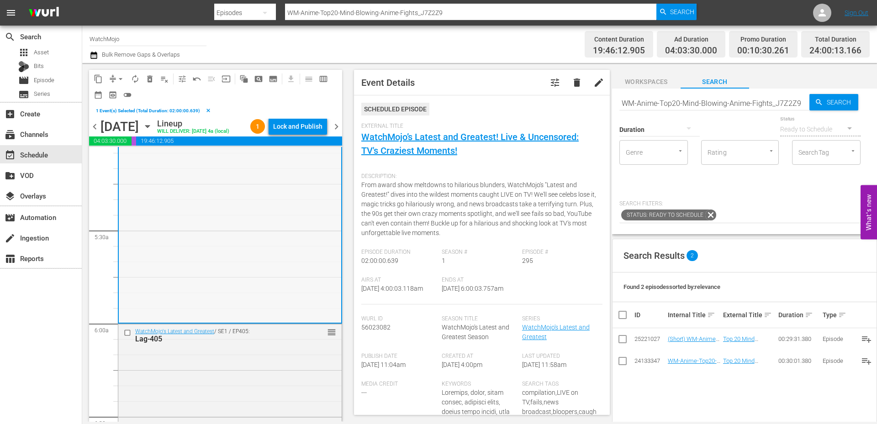
scroll to position [944, 0]
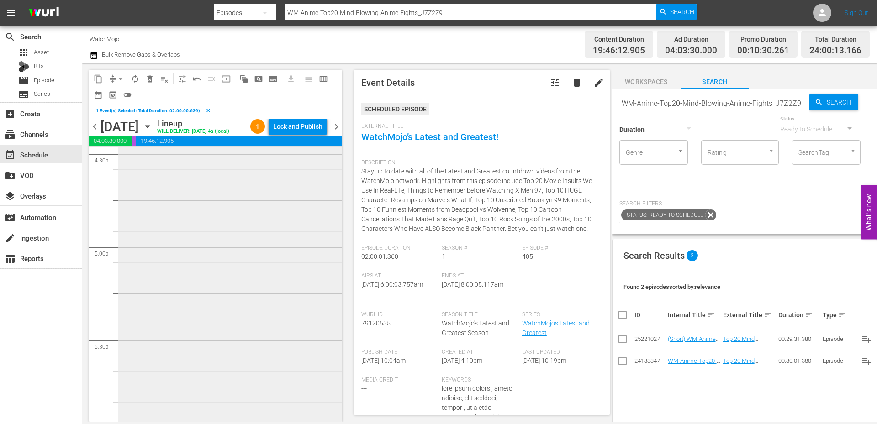
scroll to position [822, 0]
click at [178, 293] on div "WatchMojo's Latest and Greatest / SE1 / EP295: Lag-295 (Live & Uncensored) reor…" at bounding box center [229, 256] width 223 height 370
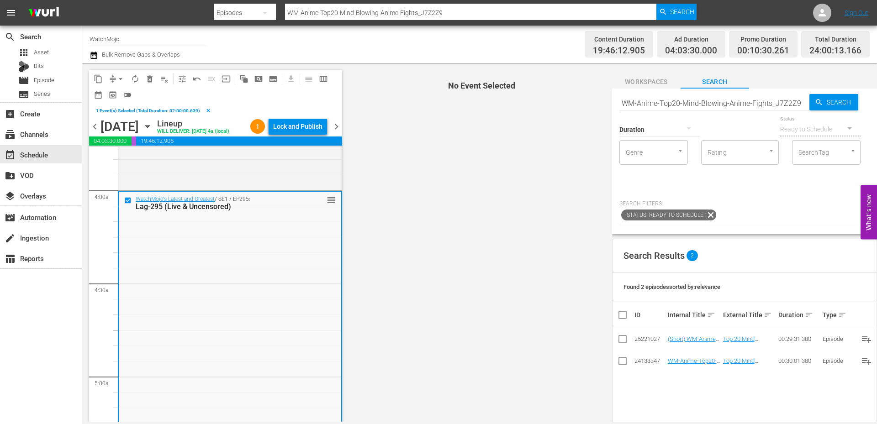
scroll to position [700, 0]
click at [161, 282] on div "WatchMojo's Latest and Greatest / SE1 / EP295: Lag-295 (Live & Uncensored) reor…" at bounding box center [230, 379] width 222 height 370
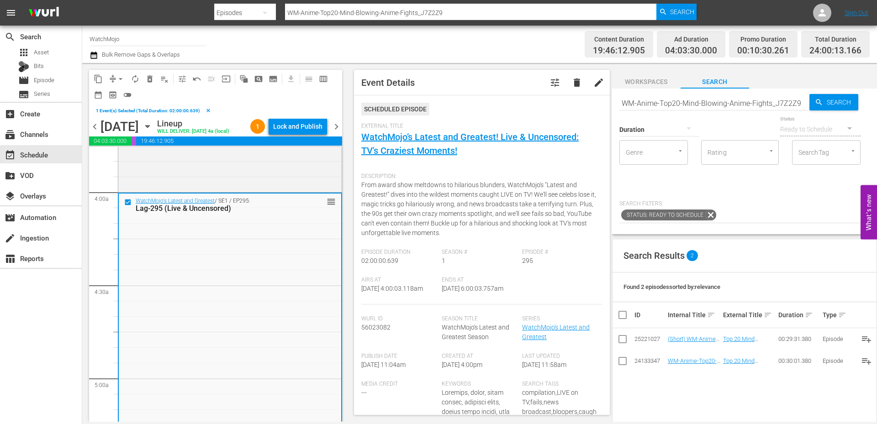
click at [677, 105] on input "WM-Anime-Top20-Mind-Blowing-Anime-Fights_J7Z2Z9" at bounding box center [714, 103] width 190 height 22
paste input "Lag-320"
type input "Lag-320"
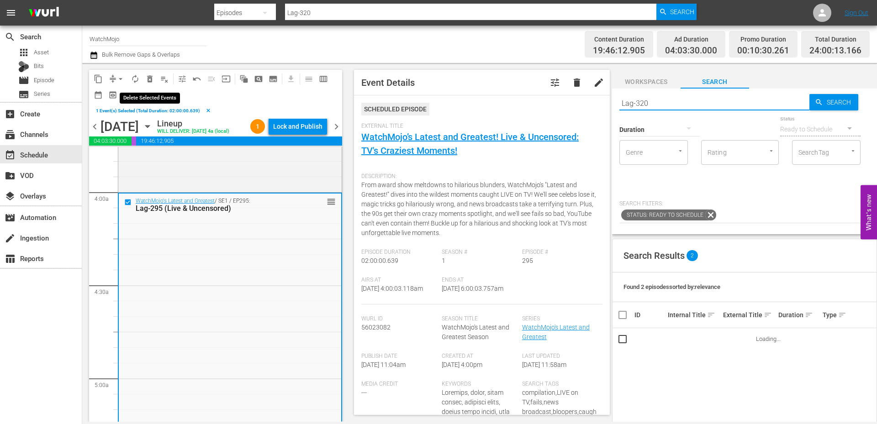
click at [152, 79] on span "delete_forever_outlined" at bounding box center [149, 78] width 9 height 9
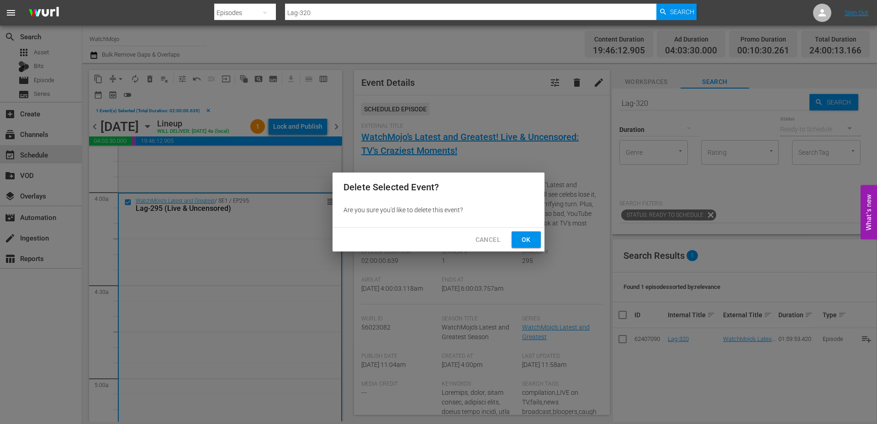
click at [526, 233] on button "Ok" at bounding box center [526, 240] width 29 height 17
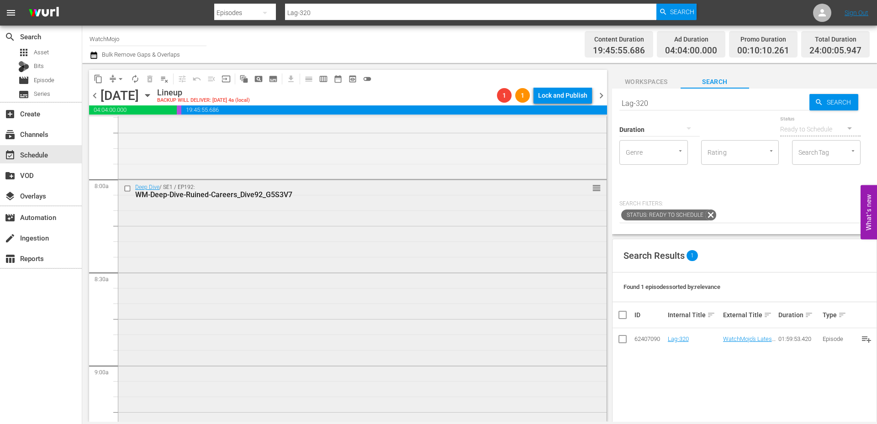
scroll to position [1431, 0]
click at [268, 278] on div "Deep Dive / SE1 / EP192: WM-Deep-Dive-Ruined-Careers_Dive92_G5S3V7 reorder" at bounding box center [362, 362] width 488 height 370
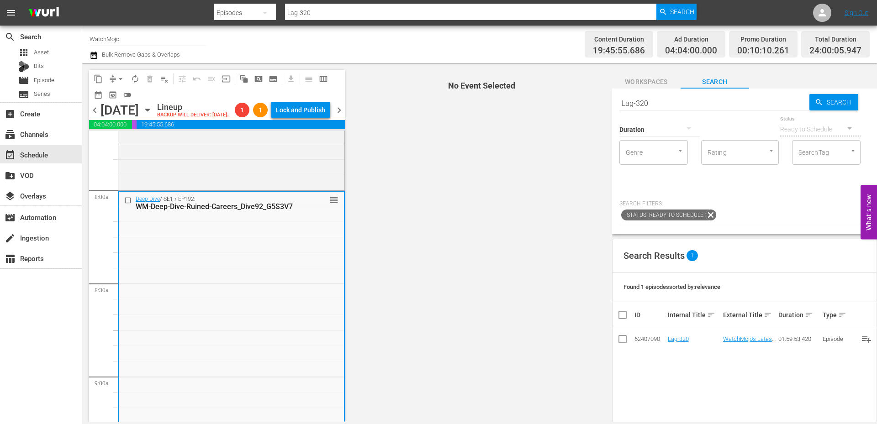
click at [120, 78] on span "arrow_drop_down" at bounding box center [120, 78] width 9 height 9
click at [143, 128] on li "Align to End of Previous Day" at bounding box center [121, 127] width 96 height 15
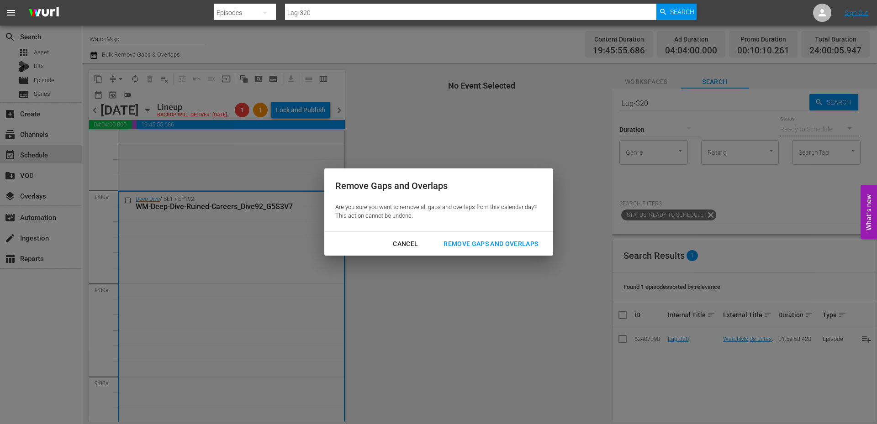
click at [485, 249] on div "Remove Gaps and Overlaps" at bounding box center [490, 243] width 109 height 11
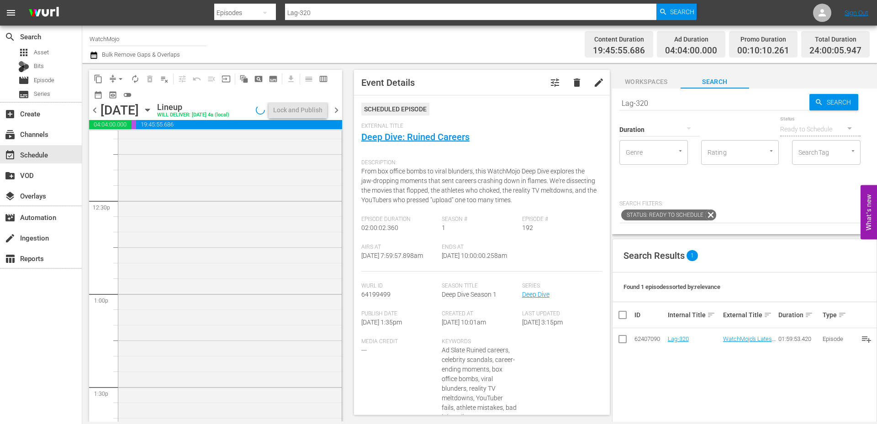
scroll to position [2315, 0]
click at [237, 326] on div "WatchMojo's Latest and Greatest / SE1 / EP311: Lag-311 reorder" at bounding box center [229, 238] width 223 height 370
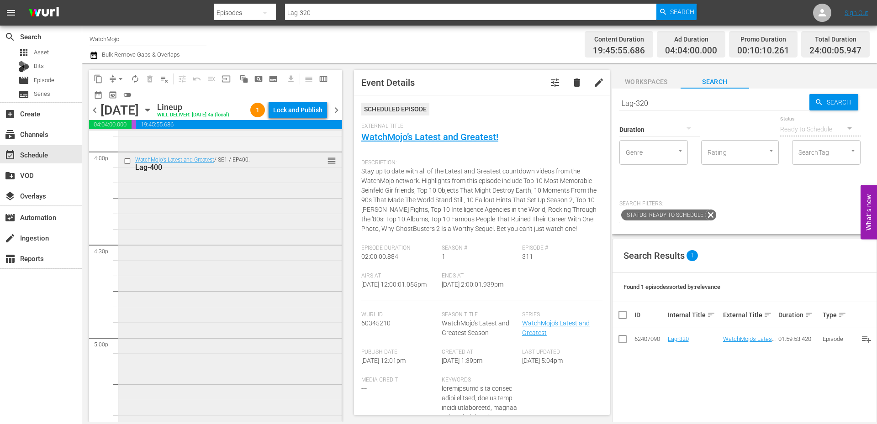
scroll to position [3046, 0]
click at [239, 338] on div "WatchMojo's Latest and Greatest / SE1 / EP400: Lag-400 reorder" at bounding box center [229, 253] width 223 height 370
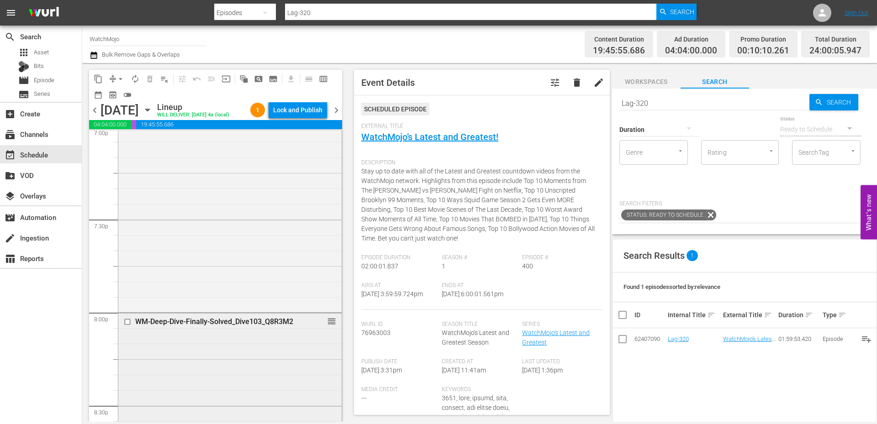
scroll to position [3563, 0]
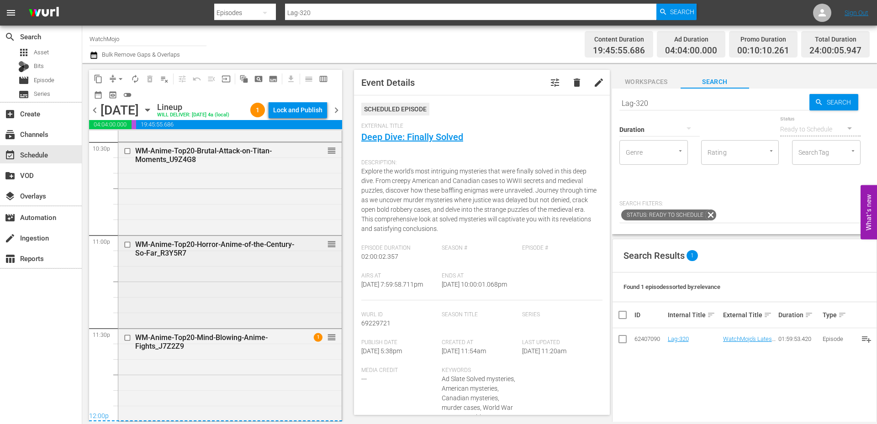
scroll to position [4198, 0]
click at [212, 370] on div "WM-Anime-Top20-Mind-Blowing-Anime-Fights_J7Z2Z9 1 reorder" at bounding box center [229, 374] width 223 height 90
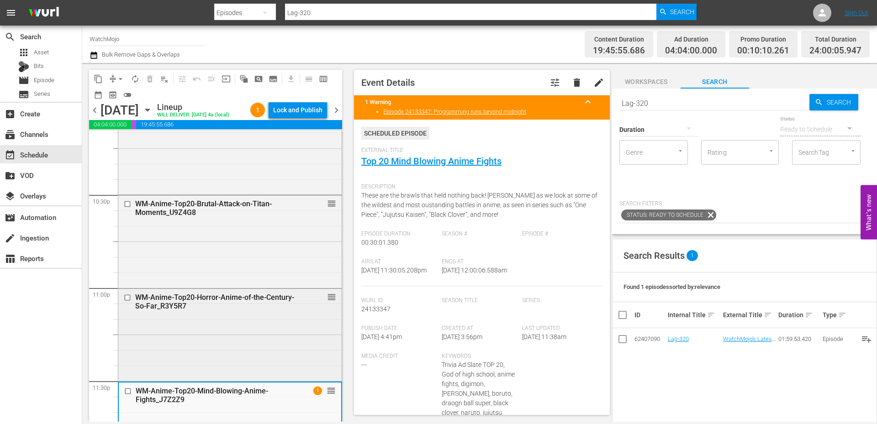
scroll to position [4076, 0]
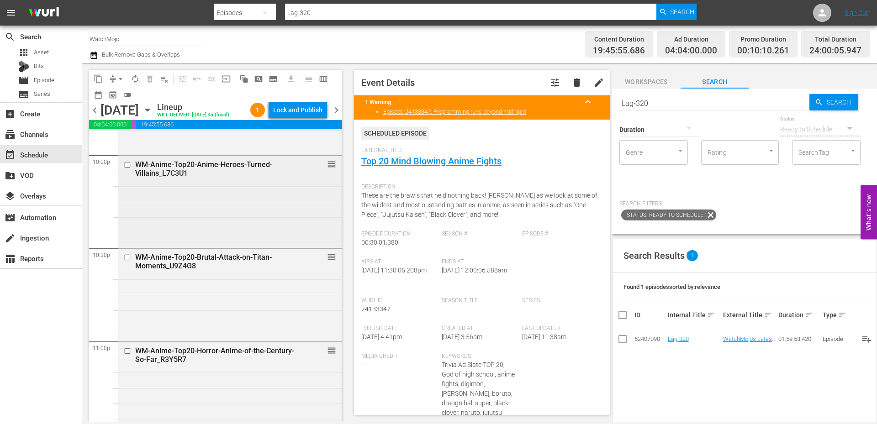
click at [201, 223] on div "WM-Anime-Top20-Anime-Heroes-Turned-Villains_L7C3U1 reorder" at bounding box center [229, 201] width 223 height 90
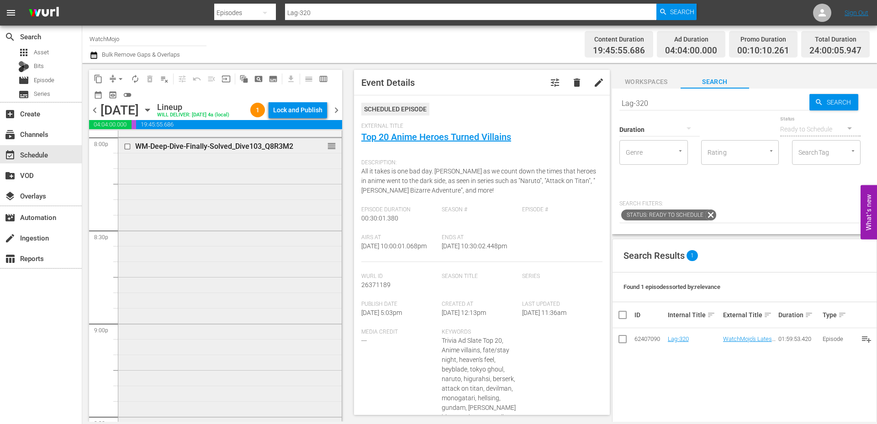
scroll to position [3711, 0]
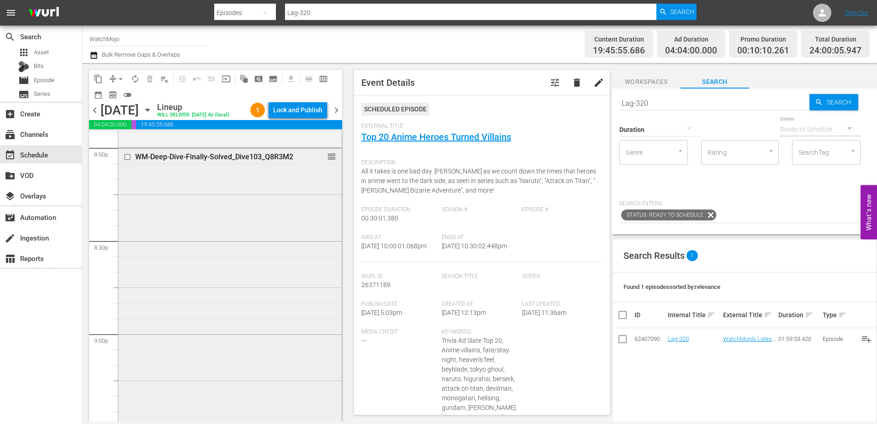
click at [195, 252] on div "WM-Deep-Dive-Finally-Solved_Dive103_Q8R3M2 reorder" at bounding box center [229, 333] width 223 height 370
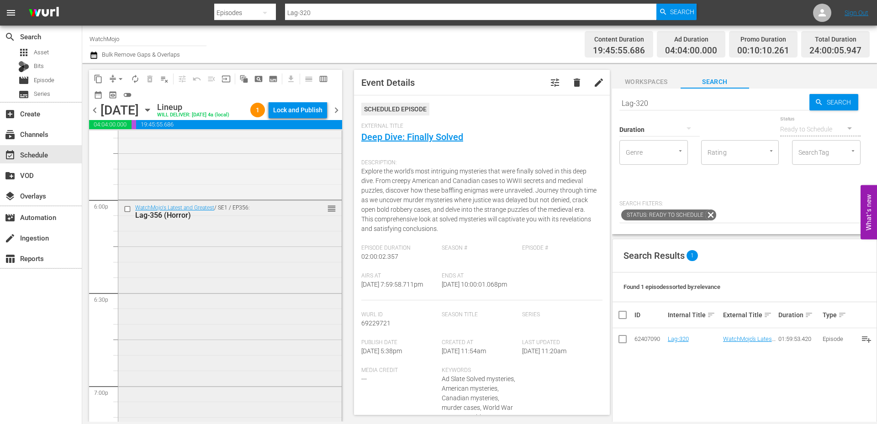
scroll to position [3284, 0]
click at [189, 270] on div "WatchMojo's Latest and Greatest / SE1 / EP356: Lag-356 (Horror) reorder" at bounding box center [229, 387] width 223 height 370
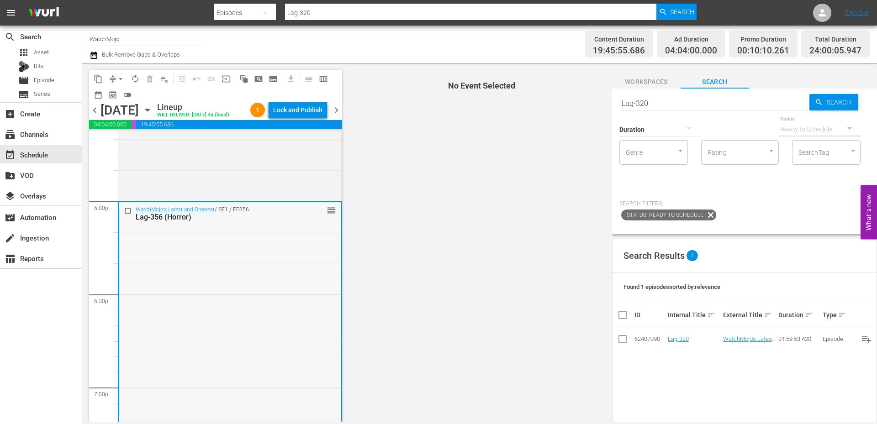
click at [128, 215] on input "checkbox" at bounding box center [129, 211] width 10 height 8
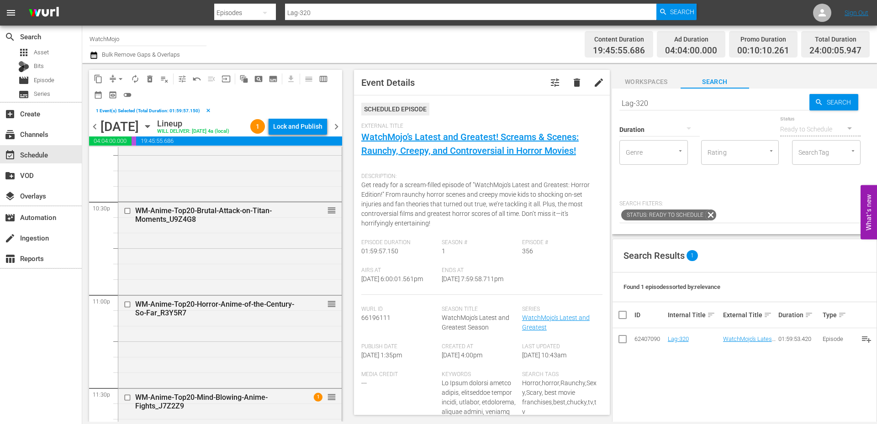
scroll to position [4215, 0]
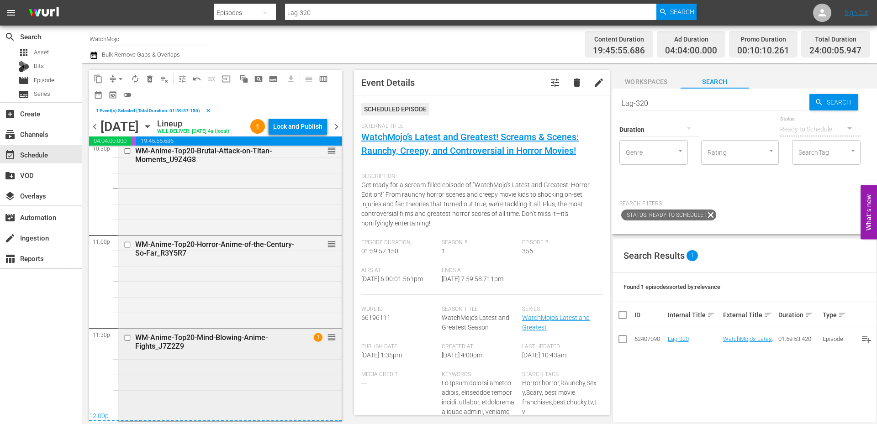
click at [267, 397] on div "WM-Anime-Top20-Mind-Blowing-Anime-Fights_J7Z2Z9 1 reorder" at bounding box center [229, 374] width 223 height 90
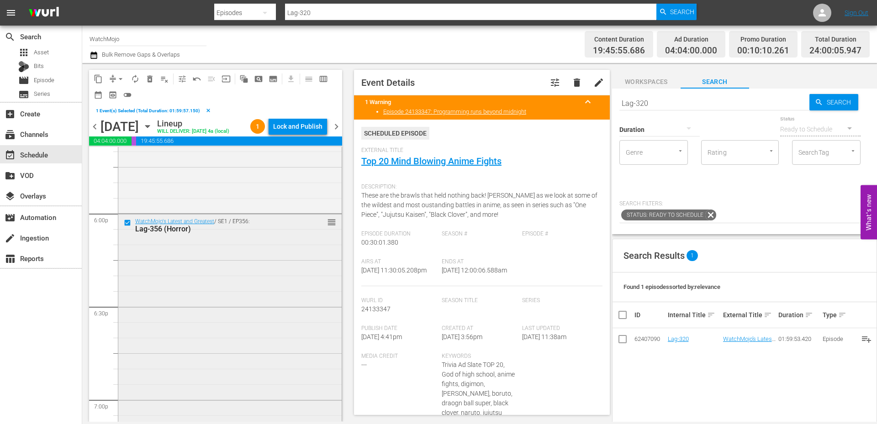
scroll to position [3270, 0]
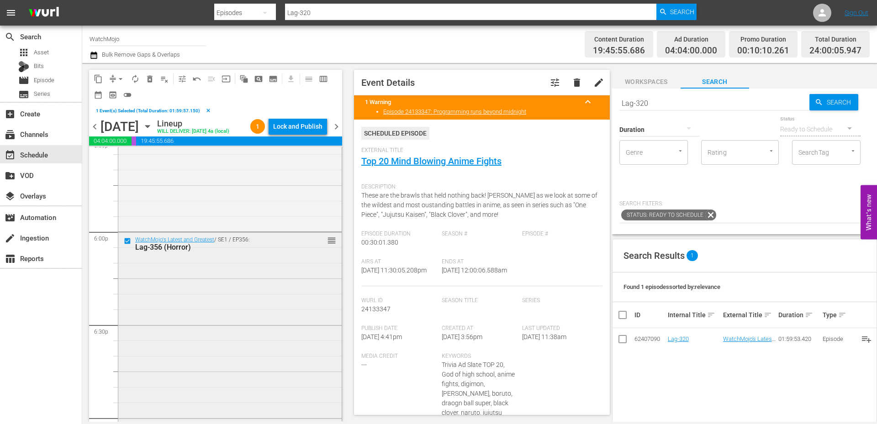
click at [208, 347] on div "WatchMojo's Latest and Greatest / SE1 / EP356: Lag-356 (Horror) reorder" at bounding box center [229, 418] width 223 height 370
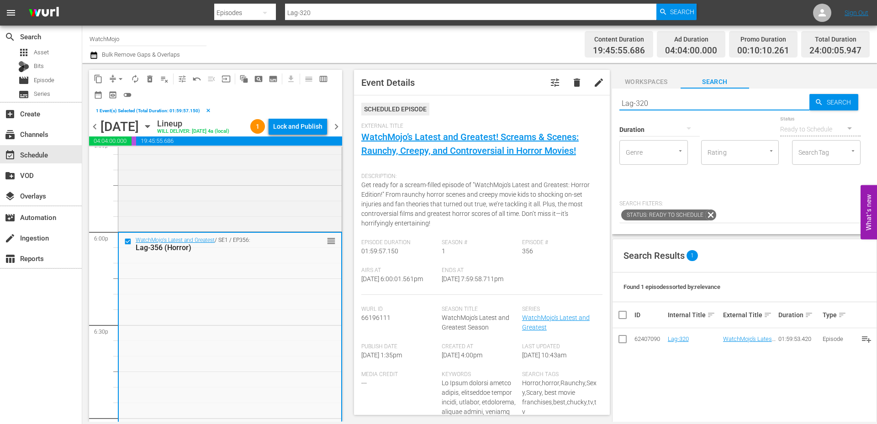
drag, startPoint x: 635, startPoint y: 102, endPoint x: 597, endPoint y: 105, distance: 38.5
click at [597, 105] on div "content_copy compress arrow_drop_down autorenew_outlined delete_forever_outline…" at bounding box center [479, 242] width 795 height 359
paste input "425"
type input "Lag-425"
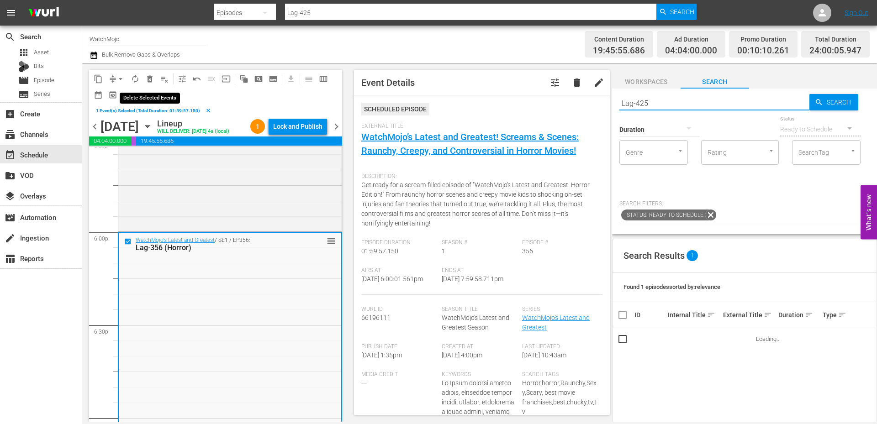
type input "Lag-425"
click at [149, 81] on span "delete_forever_outlined" at bounding box center [149, 78] width 9 height 9
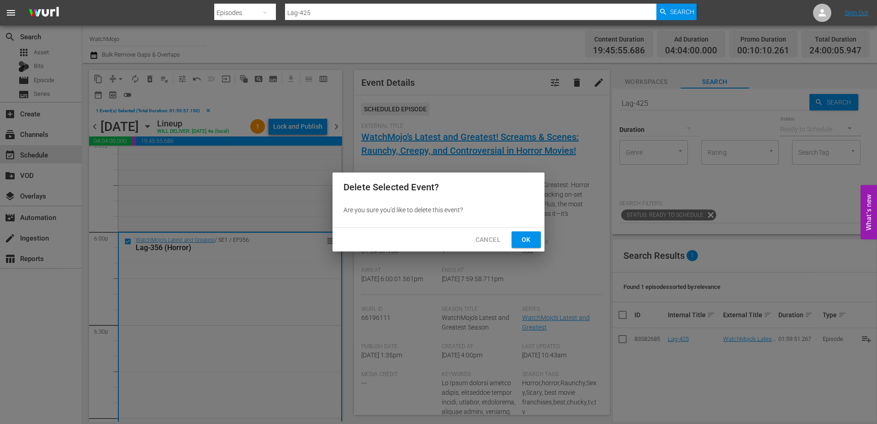
click at [528, 238] on span "Ok" at bounding box center [526, 239] width 15 height 11
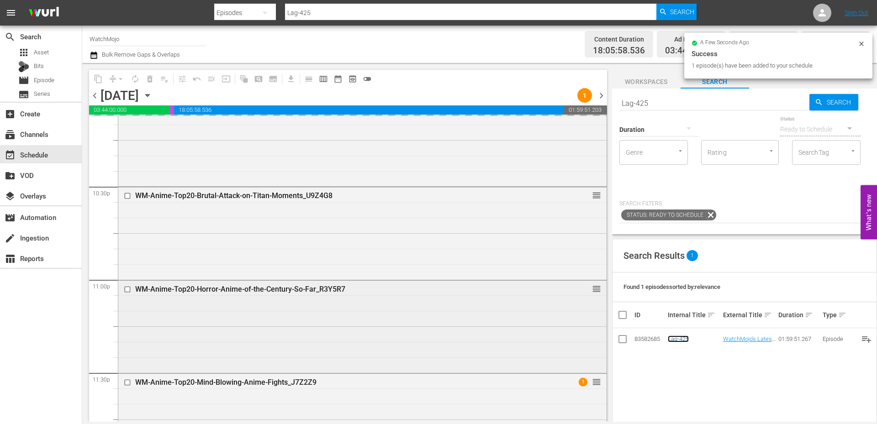
scroll to position [4168, 0]
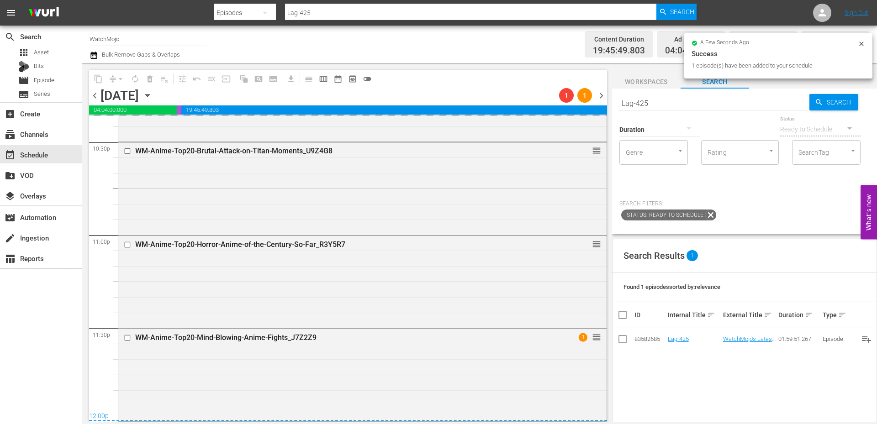
click at [269, 359] on div "WM-Anime-Top20-Mind-Blowing-Anime-Fights_J7Z2Z9 1 reorder" at bounding box center [362, 374] width 488 height 90
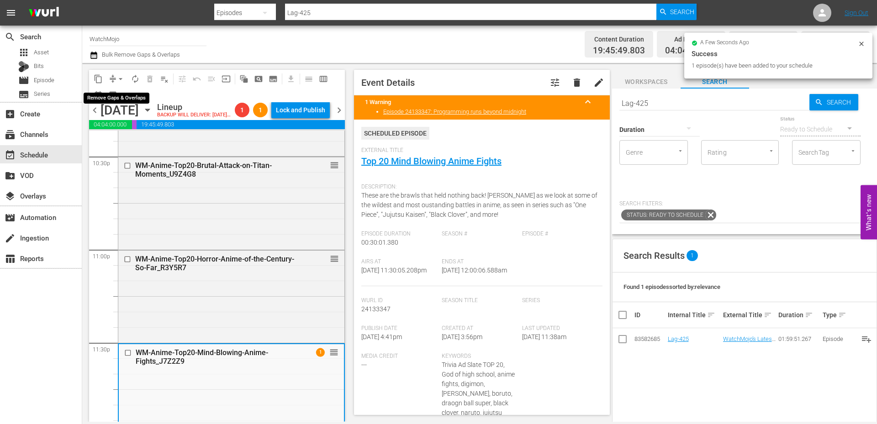
click at [120, 78] on span "arrow_drop_down" at bounding box center [120, 78] width 9 height 9
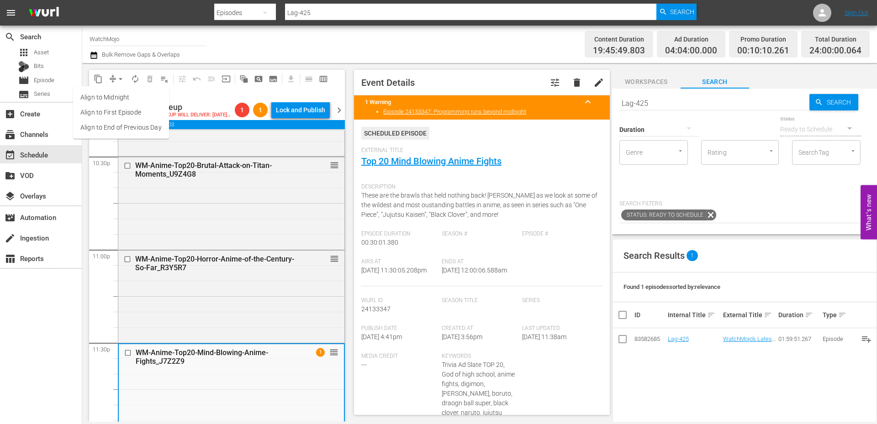
click at [143, 132] on li "Align to End of Previous Day" at bounding box center [121, 127] width 96 height 15
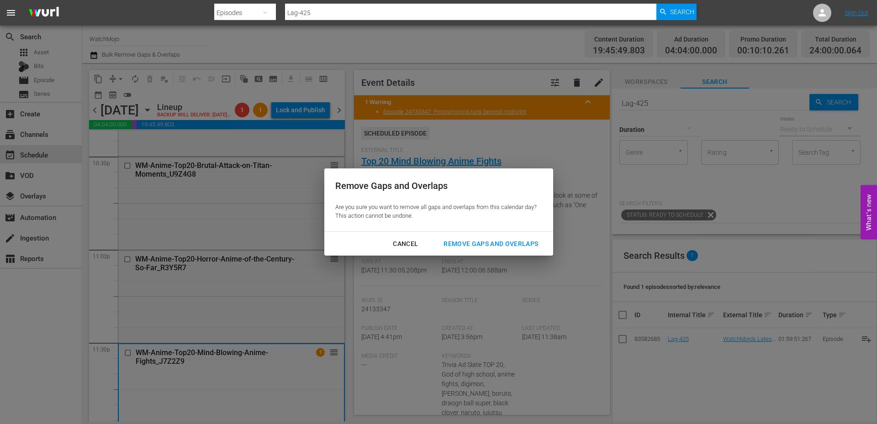
click at [465, 246] on div "Remove Gaps and Overlaps" at bounding box center [490, 243] width 109 height 11
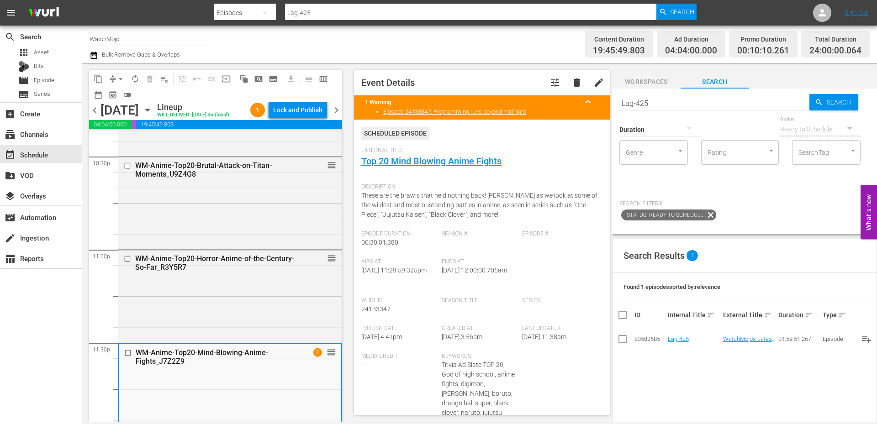
drag, startPoint x: 477, startPoint y: 285, endPoint x: 440, endPoint y: 292, distance: 36.8
click at [442, 286] on div "Ends At [DATE] 12:00:00.705am" at bounding box center [482, 273] width 80 height 28
click at [300, 116] on div "Lock and Publish" at bounding box center [297, 110] width 49 height 16
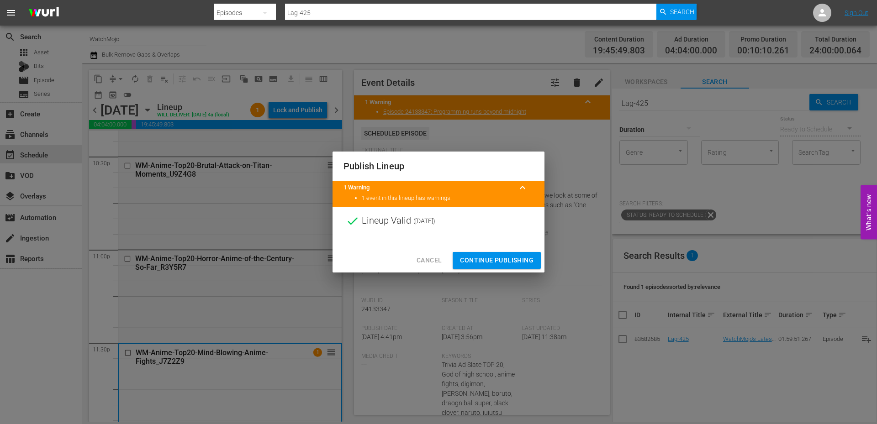
click at [487, 260] on span "Continue Publishing" at bounding box center [497, 260] width 74 height 11
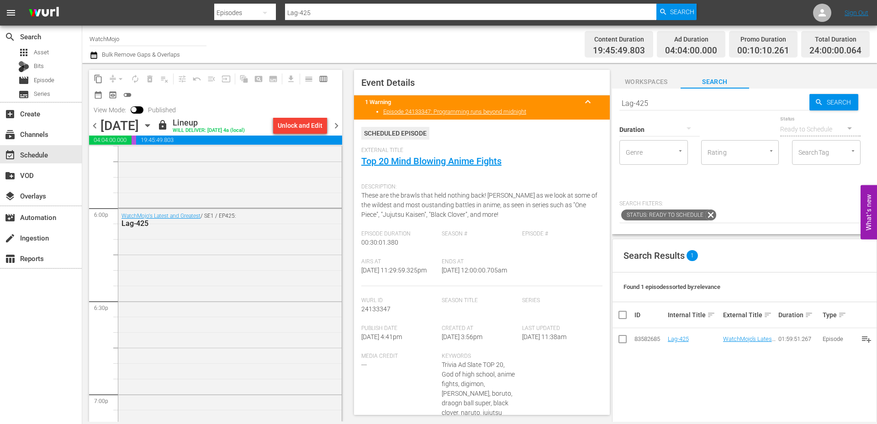
scroll to position [3285, 0]
